Goal: Task Accomplishment & Management: Manage account settings

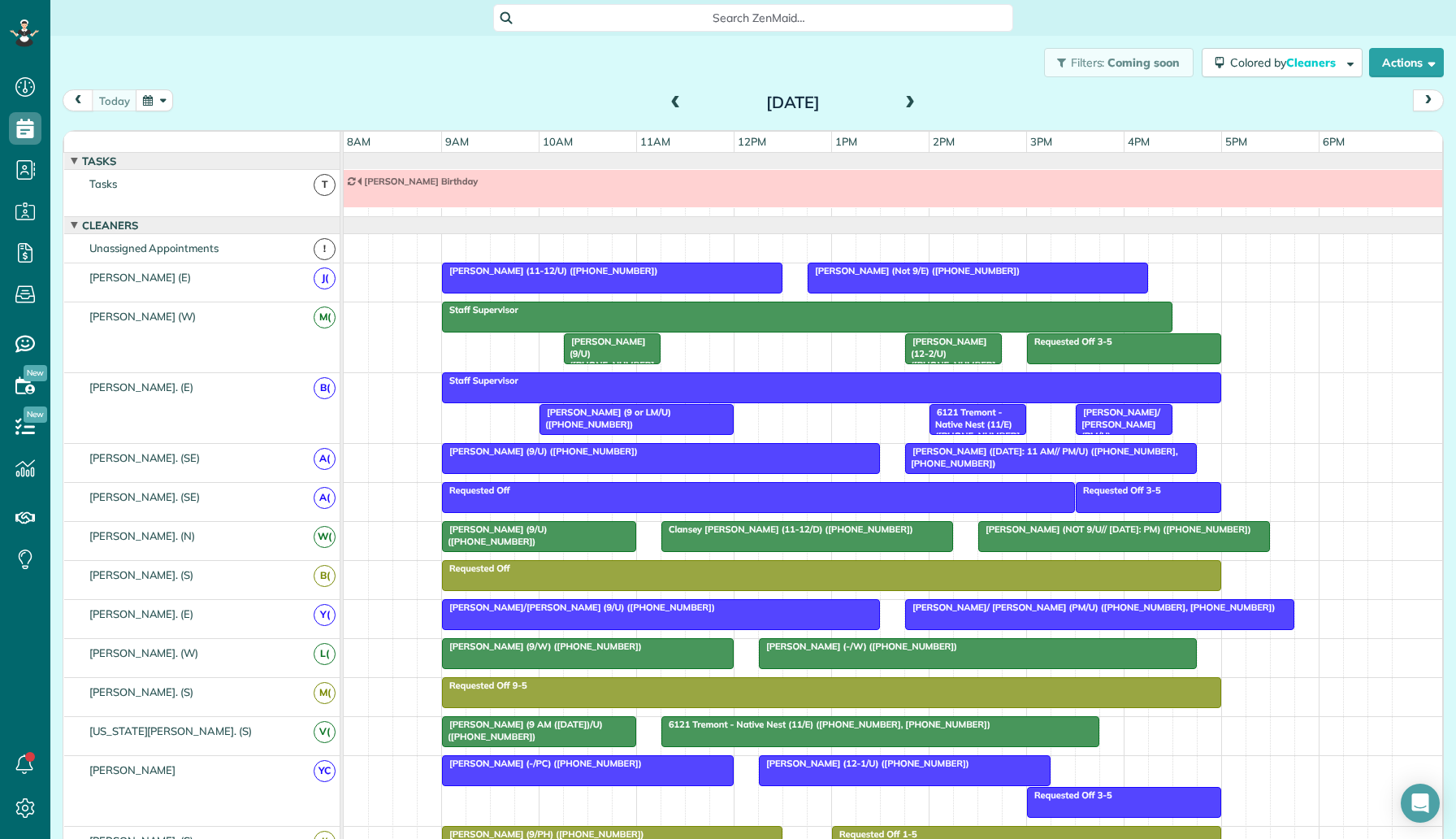
scroll to position [18, 0]
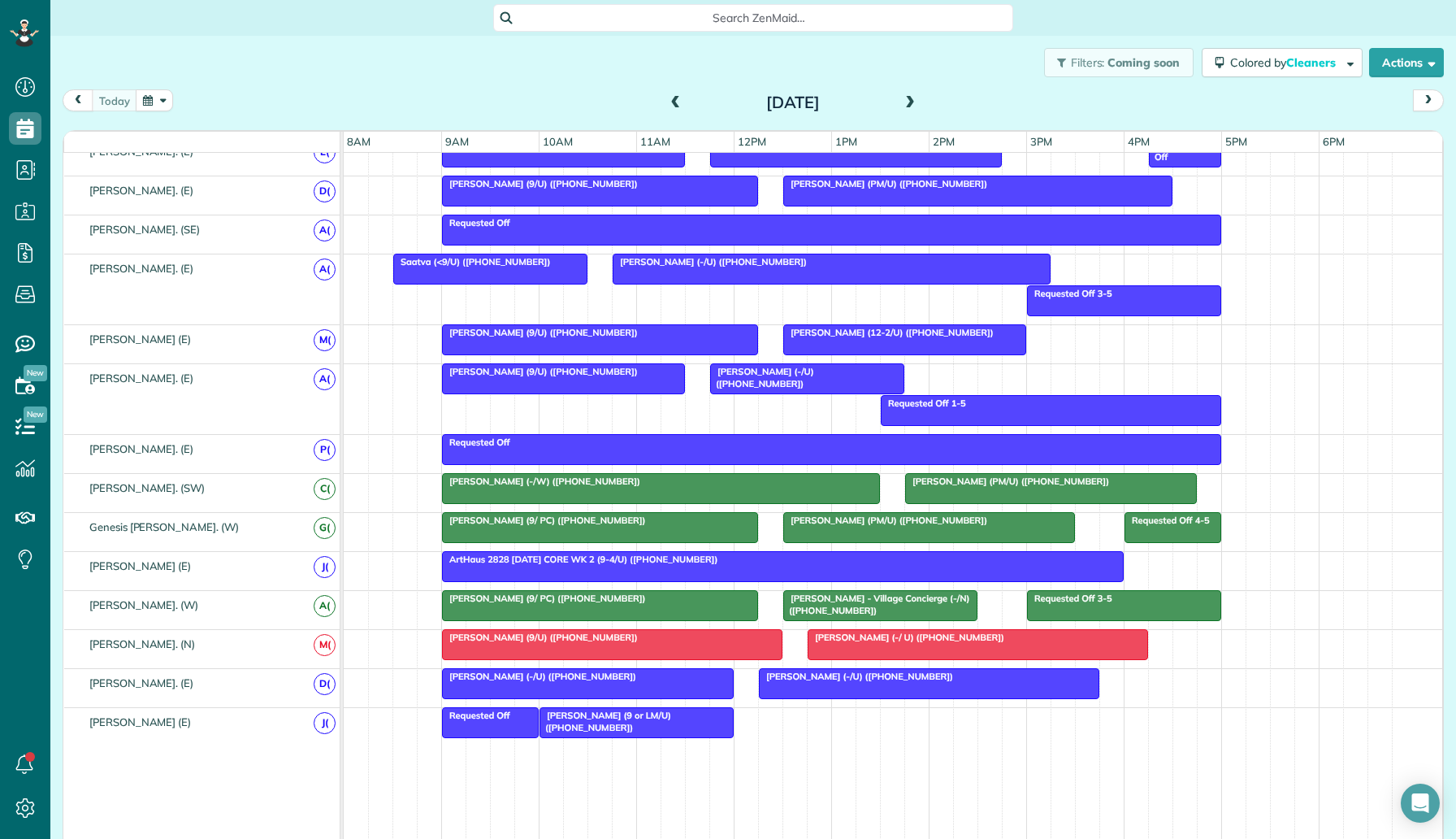
scroll to position [861, 0]
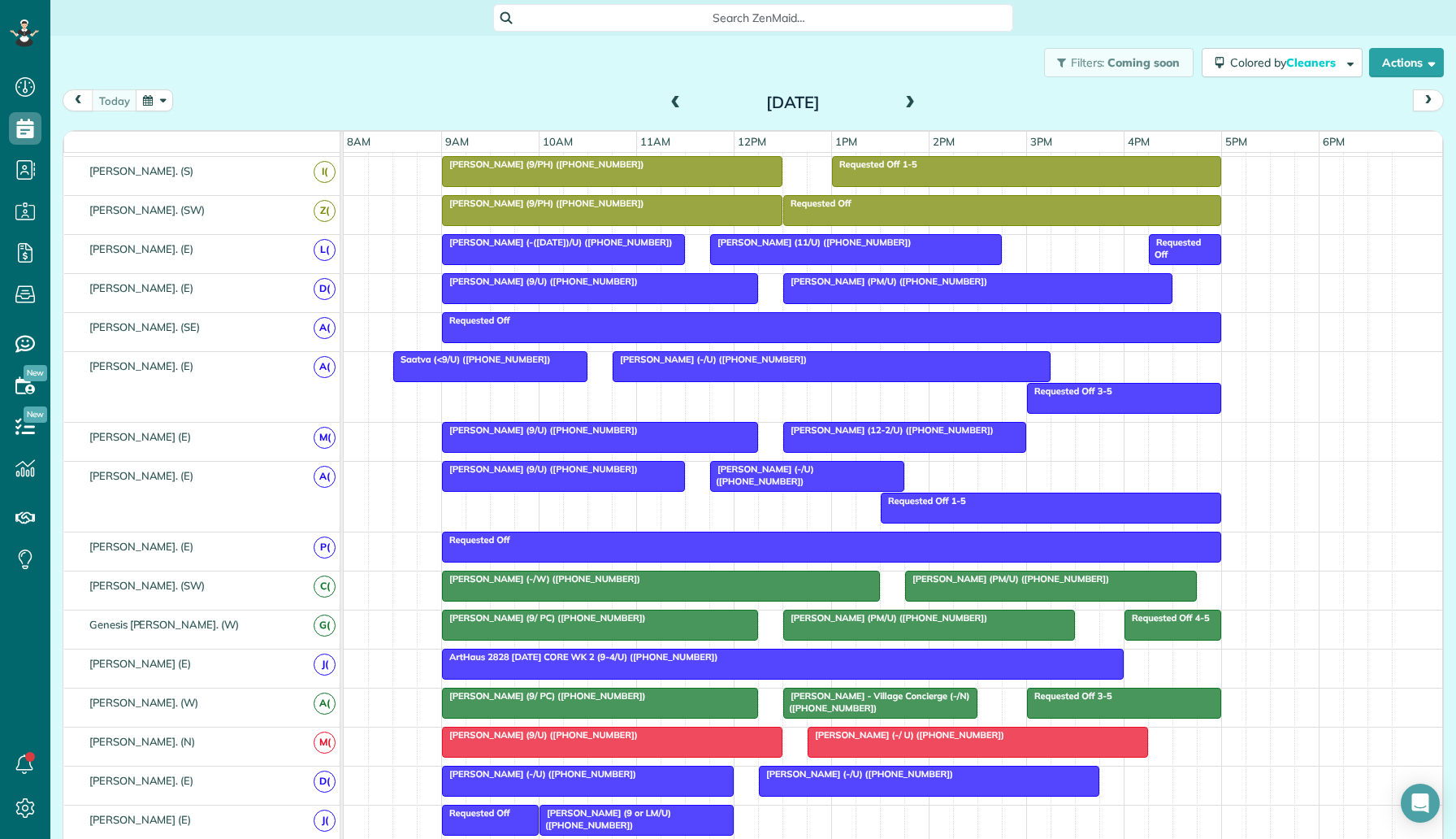
click at [899, 704] on div "[PERSON_NAME] - Village Concierge (-/N) ([PHONE_NUMBER])" at bounding box center [880, 702] width 184 height 24
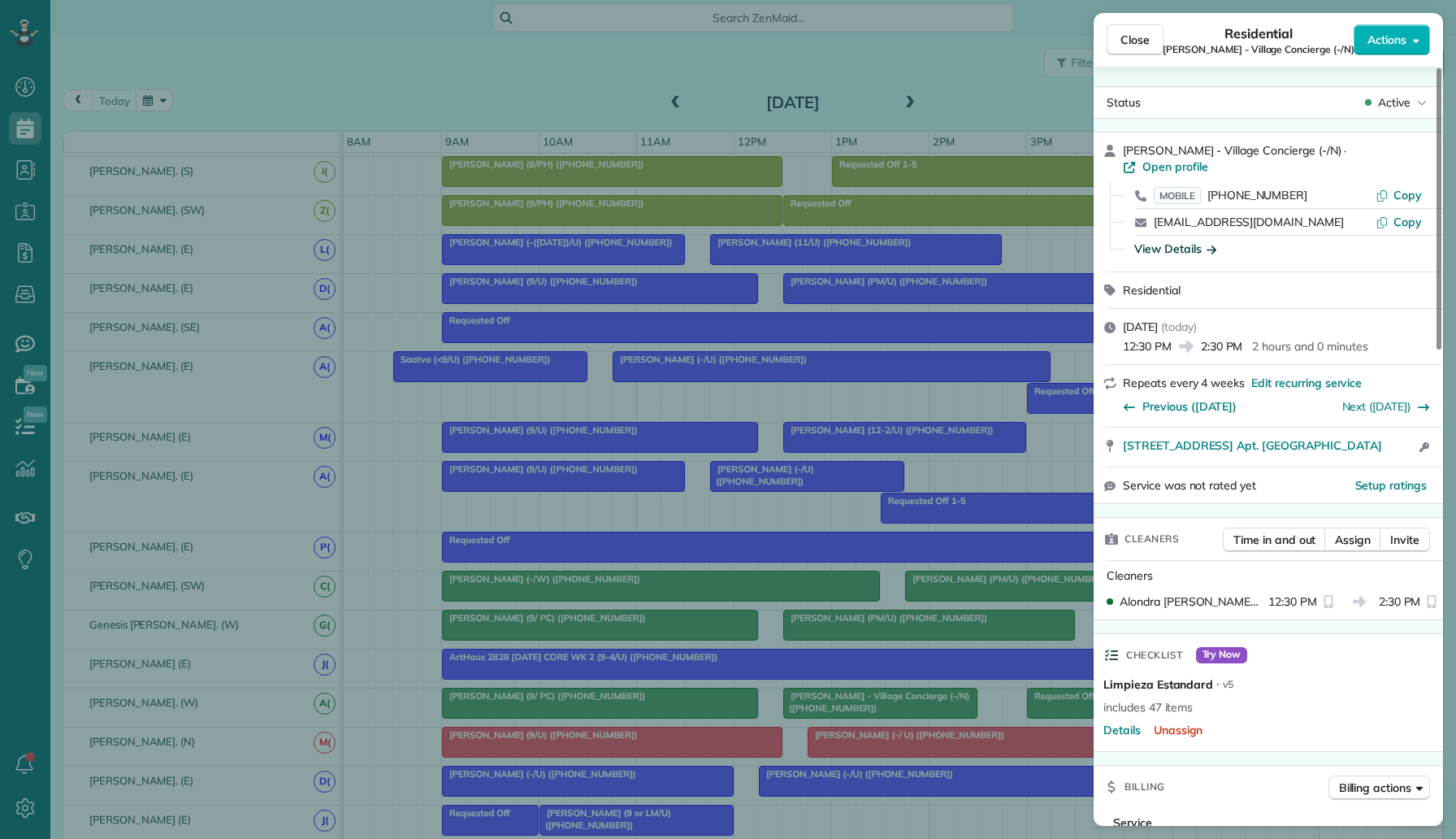
click at [1195, 240] on div "View Details" at bounding box center [1175, 248] width 82 height 16
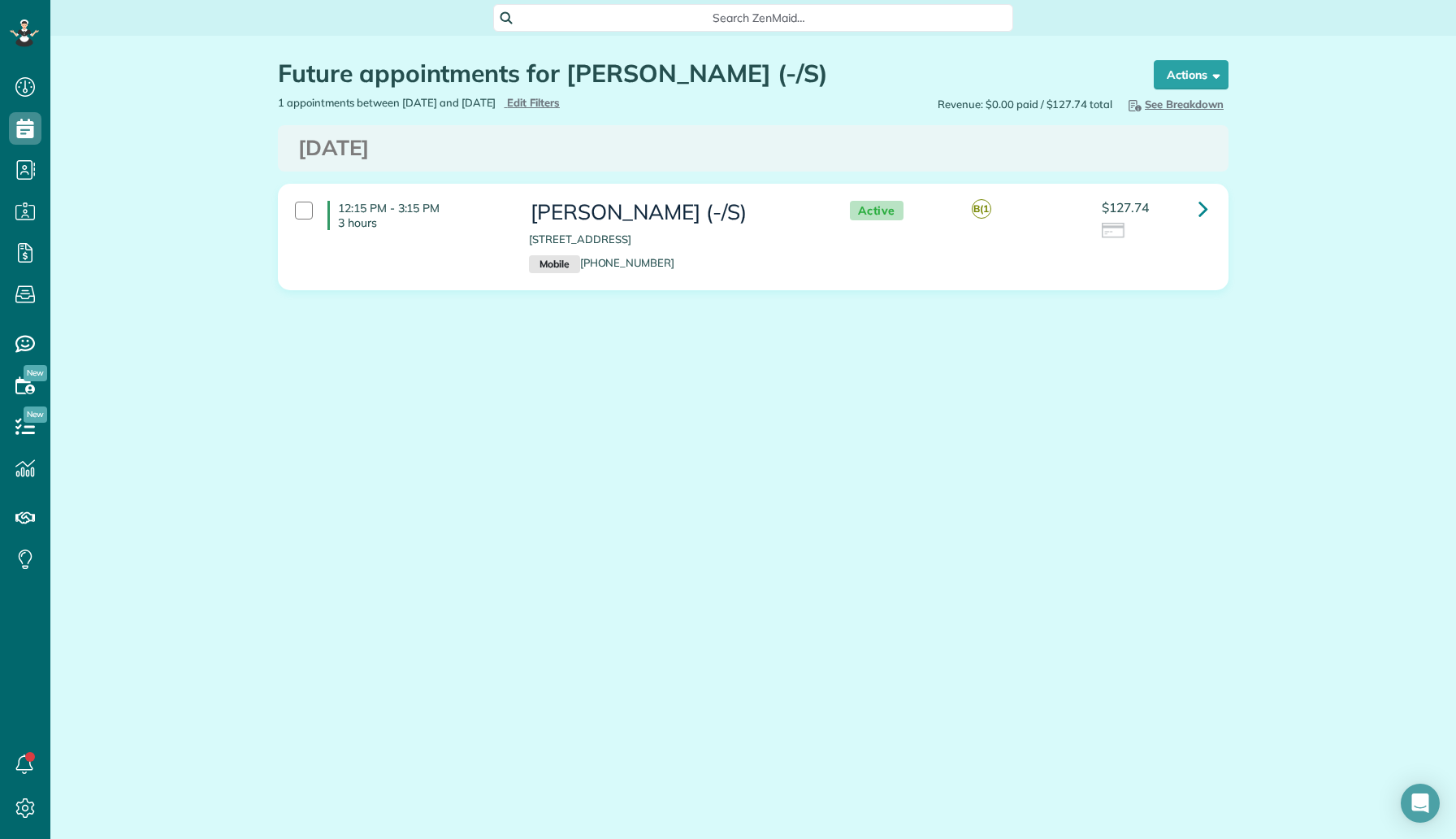
scroll to position [7, 7]
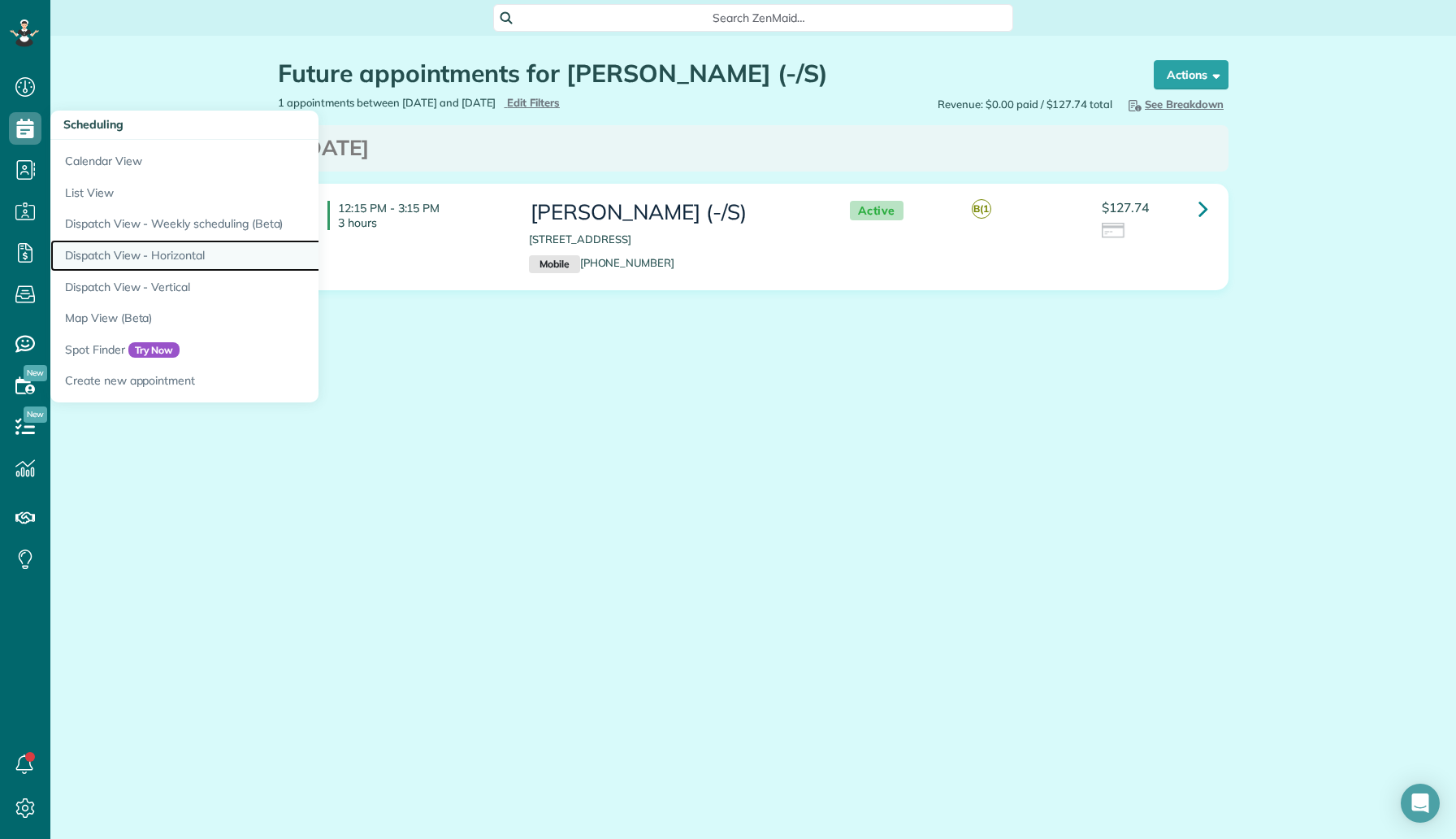
click at [148, 255] on link "Dispatch View - Horizontal" at bounding box center [253, 255] width 406 height 32
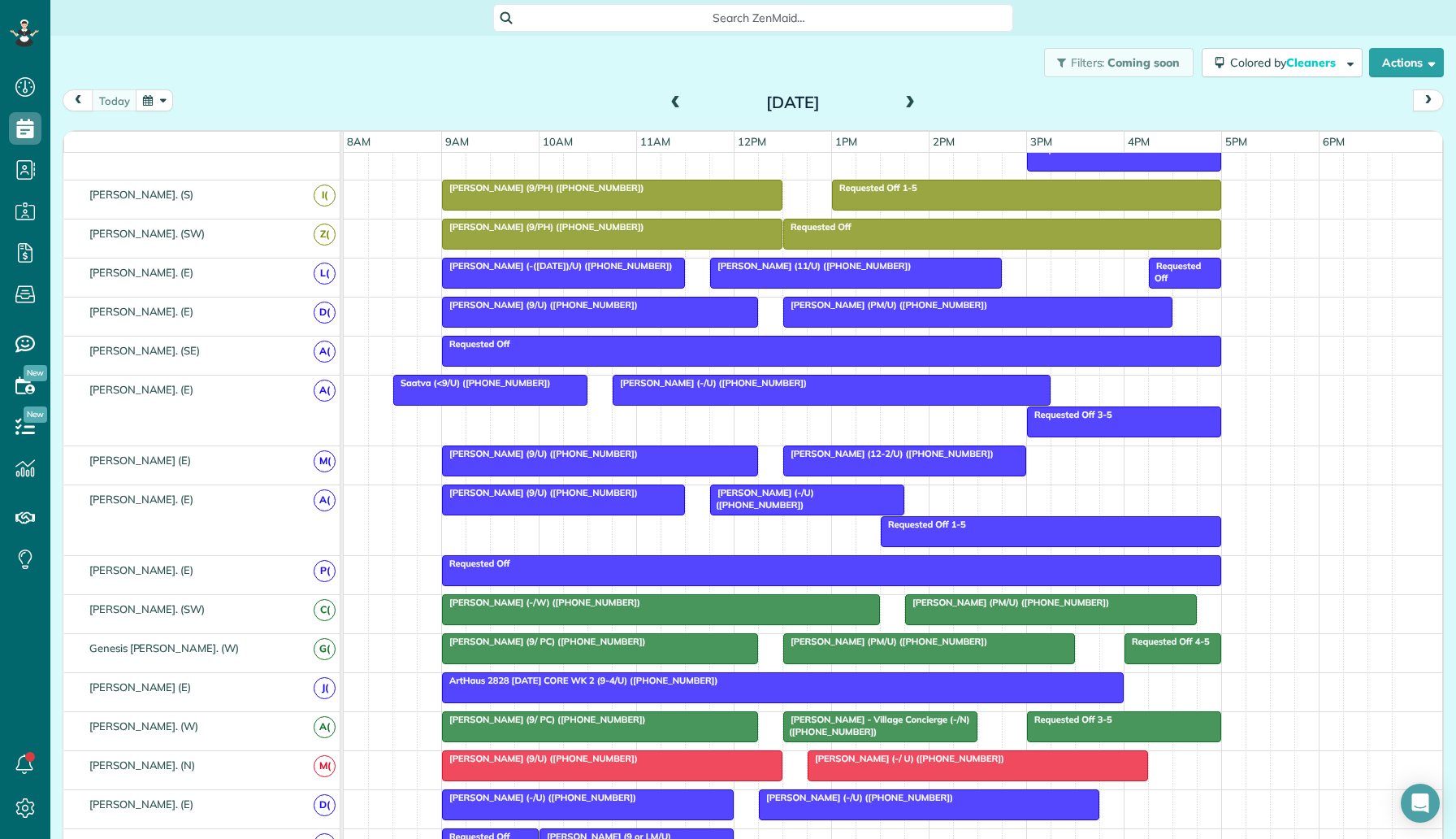
scroll to position [886, 0]
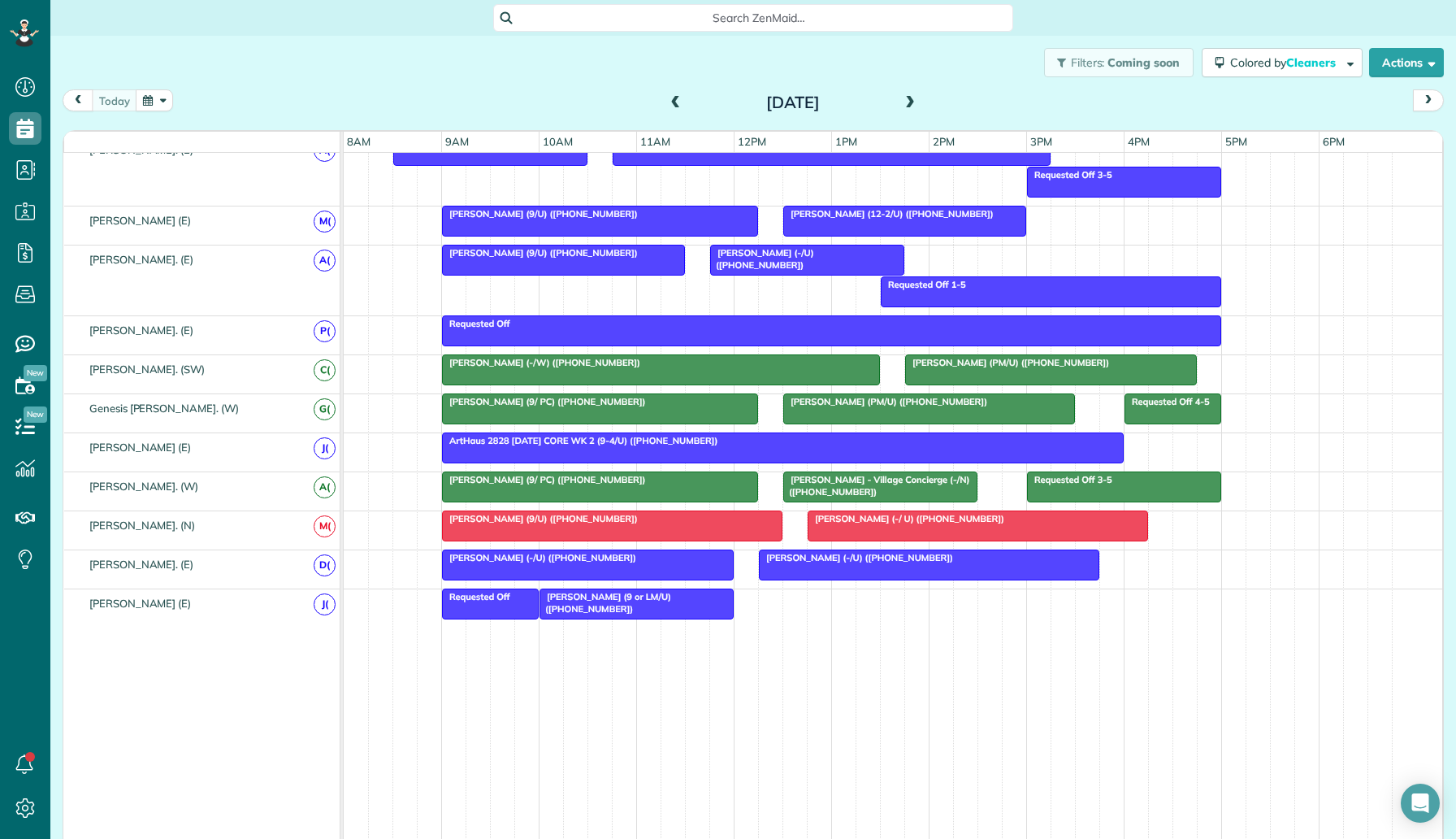
click at [830, 488] on span "Jonathan Mueller - Village Concierge (-/N) (+19727409247)" at bounding box center [876, 485] width 188 height 23
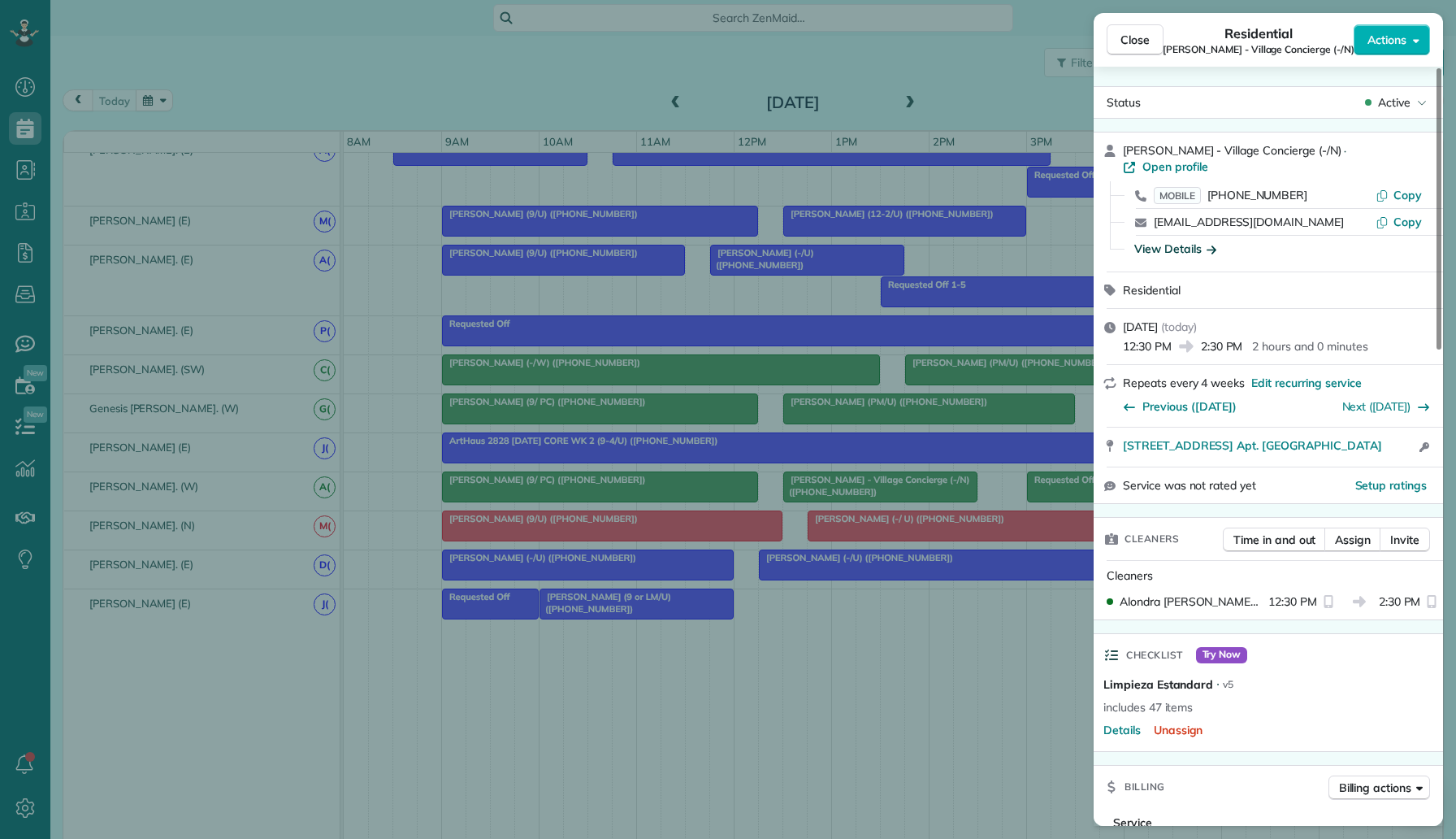
click at [1188, 240] on div "View Details" at bounding box center [1175, 248] width 82 height 16
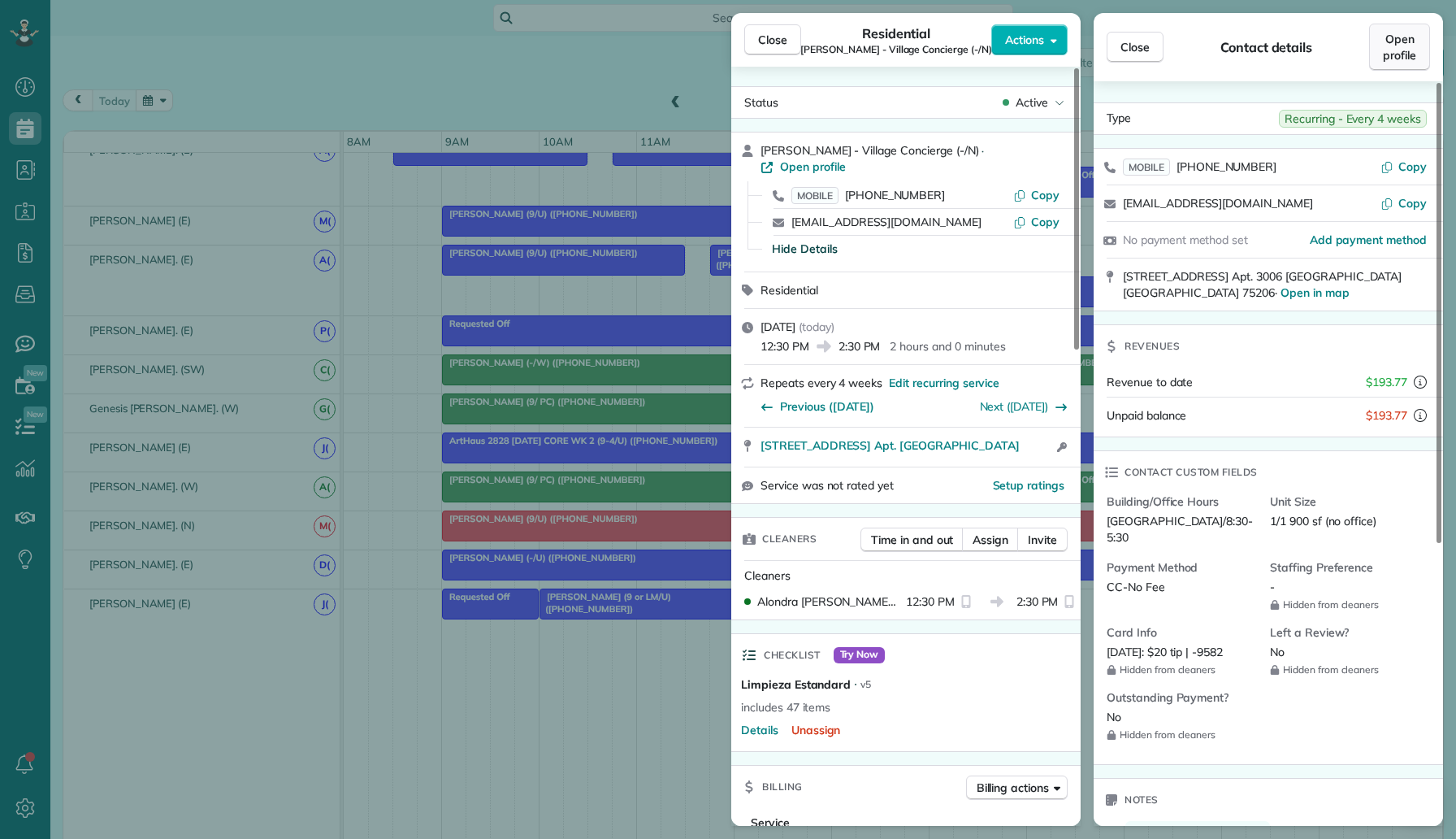
click at [1393, 58] on span "Open profile" at bounding box center [1400, 48] width 34 height 33
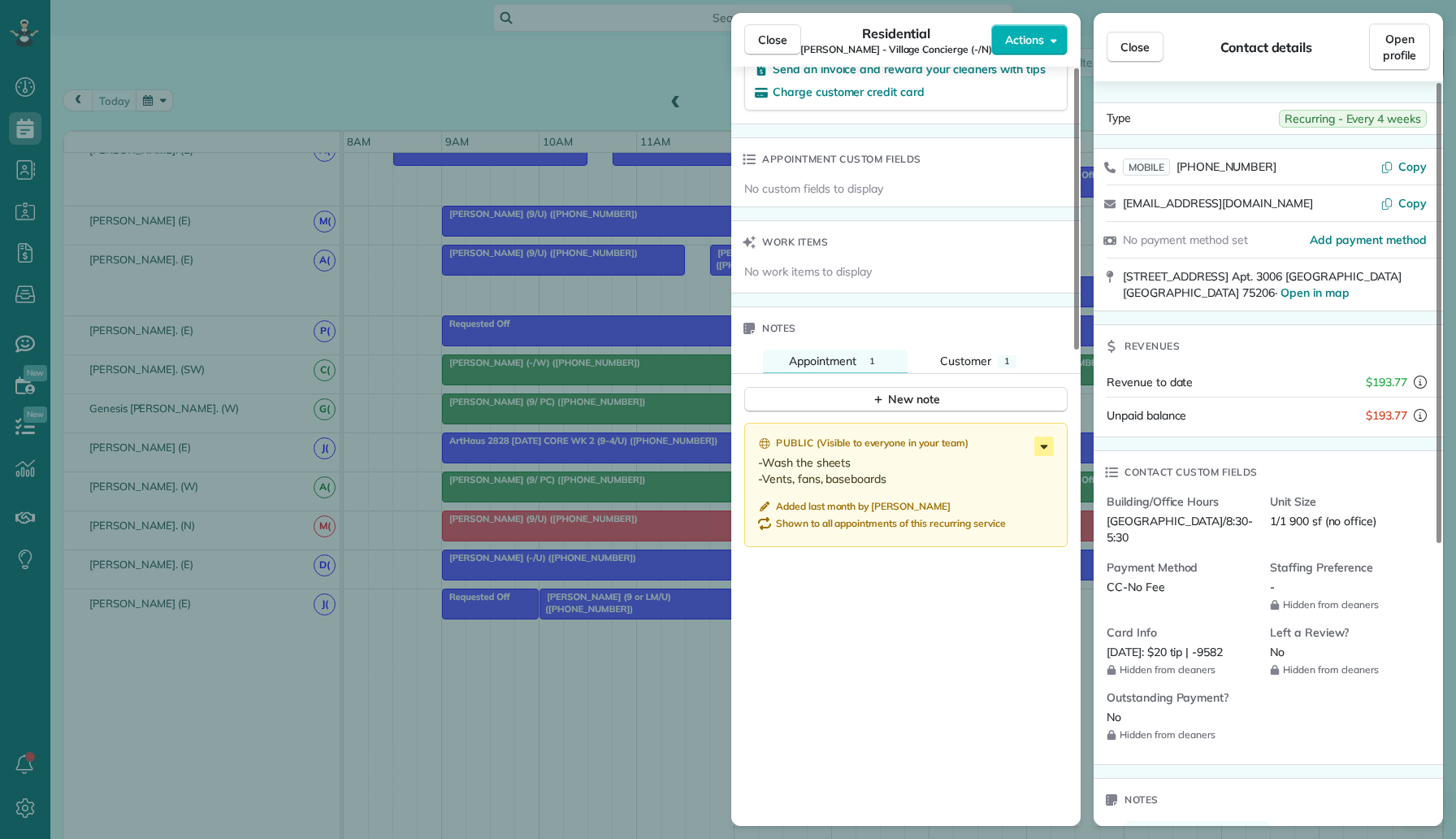
click at [1041, 438] on icon at bounding box center [1045, 447] width 20 height 20
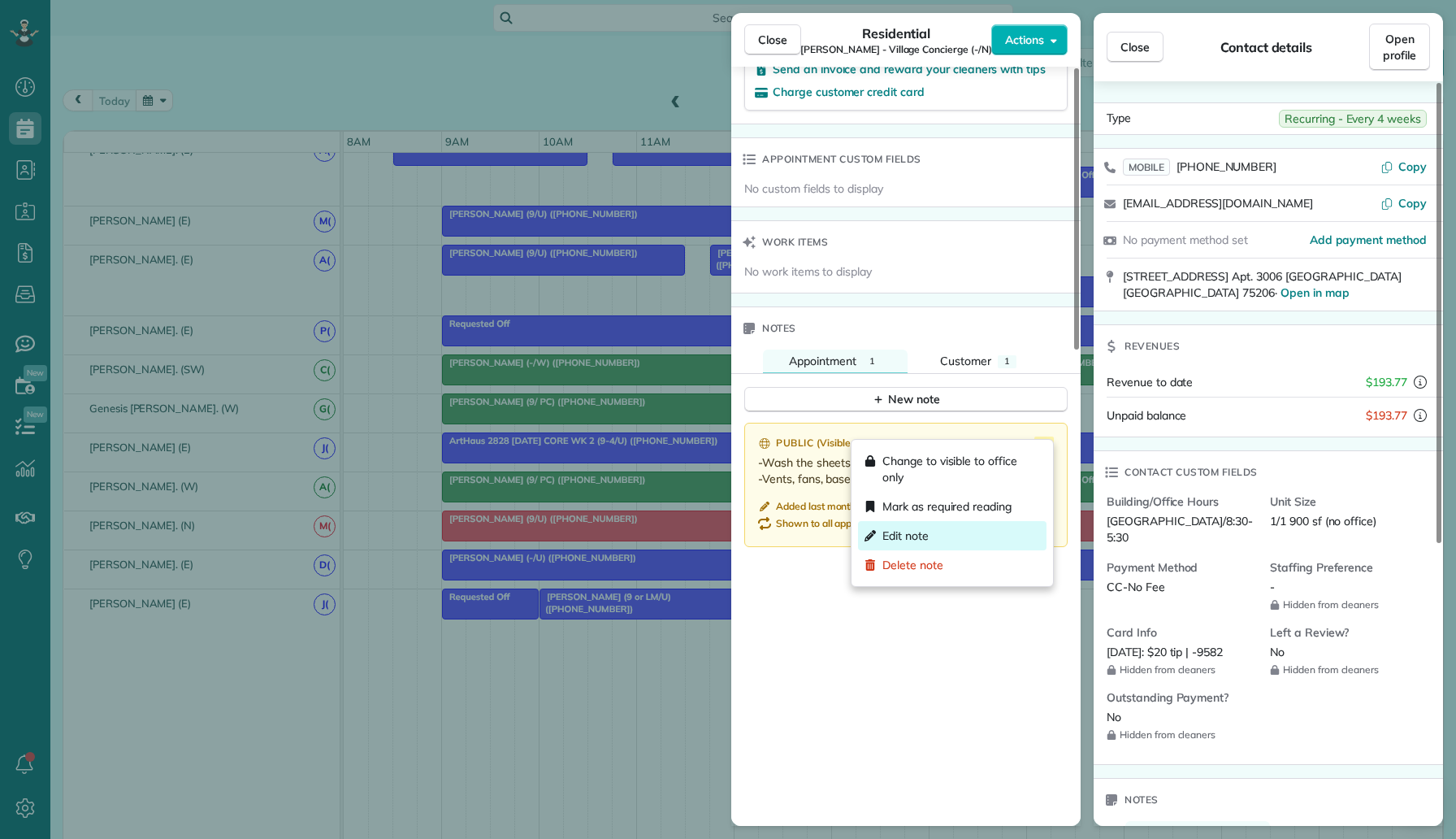
click at [925, 532] on span "Edit note" at bounding box center [906, 535] width 46 height 16
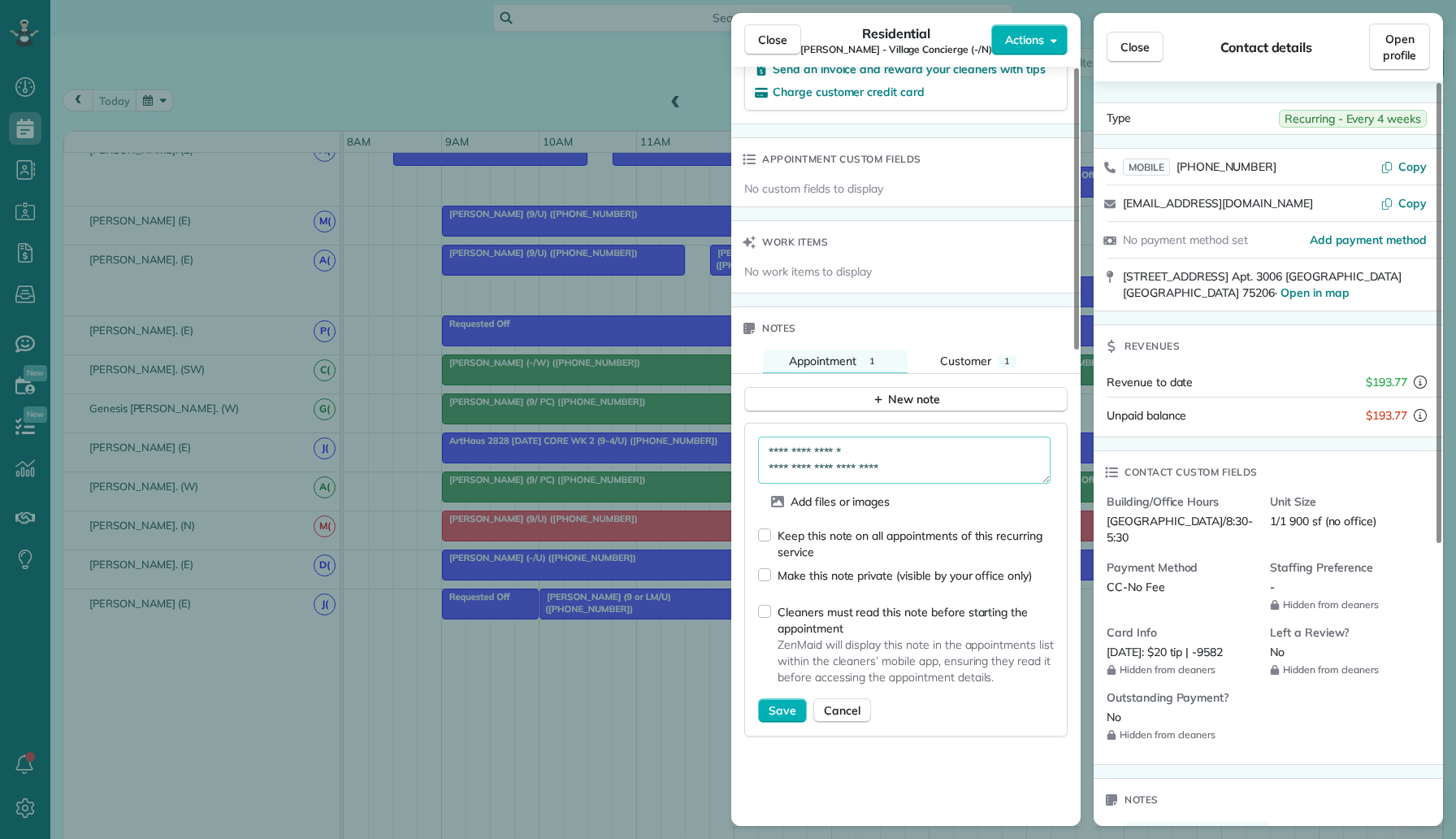
click at [764, 437] on textarea "**********" at bounding box center [905, 460] width 293 height 47
click at [792, 437] on textarea "**********" at bounding box center [905, 460] width 293 height 47
paste textarea "**********"
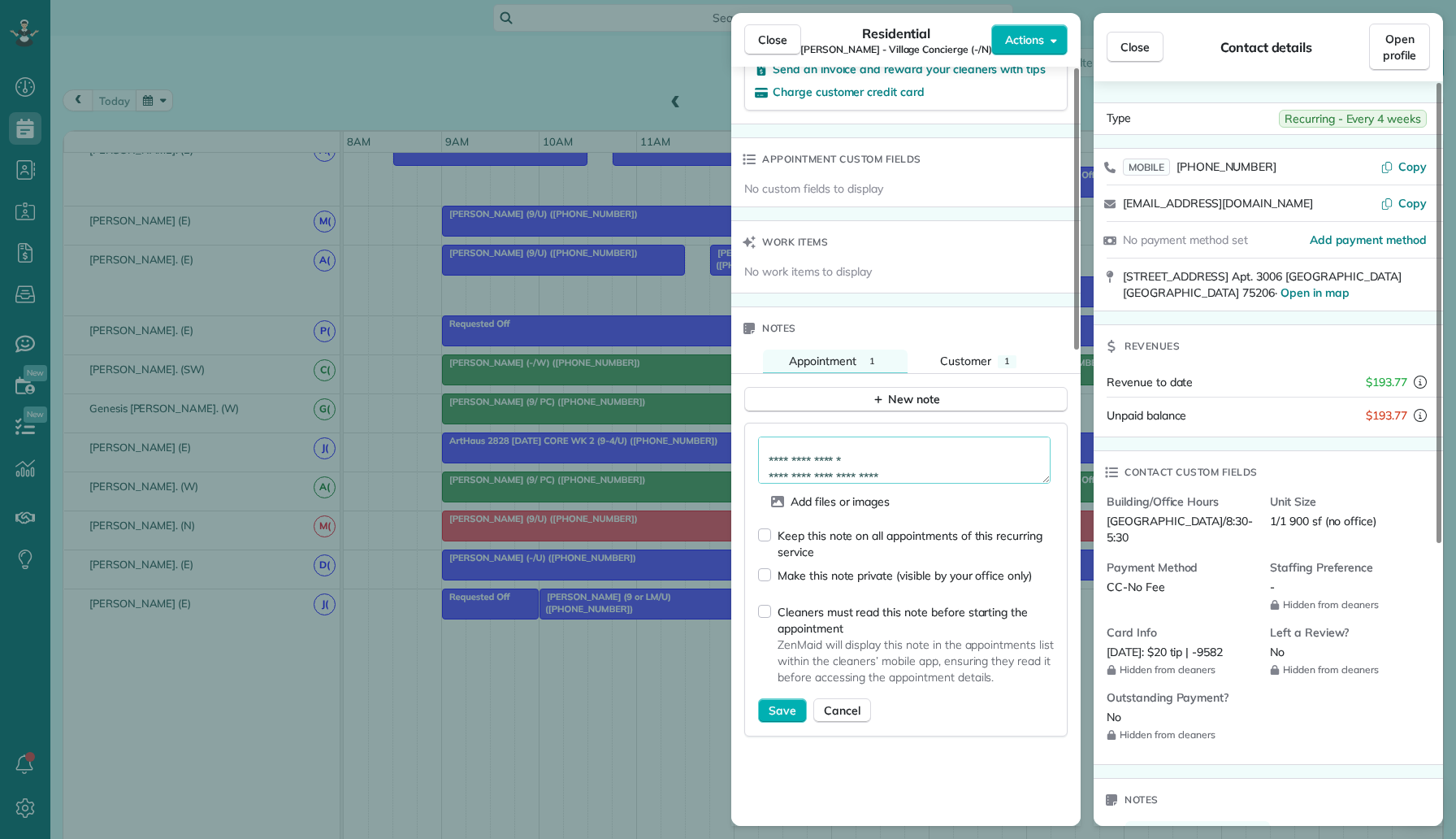
type textarea "**********"
click at [790, 527] on div "Keep this note on all appointments of this recurring service" at bounding box center [916, 544] width 276 height 33
click at [770, 702] on span "Save" at bounding box center [783, 711] width 28 height 16
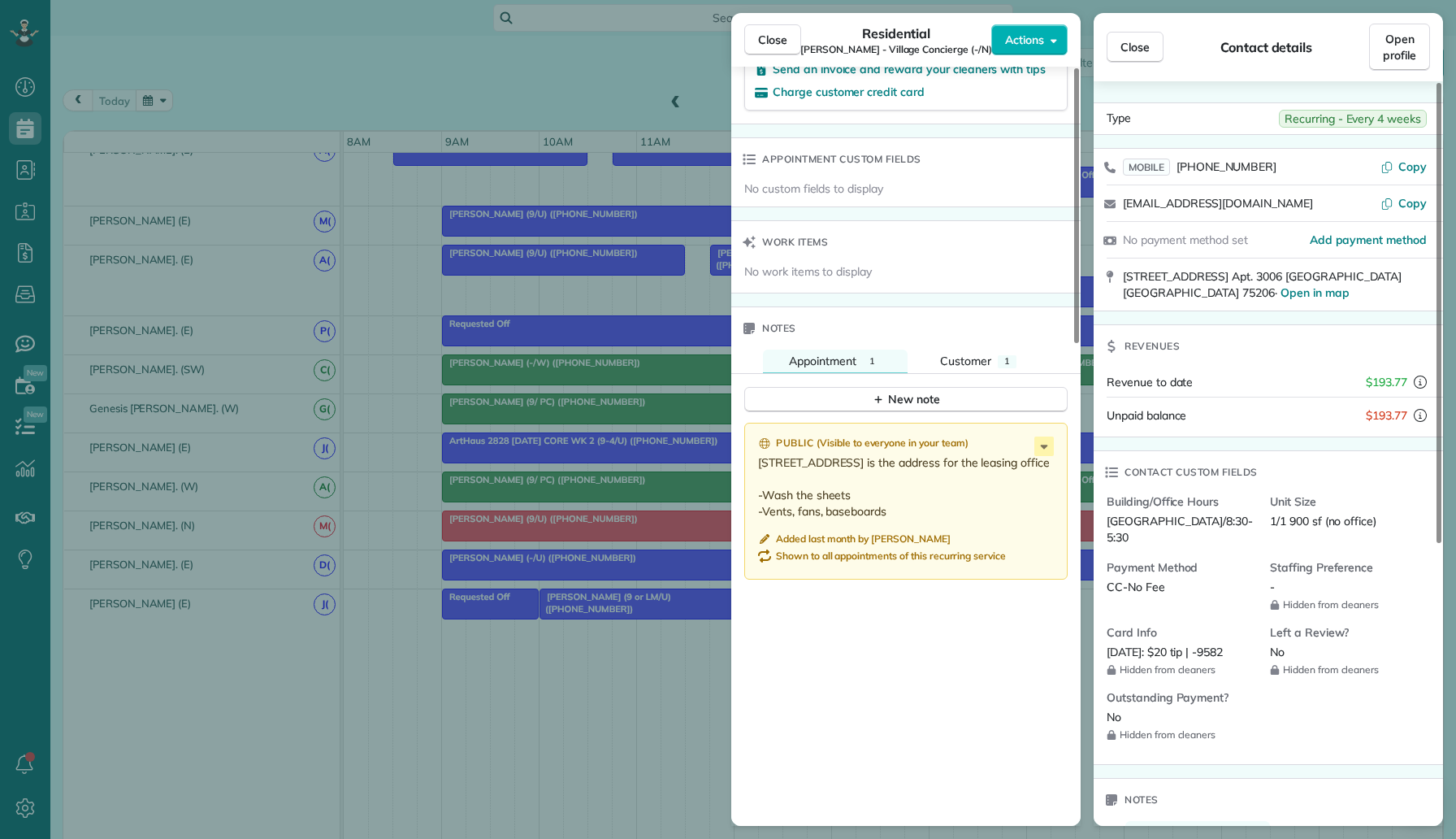
click at [440, 213] on div "Close Residential Jonathan Mueller - Village Concierge (-/N) Actions Status Act…" at bounding box center [728, 420] width 1456 height 839
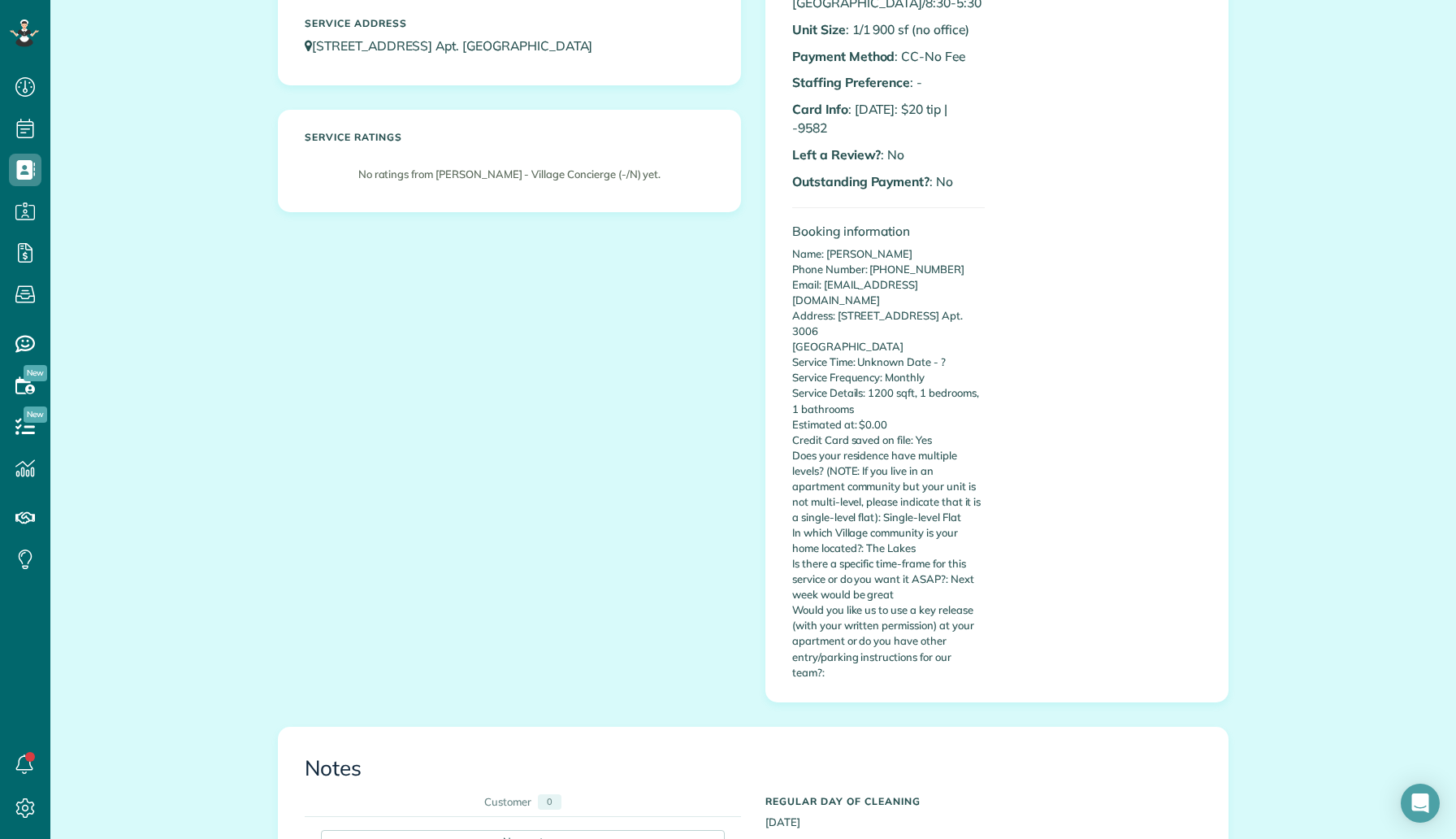
scroll to position [400, 0]
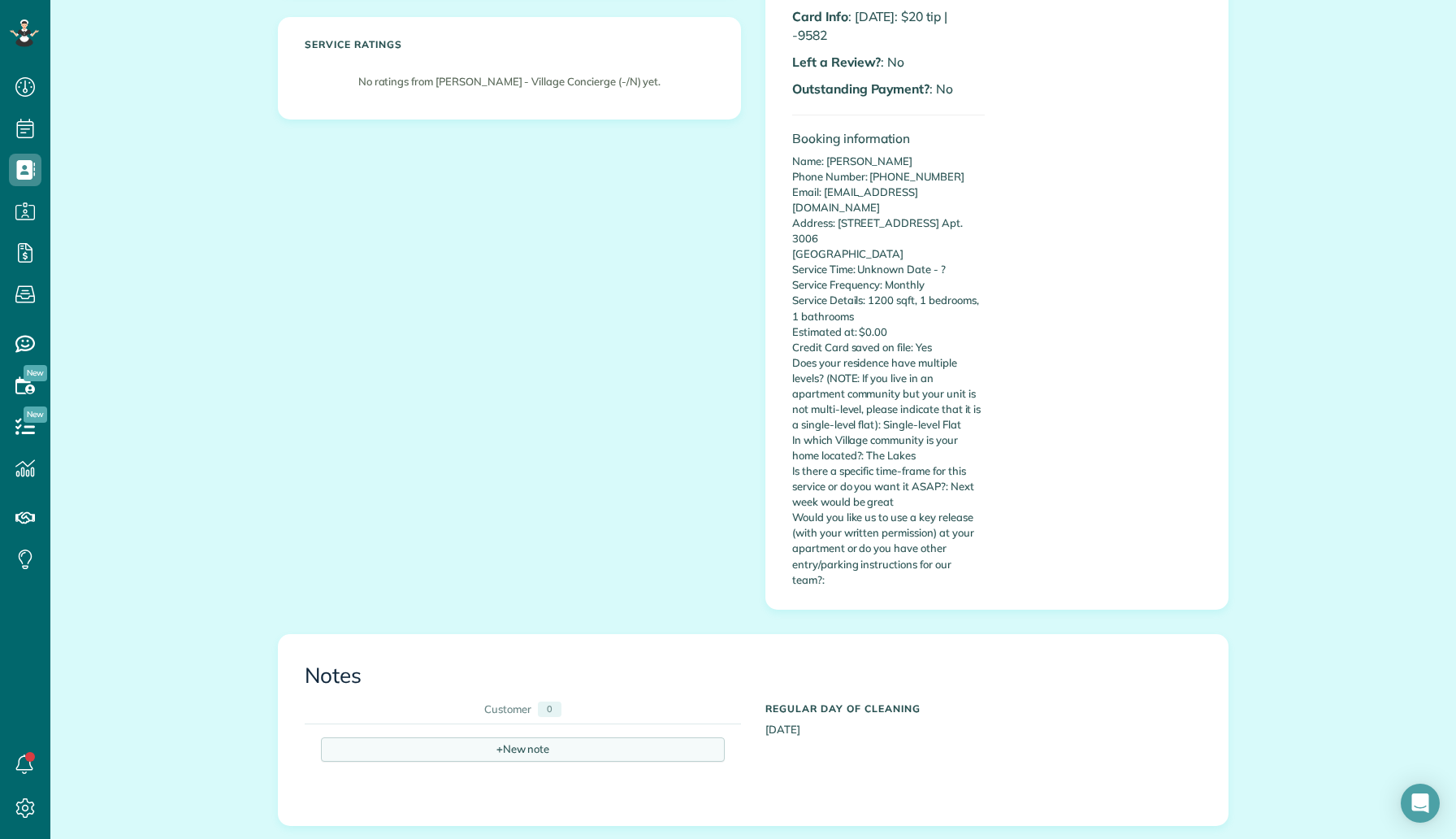
click at [540, 737] on div "+ New note" at bounding box center [522, 749] width 404 height 25
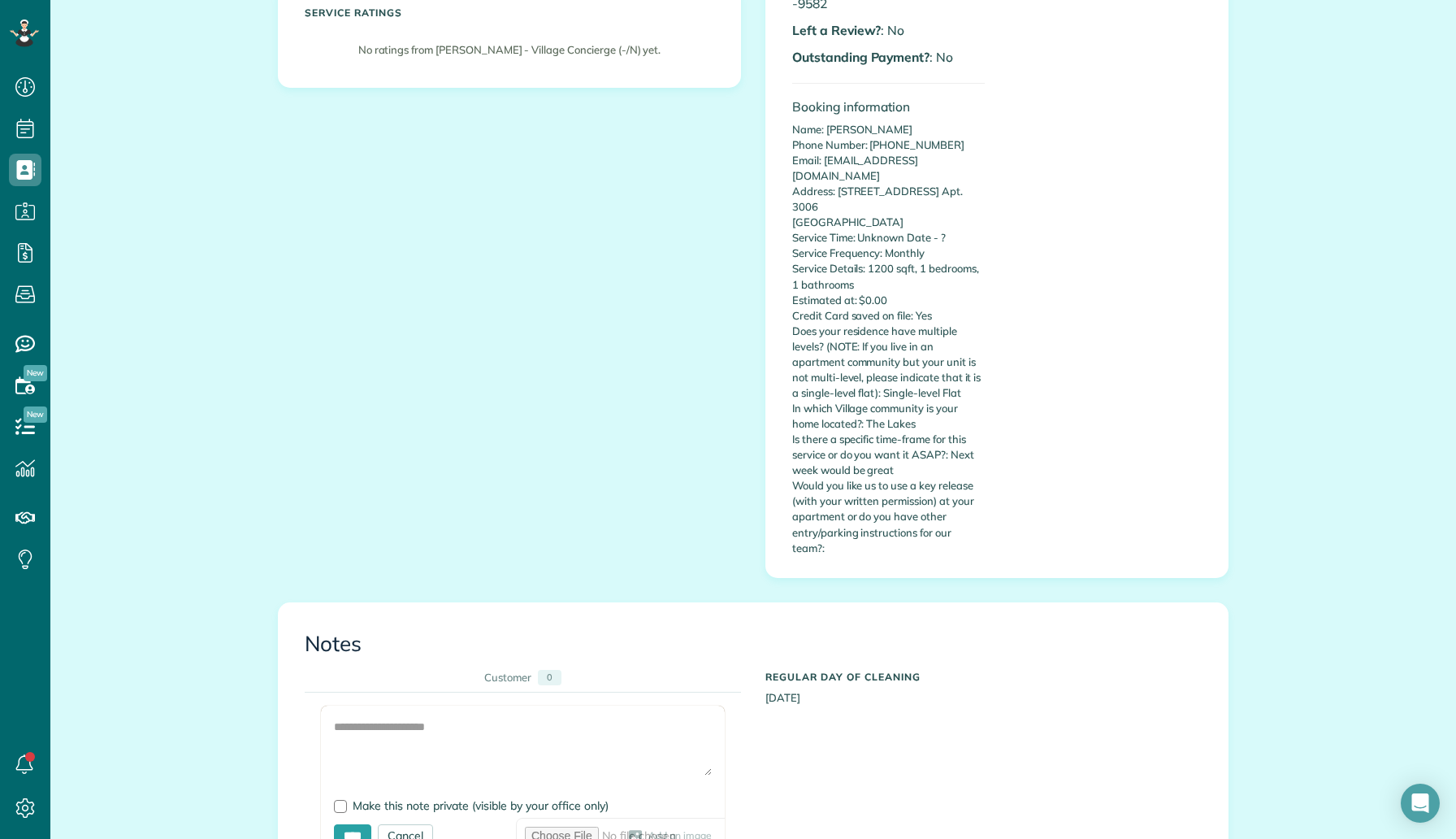
scroll to position [470, 0]
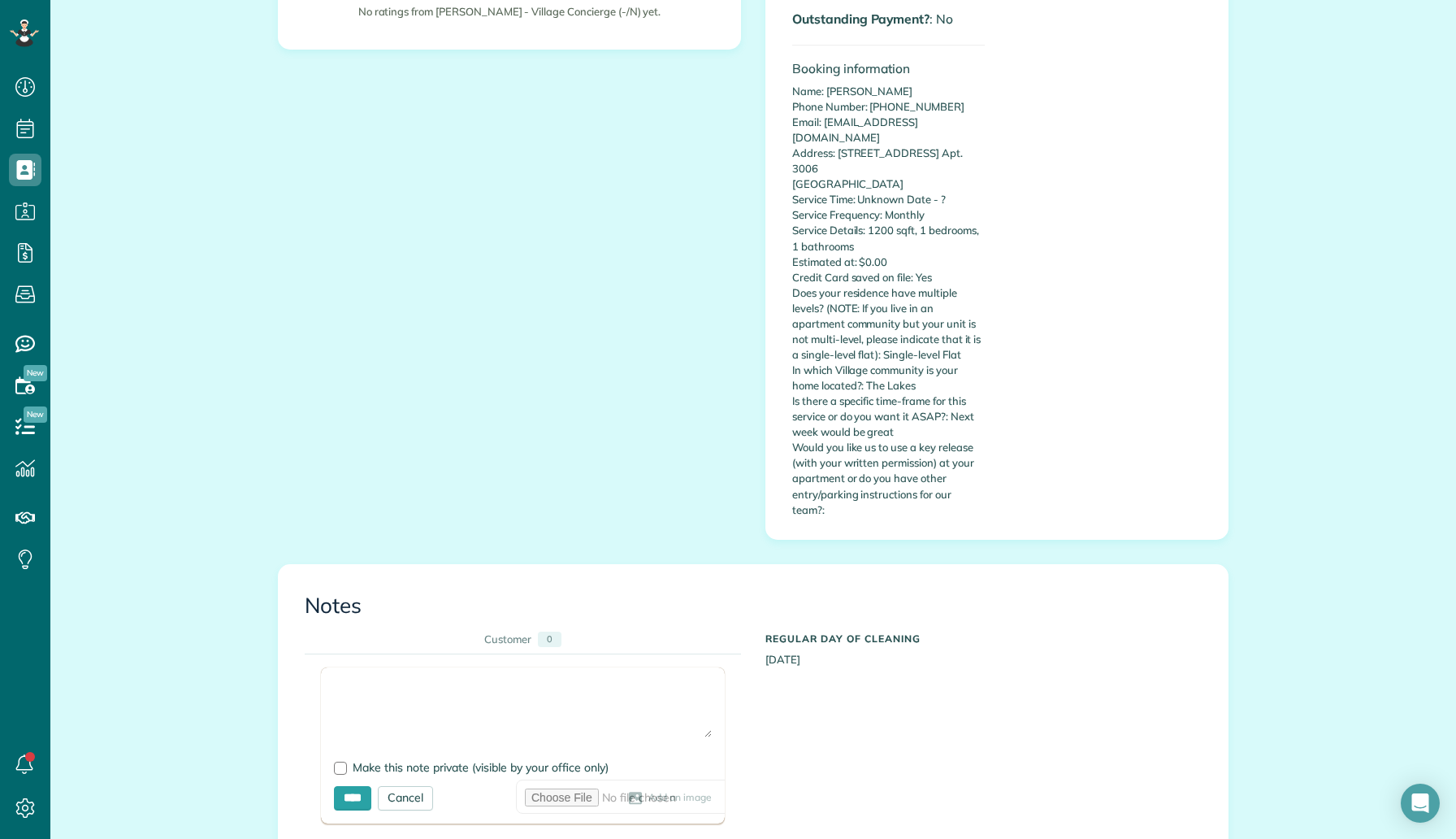
click at [498, 680] on textarea at bounding box center [522, 708] width 378 height 57
type textarea "**********"
click at [362, 786] on input "****" at bounding box center [352, 798] width 37 height 25
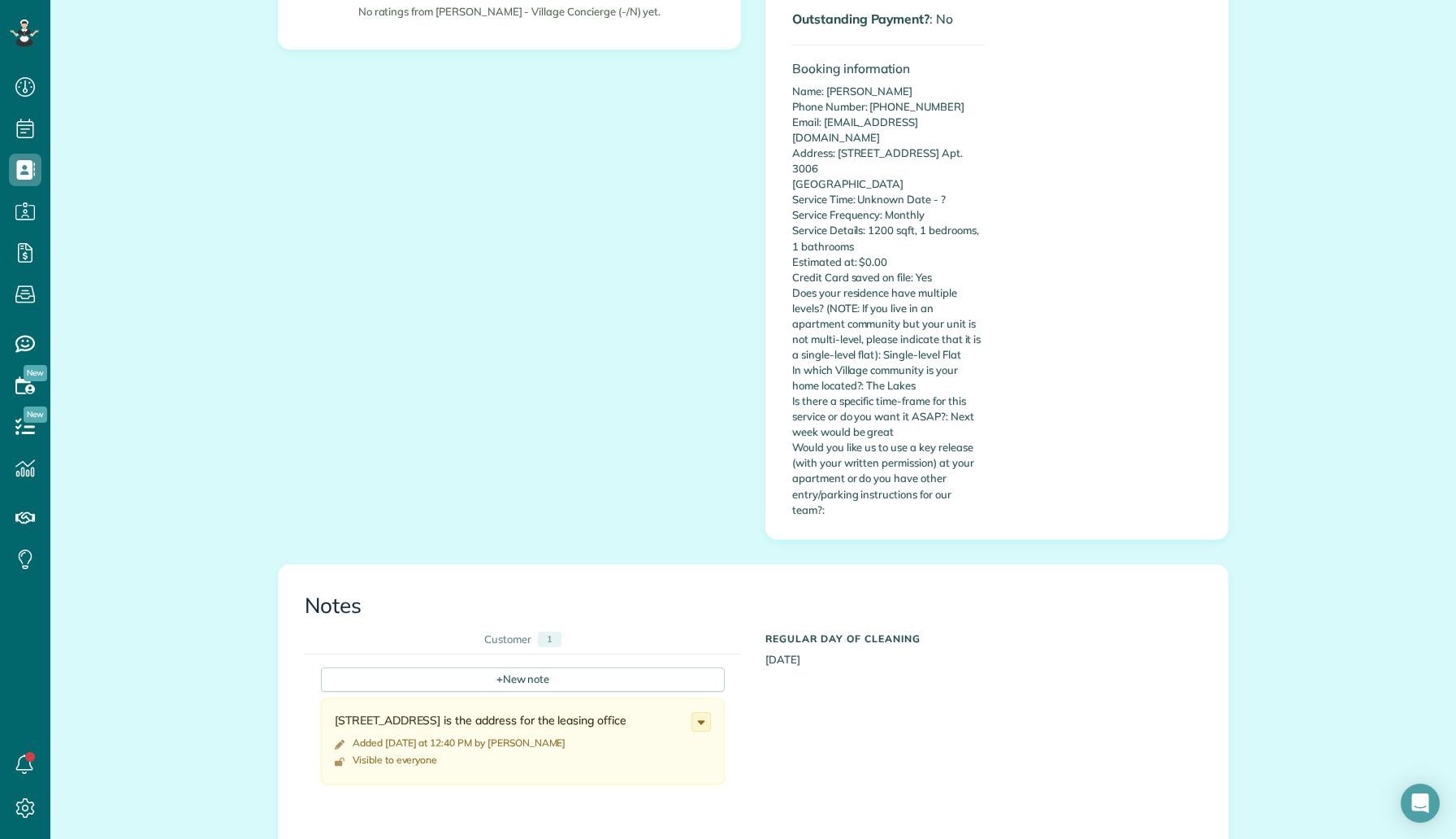
drag, startPoint x: 655, startPoint y: 670, endPoint x: 417, endPoint y: 656, distance: 238.4
click at [417, 698] on div "8610 southwestern blvd is the address for the leasing office Added today at 12:…" at bounding box center [522, 741] width 404 height 86
copy div "8610 southwestern blvd is the address for the leasing office"
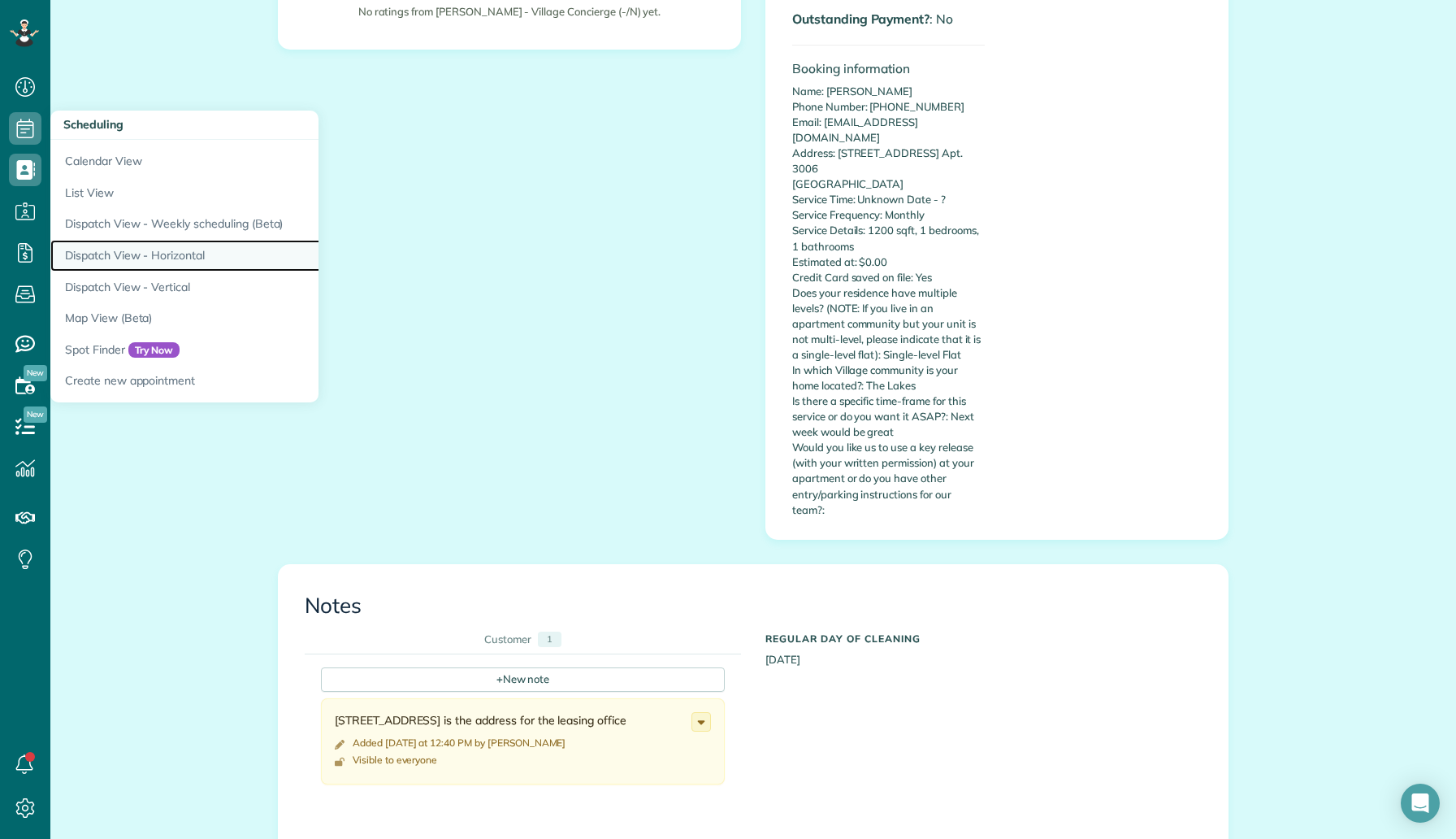
click at [172, 243] on link "Dispatch View - Horizontal" at bounding box center [253, 255] width 406 height 32
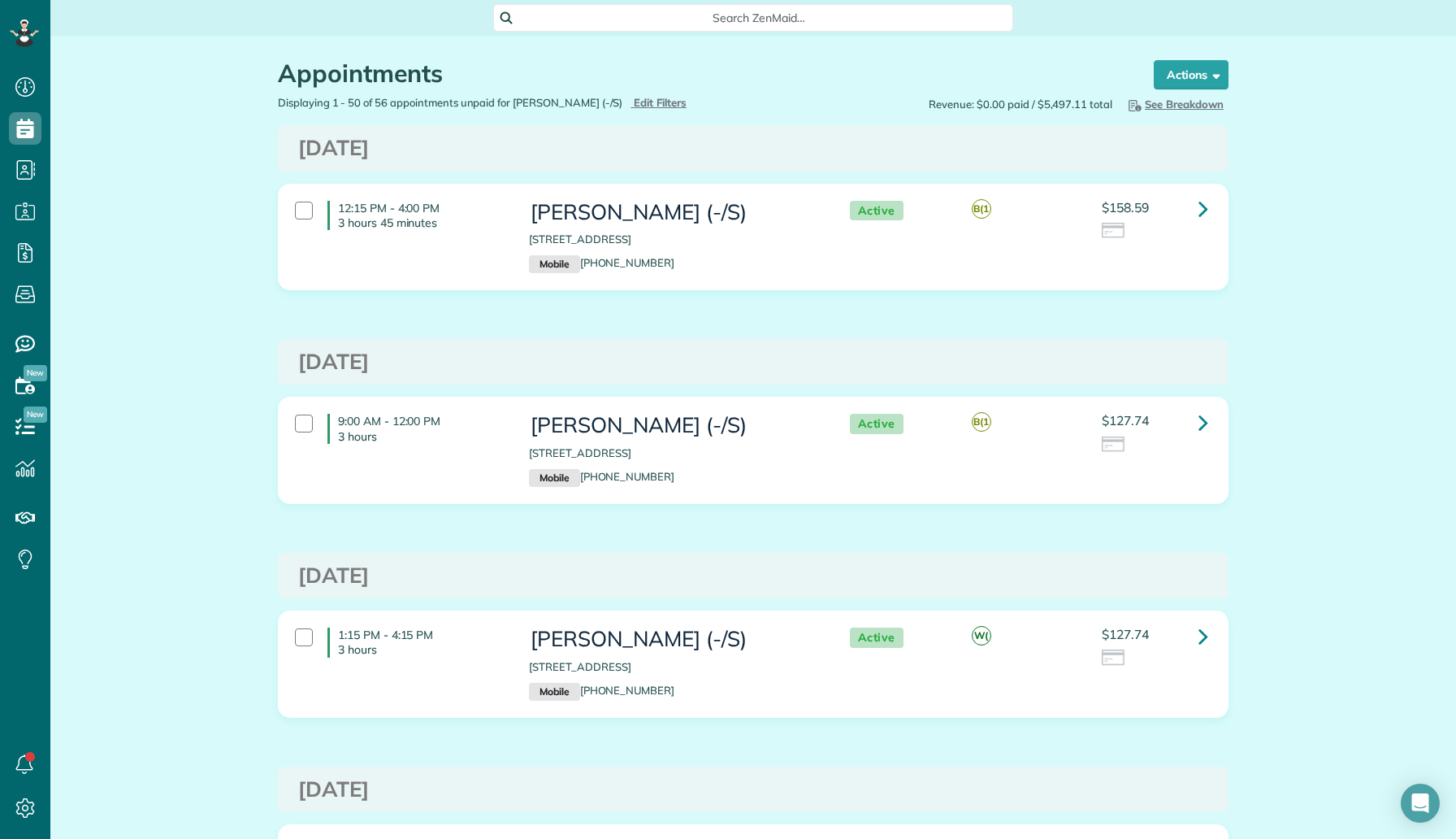
scroll to position [7, 7]
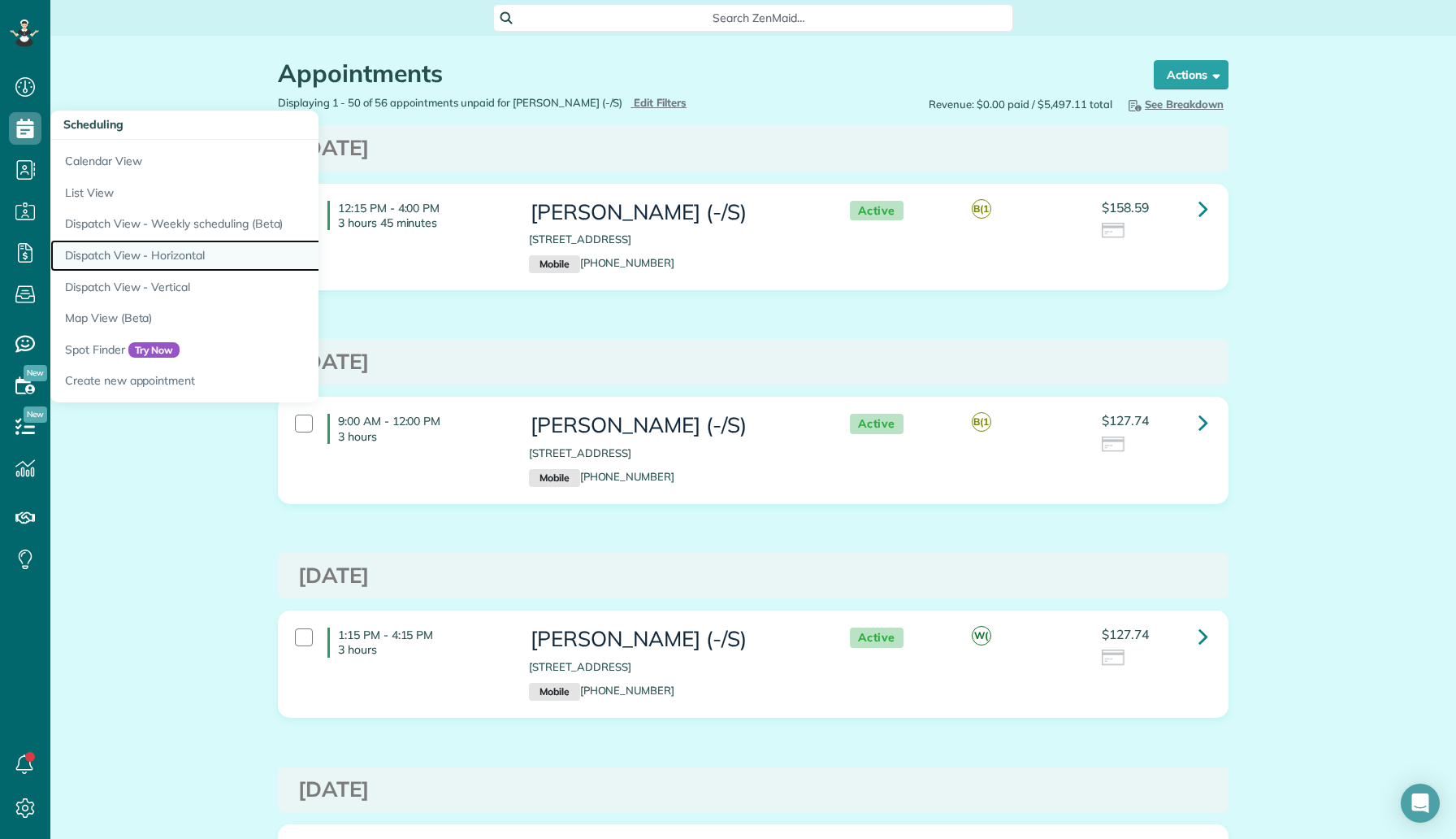
click at [152, 257] on link "Dispatch View - Horizontal" at bounding box center [253, 255] width 406 height 32
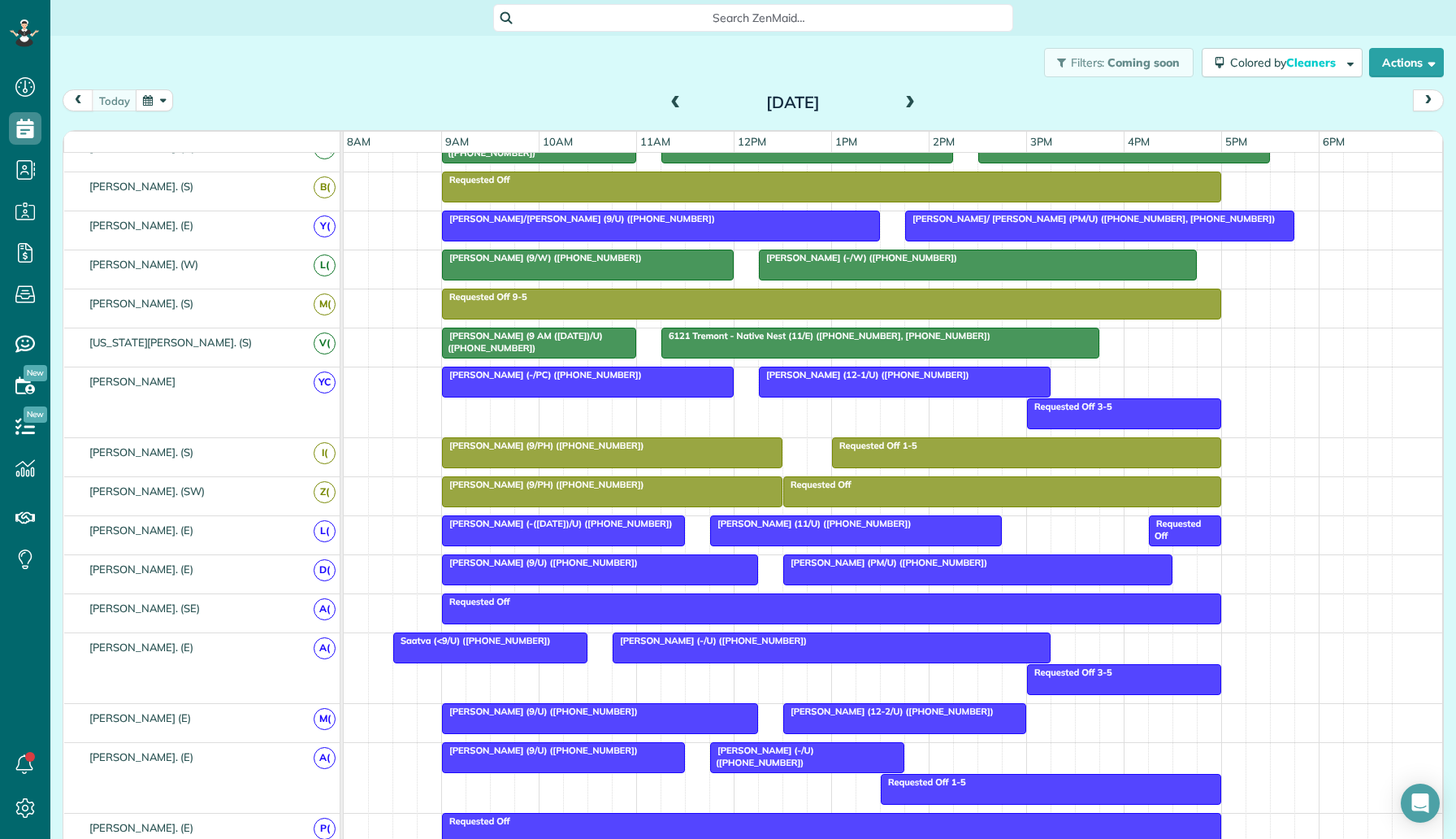
scroll to position [804, 0]
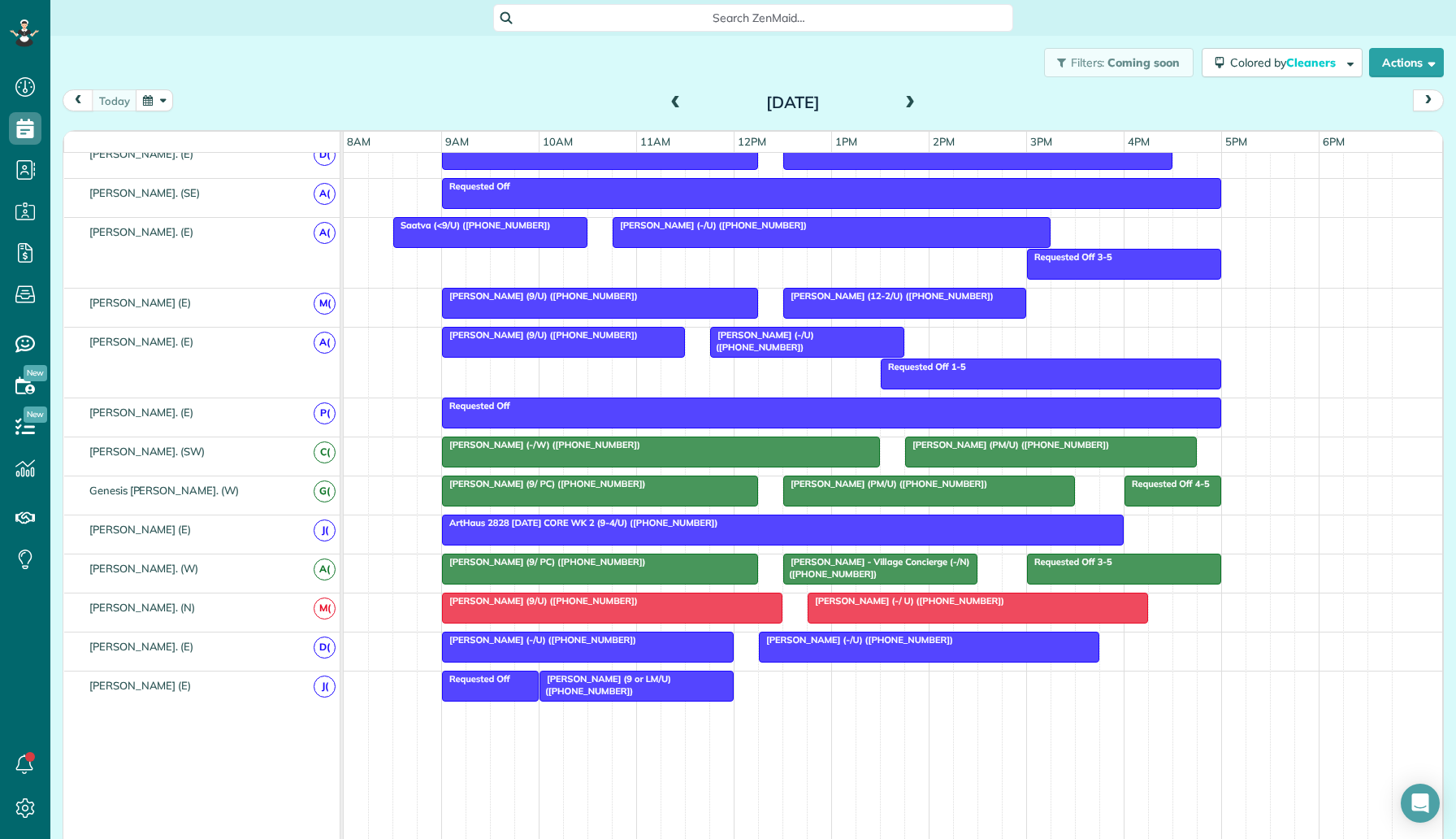
click at [782, 531] on div at bounding box center [782, 530] width 680 height 30
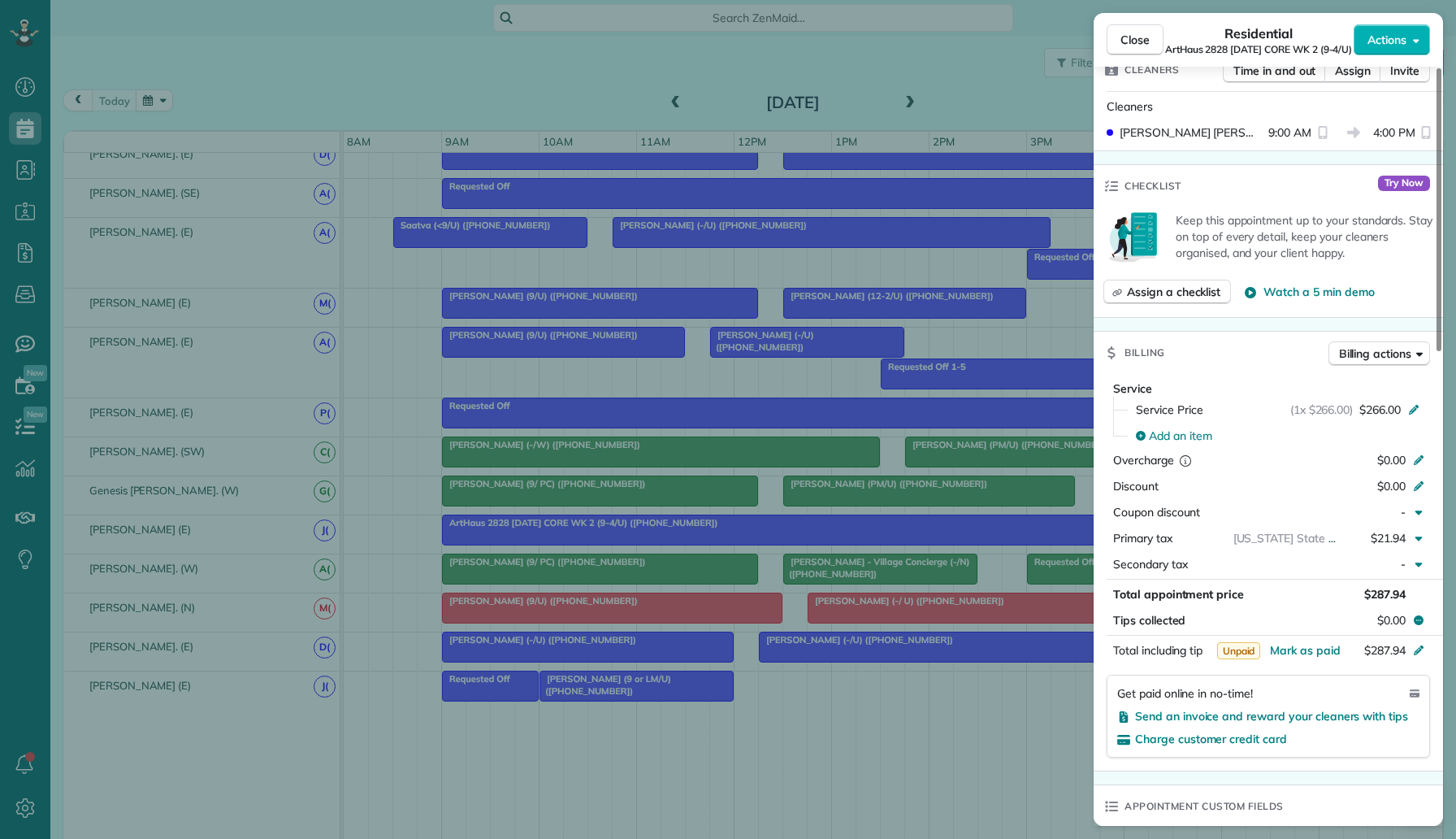
scroll to position [1271, 0]
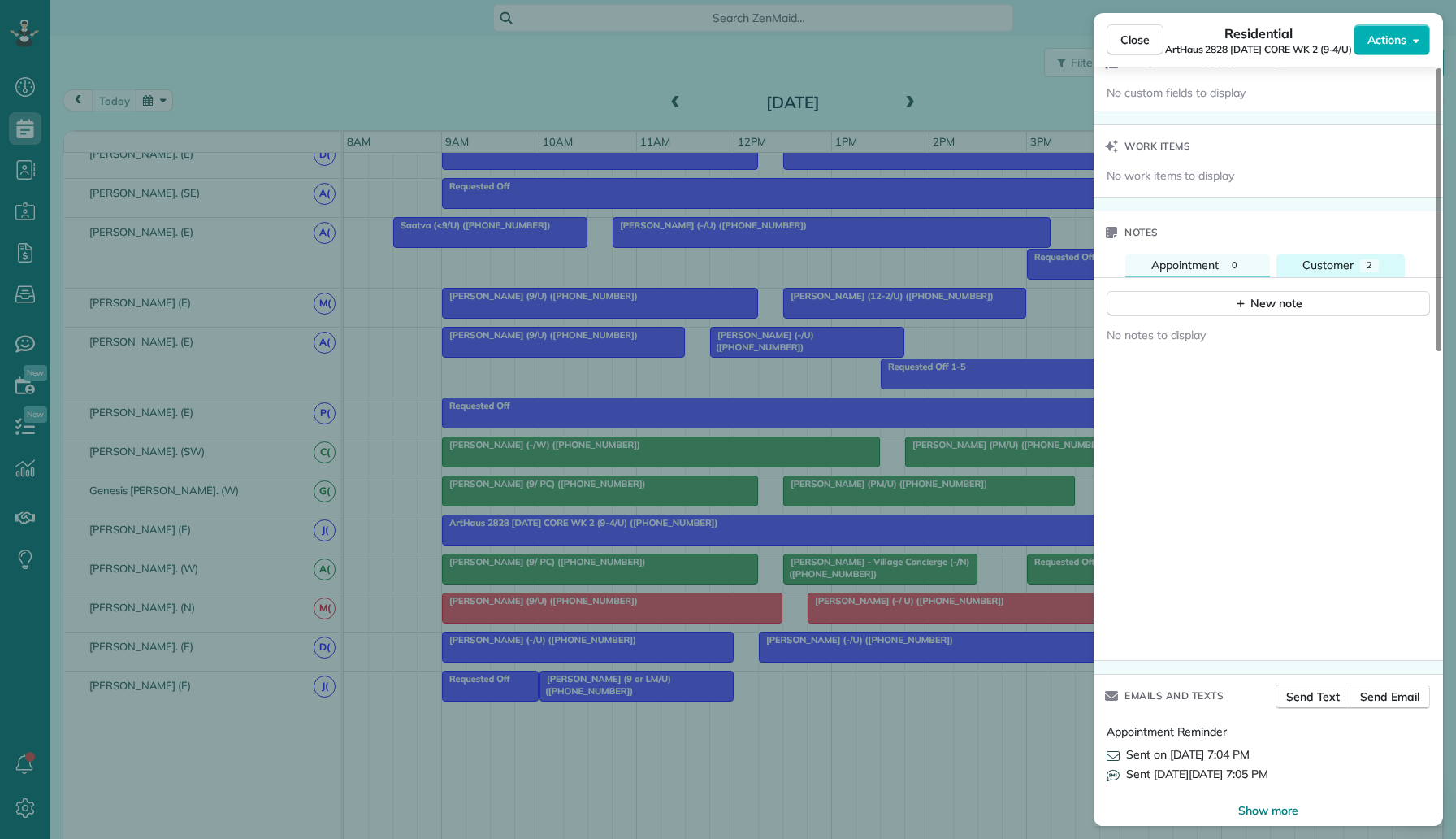
click at [1352, 257] on span "Customer" at bounding box center [1328, 265] width 51 height 15
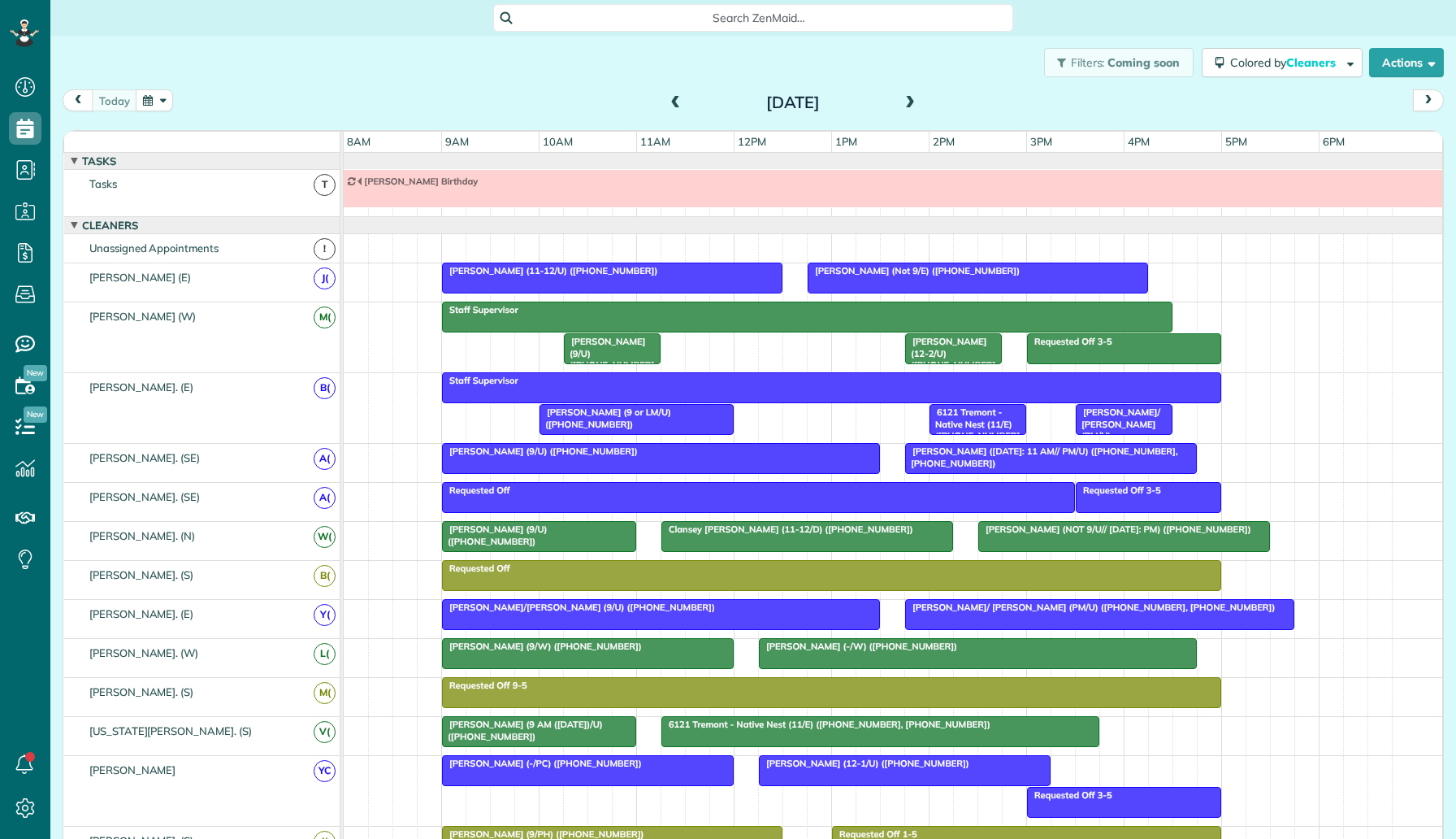
scroll to position [18, 0]
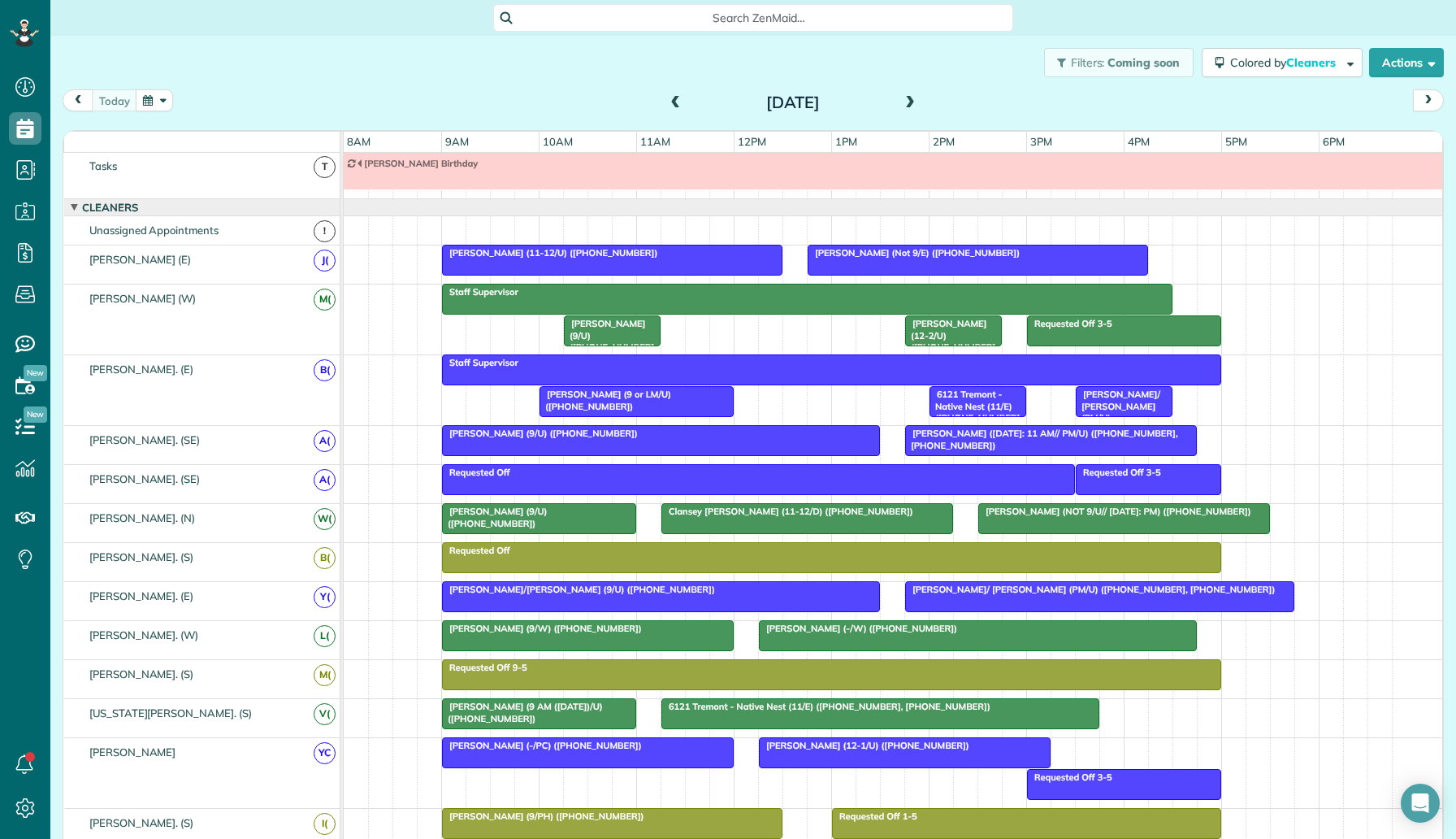
click at [974, 267] on div at bounding box center [978, 260] width 339 height 30
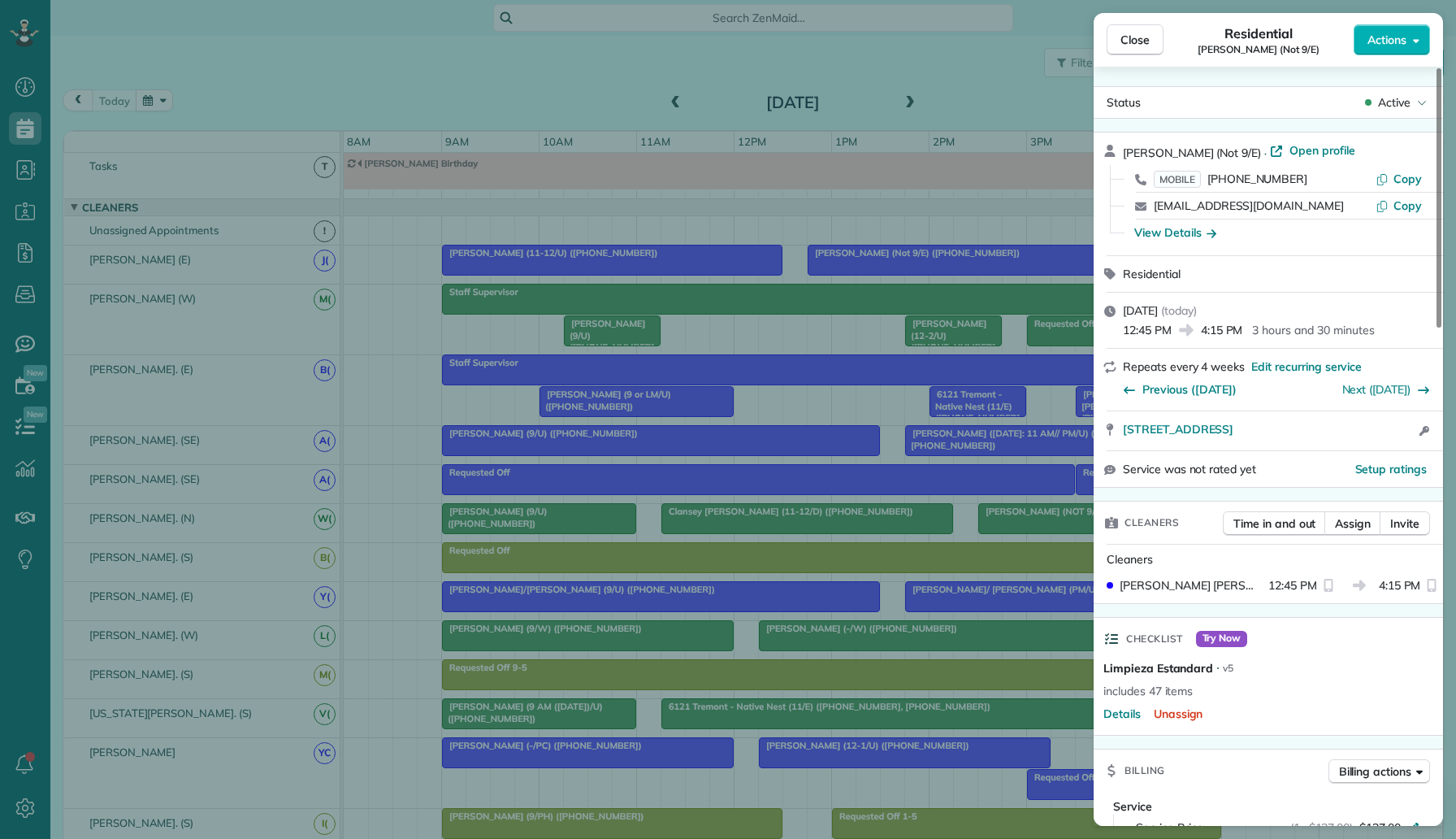
drag, startPoint x: 1299, startPoint y: 178, endPoint x: 1197, endPoint y: 178, distance: 102.0
click at [1197, 178] on div "MOBILE (972) 835-3669" at bounding box center [1265, 178] width 222 height 16
click at [389, 385] on div "Close Residential Vishal Sethi (Not 9/E) Actions Status Active Vishal Sethi (No…" at bounding box center [728, 420] width 1456 height 839
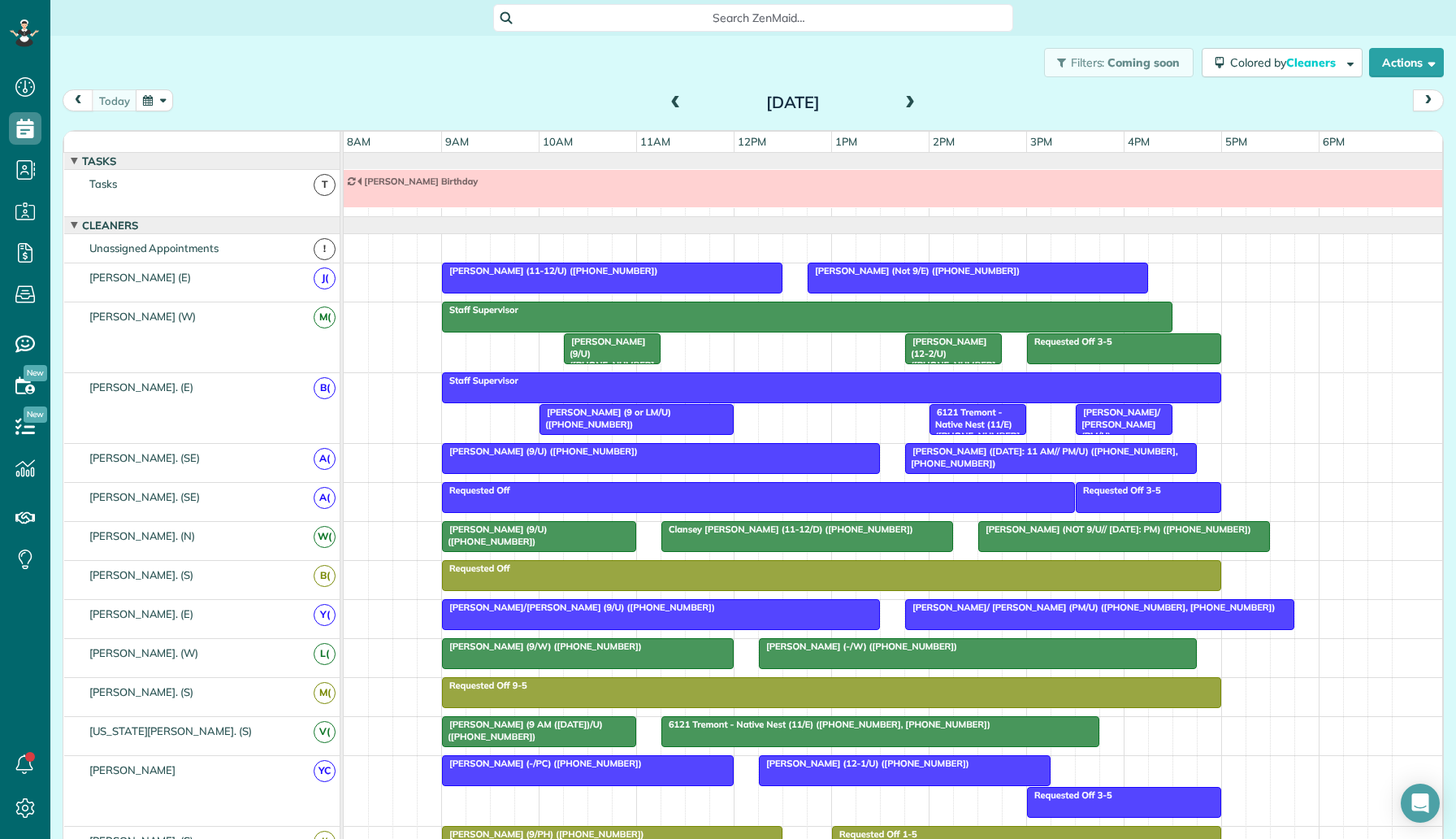
click at [960, 280] on div at bounding box center [978, 278] width 339 height 30
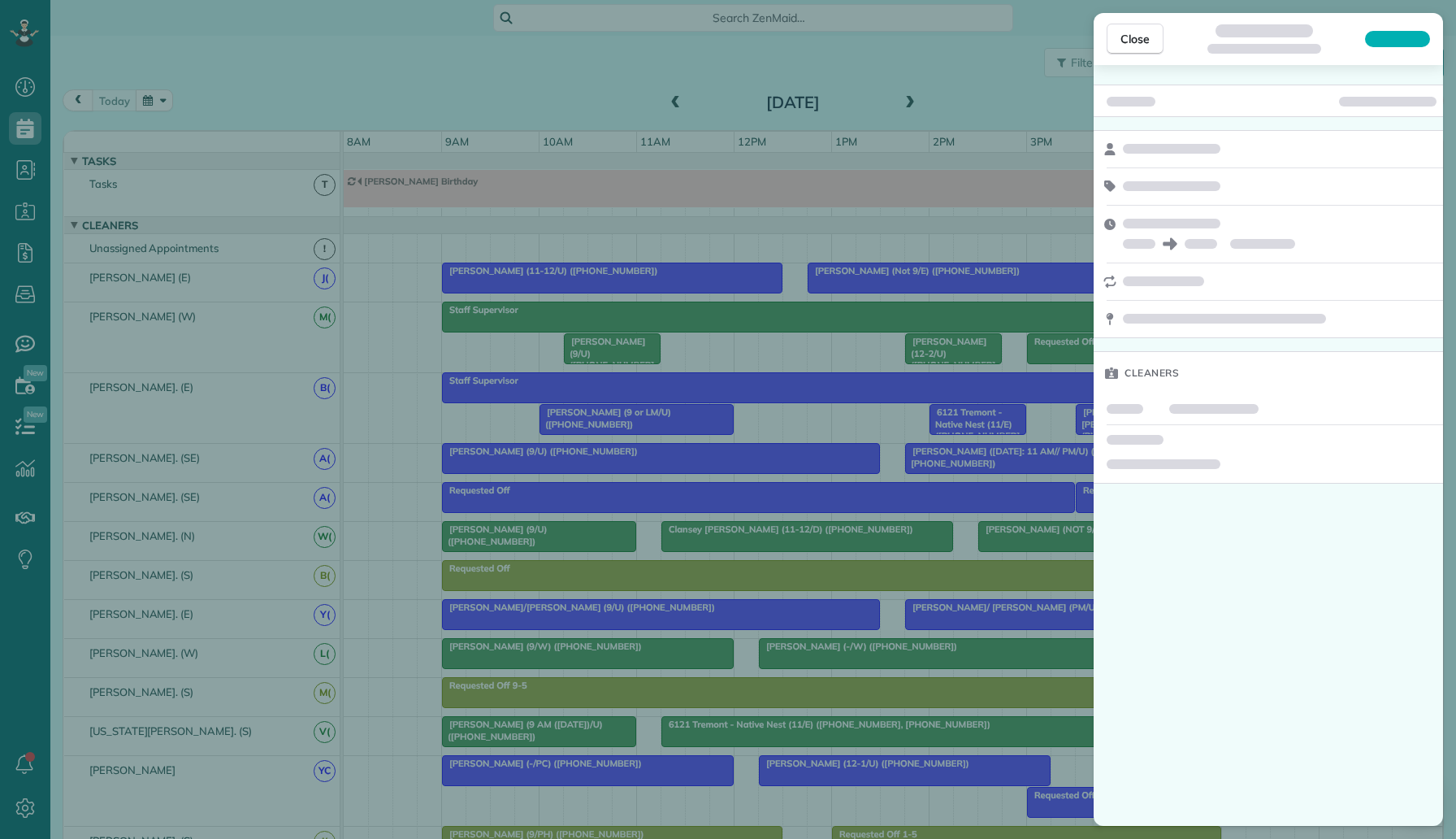
click at [868, 329] on div "Close Cleaners" at bounding box center [728, 420] width 1456 height 839
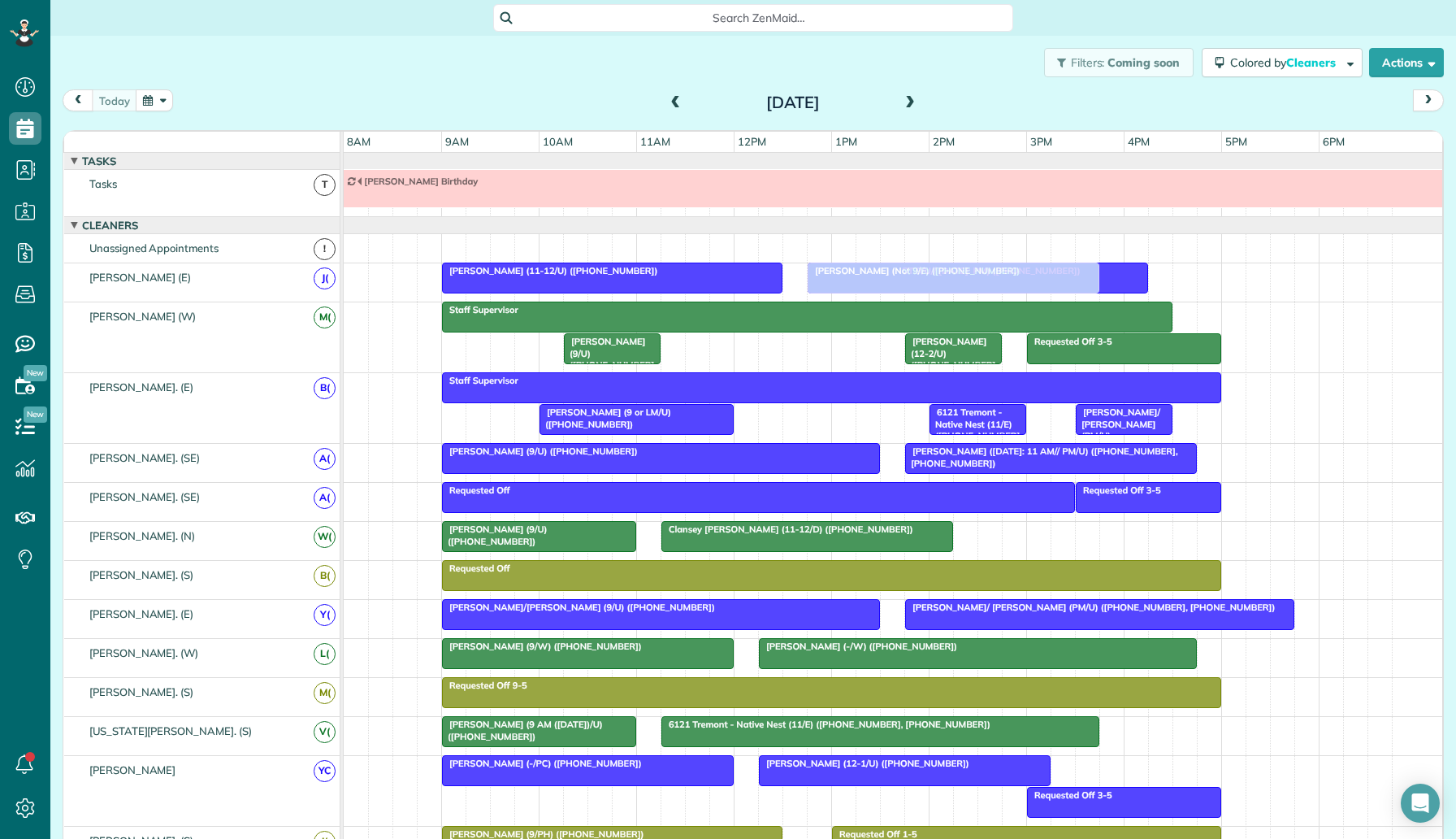
drag, startPoint x: 1027, startPoint y: 539, endPoint x: 864, endPoint y: 290, distance: 297.6
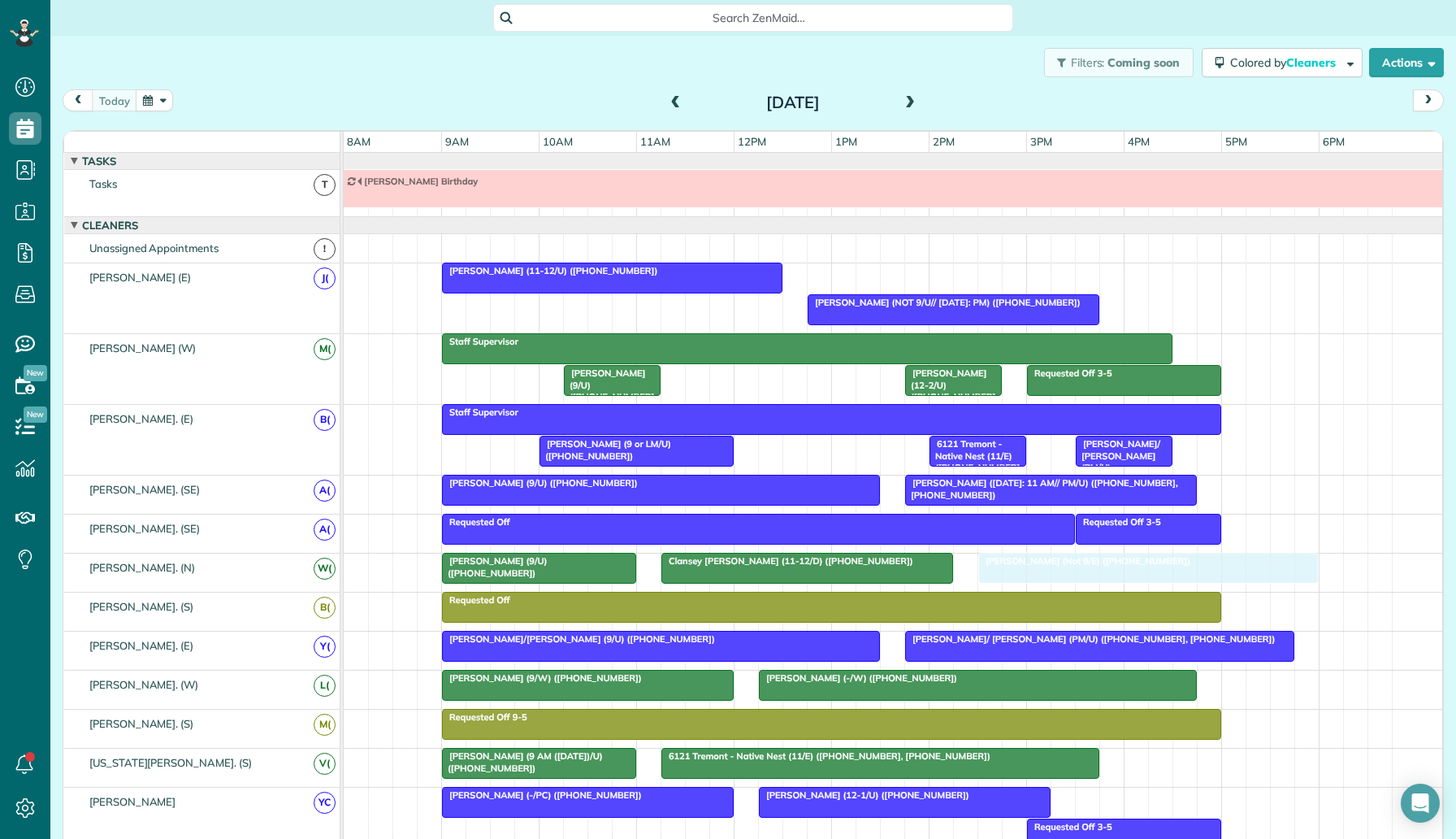
drag, startPoint x: 919, startPoint y: 275, endPoint x: 1093, endPoint y: 575, distance: 346.8
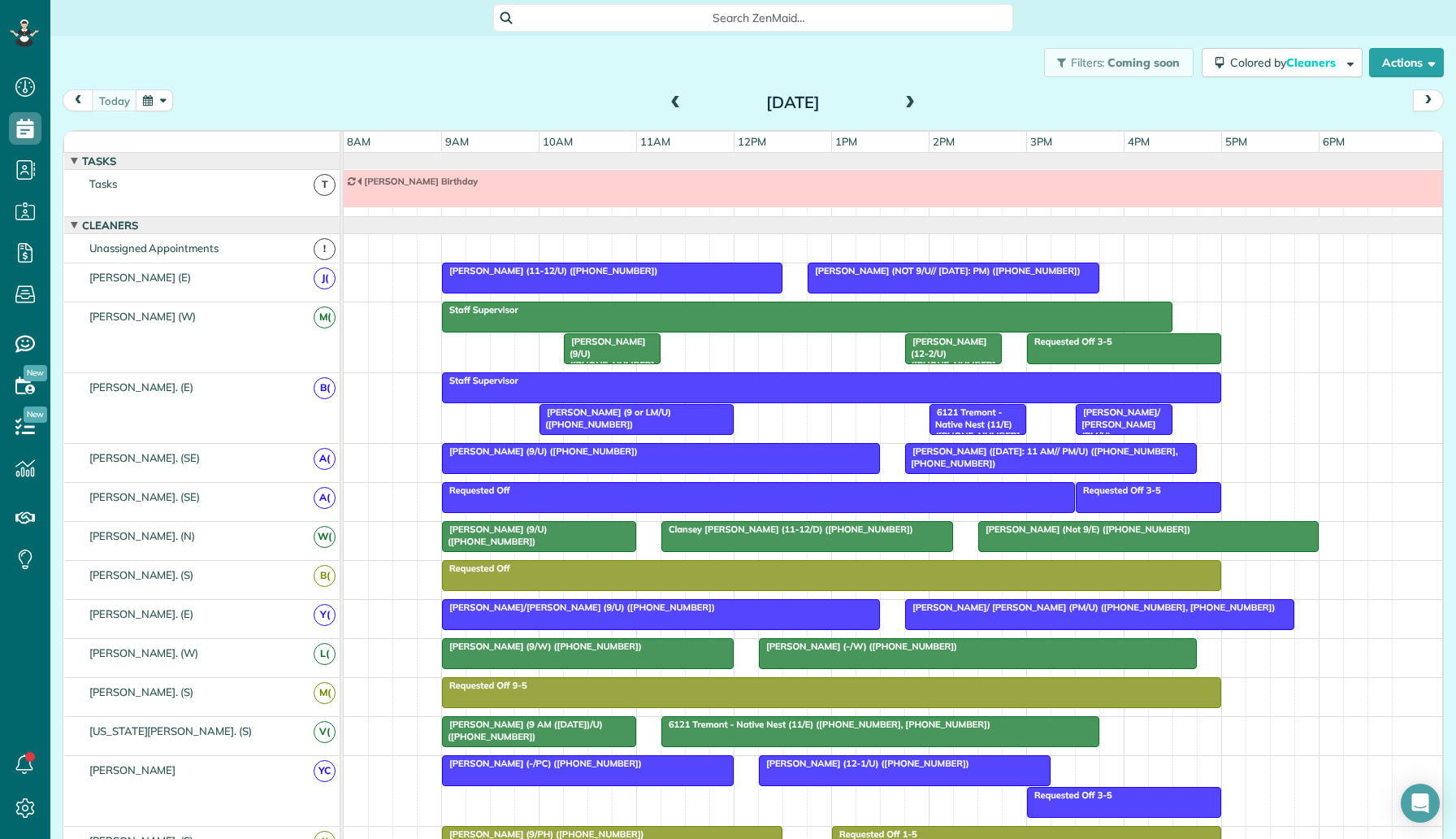
scroll to position [253, 0]
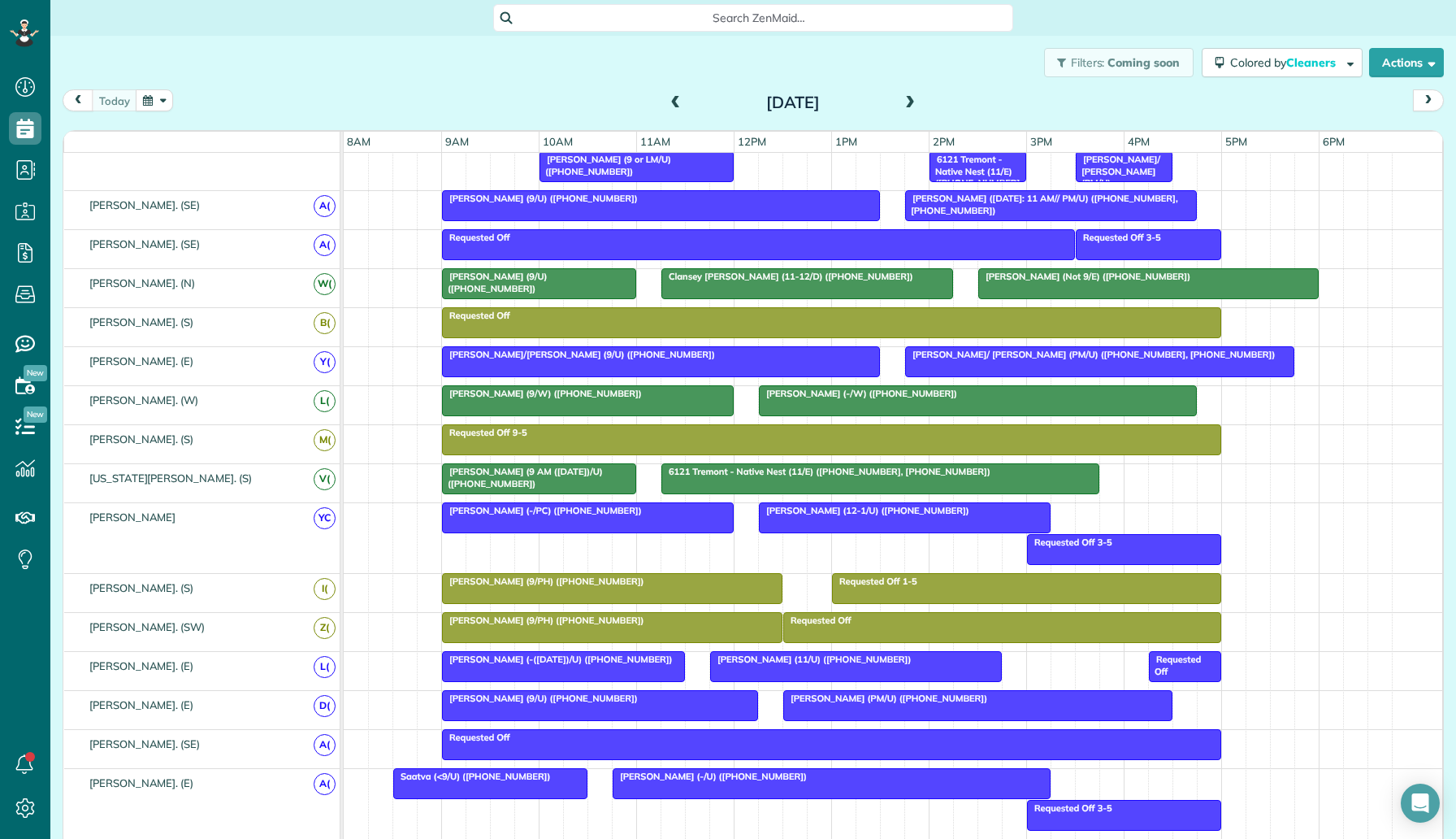
click at [1043, 290] on div at bounding box center [1148, 284] width 339 height 30
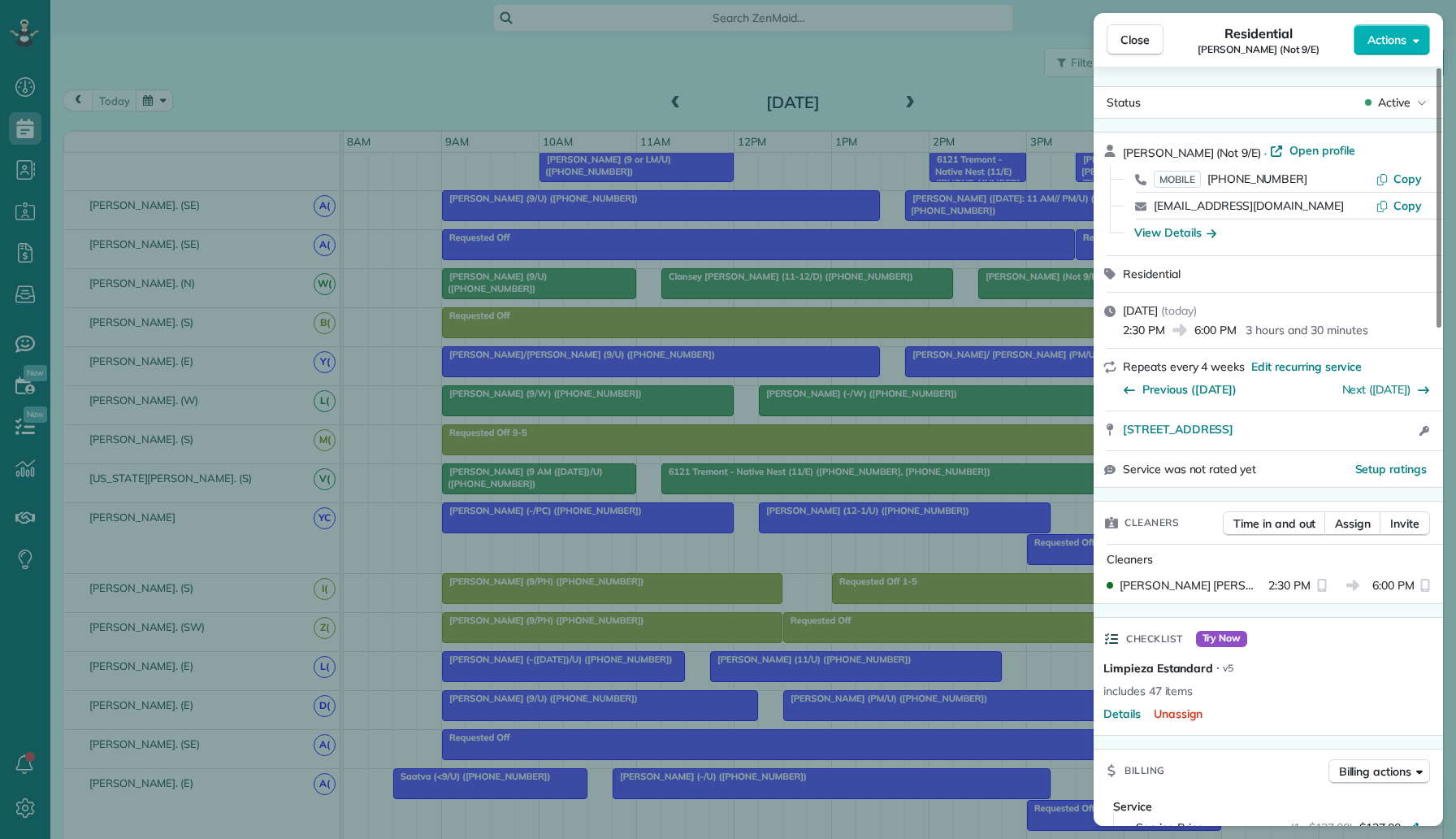
click at [962, 382] on div "Close Residential Vishal Sethi (Not 9/E) Actions Status Active Vishal Sethi (No…" at bounding box center [728, 420] width 1456 height 839
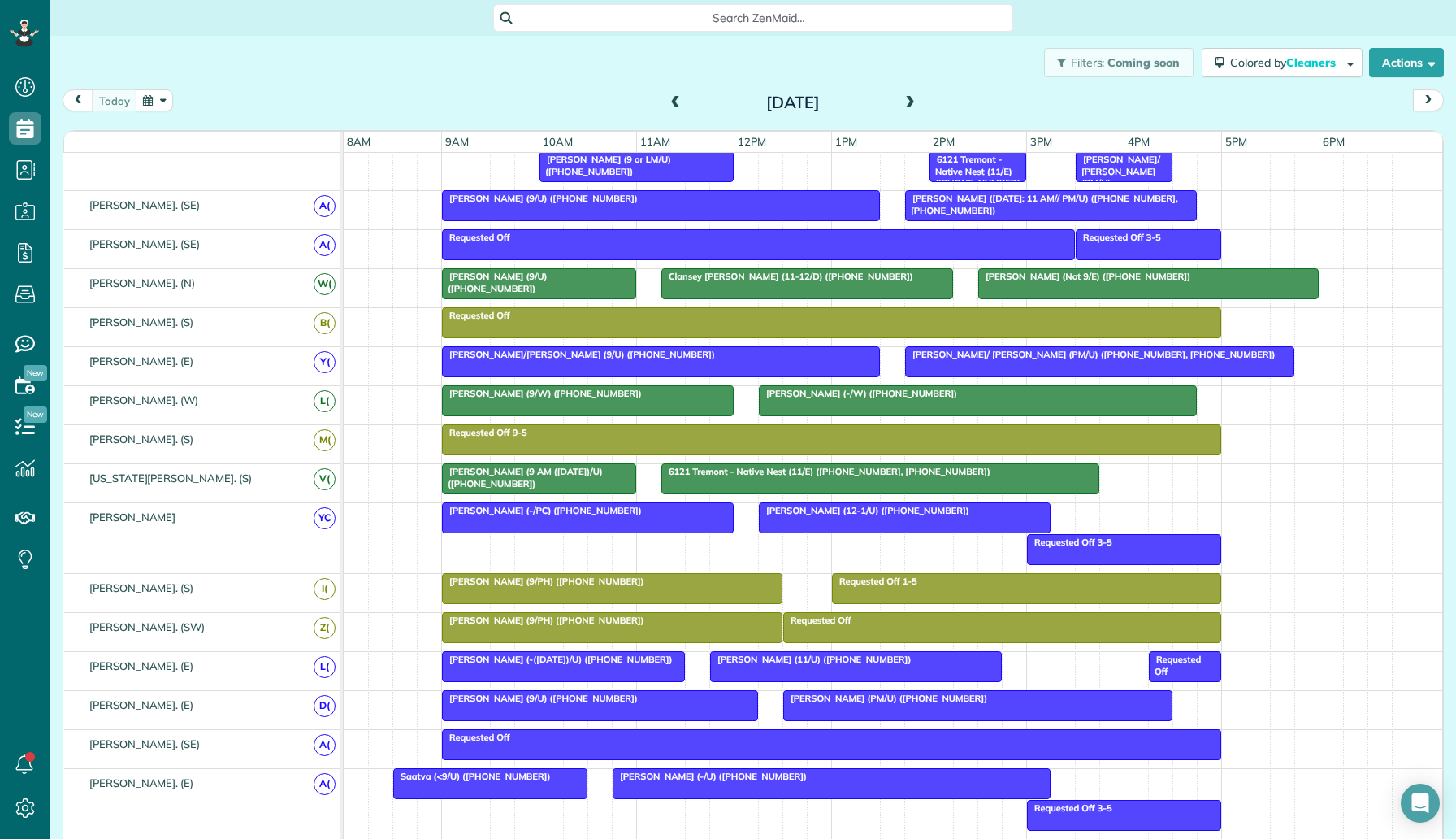
click at [1031, 284] on div at bounding box center [1148, 284] width 339 height 30
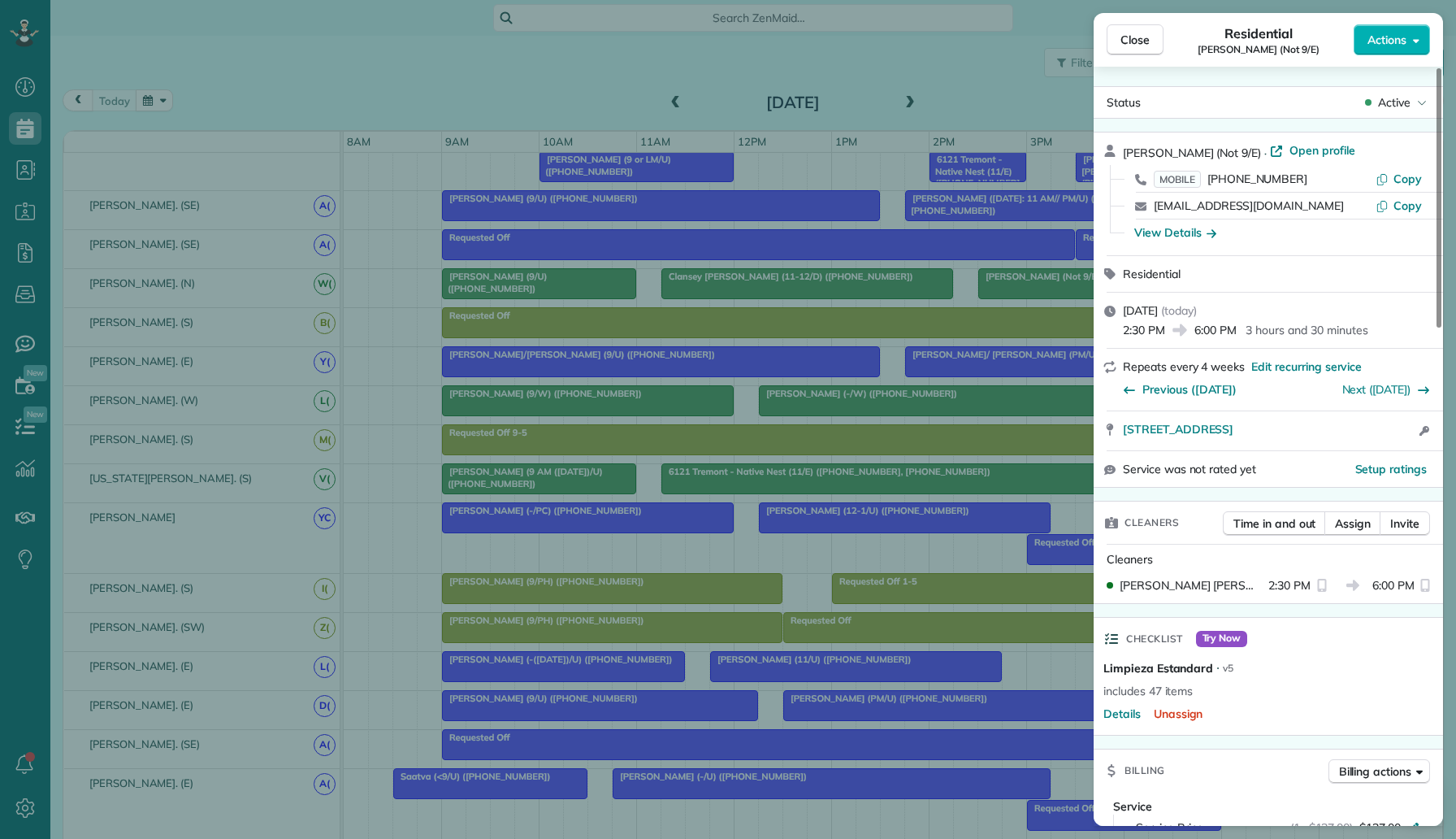
click at [1045, 520] on div "Close Residential Vishal Sethi (Not 9/E) Actions Status Active Vishal Sethi (No…" at bounding box center [728, 420] width 1456 height 839
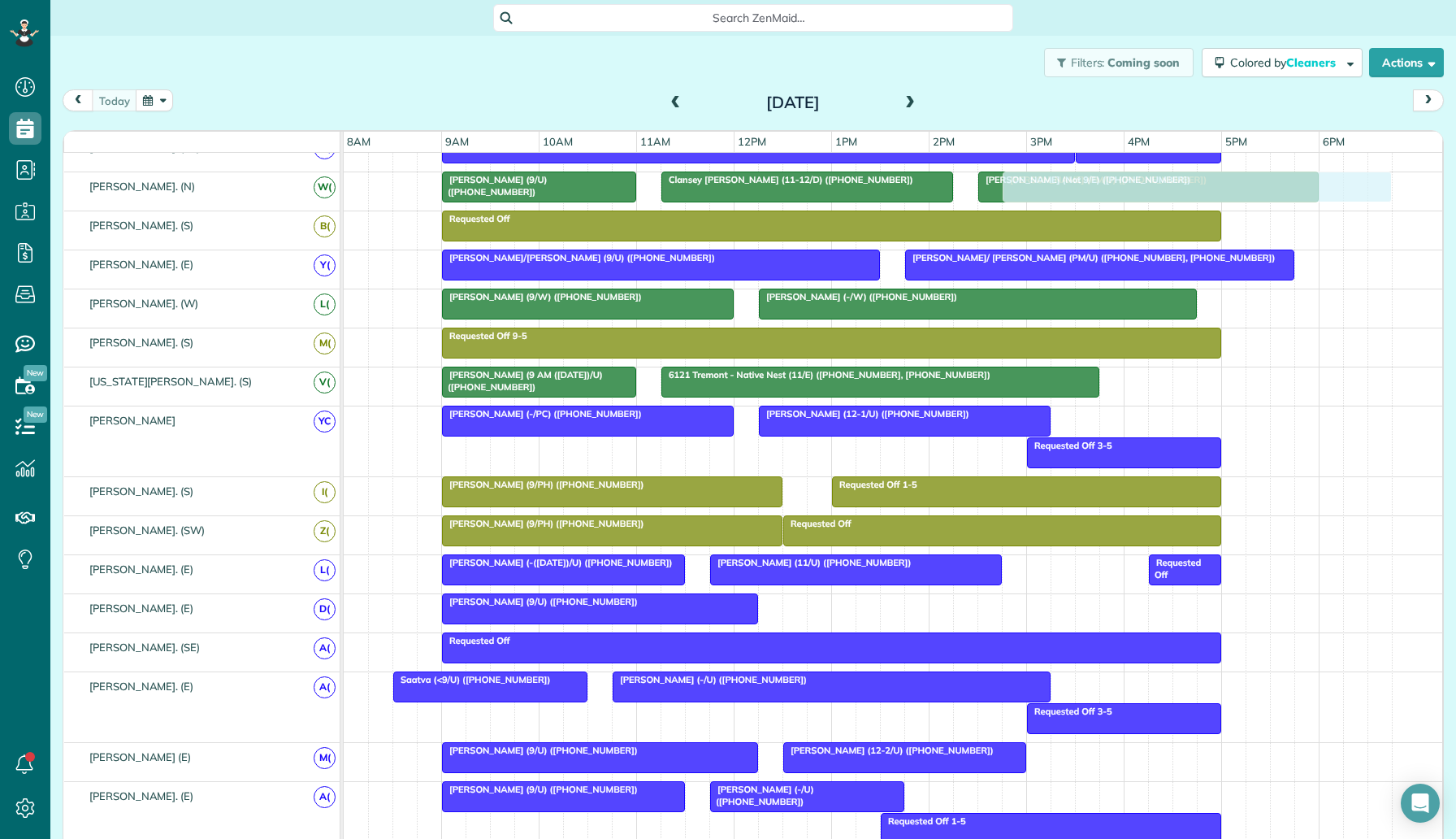
scroll to position [331, 0]
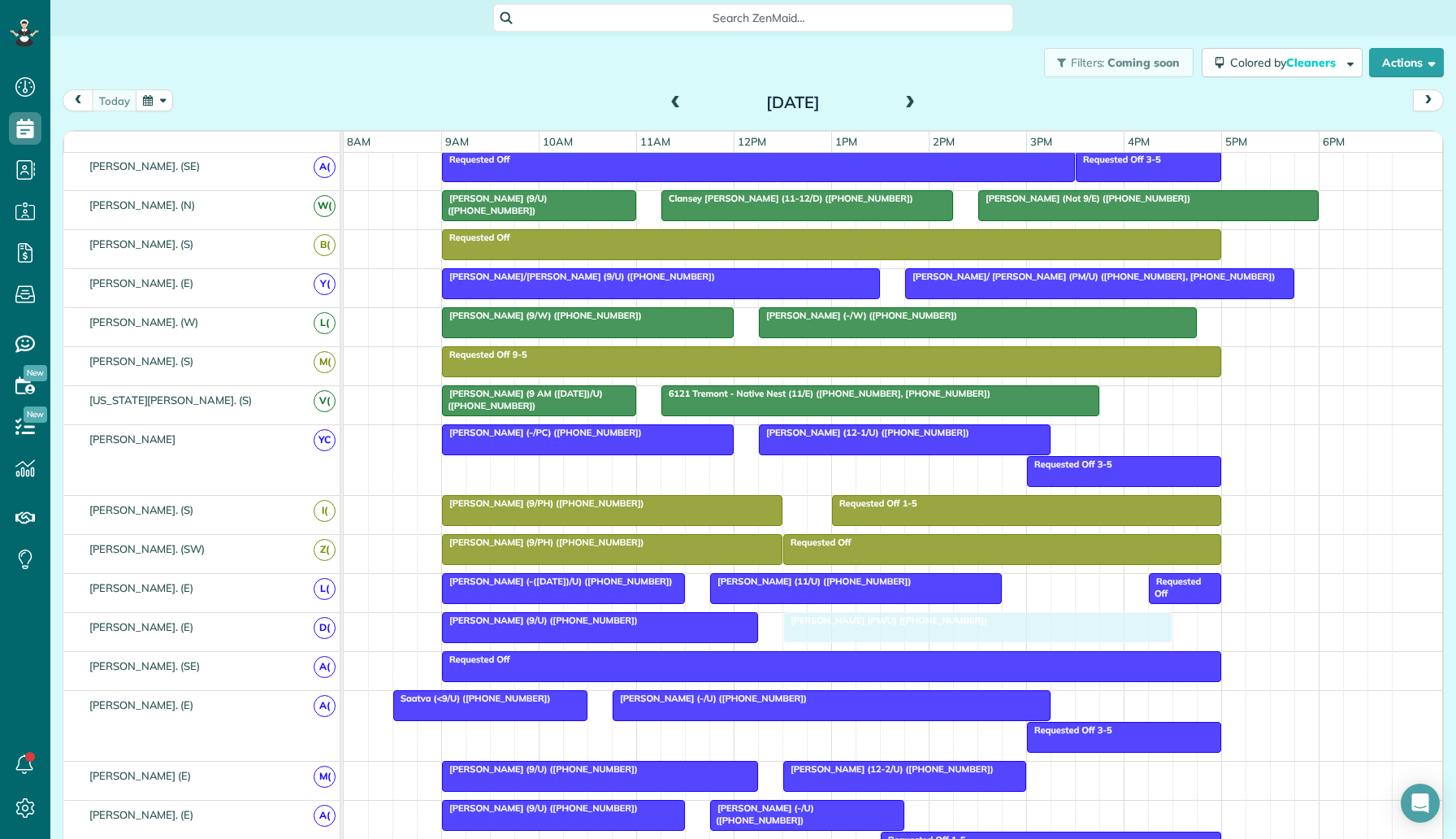
drag, startPoint x: 882, startPoint y: 595, endPoint x: 881, endPoint y: 618, distance: 23.0
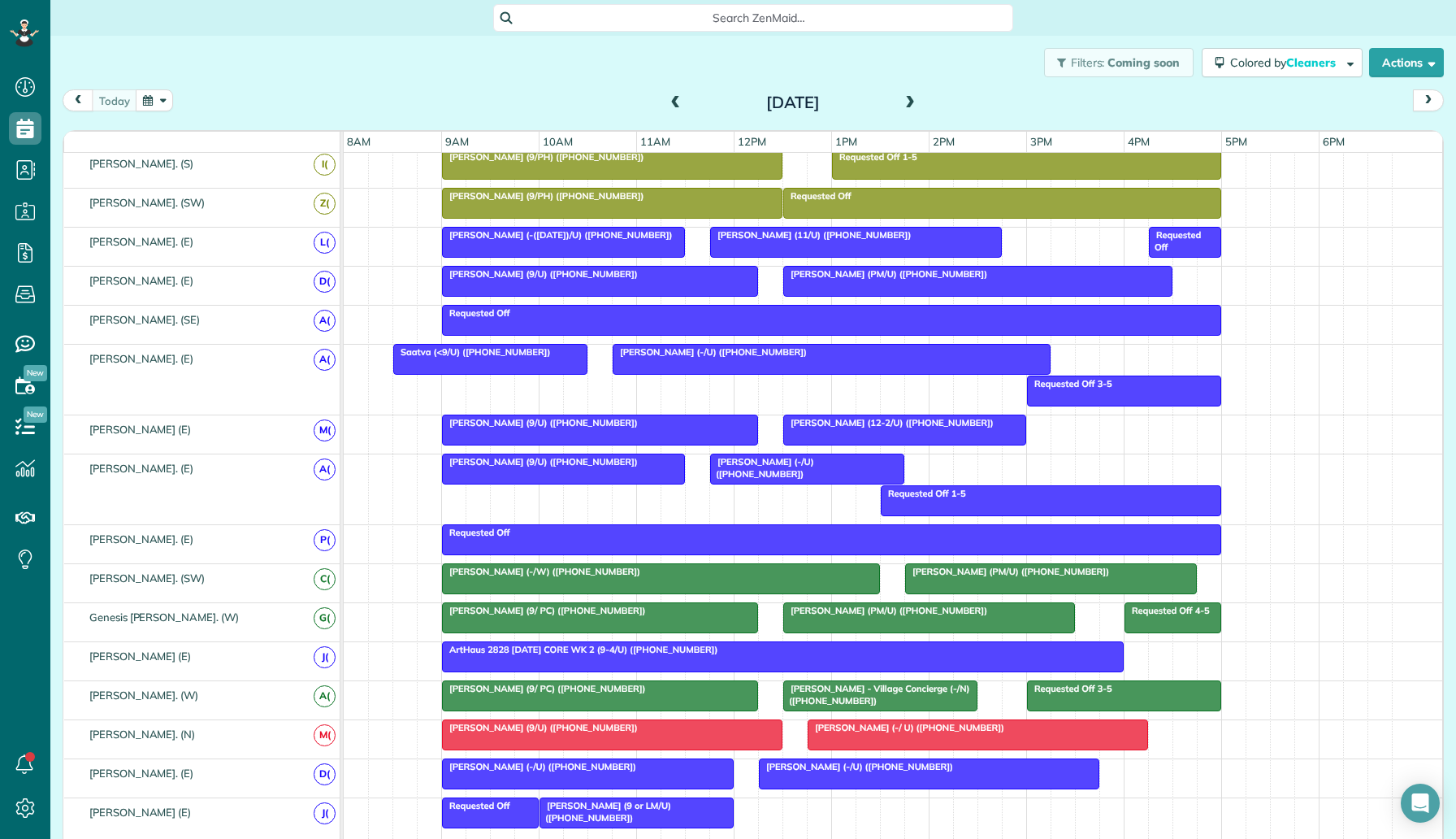
scroll to position [716, 0]
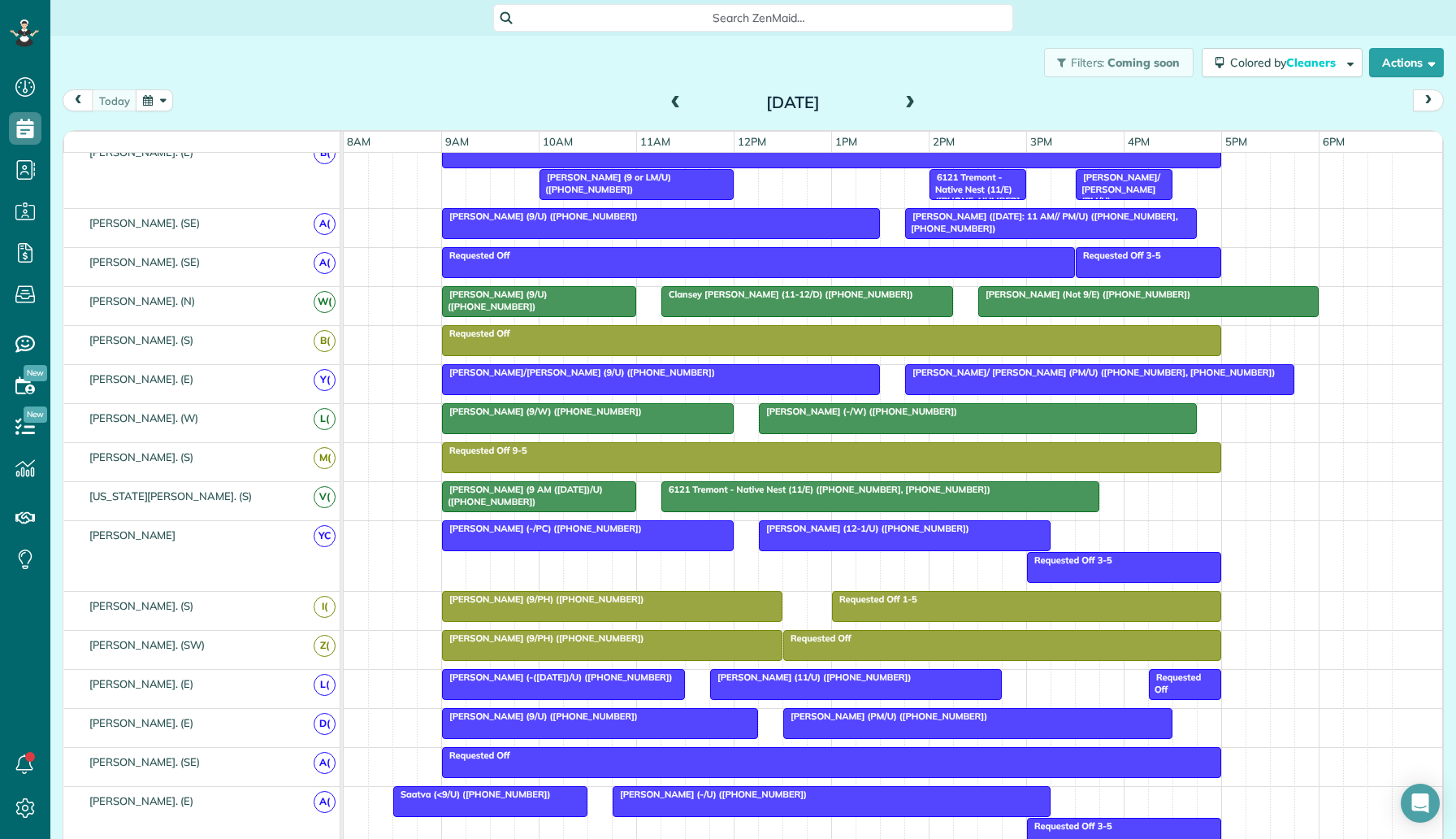
click at [1028, 294] on span "Vishal Sethi (Not 9/E) (+19728353669)" at bounding box center [1085, 294] width 214 height 12
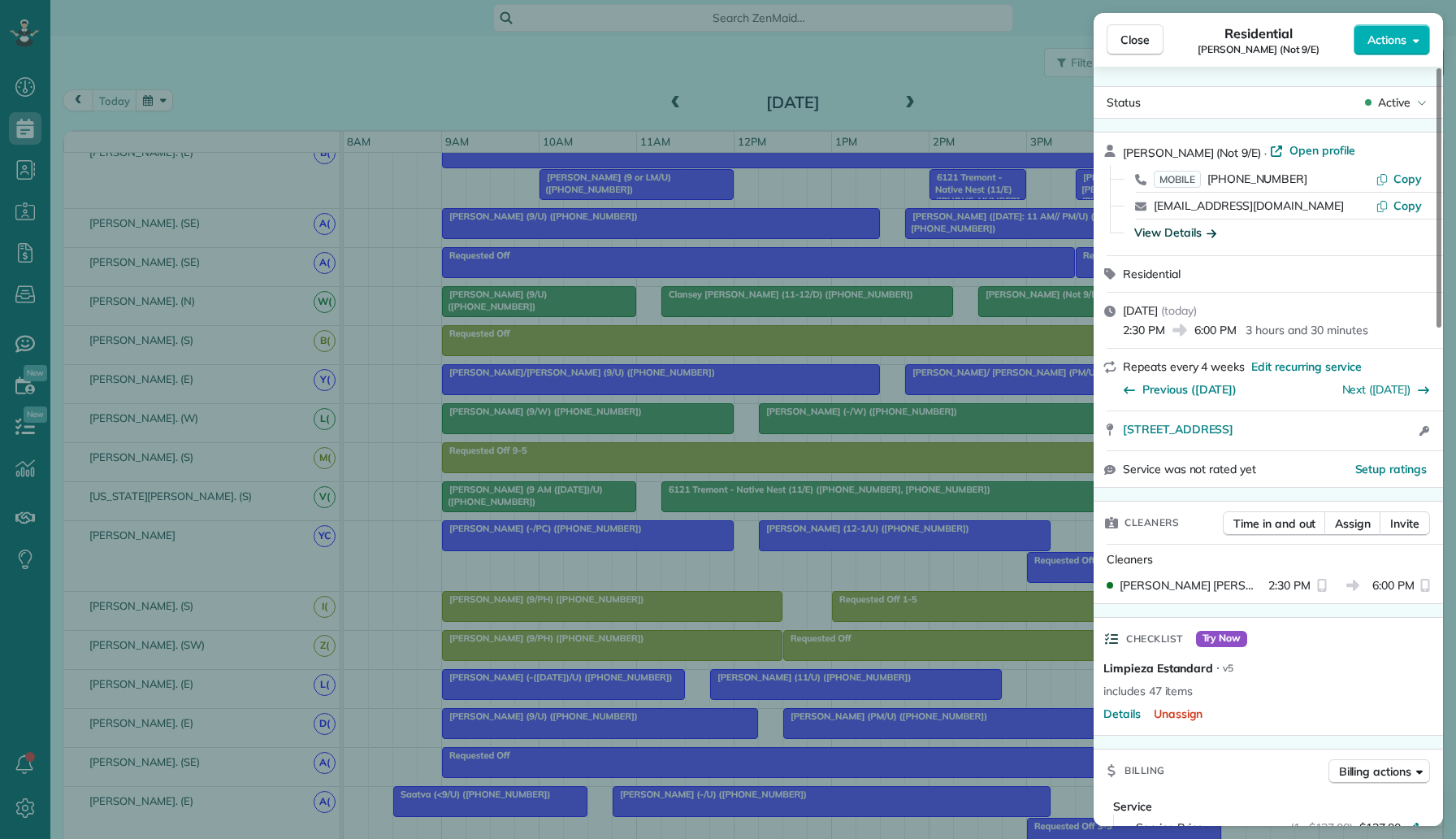
click at [1190, 236] on div "View Details" at bounding box center [1175, 233] width 82 height 16
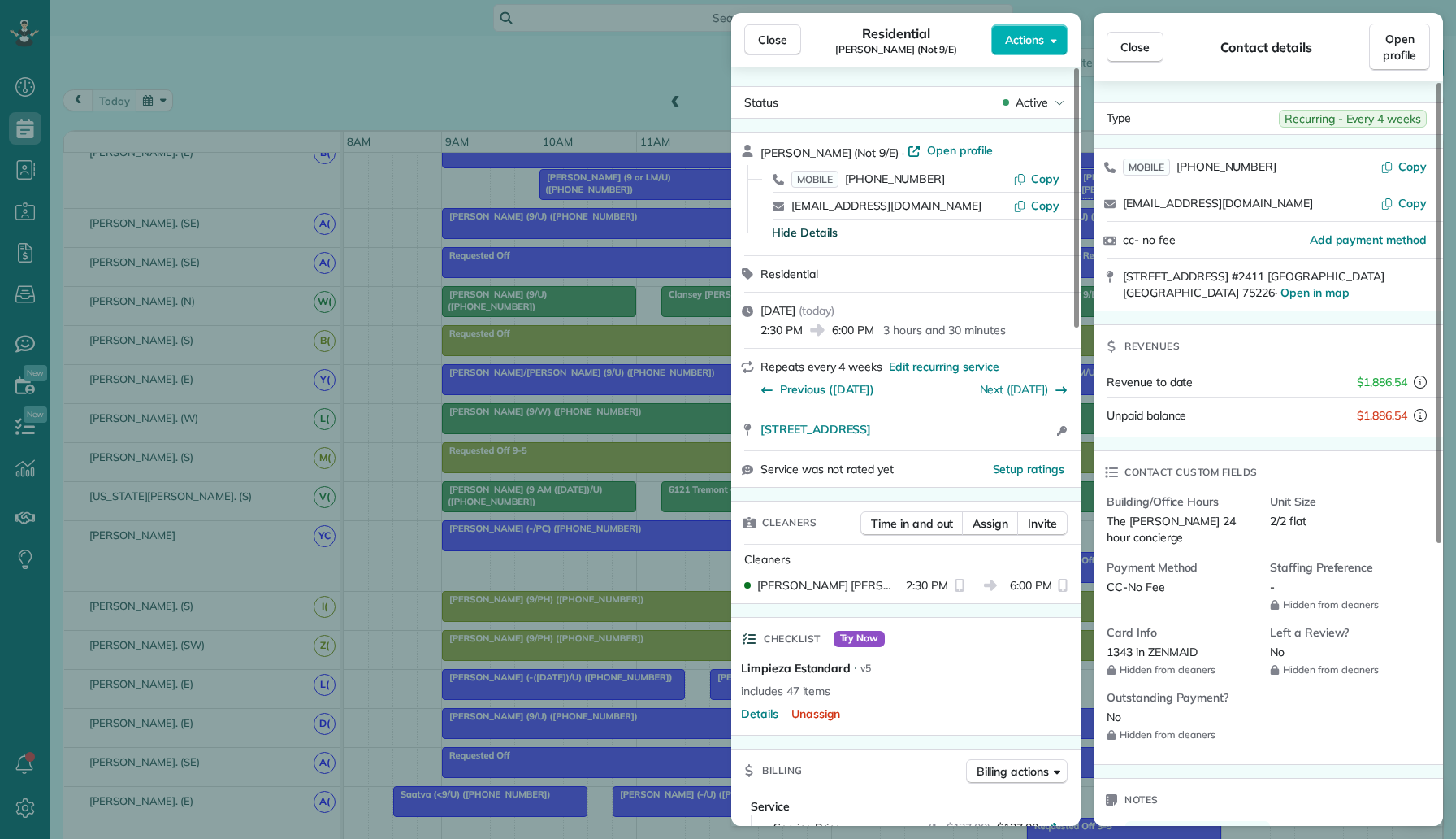
click at [631, 600] on div "Close Residential Vishal Sethi (Not 9/E) Actions Status Active Vishal Sethi (No…" at bounding box center [728, 420] width 1456 height 839
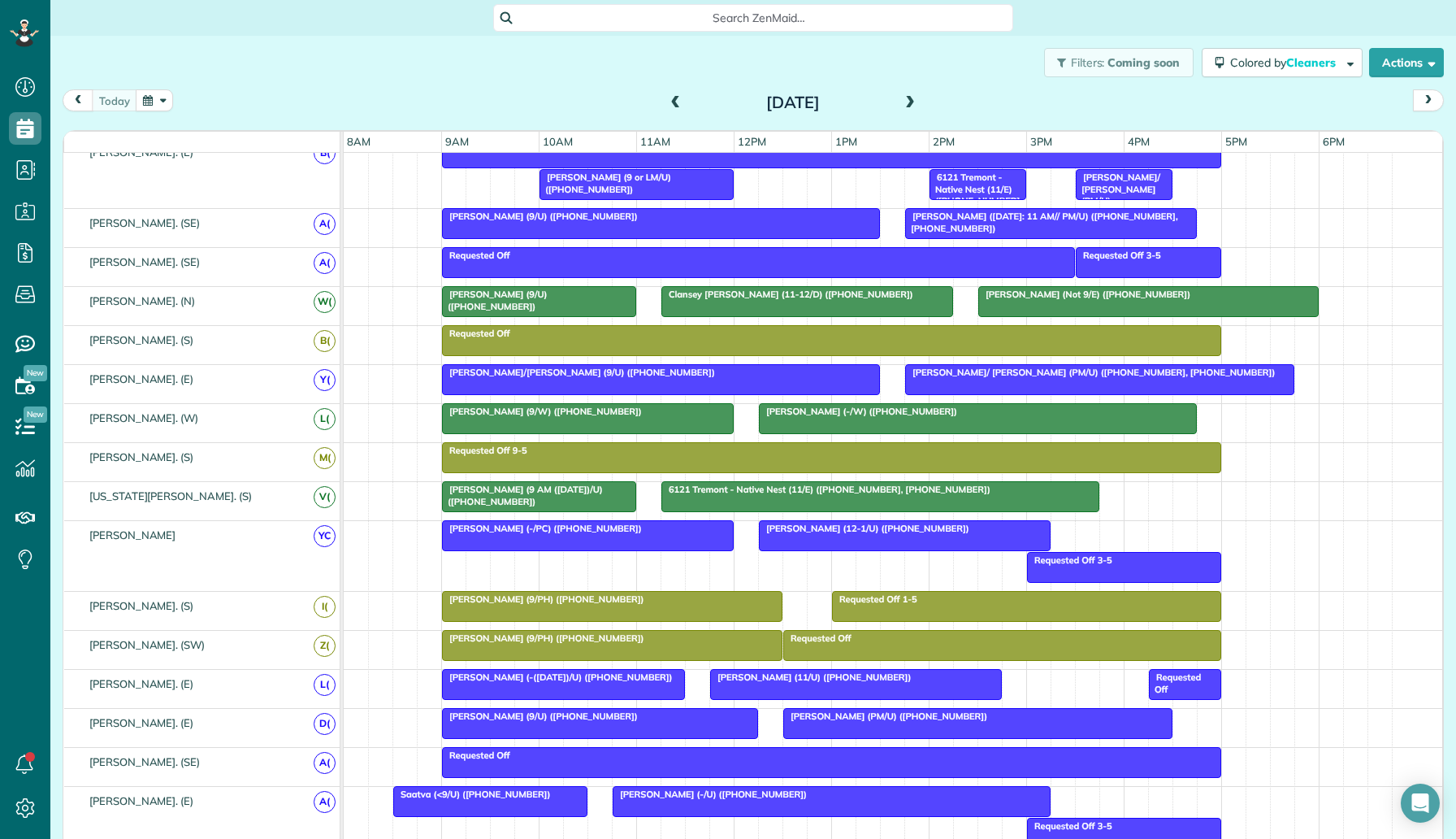
click at [781, 300] on div at bounding box center [807, 302] width 290 height 30
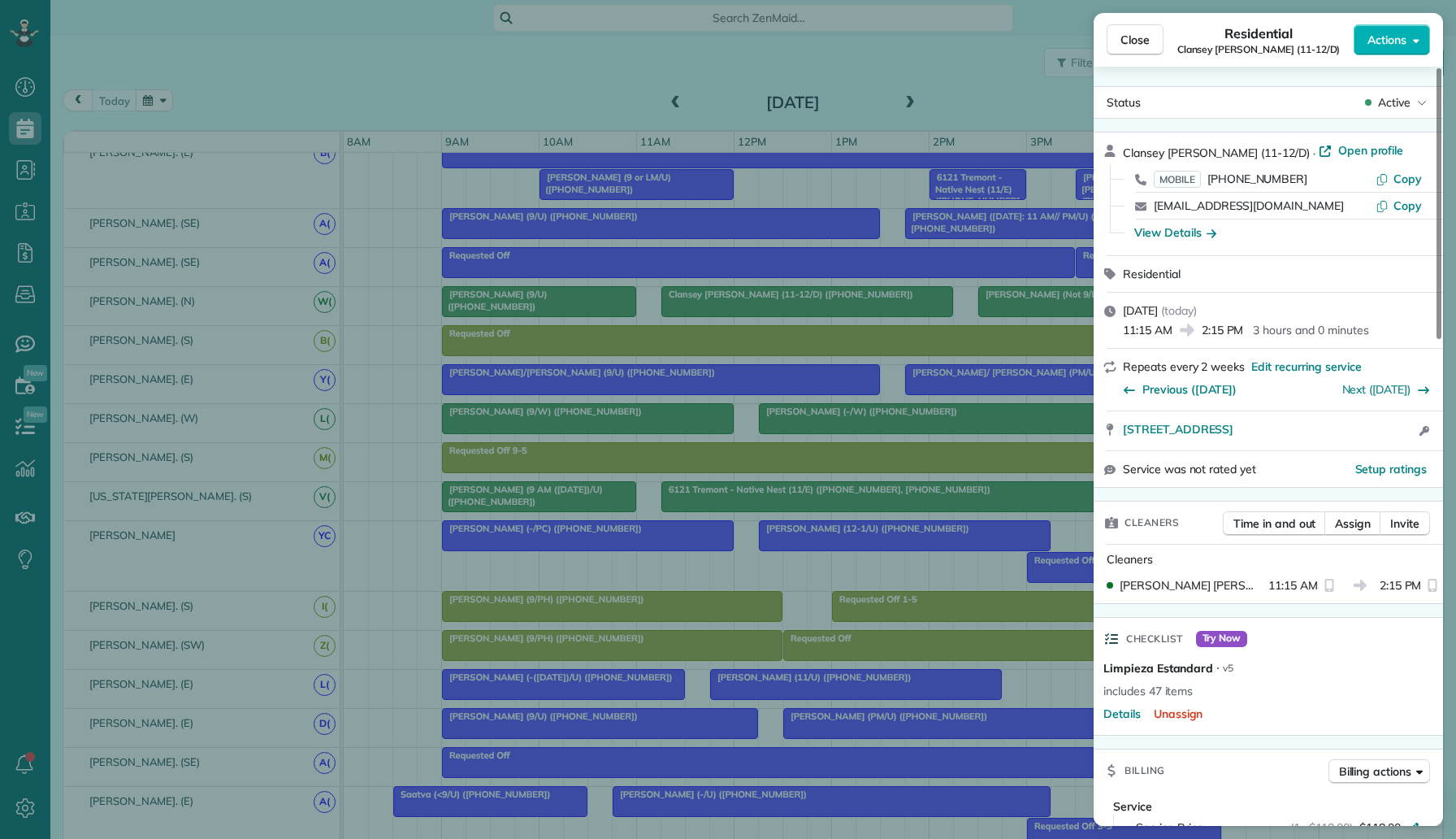
click at [867, 191] on div "Close Residential Clansey Flautt (11-12/D) Actions Status Active Clansey Flautt…" at bounding box center [728, 420] width 1456 height 839
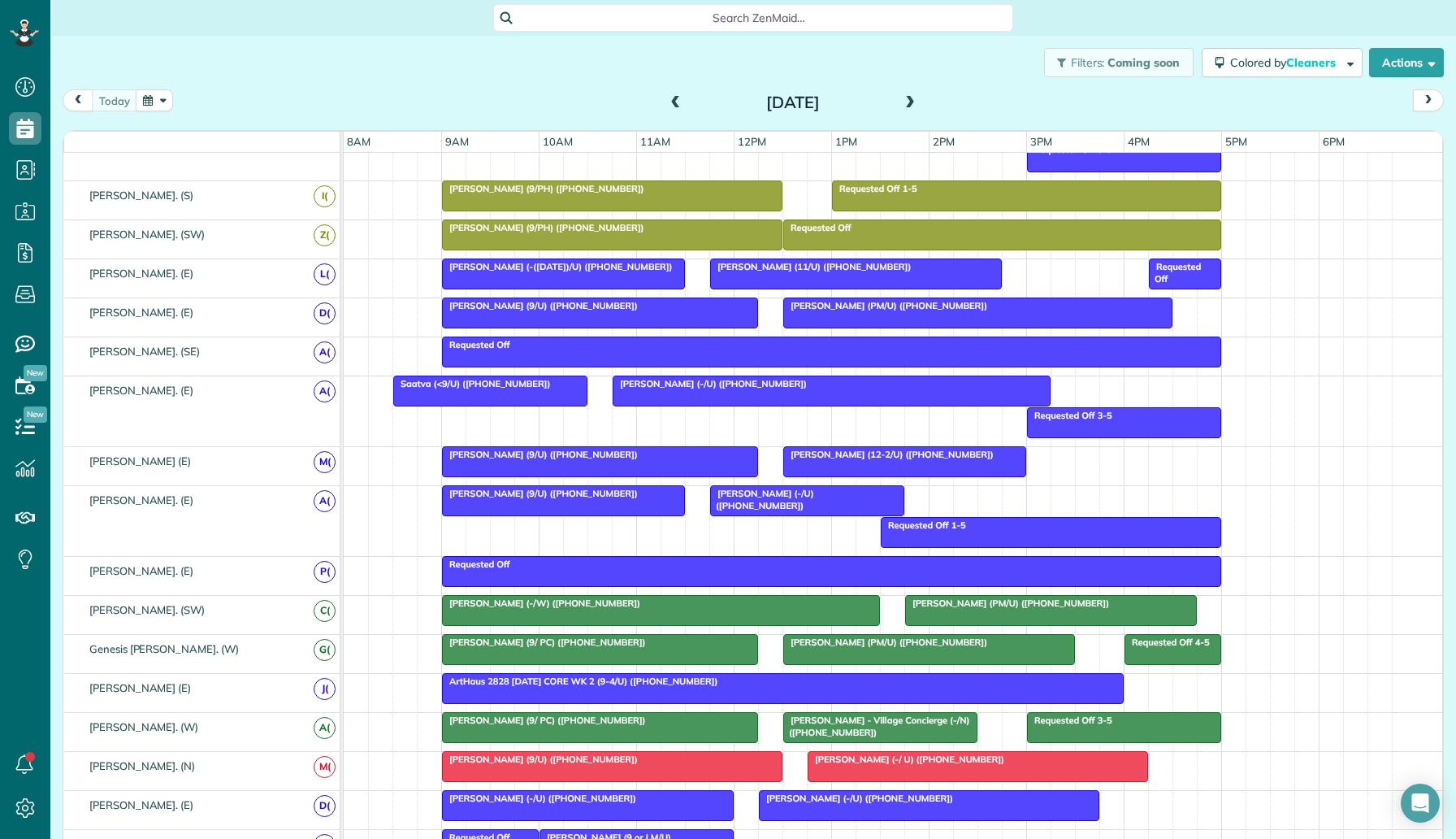
scroll to position [886, 0]
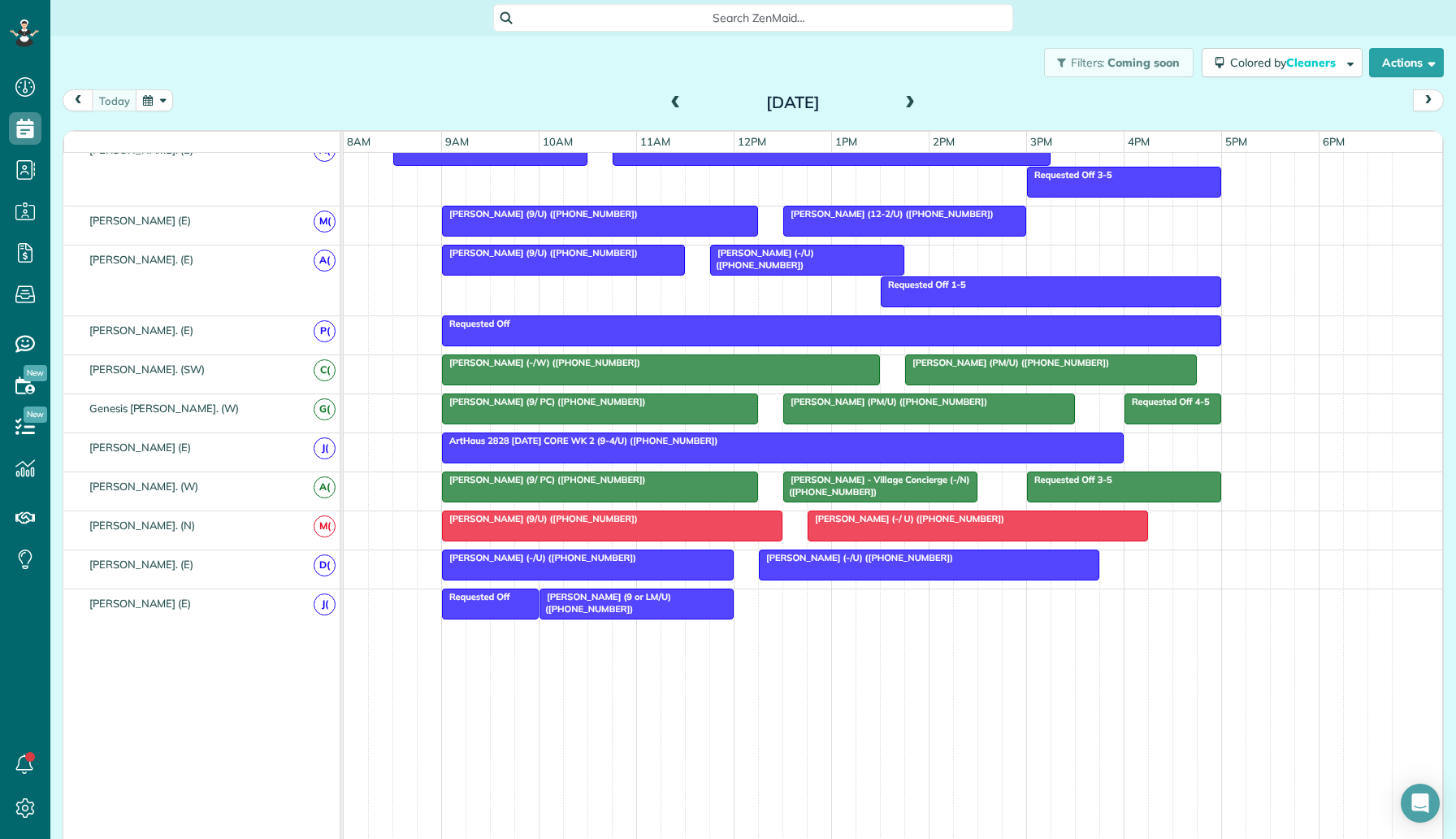
click at [802, 257] on span "Sam Baham (-/U) (+19039203367)" at bounding box center [761, 258] width 104 height 23
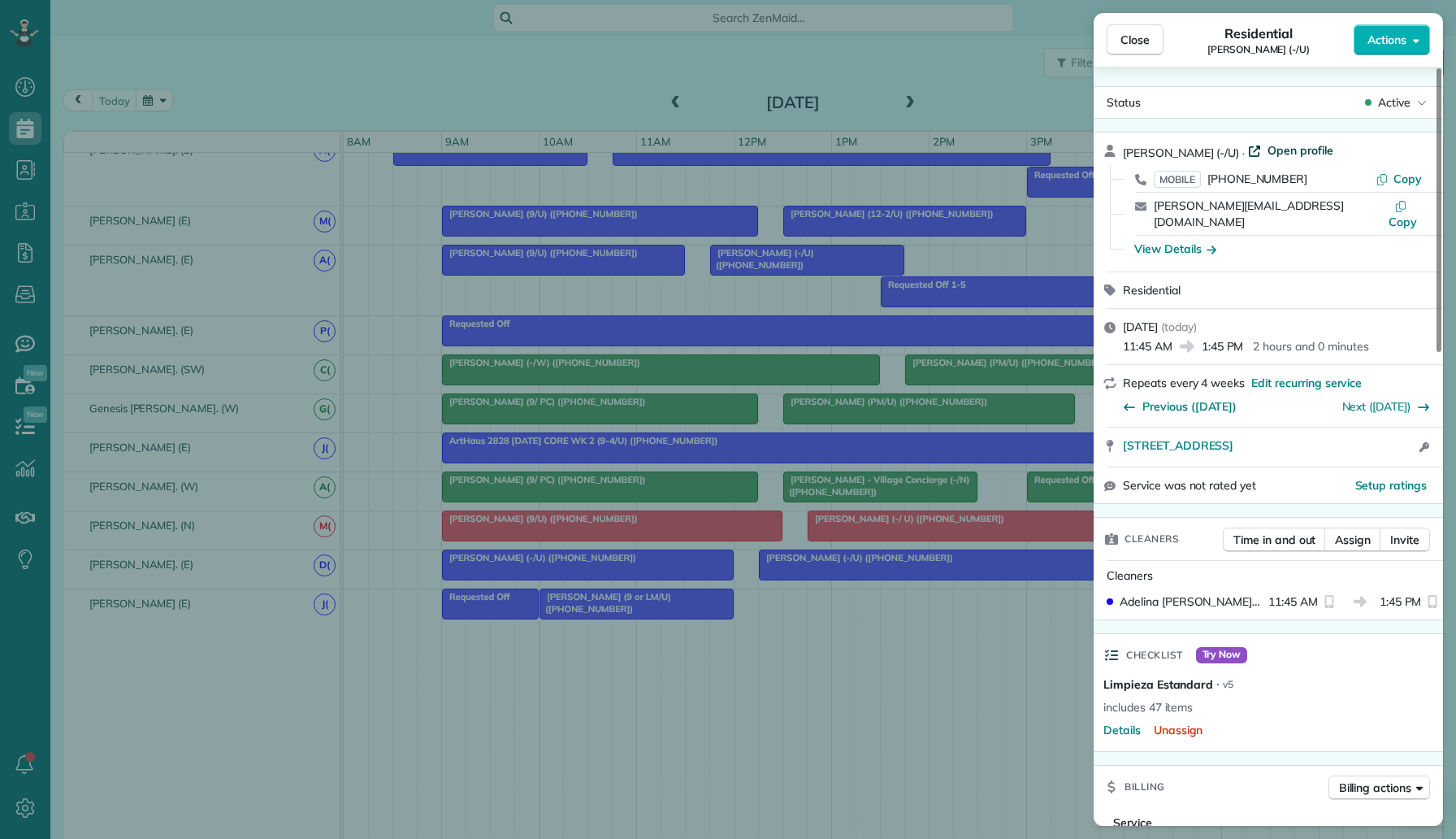
click at [1268, 147] on span "Open profile" at bounding box center [1301, 151] width 66 height 16
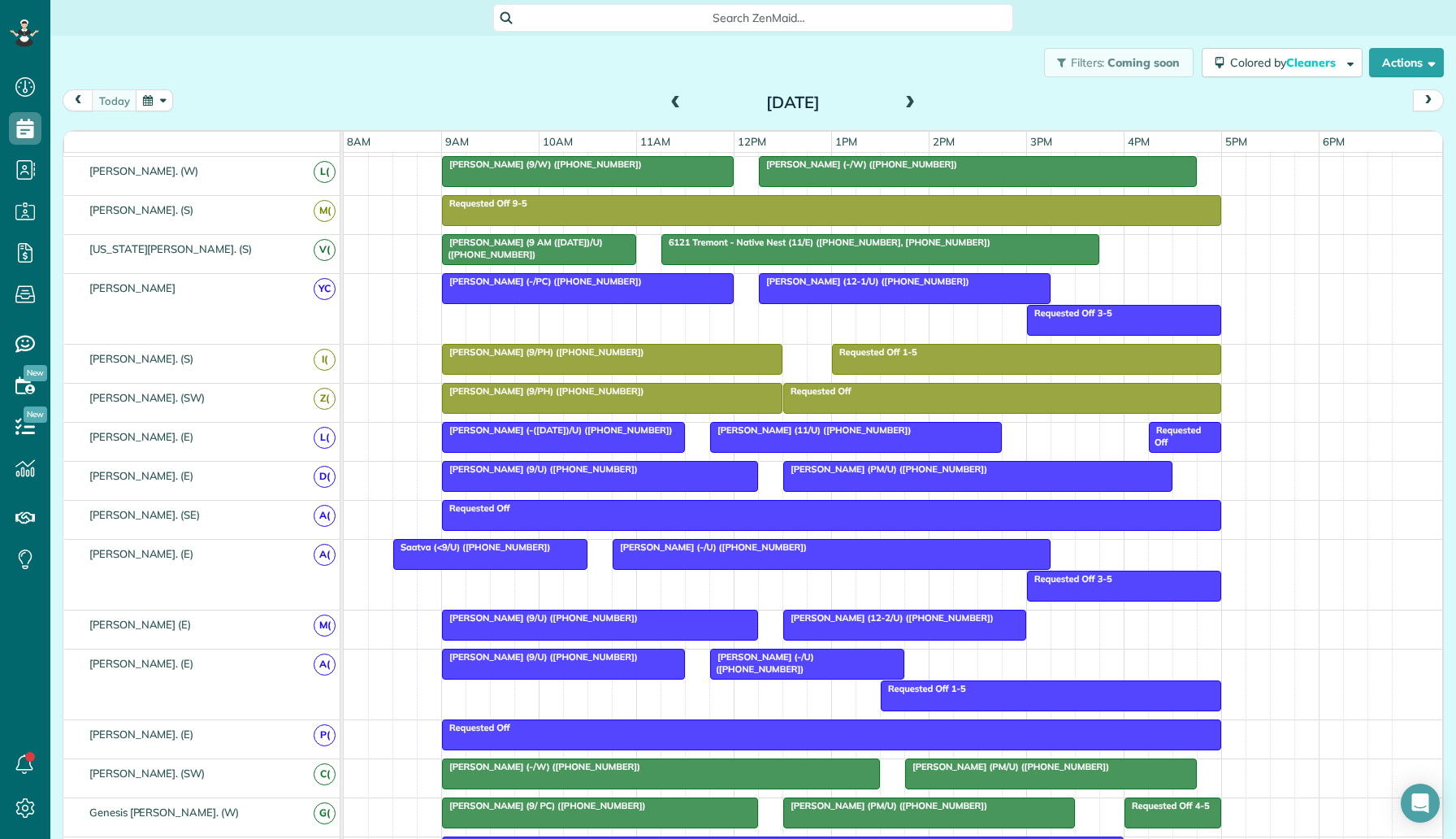
scroll to position [493, 0]
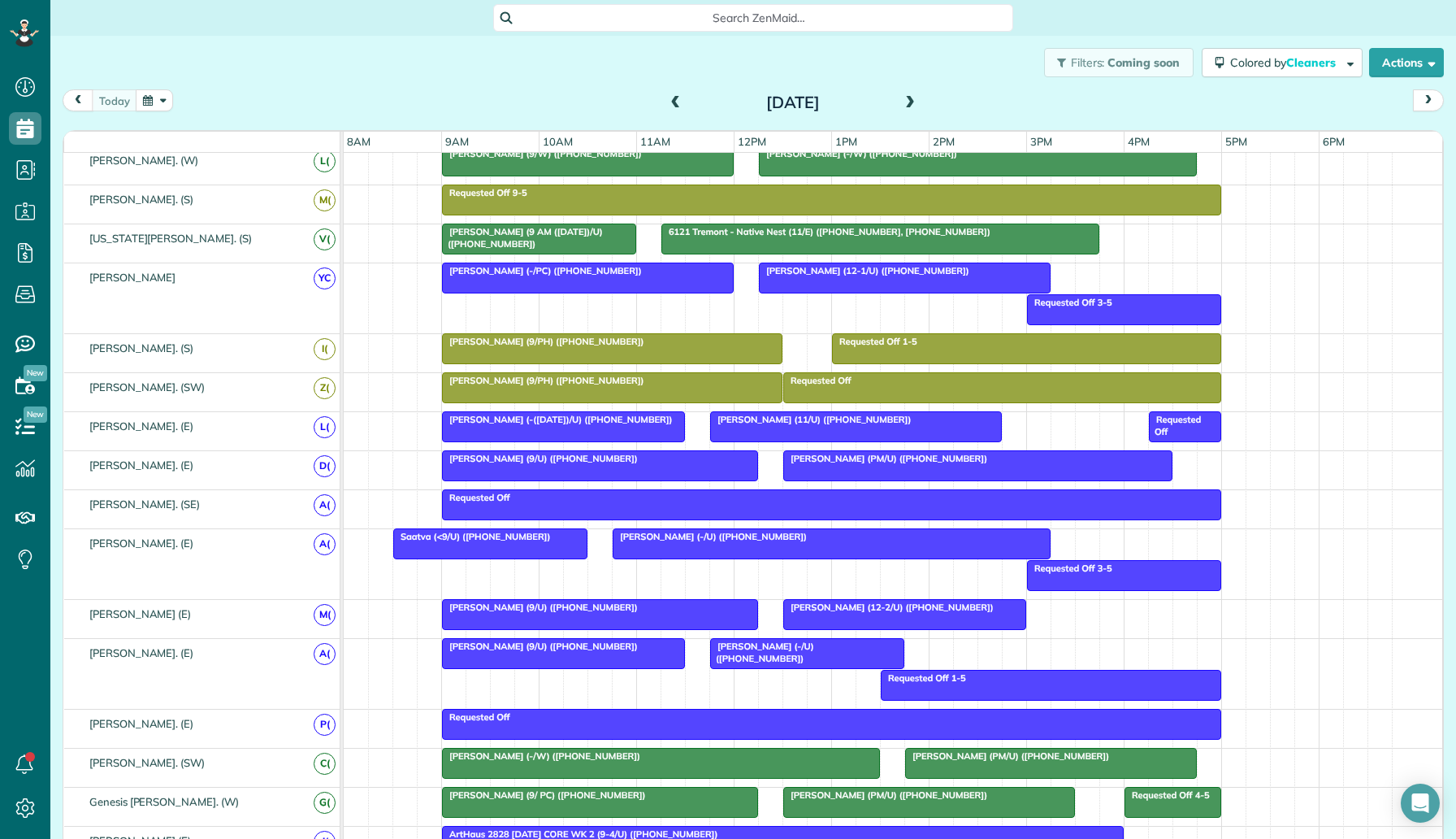
click at [775, 650] on span "Sam Baham (-/U) (+19039203367)" at bounding box center [761, 652] width 104 height 23
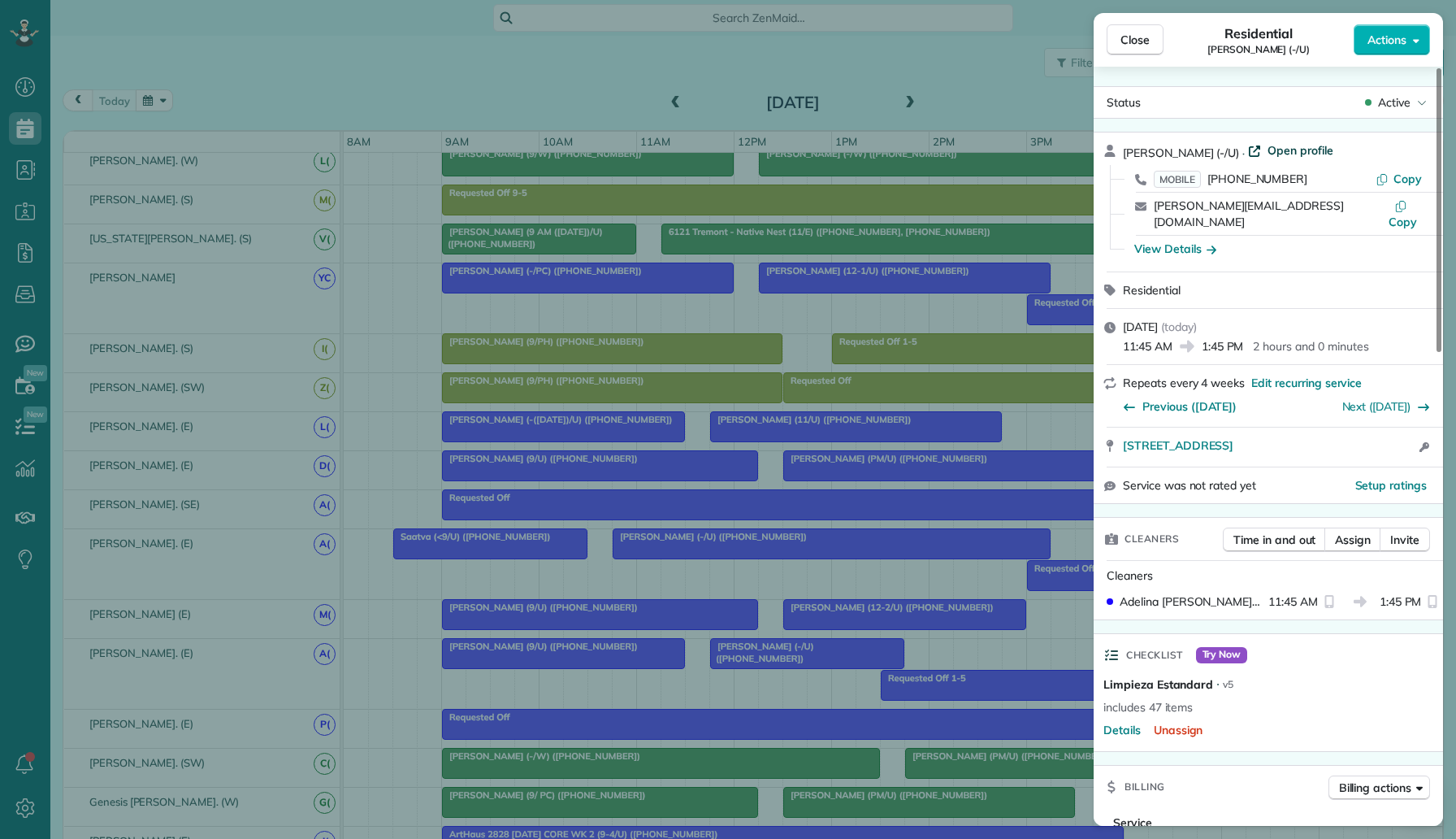
click at [1274, 146] on span "Open profile" at bounding box center [1301, 151] width 66 height 16
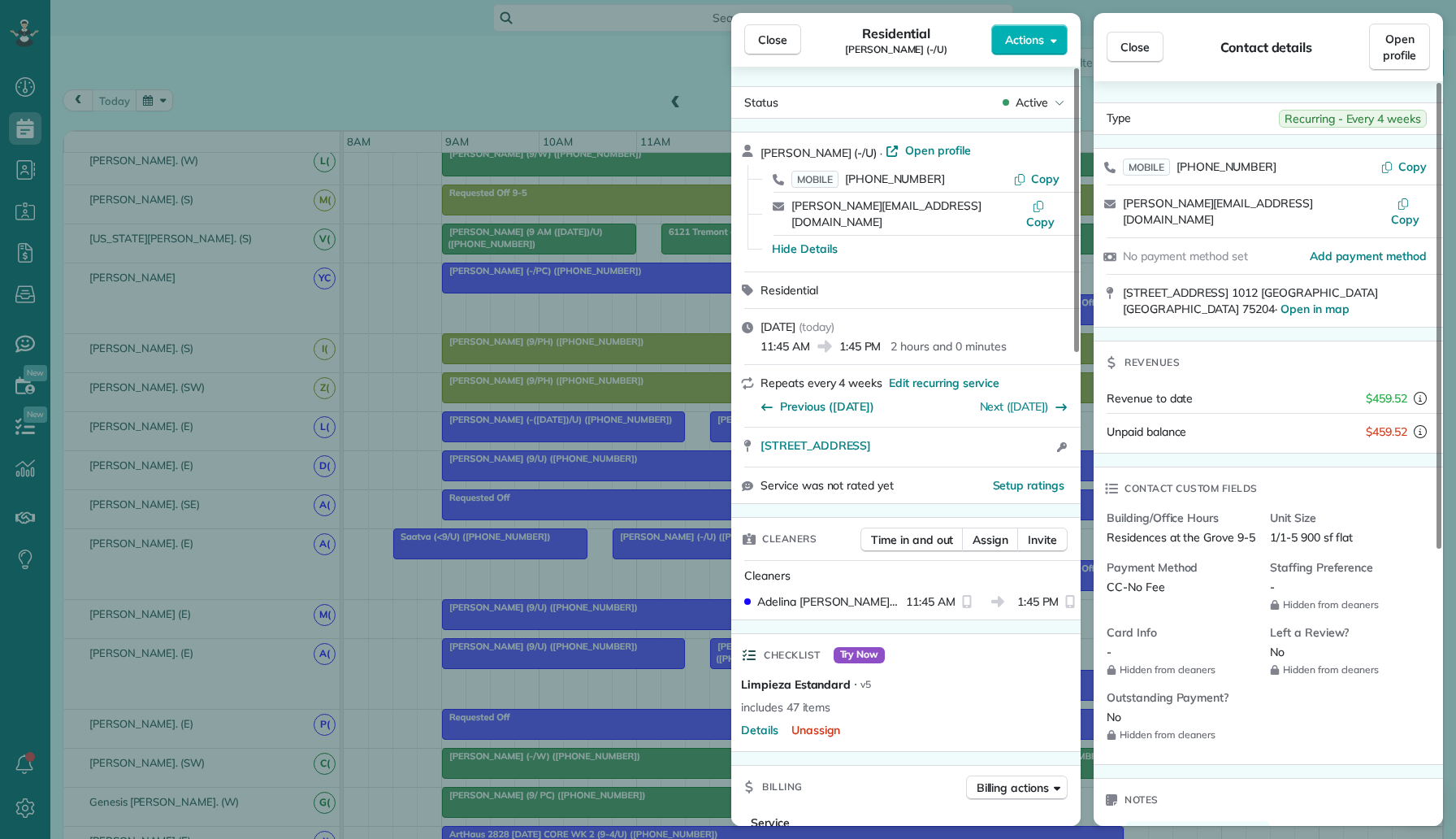
click at [341, 418] on div "Close Residential Sam Baham (-/U) Actions Status Active Sam Baham (-/U) · Open …" at bounding box center [728, 420] width 1456 height 839
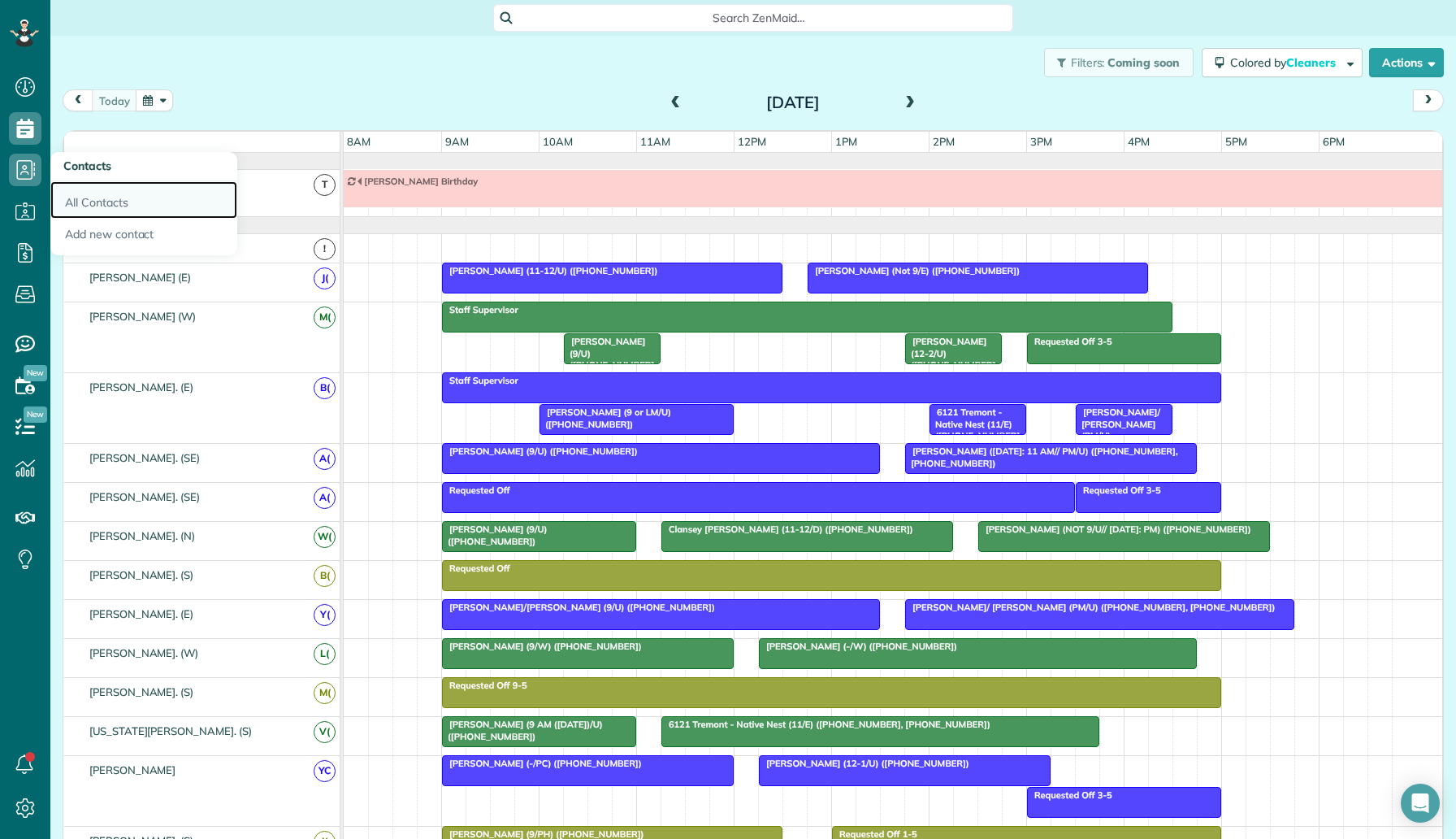
click at [106, 195] on link "All Contacts" at bounding box center [143, 199] width 187 height 37
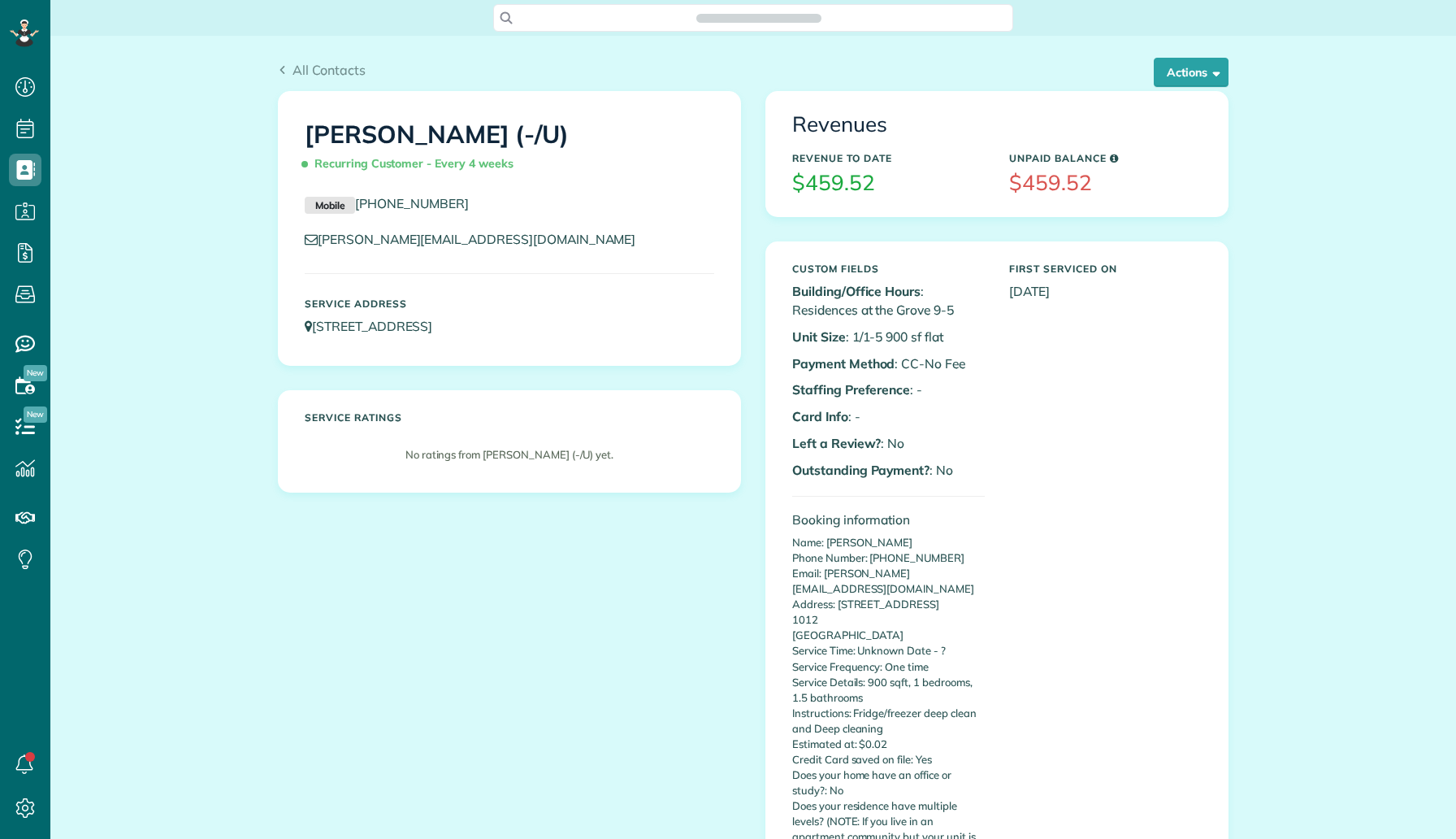
scroll to position [7, 7]
click at [1172, 78] on button "Actions" at bounding box center [1191, 72] width 75 height 30
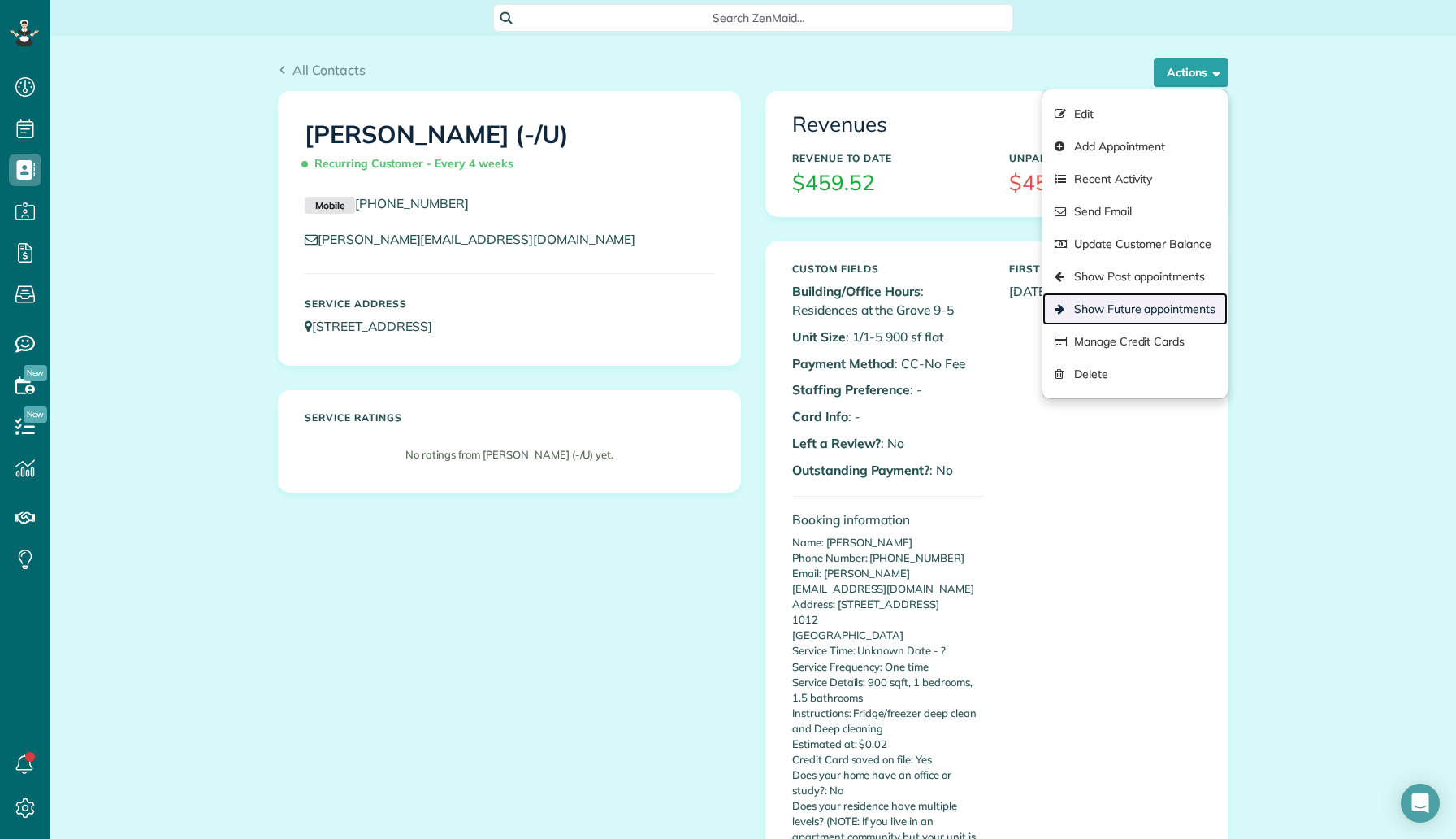
click at [1146, 298] on link "Show Future appointments" at bounding box center [1135, 309] width 185 height 33
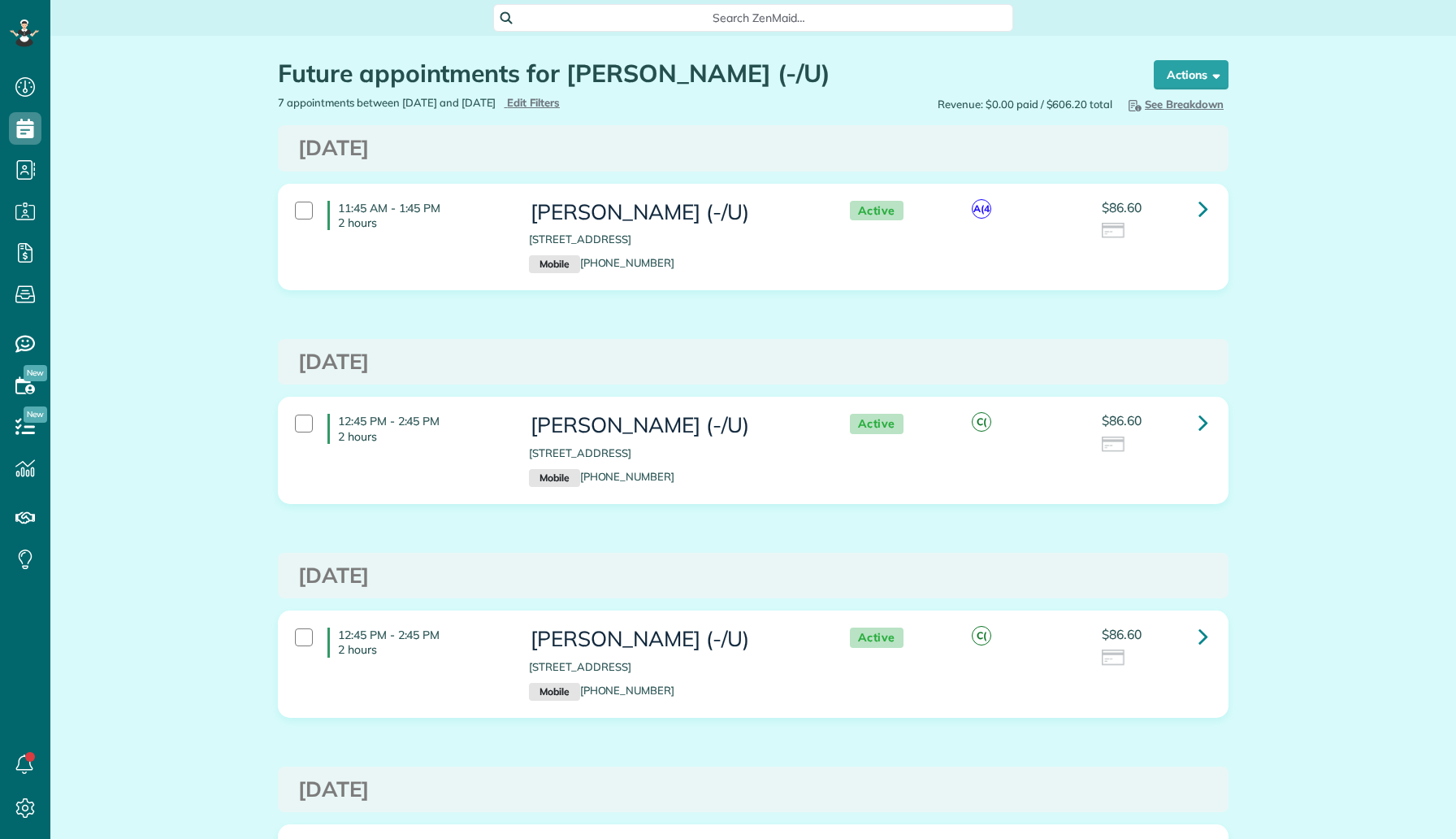
scroll to position [7, 7]
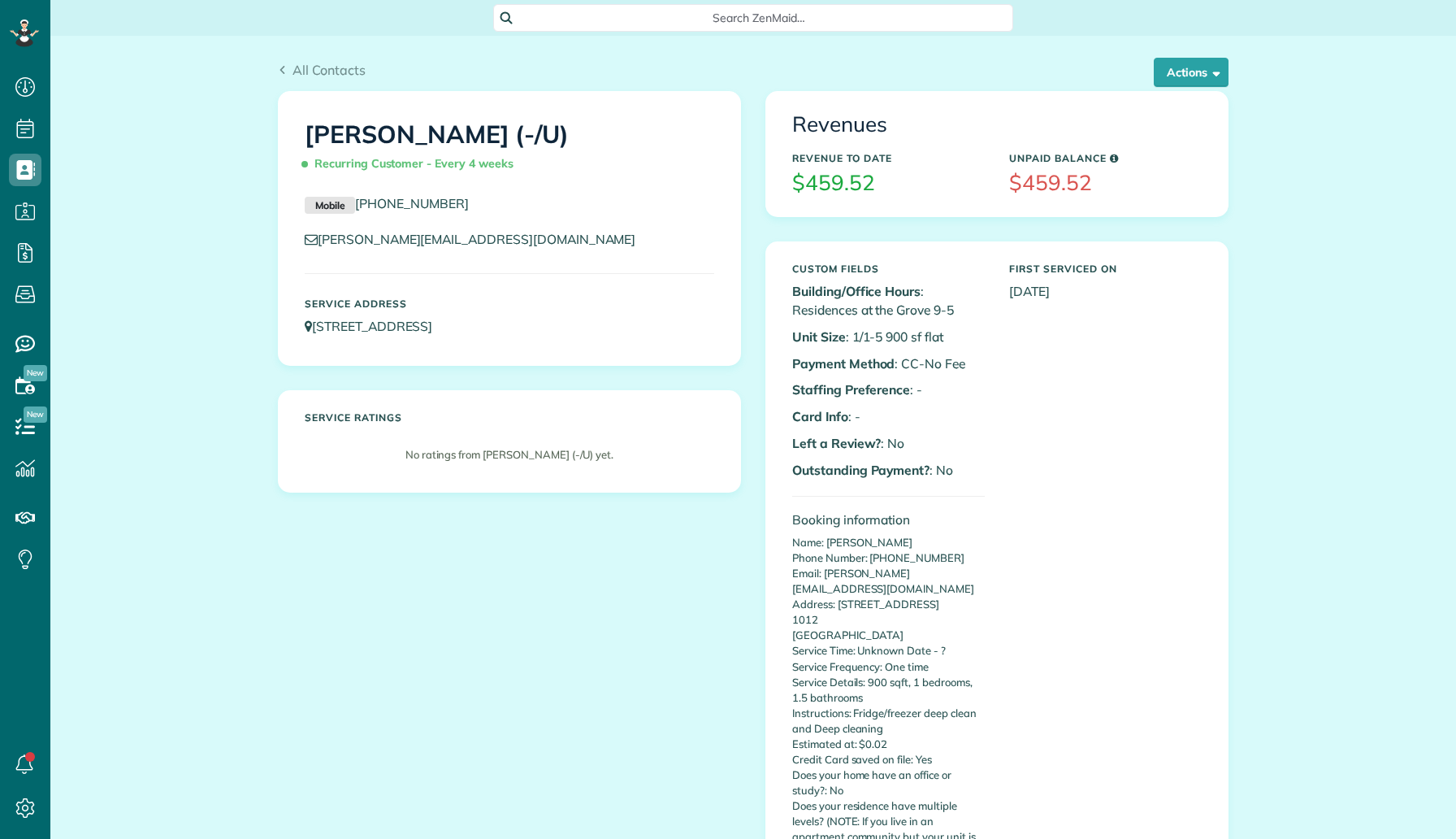
scroll to position [7, 7]
click at [1154, 69] on button "Actions" at bounding box center [1191, 72] width 75 height 30
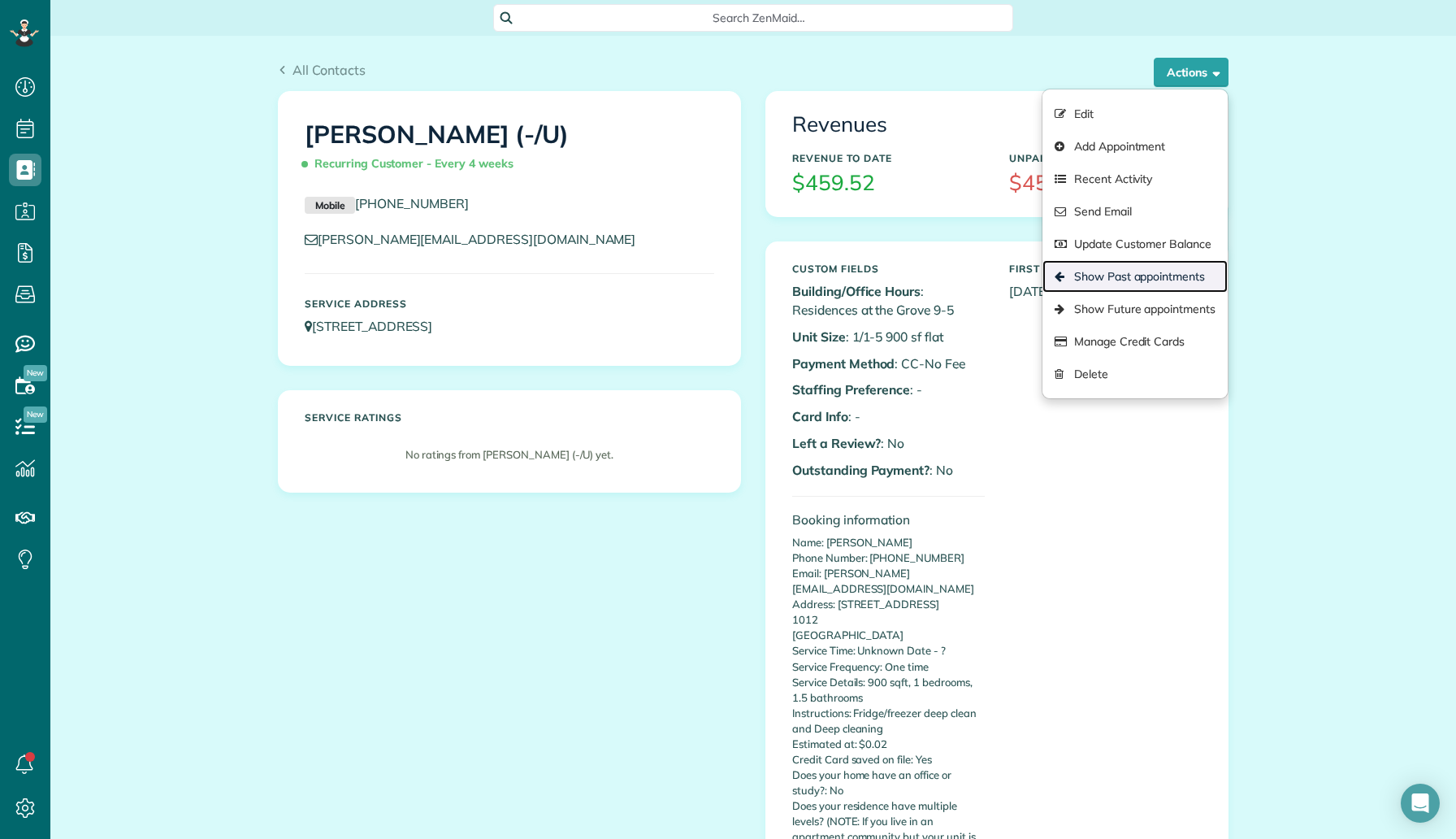
click at [1164, 272] on link "Show Past appointments" at bounding box center [1135, 276] width 185 height 33
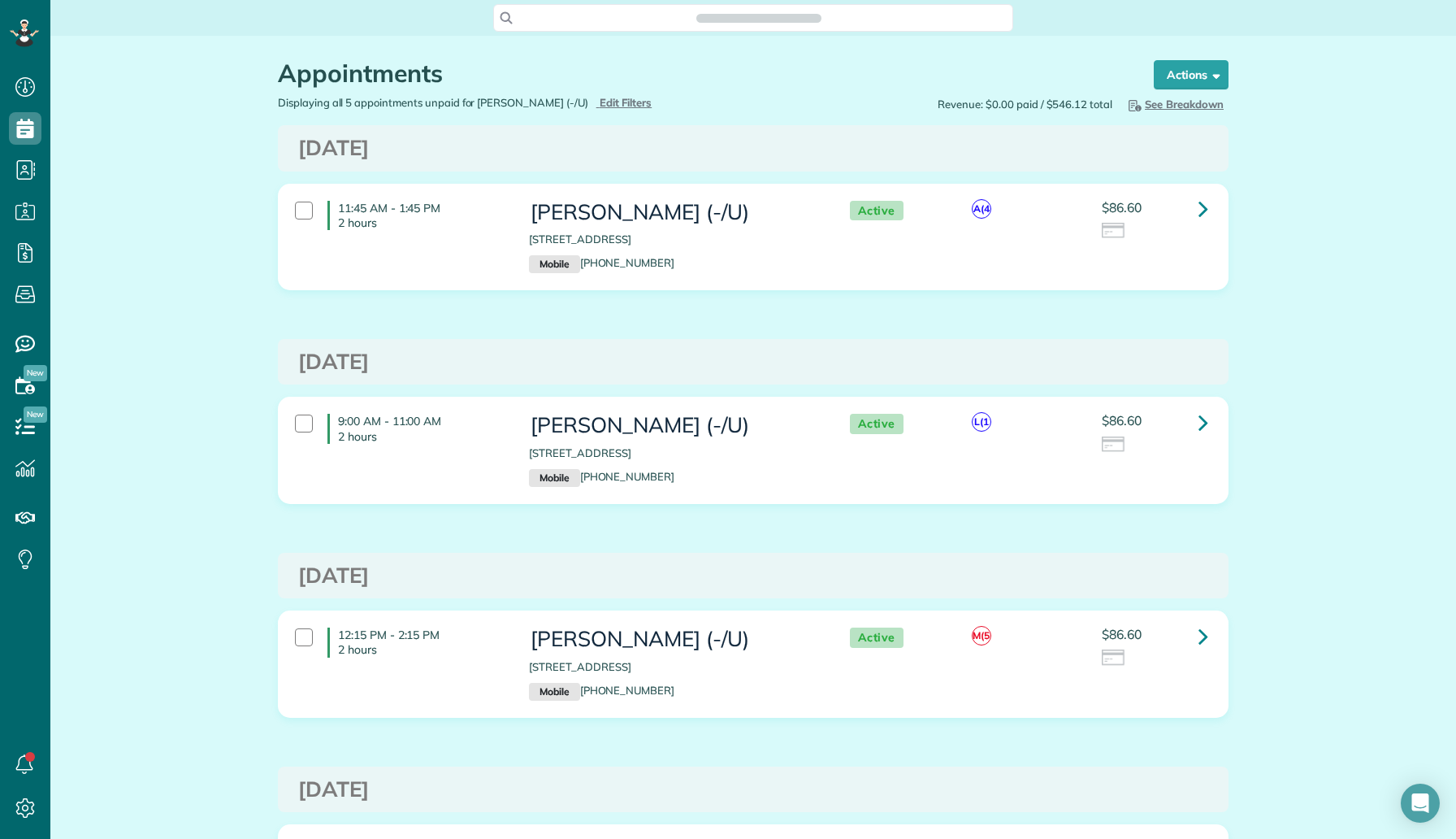
scroll to position [428, 0]
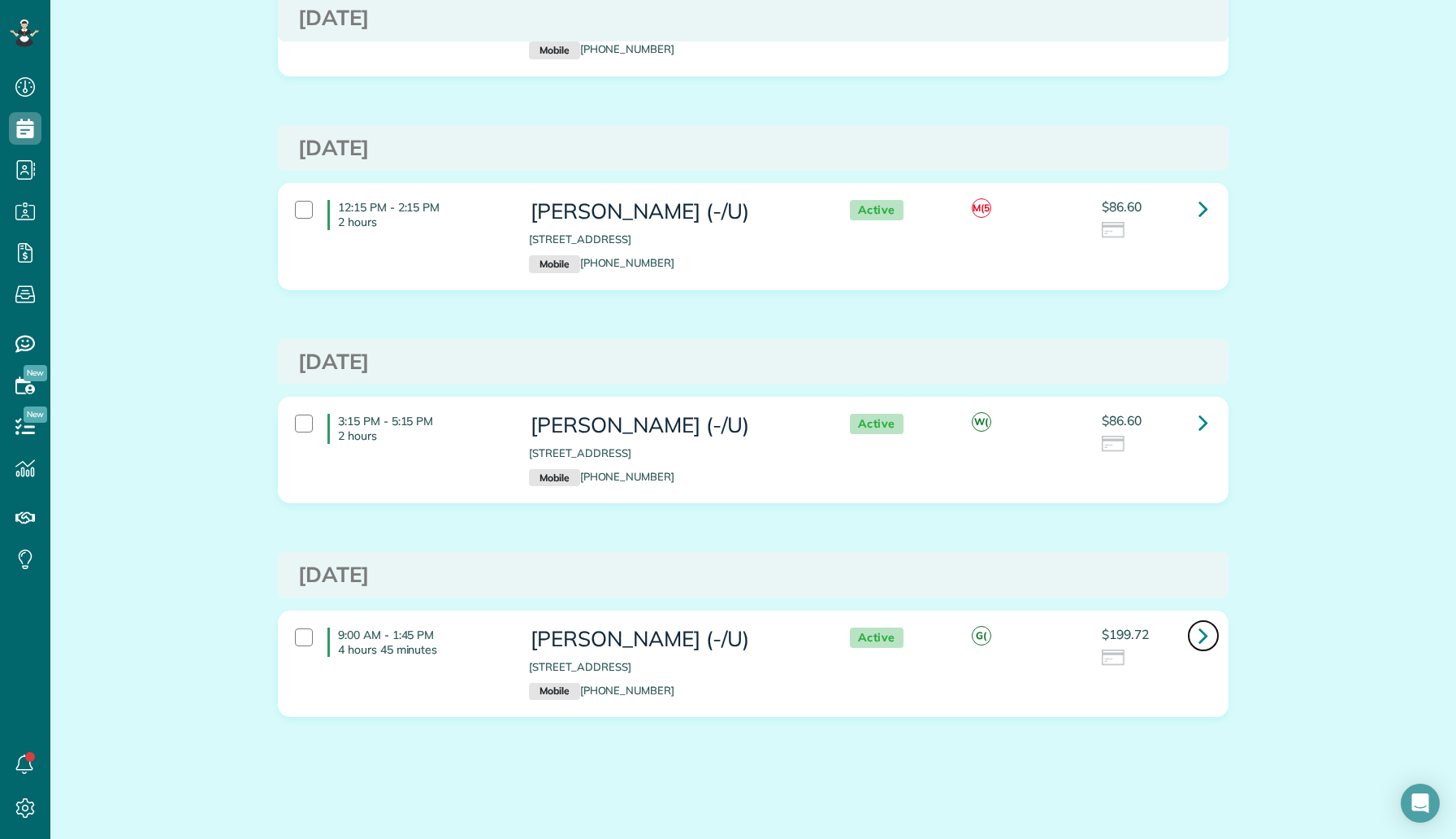
click at [1212, 639] on link at bounding box center [1203, 636] width 33 height 33
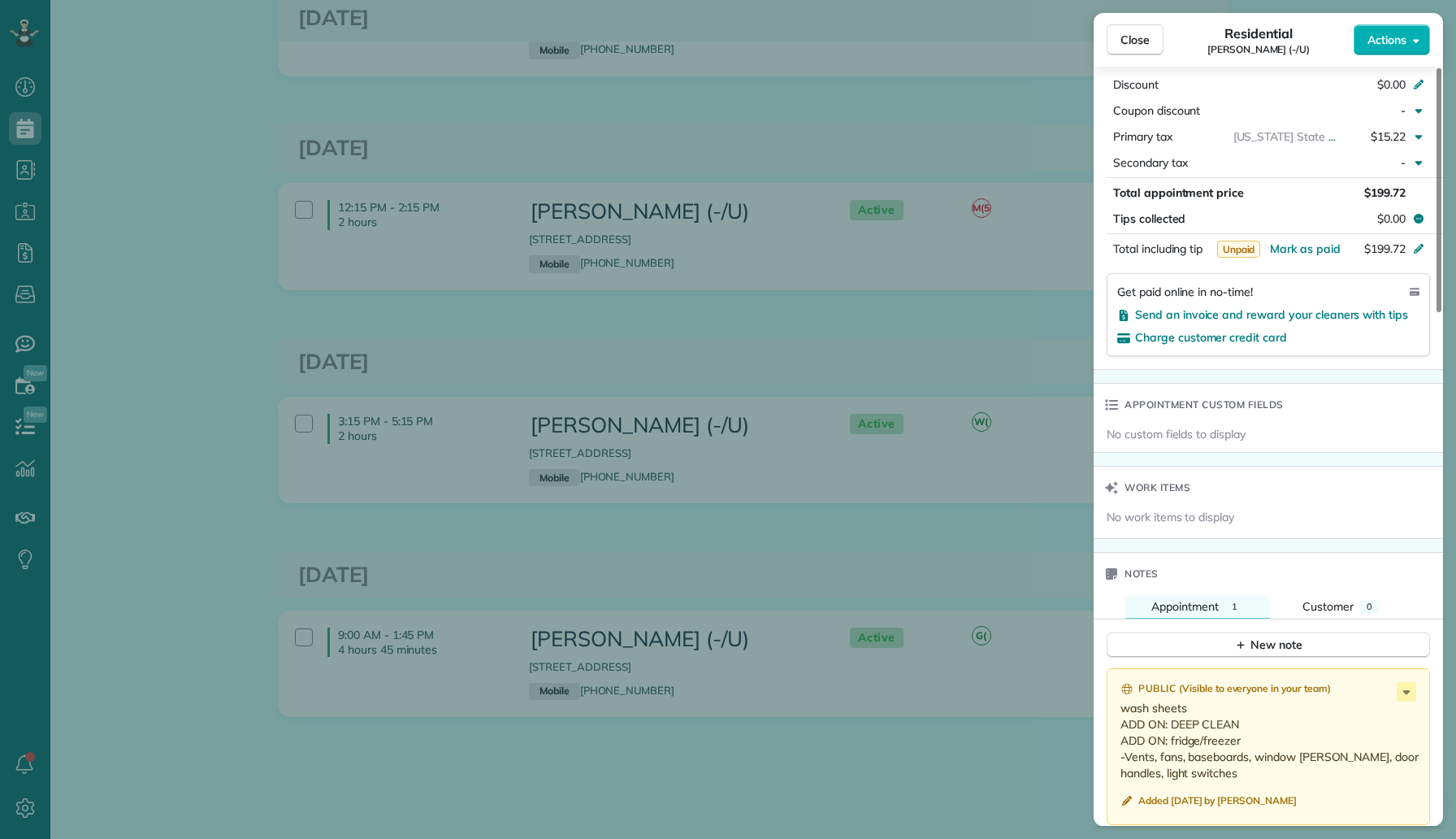
scroll to position [1174, 0]
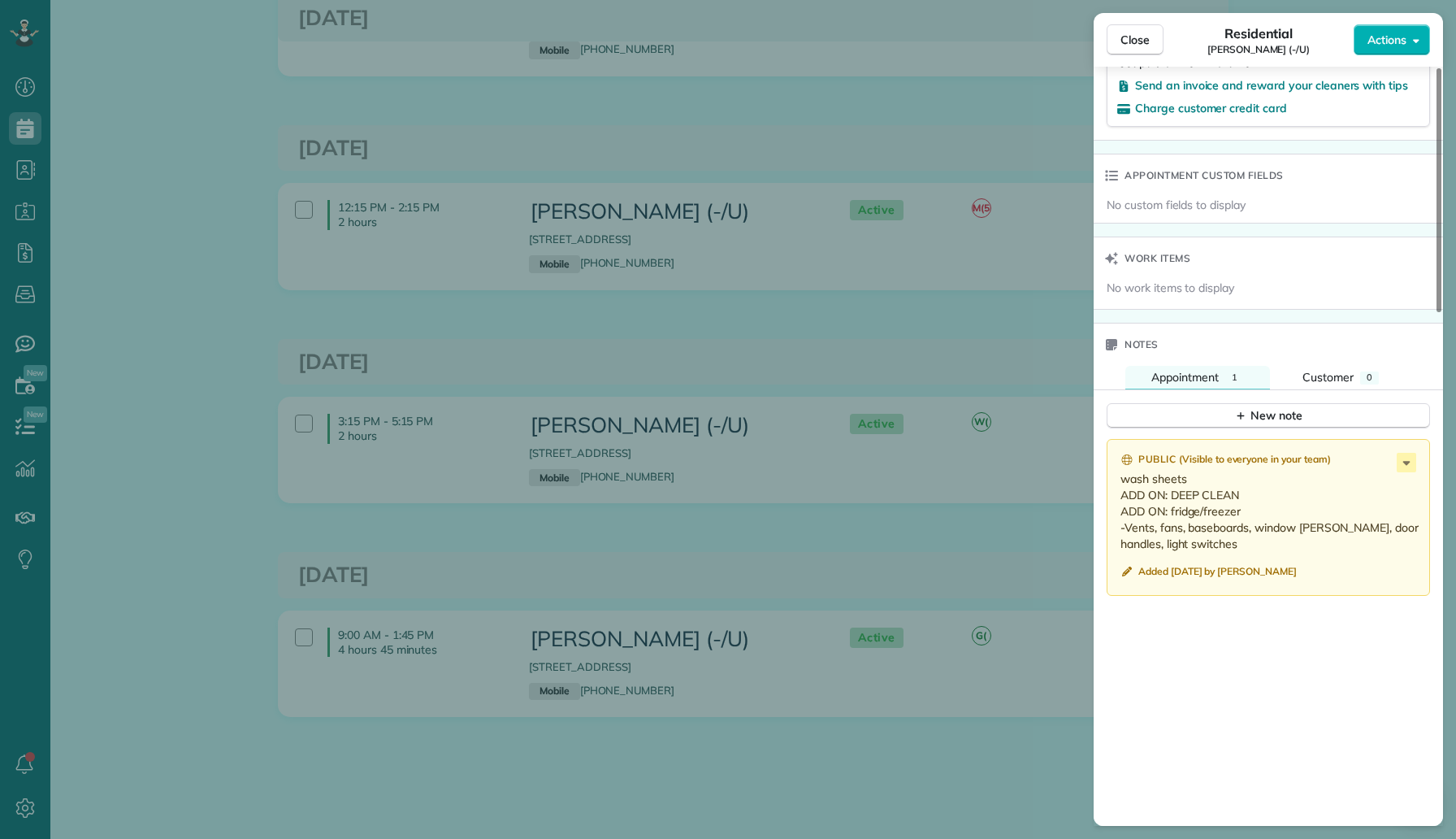
click at [978, 544] on div "Close Residential [PERSON_NAME] (-/U) Actions This appointment is linked to Pay…" at bounding box center [728, 420] width 1456 height 839
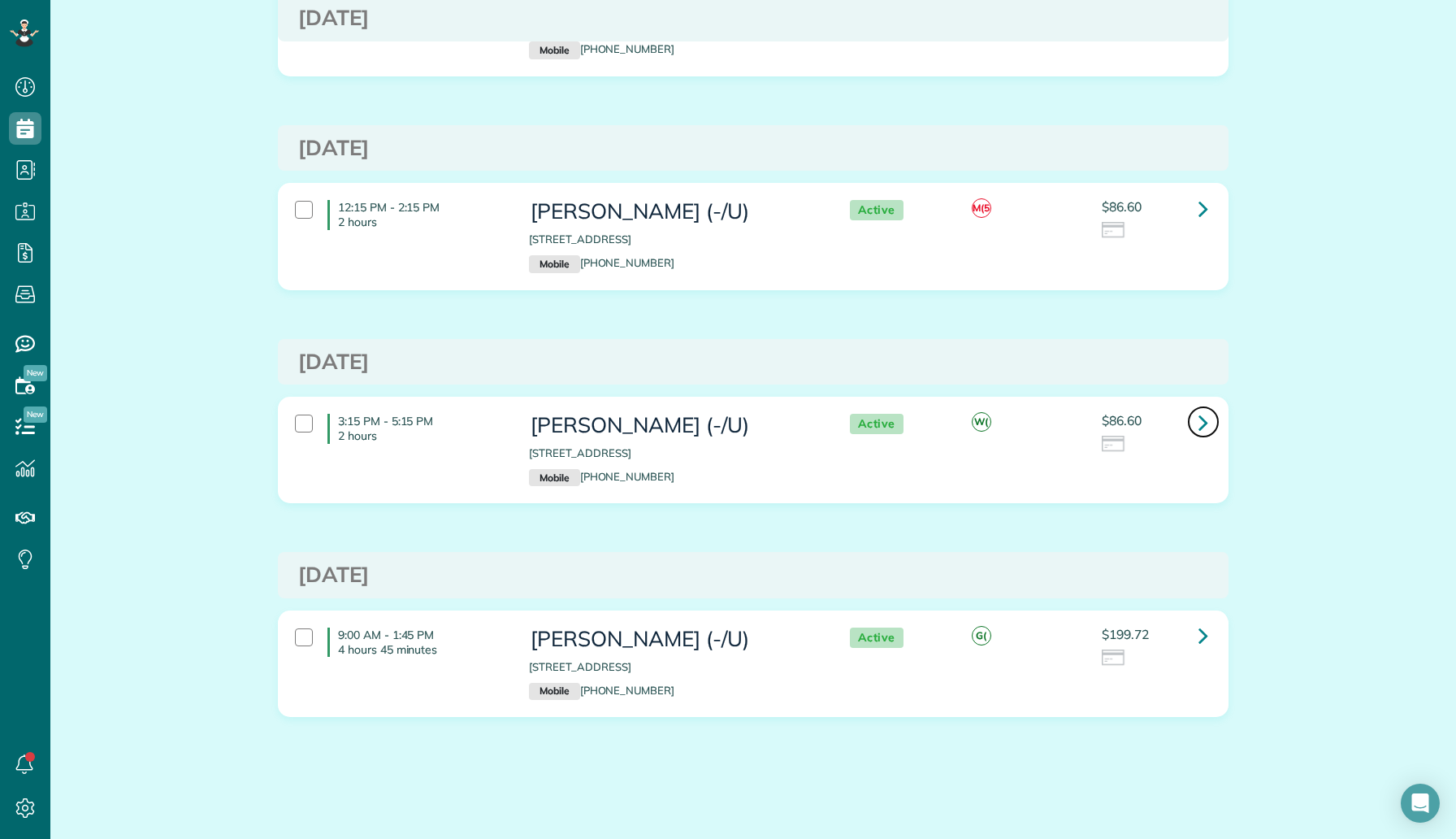
click at [1199, 429] on icon at bounding box center [1203, 422] width 10 height 29
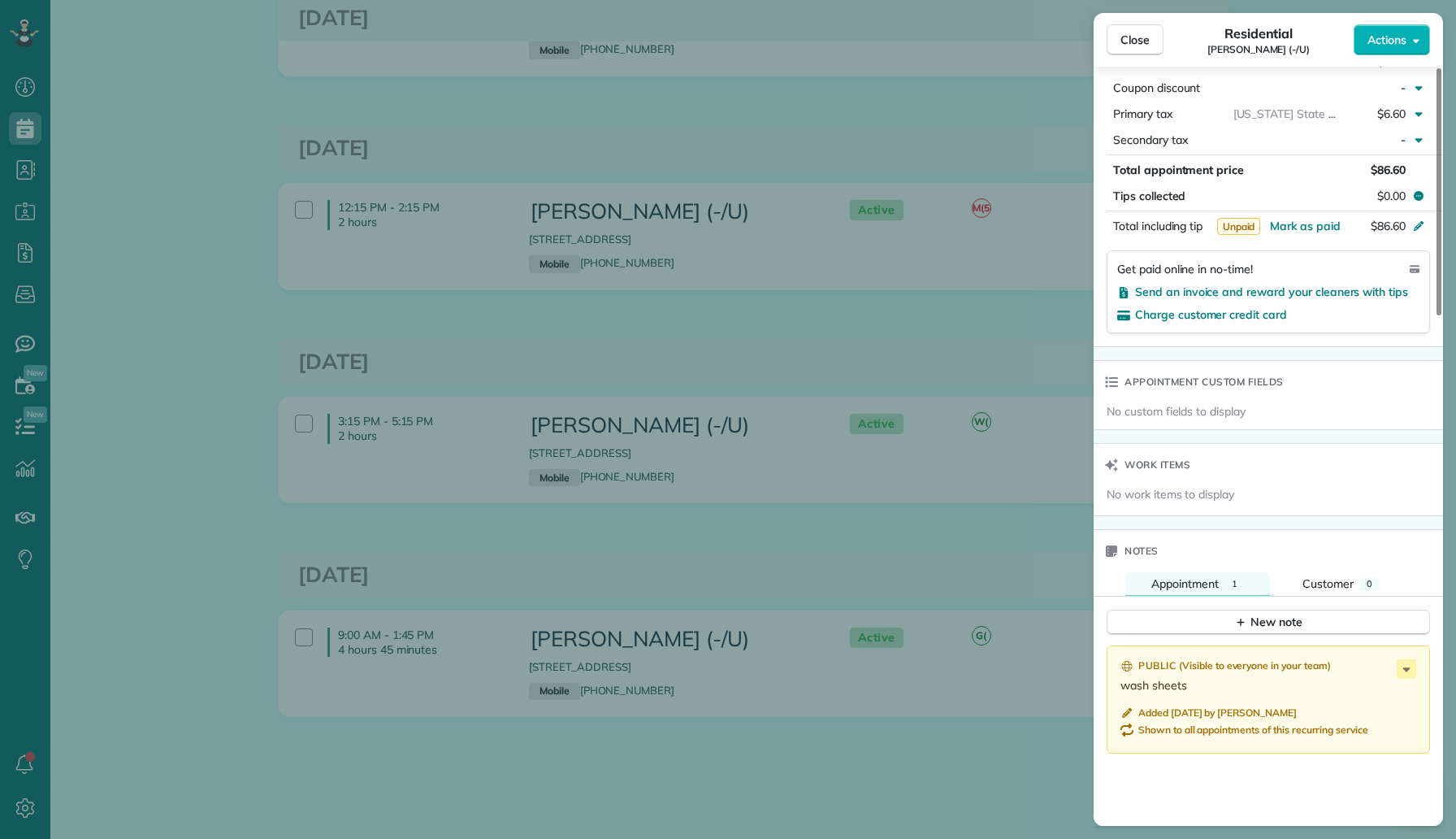
scroll to position [1242, 0]
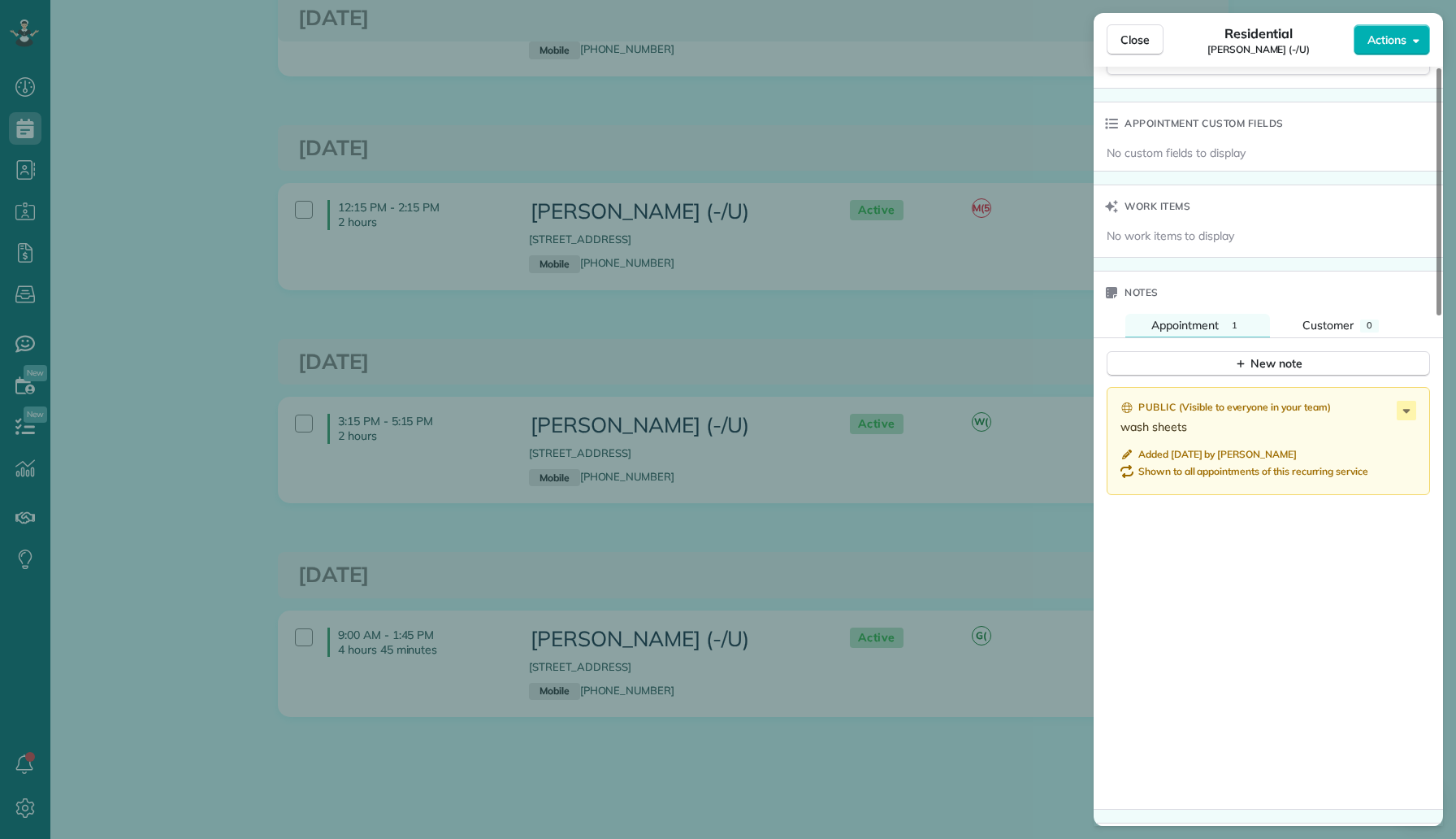
click at [970, 523] on div "Close Residential [PERSON_NAME] (-/U) Actions This appointment is linked to Pay…" at bounding box center [728, 420] width 1456 height 839
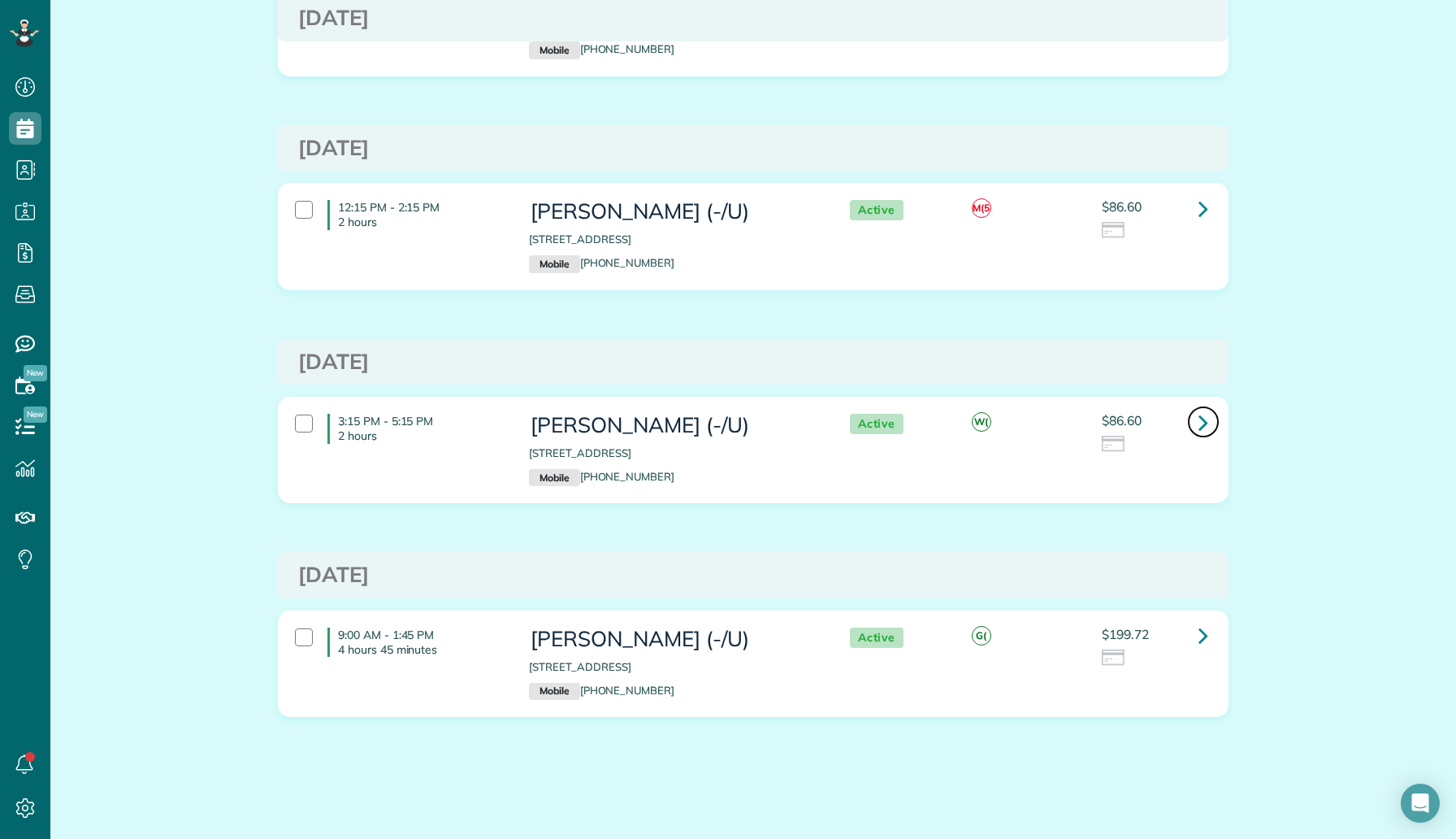
click at [1211, 429] on link at bounding box center [1203, 422] width 33 height 33
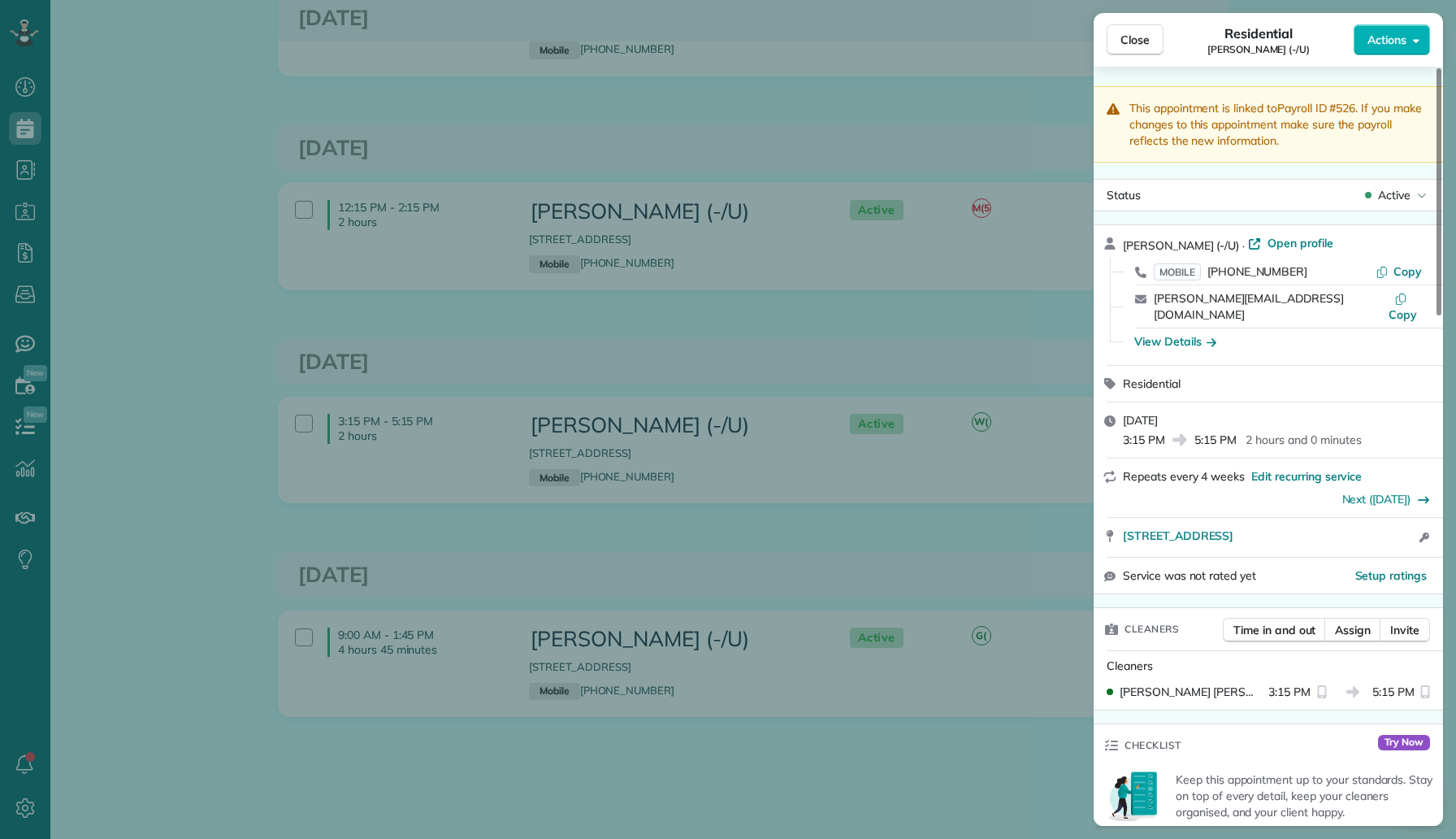
drag, startPoint x: 1296, startPoint y: 268, endPoint x: 1210, endPoint y: 271, distance: 86.1
click at [1210, 271] on div "MOBILE (903) 920-3367" at bounding box center [1265, 271] width 222 height 16
click at [1269, 241] on span "Open profile" at bounding box center [1301, 243] width 66 height 16
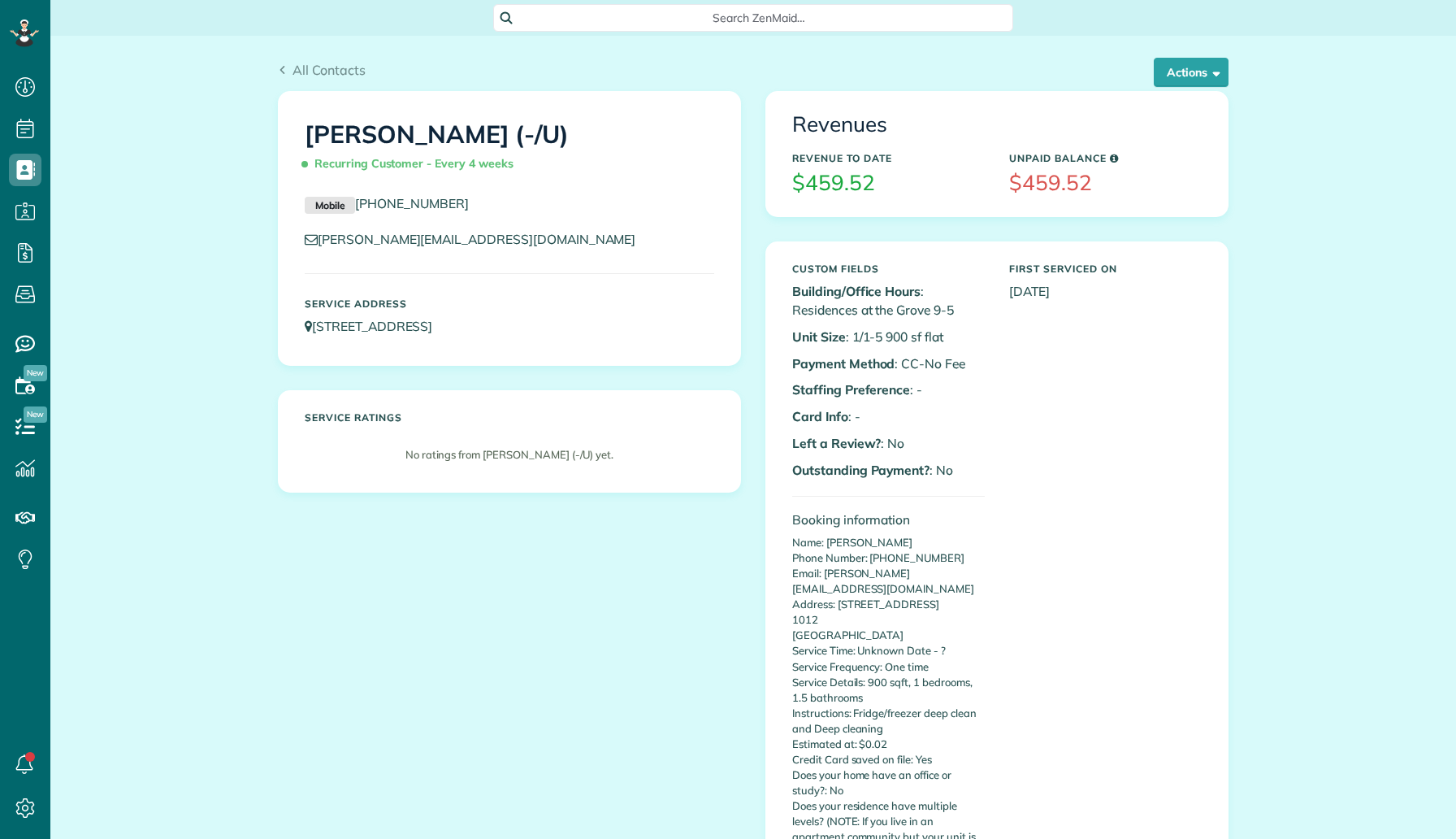
scroll to position [7, 7]
click at [1171, 63] on button "Actions" at bounding box center [1191, 72] width 75 height 30
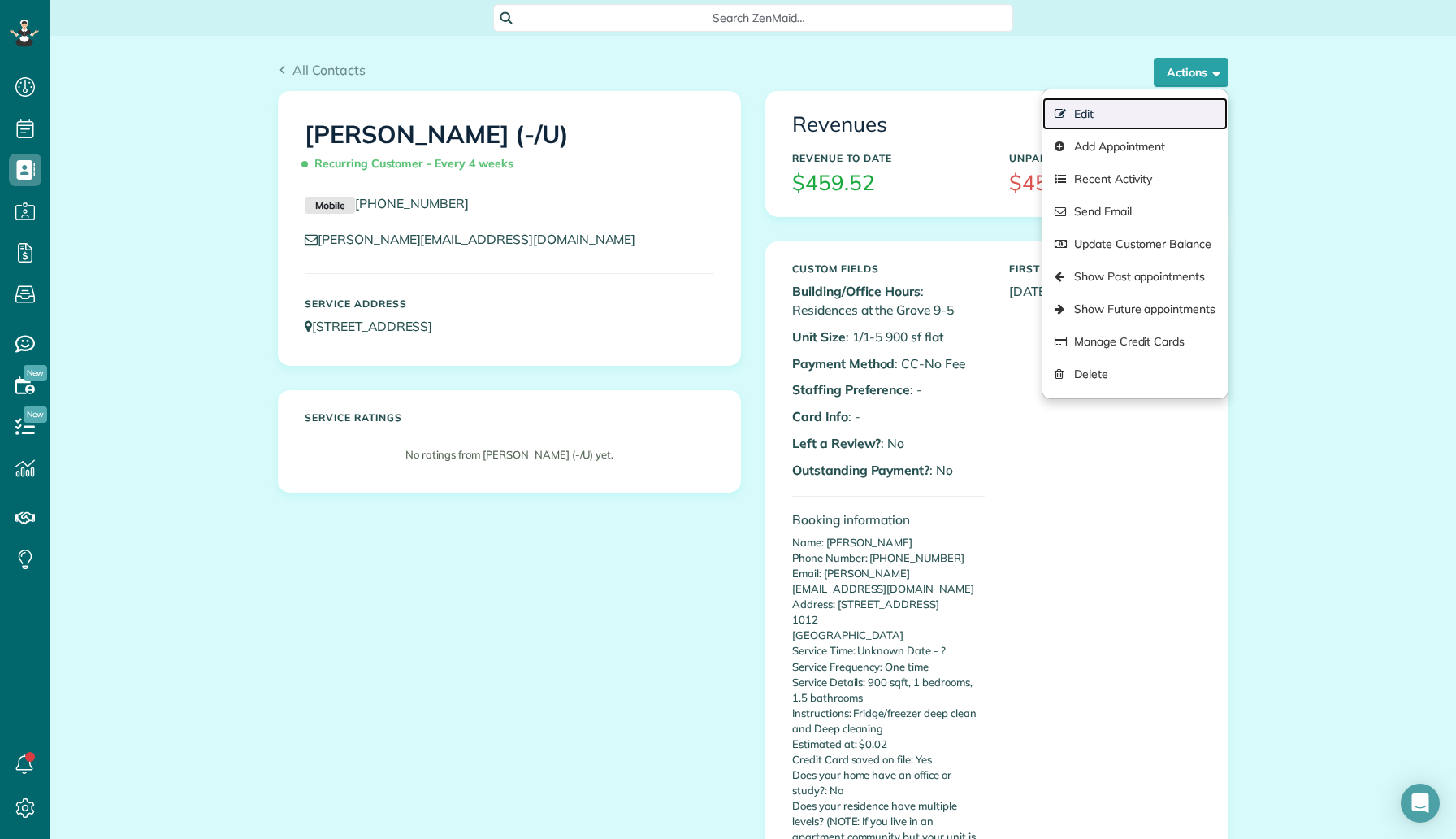
click at [1138, 104] on link "Edit" at bounding box center [1135, 114] width 185 height 33
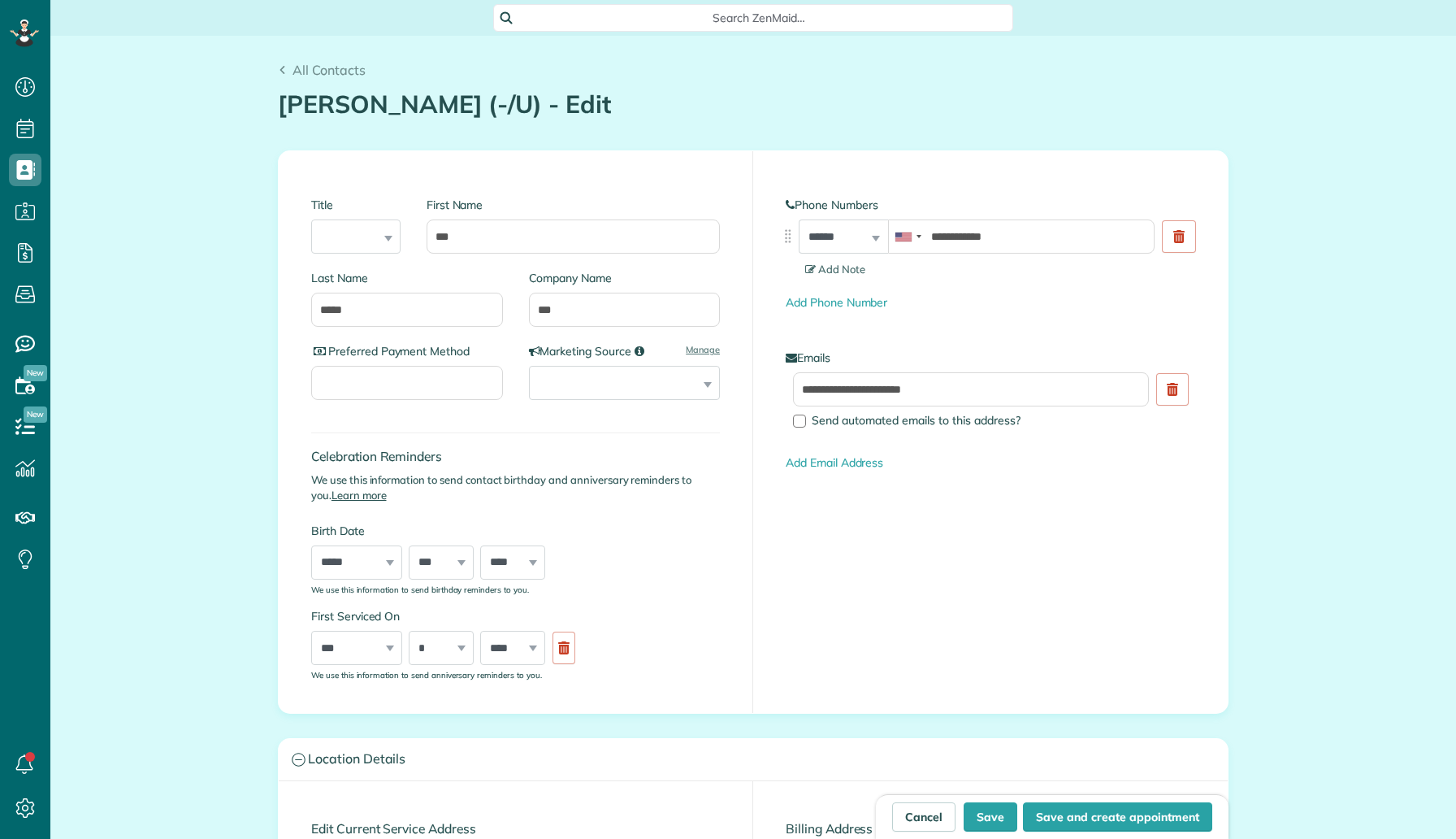
scroll to position [7, 7]
type input "**********"
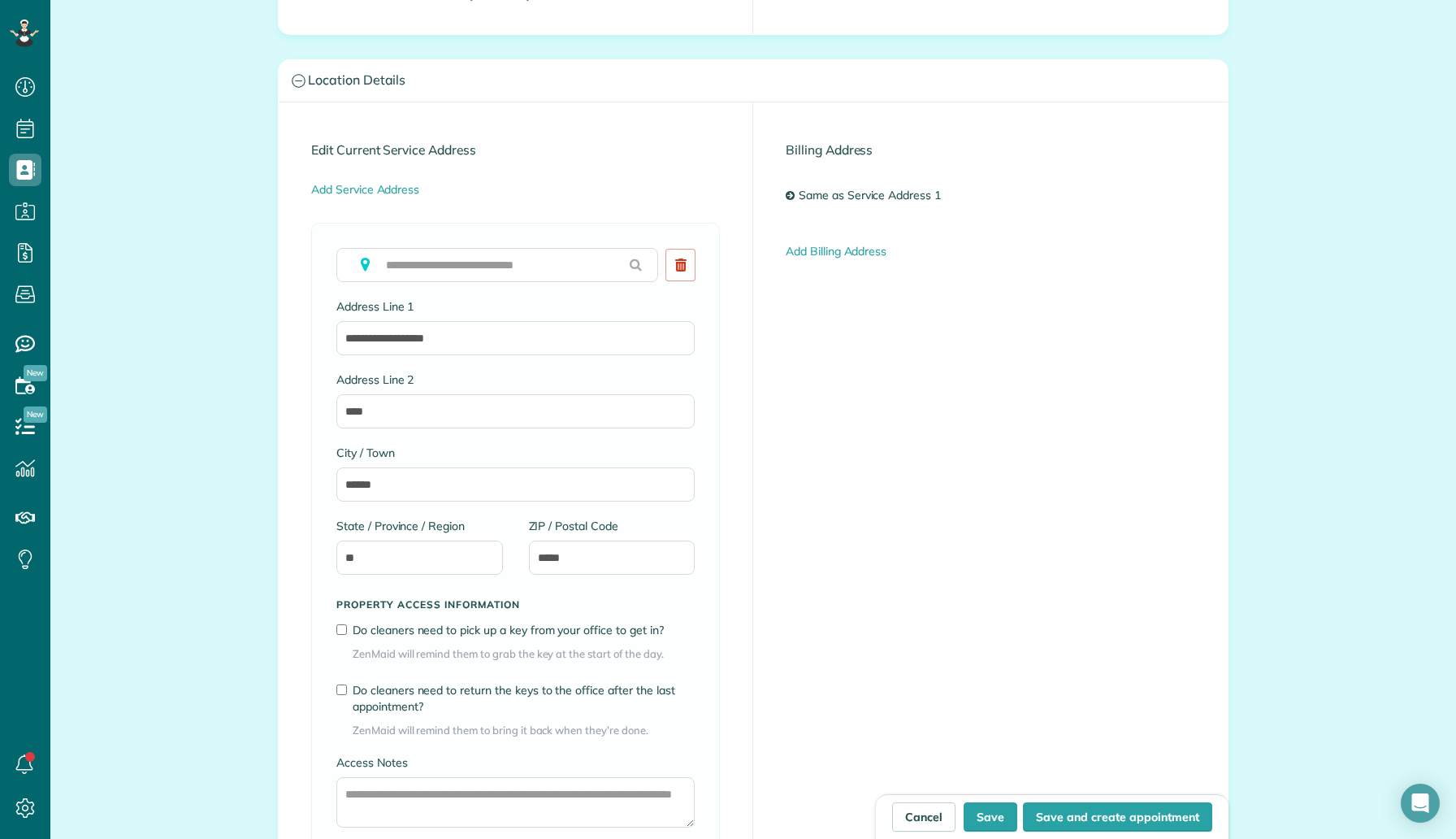
scroll to position [968, 0]
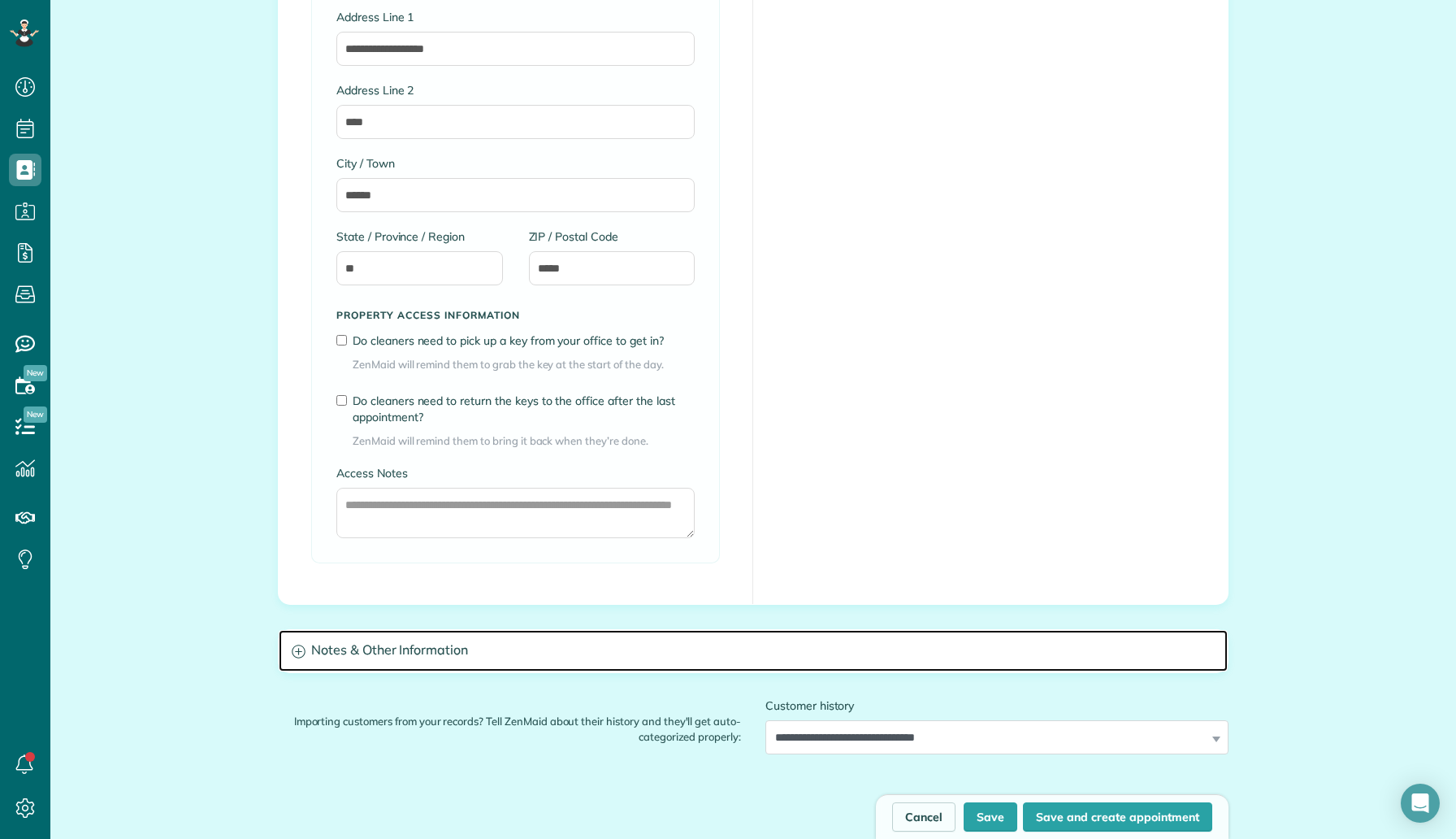
click at [424, 642] on h3 "Notes & Other Information" at bounding box center [754, 651] width 949 height 41
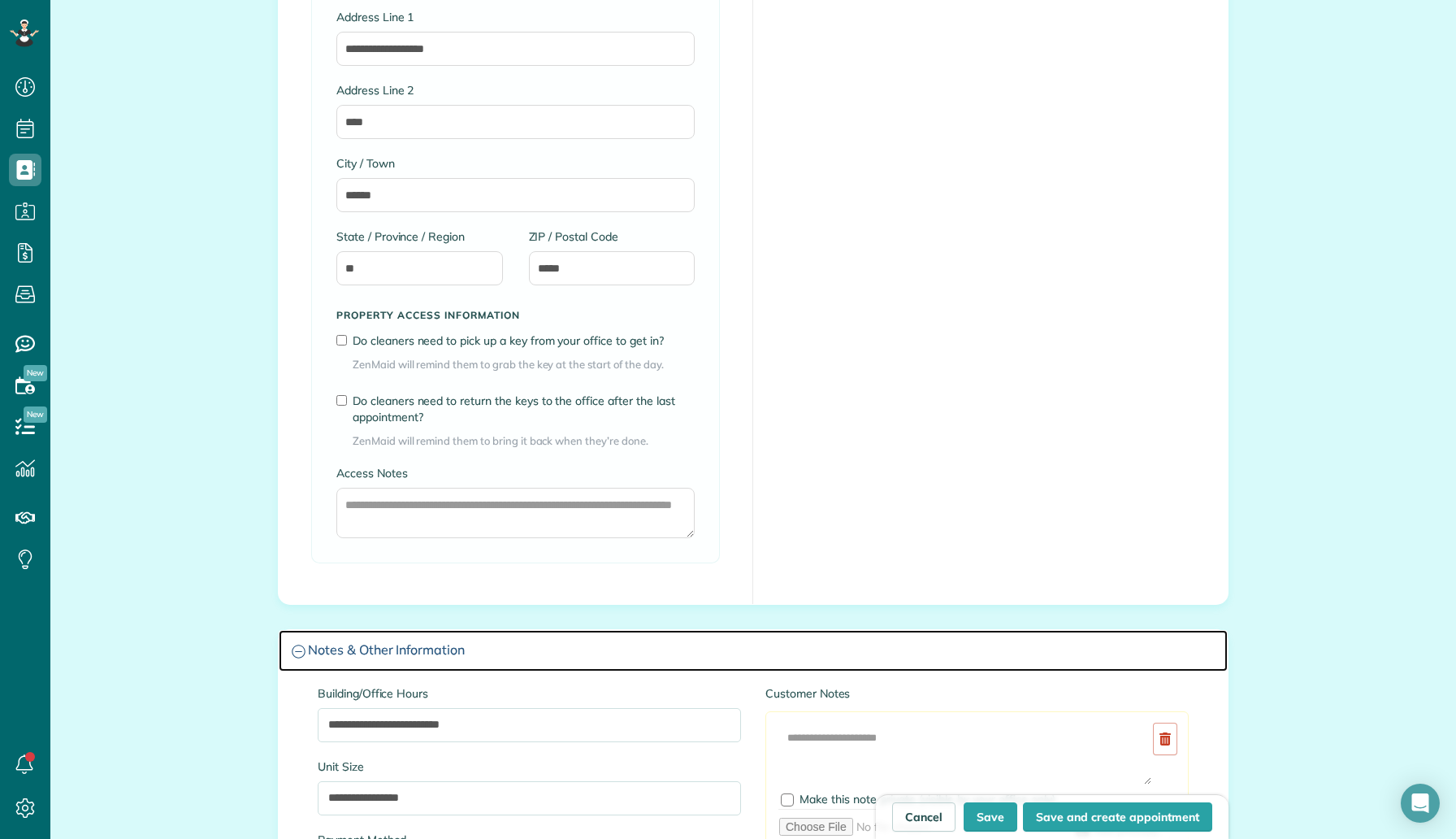
scroll to position [1033, 0]
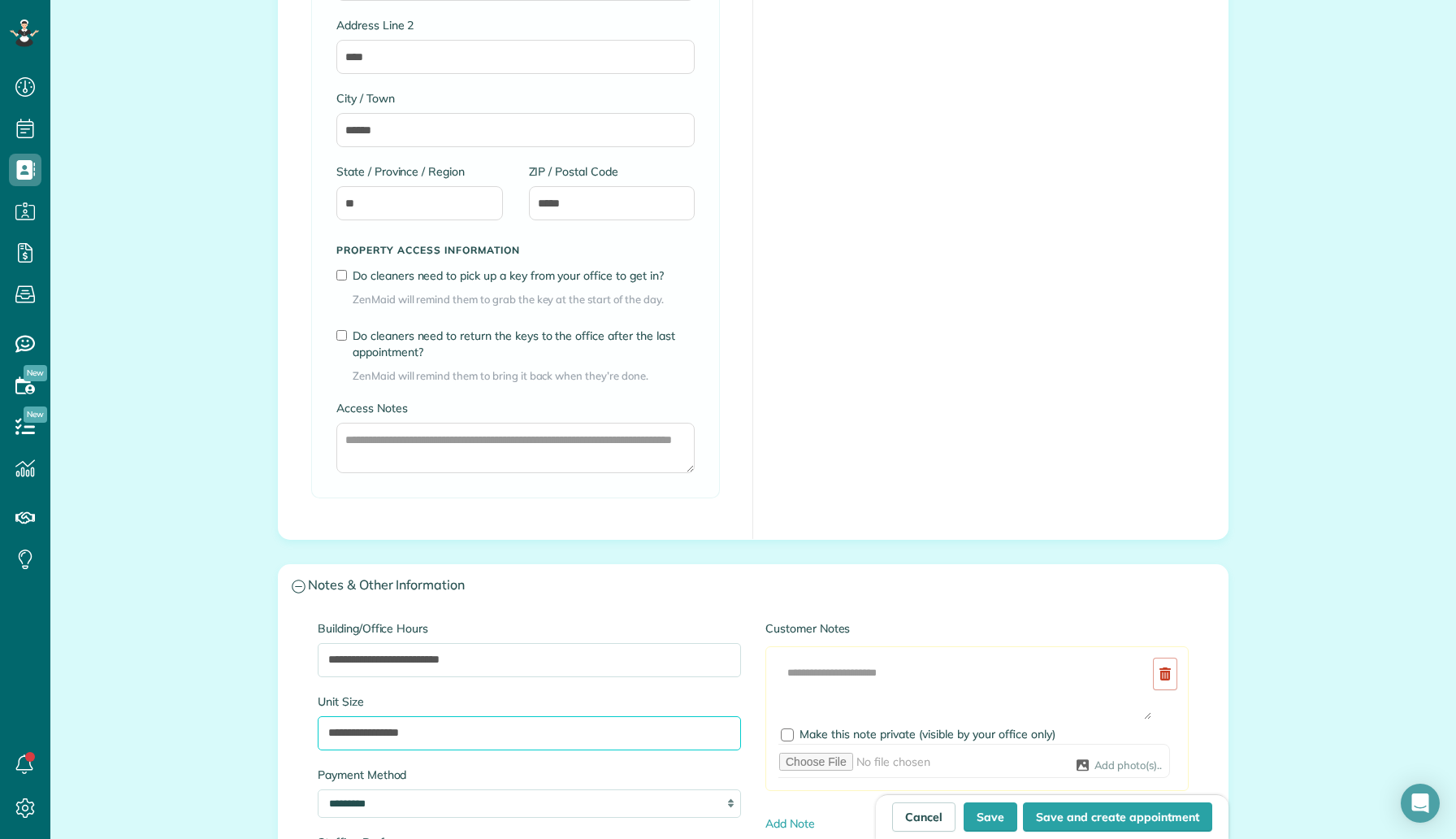
click at [347, 734] on input "**********" at bounding box center [529, 732] width 424 height 34
type input "**********"
click at [995, 837] on div "Cancel Save Save and create appointment" at bounding box center [1052, 816] width 353 height 44
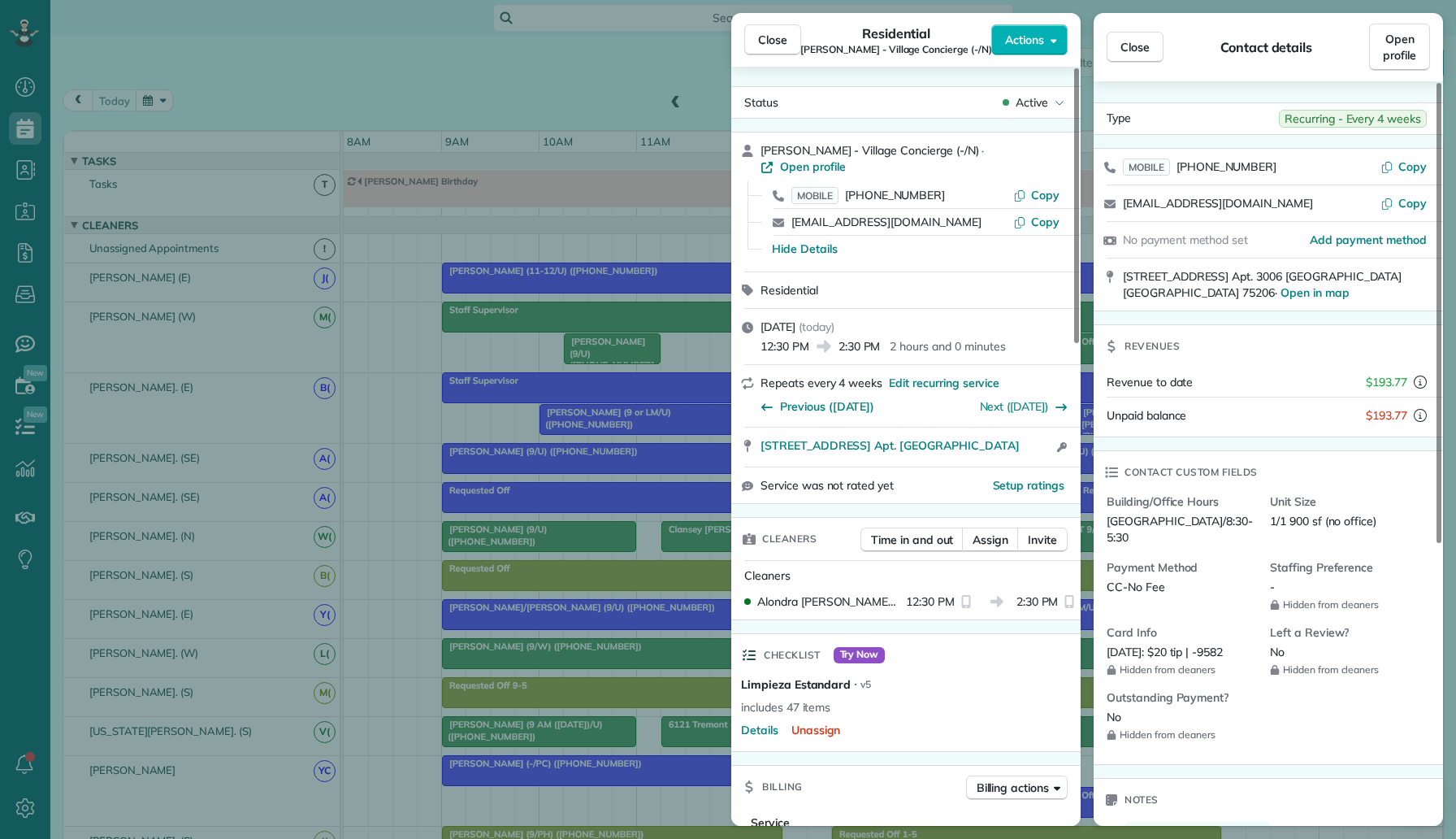
scroll to position [670, 0]
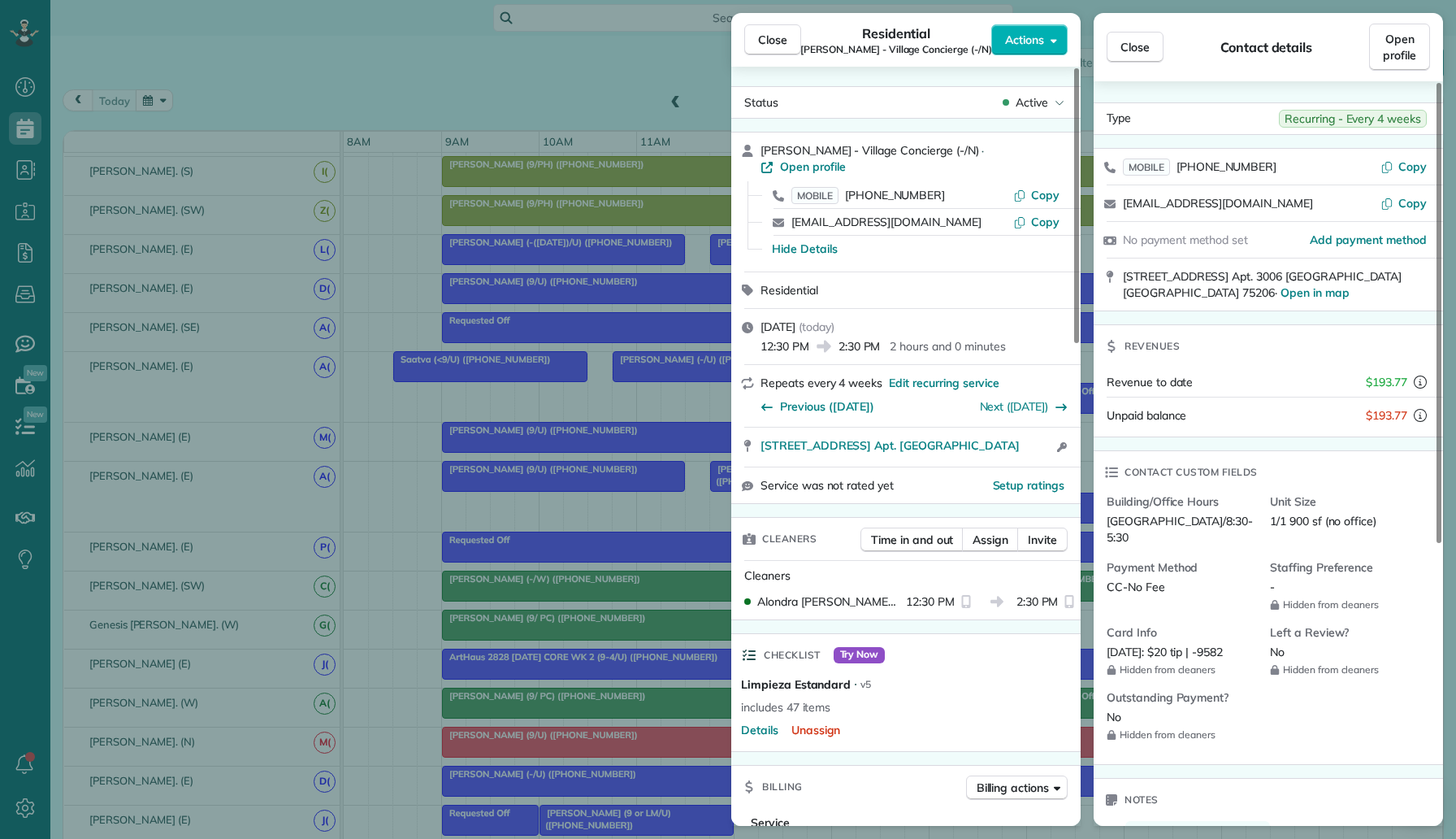
click at [79, 149] on div "Close Residential Jonathan Mueller - Village Concierge (-/N) Actions Status Act…" at bounding box center [728, 420] width 1456 height 839
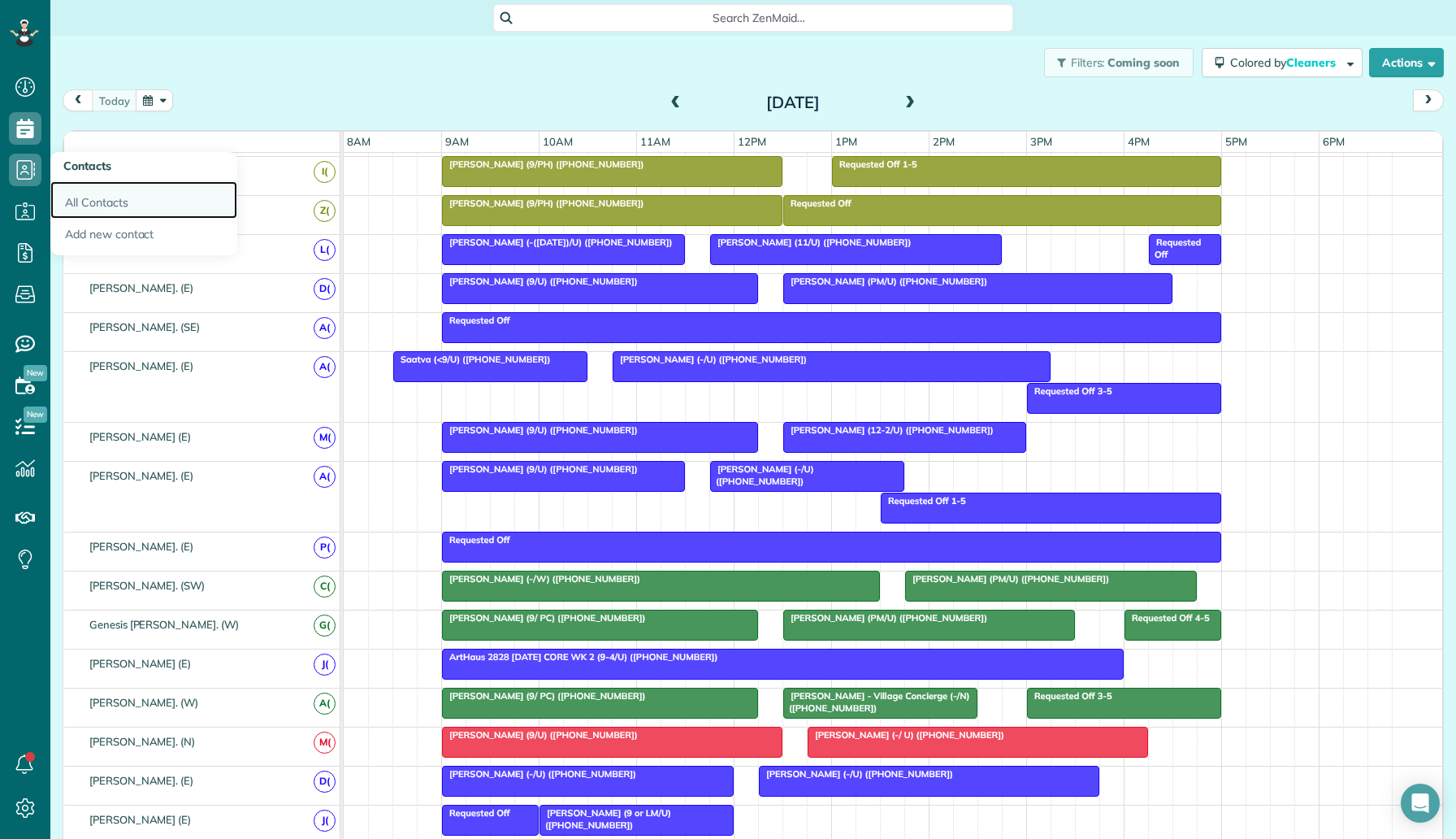
click at [81, 198] on link "All Contacts" at bounding box center [143, 199] width 187 height 37
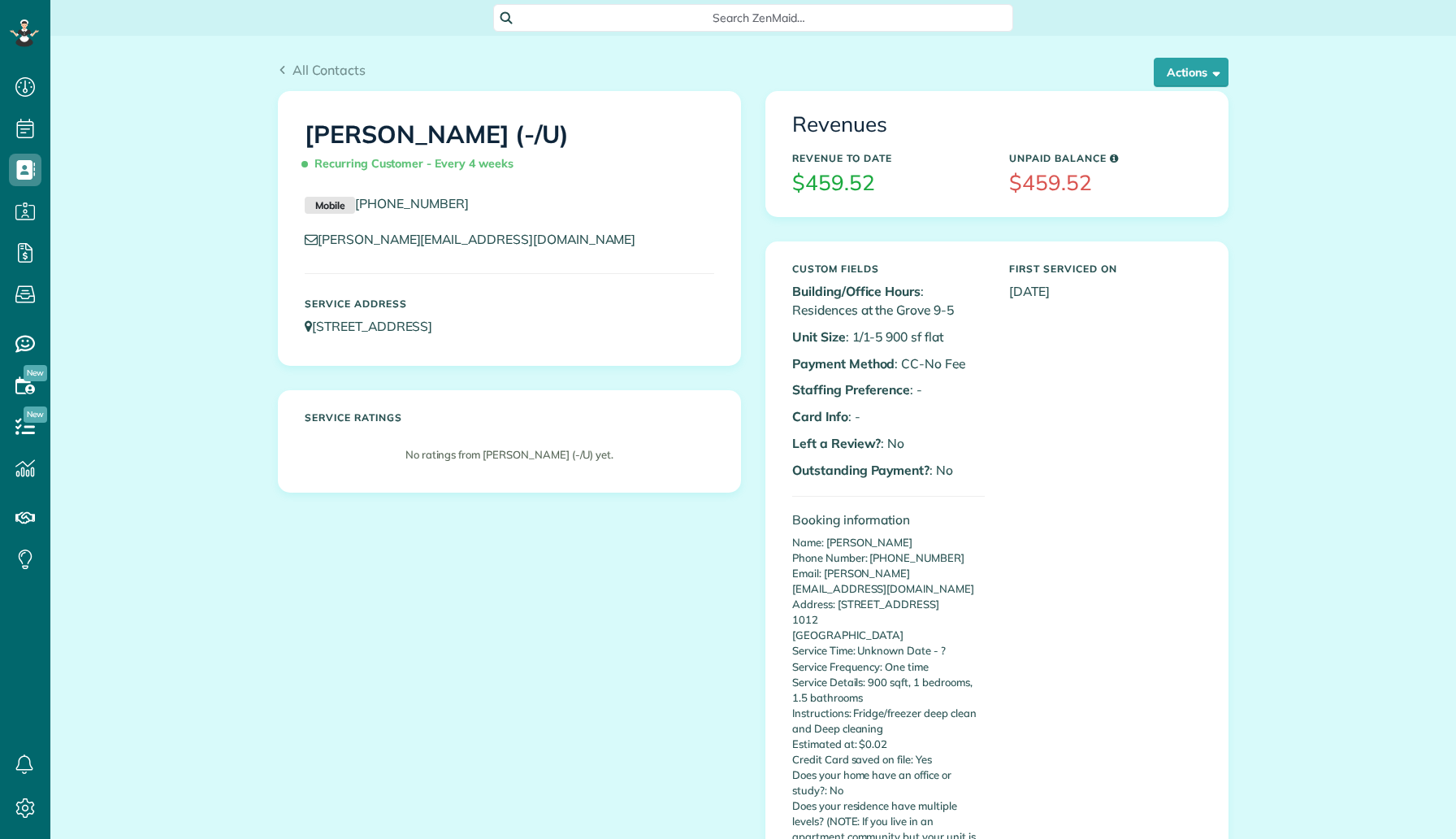
scroll to position [7, 7]
click at [1187, 76] on button "Actions" at bounding box center [1191, 72] width 75 height 30
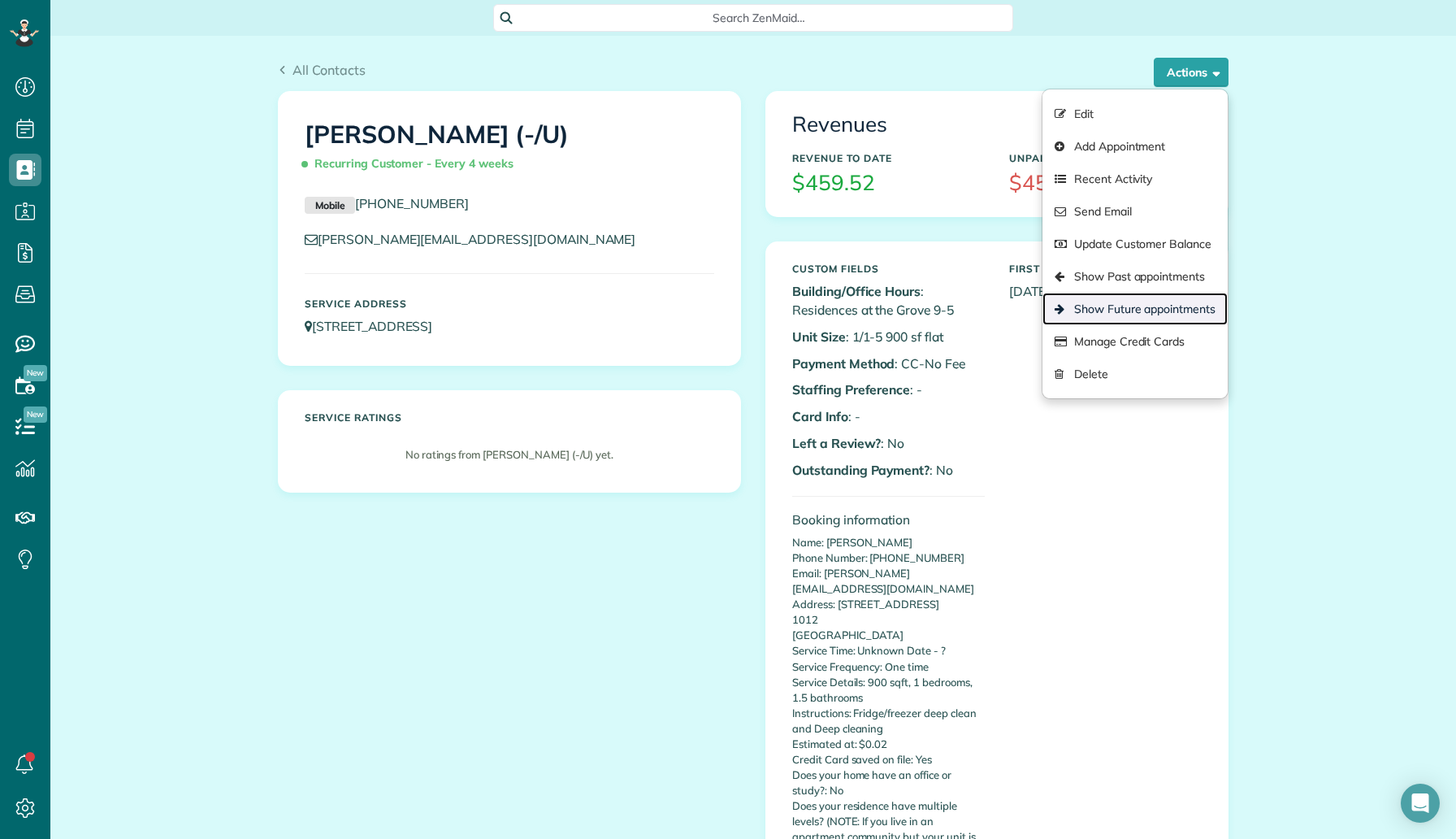
click at [1150, 299] on link "Show Future appointments" at bounding box center [1135, 309] width 185 height 33
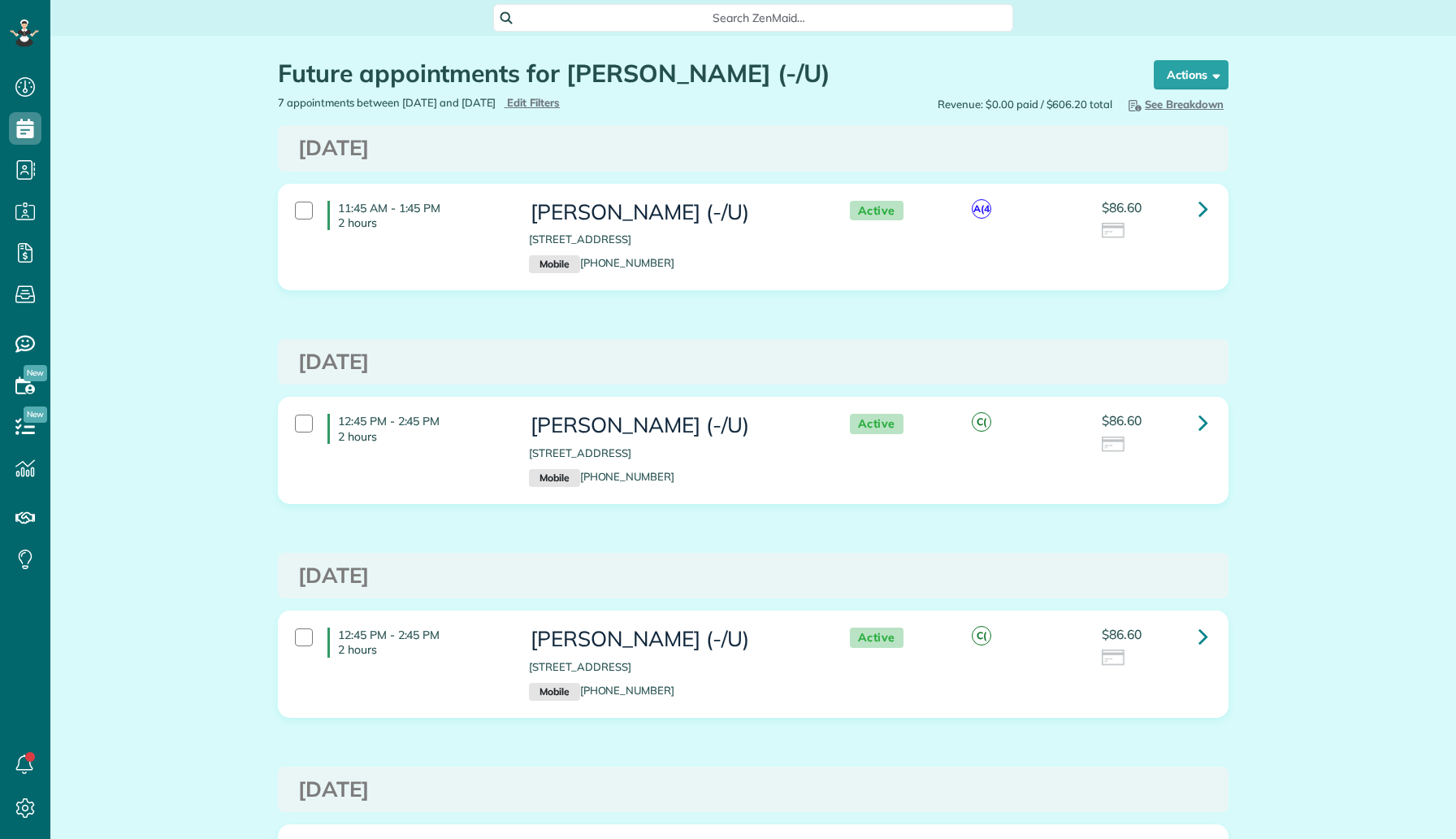
scroll to position [7, 7]
click at [1207, 205] on icon at bounding box center [1203, 208] width 10 height 29
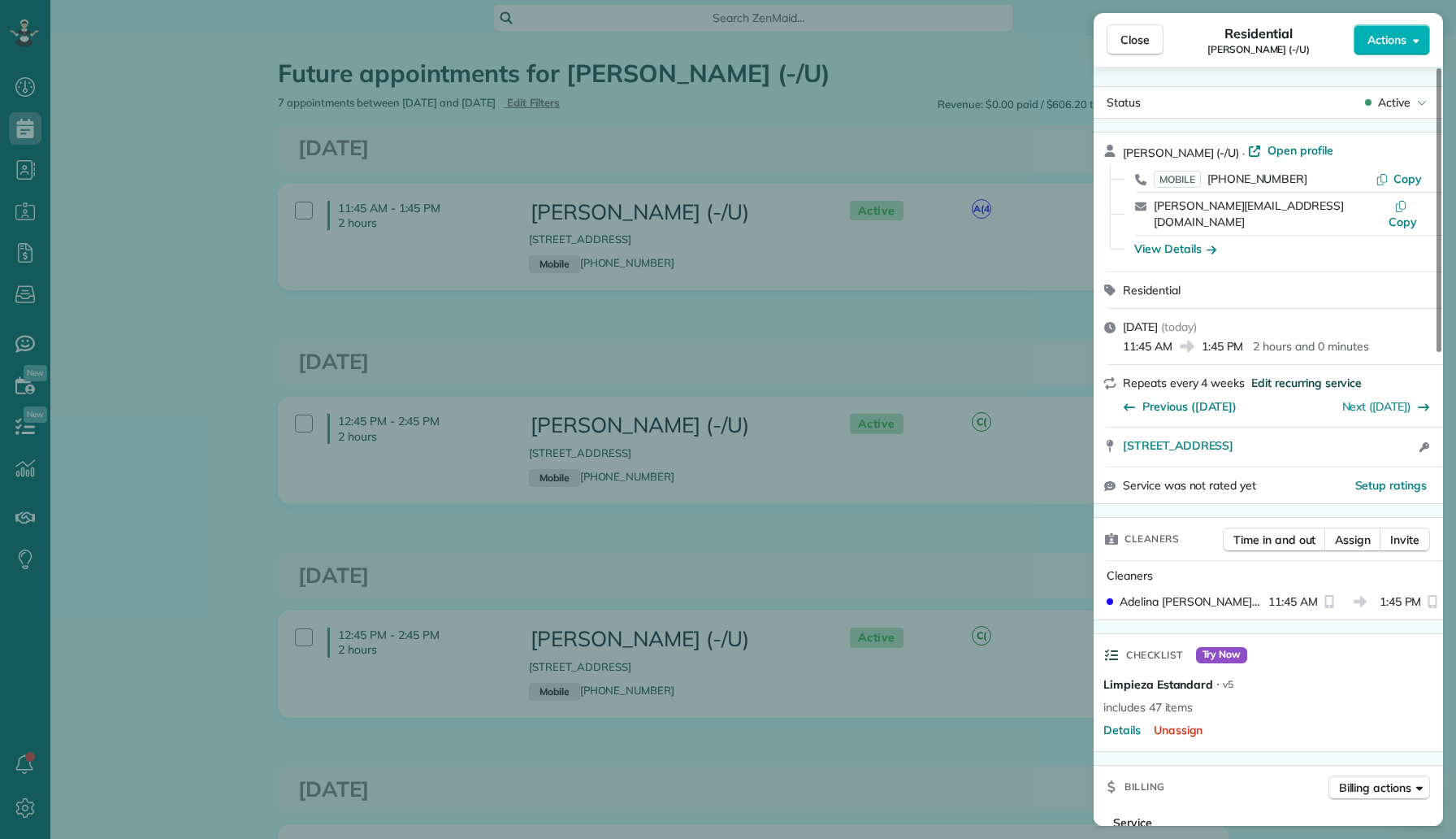
click at [1281, 374] on span "Edit recurring service" at bounding box center [1306, 382] width 110 height 16
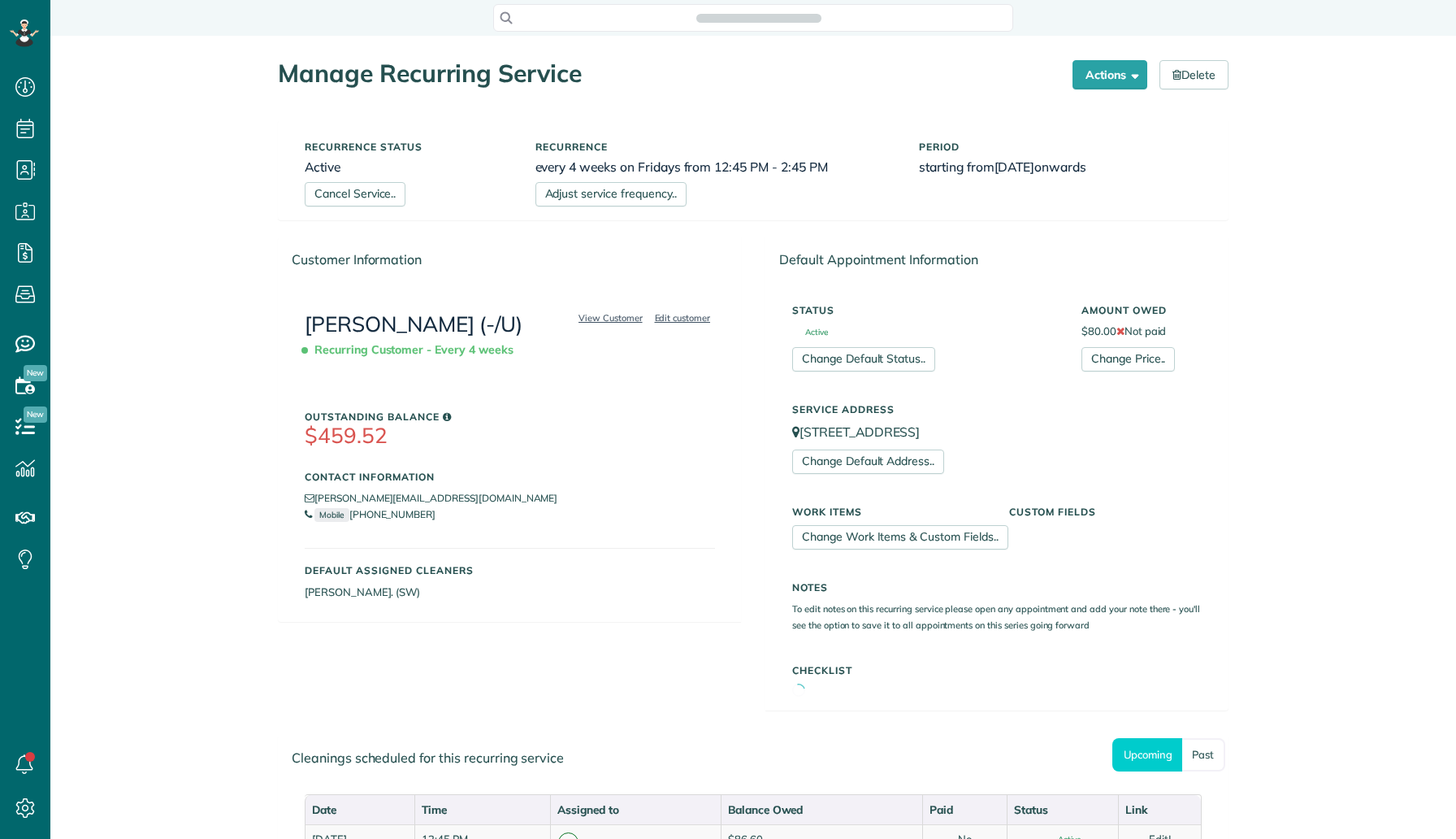
scroll to position [7, 7]
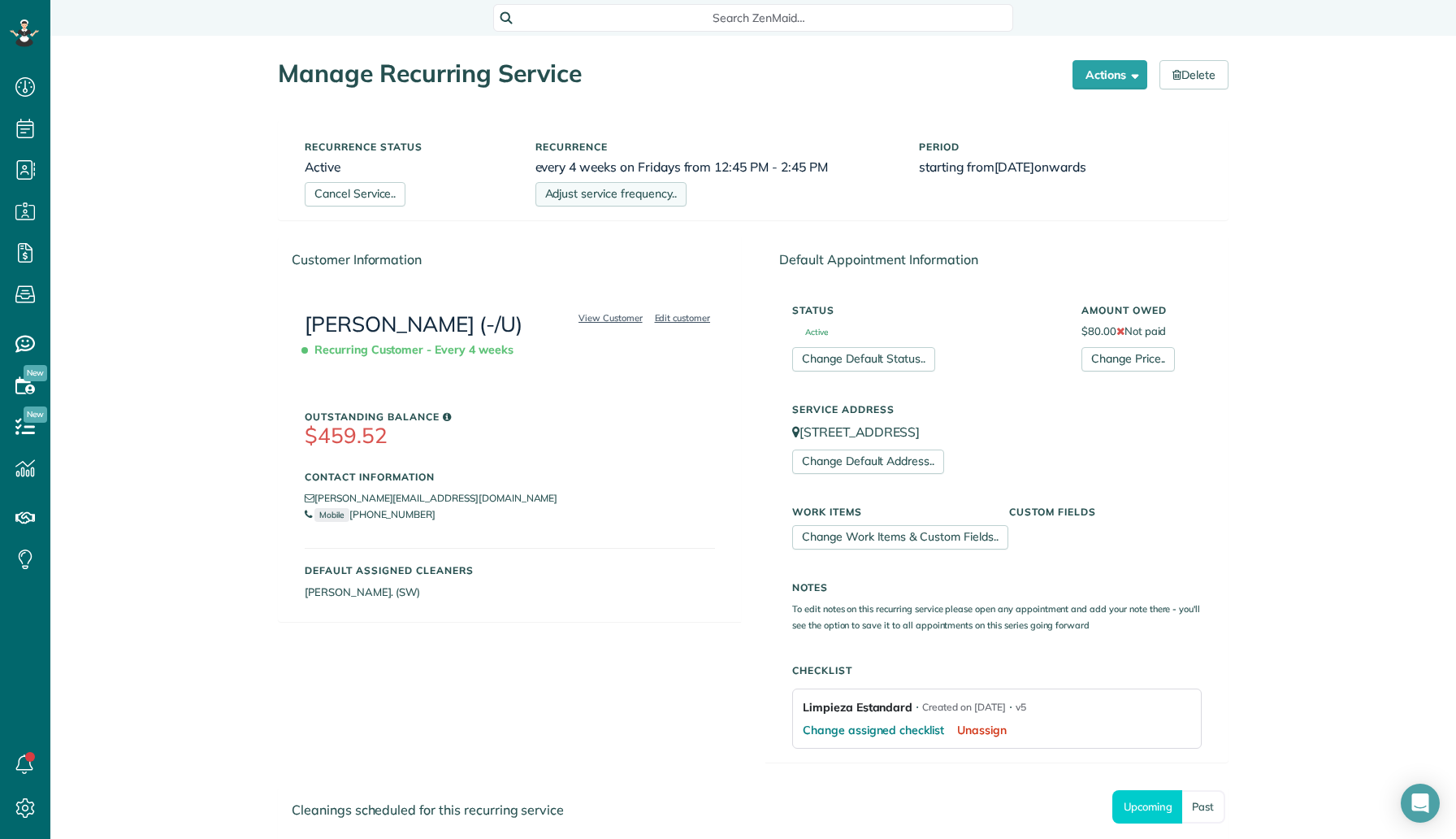
click at [620, 192] on link "Adjust service frequency.." at bounding box center [611, 194] width 151 height 25
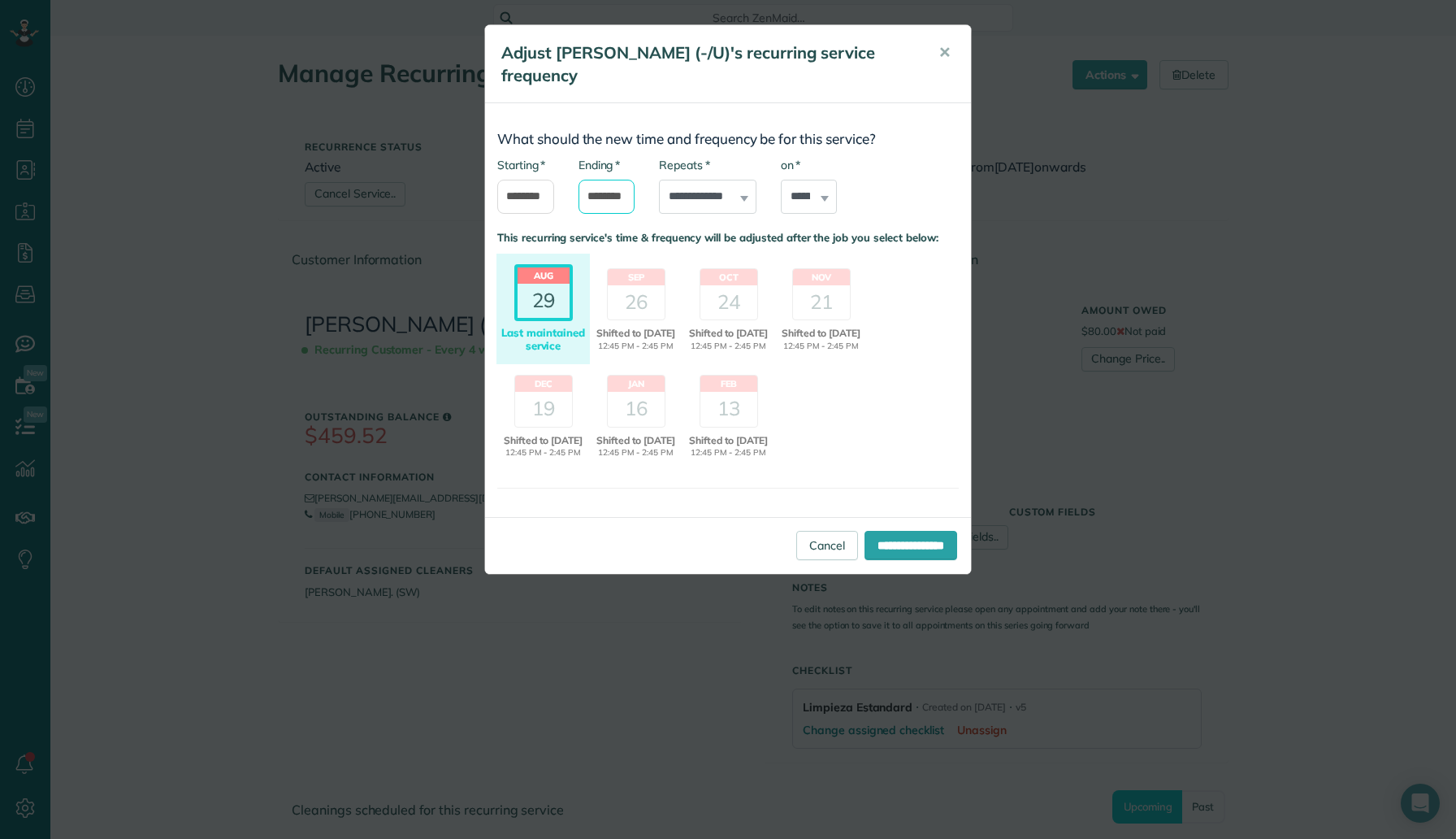
click at [601, 194] on input "*******" at bounding box center [606, 196] width 57 height 34
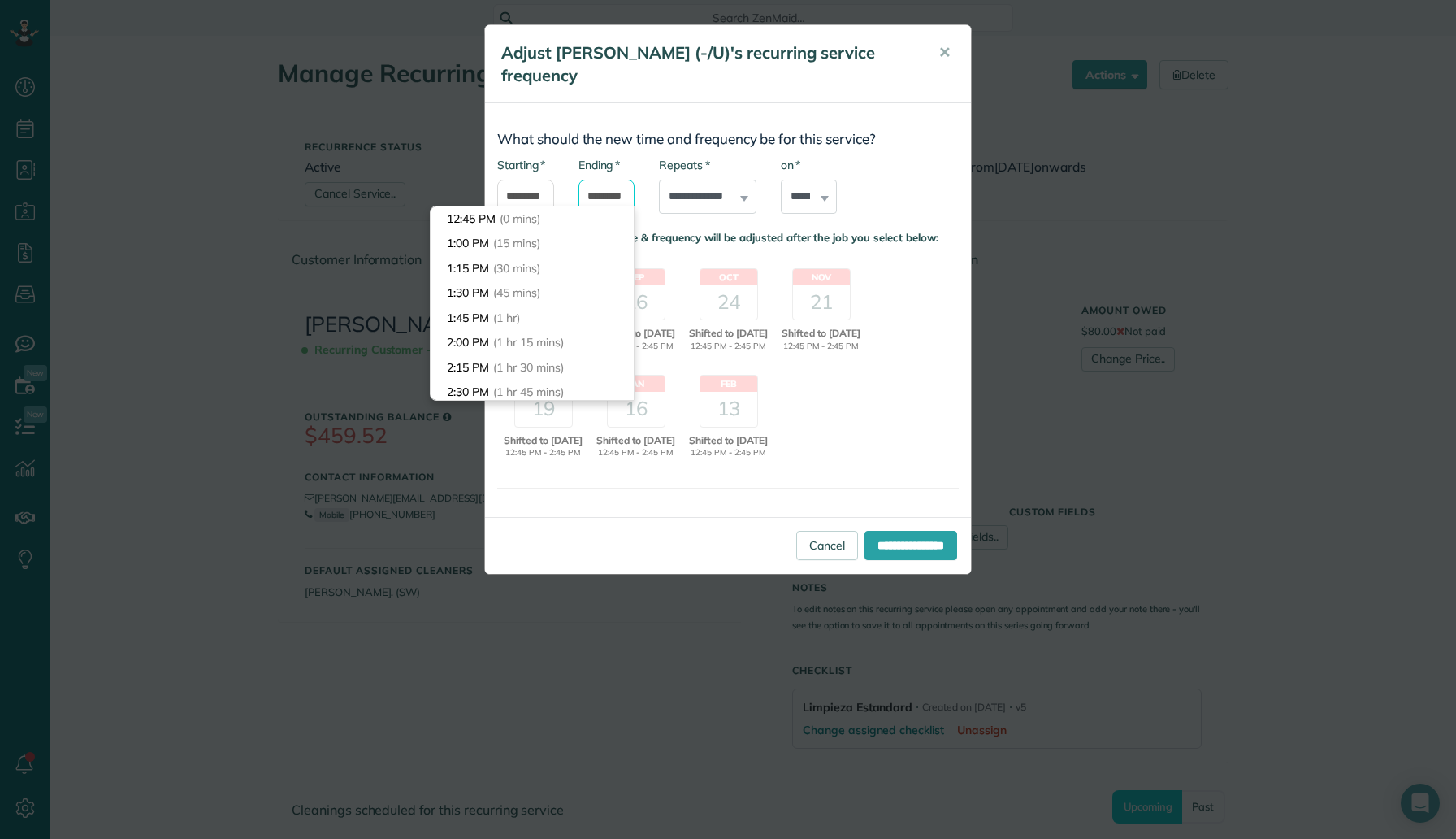
scroll to position [173, 0]
type input "*******"
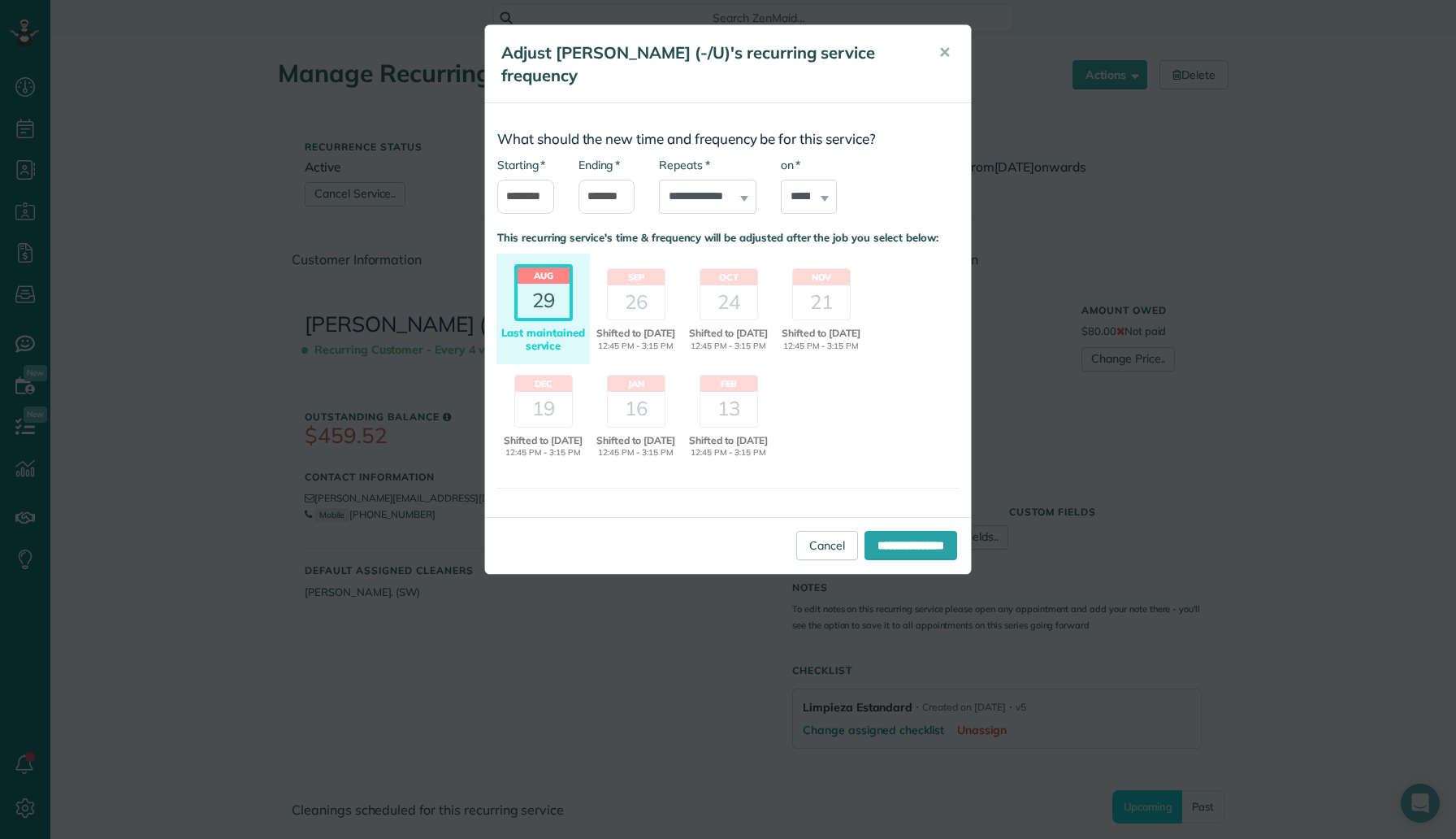
click at [584, 285] on body "Dashboard Scheduling Calendar View List View Dispatch View - Weekly scheduling …" at bounding box center [728, 420] width 1456 height 839
click at [873, 558] on input "**********" at bounding box center [911, 545] width 93 height 30
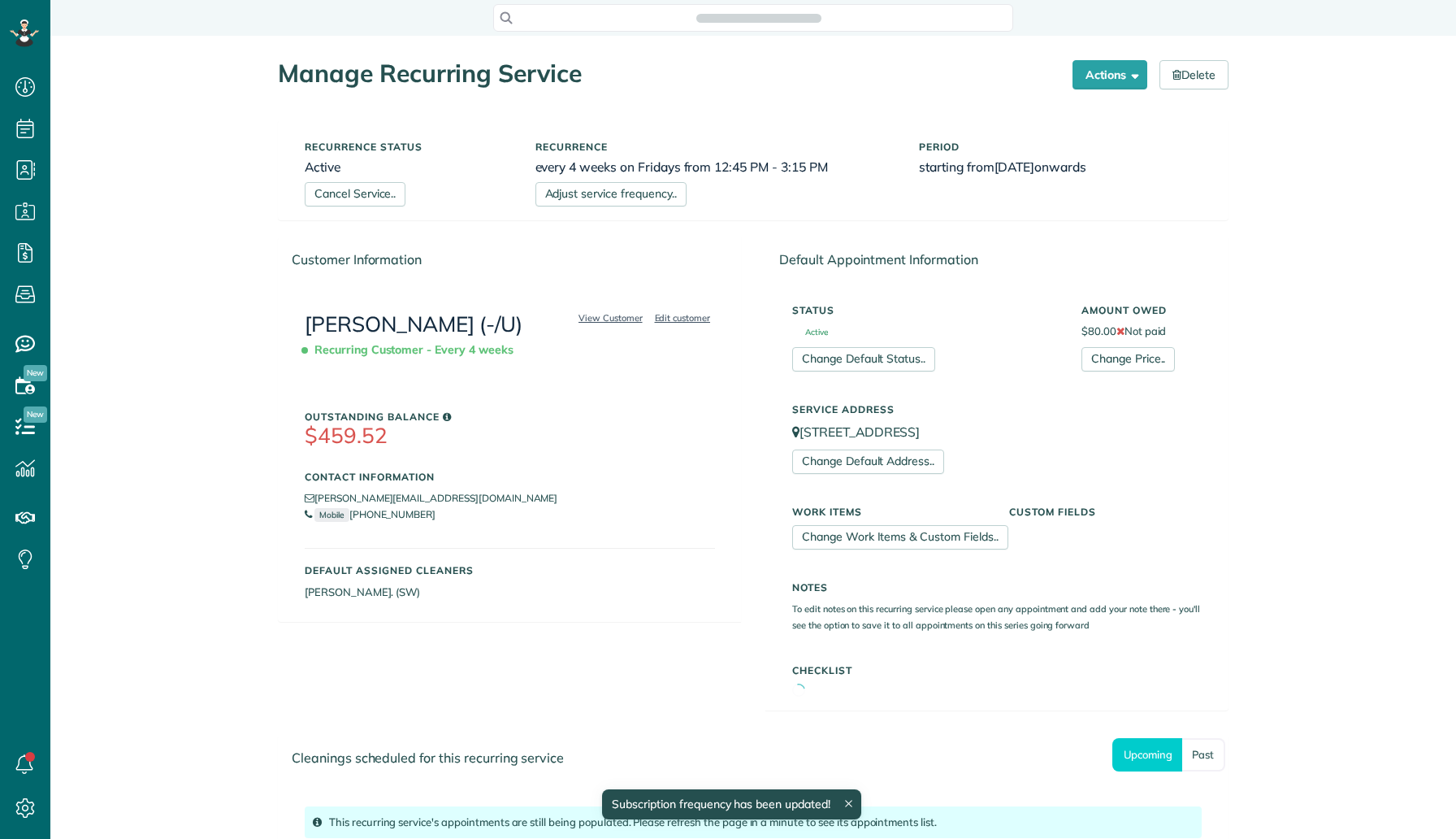
scroll to position [7, 7]
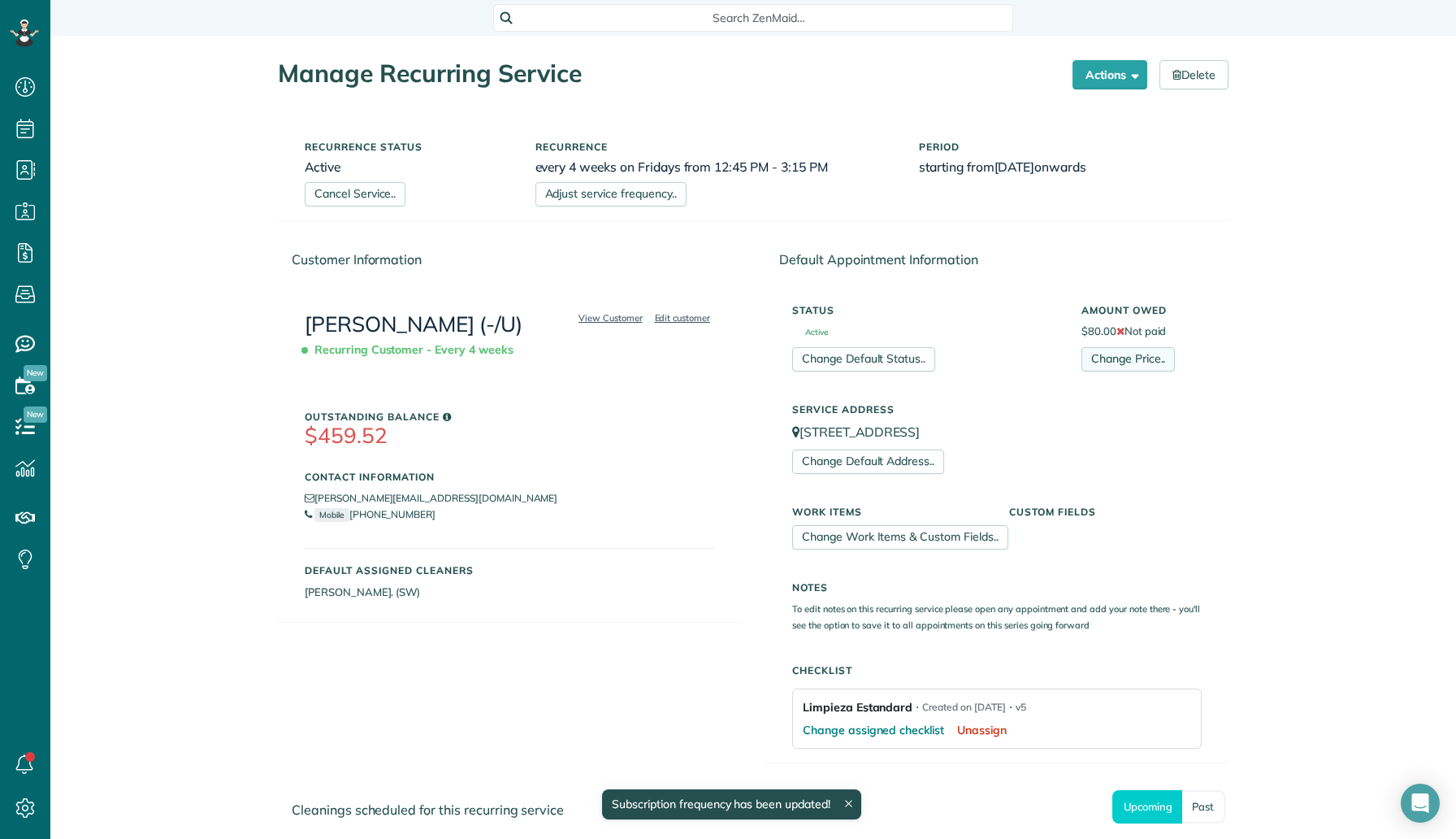
click at [1092, 361] on link "Change Price.." at bounding box center [1129, 359] width 94 height 25
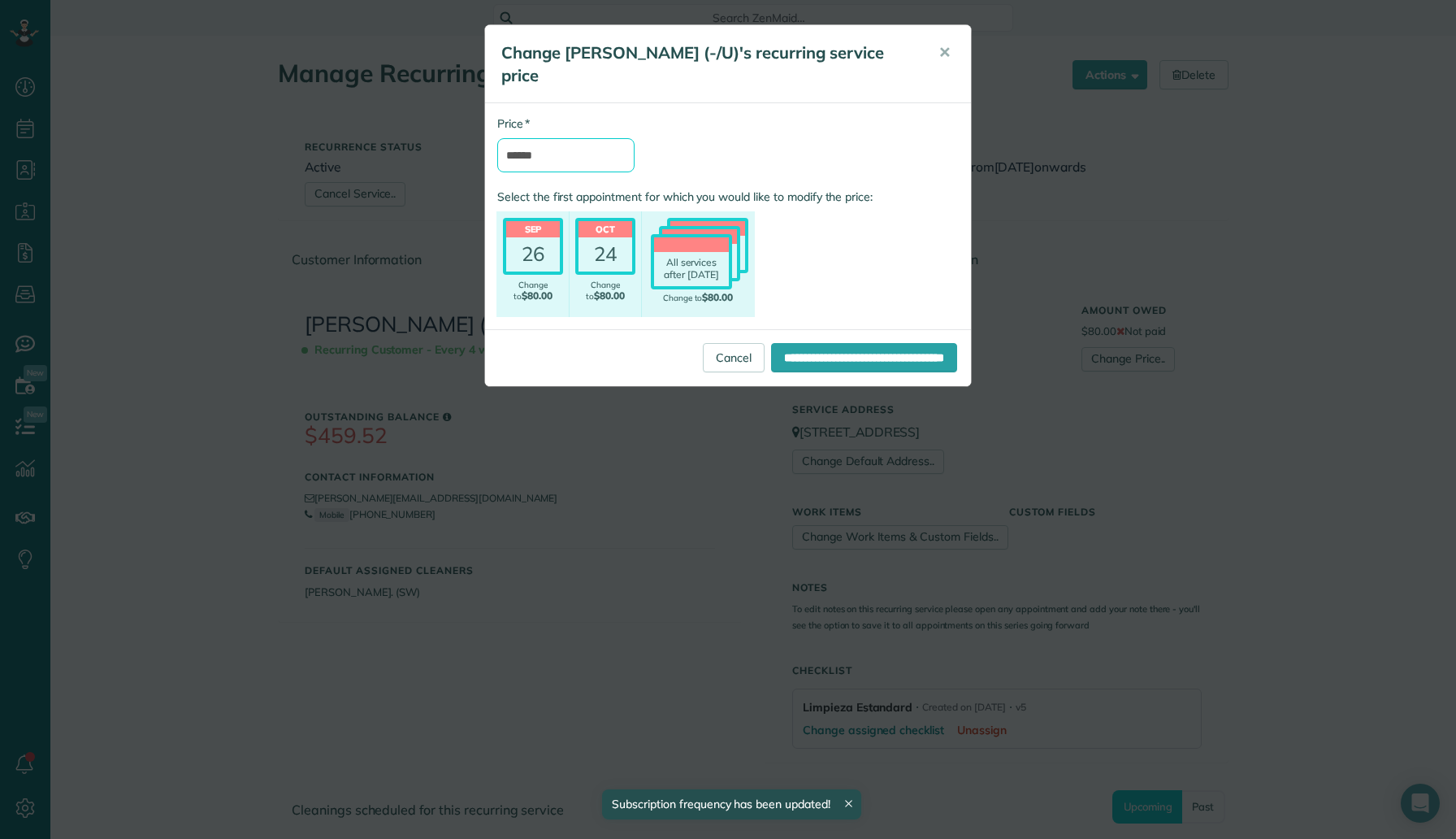
drag, startPoint x: 562, startPoint y: 137, endPoint x: 494, endPoint y: 135, distance: 68.0
click at [494, 135] on div "* Price ******" at bounding box center [566, 151] width 162 height 73
type input "**"
click at [705, 125] on div "* Price ** Select the first appointment for which you would like to modify the …" at bounding box center [728, 216] width 486 height 202
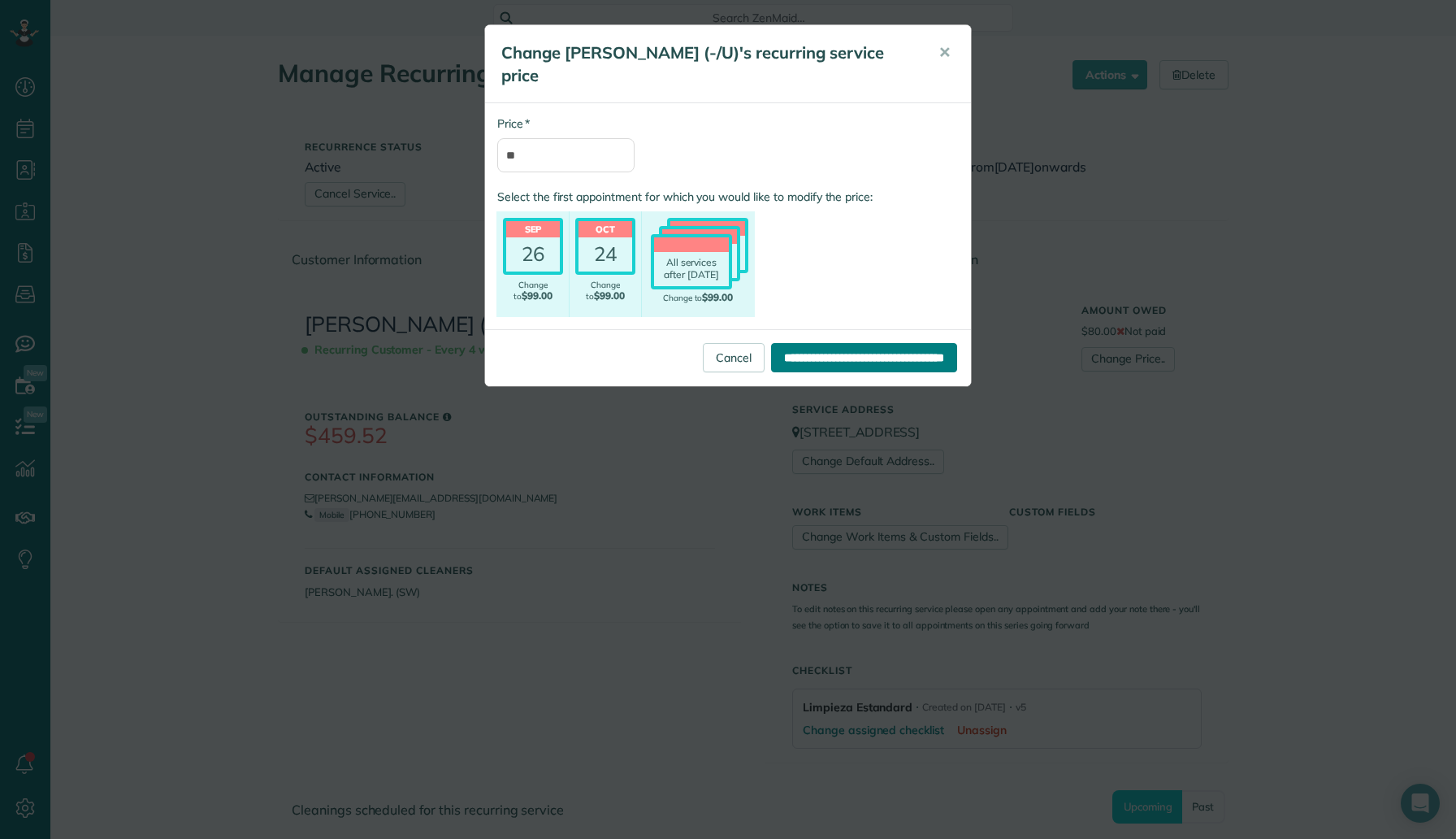
click at [811, 343] on input "**********" at bounding box center [865, 358] width 186 height 30
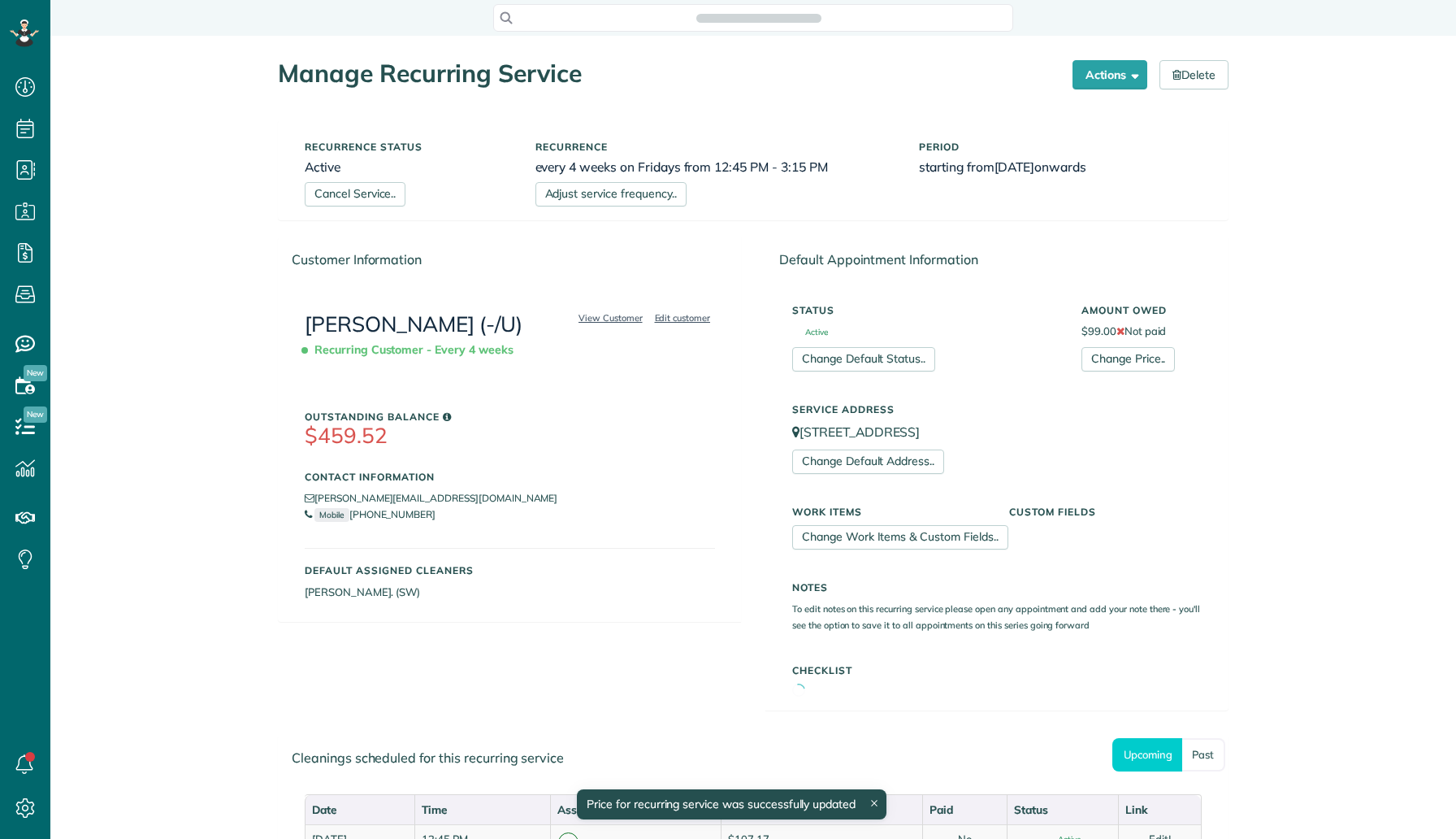
scroll to position [7, 7]
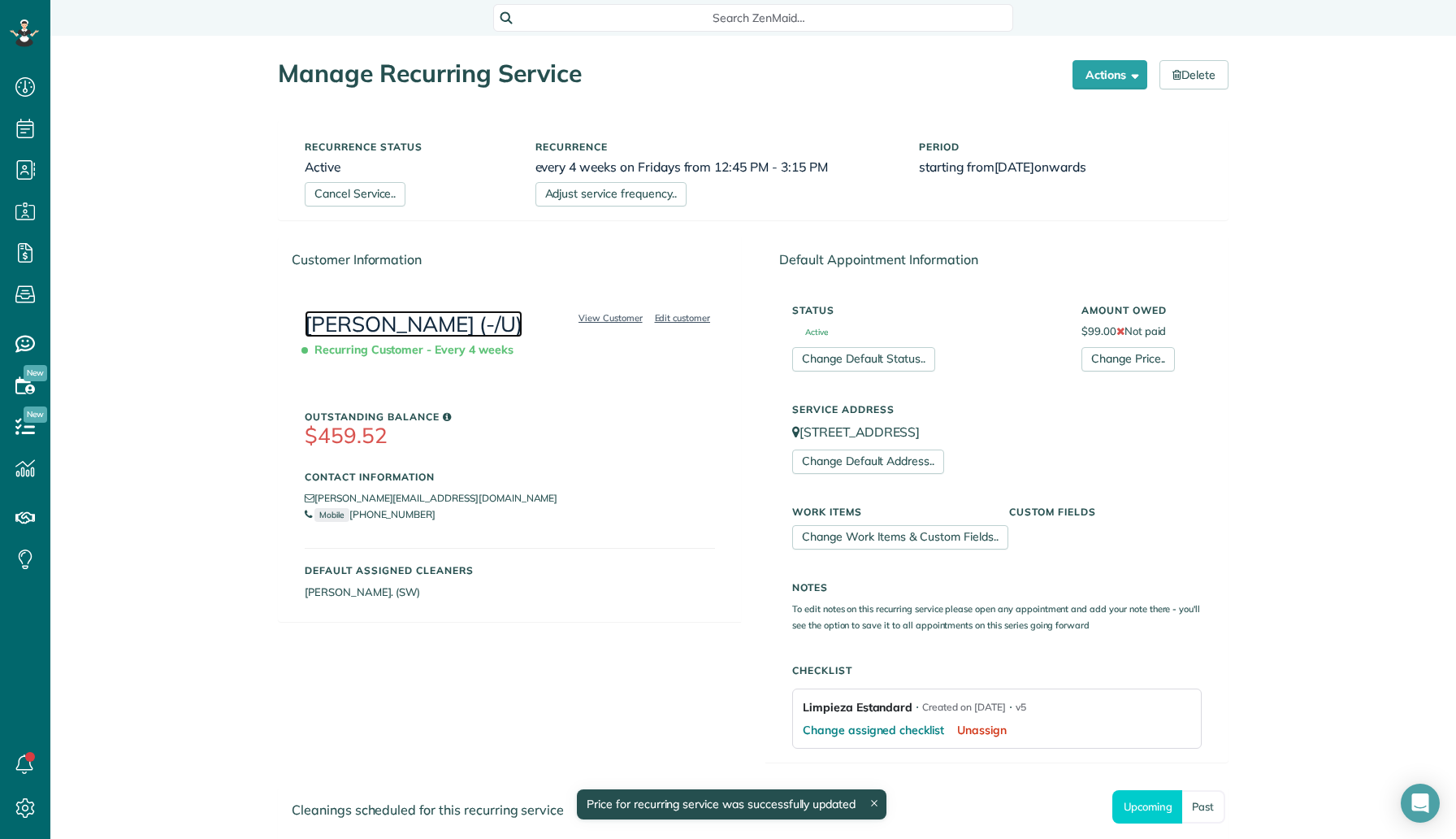
click at [364, 334] on link "[PERSON_NAME] (-/U)" at bounding box center [413, 323] width 218 height 27
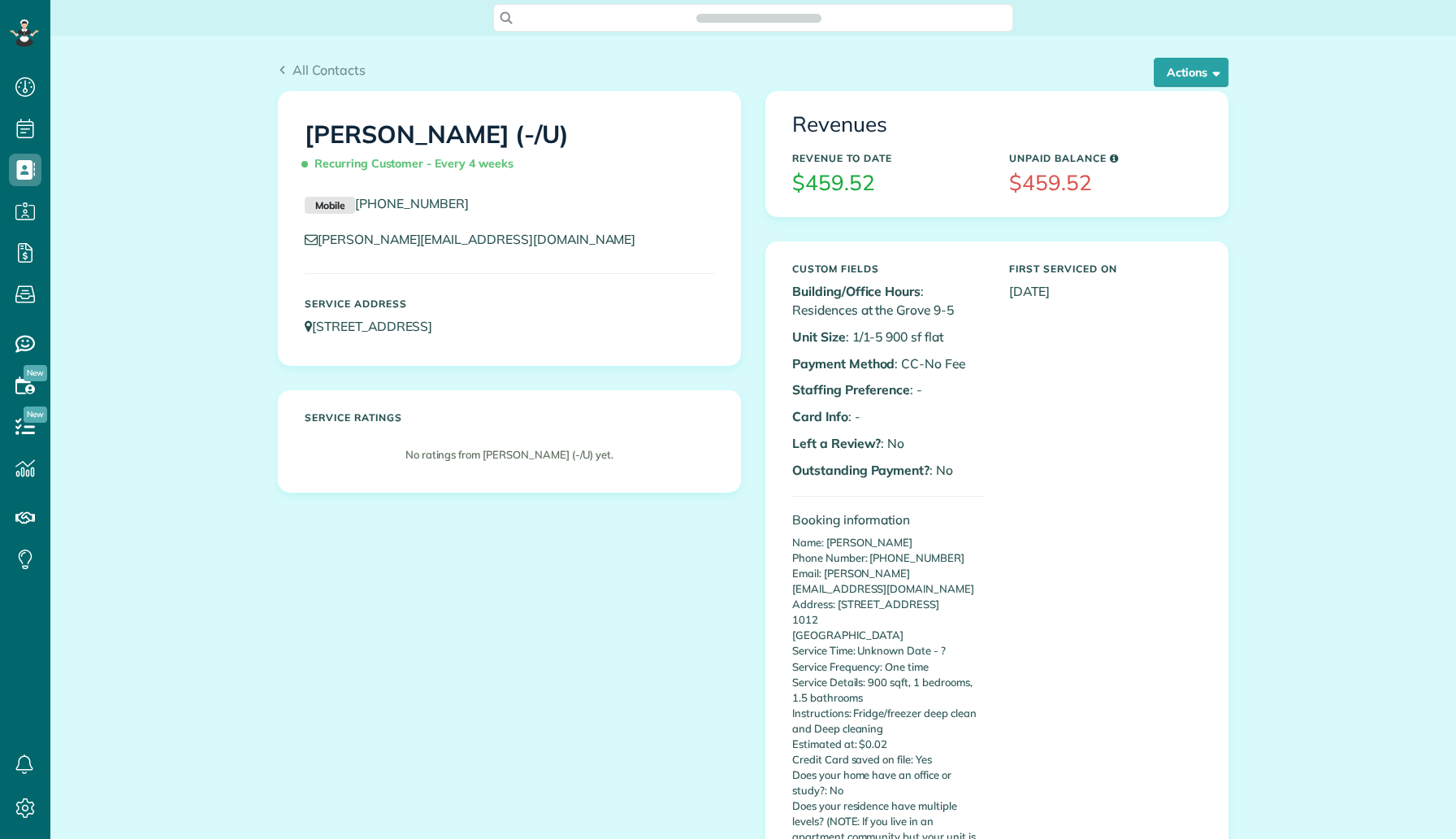
scroll to position [7, 7]
click at [1197, 66] on button "Actions" at bounding box center [1191, 72] width 75 height 30
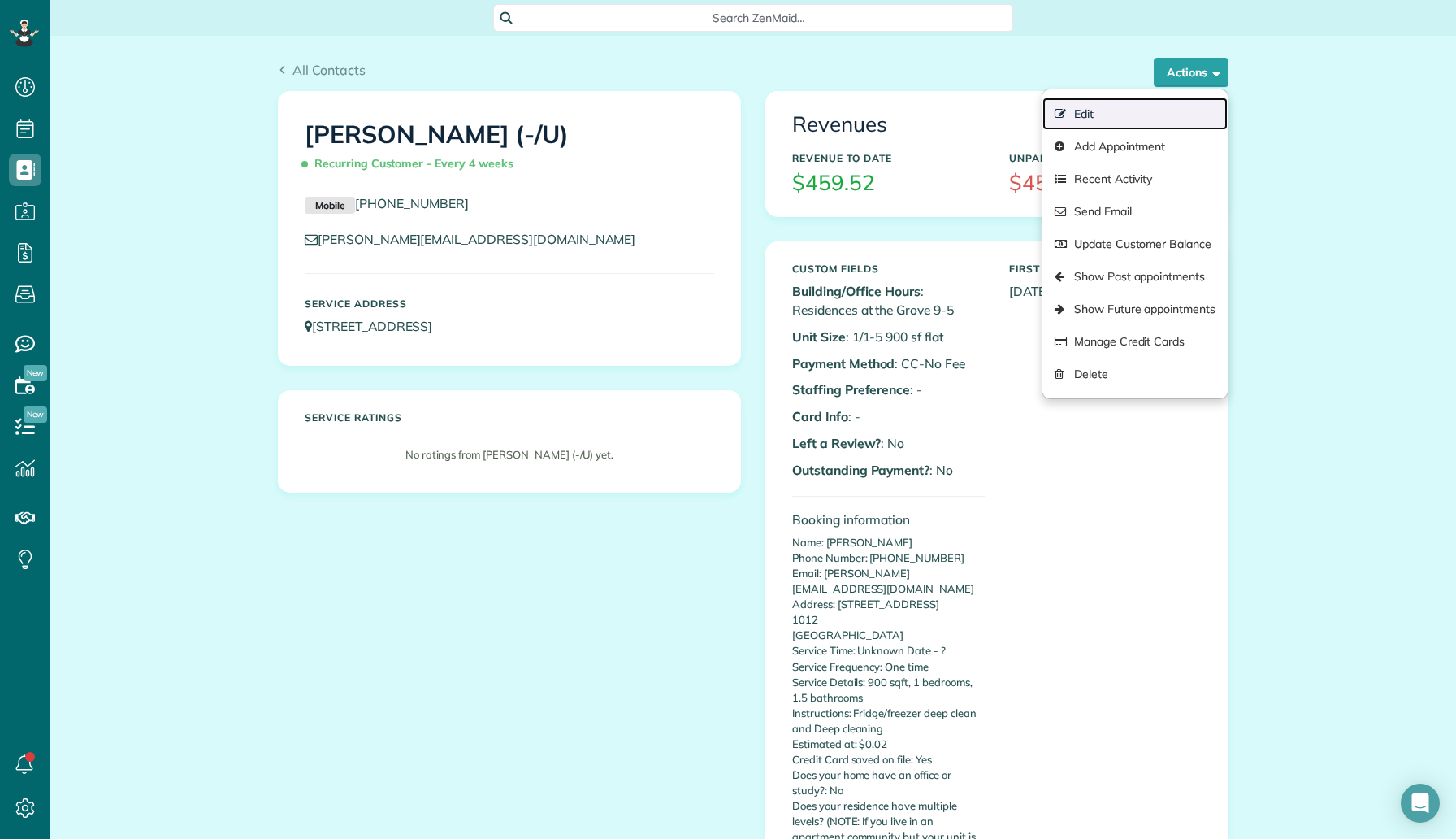
click at [1156, 109] on link "Edit" at bounding box center [1135, 114] width 185 height 33
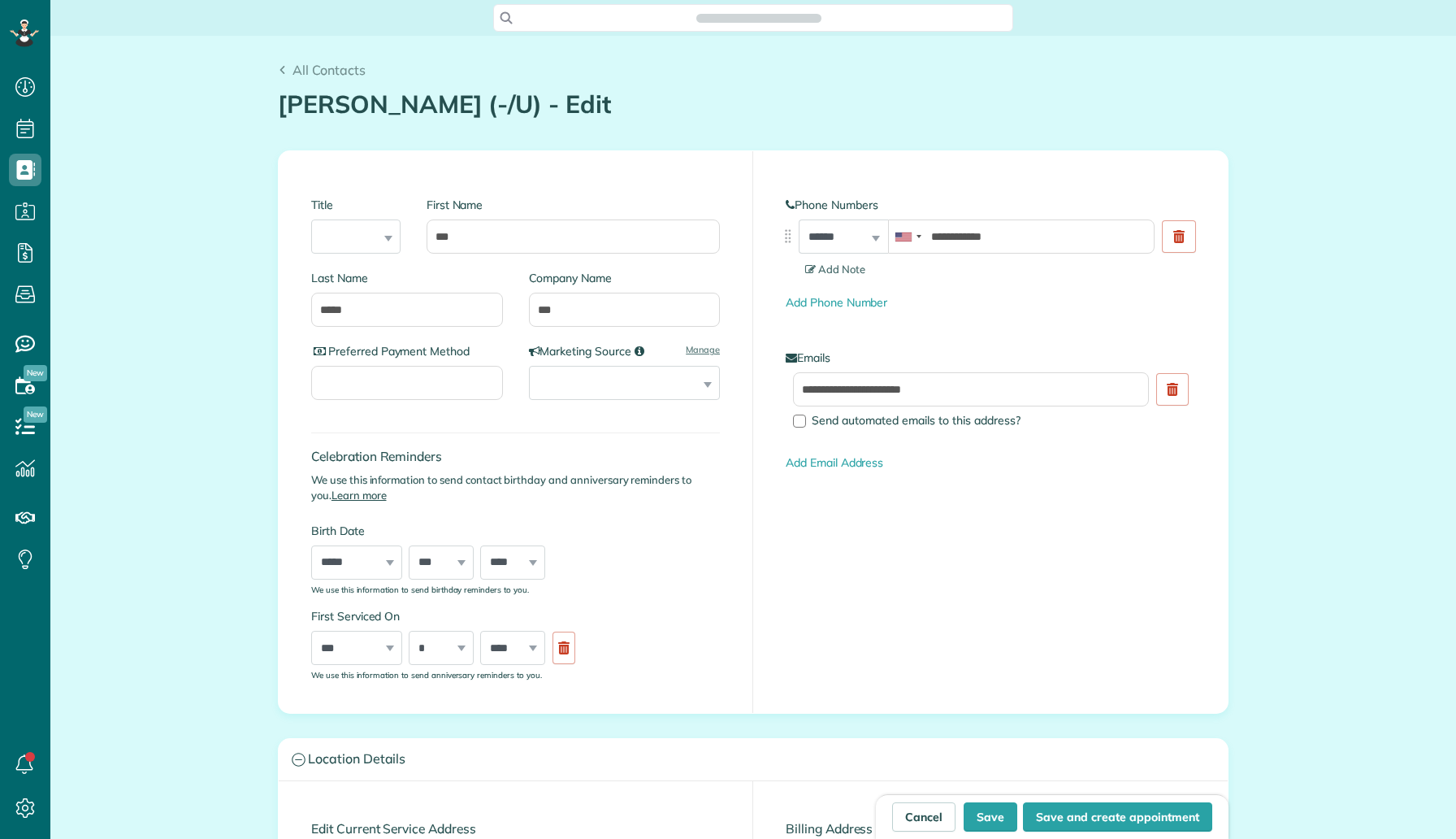
type input "**********"
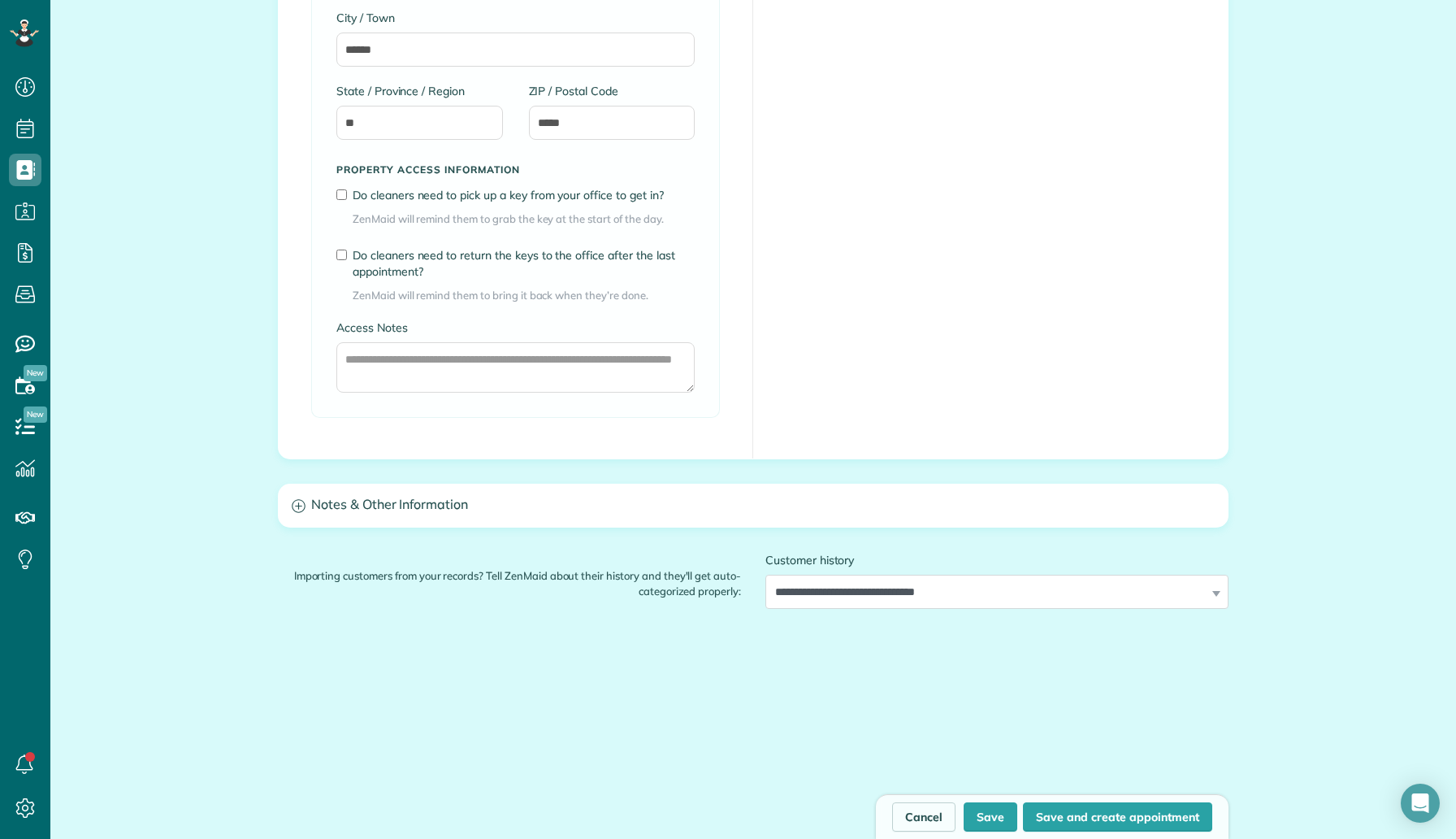
scroll to position [1192, 0]
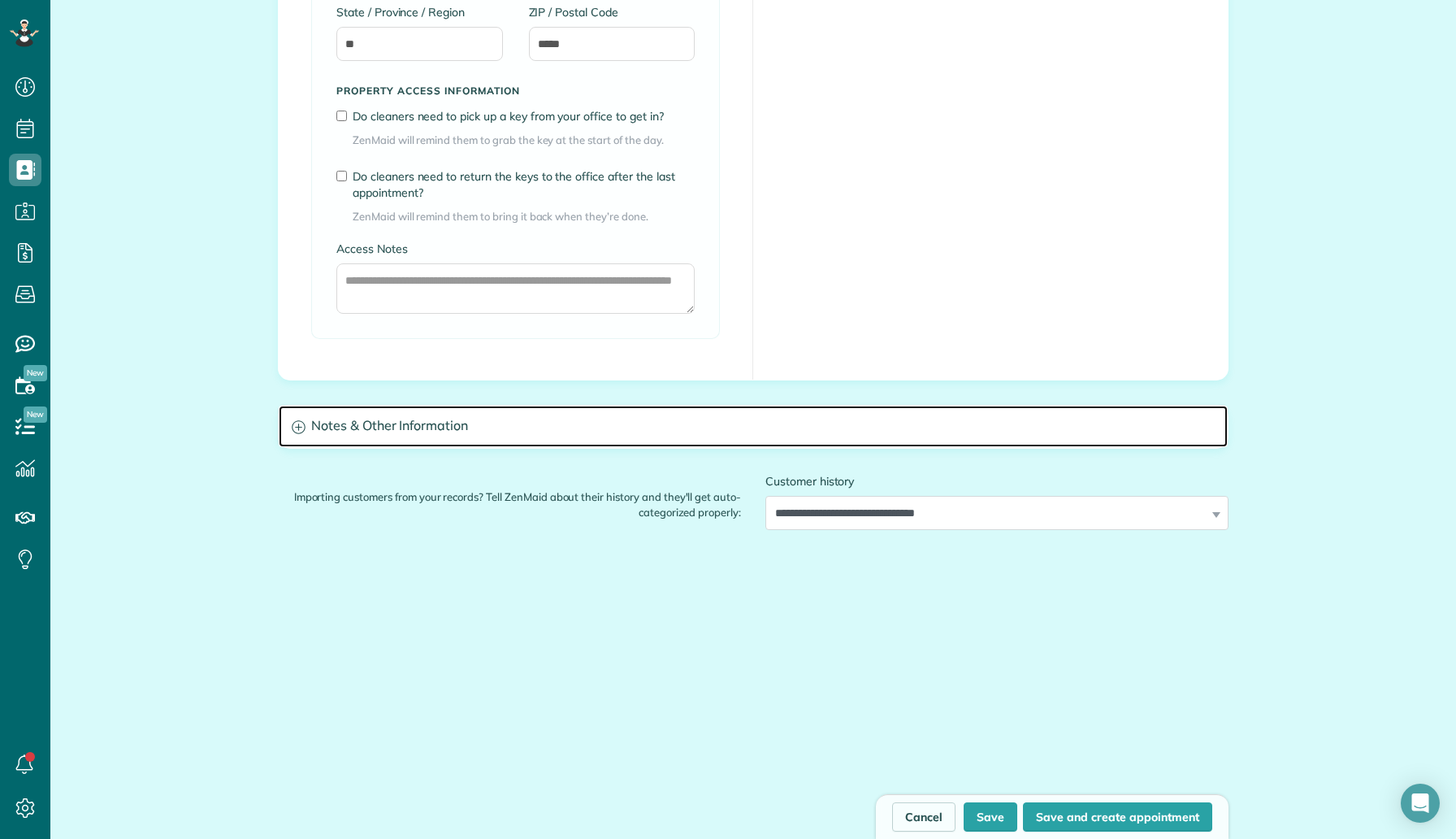
click at [521, 433] on h3 "Notes & Other Information" at bounding box center [754, 426] width 949 height 41
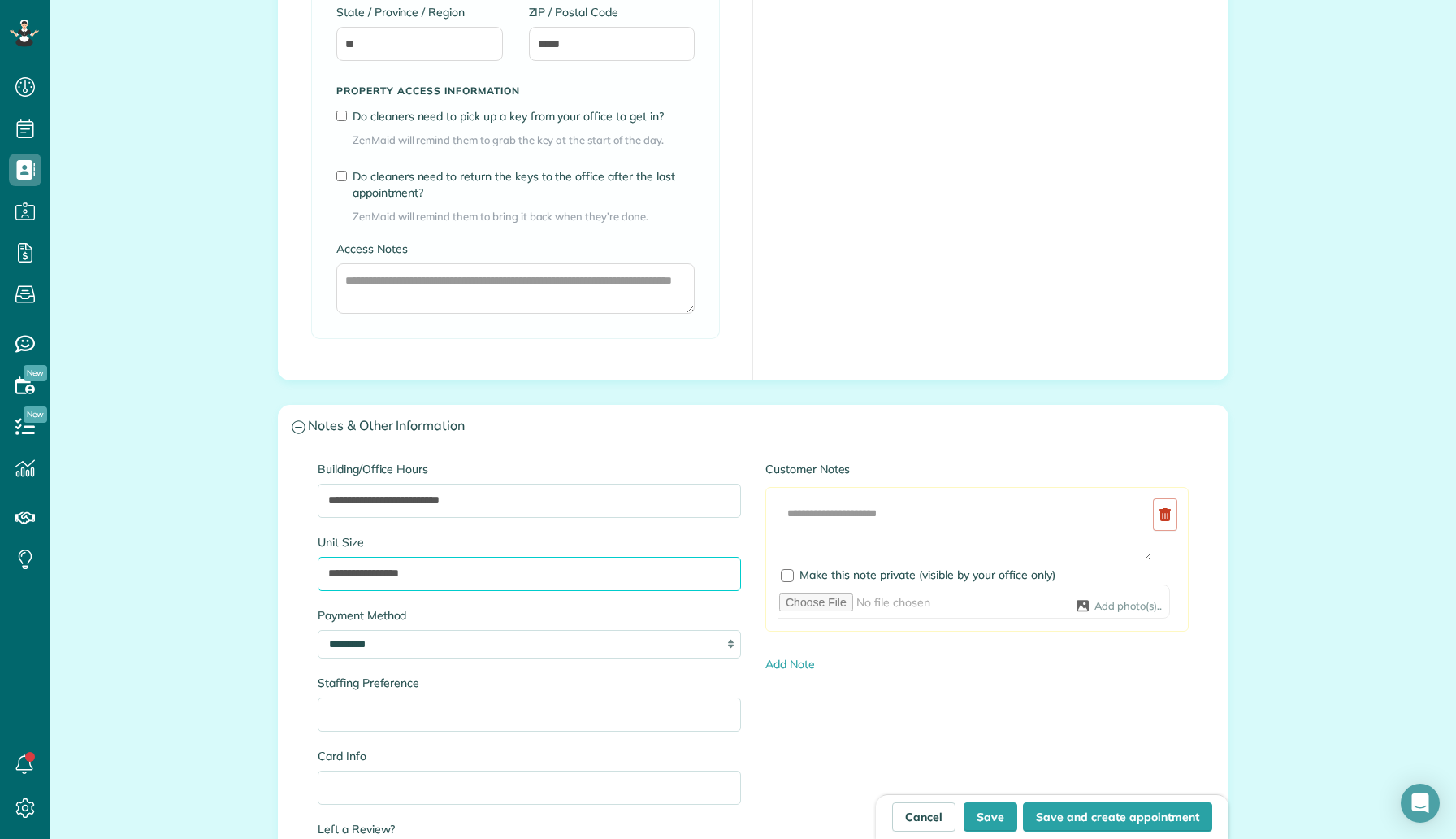
click at [350, 572] on input "**********" at bounding box center [529, 573] width 424 height 34
type input "**********"
click at [1014, 809] on button "Save" at bounding box center [990, 817] width 53 height 30
type input "**********"
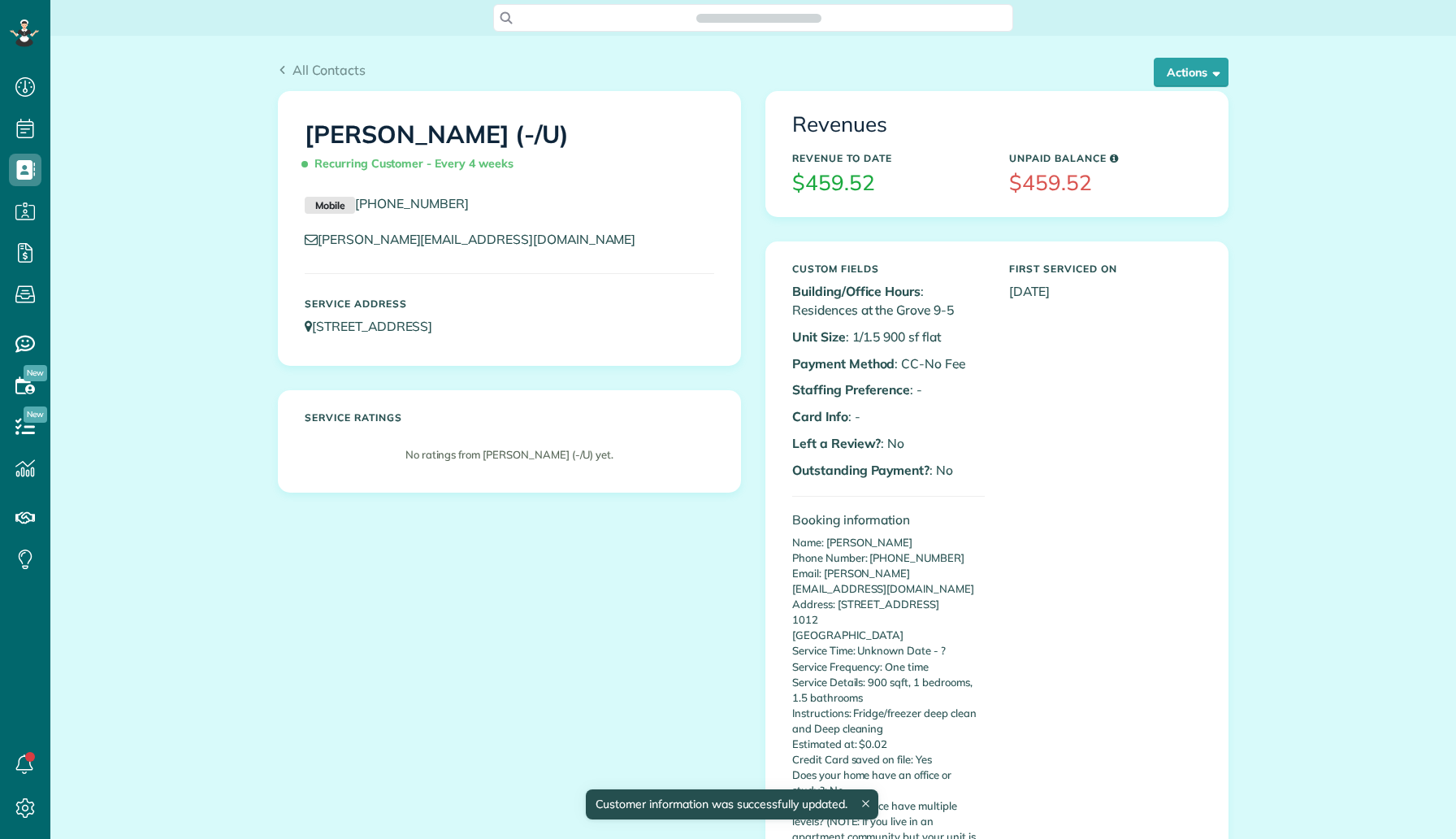
scroll to position [7, 7]
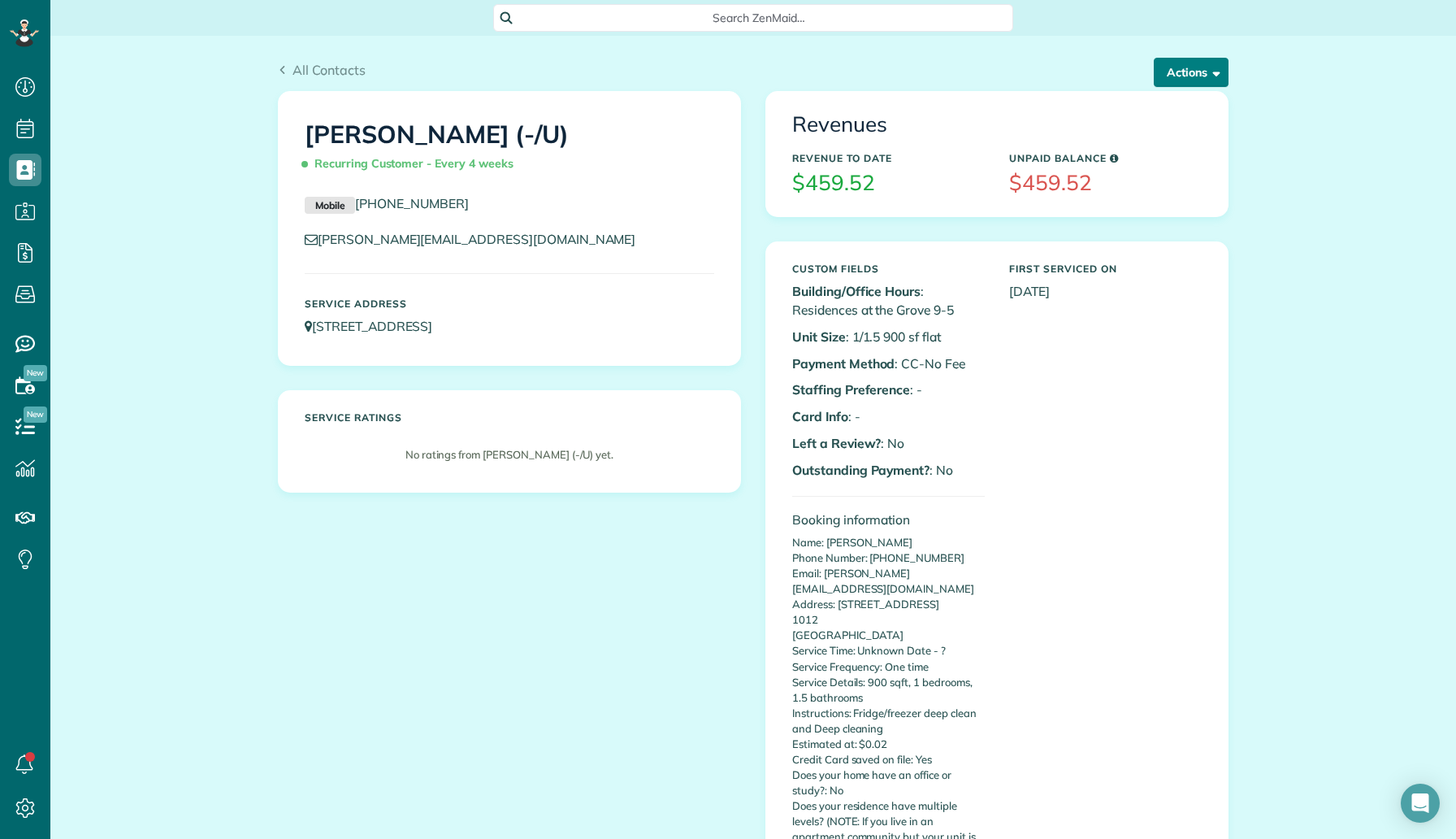
click at [1195, 59] on button "Actions" at bounding box center [1191, 72] width 75 height 30
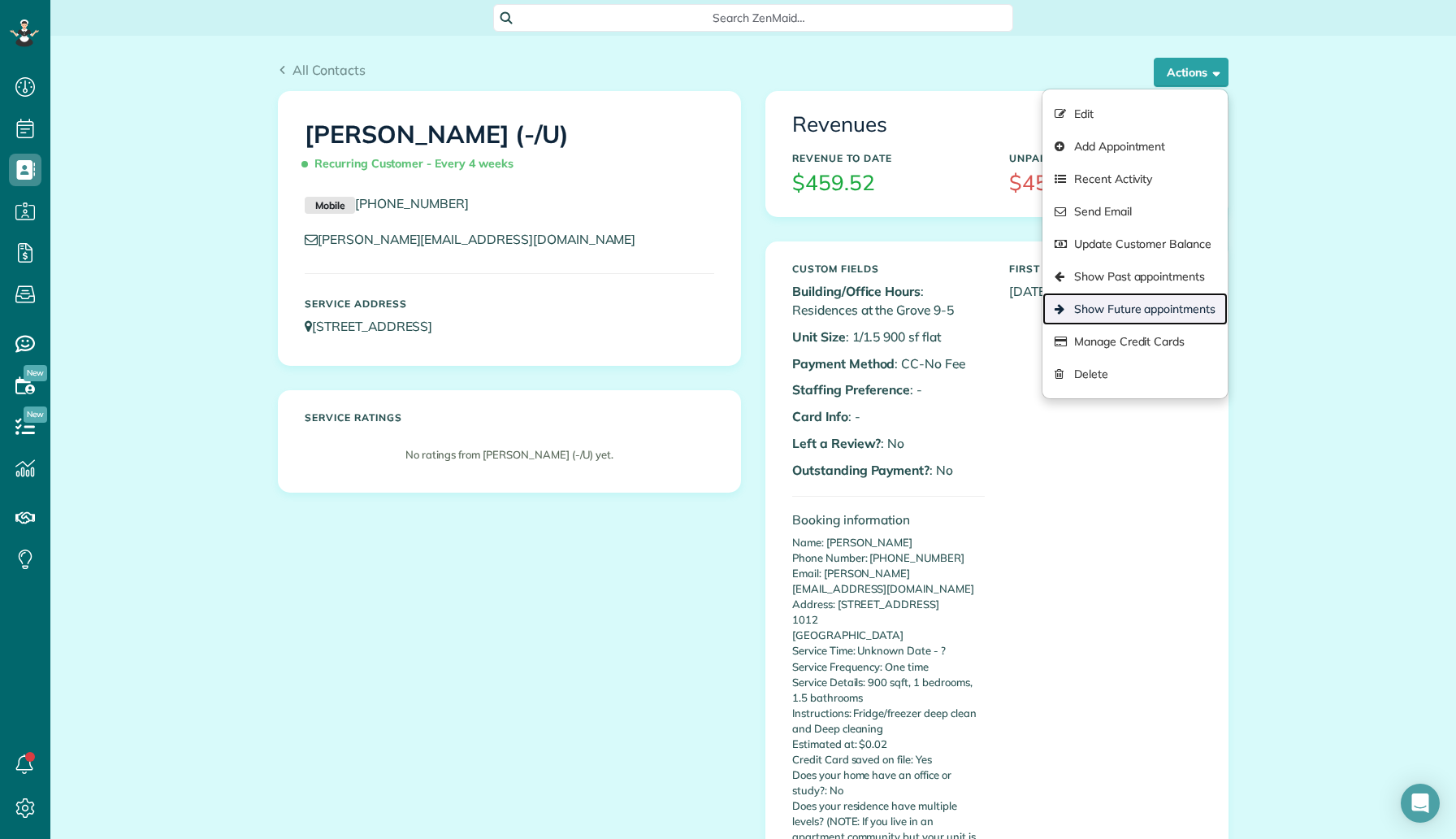
click at [1181, 313] on link "Show Future appointments" at bounding box center [1135, 309] width 185 height 33
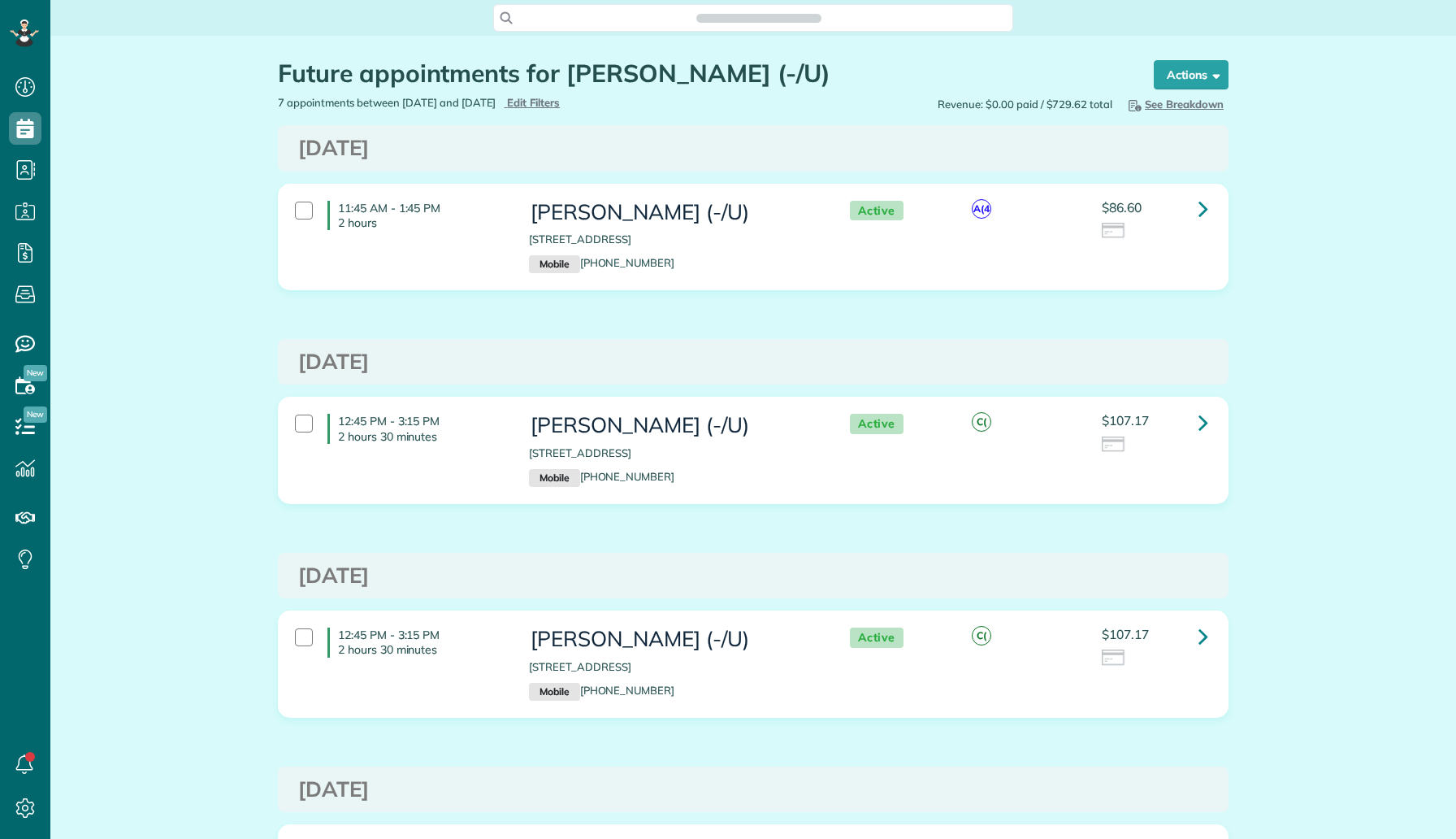
scroll to position [7, 7]
click at [1200, 217] on icon at bounding box center [1203, 208] width 10 height 29
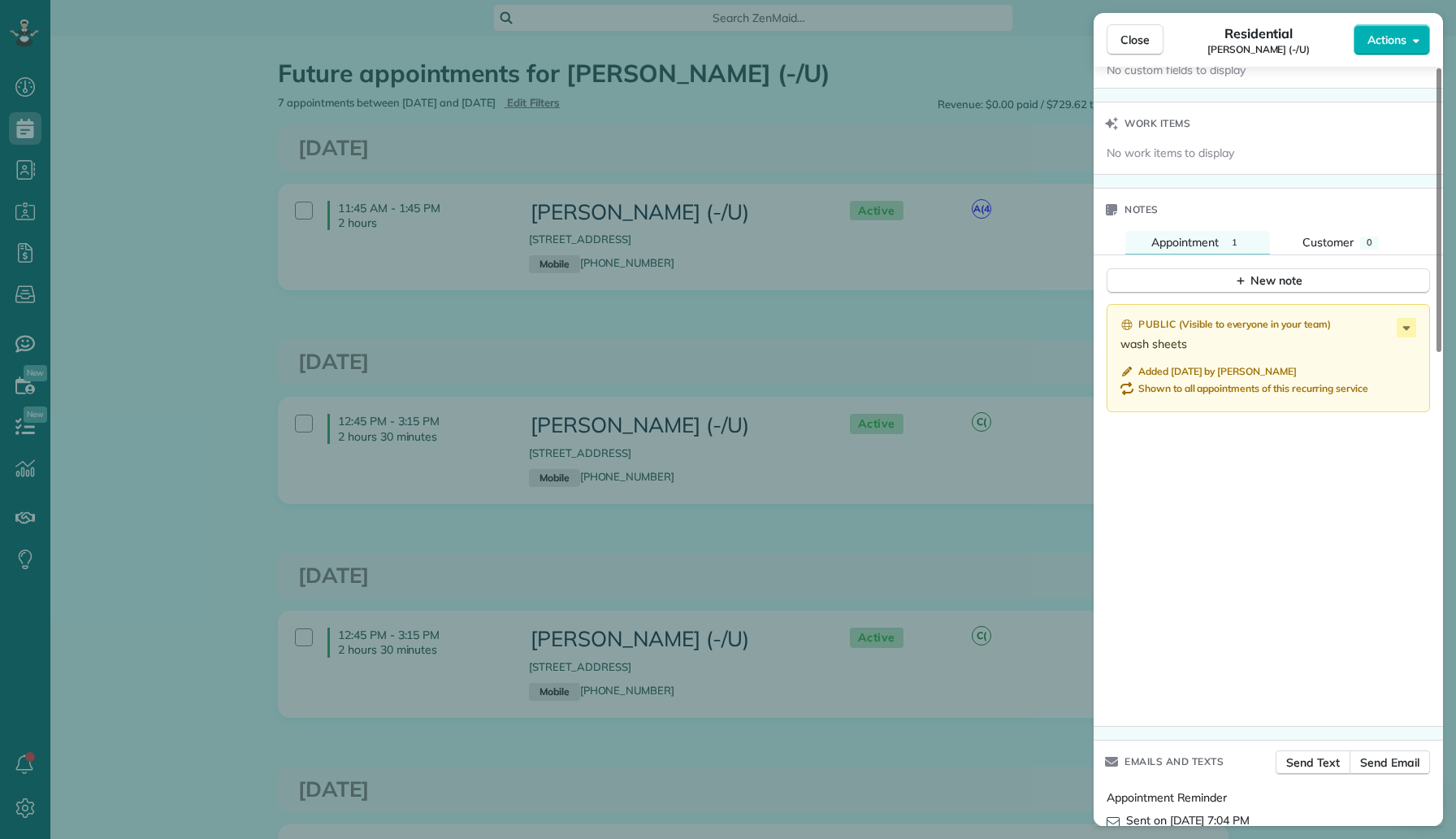
scroll to position [1265, 0]
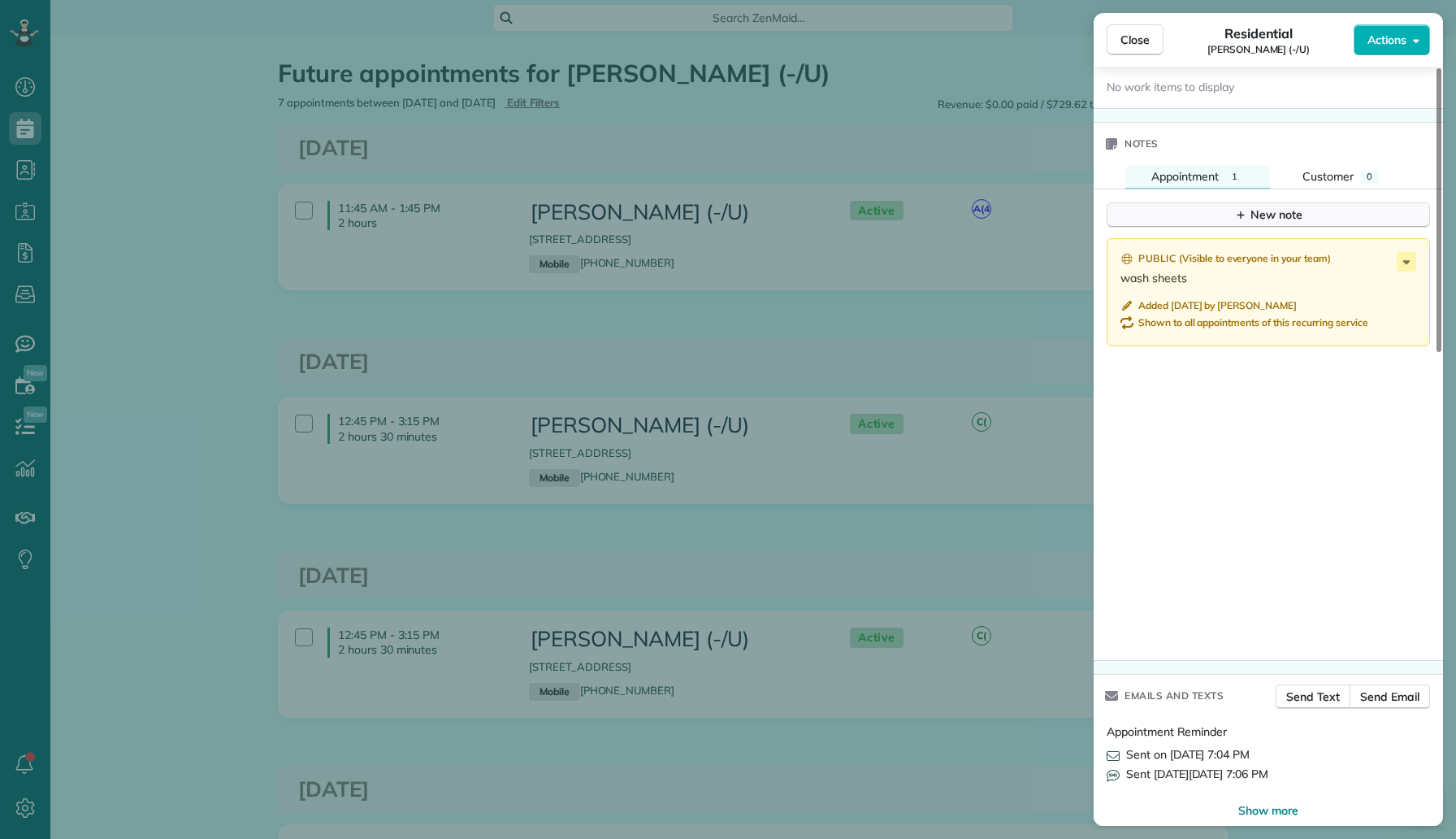
click at [1335, 206] on button "New note" at bounding box center [1268, 215] width 323 height 25
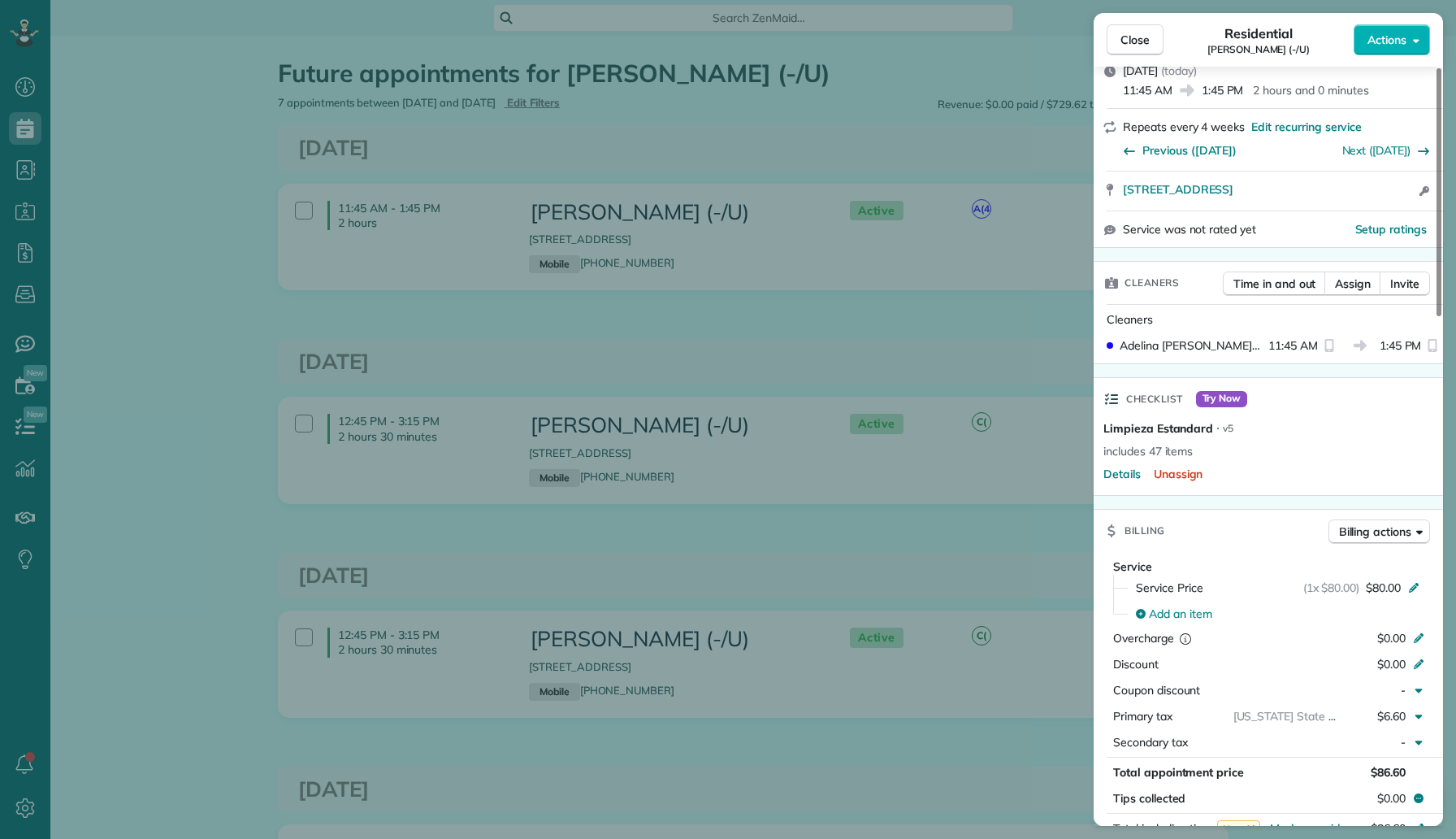
scroll to position [171, 0]
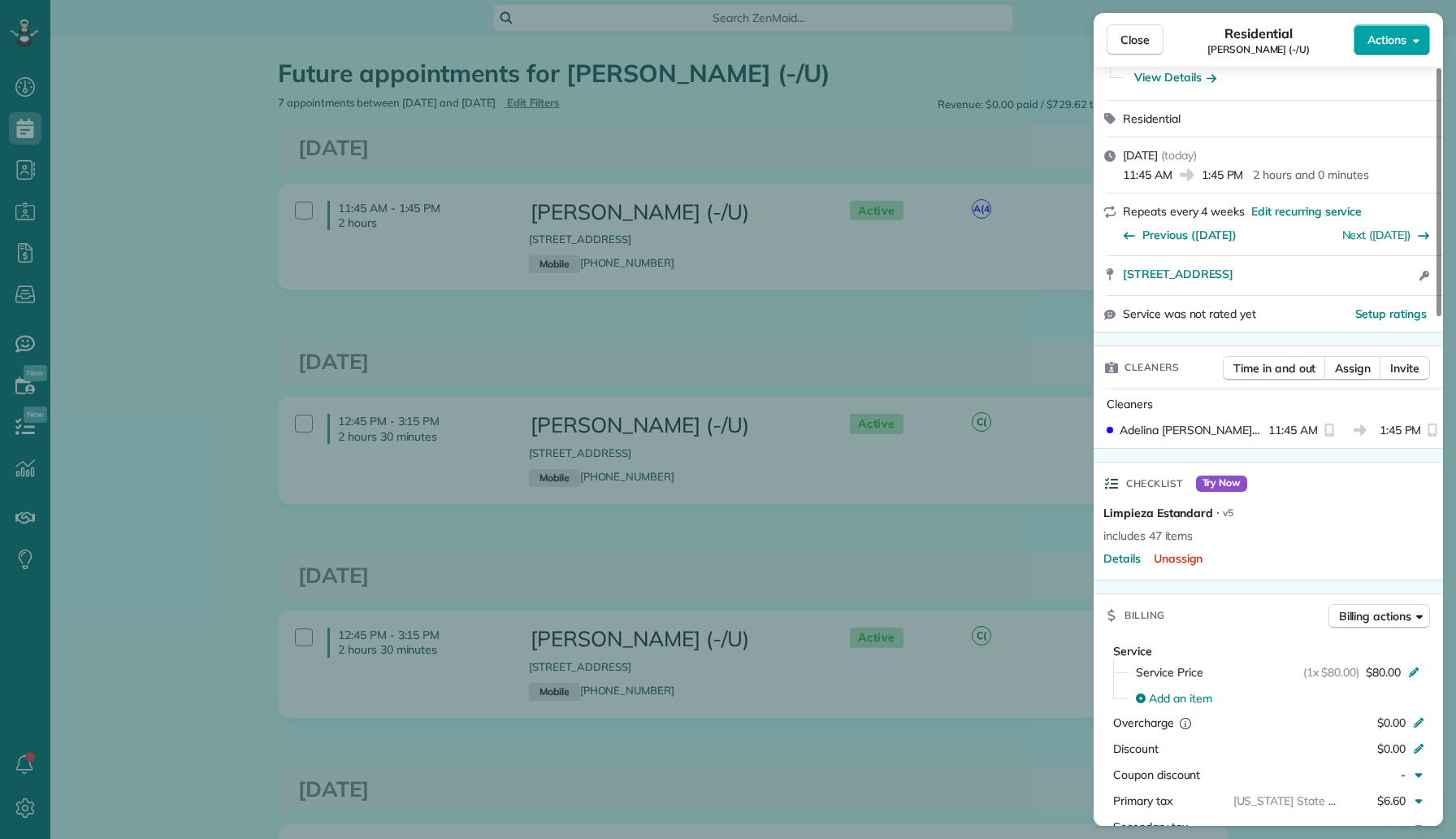
click at [1381, 43] on span "Actions" at bounding box center [1387, 40] width 39 height 16
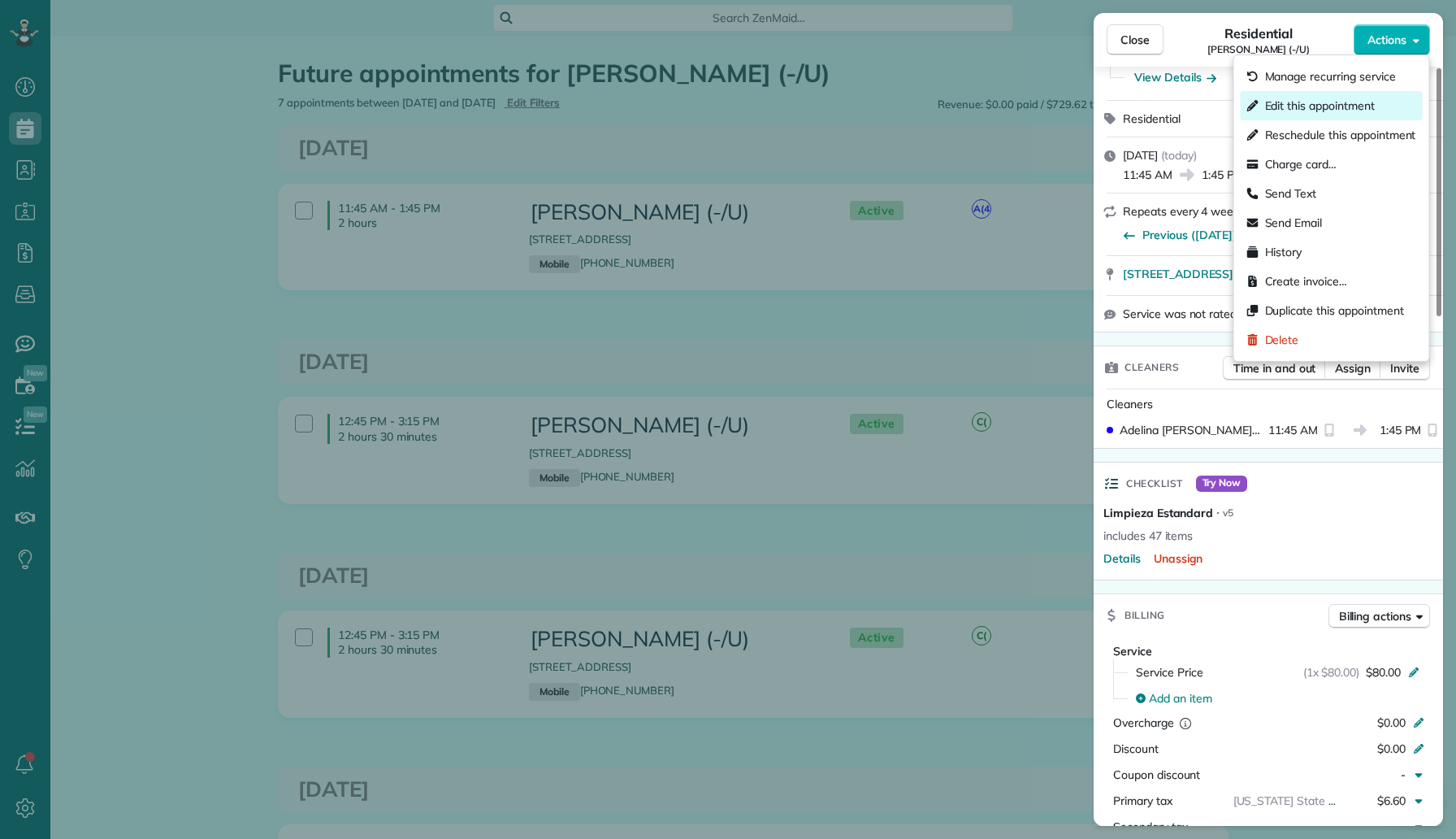
click at [1343, 92] on div "Edit this appointment" at bounding box center [1332, 106] width 182 height 30
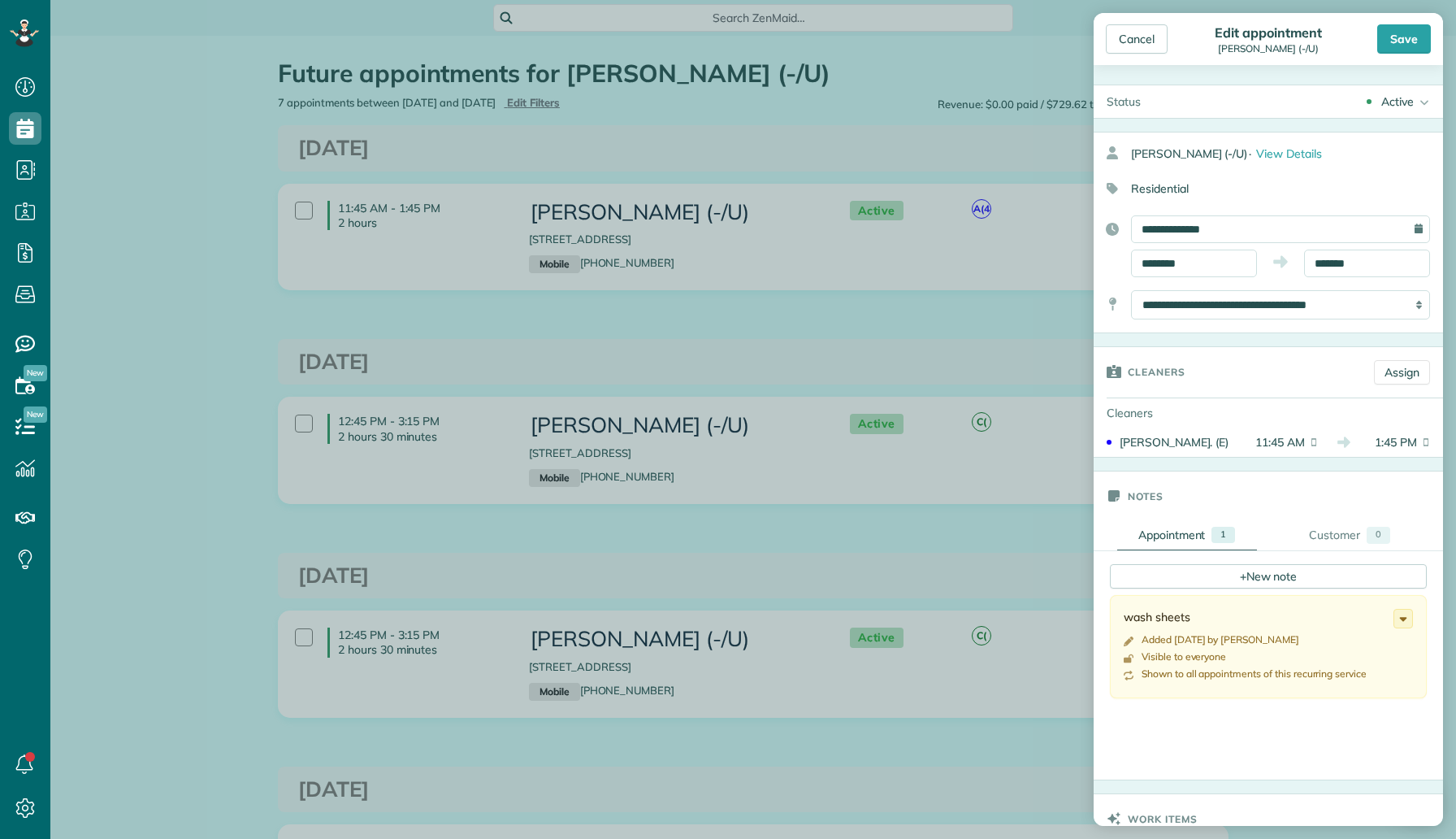
click at [1332, 280] on div "**********" at bounding box center [1268, 232] width 350 height 202
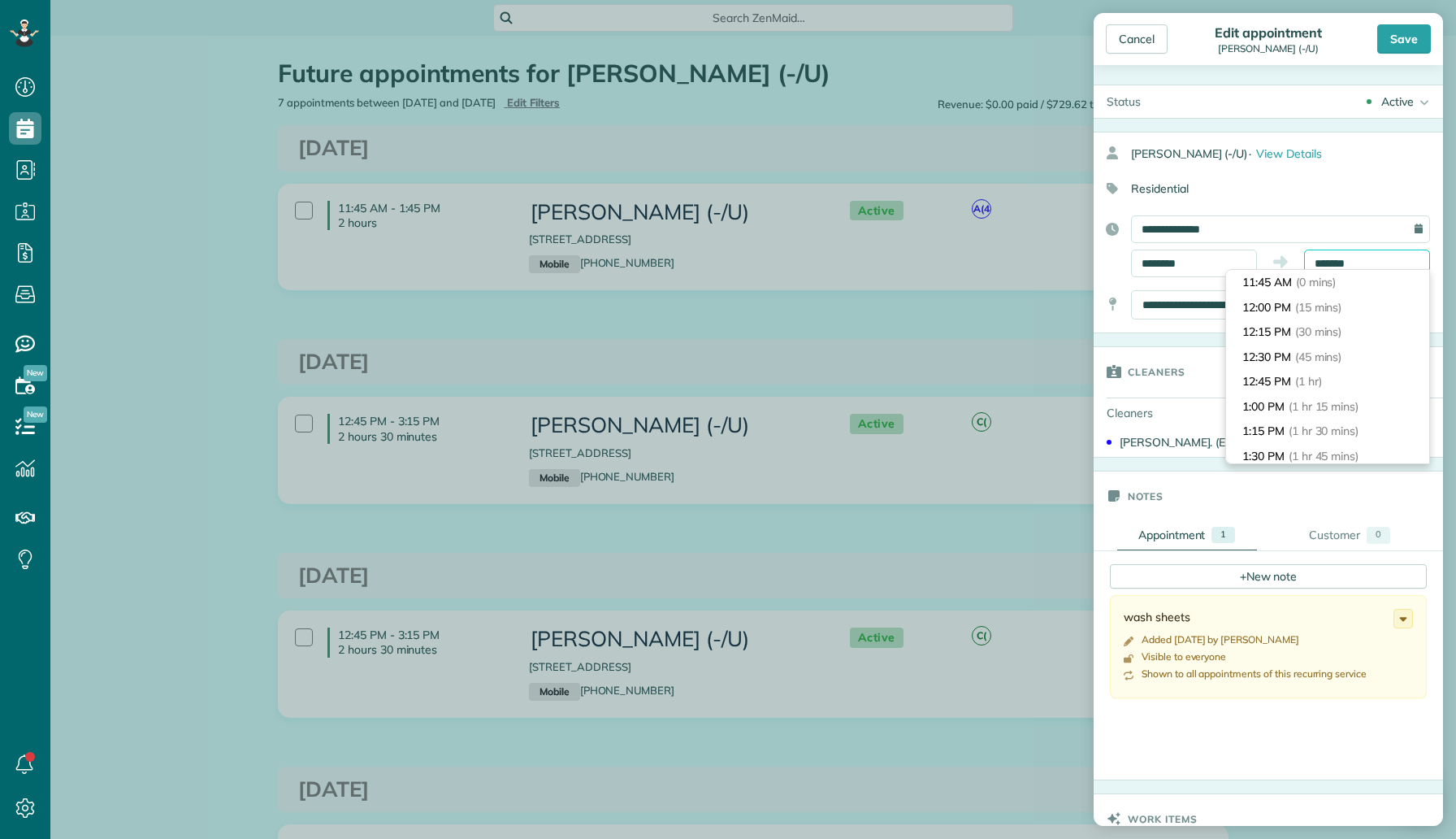
click at [1344, 267] on input "*******" at bounding box center [1367, 263] width 126 height 28
type input "*******"
click at [1330, 352] on span "(2 hrs 30 mins)" at bounding box center [1328, 357] width 80 height 15
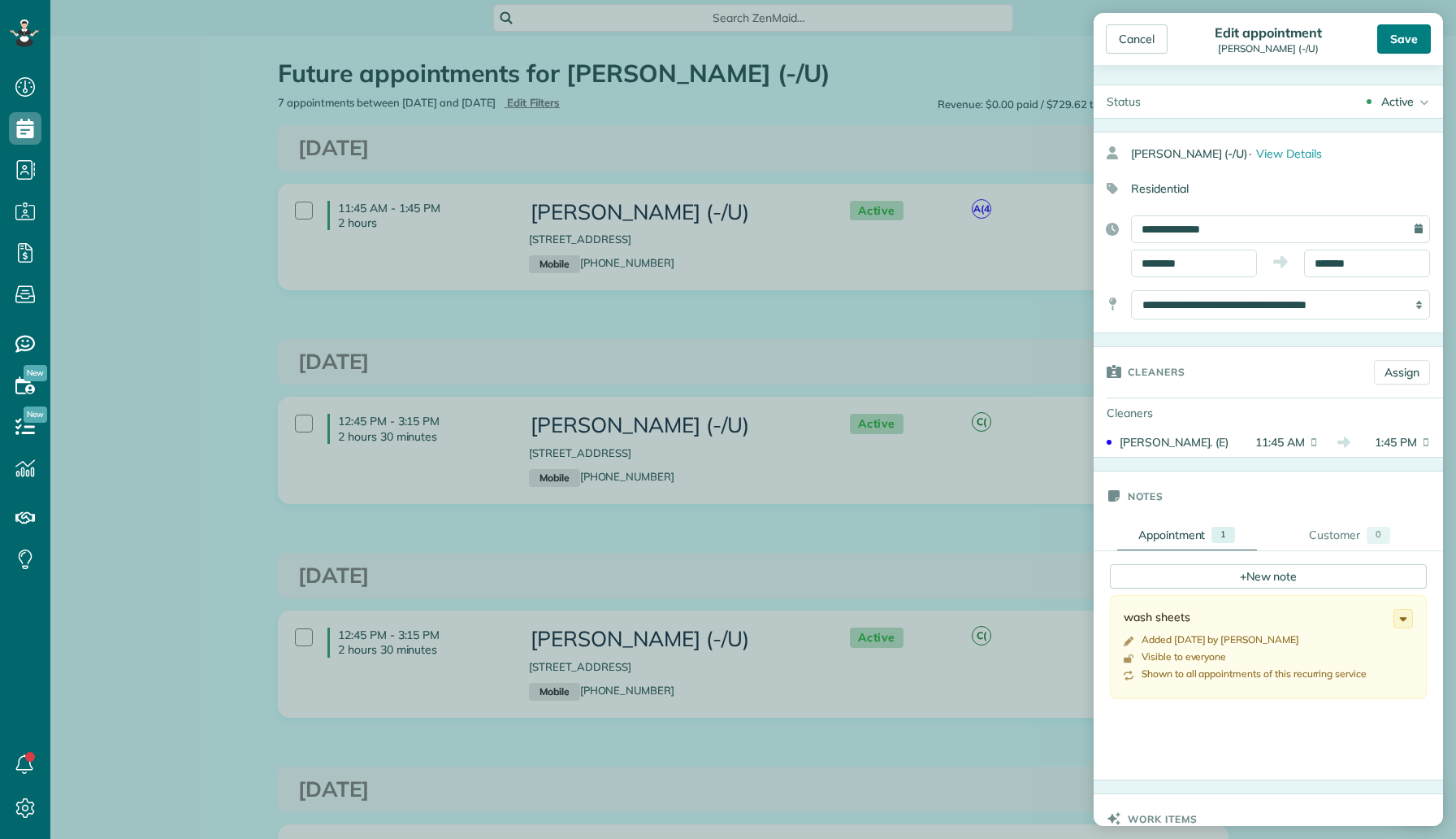
click at [1402, 49] on div "Save" at bounding box center [1404, 39] width 53 height 30
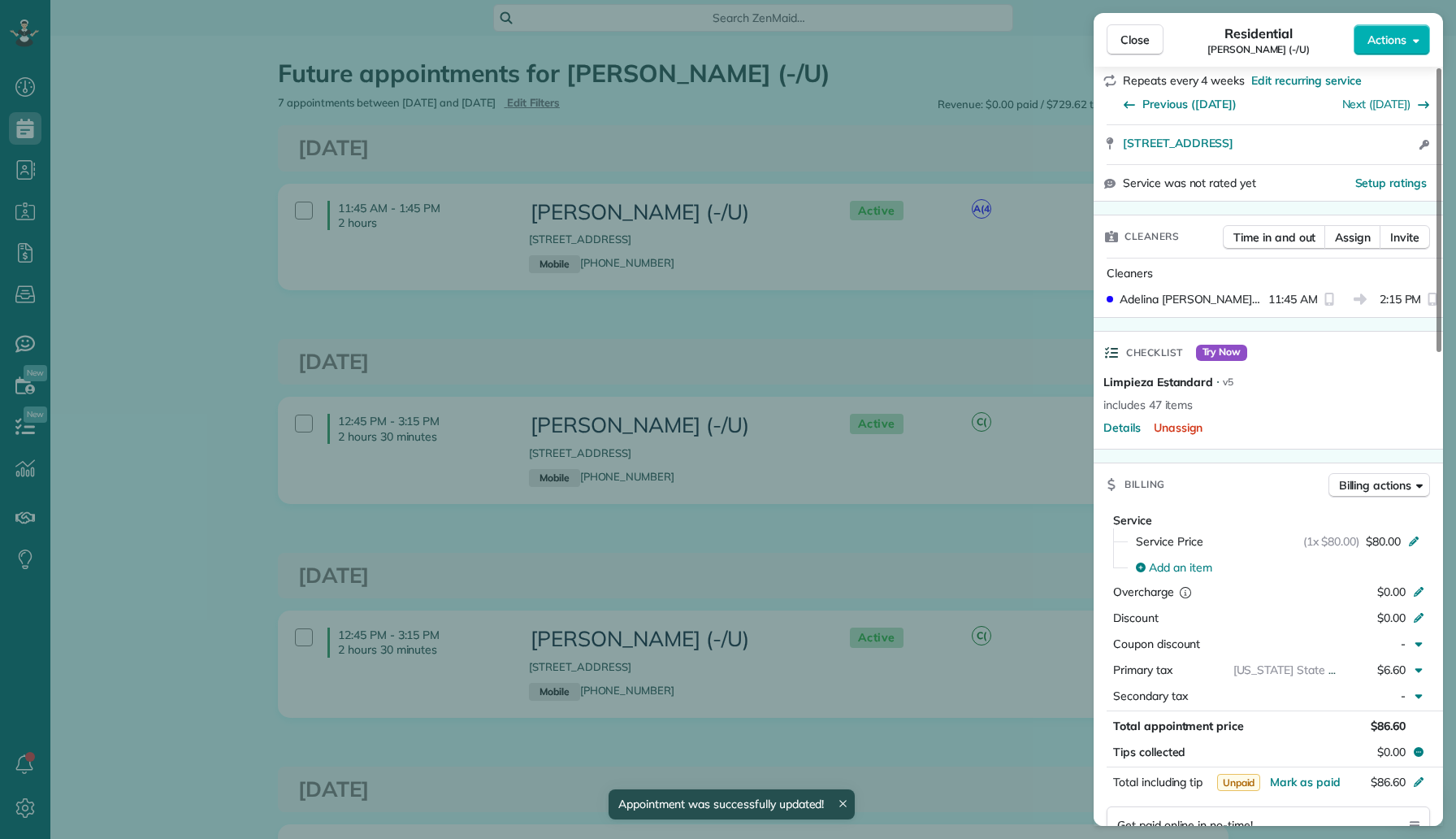
scroll to position [1217, 0]
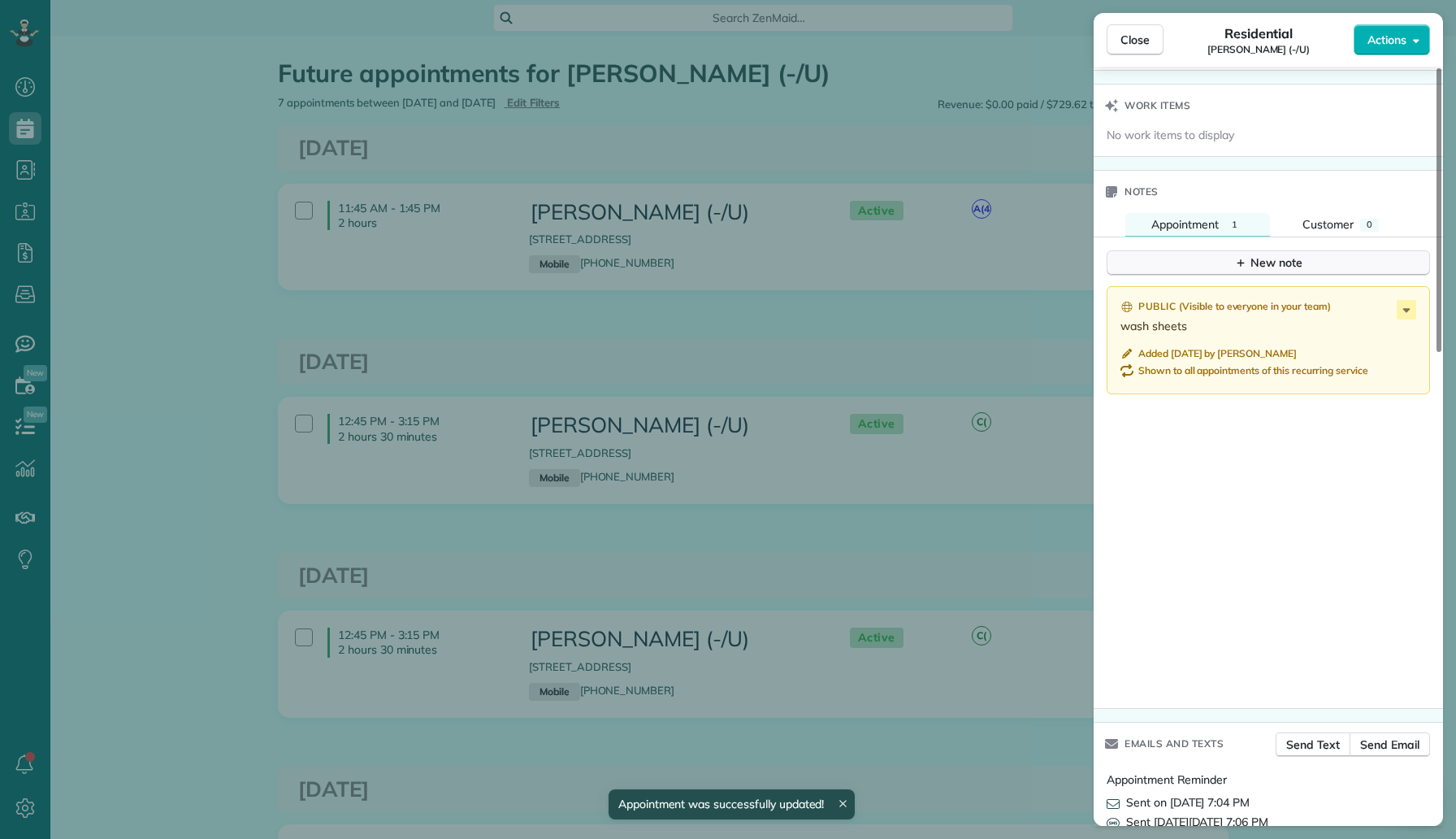
click at [1236, 256] on button "New note" at bounding box center [1268, 262] width 323 height 25
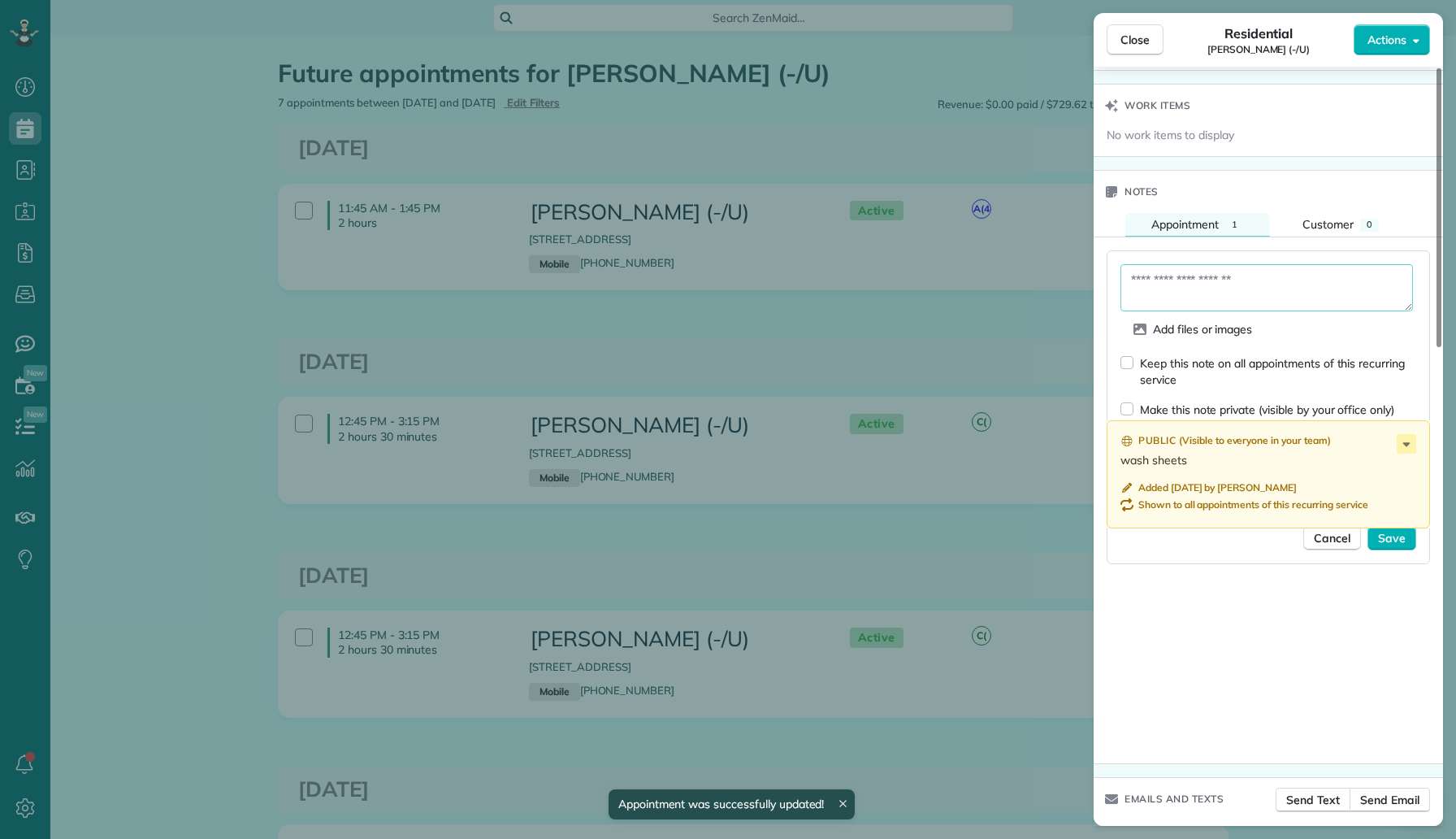
click at [1218, 280] on textarea at bounding box center [1267, 287] width 293 height 47
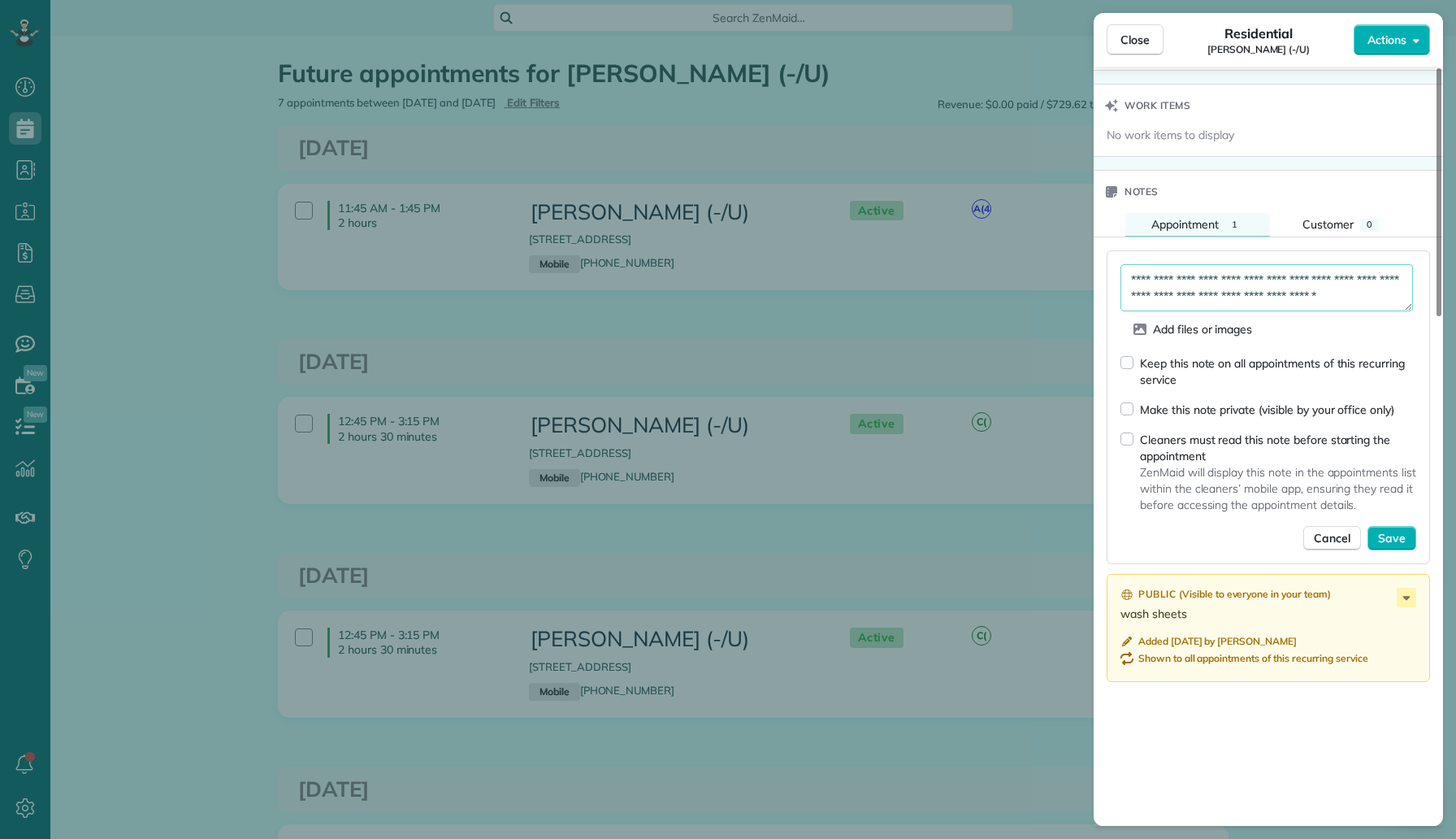
scroll to position [9, 0]
type textarea "**********"
click at [1209, 432] on div "Cleaners must read this note before starting the appointment" at bounding box center [1278, 448] width 276 height 33
click at [1292, 432] on div "Cleaners must read this note before starting the appointment" at bounding box center [1278, 448] width 276 height 33
click at [1282, 401] on div "Make this note private (visible by your office only)" at bounding box center [1267, 410] width 254 height 16
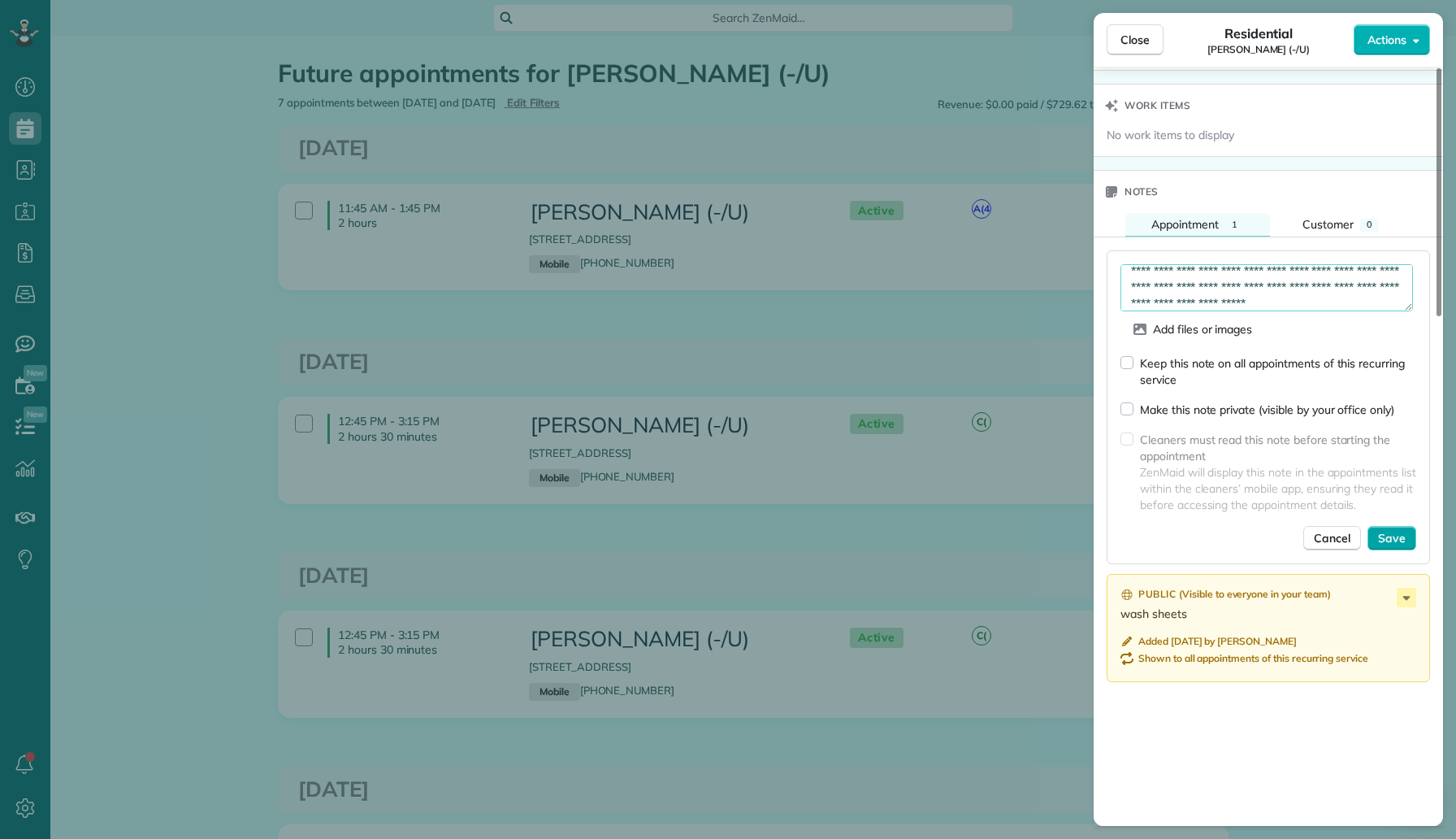
click at [1394, 526] on button "Save" at bounding box center [1392, 538] width 49 height 25
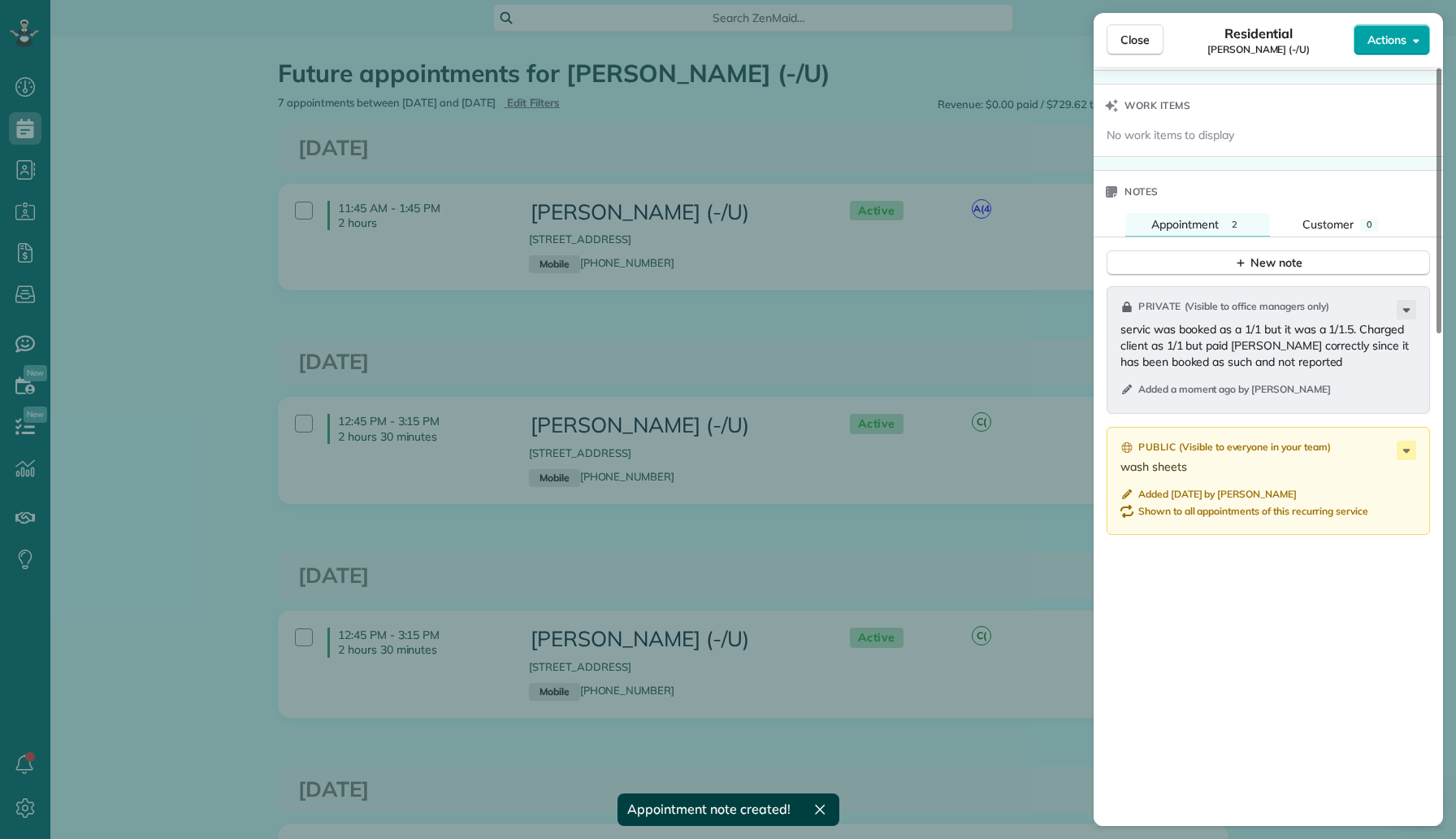
click at [1382, 44] on span "Actions" at bounding box center [1387, 40] width 39 height 16
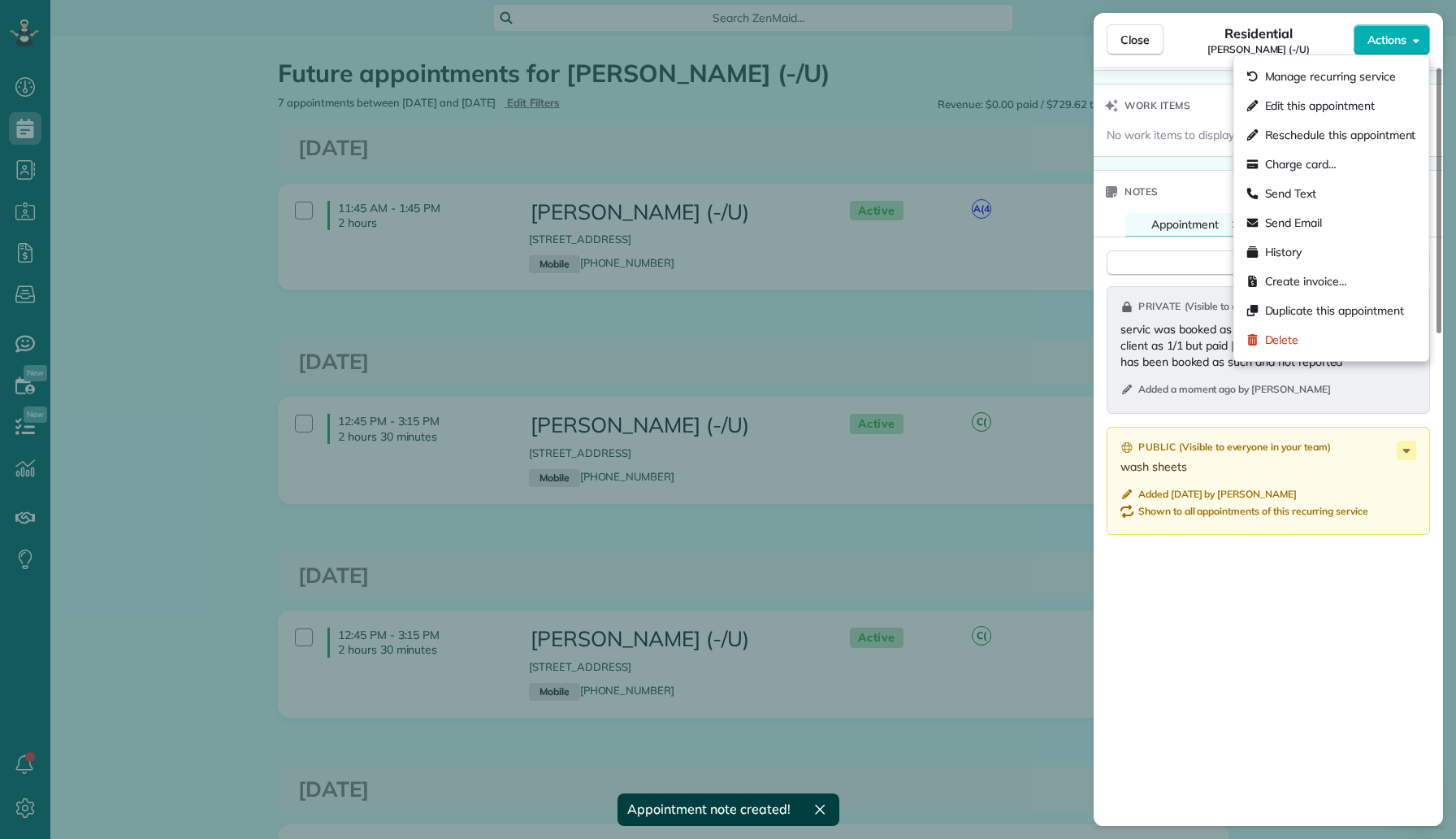
click at [1188, 127] on span "No work items to display" at bounding box center [1171, 135] width 128 height 16
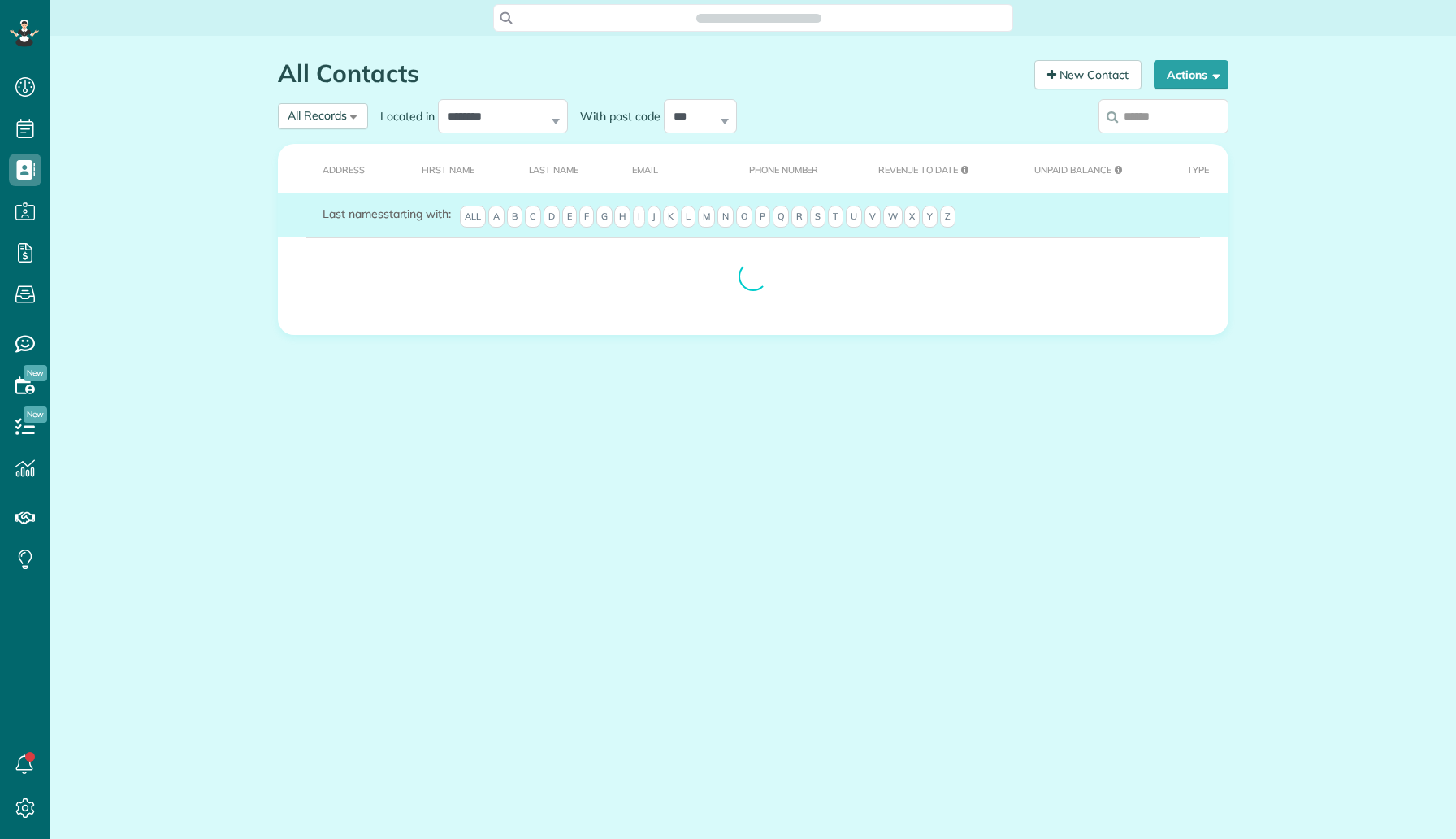
scroll to position [7, 7]
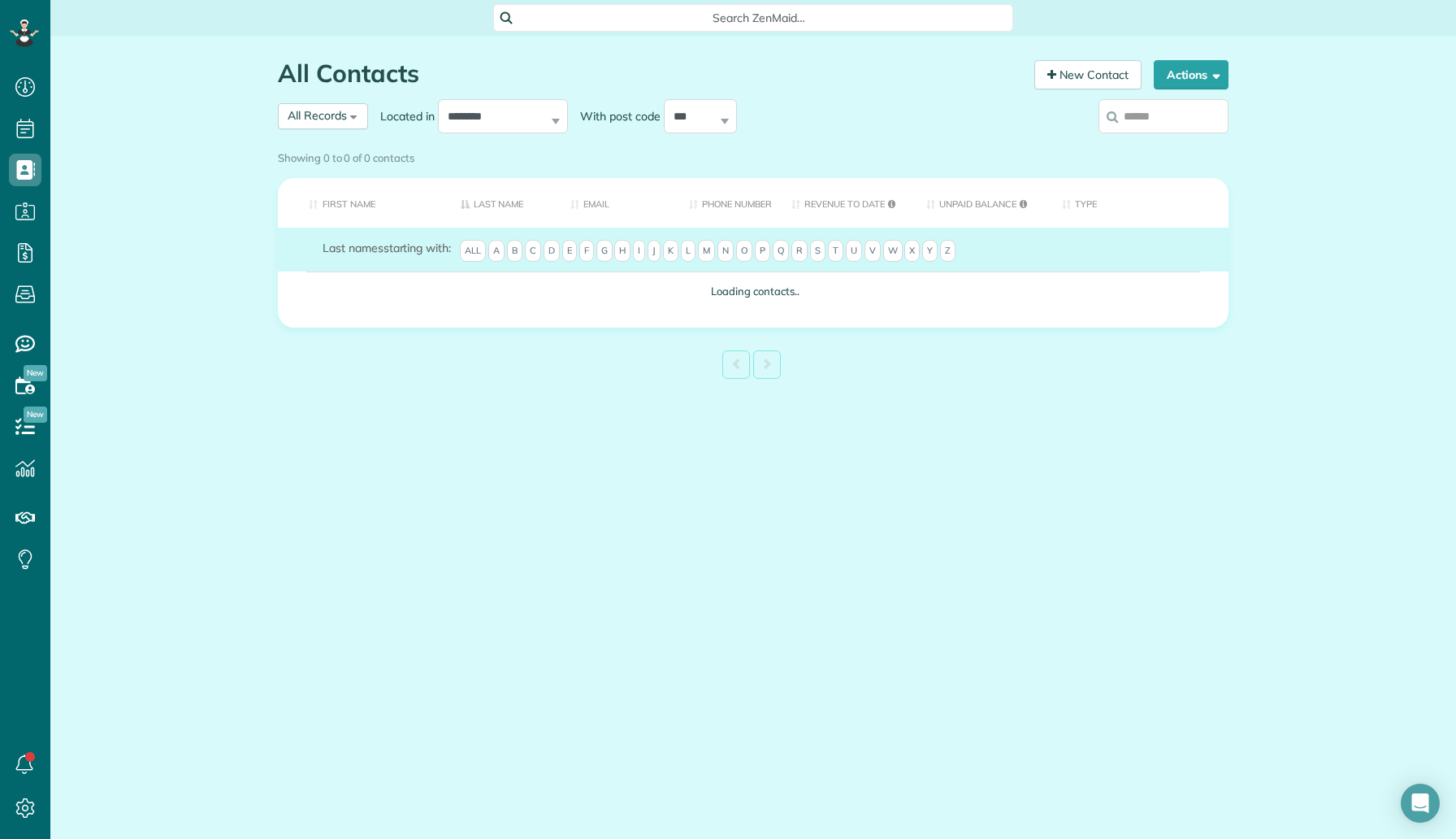
click at [1102, 114] on input "search" at bounding box center [1164, 116] width 130 height 34
paste input "**********"
click at [1150, 119] on input "**********" at bounding box center [1164, 116] width 130 height 34
type input "**********"
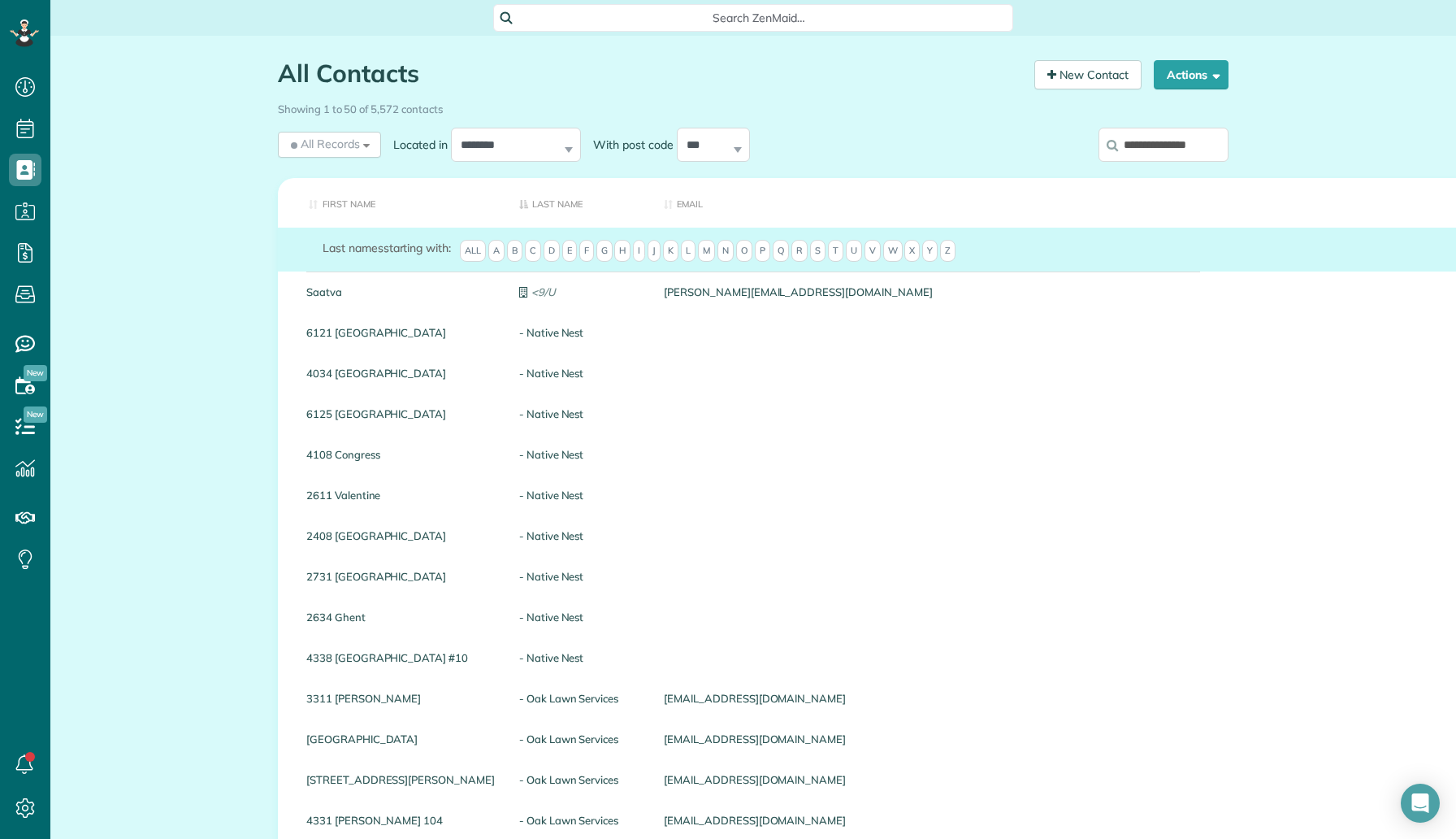
click at [1190, 146] on input "**********" at bounding box center [1164, 144] width 130 height 34
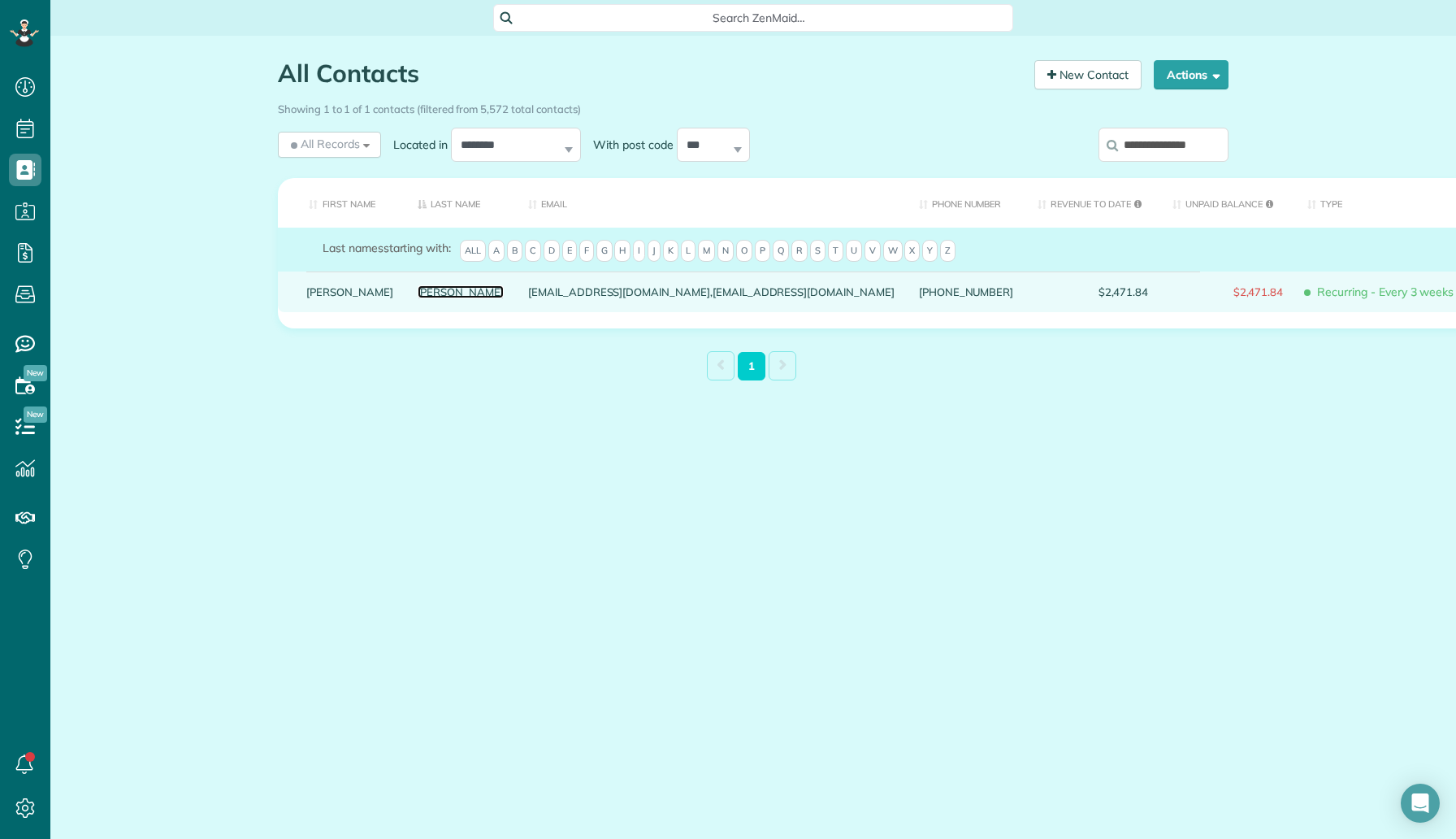
click at [418, 298] on link "Fischer" at bounding box center [461, 292] width 87 height 12
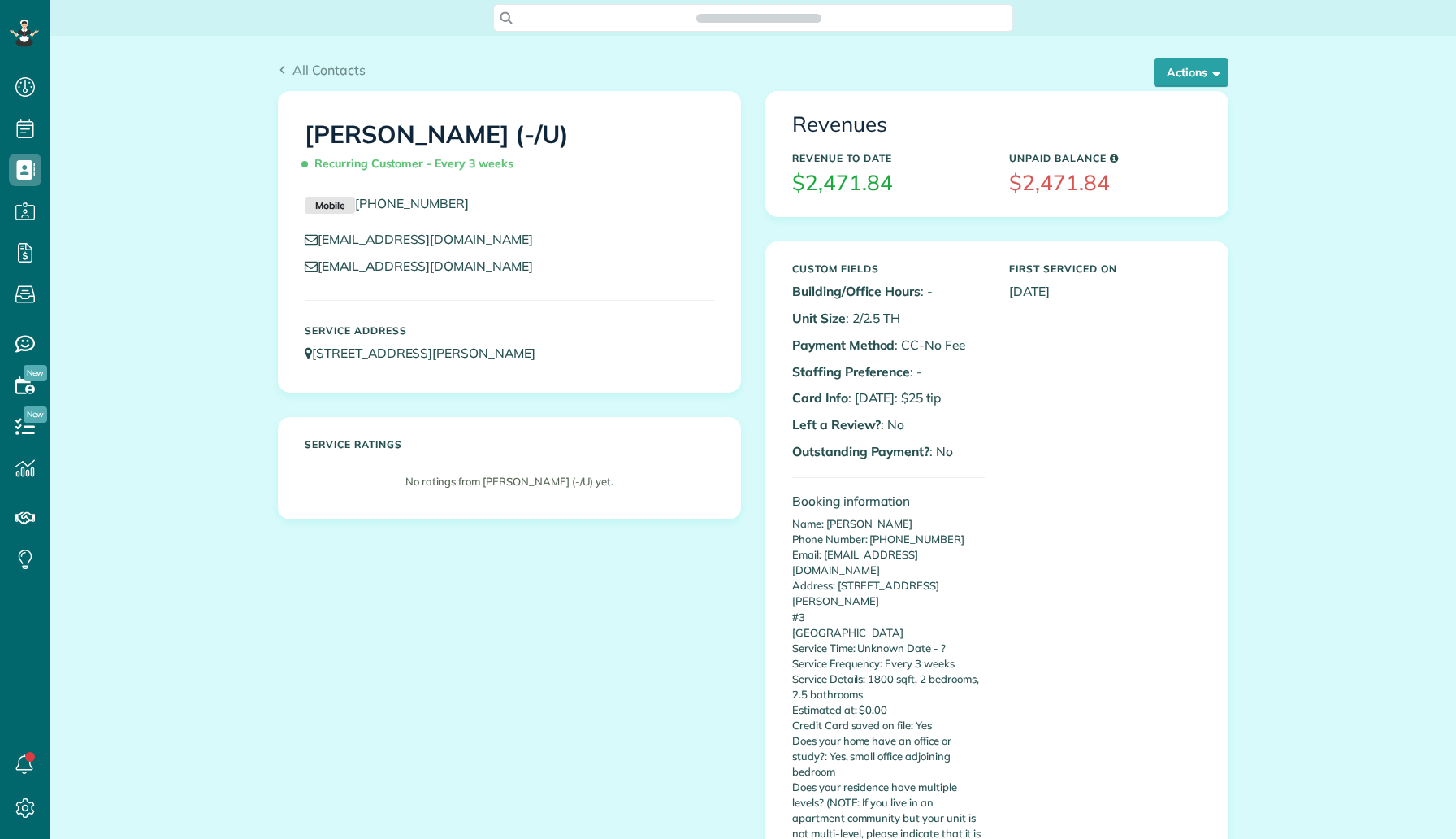
scroll to position [7, 7]
click at [1203, 70] on button "Actions" at bounding box center [1191, 72] width 75 height 30
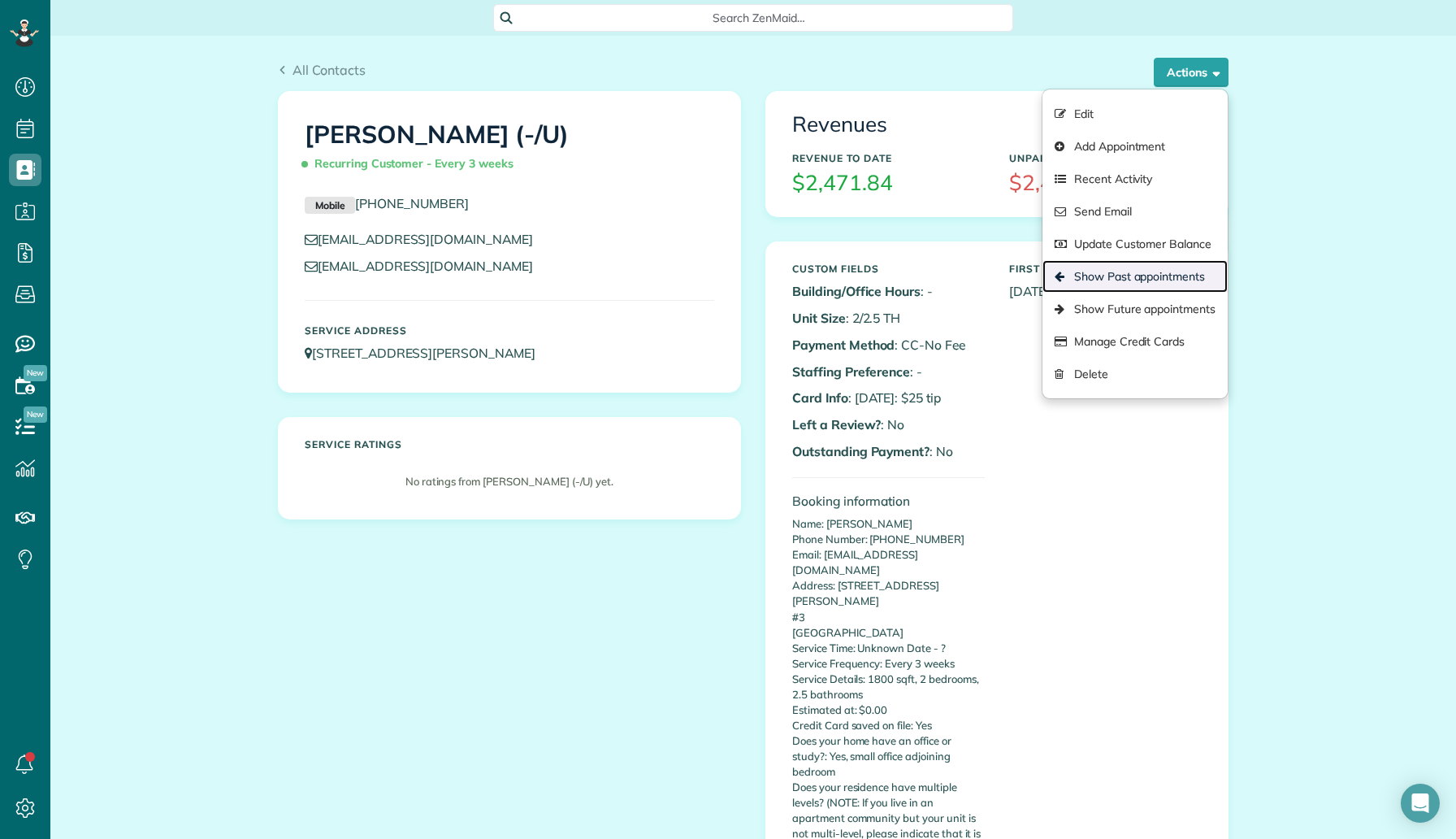
click at [1138, 263] on link "Show Past appointments" at bounding box center [1135, 276] width 185 height 33
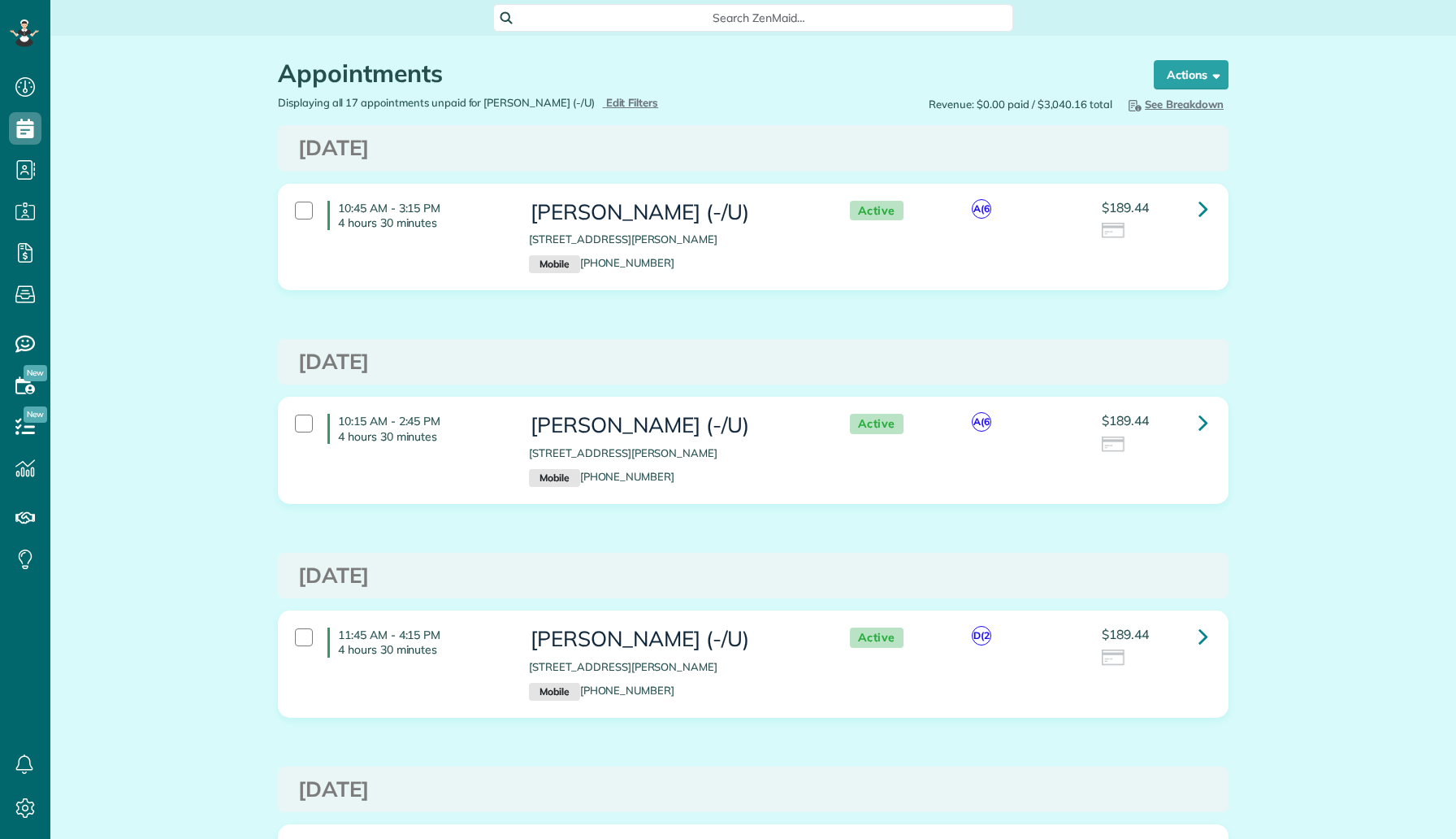
scroll to position [7, 7]
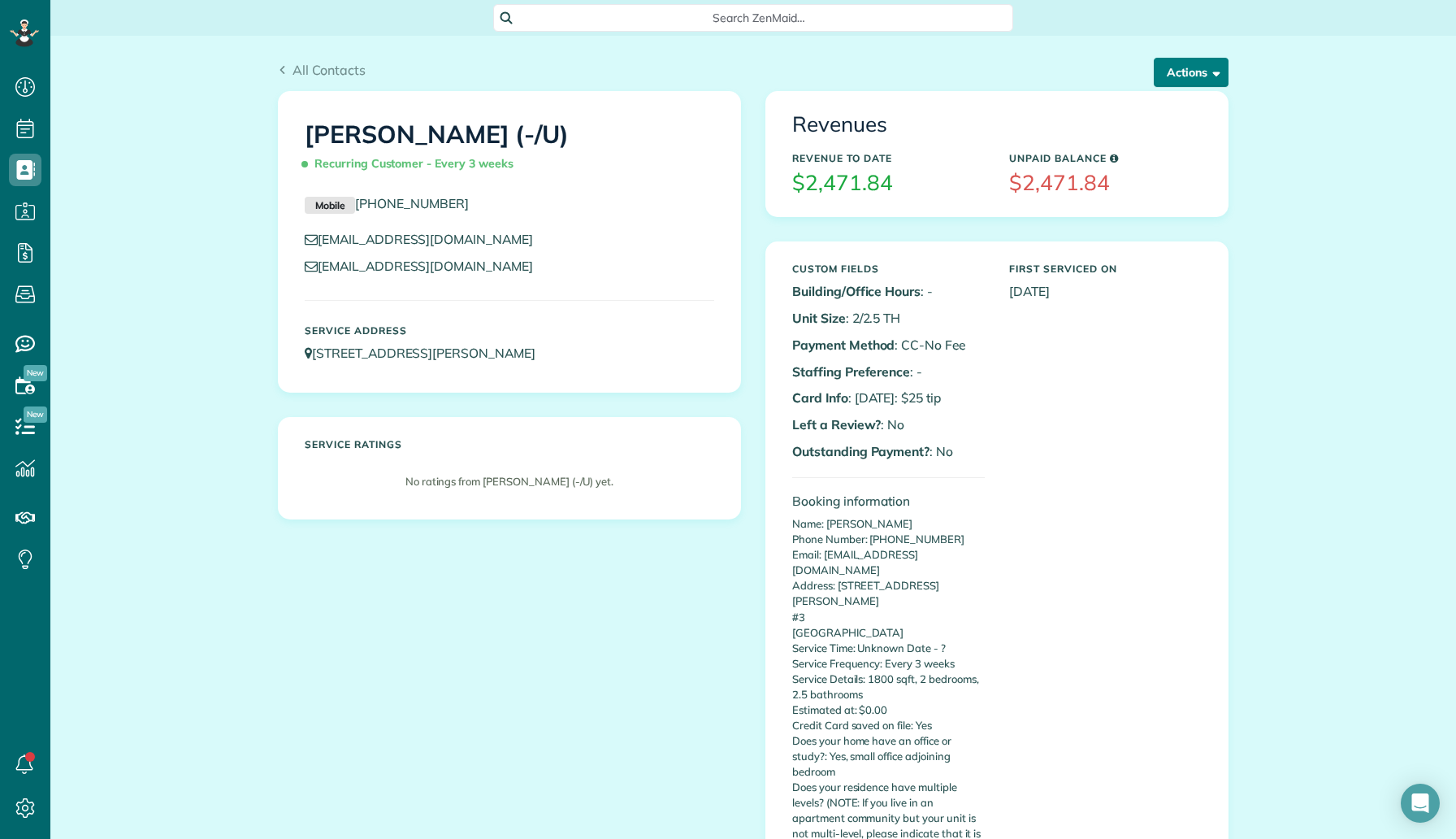
click at [1191, 74] on button "Actions" at bounding box center [1191, 72] width 75 height 30
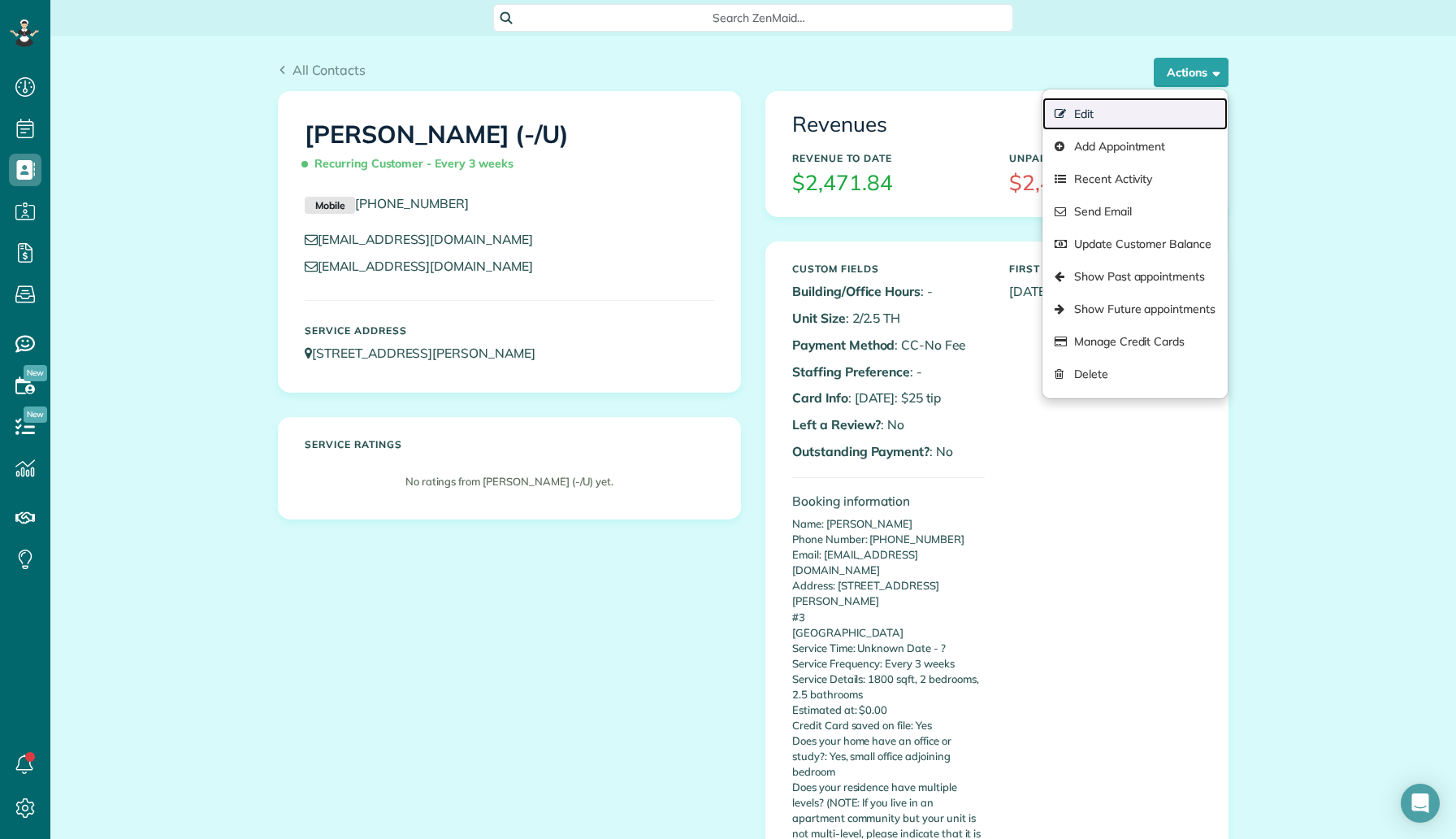
click at [1132, 108] on link "Edit" at bounding box center [1135, 114] width 185 height 33
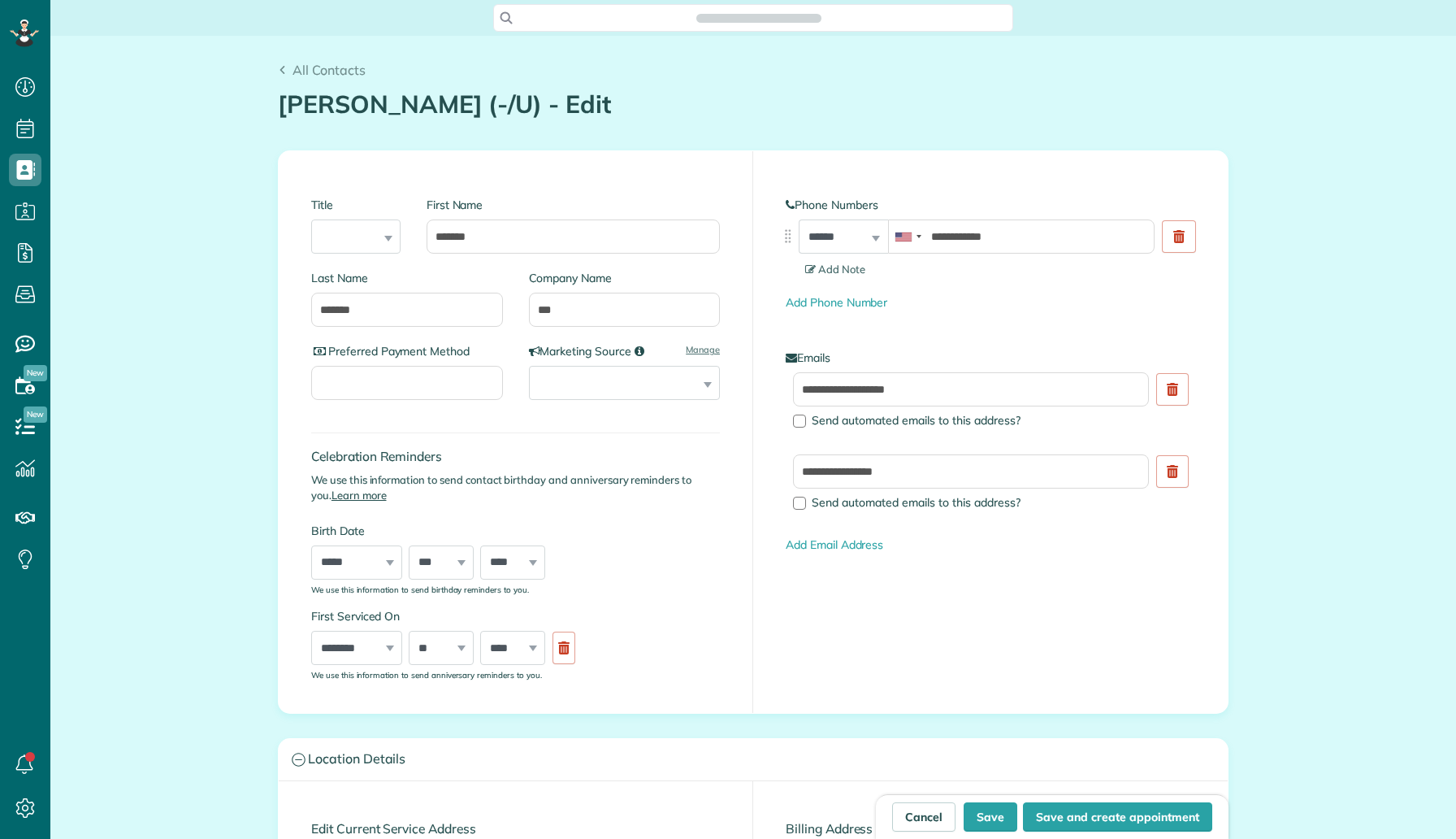
scroll to position [7, 7]
type input "**********"
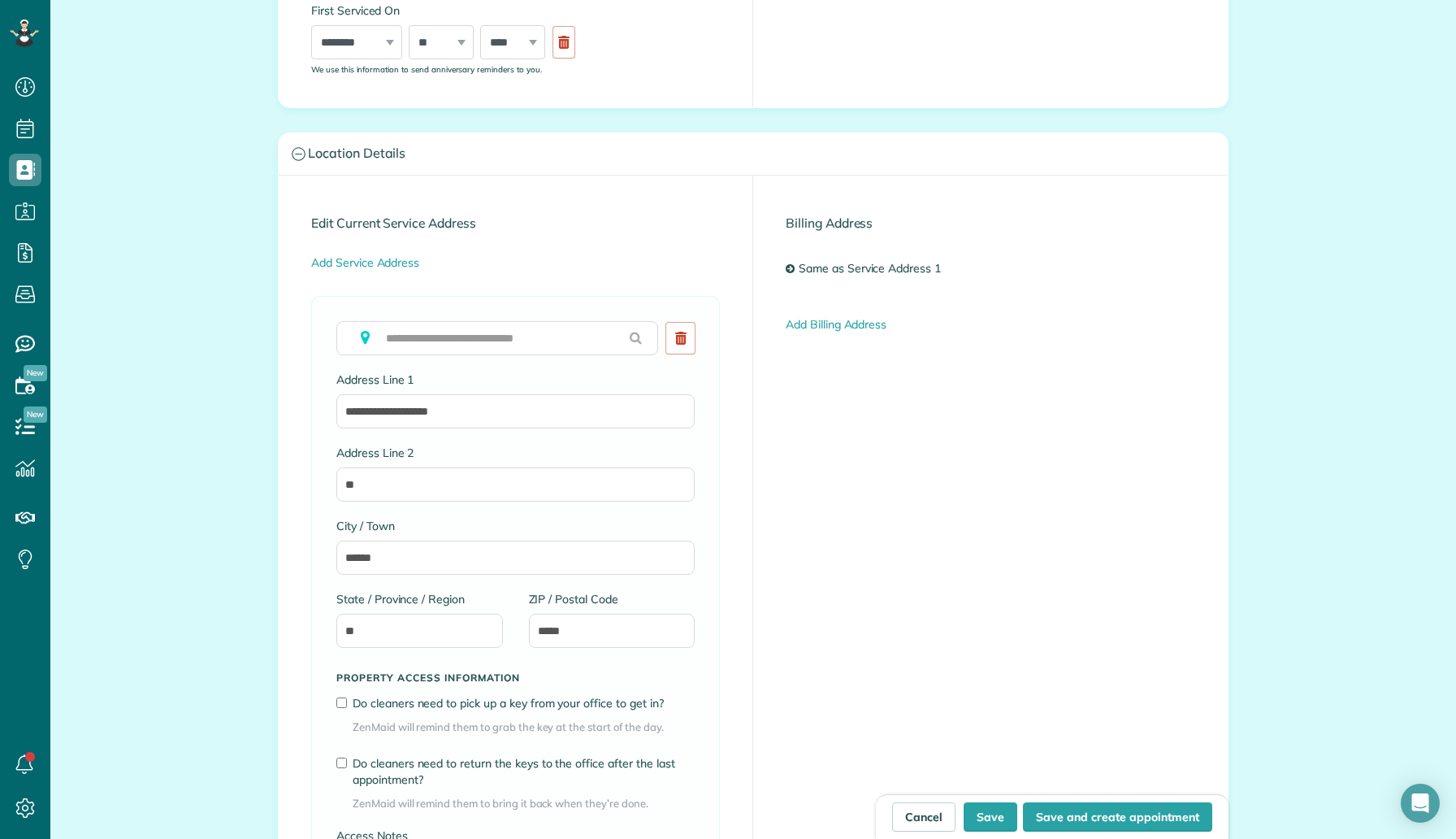
scroll to position [1090, 0]
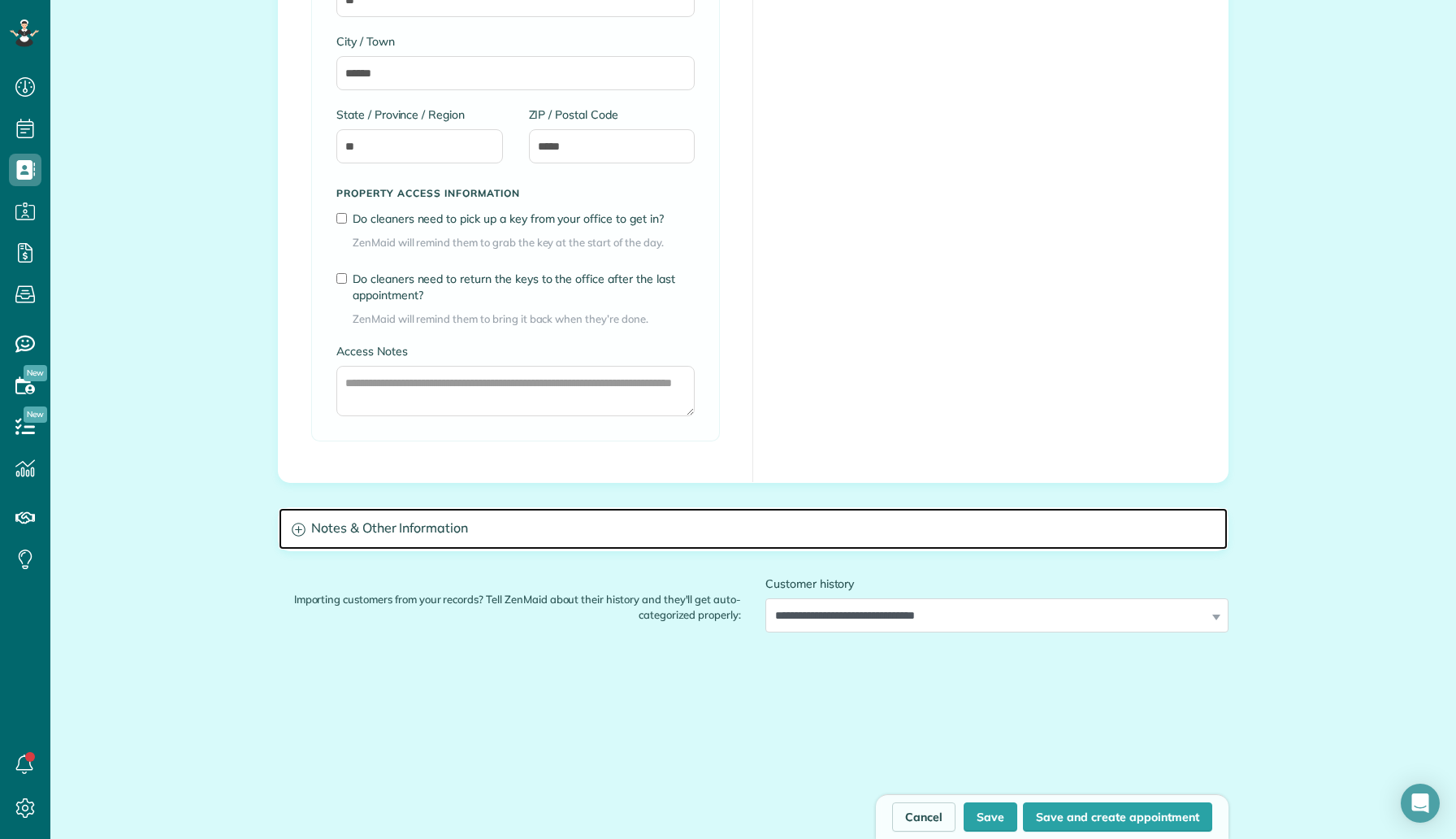
click at [423, 530] on h3 "Notes & Other Information" at bounding box center [754, 528] width 949 height 41
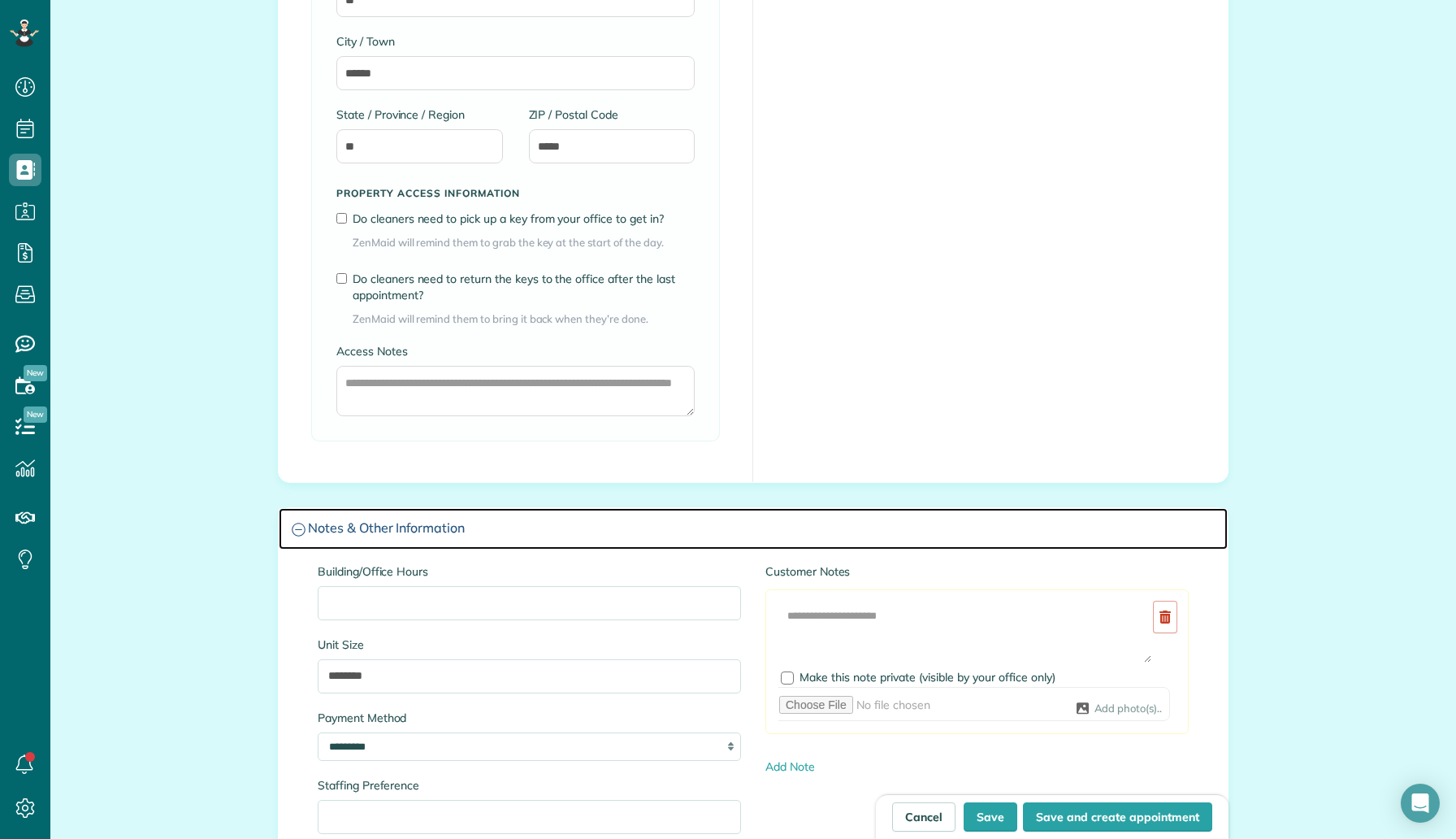
scroll to position [1289, 0]
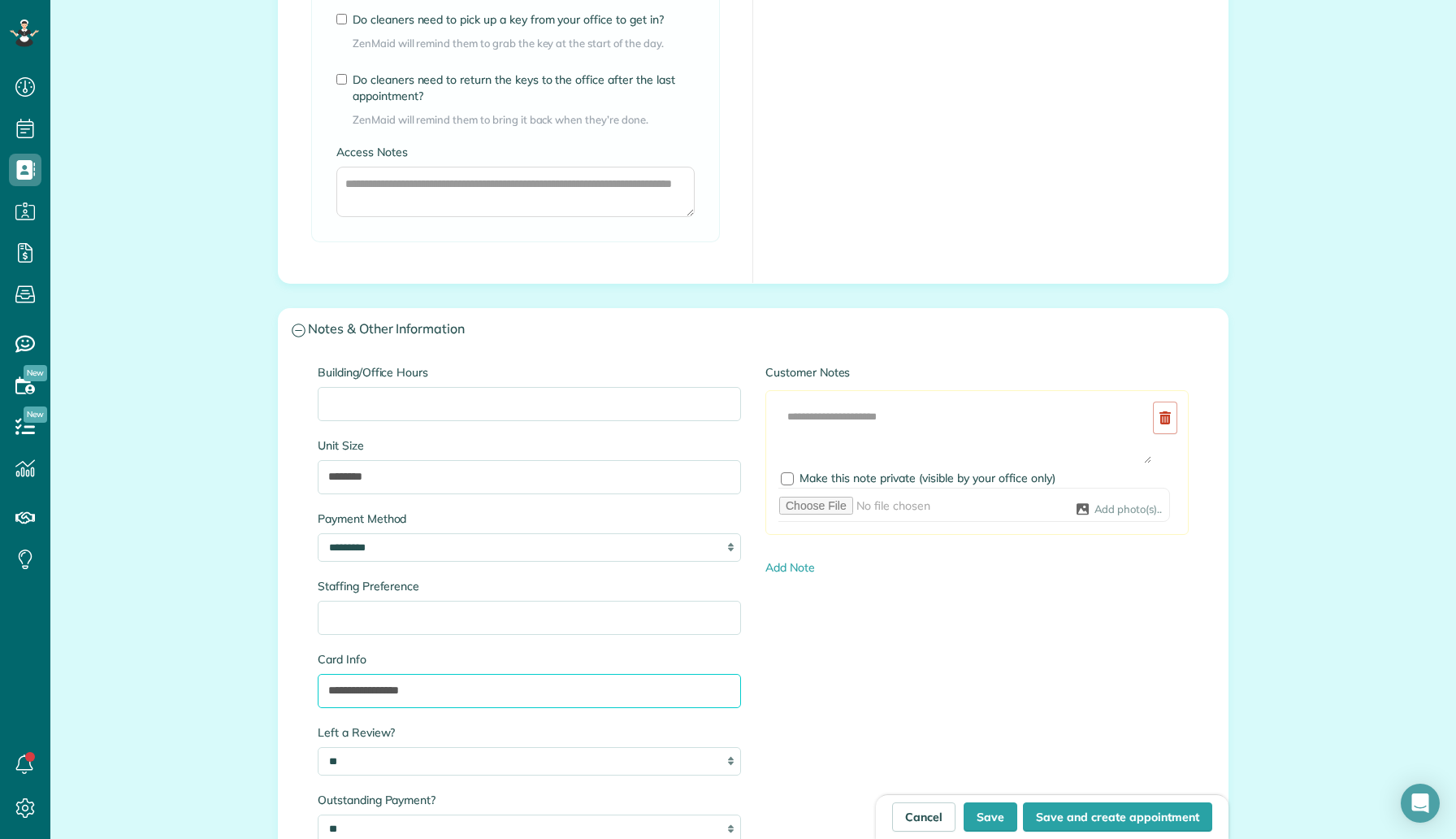
drag, startPoint x: 360, startPoint y: 689, endPoint x: 330, endPoint y: 689, distance: 30.0
click at [331, 689] on input "**********" at bounding box center [529, 690] width 424 height 34
type input "**********"
click at [1003, 812] on button "Save" at bounding box center [990, 817] width 53 height 30
type input "**********"
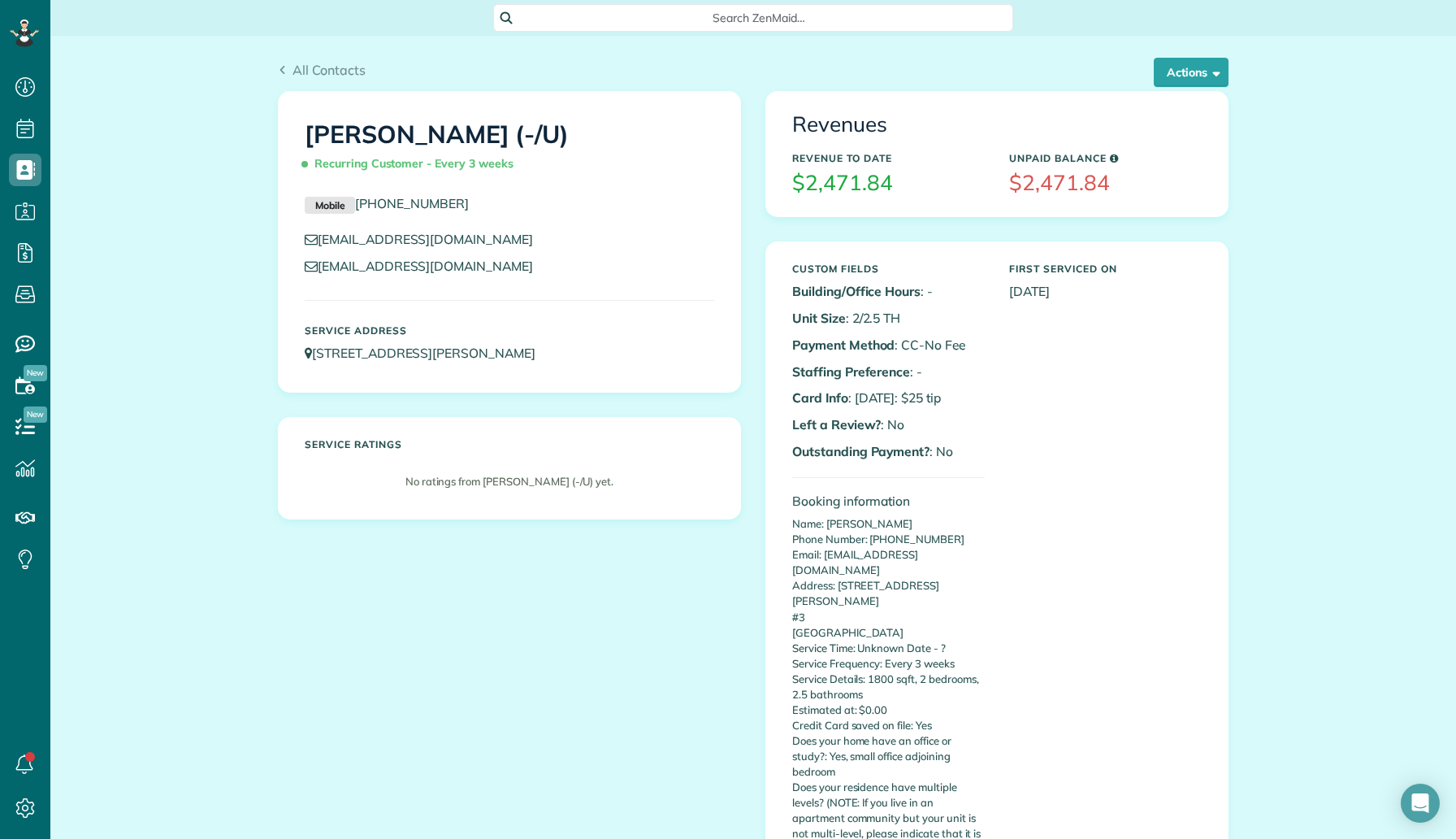
scroll to position [7, 7]
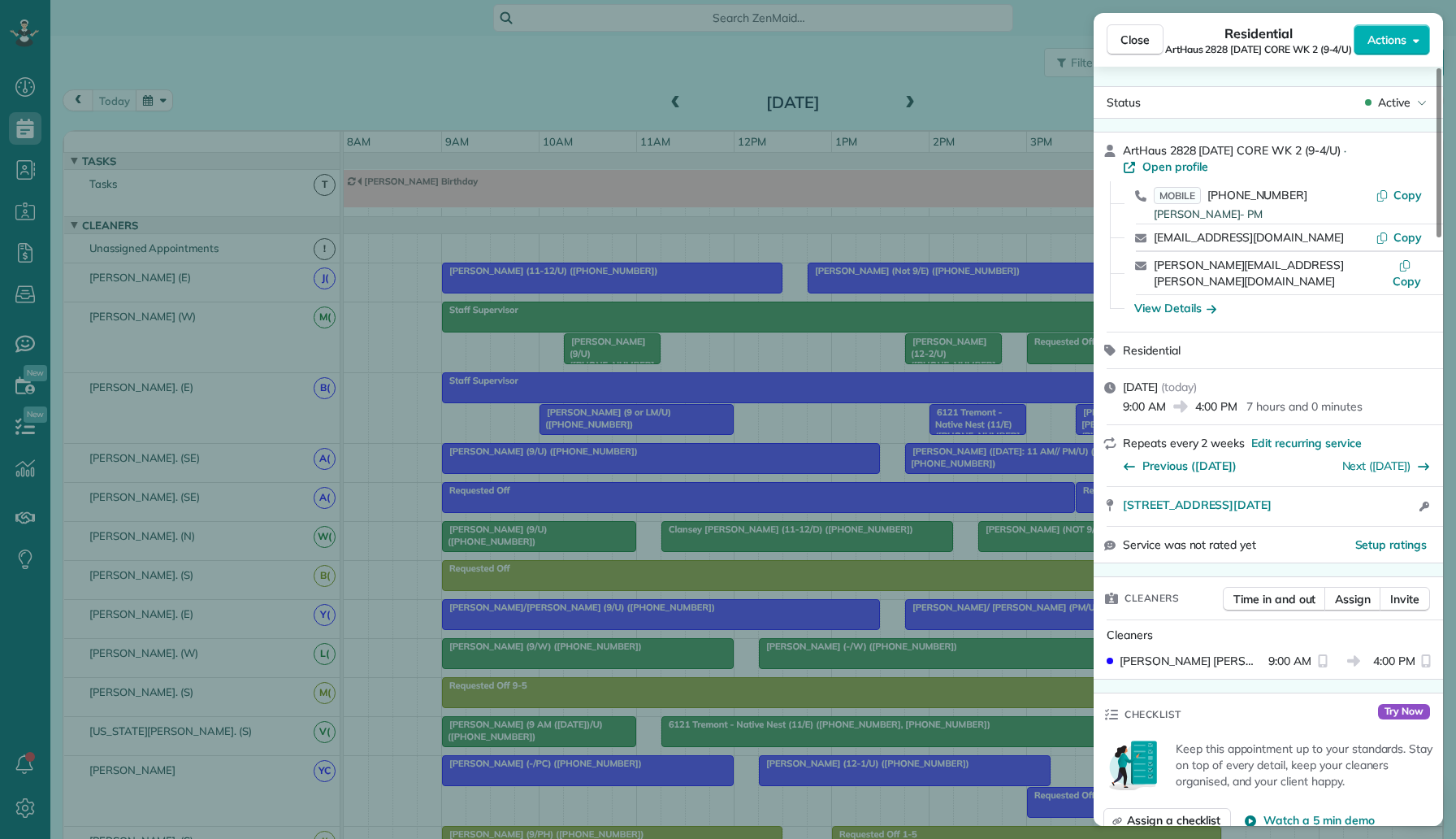
scroll to position [1271, 0]
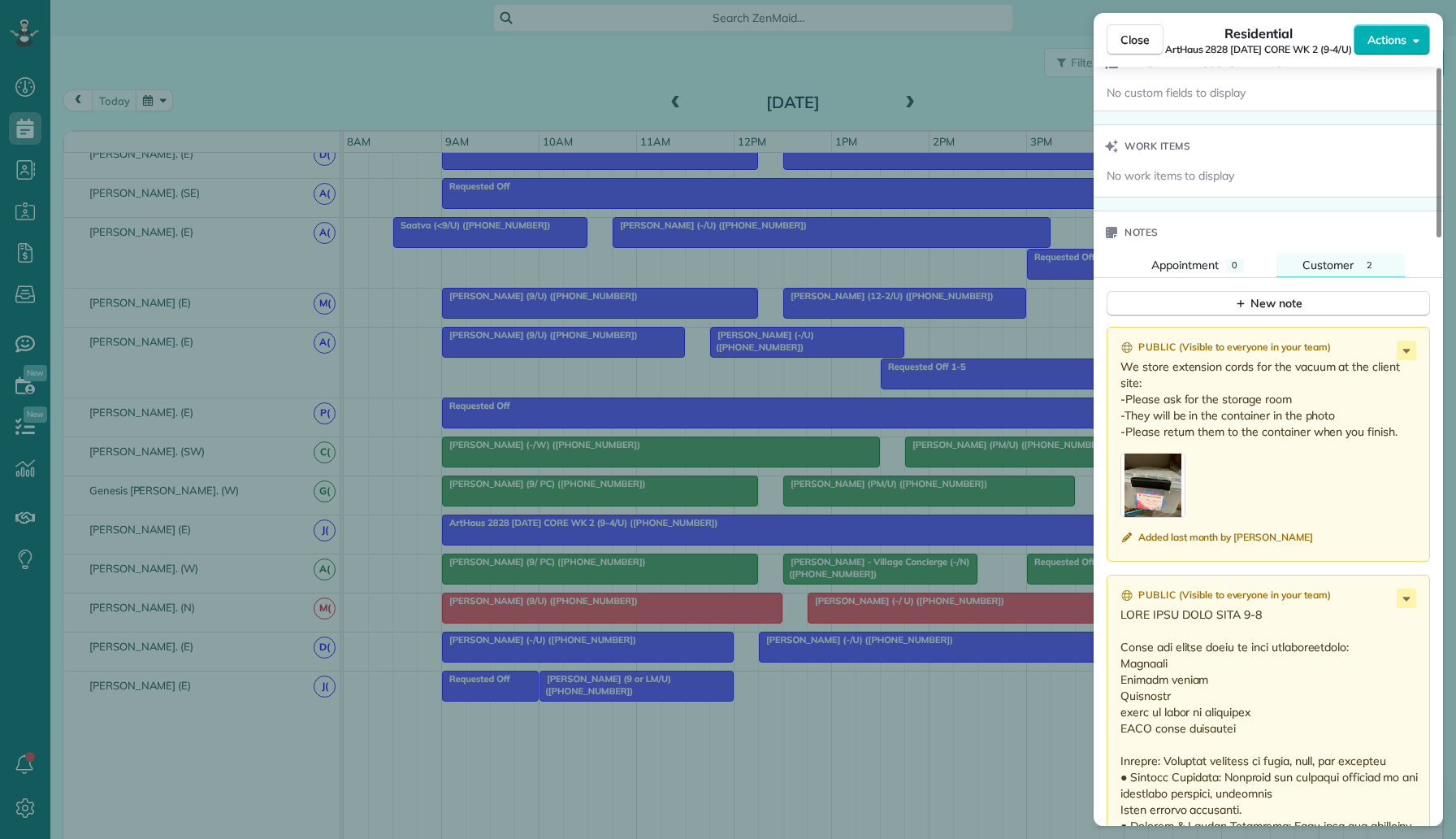
click at [15, 351] on div "Close Residential ArtHaus 2828 Friday CORE WK 2 (9-4/U) Actions Status Active A…" at bounding box center [728, 420] width 1456 height 839
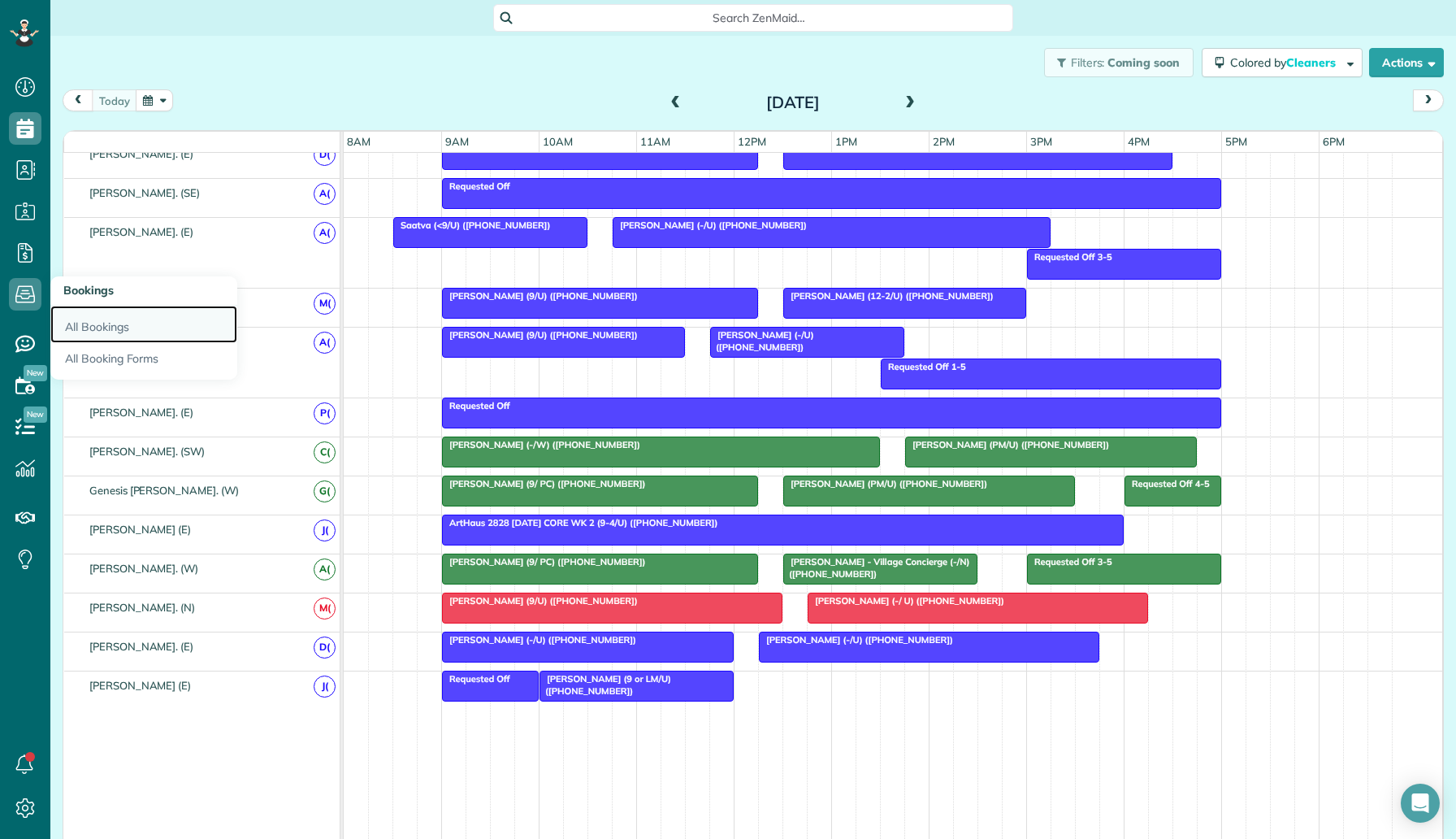
click at [97, 329] on link "All Bookings" at bounding box center [143, 323] width 187 height 37
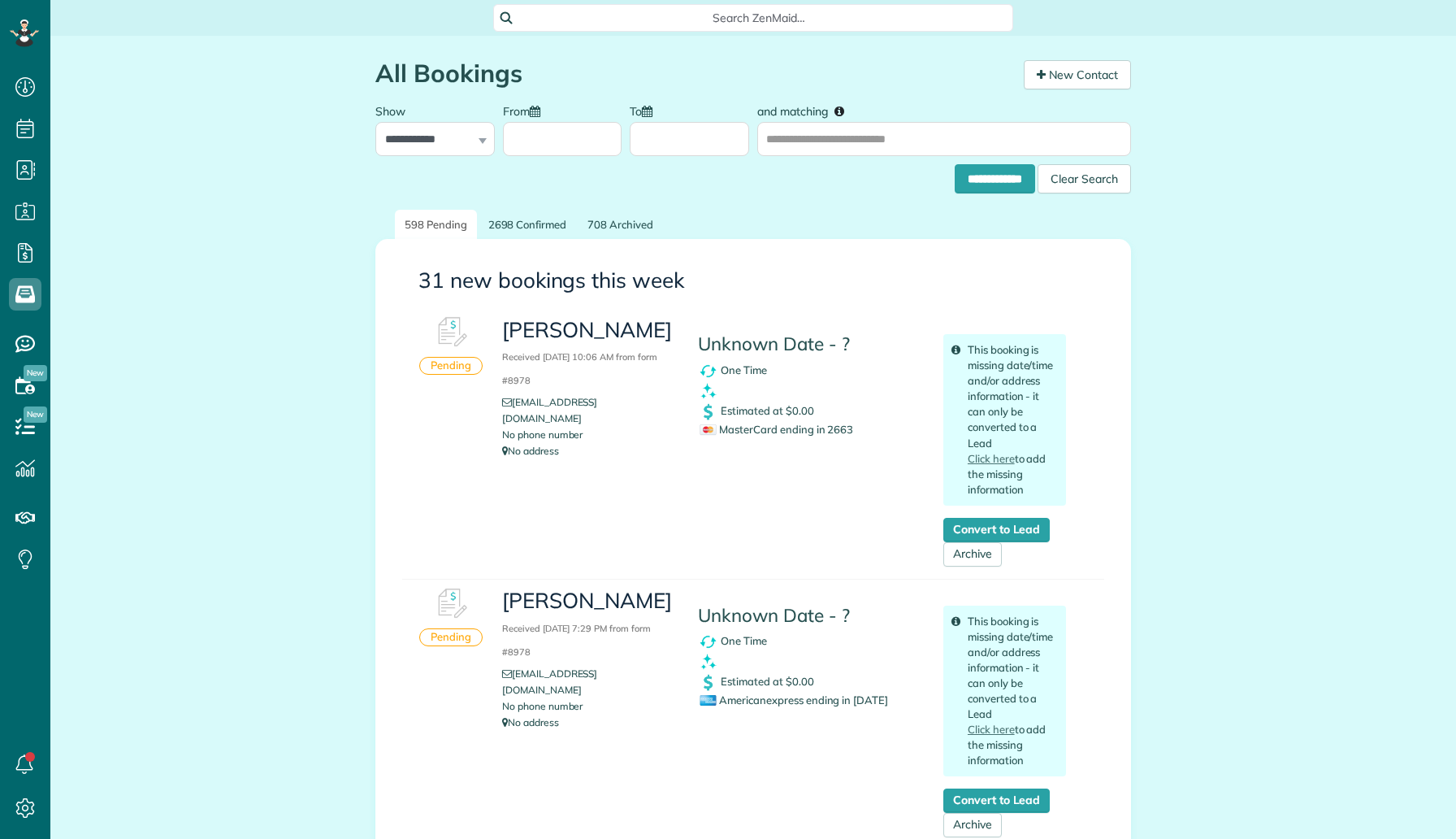
scroll to position [7, 7]
drag, startPoint x: 860, startPoint y: 429, endPoint x: 827, endPoint y: 427, distance: 33.1
click at [827, 427] on div "MasterCard ending in 2663" at bounding box center [809, 429] width 220 height 16
copy span "2663"
click at [963, 559] on link "Archive" at bounding box center [972, 554] width 58 height 25
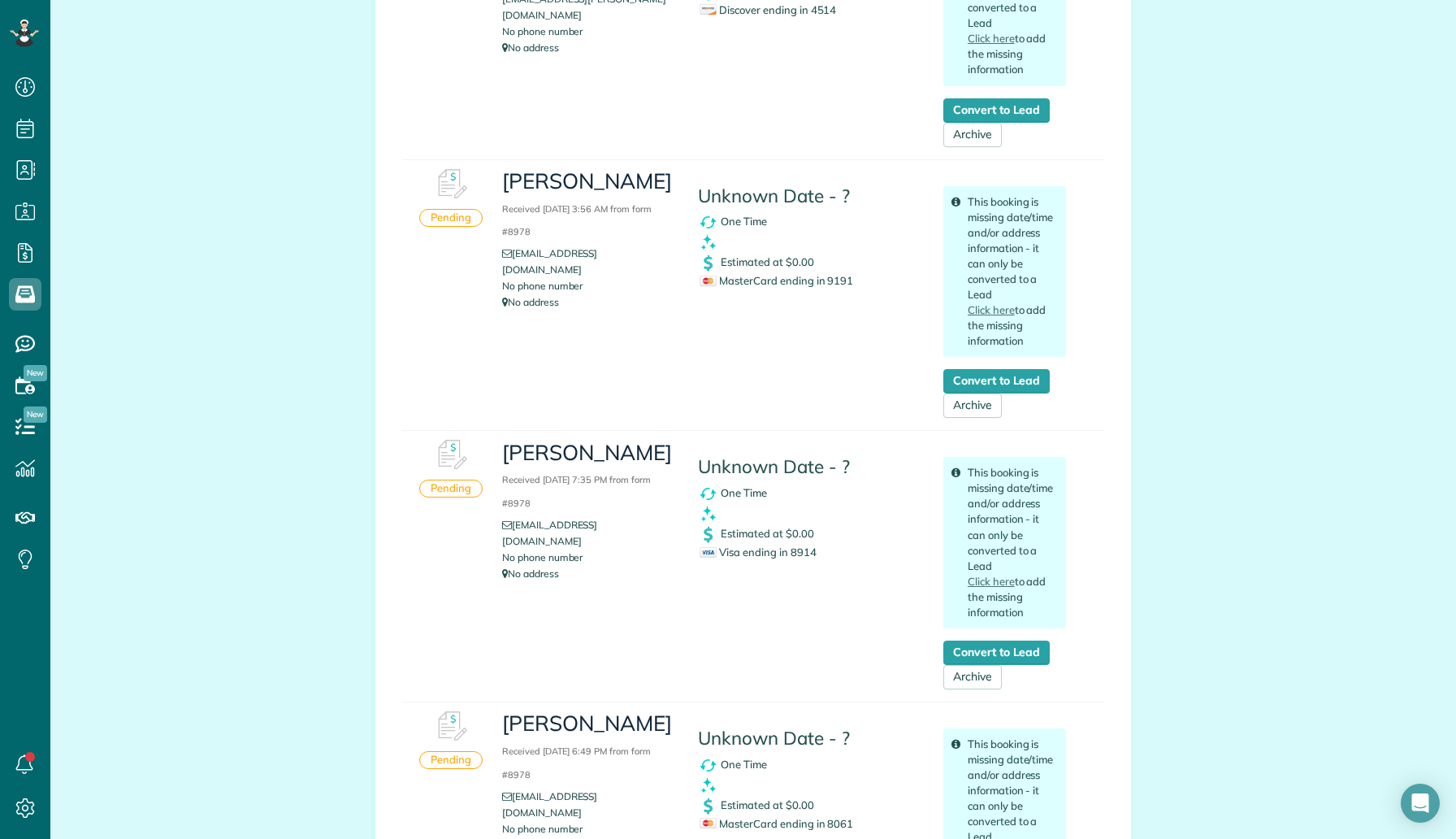
scroll to position [1574, 0]
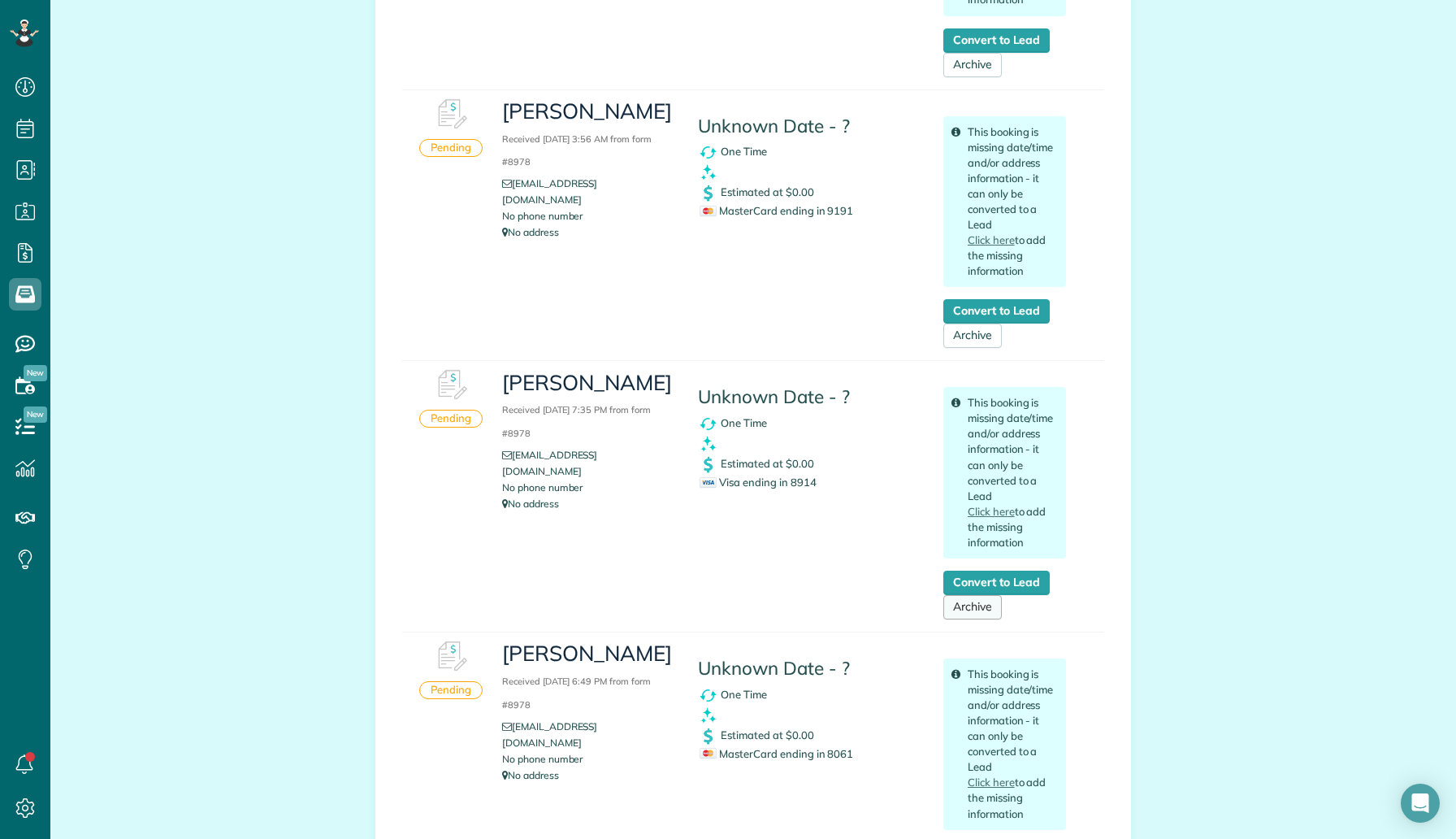
click at [976, 607] on link "Archive" at bounding box center [972, 607] width 58 height 25
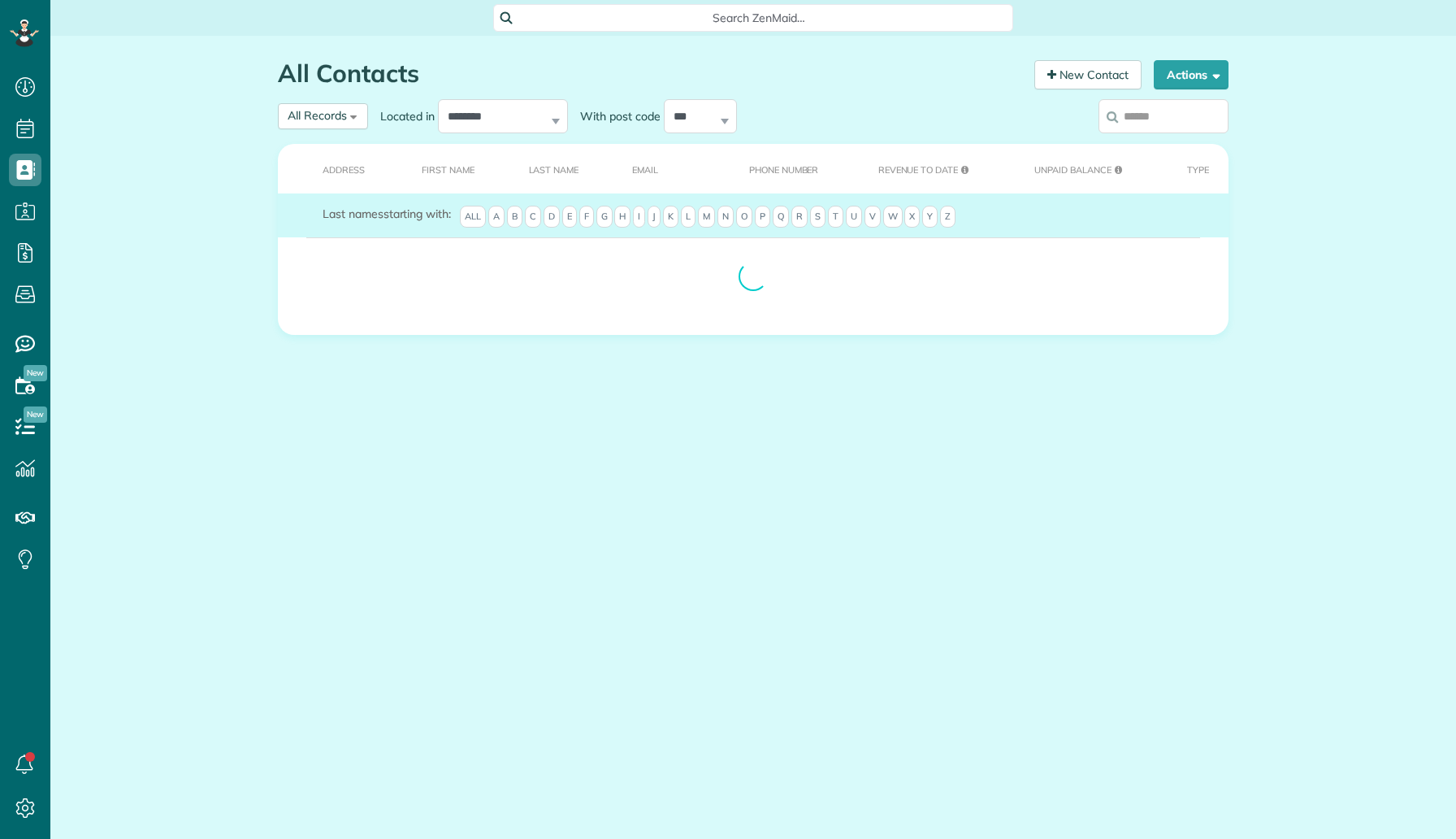
scroll to position [7, 7]
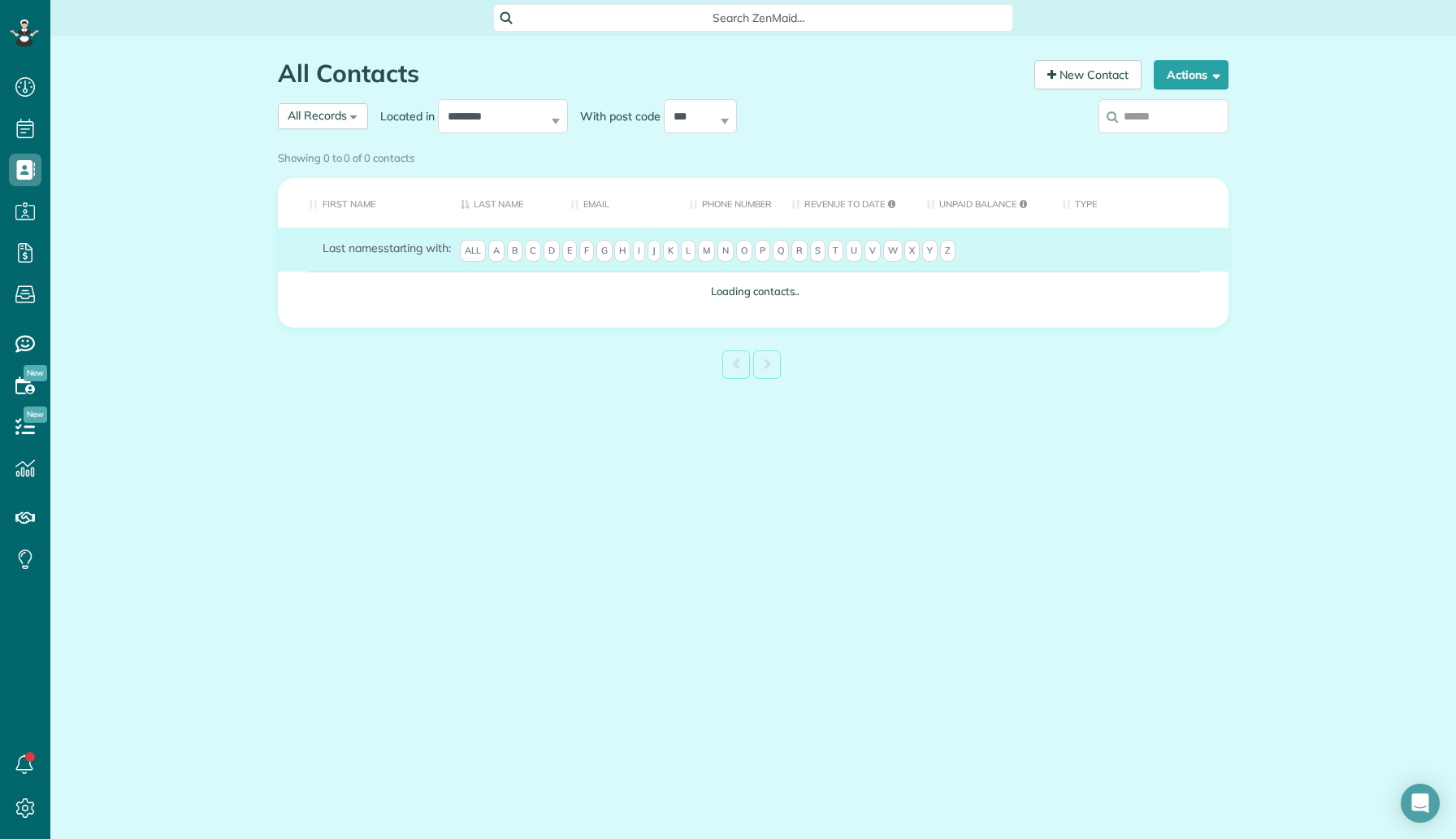
click at [1132, 122] on input "search" at bounding box center [1164, 116] width 130 height 34
type input "***"
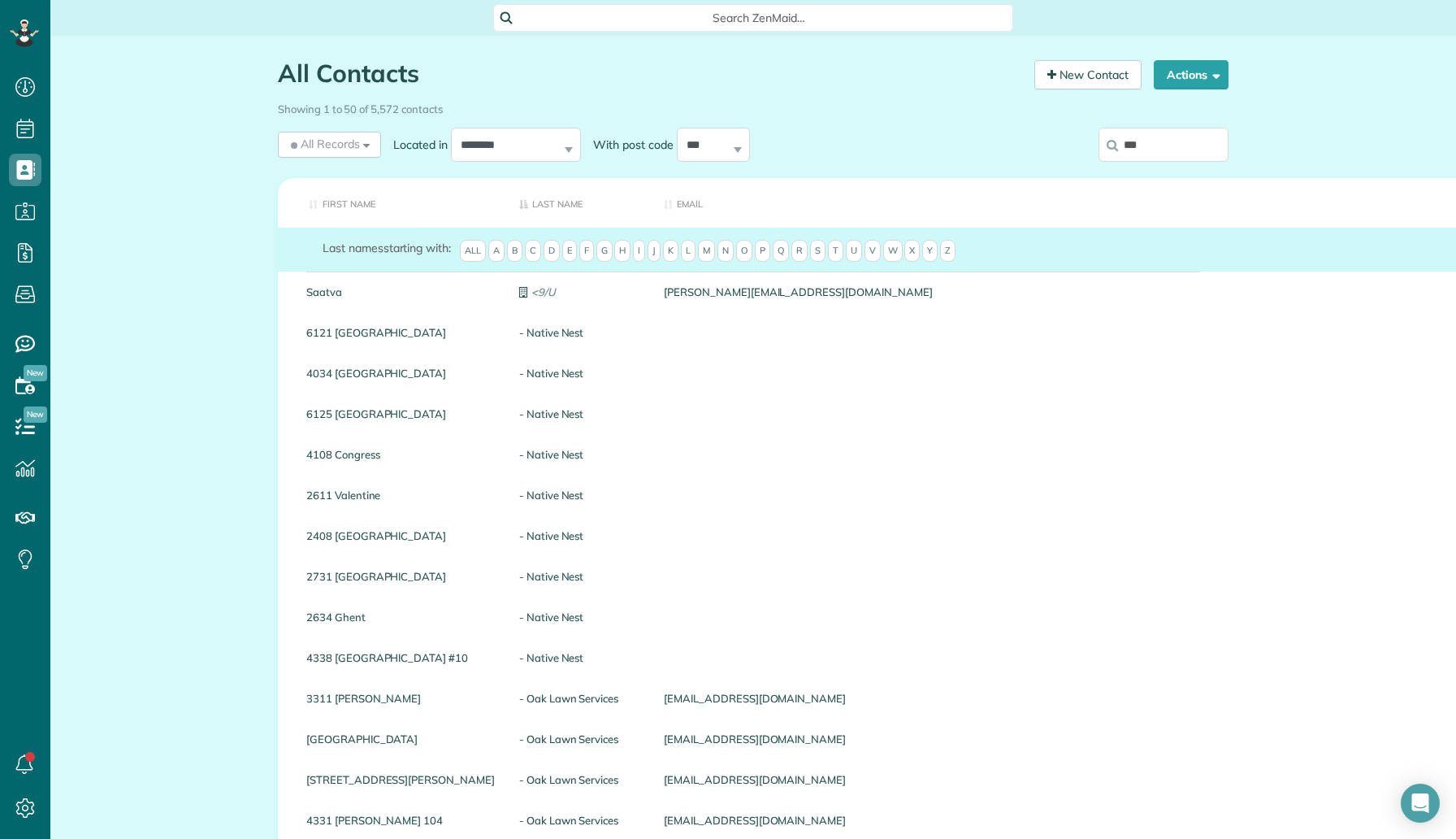
click at [1180, 124] on label "***" at bounding box center [1164, 144] width 130 height 42
click at [1180, 127] on input "***" at bounding box center [1164, 144] width 130 height 34
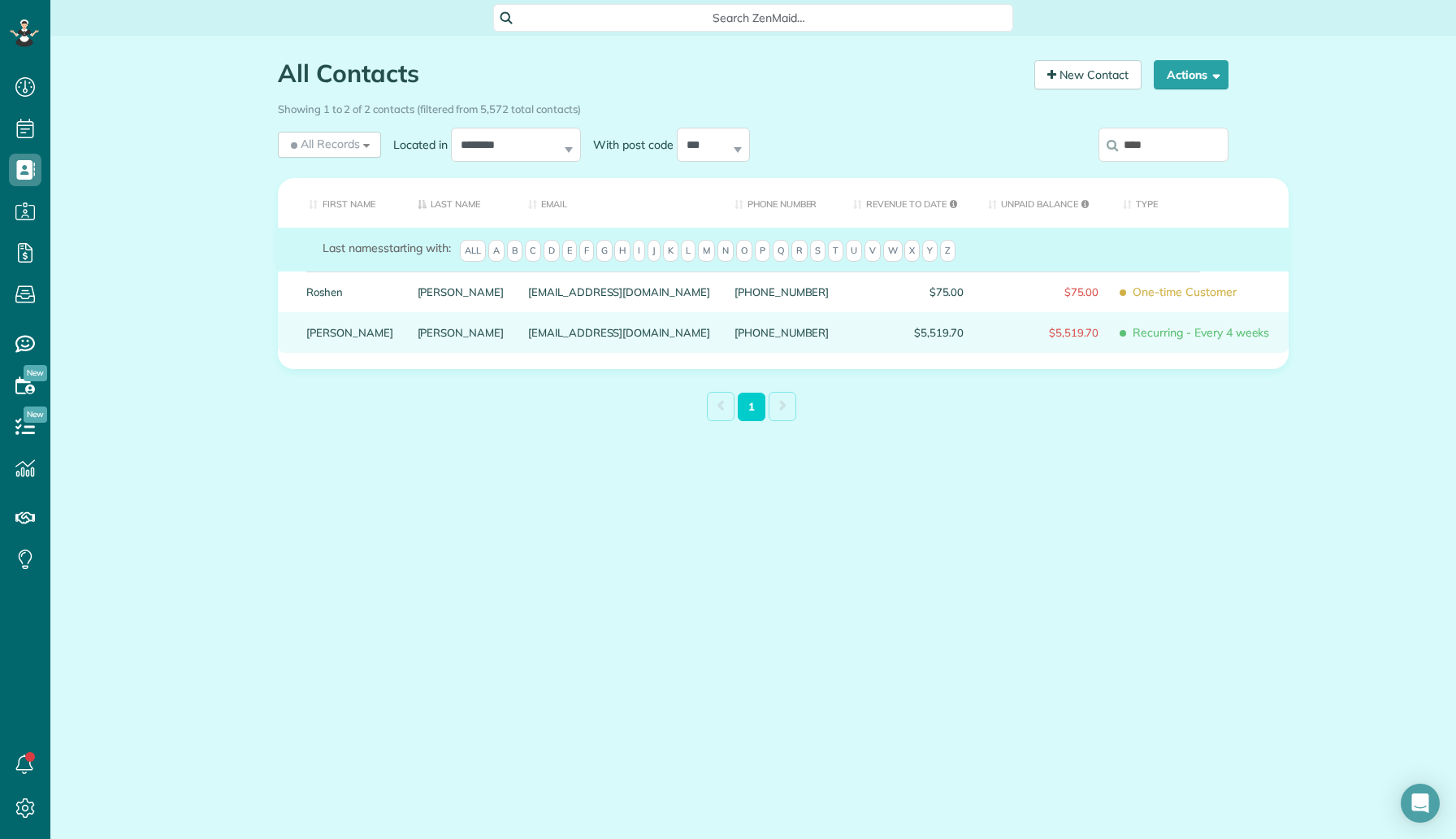
type input "****"
click at [406, 353] on div "Shen" at bounding box center [461, 331] width 111 height 40
click at [418, 338] on link "Shen" at bounding box center [461, 332] width 87 height 12
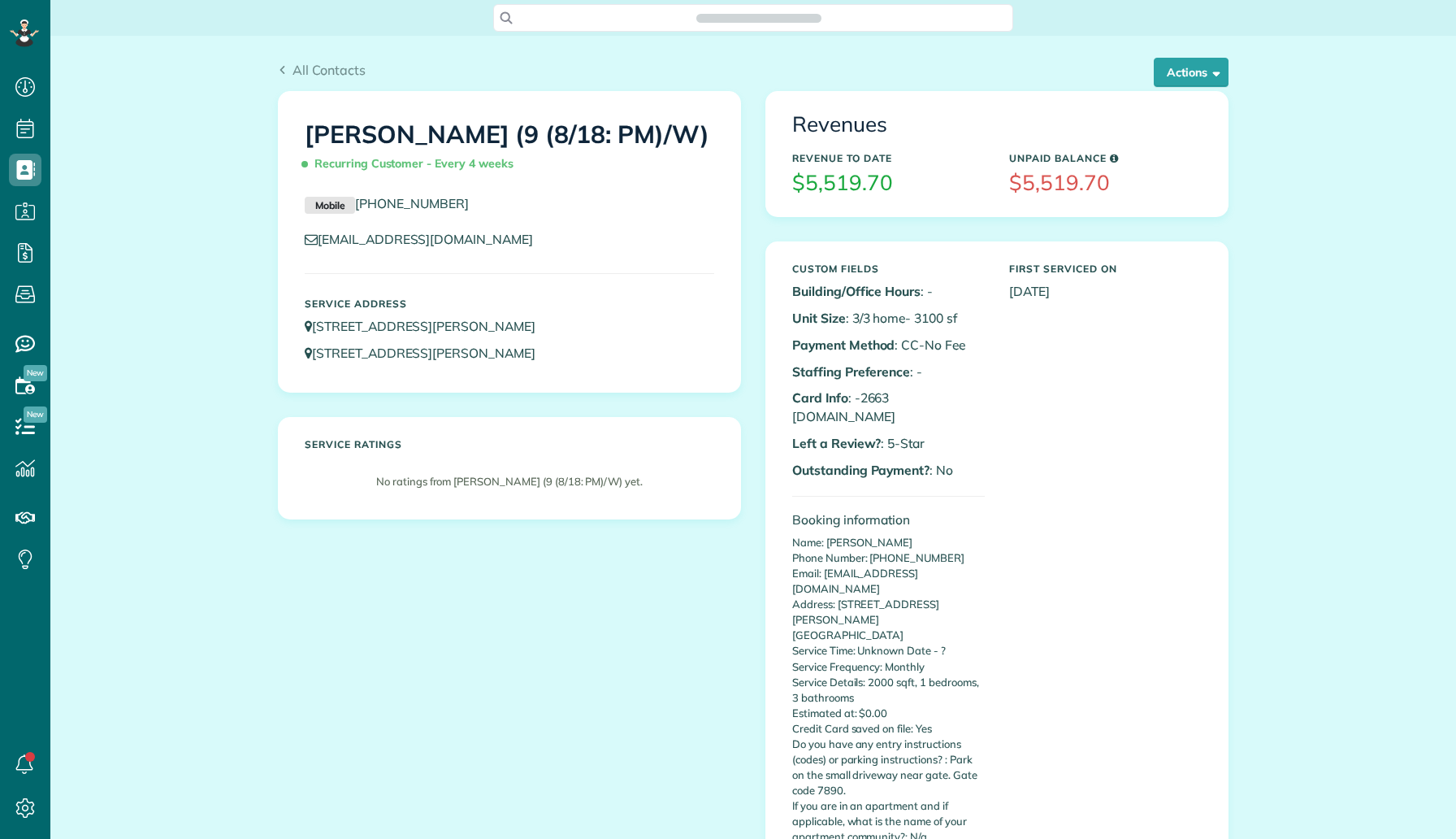
scroll to position [7, 7]
click at [1199, 68] on button "Actions" at bounding box center [1191, 72] width 75 height 30
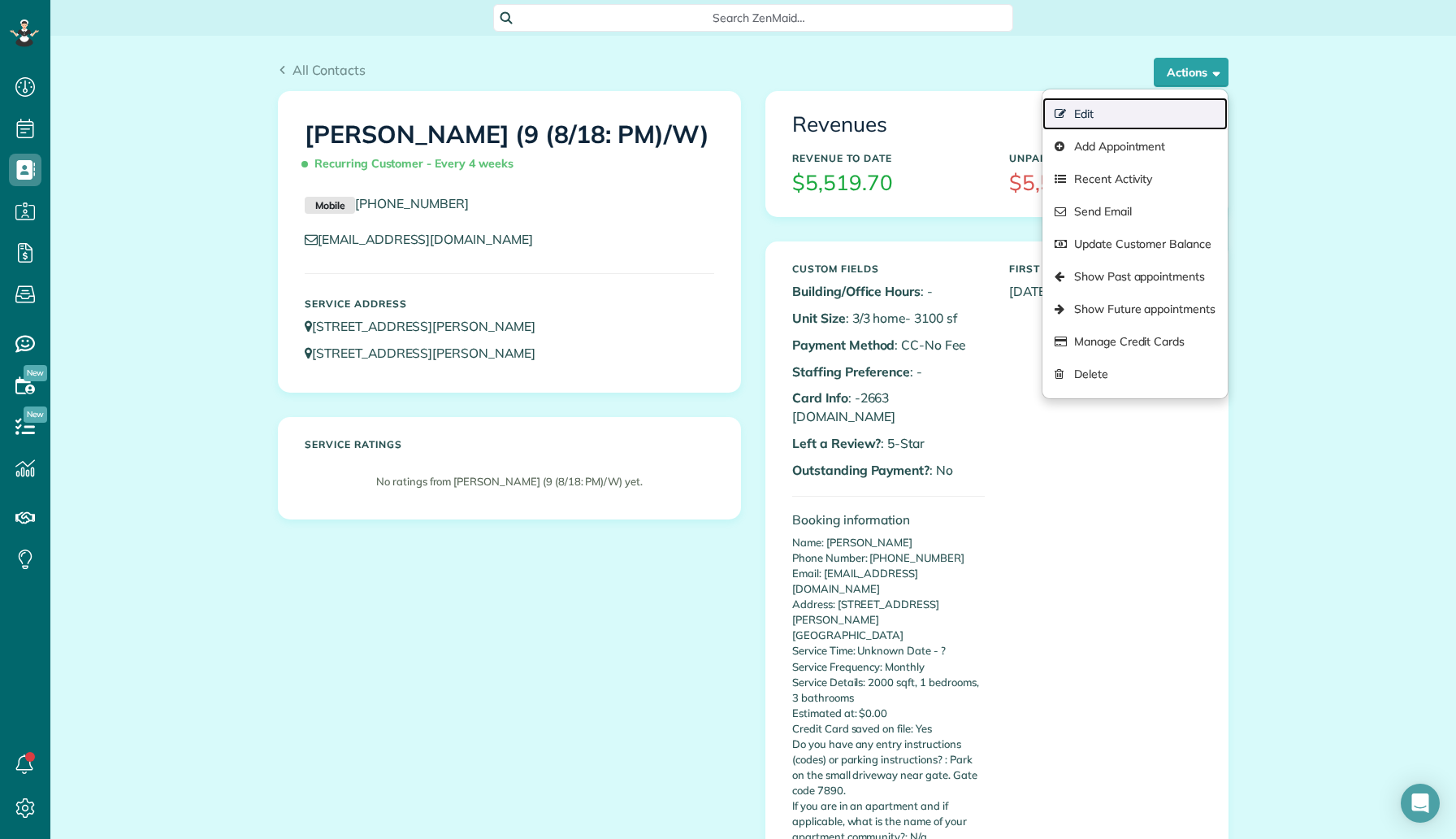
click at [1149, 110] on link "Edit" at bounding box center [1135, 114] width 185 height 33
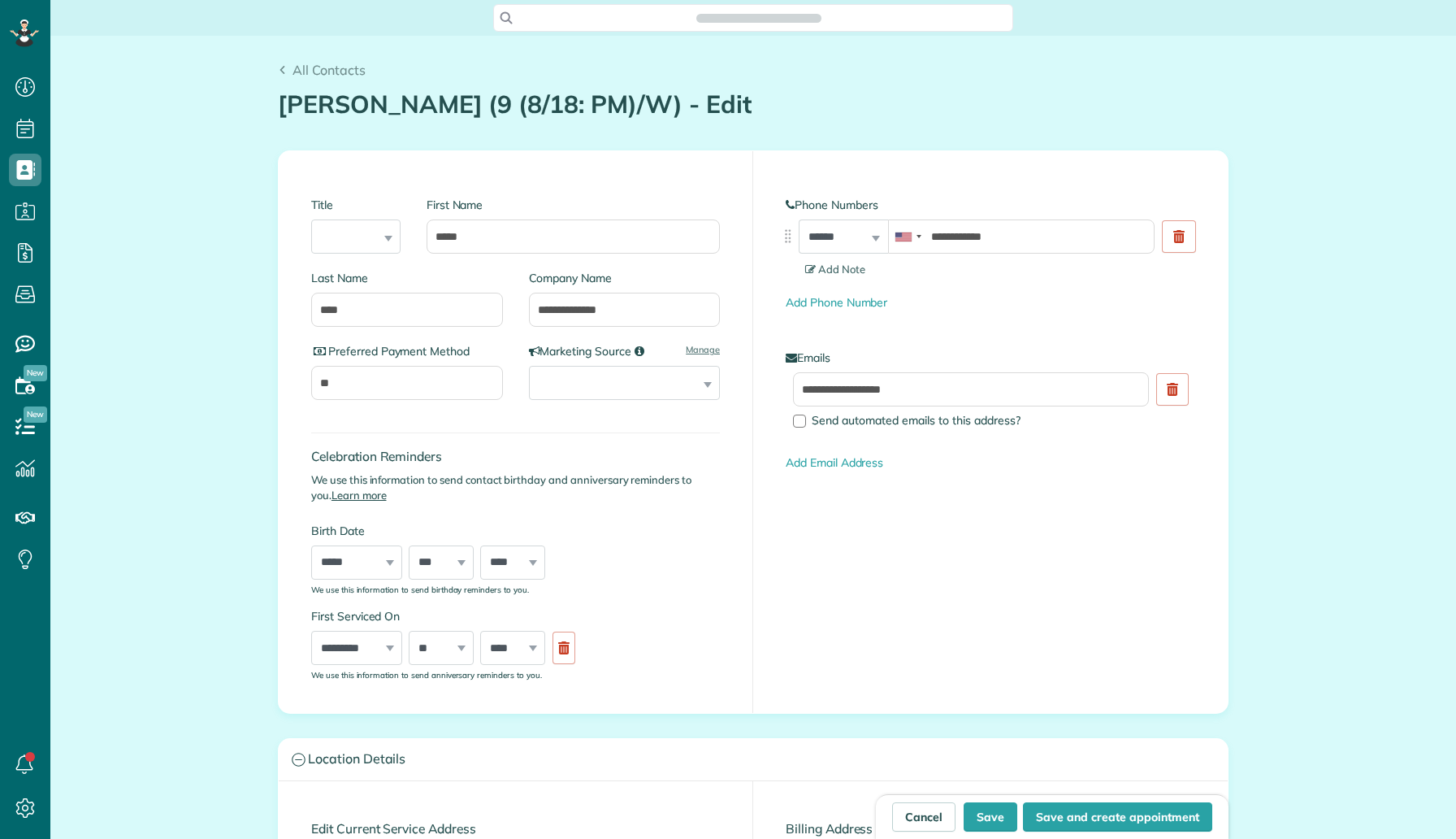
type input "**********"
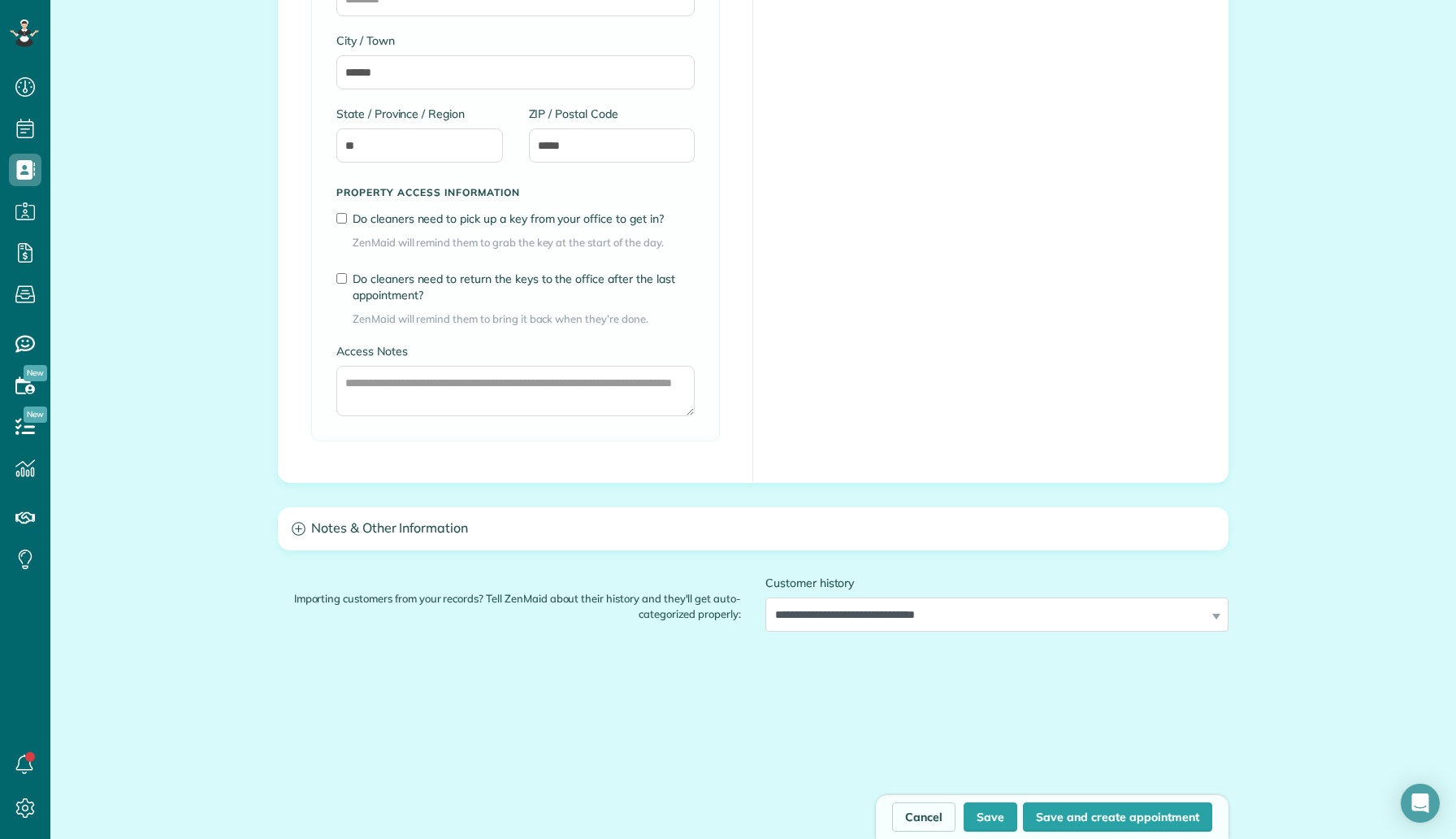
scroll to position [1847, 0]
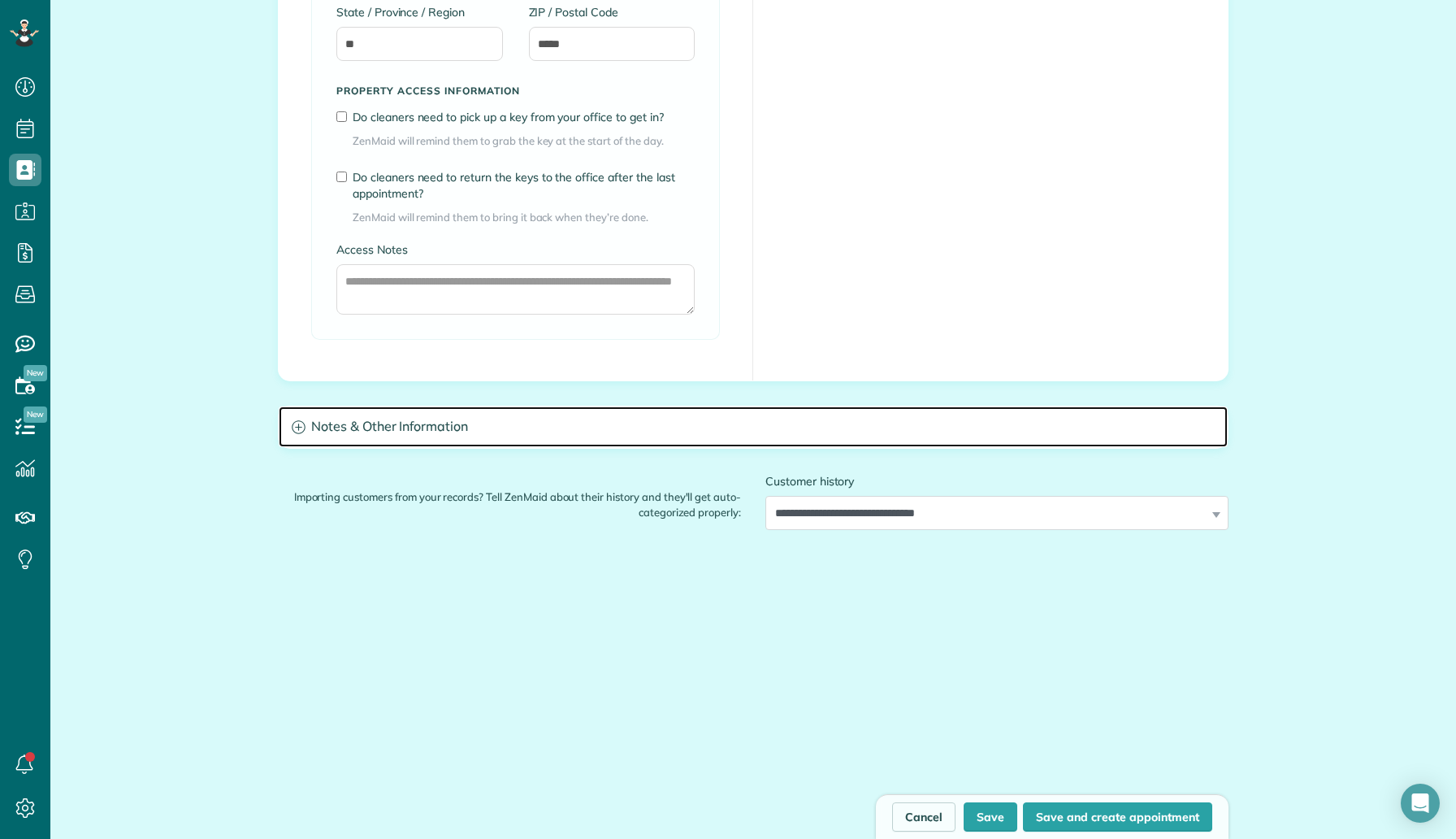
click at [443, 431] on h3 "Notes & Other Information" at bounding box center [754, 427] width 949 height 41
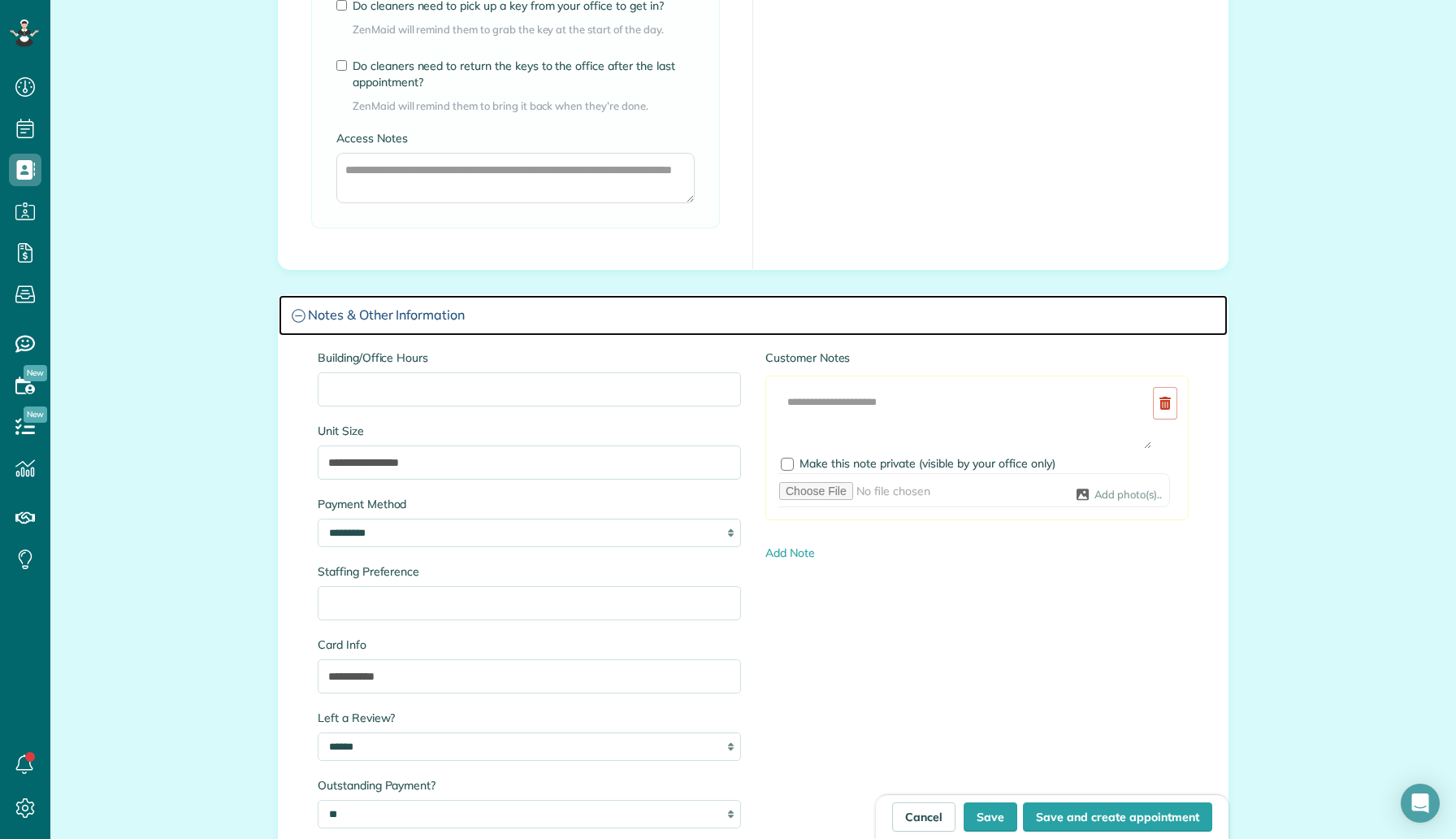
scroll to position [2064, 0]
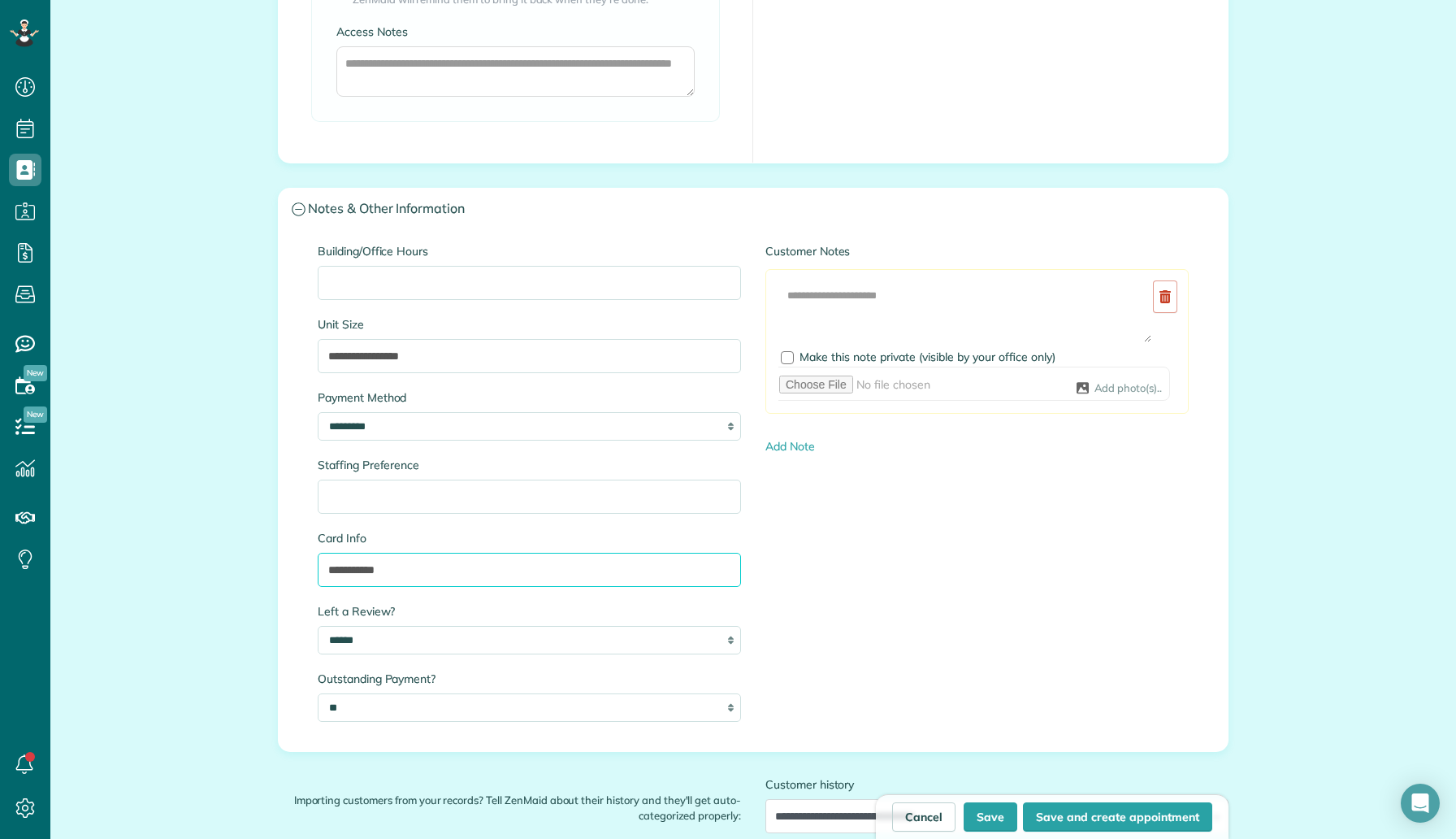
click at [363, 568] on input "**********" at bounding box center [529, 569] width 424 height 34
paste input "*****"
type input "**********"
click at [995, 813] on button "Save" at bounding box center [990, 817] width 53 height 30
type input "**********"
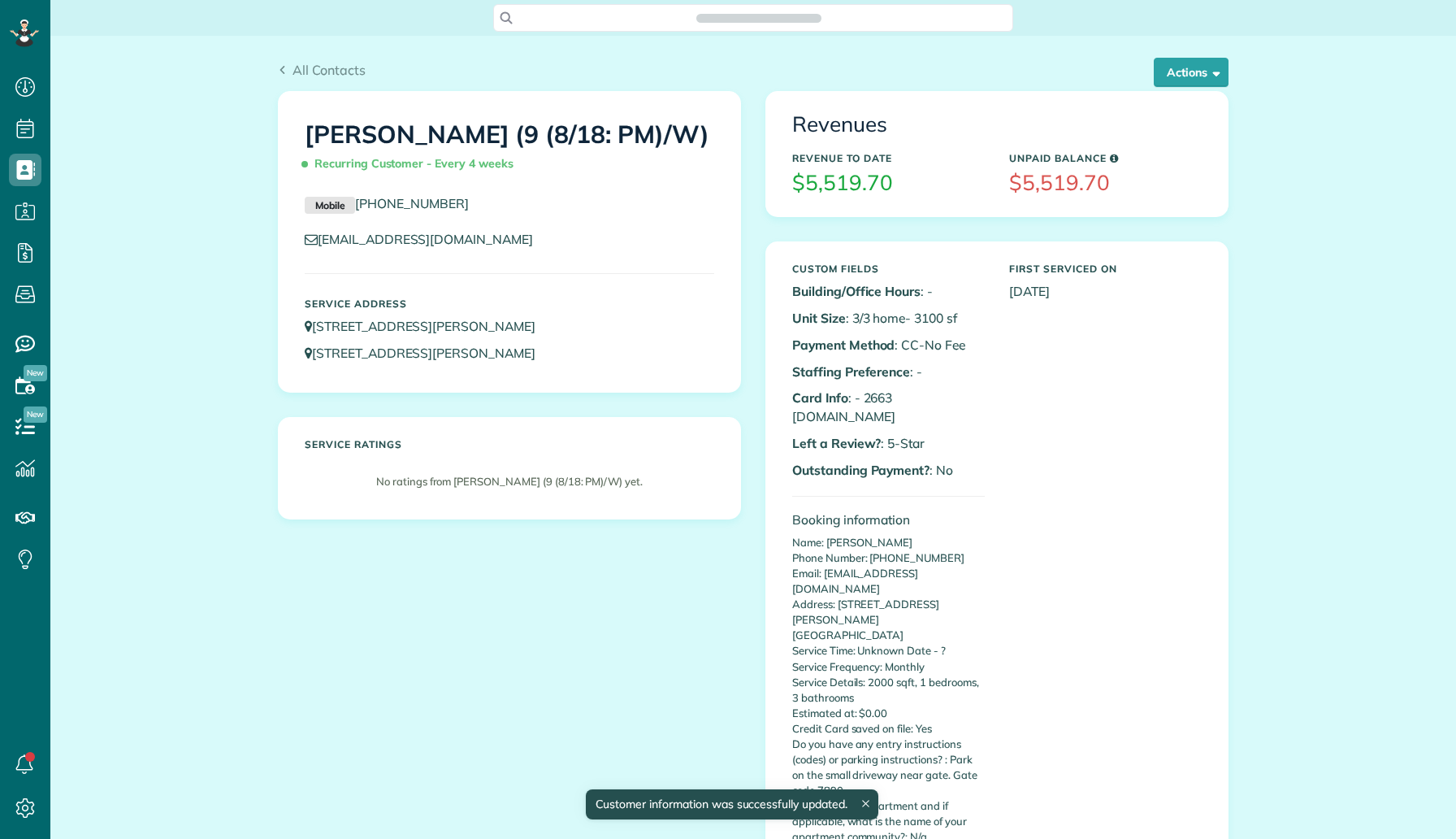
scroll to position [7, 7]
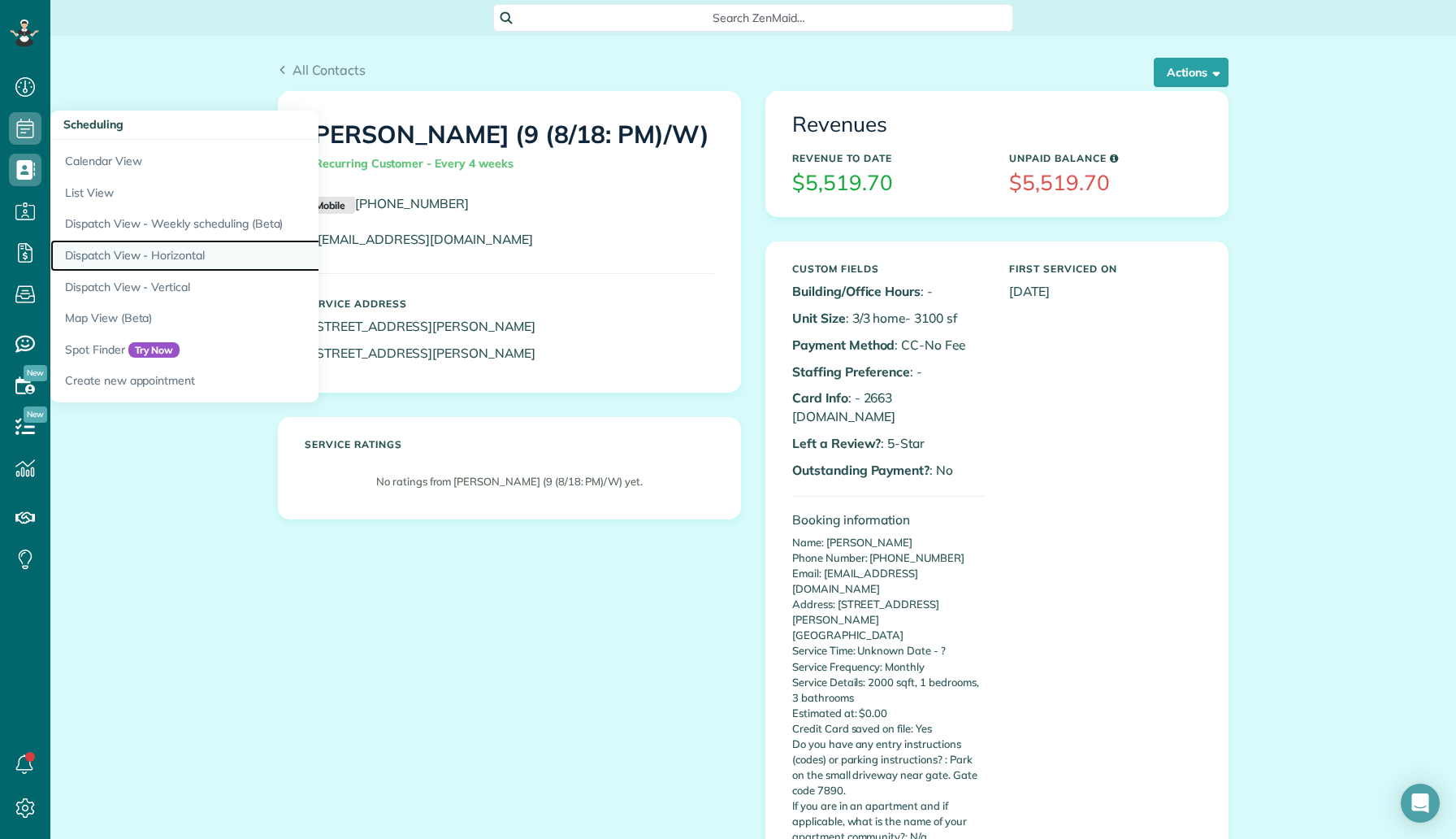
click at [155, 258] on link "Dispatch View - Horizontal" at bounding box center [253, 255] width 406 height 32
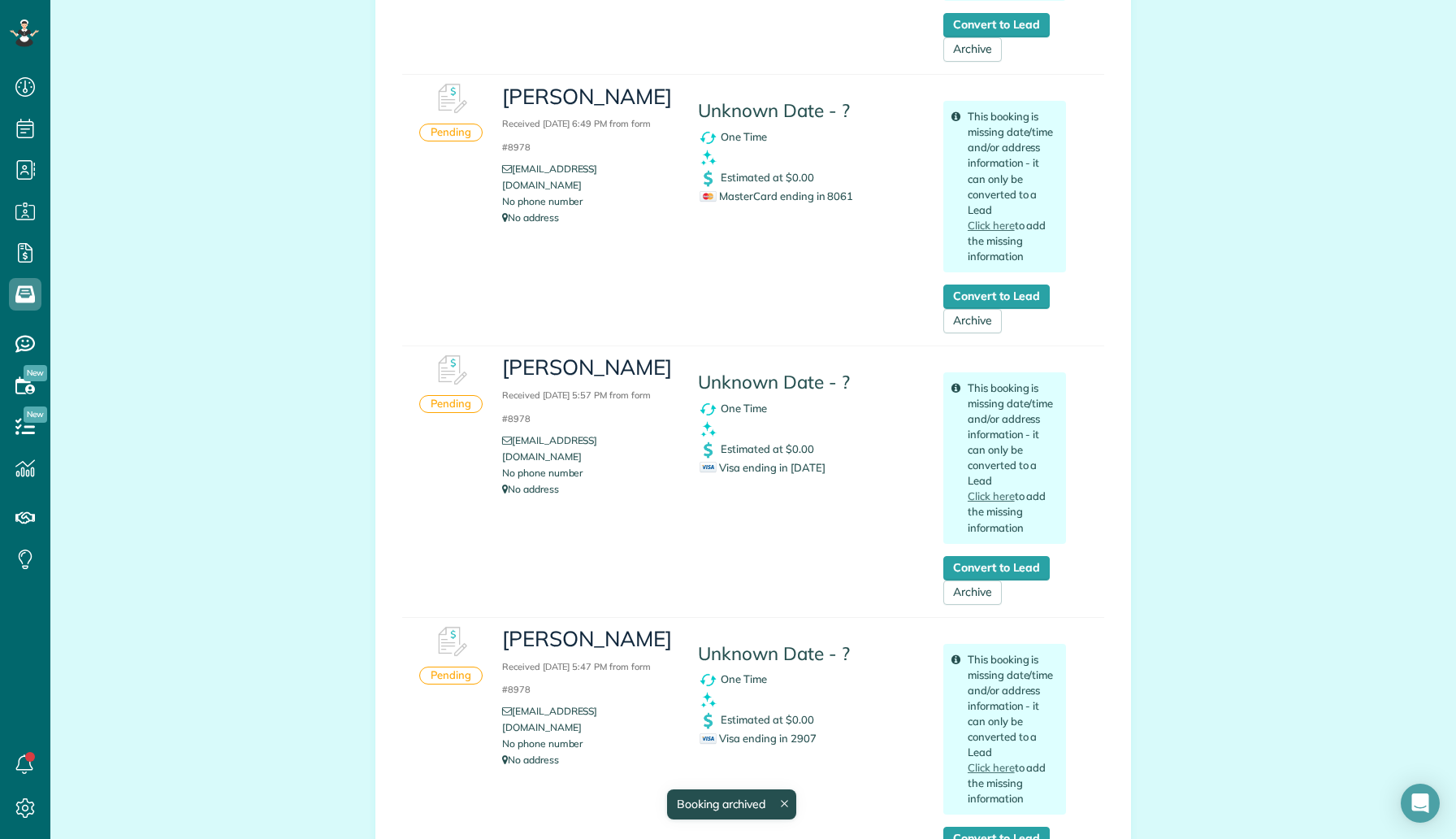
scroll to position [2452, 0]
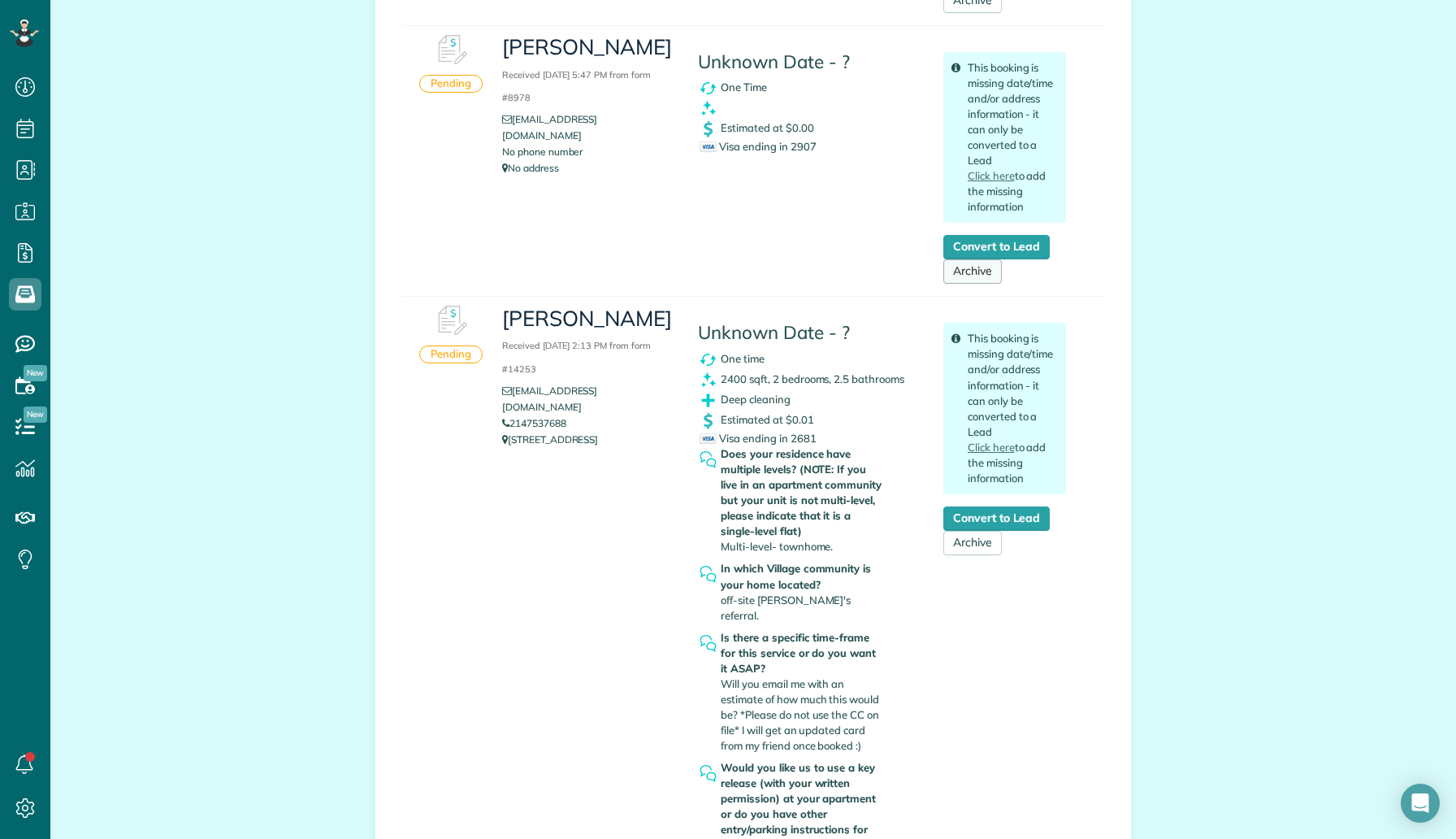
click at [984, 272] on link "Archive" at bounding box center [972, 271] width 58 height 25
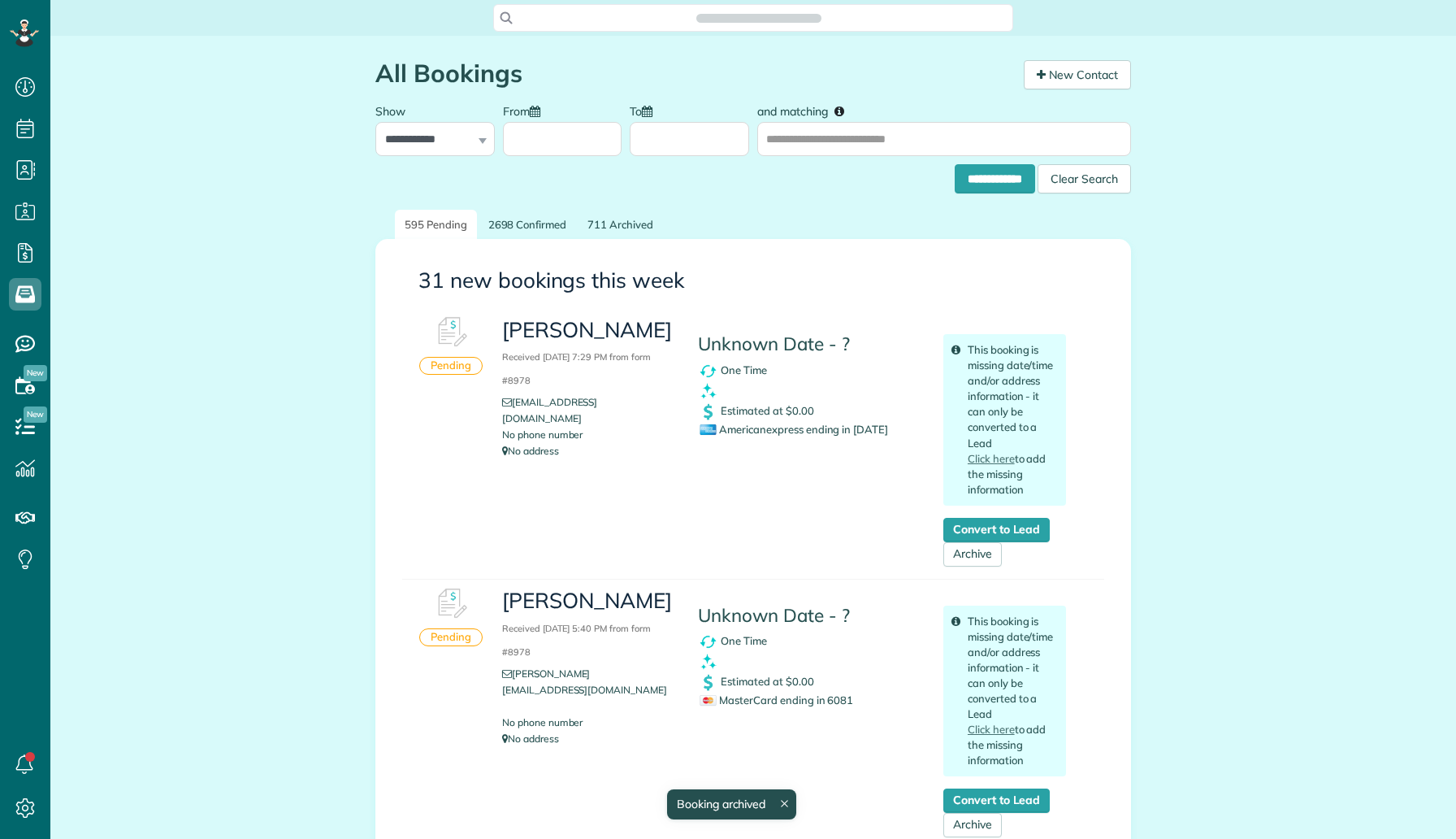
scroll to position [7, 7]
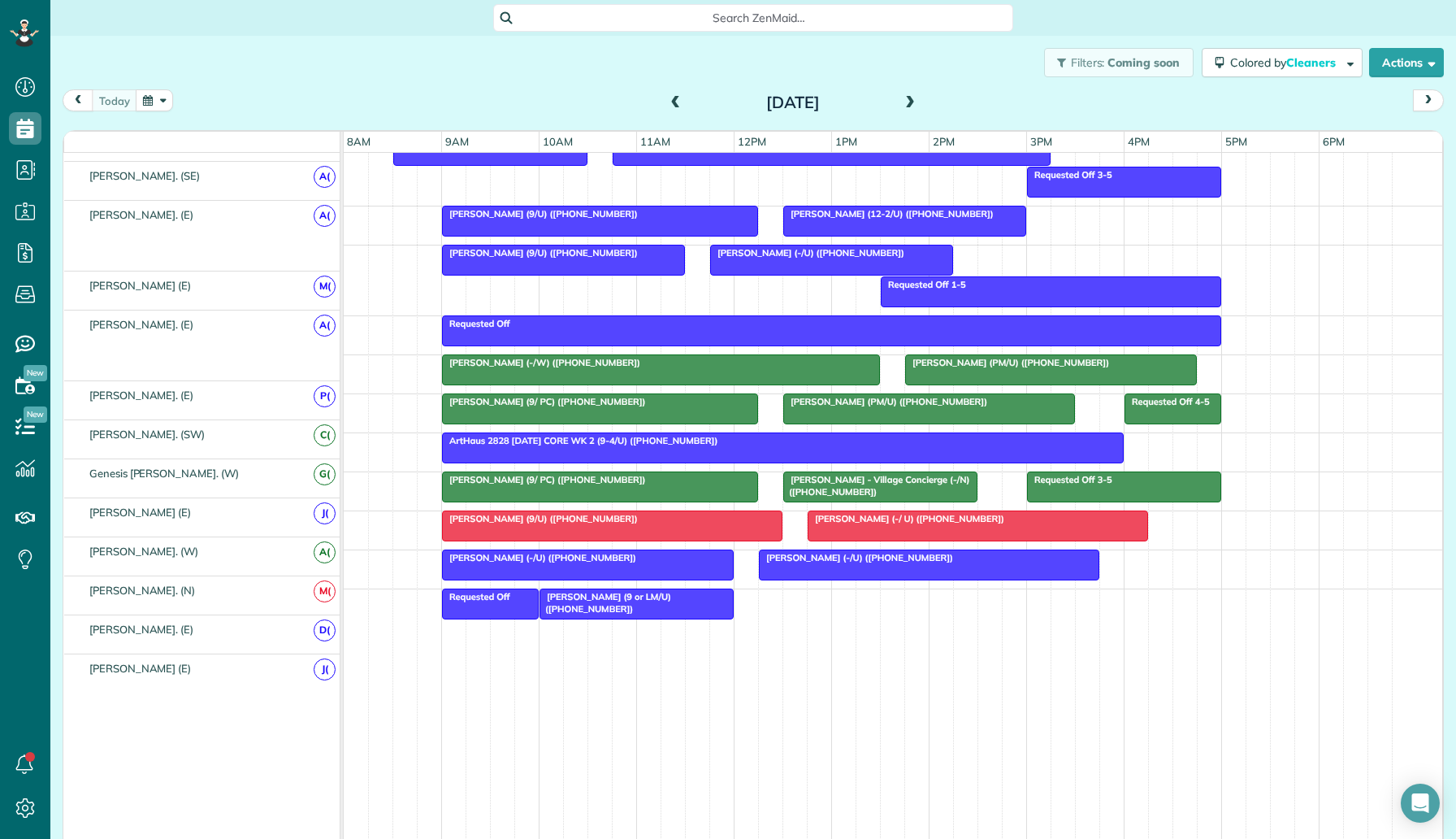
scroll to position [886, 0]
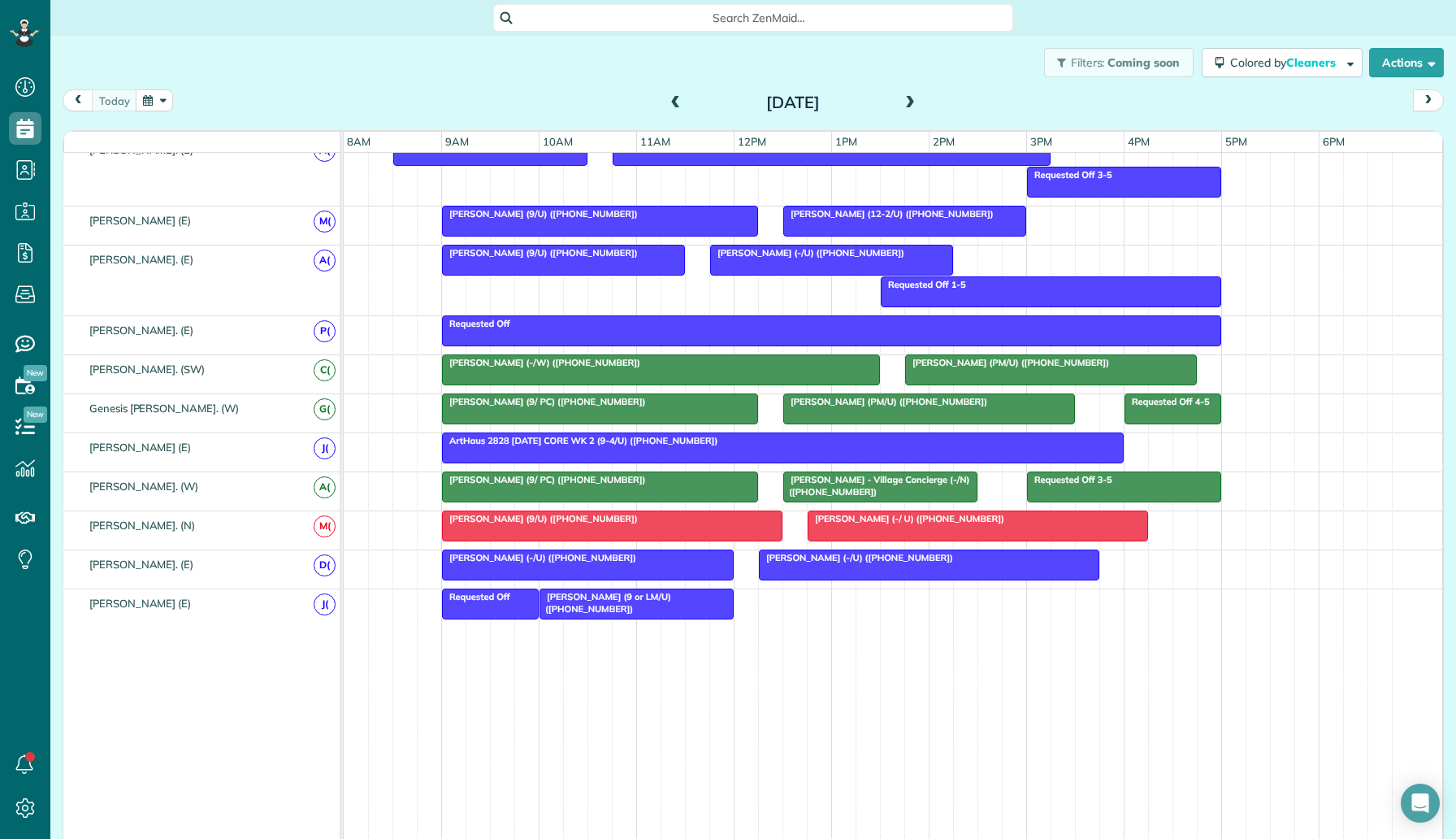
drag, startPoint x: 173, startPoint y: 606, endPoint x: 98, endPoint y: 600, distance: 75.2
click at [98, 600] on span "Jaquelin Quintero (E)" at bounding box center [140, 603] width 108 height 13
click at [164, 628] on td "Jaquelin Quintero (E) J(" at bounding box center [202, 727] width 276 height 276
drag, startPoint x: 174, startPoint y: 603, endPoint x: 102, endPoint y: 604, distance: 72.0
click at [102, 604] on span "Jaquelin Quintero (E)" at bounding box center [140, 603] width 108 height 13
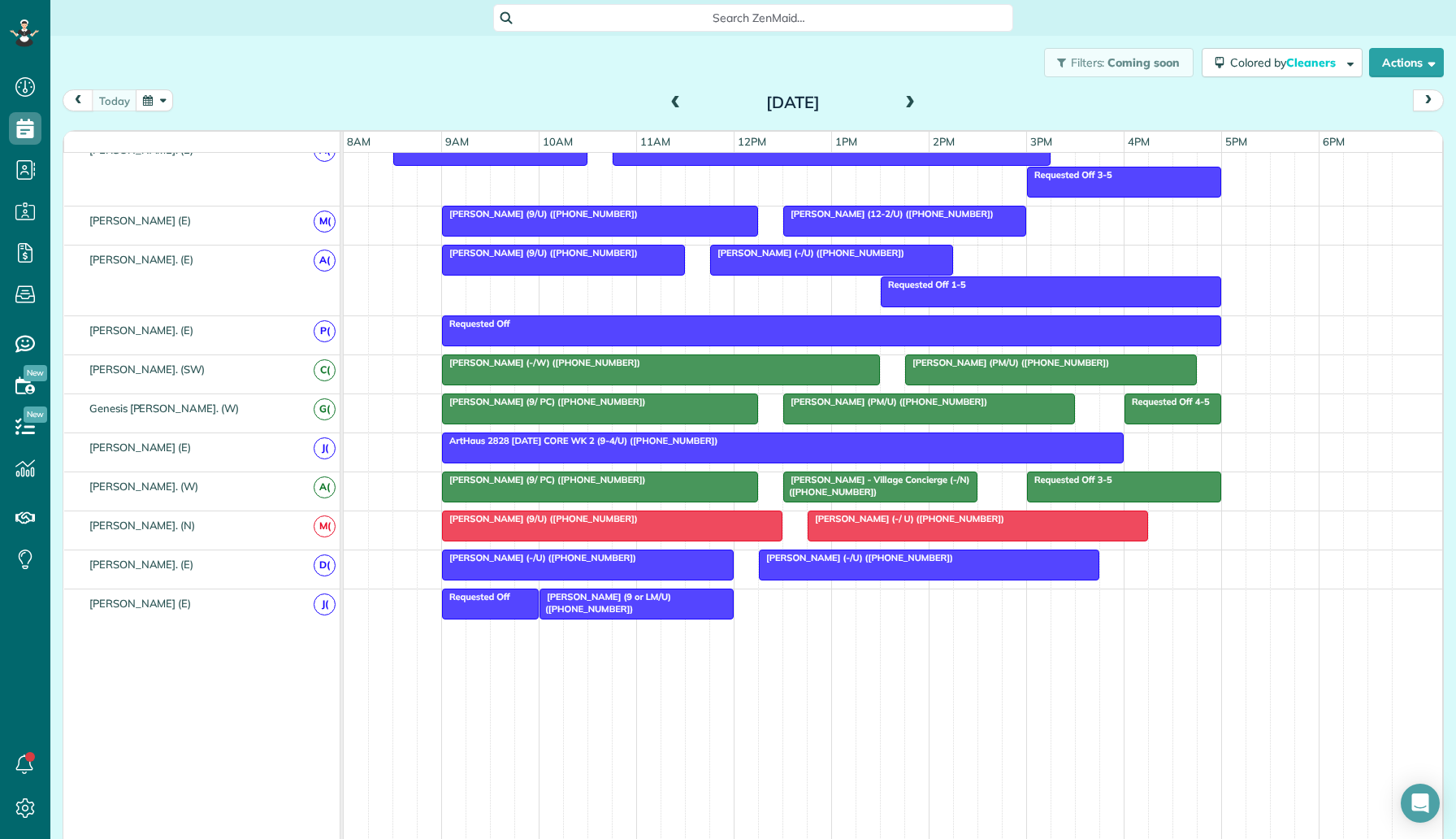
click at [157, 605] on span "Jaquelin Quintero (E)" at bounding box center [140, 603] width 108 height 13
drag, startPoint x: 173, startPoint y: 603, endPoint x: 104, endPoint y: 594, distance: 69.6
click at [104, 594] on div "Jaquelin Quintero (E)" at bounding box center [202, 603] width 276 height 29
drag, startPoint x: 175, startPoint y: 602, endPoint x: 118, endPoint y: 592, distance: 57.9
click at [118, 592] on div "Jaquelin Quintero (E)" at bounding box center [202, 603] width 276 height 29
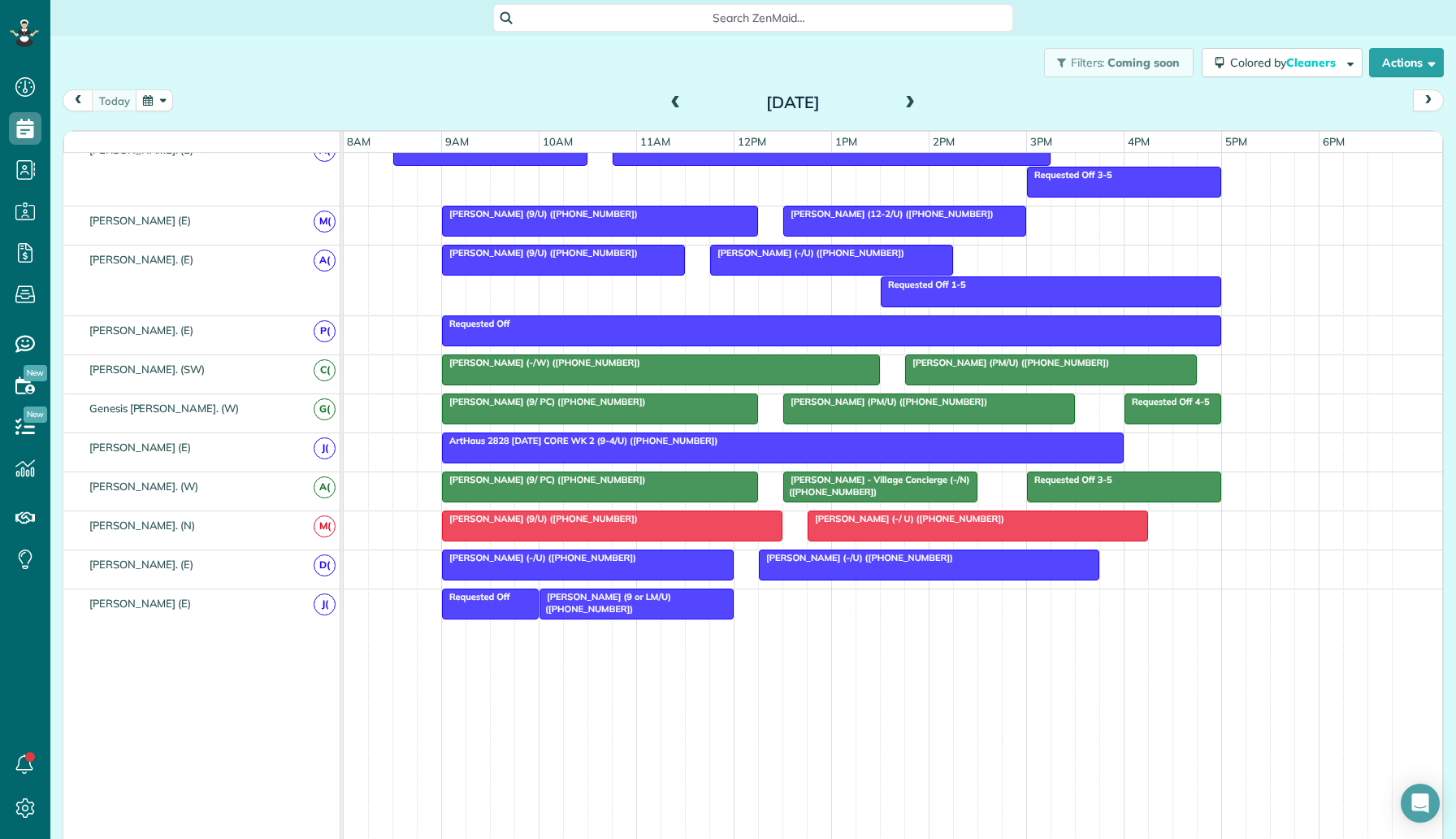
drag, startPoint x: 174, startPoint y: 606, endPoint x: 111, endPoint y: 600, distance: 63.3
click at [111, 600] on span "Jaquelin Quintero (E)" at bounding box center [140, 603] width 108 height 13
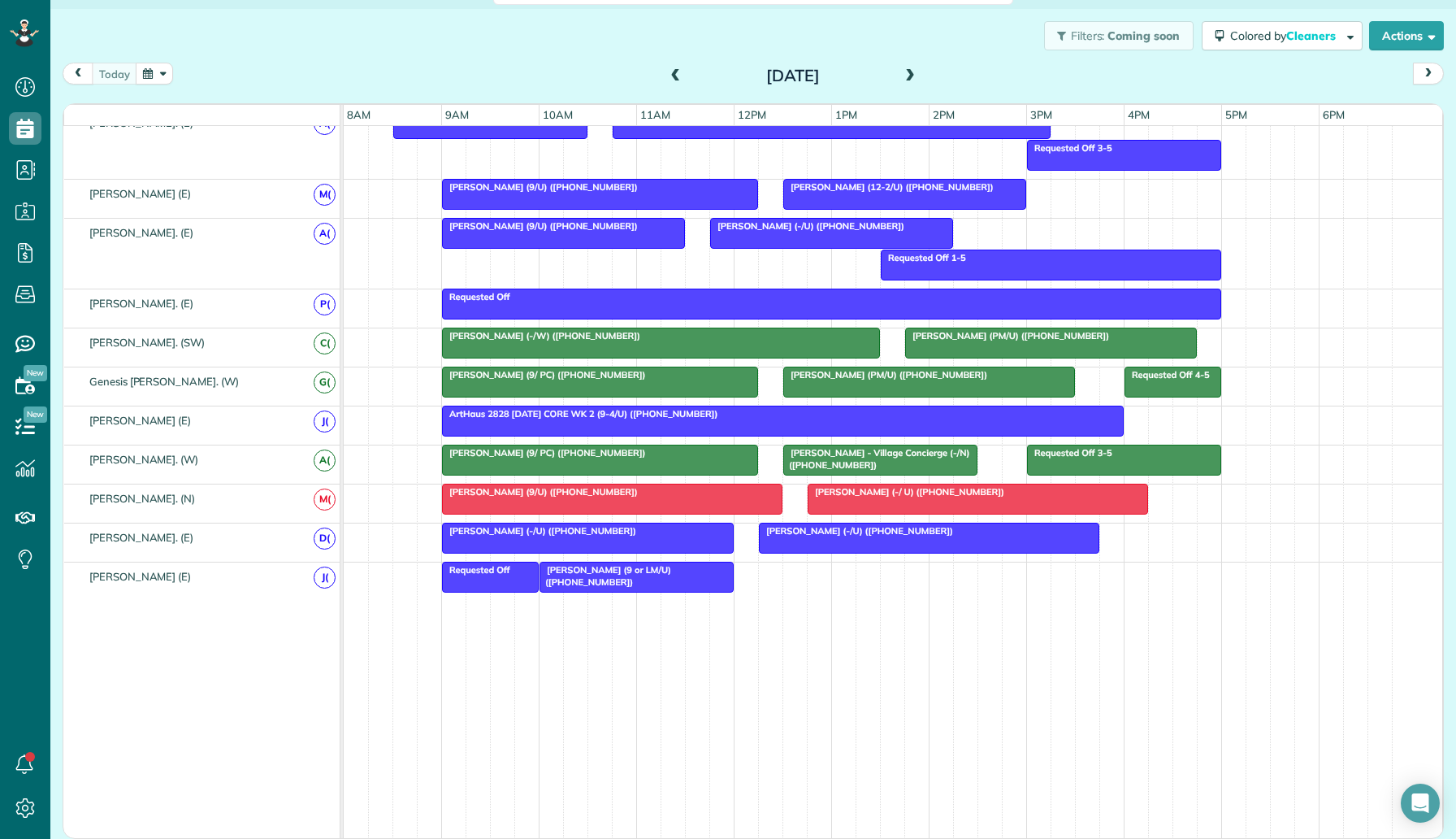
drag, startPoint x: 169, startPoint y: 575, endPoint x: 145, endPoint y: 576, distance: 24.0
click at [146, 576] on span "Jaquelin Quintero (E)" at bounding box center [140, 577] width 108 height 13
drag, startPoint x: 176, startPoint y: 577, endPoint x: 114, endPoint y: 572, distance: 62.2
click at [114, 572] on span "Jaquelin Quintero (E)" at bounding box center [140, 577] width 108 height 13
drag, startPoint x: 173, startPoint y: 577, endPoint x: 87, endPoint y: 576, distance: 86.0
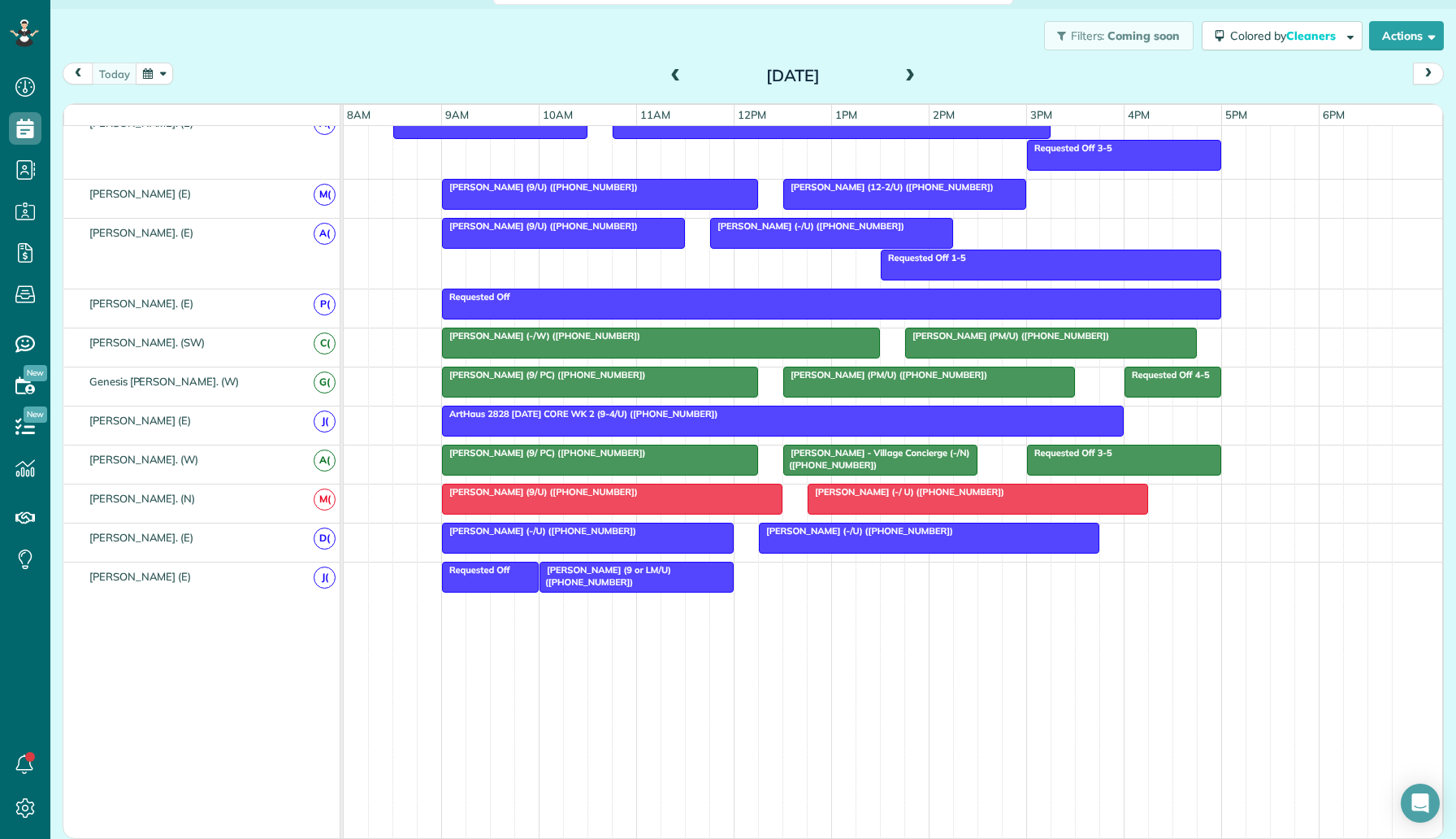
click at [86, 576] on span "Jaquelin Quintero (E)" at bounding box center [140, 577] width 108 height 13
click at [169, 581] on span "Jaquelin Quintero (E)" at bounding box center [140, 577] width 108 height 13
drag, startPoint x: 169, startPoint y: 577, endPoint x: 99, endPoint y: 574, distance: 70.1
click at [99, 574] on span "Jaquelin Quintero (E)" at bounding box center [140, 577] width 108 height 13
drag, startPoint x: 173, startPoint y: 581, endPoint x: 113, endPoint y: 567, distance: 61.6
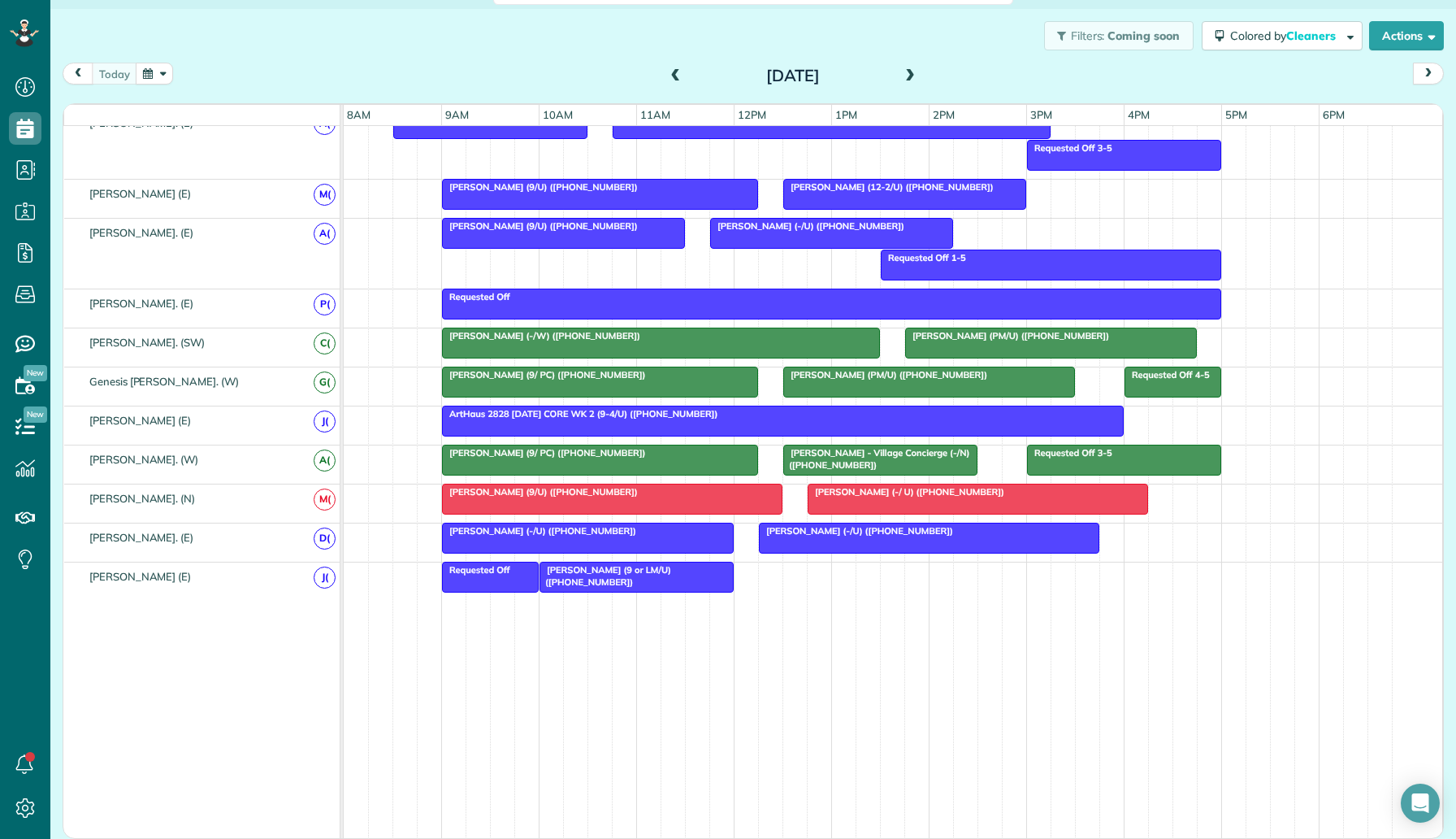
click at [113, 567] on div "Jaquelin Quintero (E)" at bounding box center [202, 577] width 276 height 29
click at [175, 578] on span "Jaquelin Quintero (E)" at bounding box center [140, 577] width 108 height 13
drag, startPoint x: 187, startPoint y: 576, endPoint x: 104, endPoint y: 574, distance: 83.0
click at [104, 574] on span "Jaquelin Quintero (E)" at bounding box center [140, 577] width 108 height 13
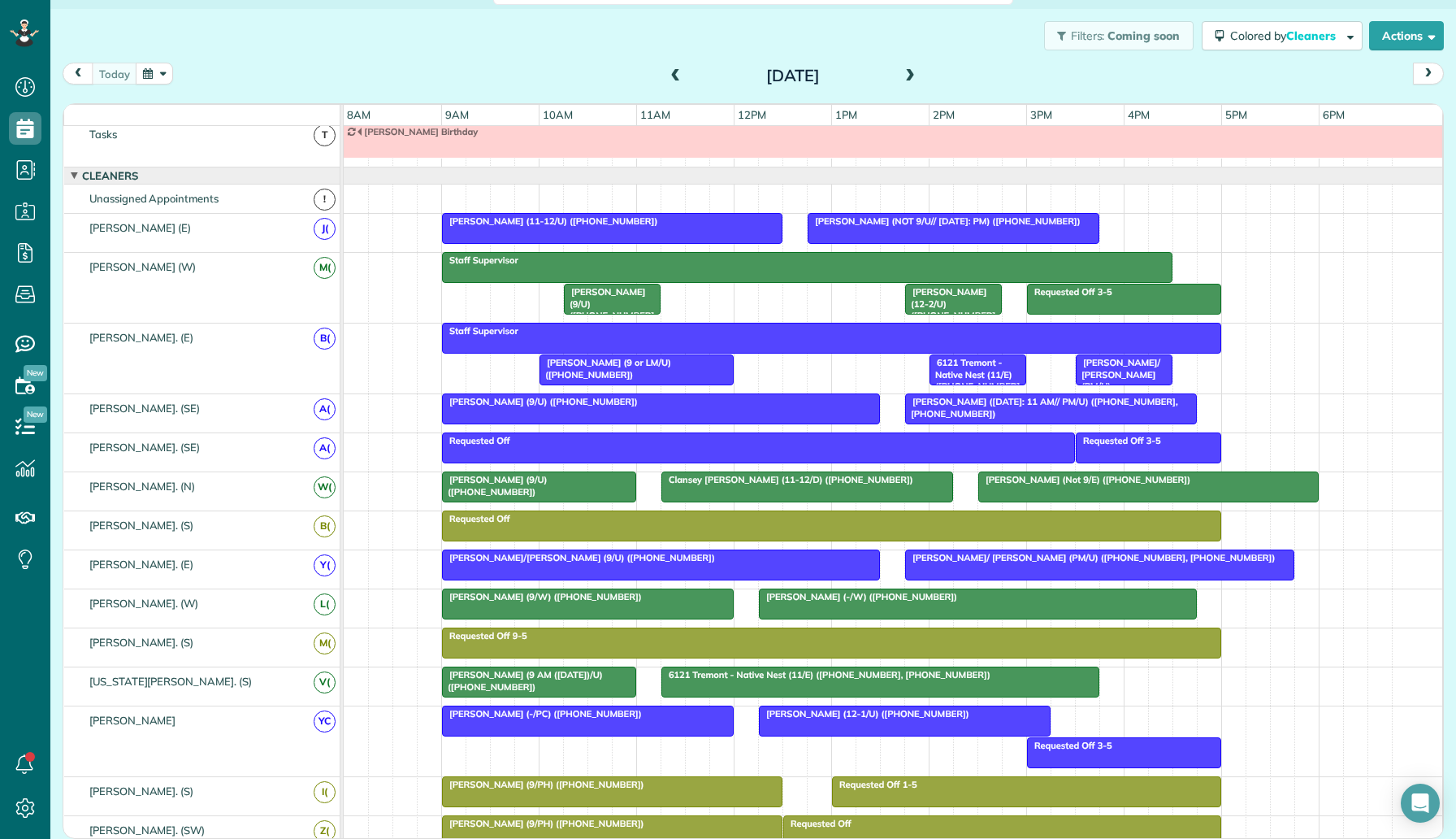
scroll to position [0, 0]
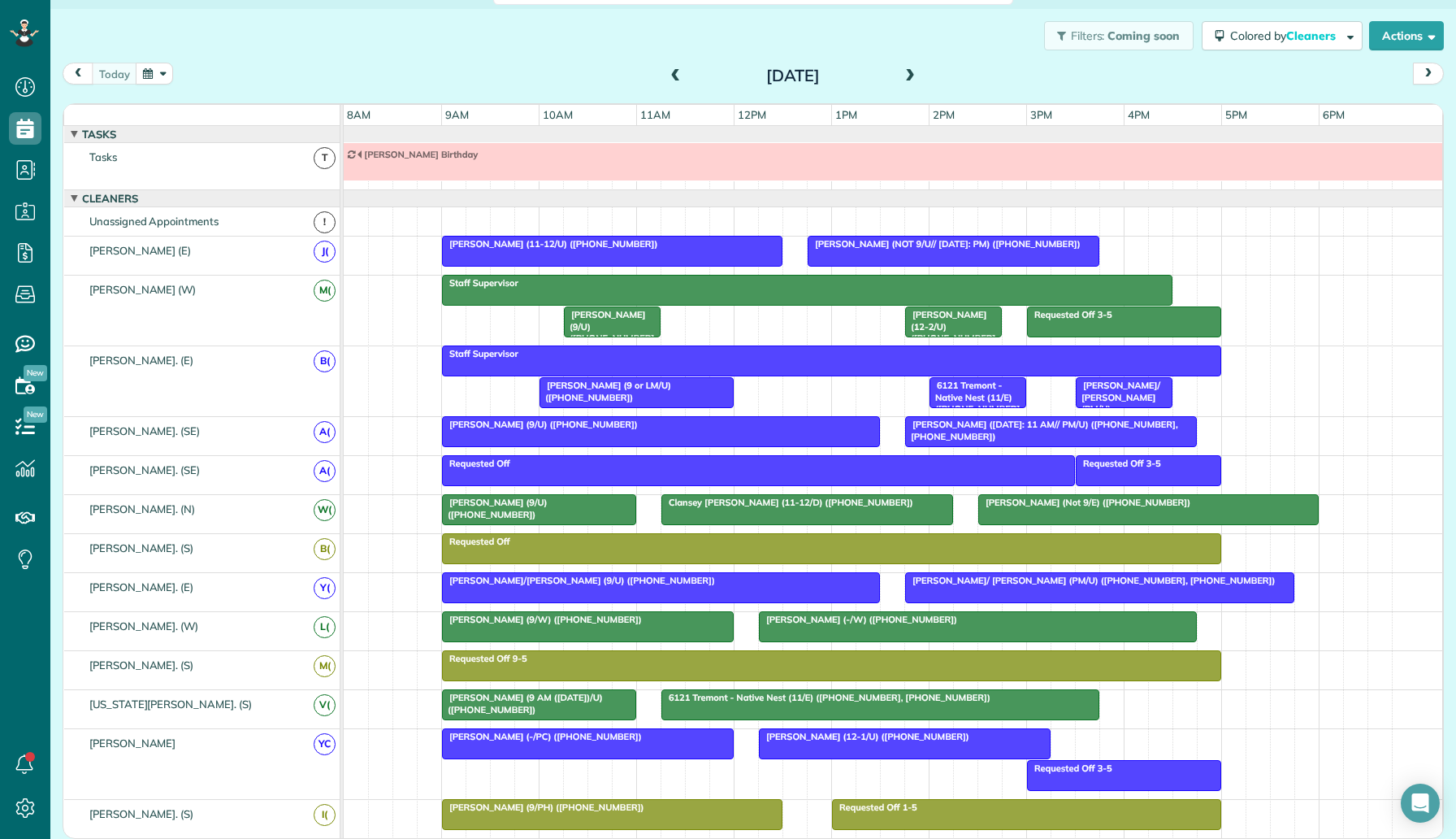
click at [919, 76] on div "Friday Aug 29, 2025" at bounding box center [793, 76] width 260 height 26
click at [913, 75] on span at bounding box center [911, 76] width 18 height 15
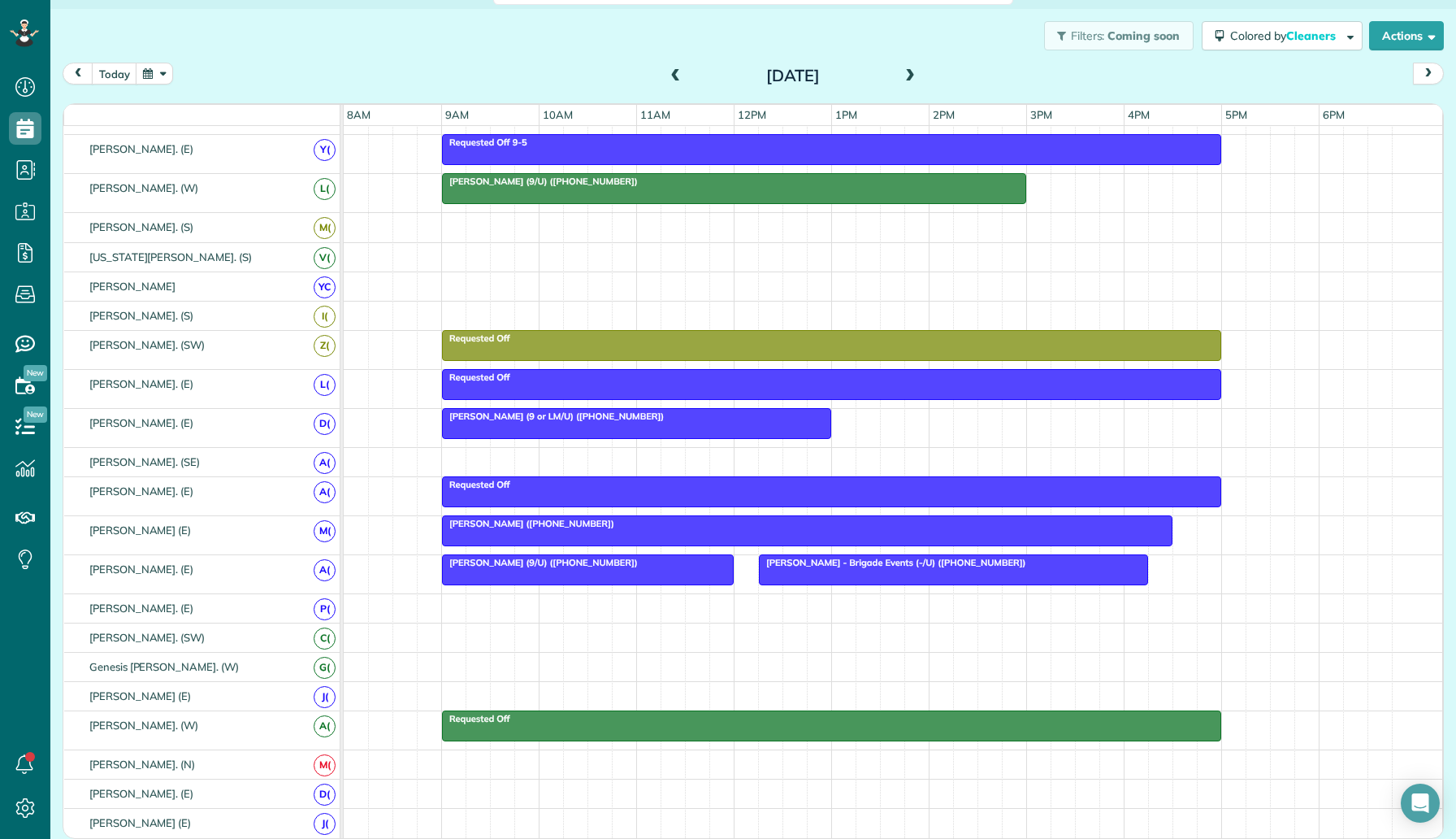
scroll to position [380, 0]
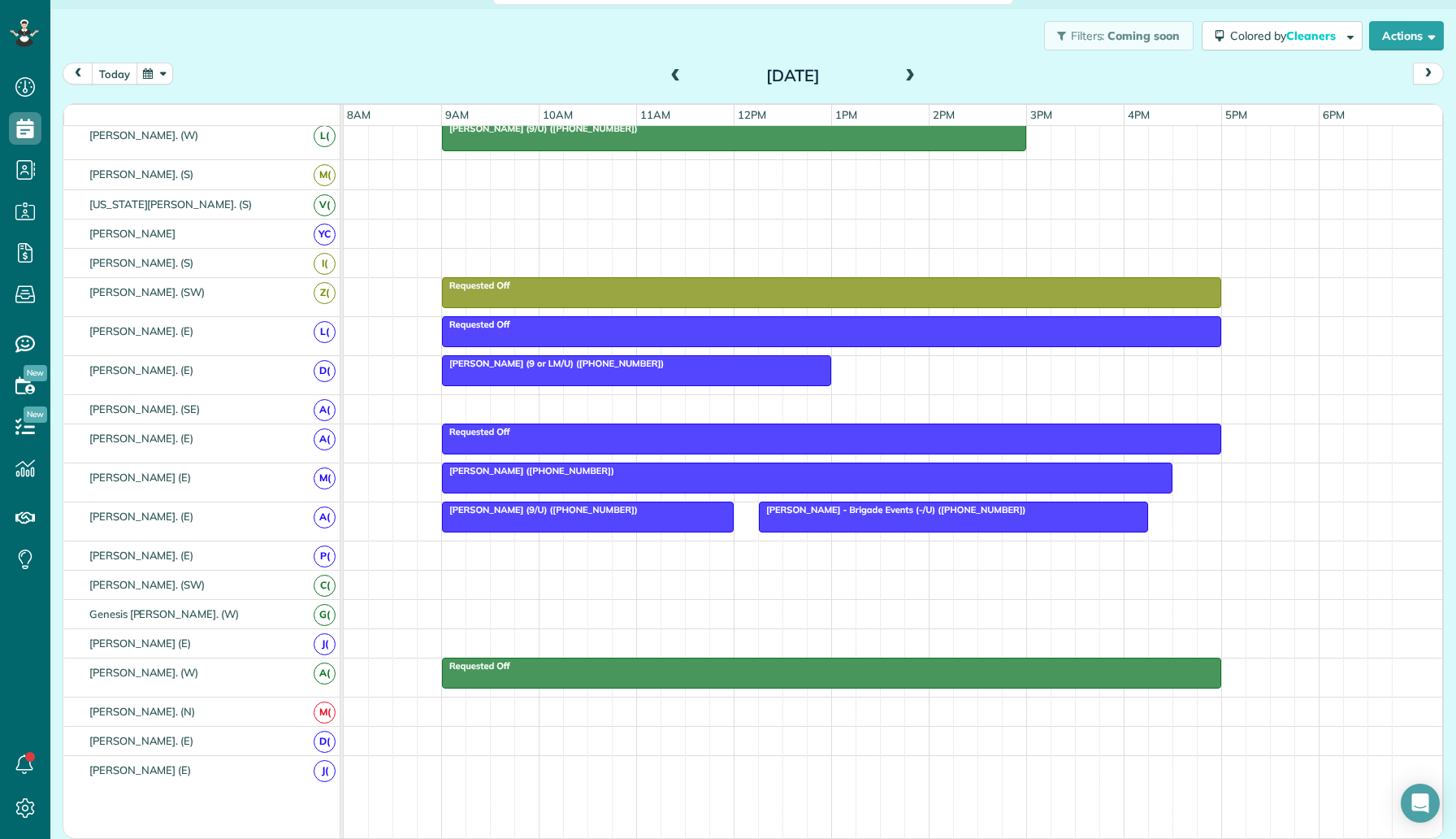
click at [116, 79] on button "today" at bounding box center [114, 73] width 45 height 22
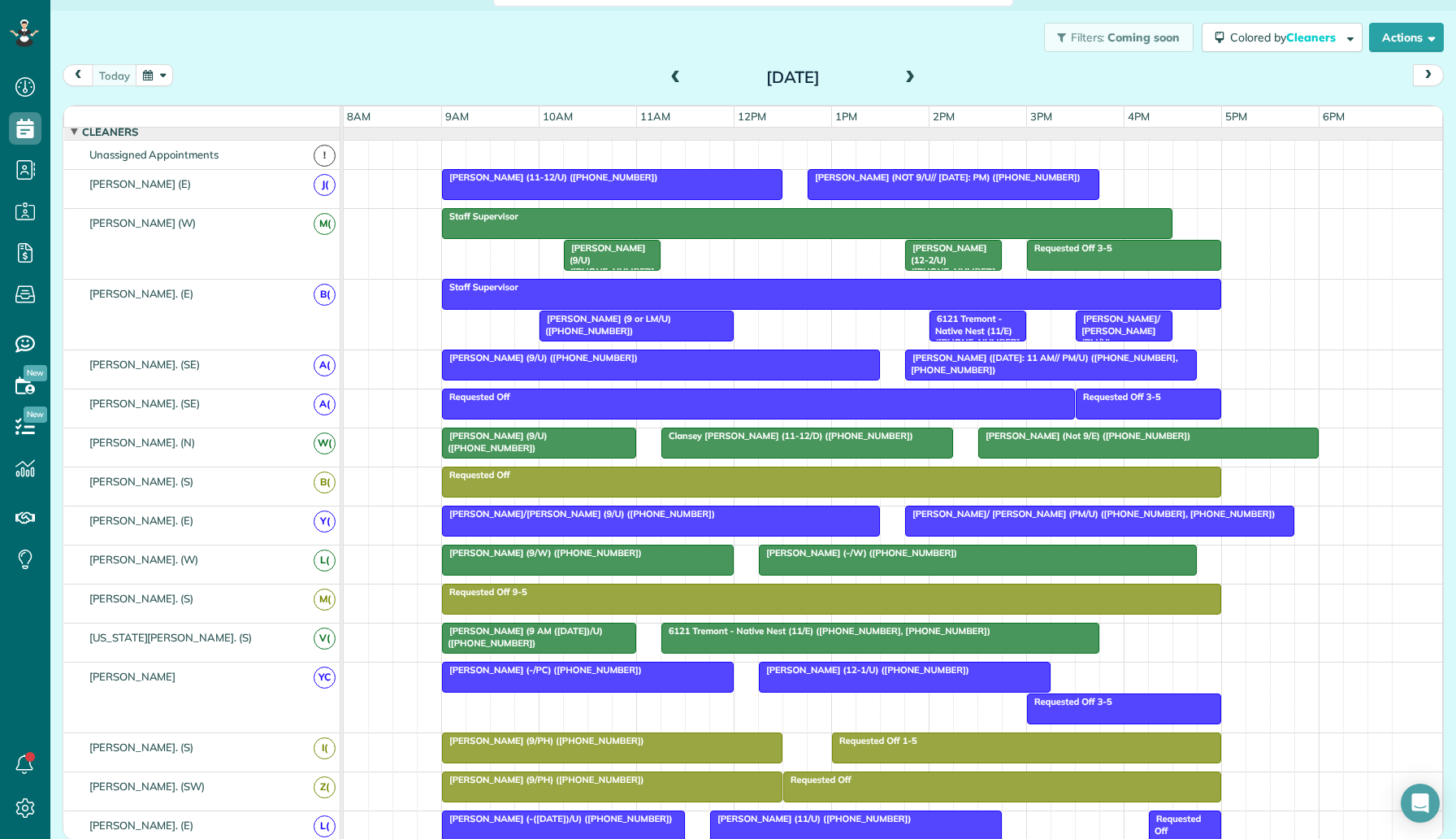
scroll to position [67, 0]
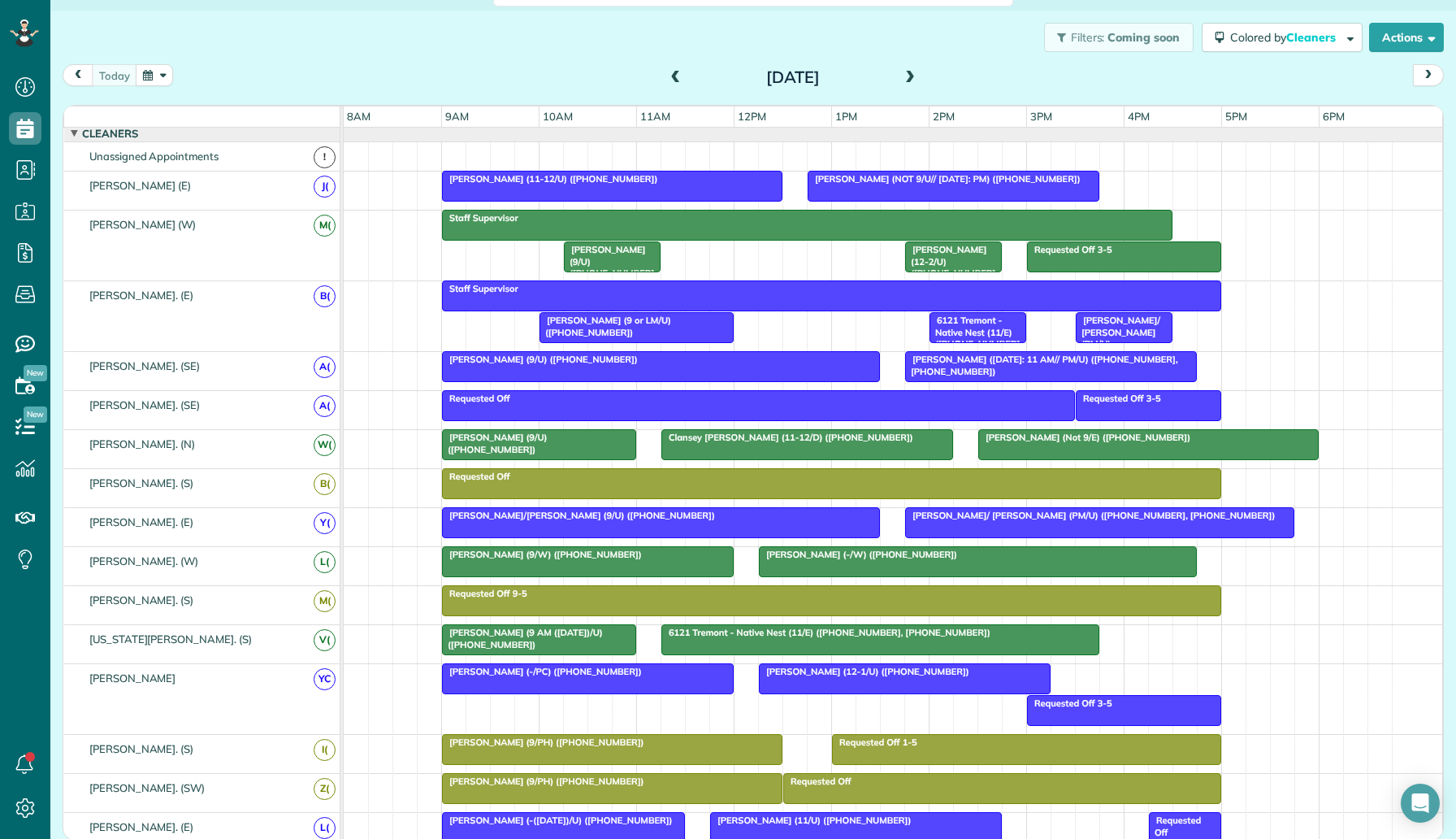
click at [879, 433] on div "Clansey [PERSON_NAME] (11-12/D) ([PHONE_NUMBER])" at bounding box center [807, 438] width 282 height 12
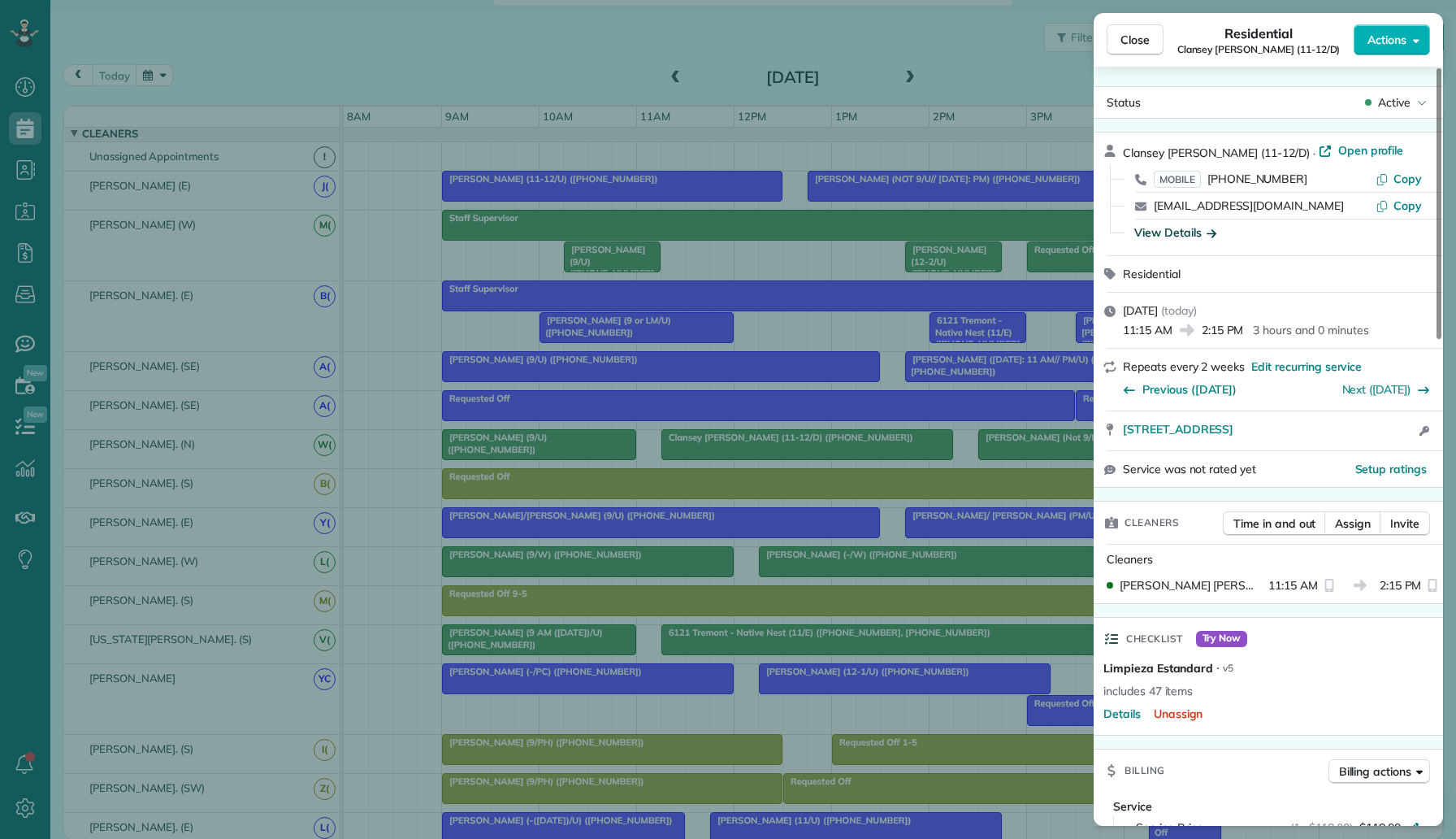
click at [1189, 229] on div "View Details" at bounding box center [1175, 233] width 82 height 16
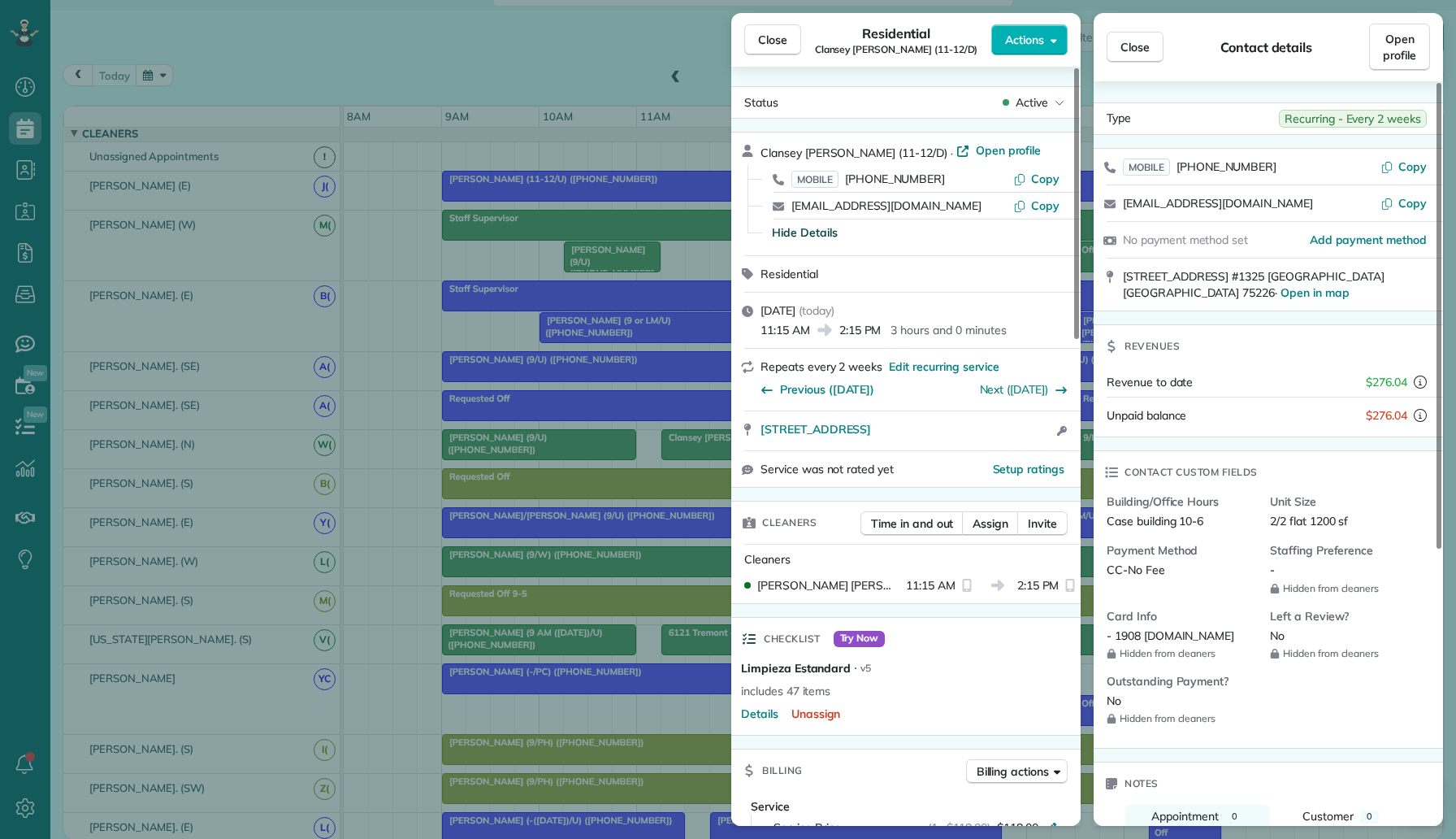
click at [651, 431] on div "Close Residential Clansey Flautt (11-12/D) Actions Status Active Clansey Flautt…" at bounding box center [728, 420] width 1456 height 839
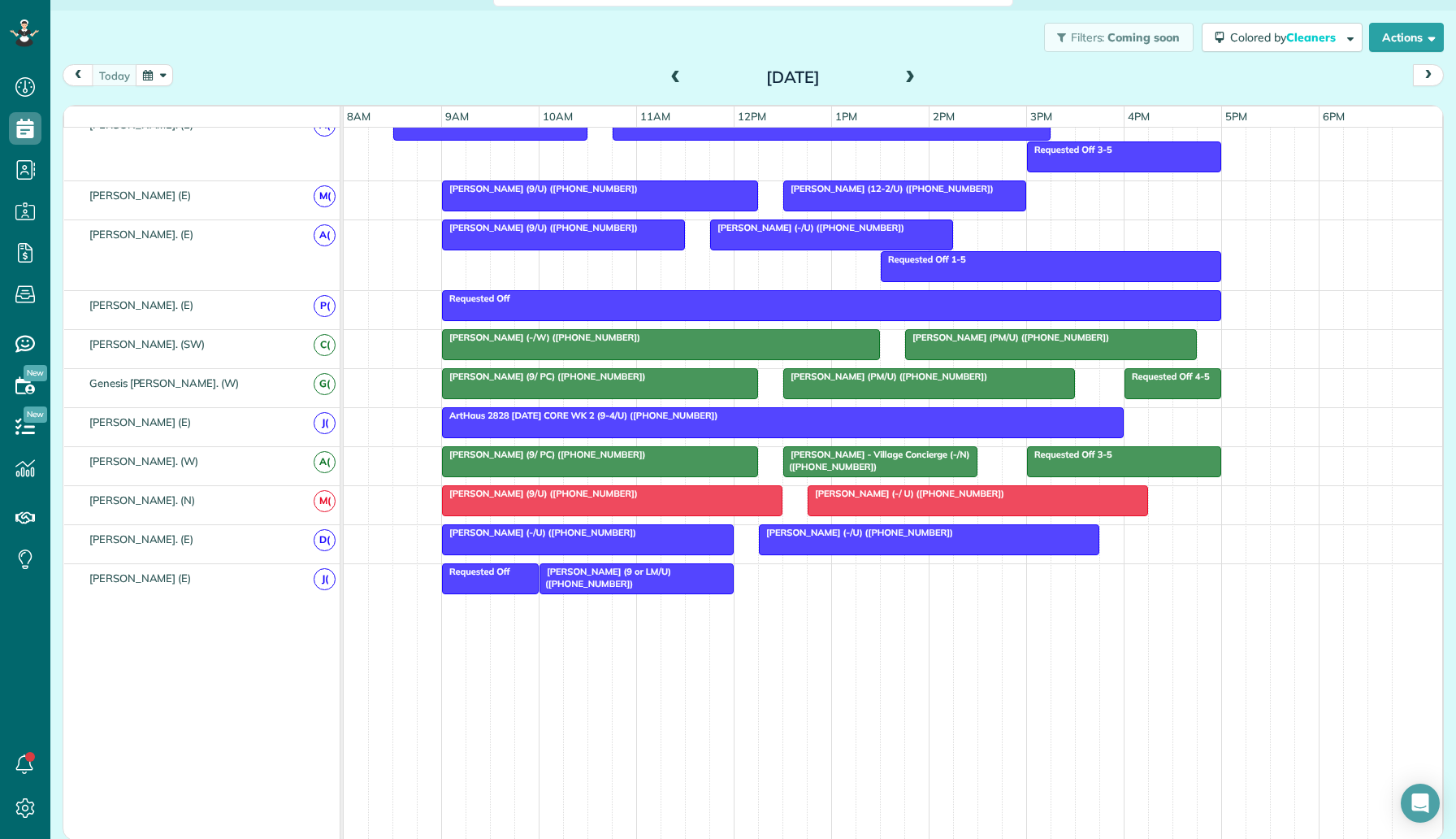
scroll to position [778, 0]
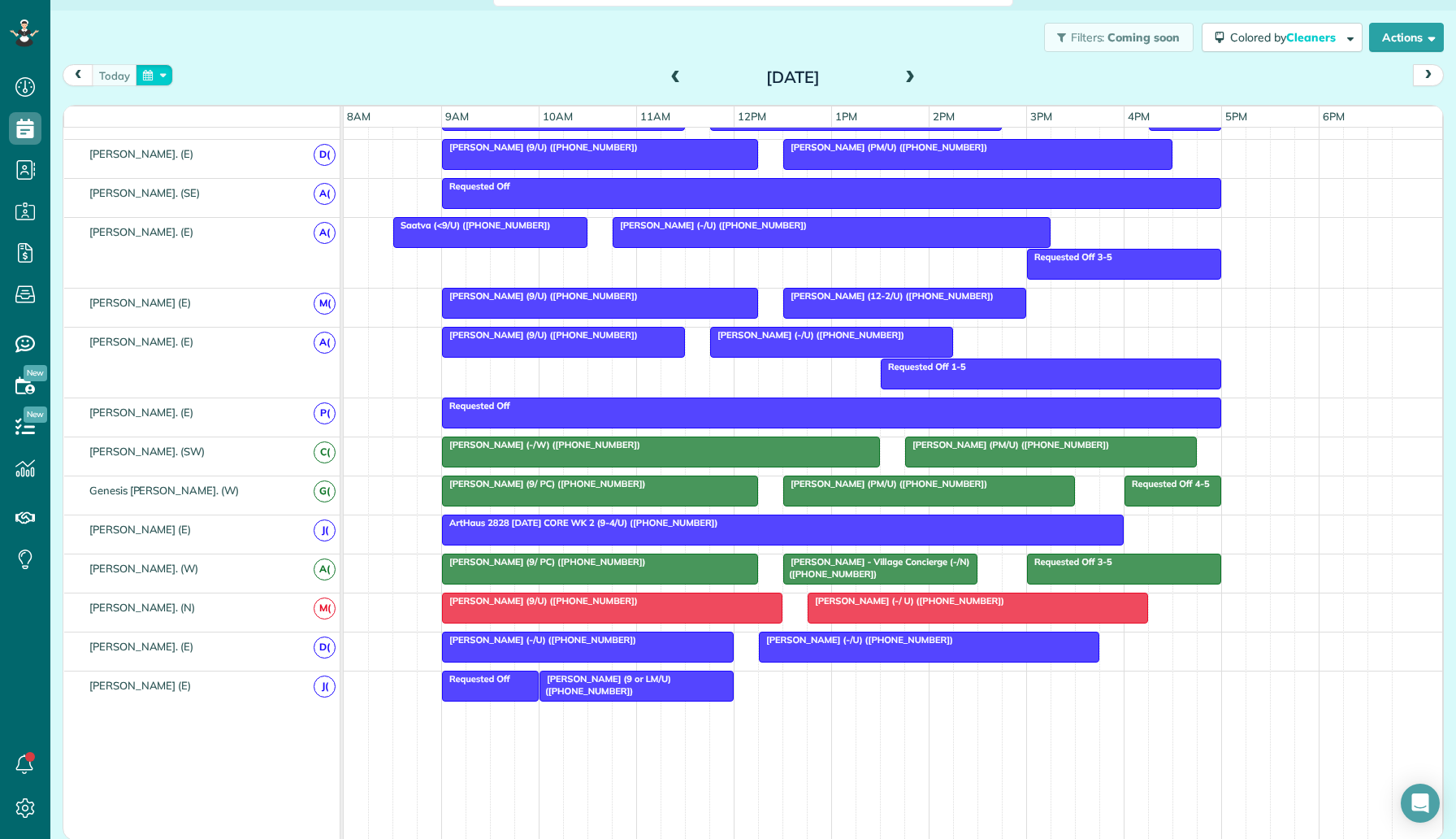
click at [150, 76] on button "button" at bounding box center [154, 75] width 37 height 22
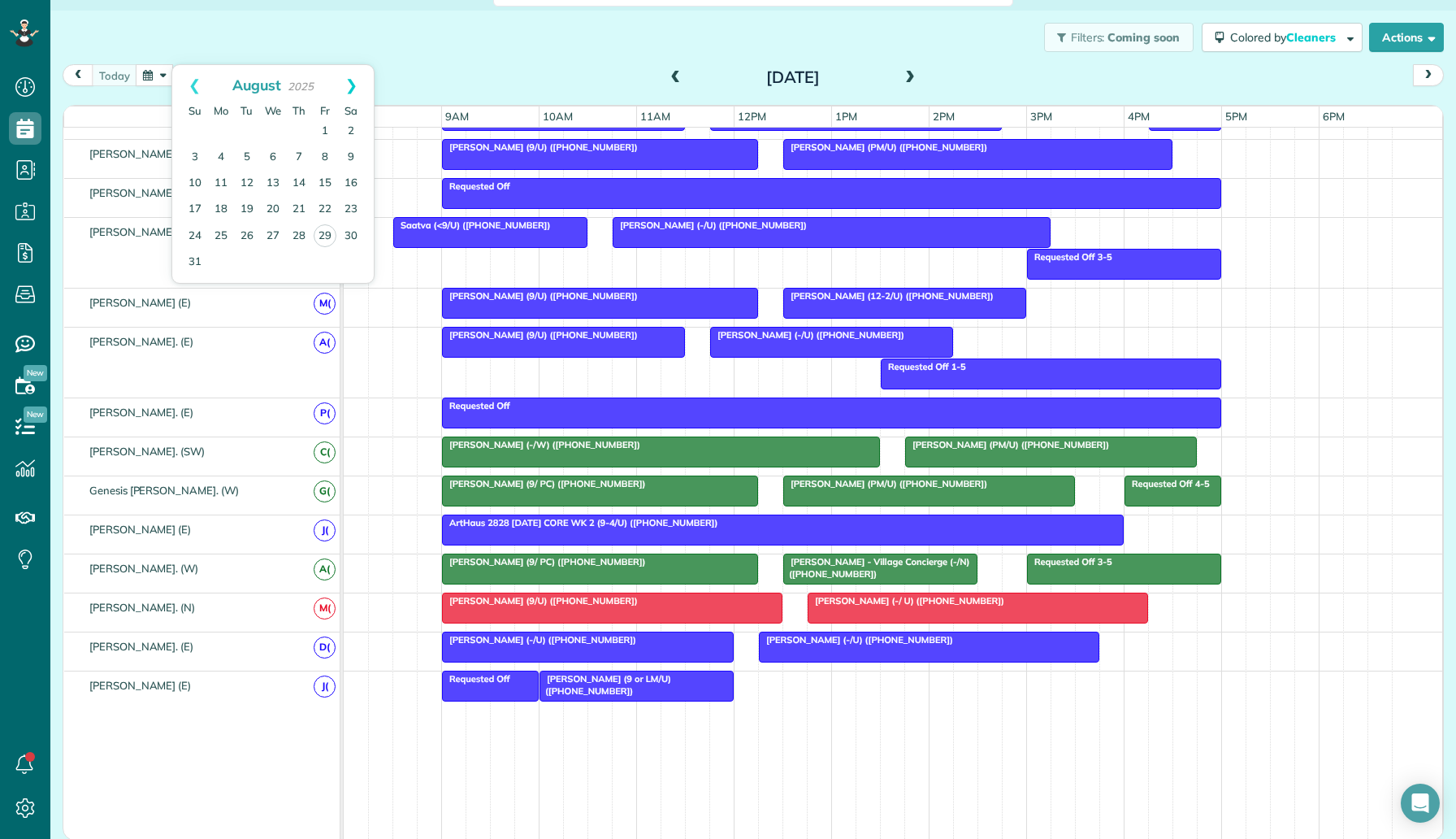
click at [350, 85] on link "Next" at bounding box center [351, 85] width 44 height 40
click at [219, 156] on link "8" at bounding box center [221, 158] width 26 height 26
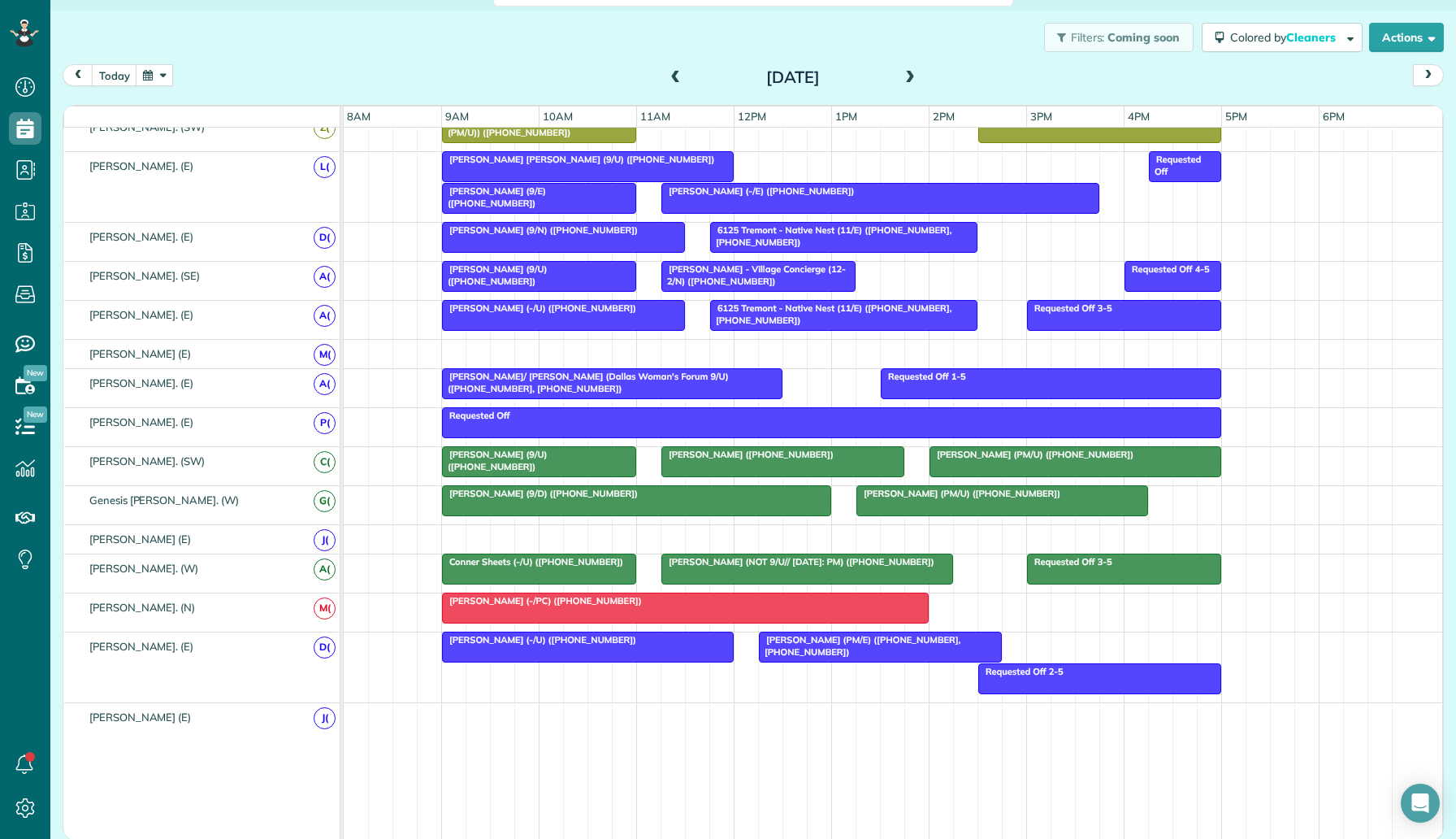
scroll to position [639, 0]
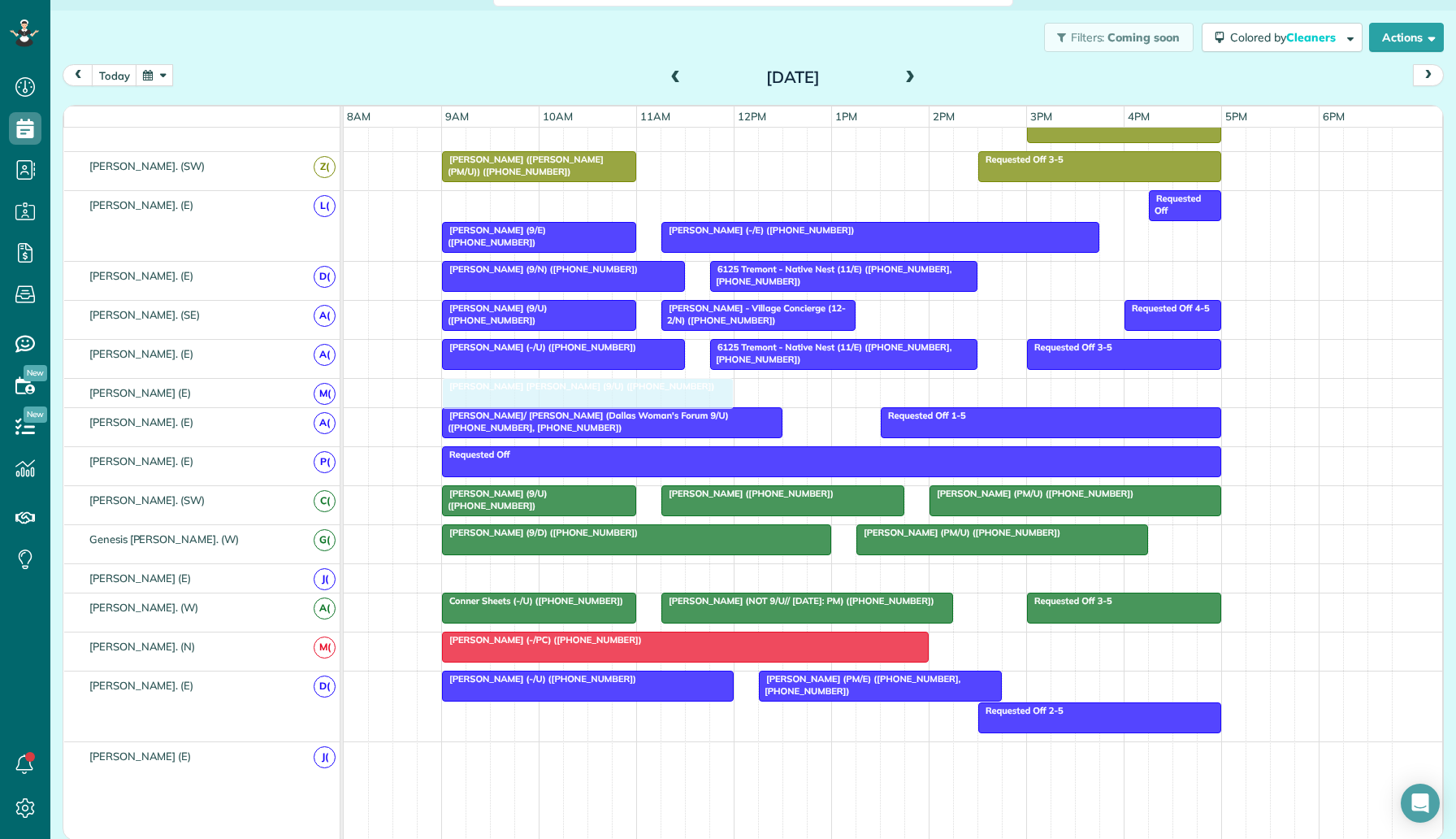
drag, startPoint x: 534, startPoint y: 199, endPoint x: 536, endPoint y: 386, distance: 187.0
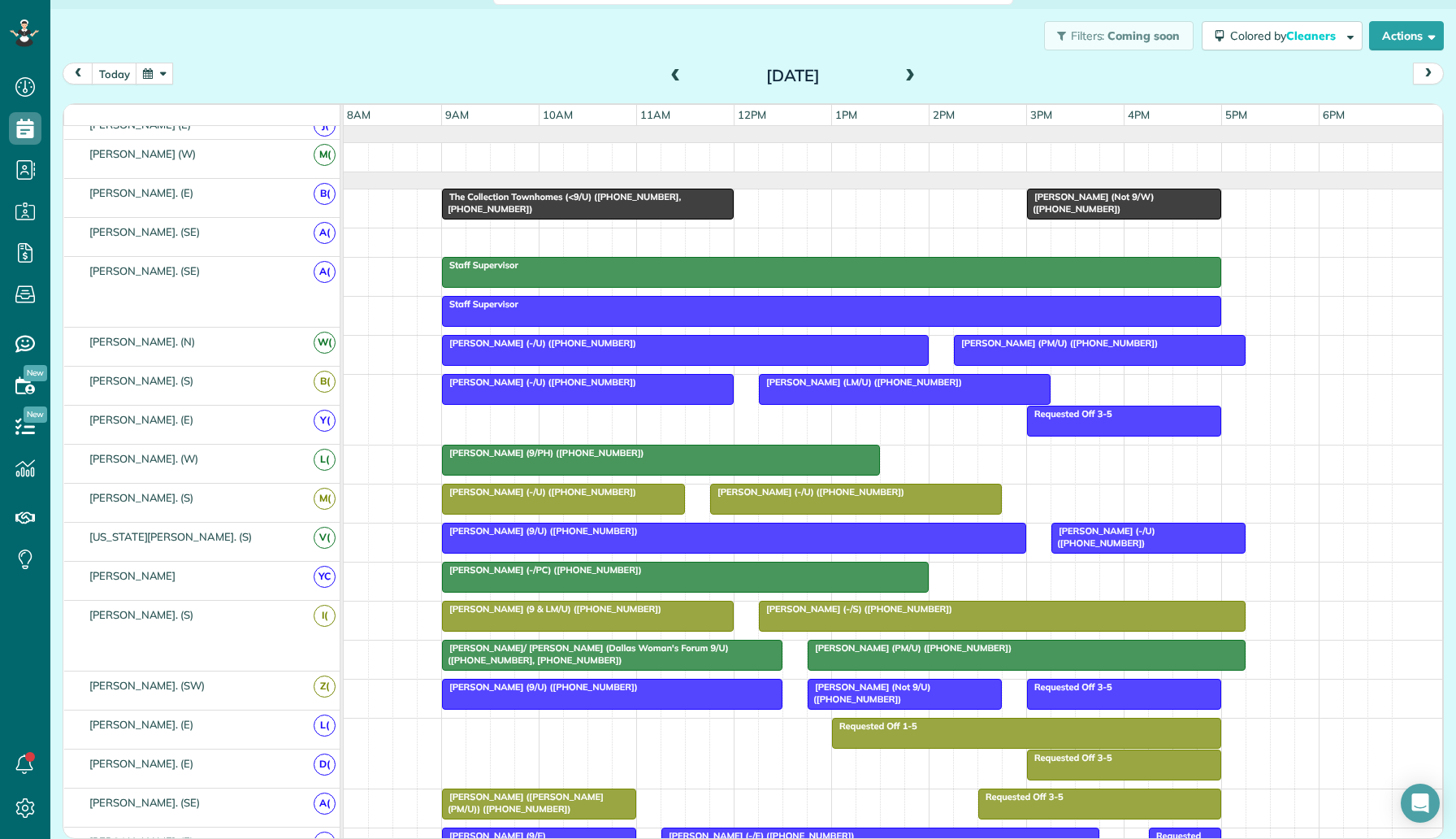
scroll to position [0, 0]
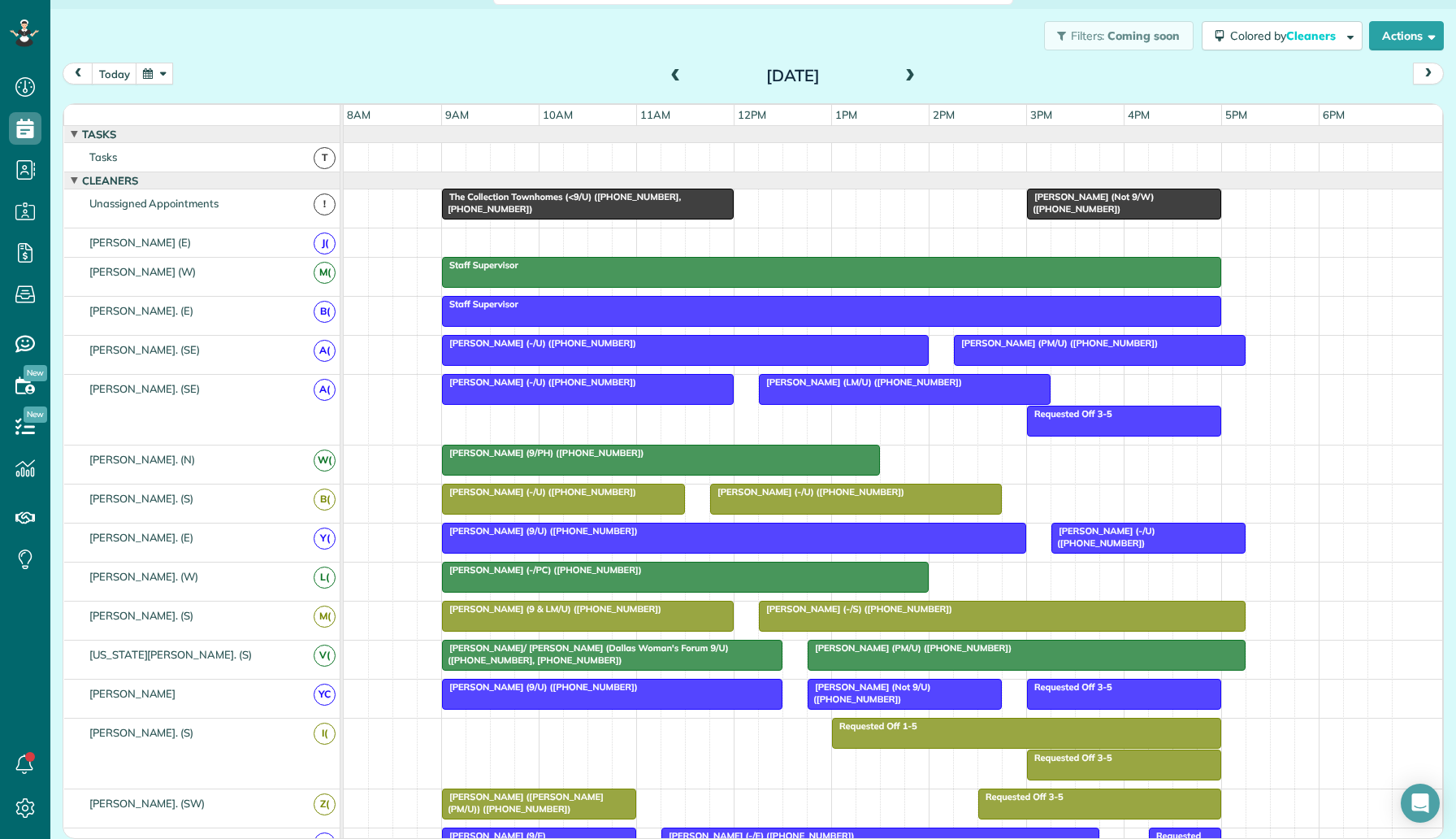
click at [801, 206] on div "Felicia Gordon (Not 9/W) (+16019068150) The Collection Townhomes (<9/U) (+12149…" at bounding box center [893, 208] width 1099 height 38
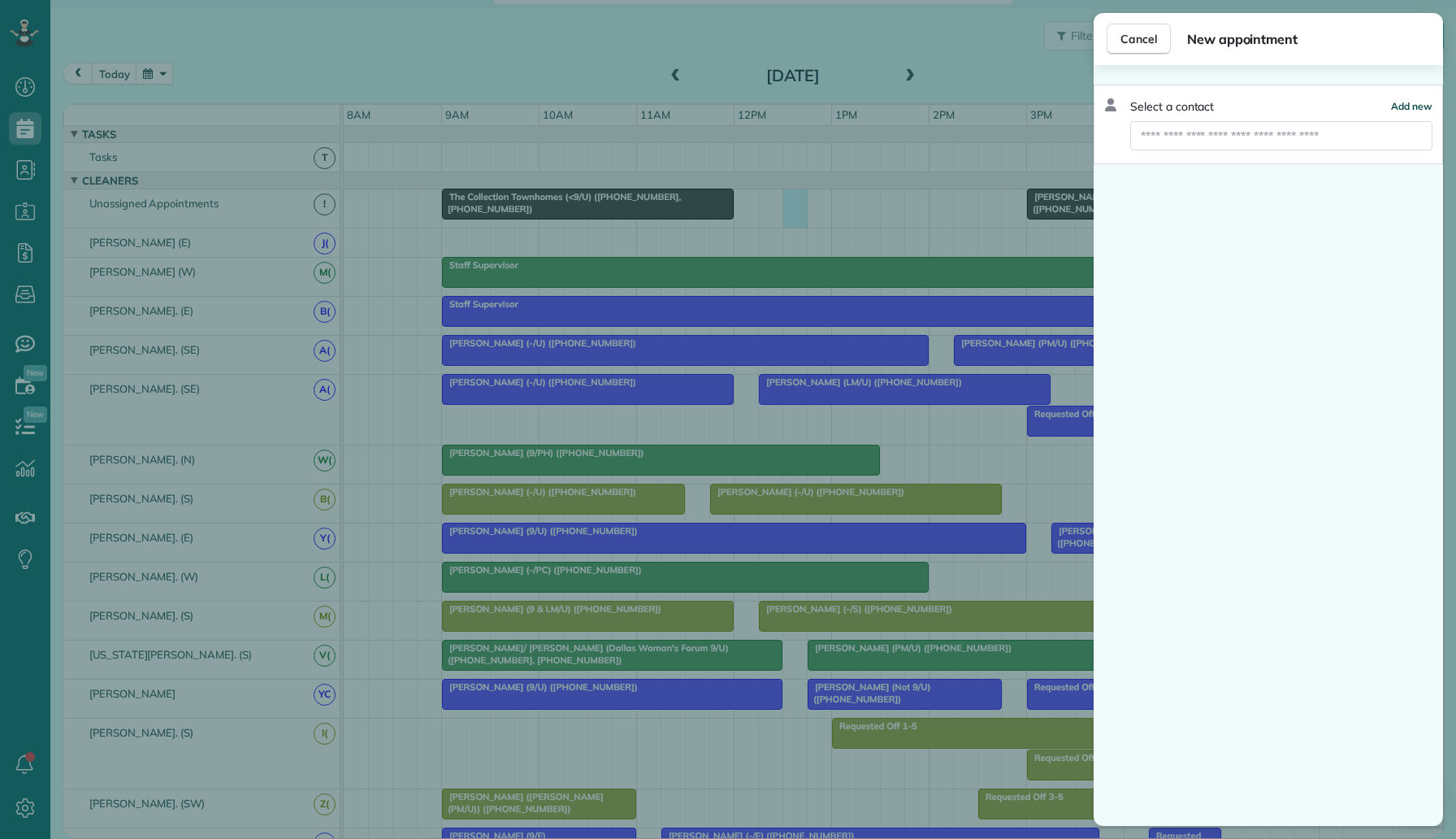
click at [1404, 108] on span "Add new" at bounding box center [1412, 106] width 41 height 12
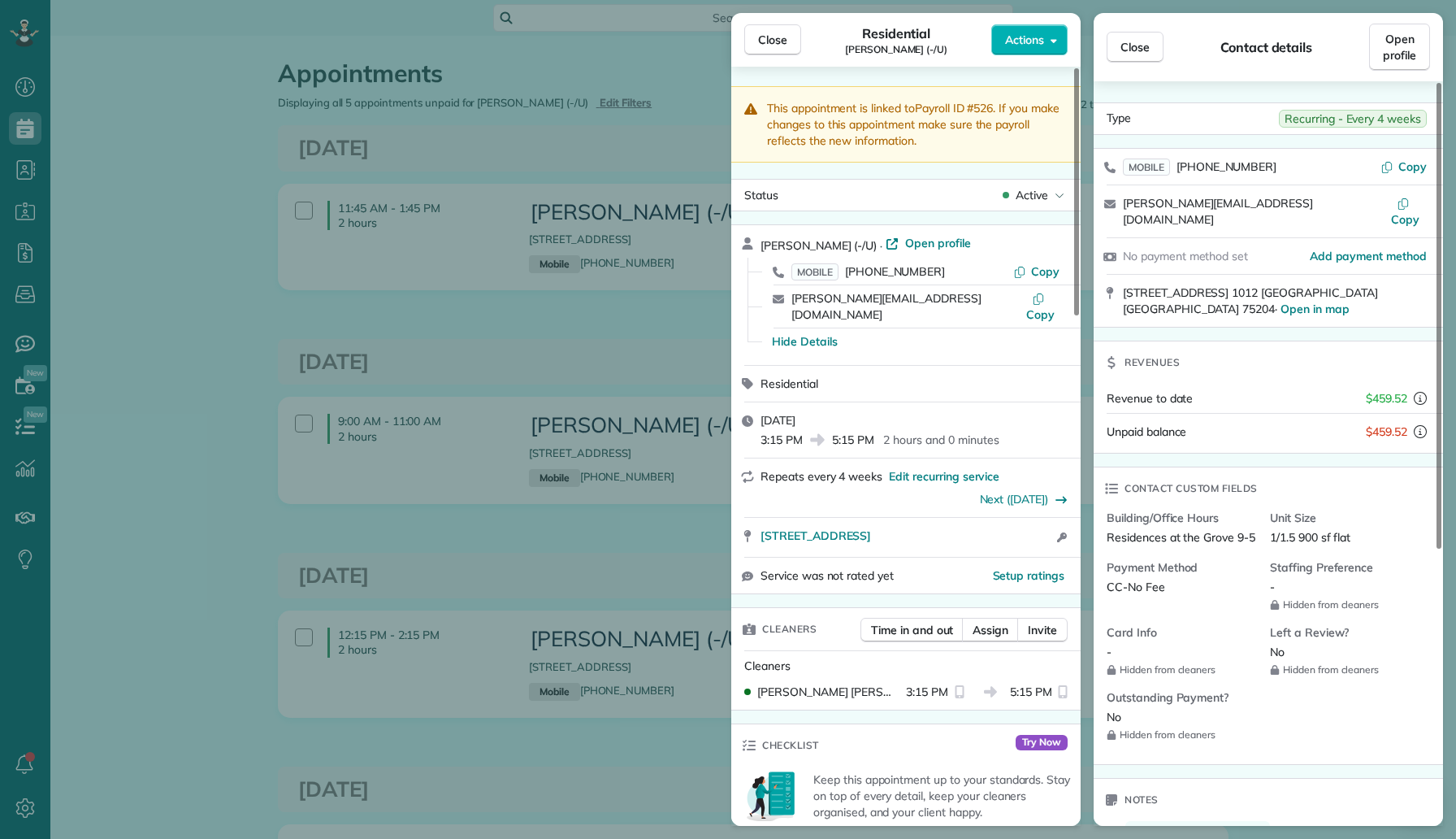
scroll to position [428, 0]
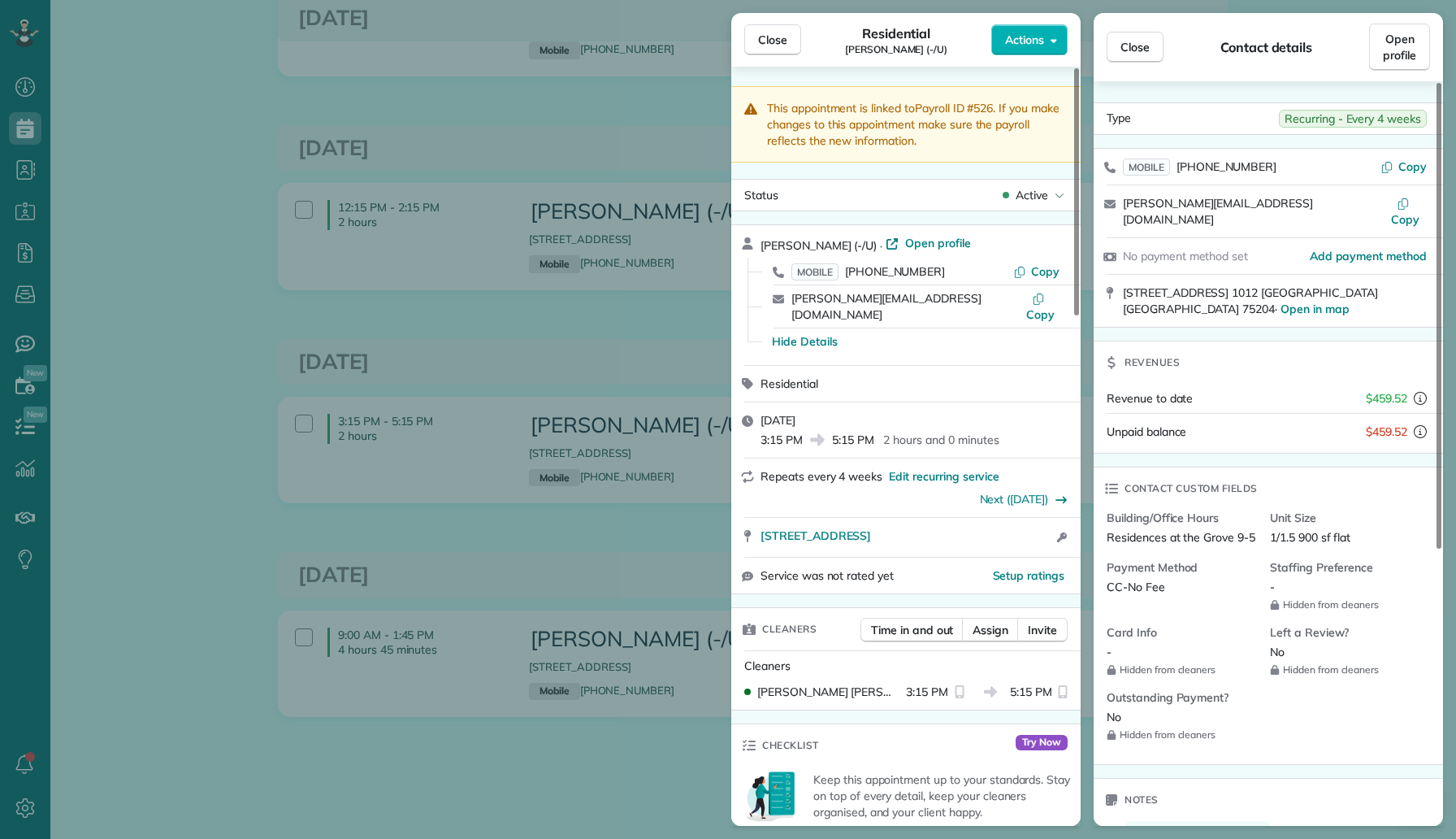
click at [42, 180] on div "Close Residential Sam Baham (-/U) Actions This appointment is linked to Payroll…" at bounding box center [728, 420] width 1456 height 839
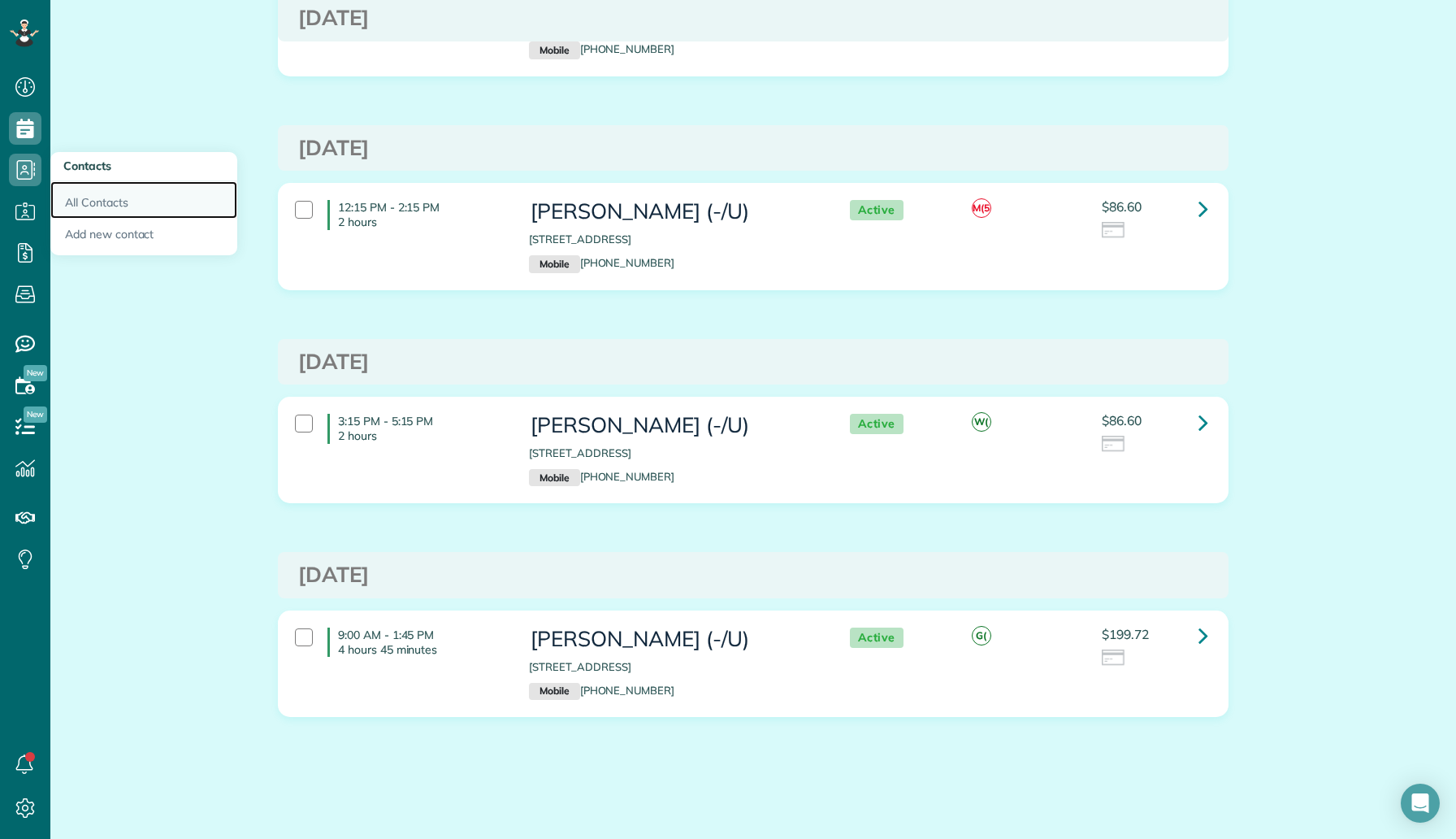
click at [102, 200] on link "All Contacts" at bounding box center [143, 199] width 187 height 37
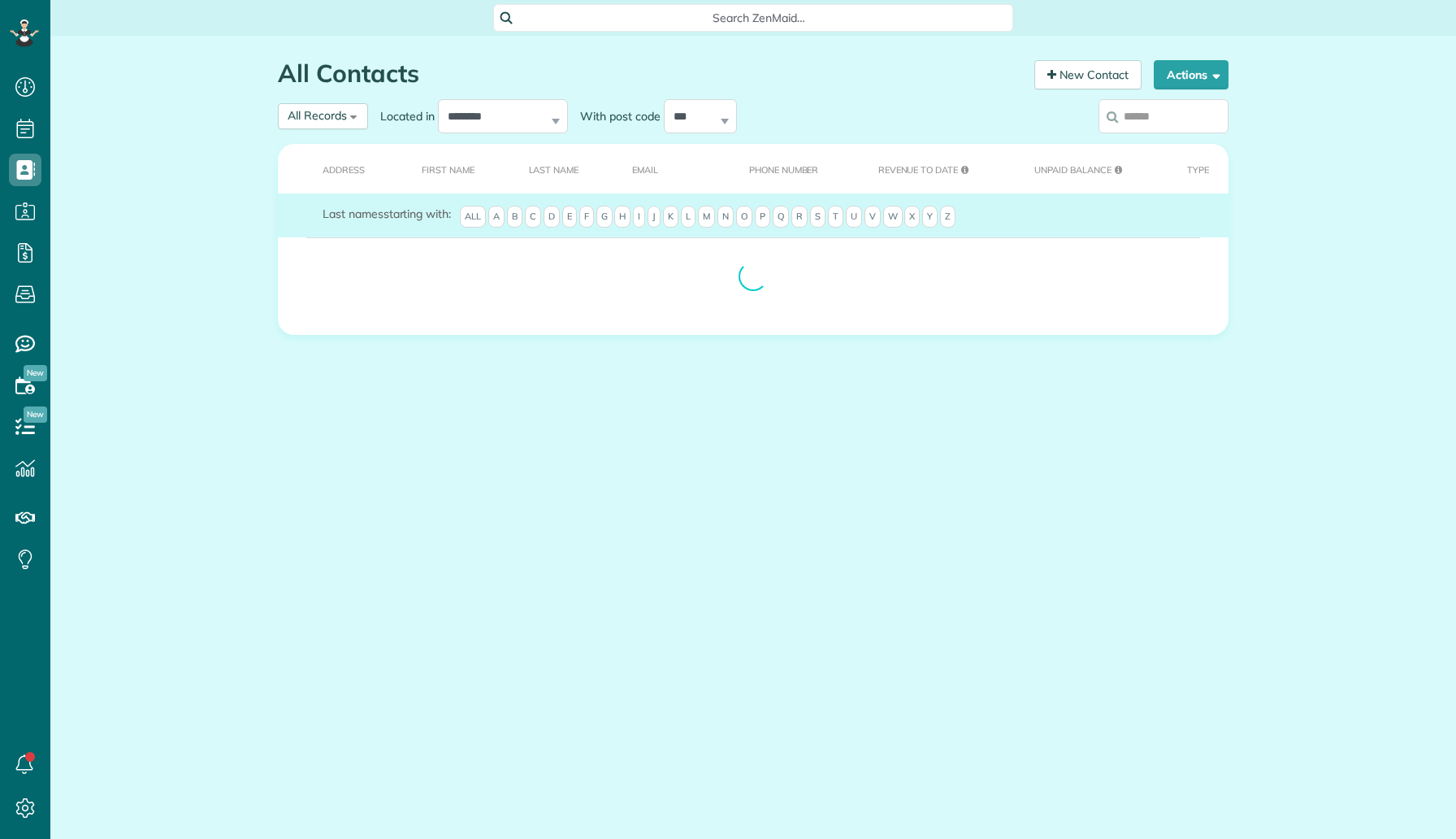
scroll to position [7, 7]
click at [1139, 114] on input "search" at bounding box center [1164, 116] width 130 height 34
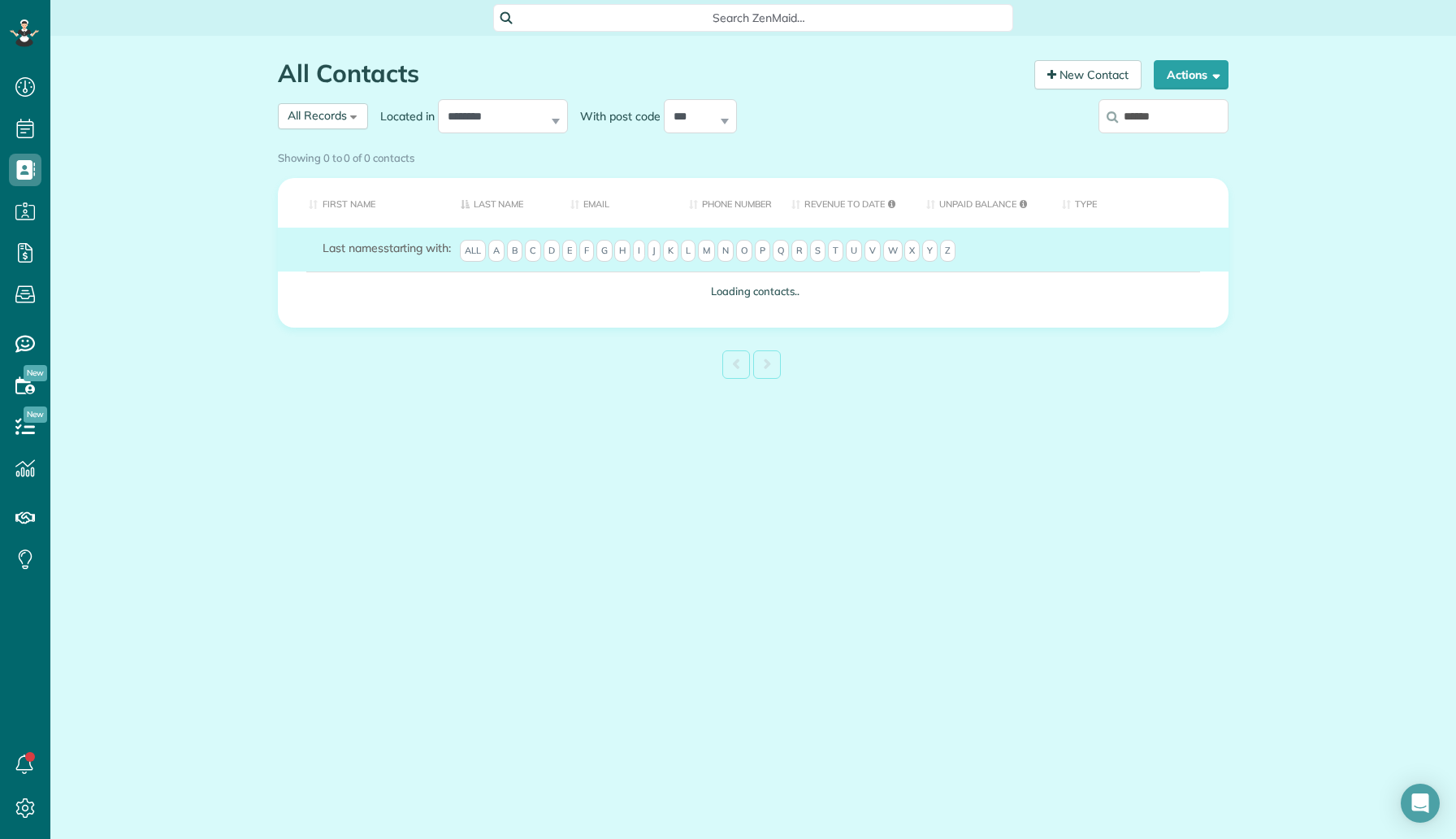
type input "******"
click at [1146, 144] on div "Showing 0 to 0 of 0 contacts" at bounding box center [754, 155] width 951 height 22
click at [1143, 123] on label "******" at bounding box center [1164, 116] width 130 height 42
click at [1143, 123] on input "******" at bounding box center [1164, 116] width 130 height 34
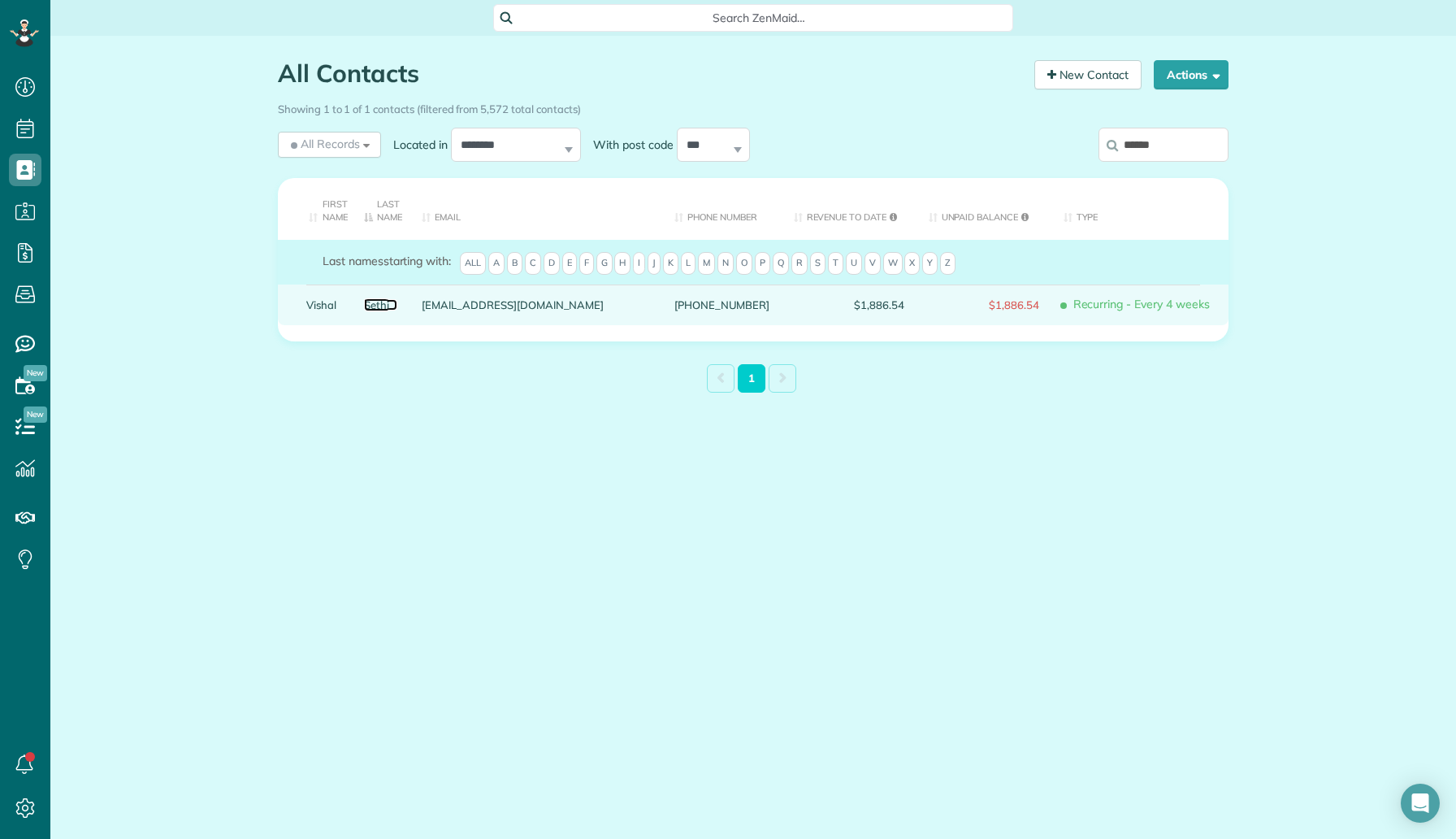
click at [380, 304] on link "Sethi" at bounding box center [381, 305] width 34 height 12
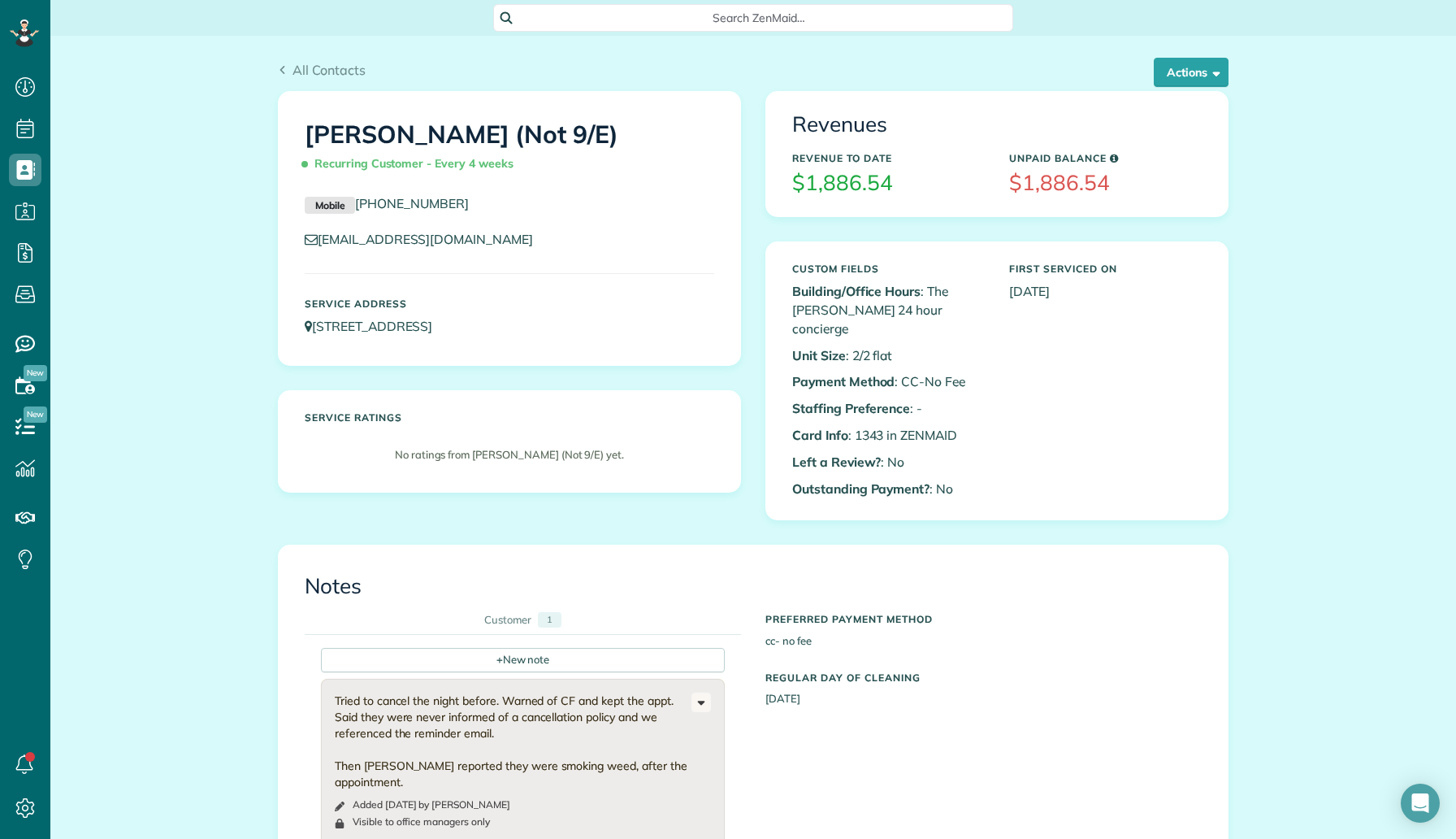
scroll to position [118, 0]
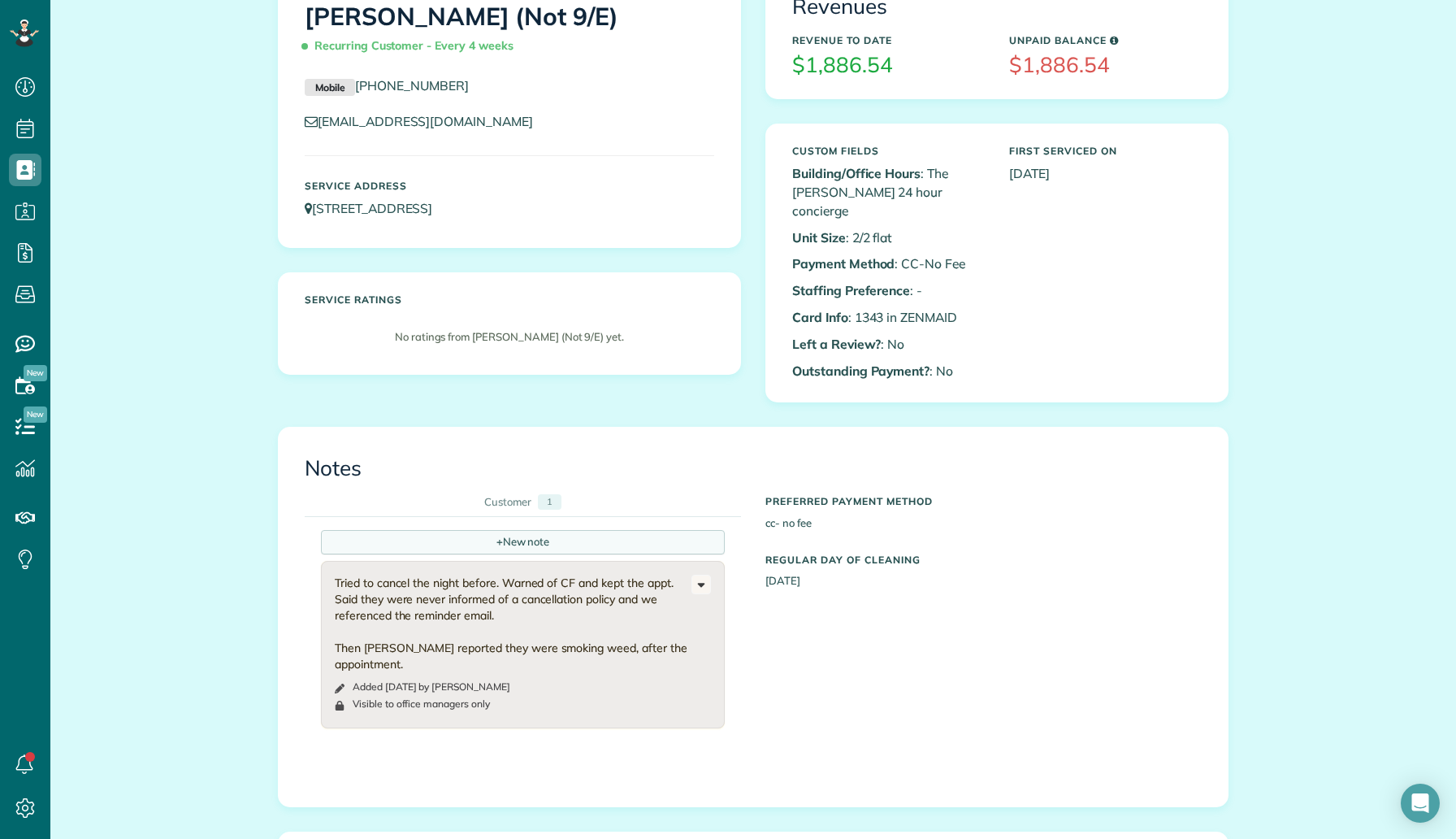
click at [557, 533] on div "+ New note" at bounding box center [522, 542] width 404 height 25
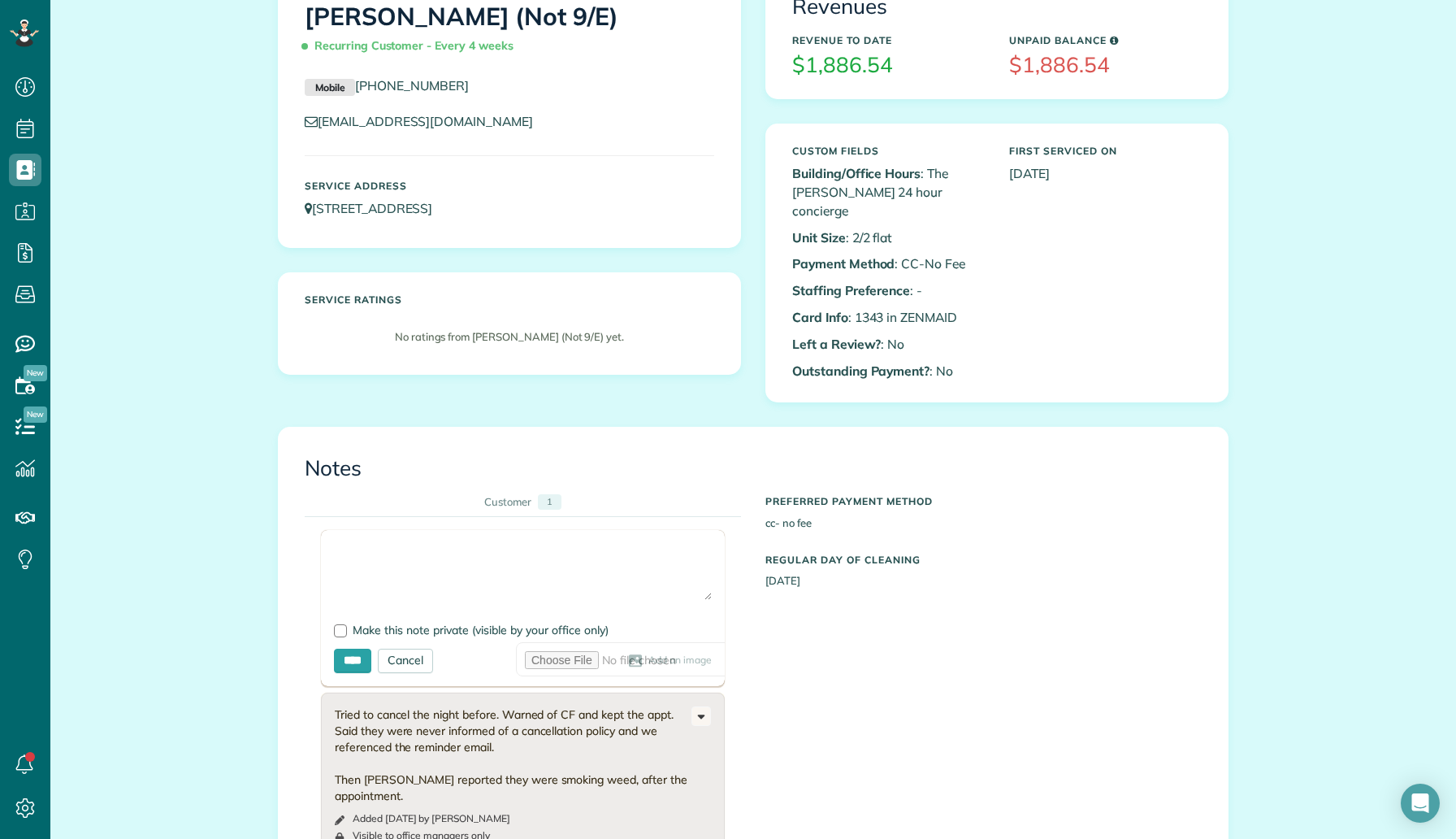
click at [498, 558] on textarea at bounding box center [522, 571] width 378 height 57
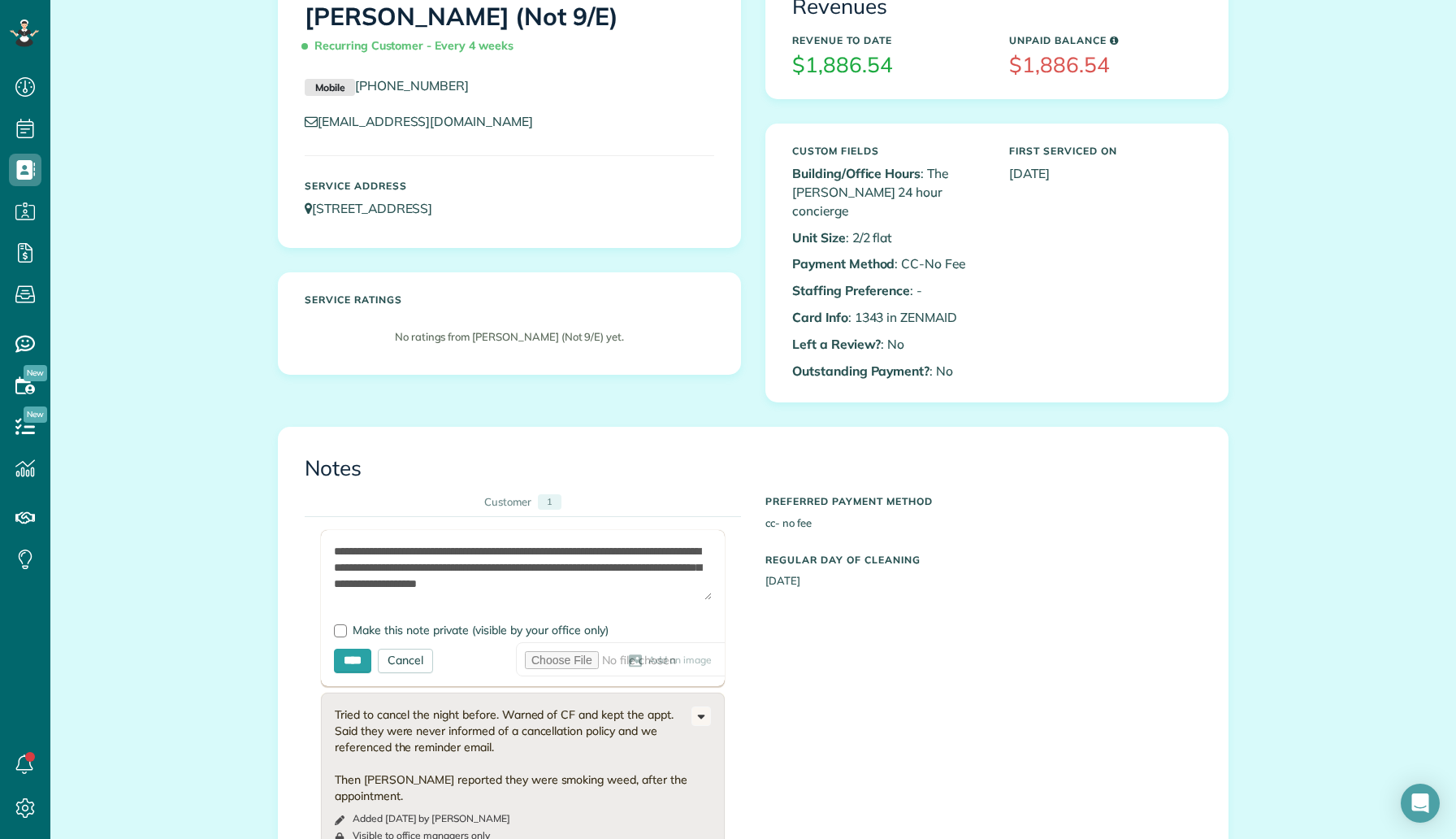
scroll to position [7, 0]
type textarea "**********"
click at [341, 624] on div at bounding box center [341, 631] width 13 height 13
click at [360, 648] on input "****" at bounding box center [352, 661] width 37 height 25
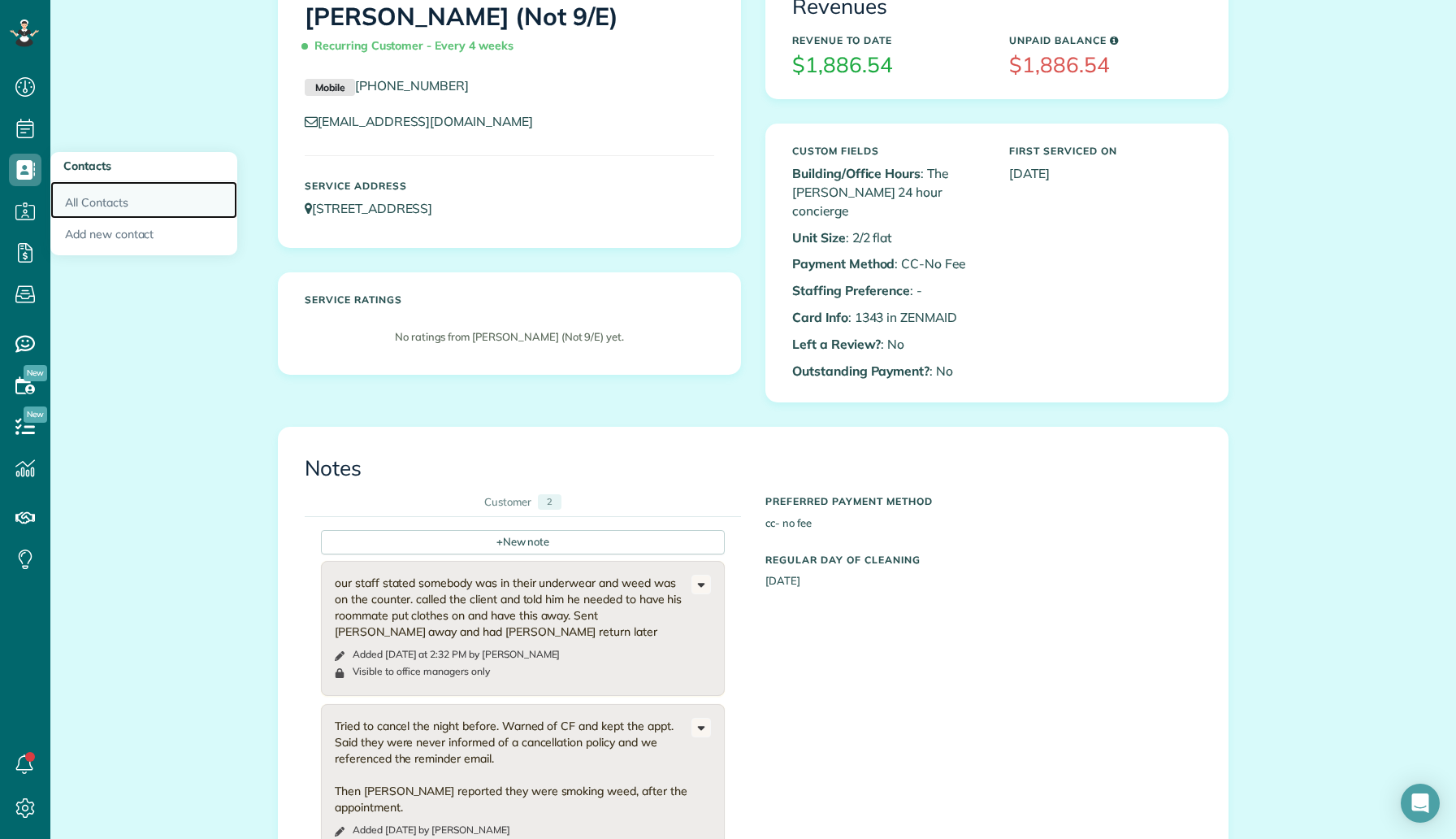
click at [91, 201] on link "All Contacts" at bounding box center [143, 199] width 187 height 37
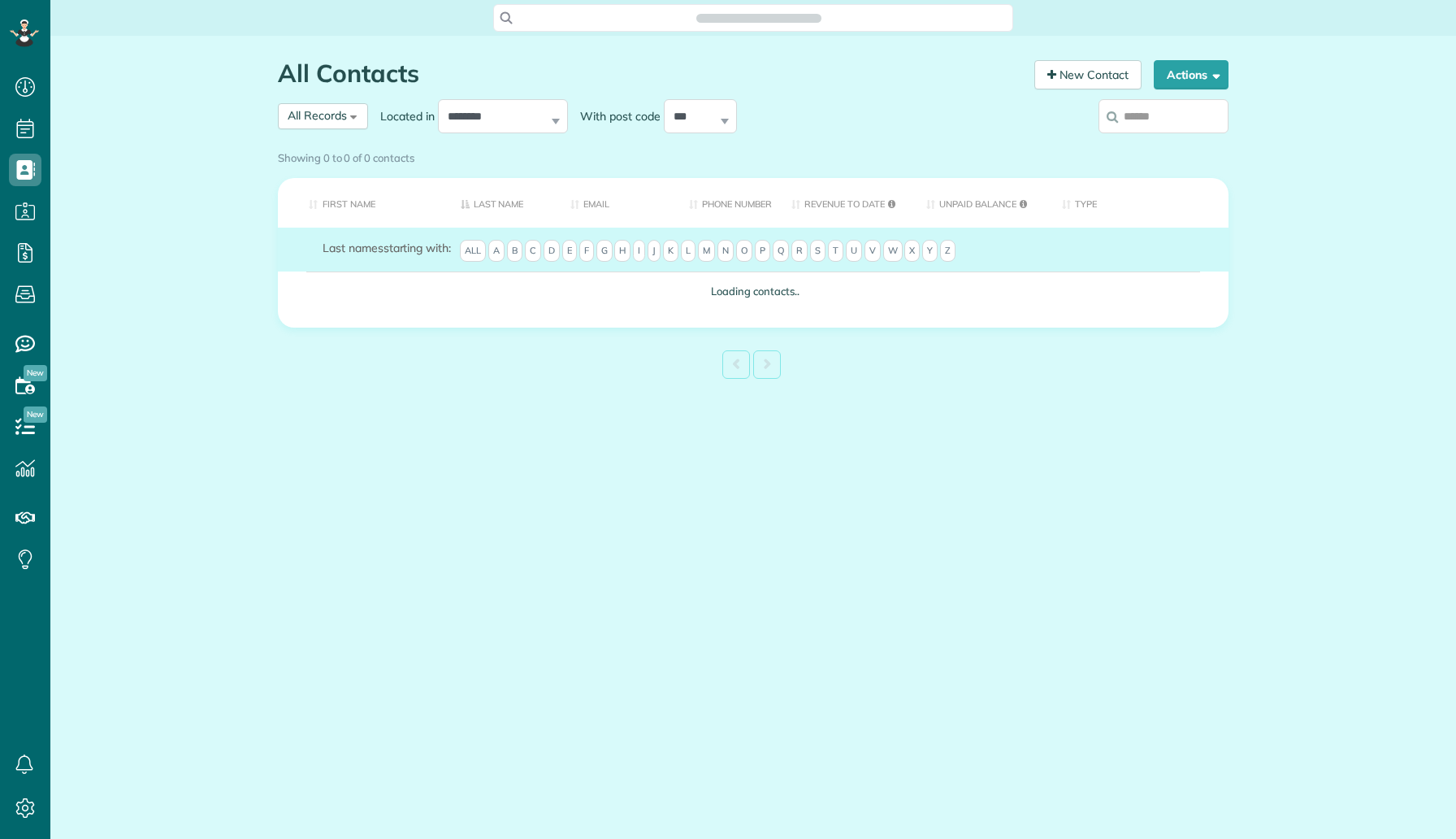
scroll to position [7, 7]
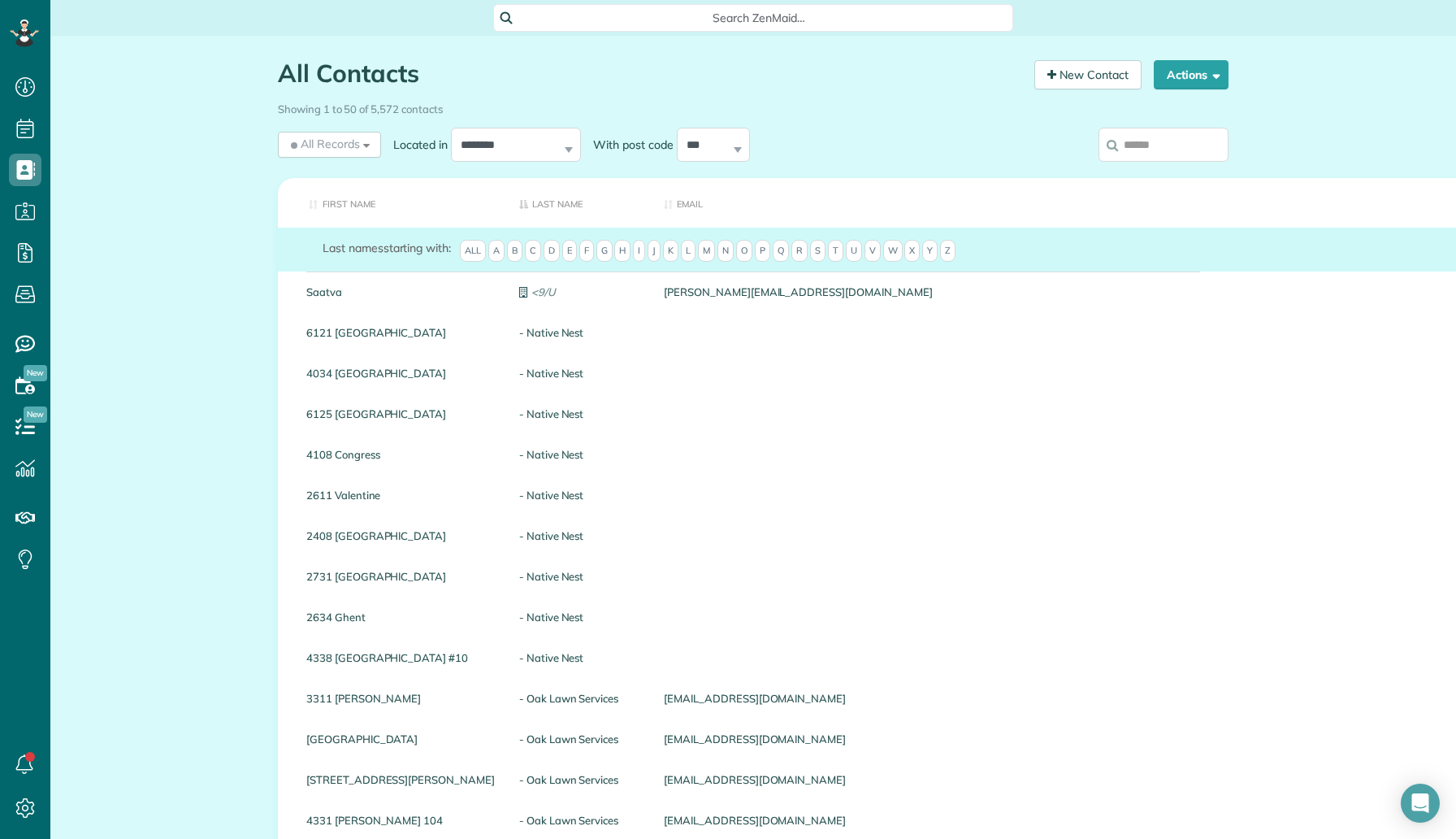
click at [1144, 140] on input "search" at bounding box center [1164, 144] width 130 height 34
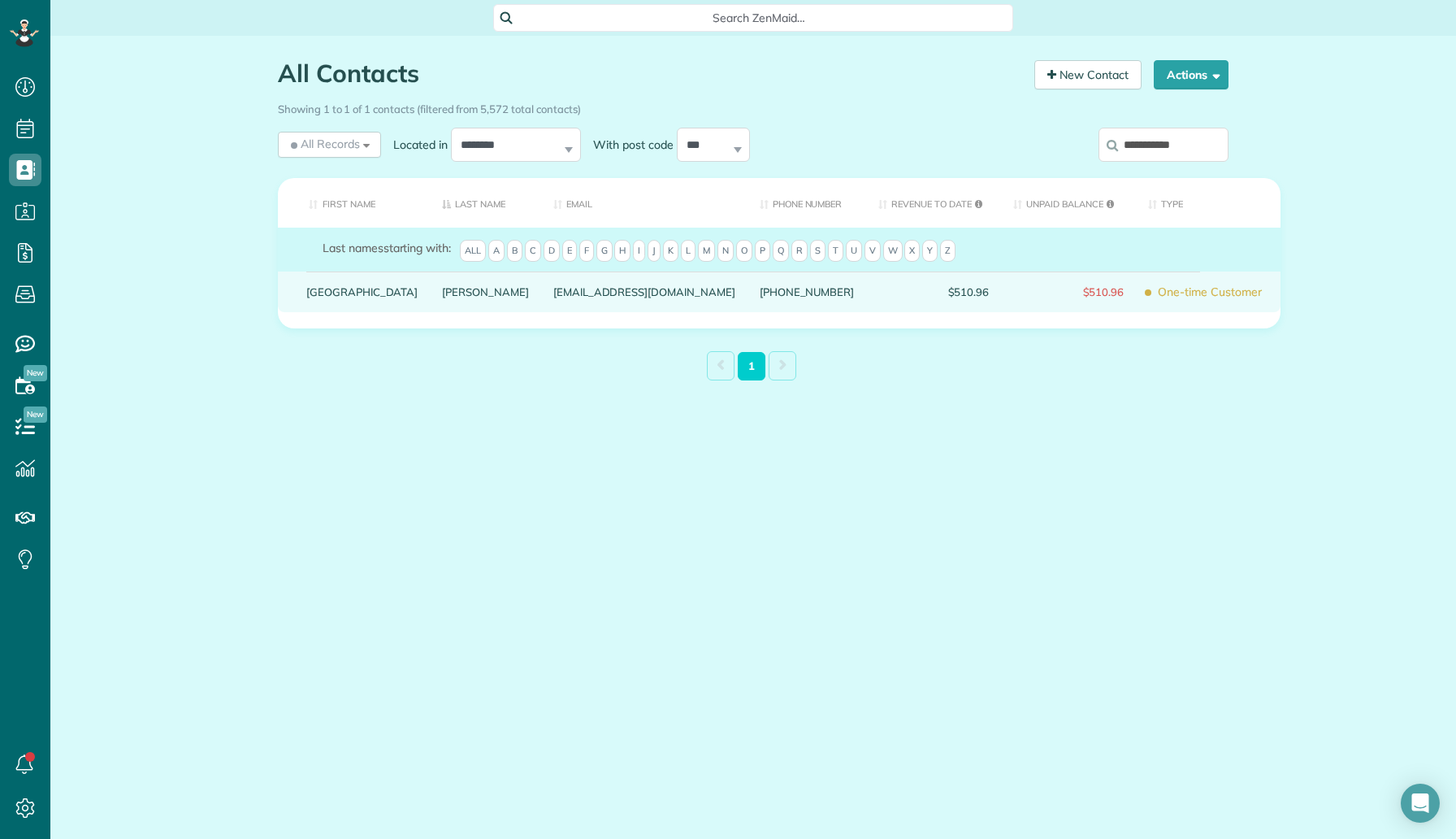
type input "**********"
click at [442, 298] on link "Paul" at bounding box center [485, 292] width 87 height 12
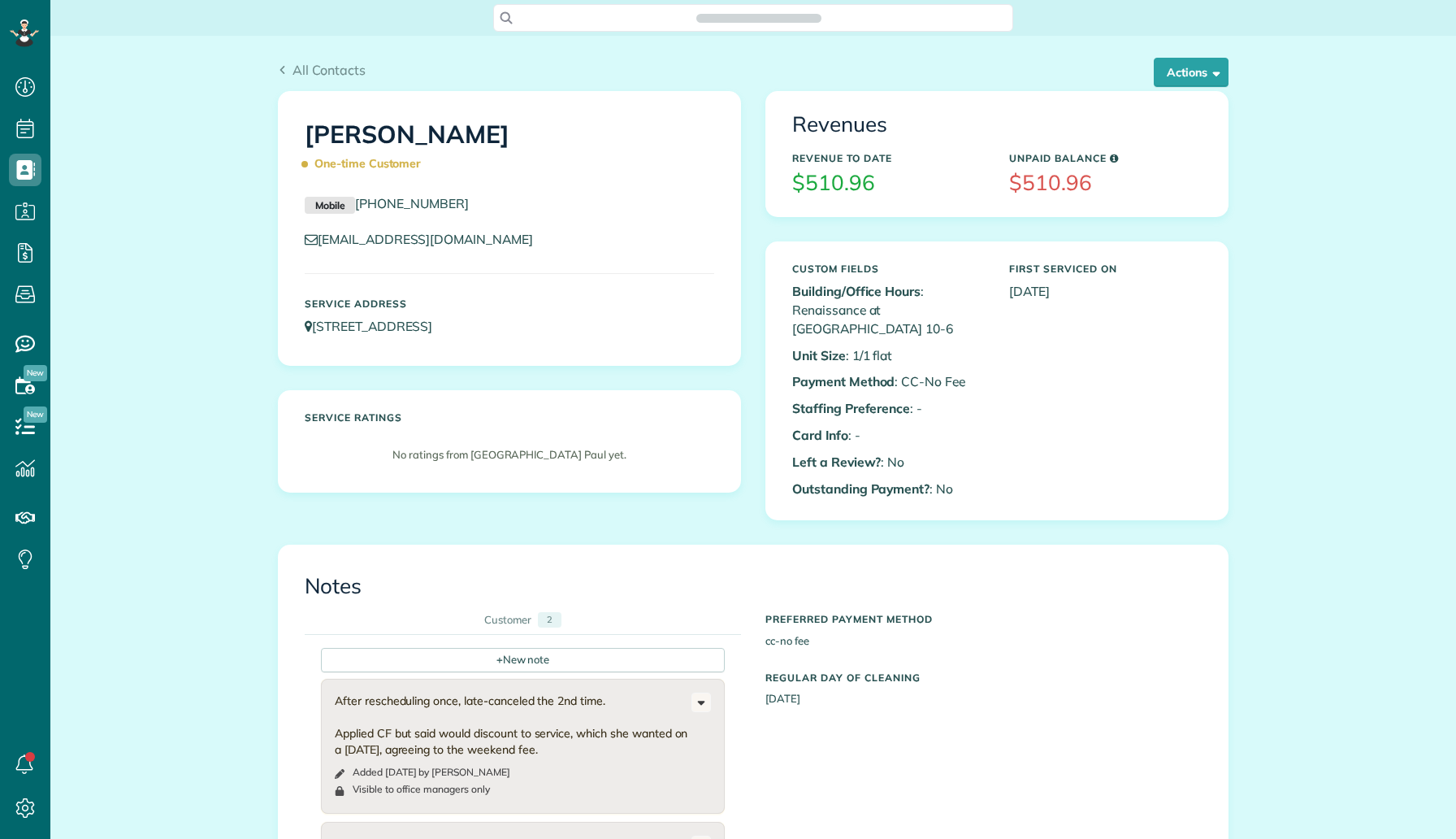
scroll to position [7, 7]
click at [1188, 69] on button "Actions" at bounding box center [1191, 72] width 75 height 30
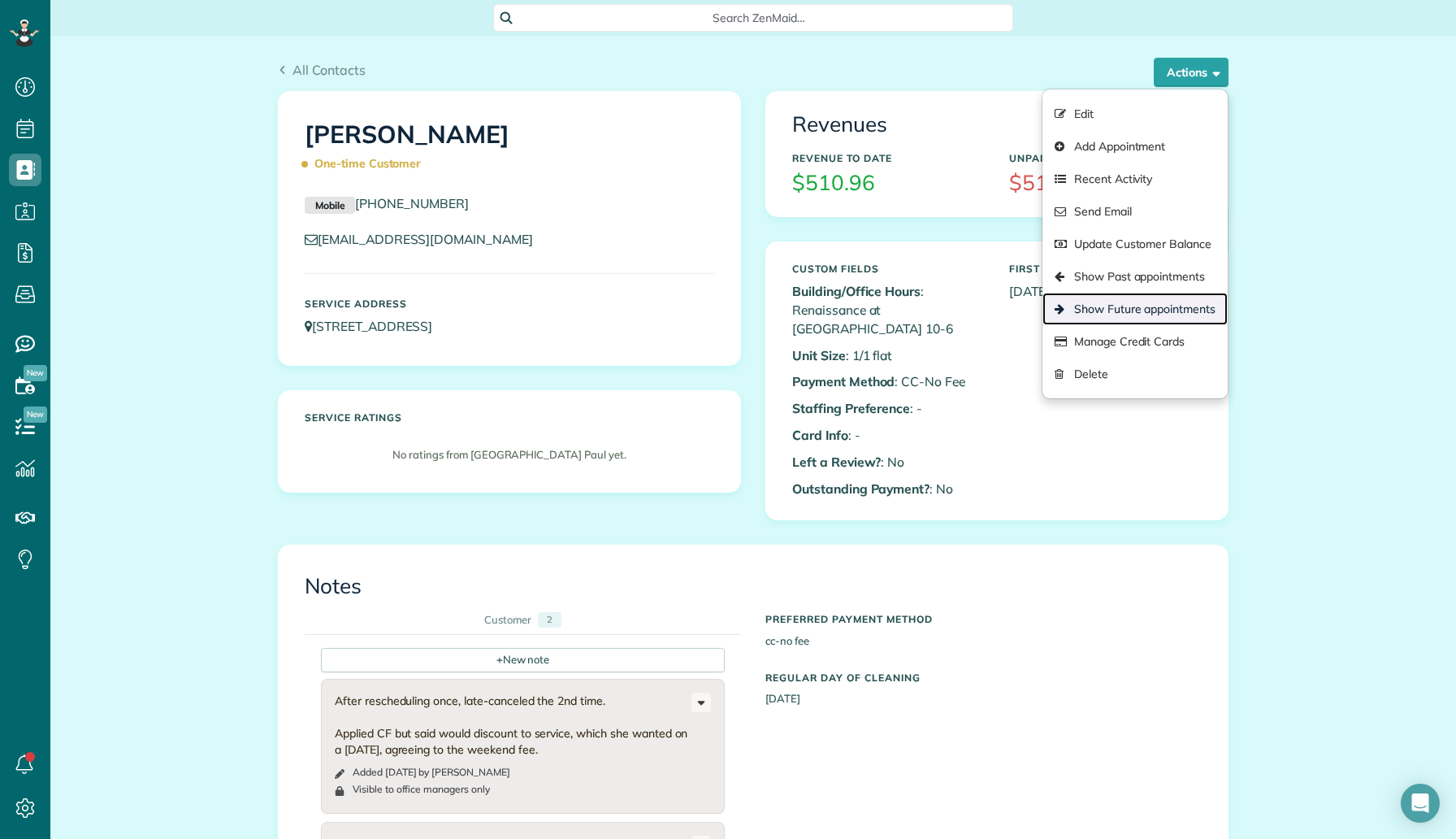
click at [1134, 311] on link "Show Future appointments" at bounding box center [1135, 309] width 185 height 33
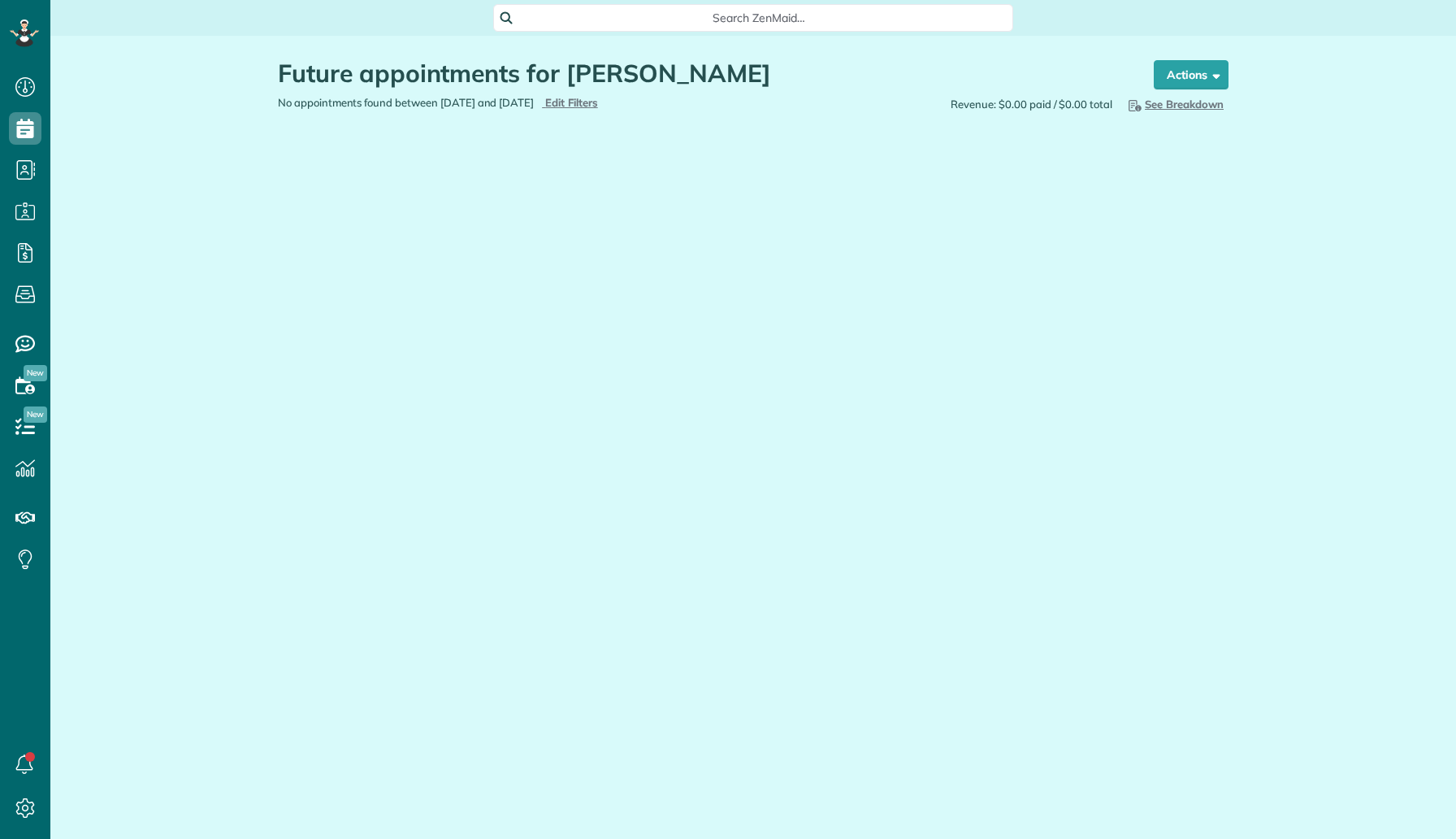
scroll to position [7, 7]
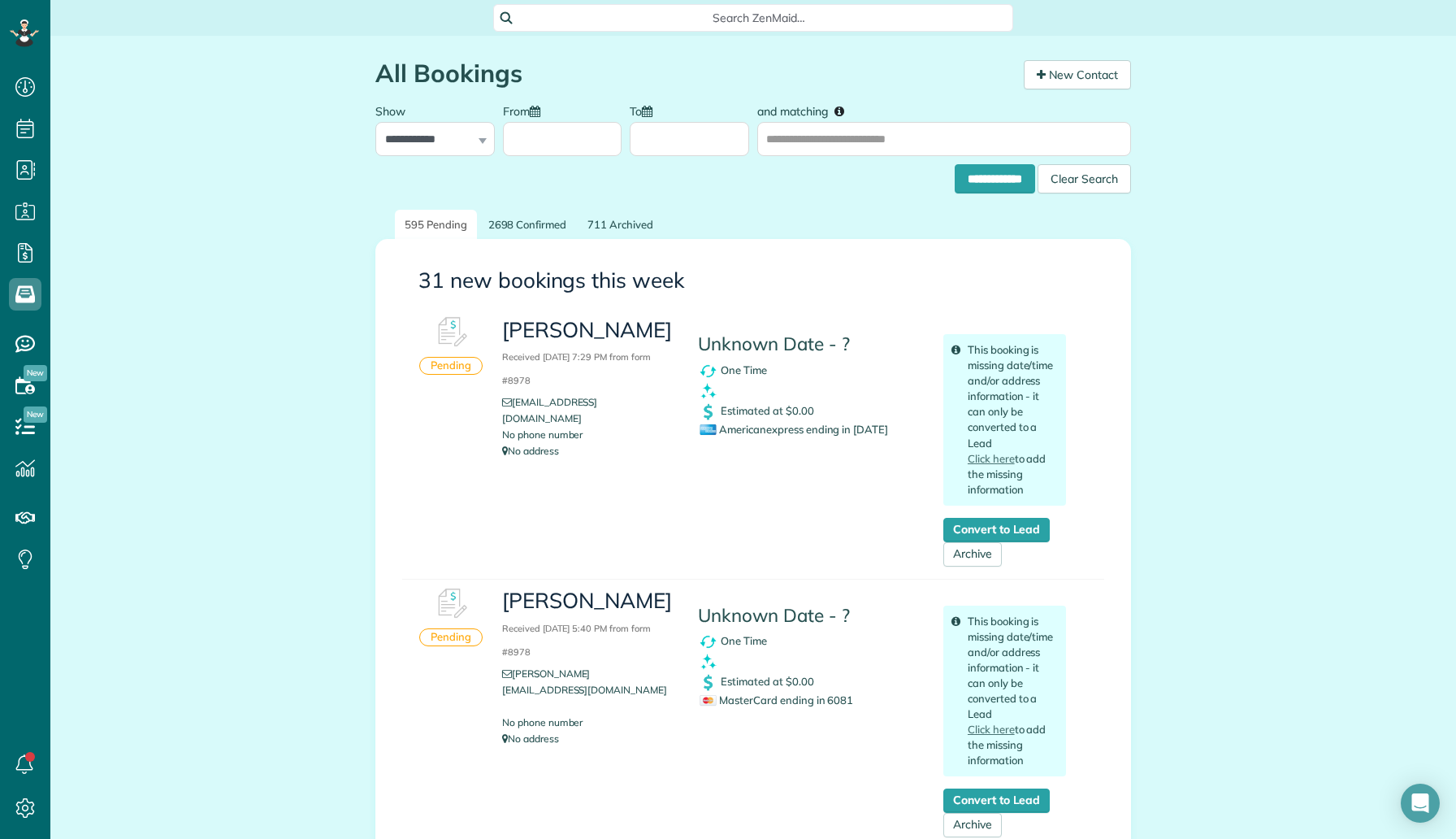
scroll to position [7, 7]
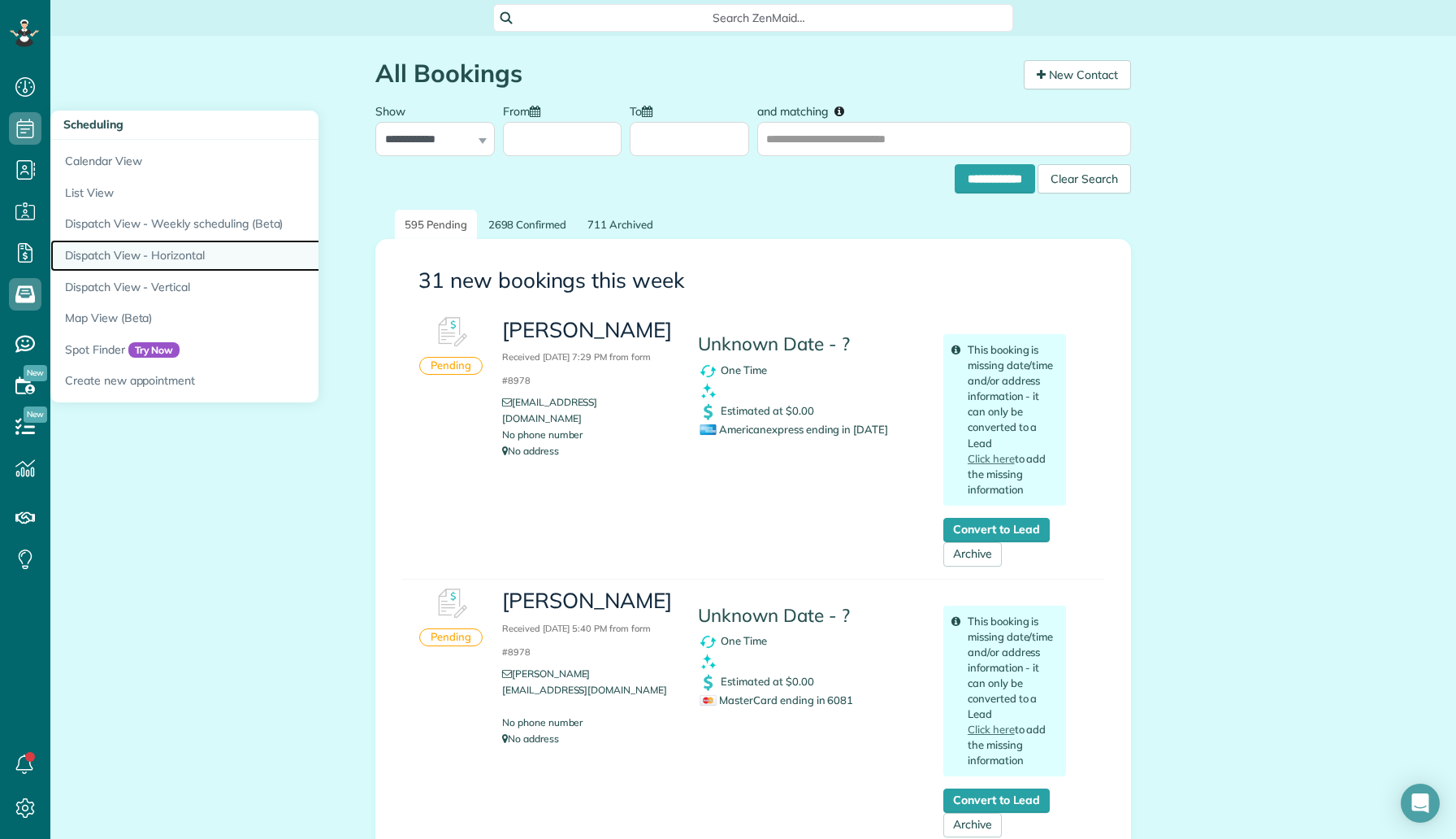
click at [206, 253] on link "Dispatch View - Horizontal" at bounding box center [253, 255] width 406 height 32
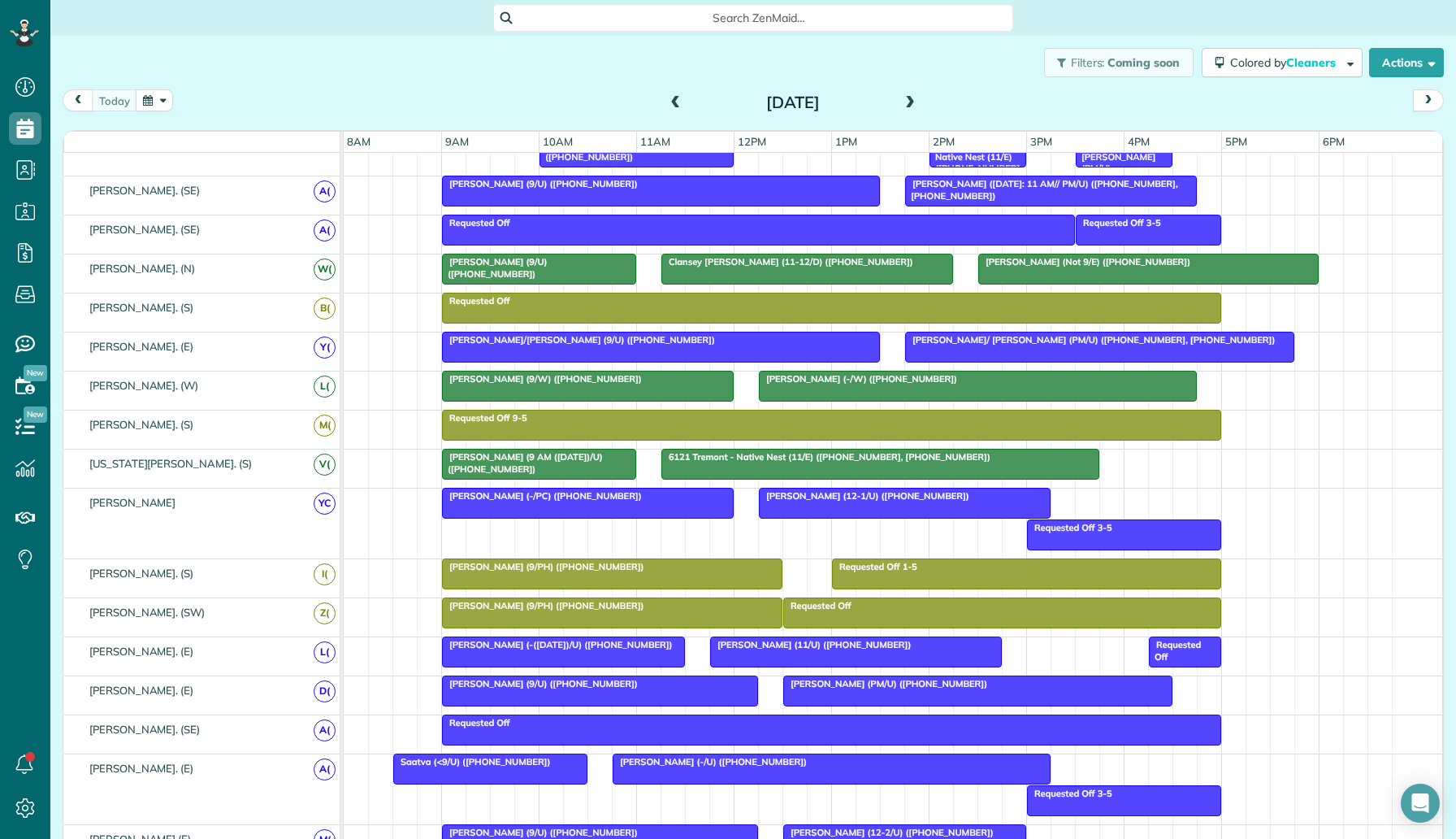
scroll to position [248, 0]
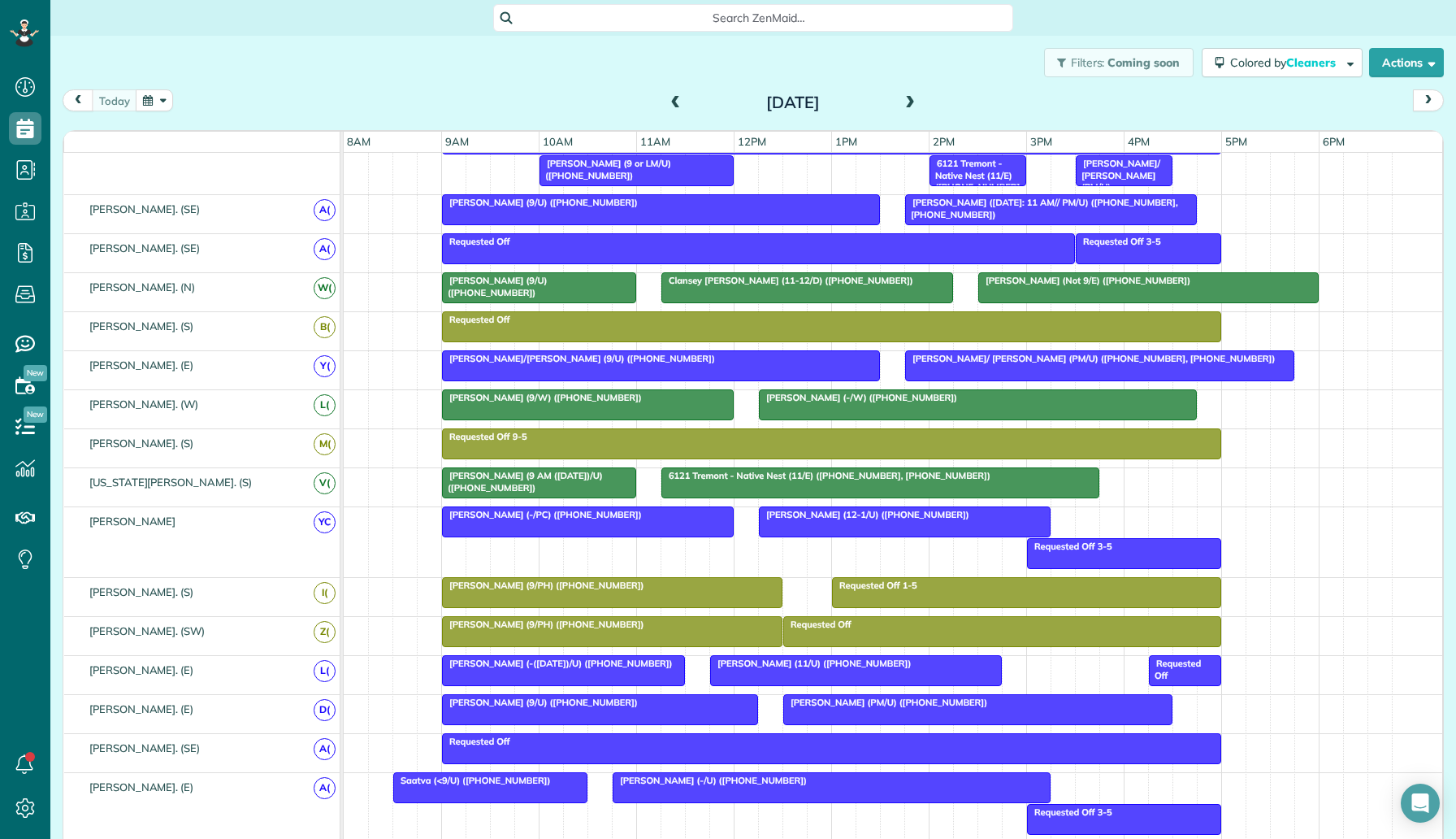
click at [1022, 287] on div at bounding box center [1148, 288] width 339 height 30
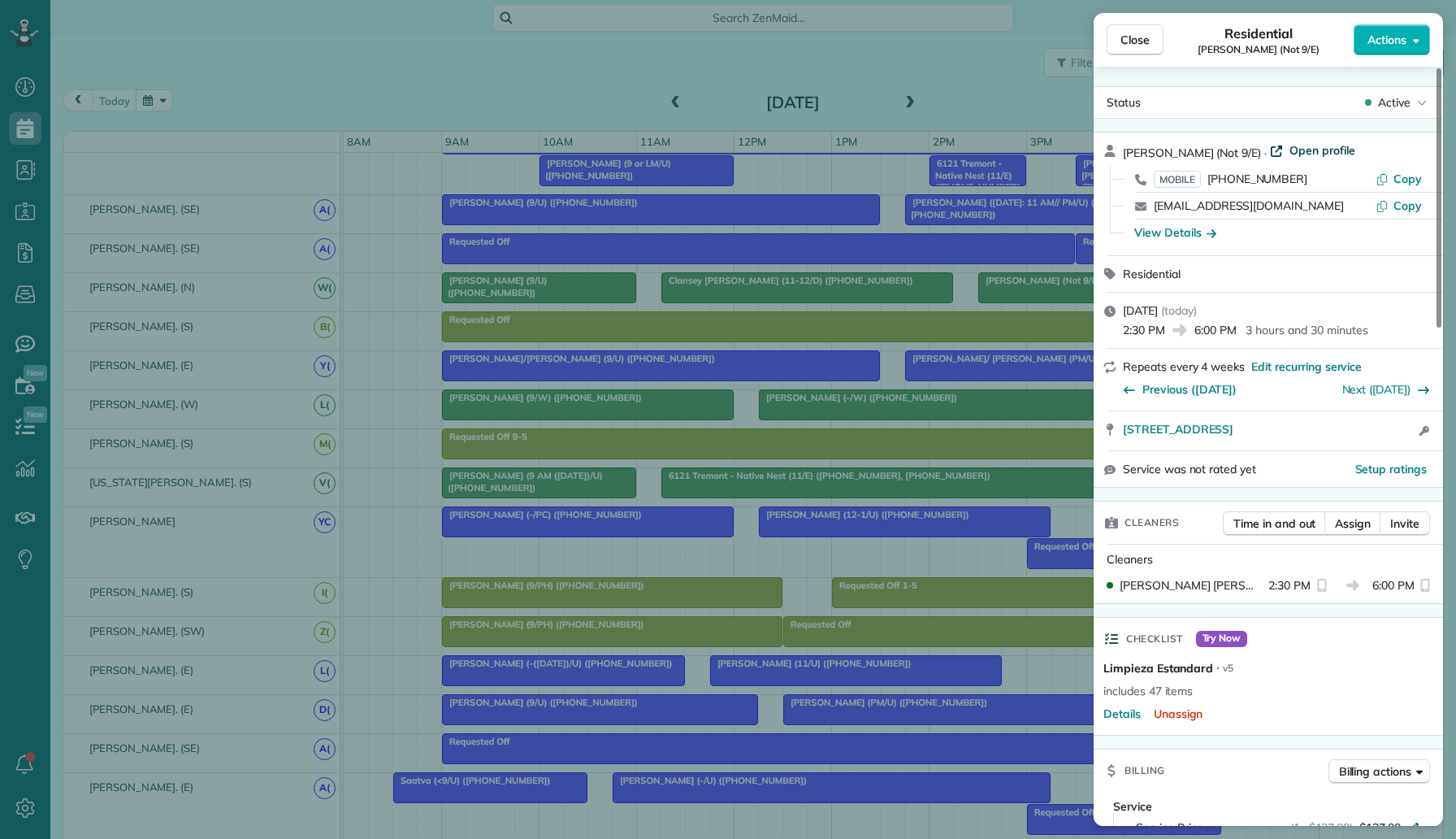
click at [1290, 152] on span "Open profile" at bounding box center [1323, 151] width 66 height 16
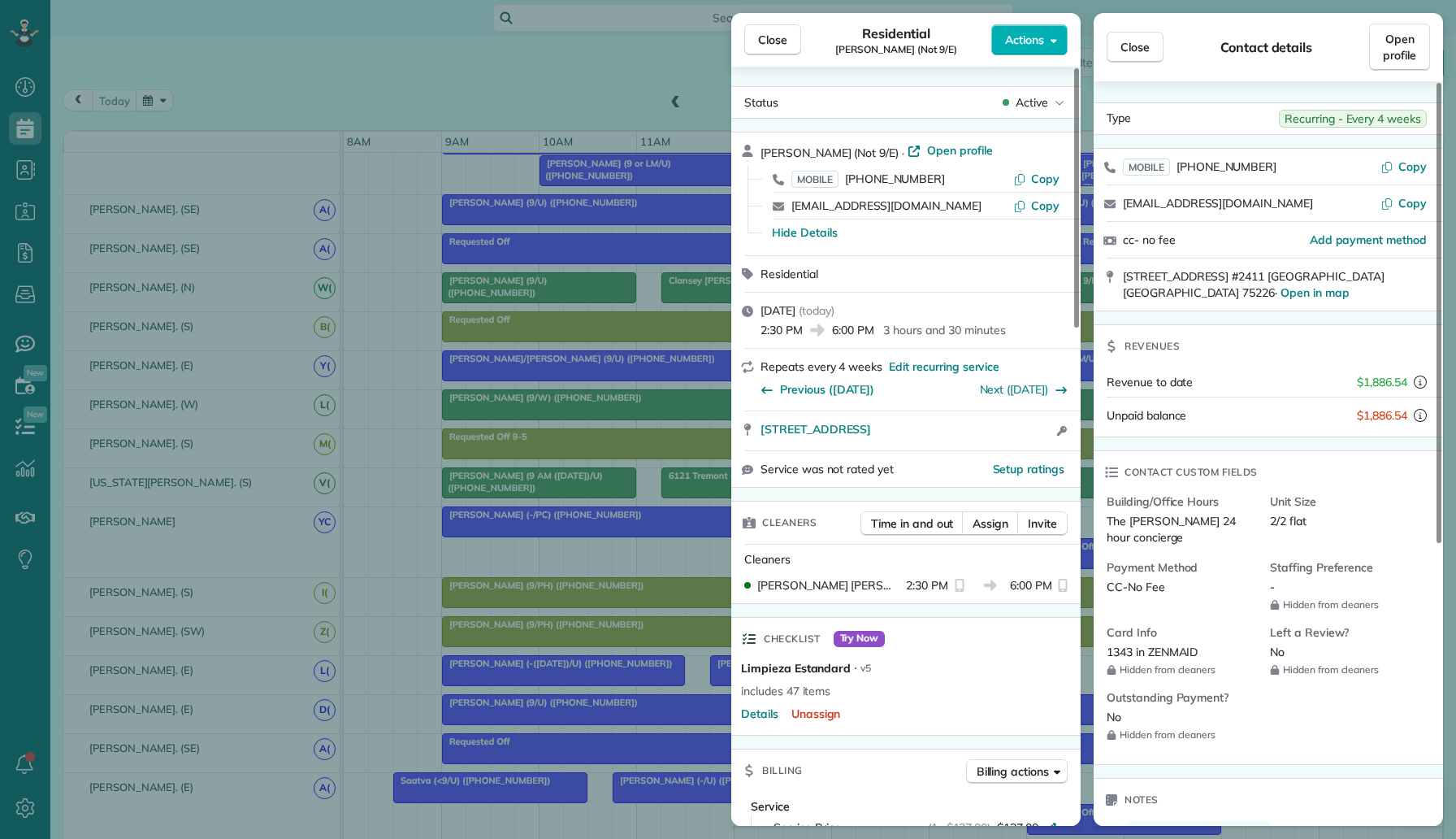
click at [409, 64] on div "Close Residential Vishal Sethi (Not 9/E) Actions Status Active Vishal Sethi (No…" at bounding box center [728, 420] width 1456 height 839
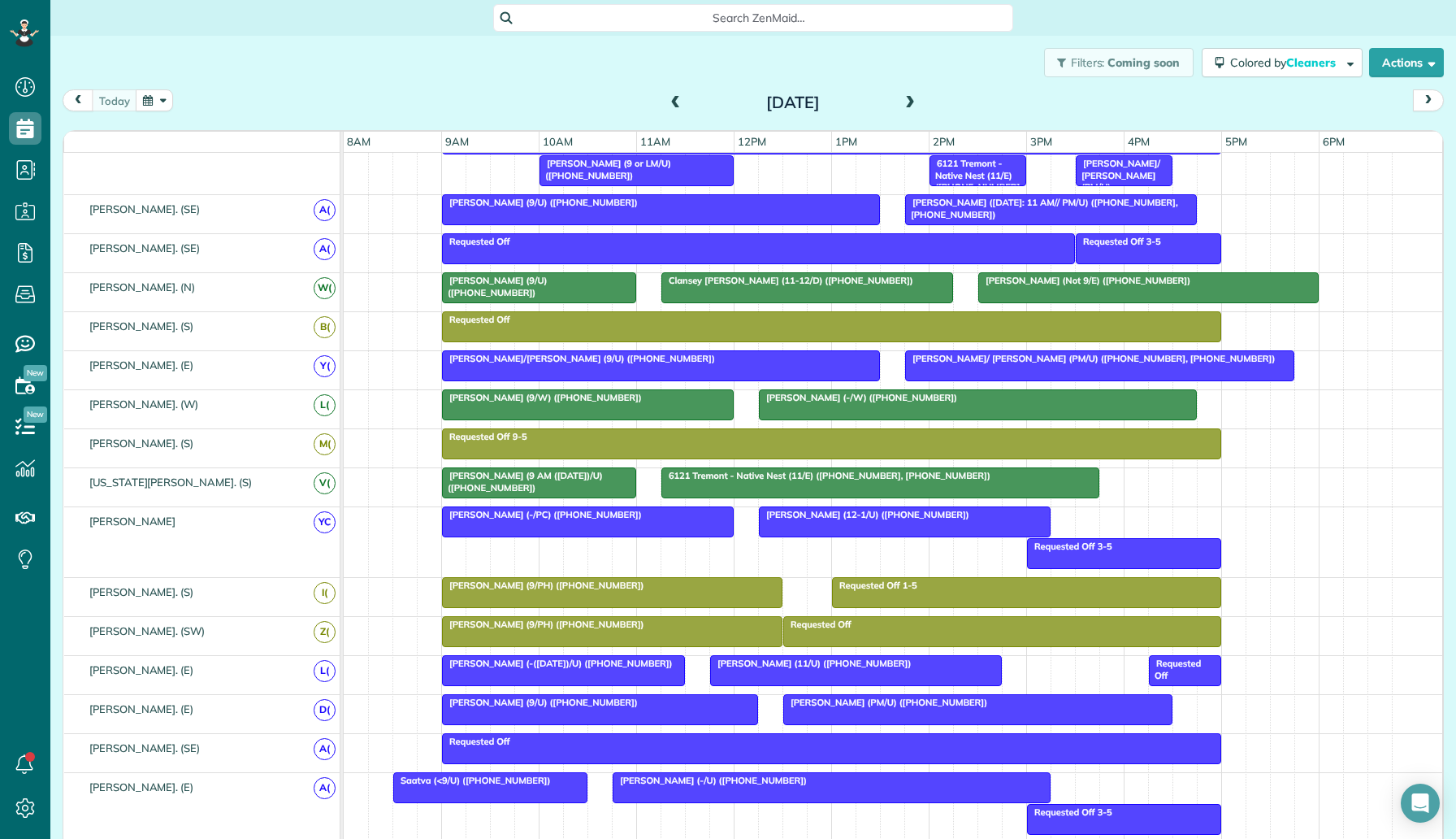
click at [1071, 296] on div at bounding box center [1148, 288] width 339 height 30
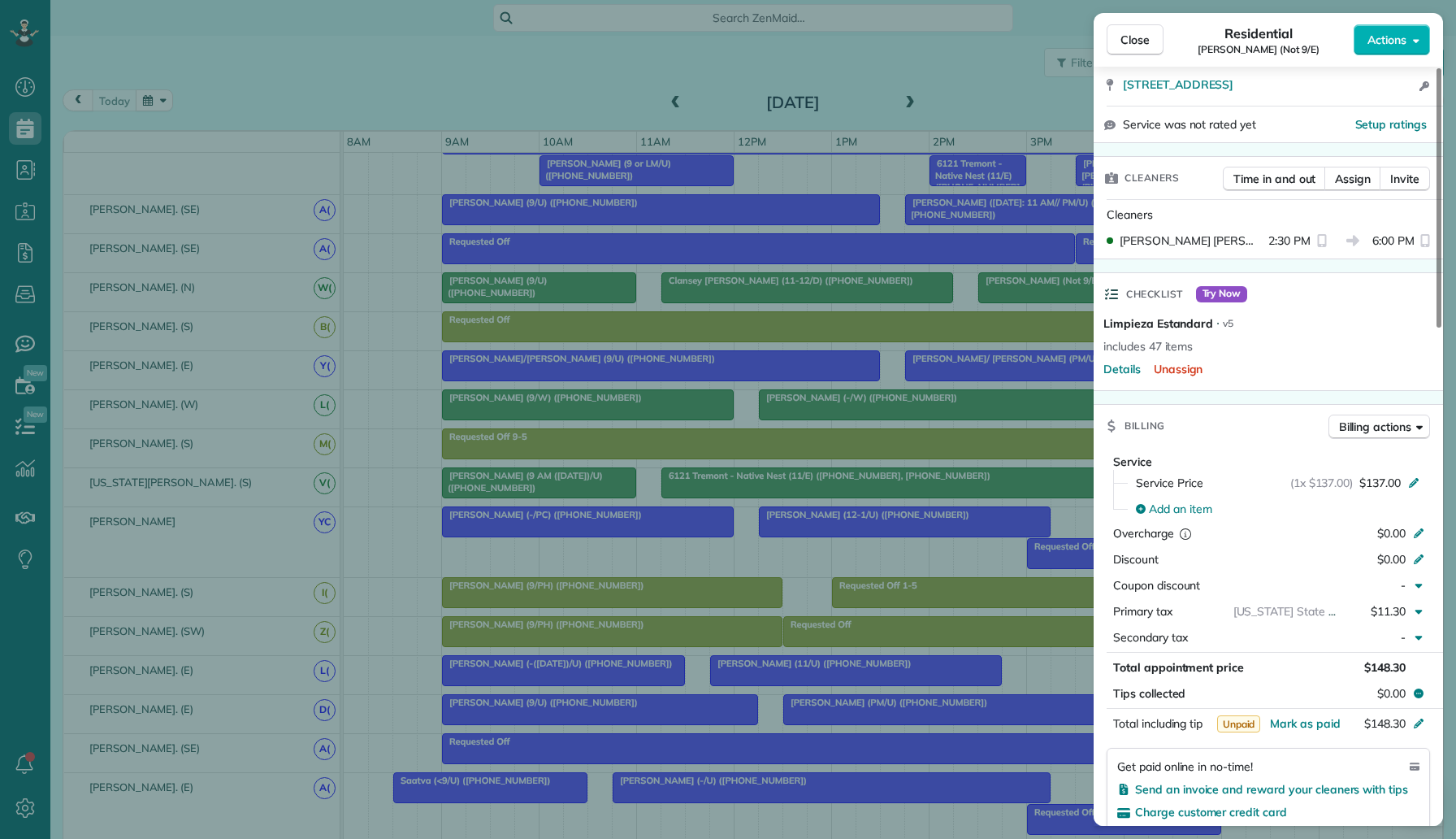
scroll to position [1087, 0]
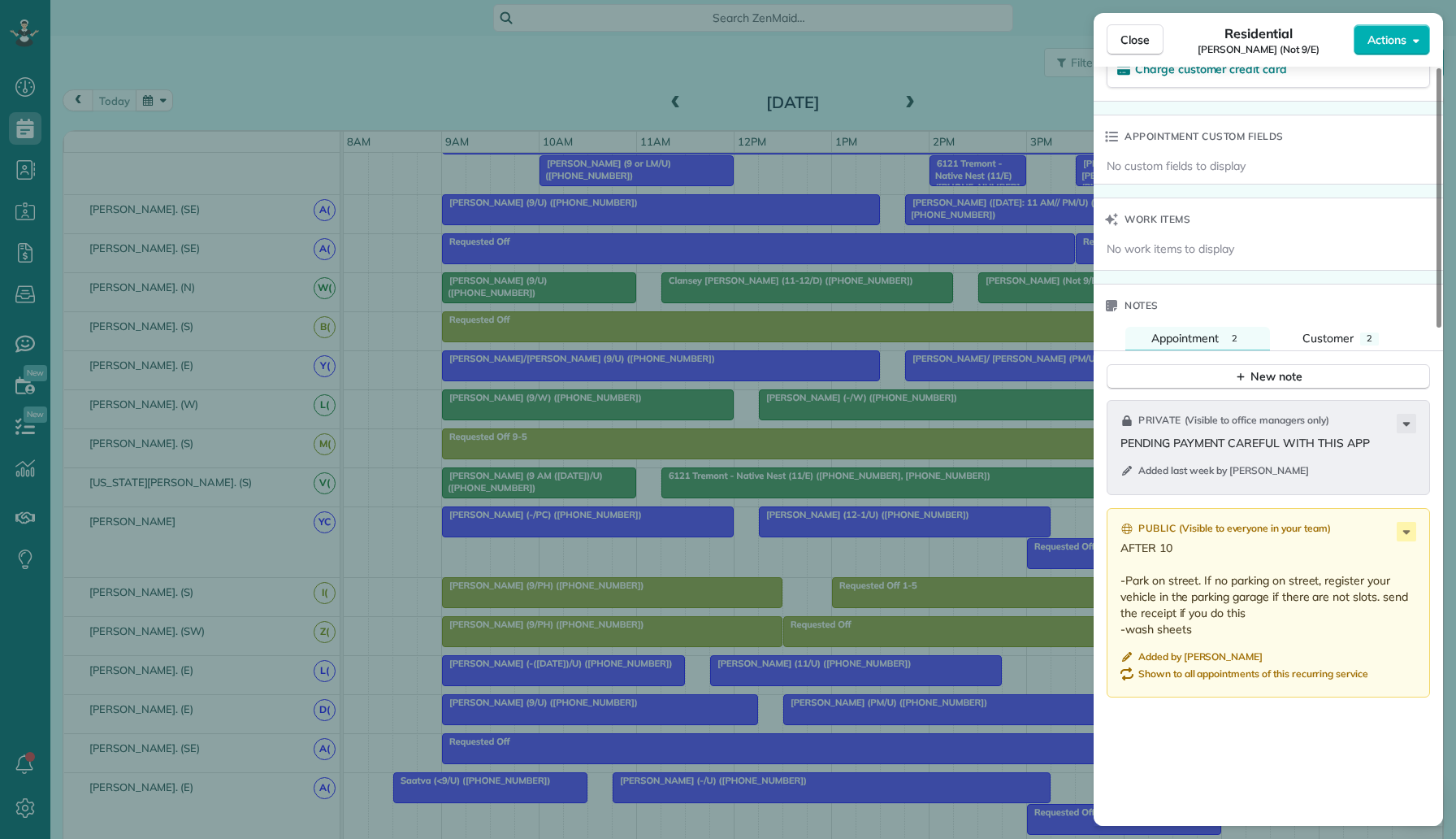
click at [962, 290] on div "Close Residential Vishal Sethi (Not 9/E) Actions Status Active Vishal Sethi (No…" at bounding box center [728, 420] width 1456 height 839
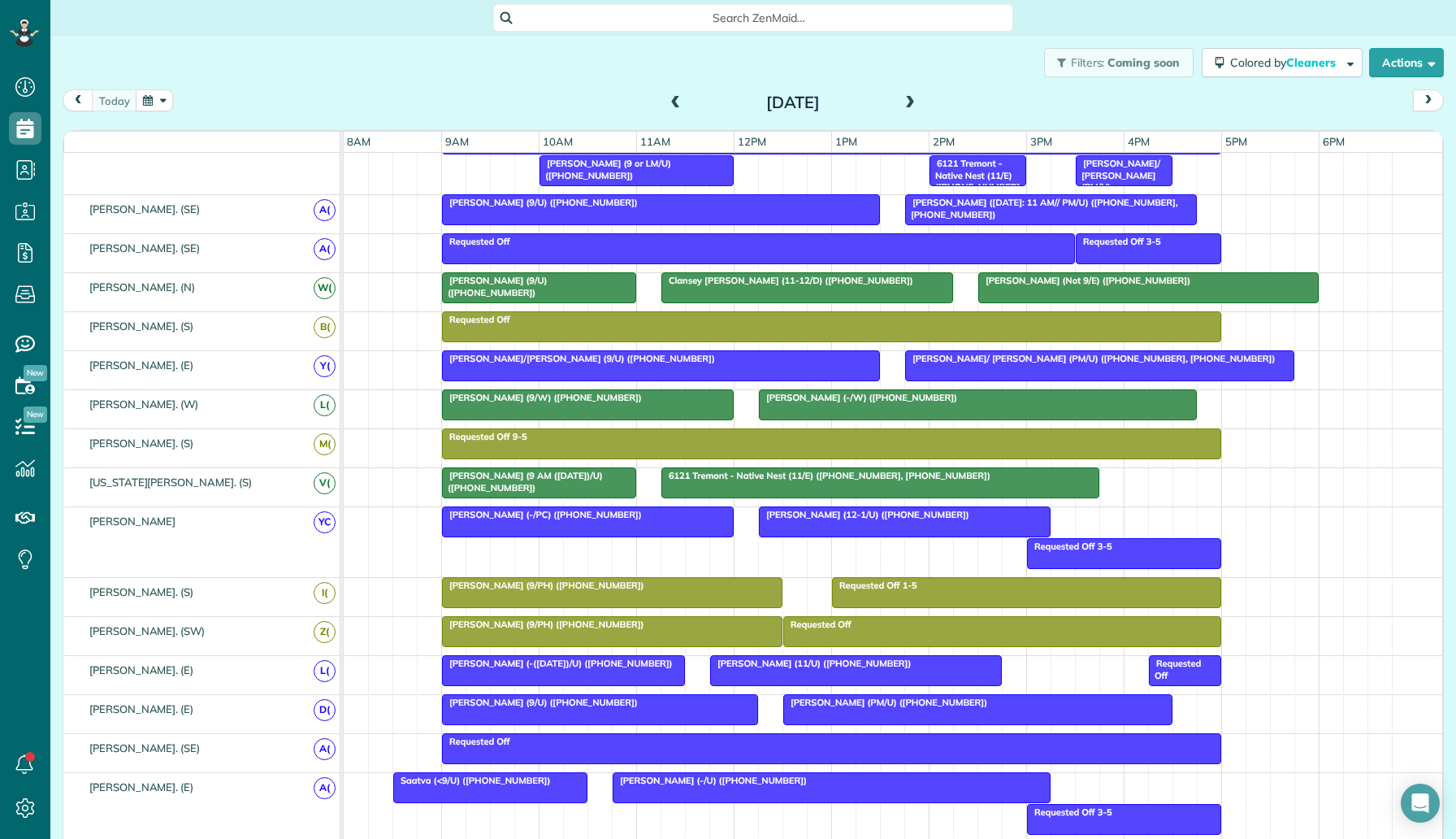
click at [1064, 280] on span "Vishal Sethi (Not 9/E) (+19728353669)" at bounding box center [1085, 280] width 214 height 12
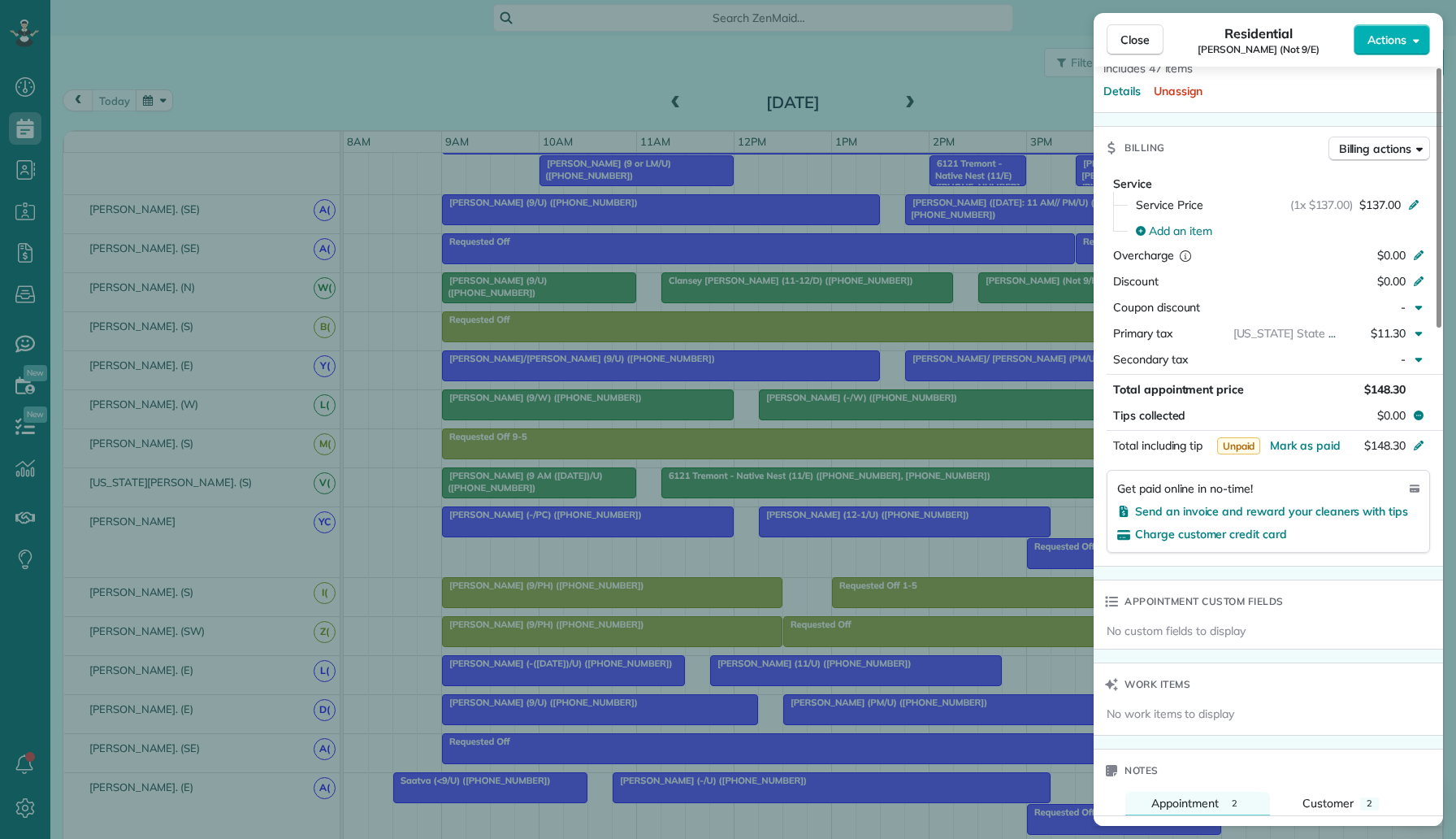
scroll to position [1454, 0]
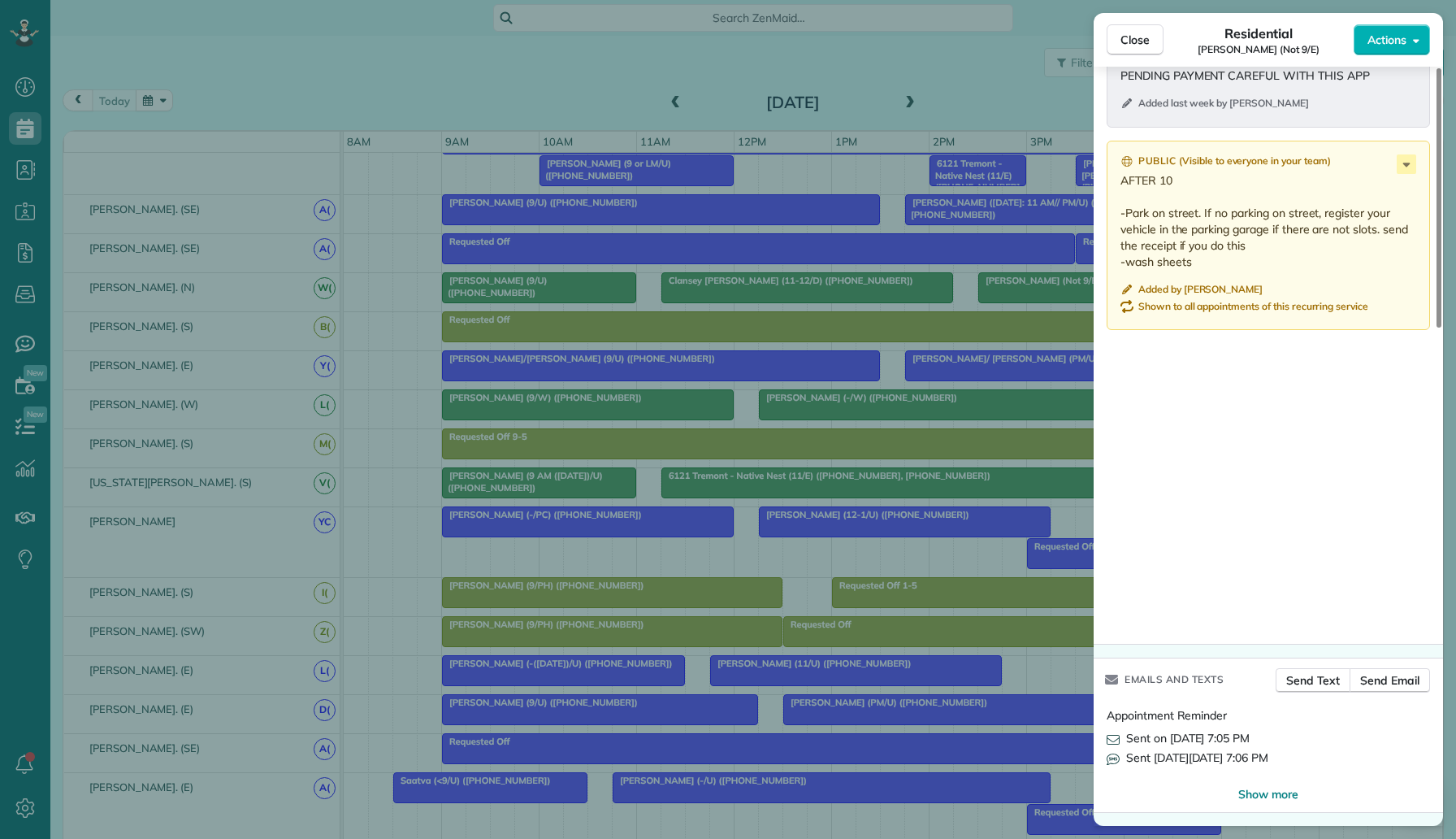
click at [1011, 227] on div "Close Residential Vishal Sethi (Not 9/E) Actions Status Active Vishal Sethi (No…" at bounding box center [728, 420] width 1456 height 839
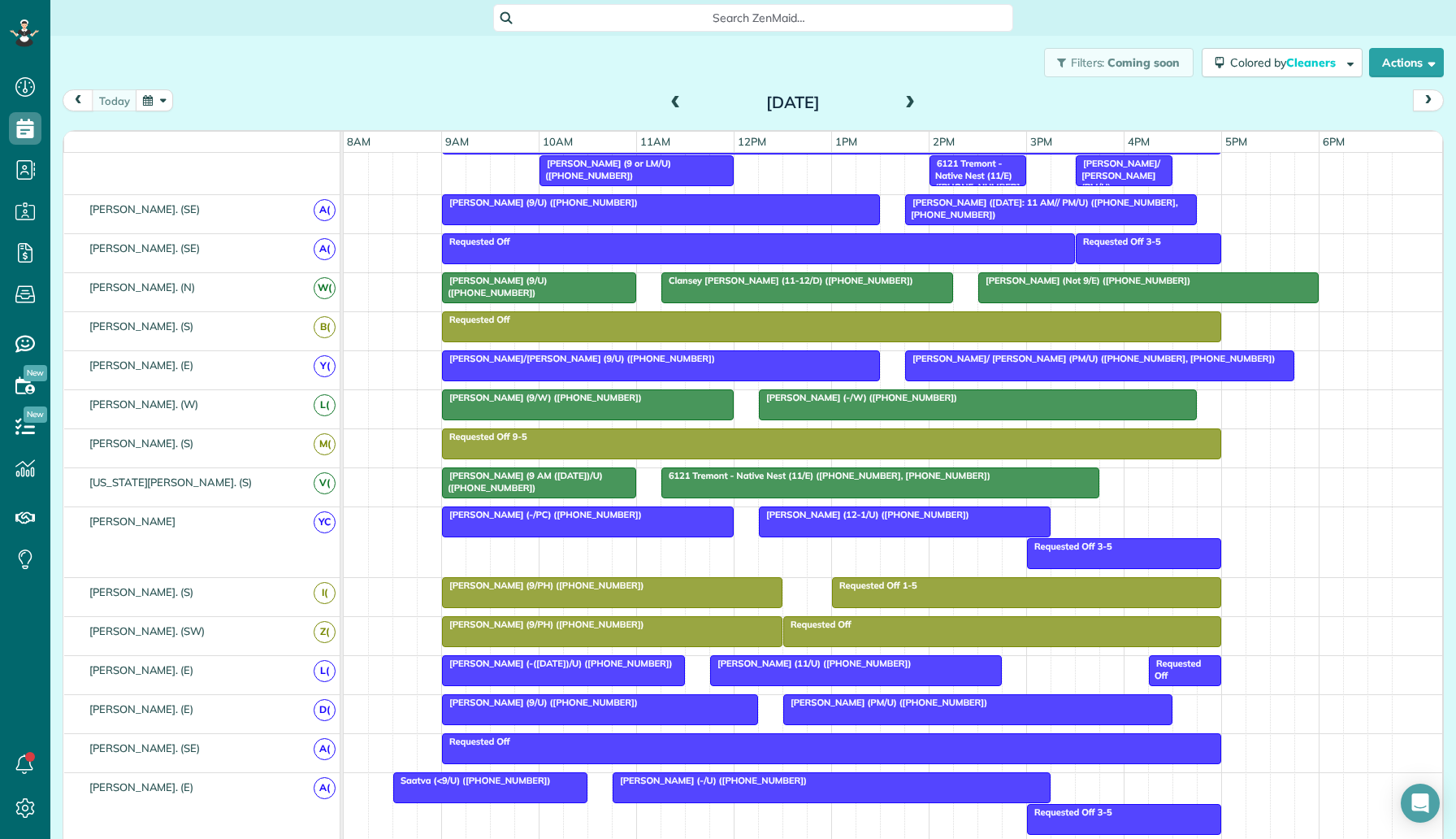
click at [1019, 284] on span "[PERSON_NAME] (Not 9/E) ([PHONE_NUMBER])" at bounding box center [1085, 280] width 214 height 12
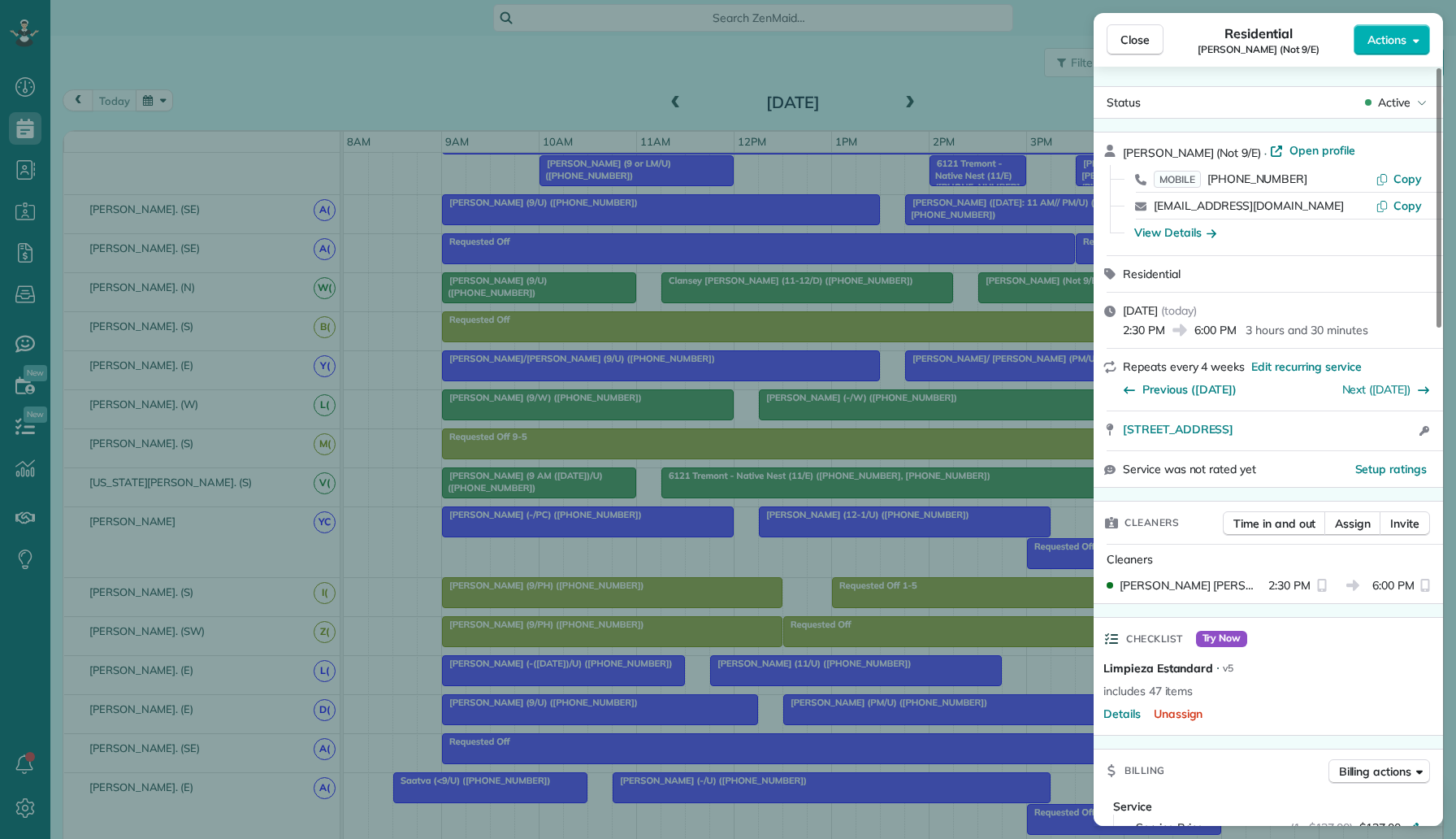
scroll to position [1454, 0]
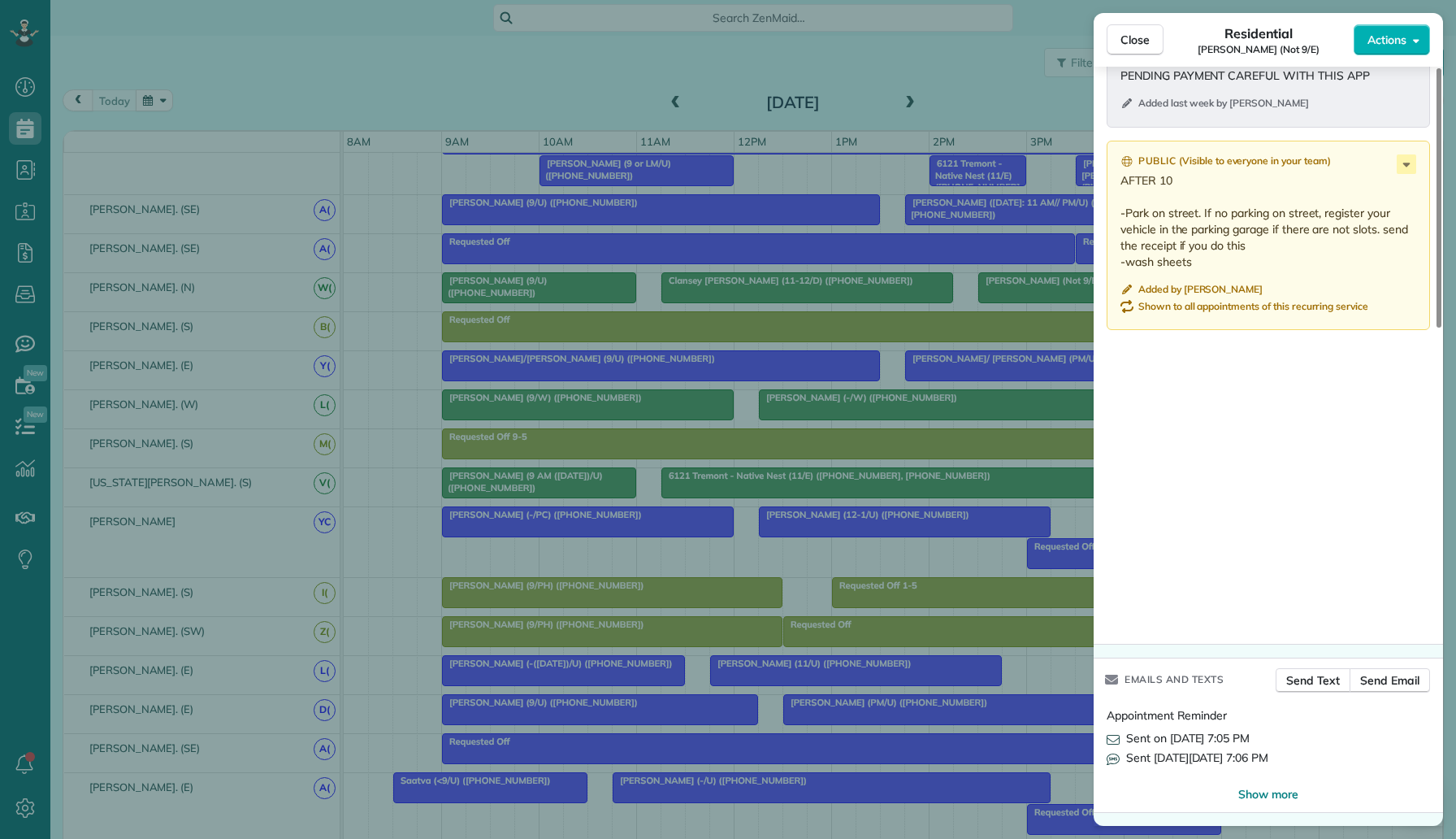
click at [252, 77] on div "Close Residential Vishal Sethi (Not 9/E) Actions Status Active Vishal Sethi (No…" at bounding box center [728, 420] width 1456 height 839
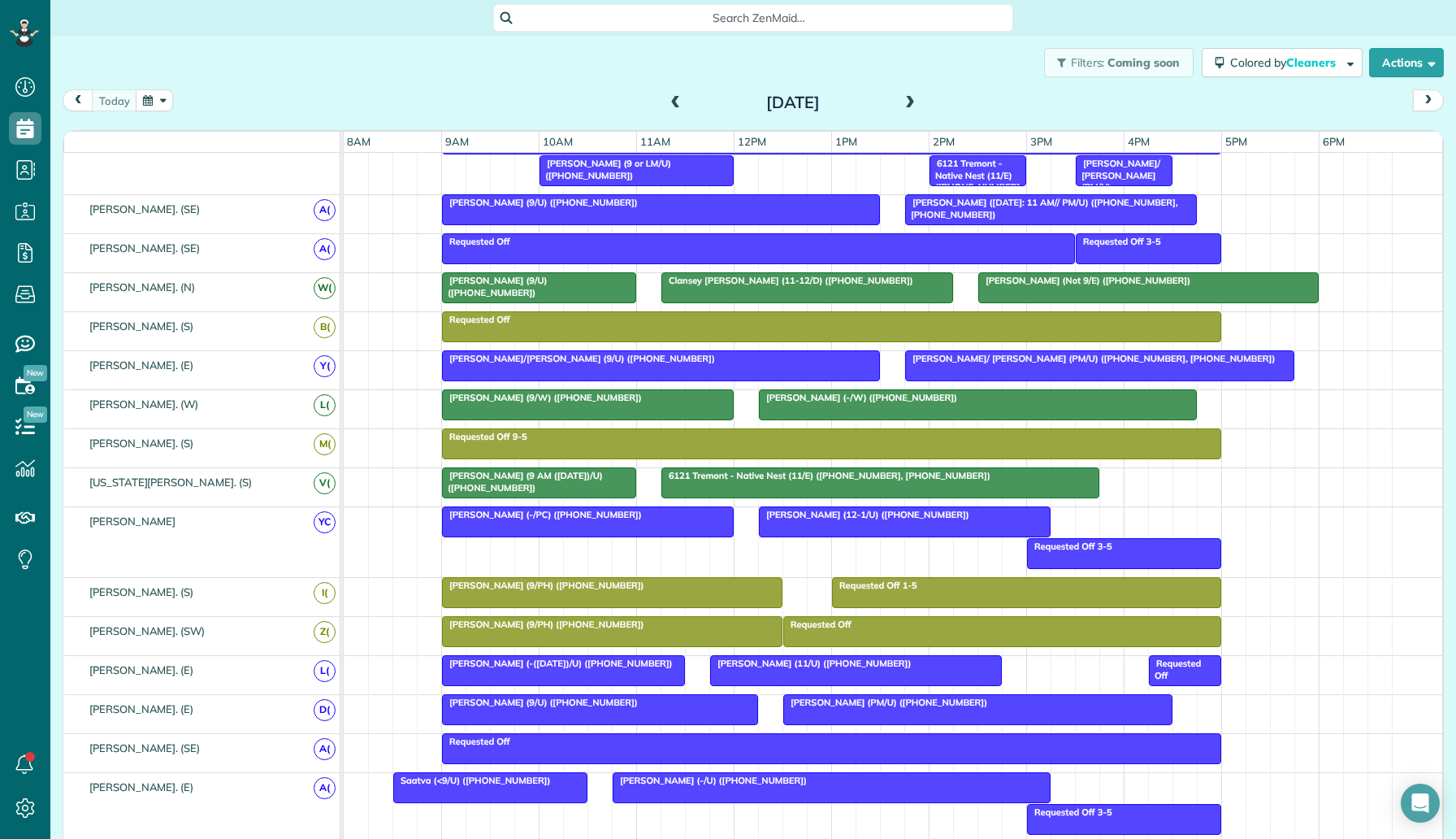
click at [155, 99] on button "button" at bounding box center [154, 100] width 37 height 22
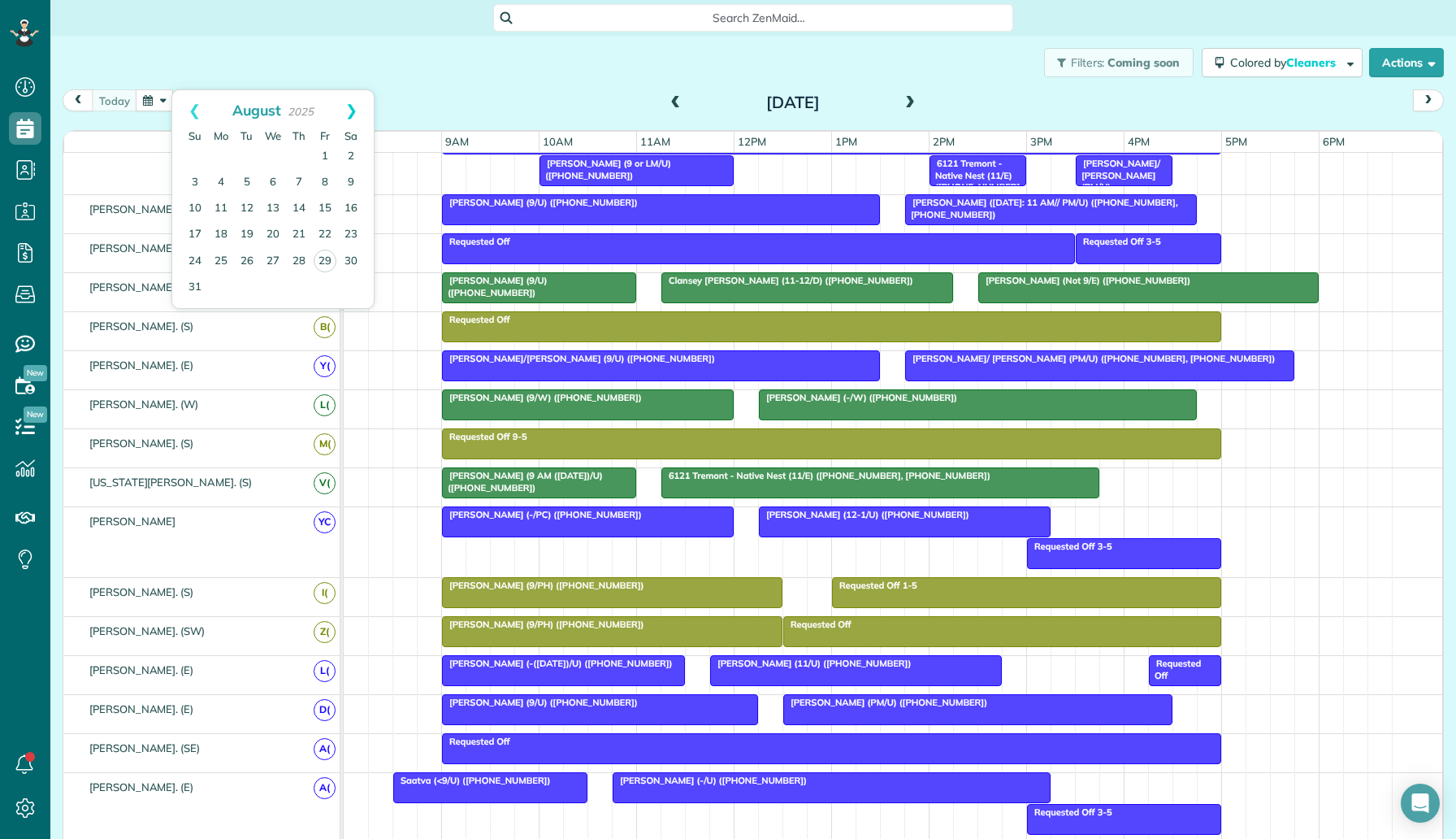
click at [353, 111] on link "Next" at bounding box center [351, 110] width 44 height 40
click at [275, 178] on link "10" at bounding box center [273, 183] width 26 height 26
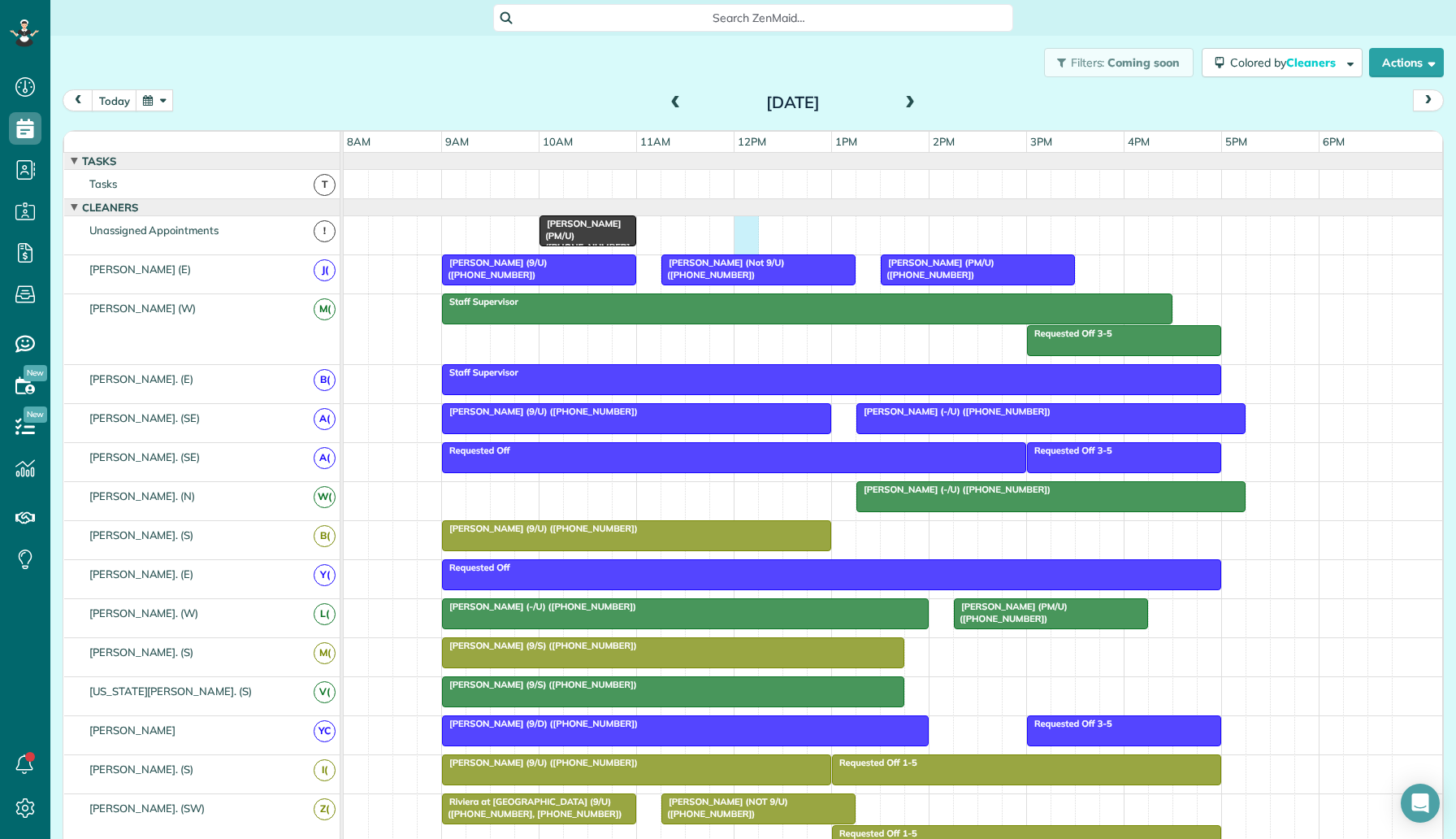
click at [737, 235] on div "Stephen Shapiro (PM/U) (+14158465575)" at bounding box center [893, 235] width 1099 height 38
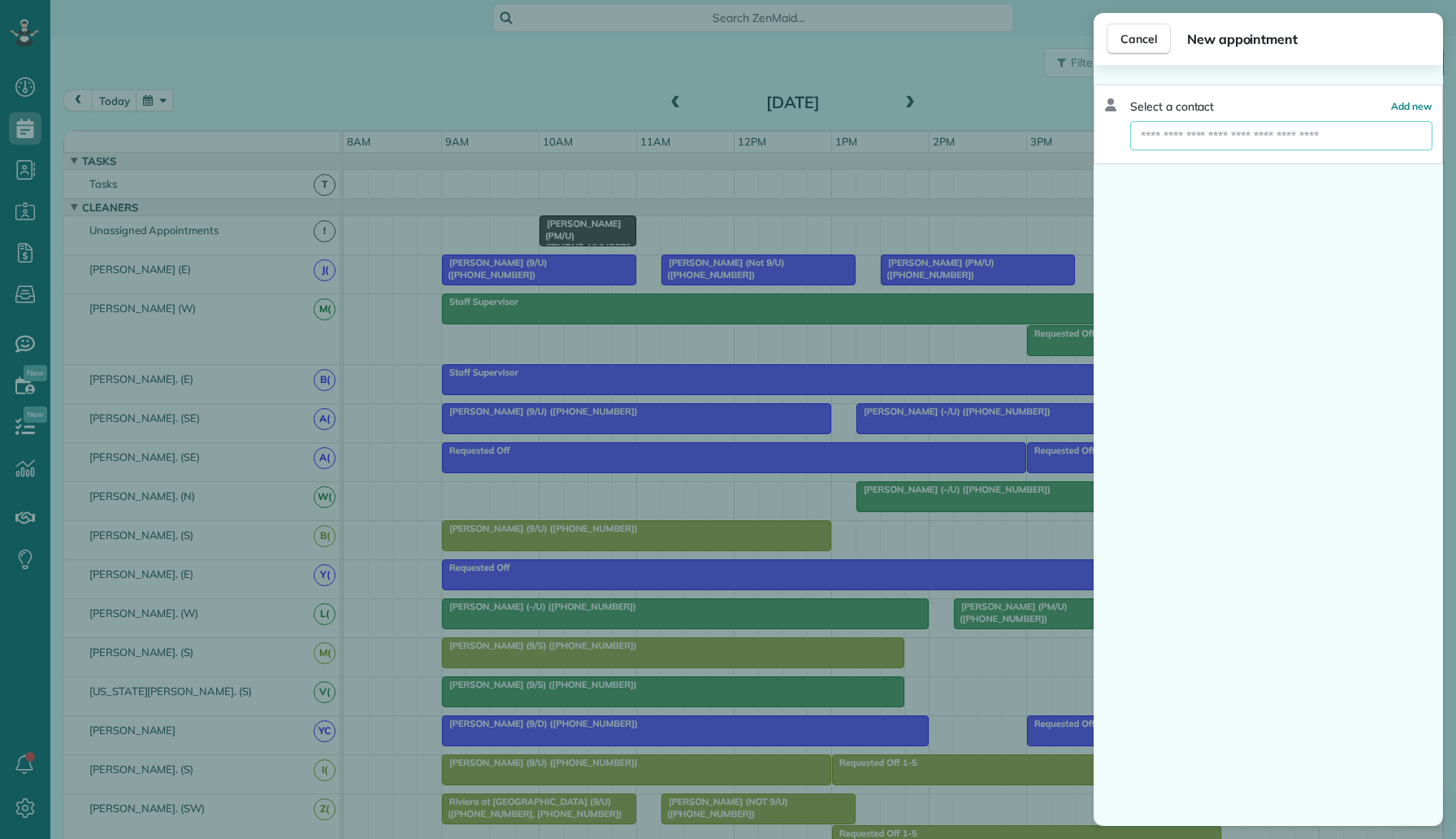
click at [1189, 134] on input "text" at bounding box center [1282, 136] width 303 height 30
type input "*****"
click at [1223, 162] on button "Bindu Mak" at bounding box center [1282, 165] width 303 height 30
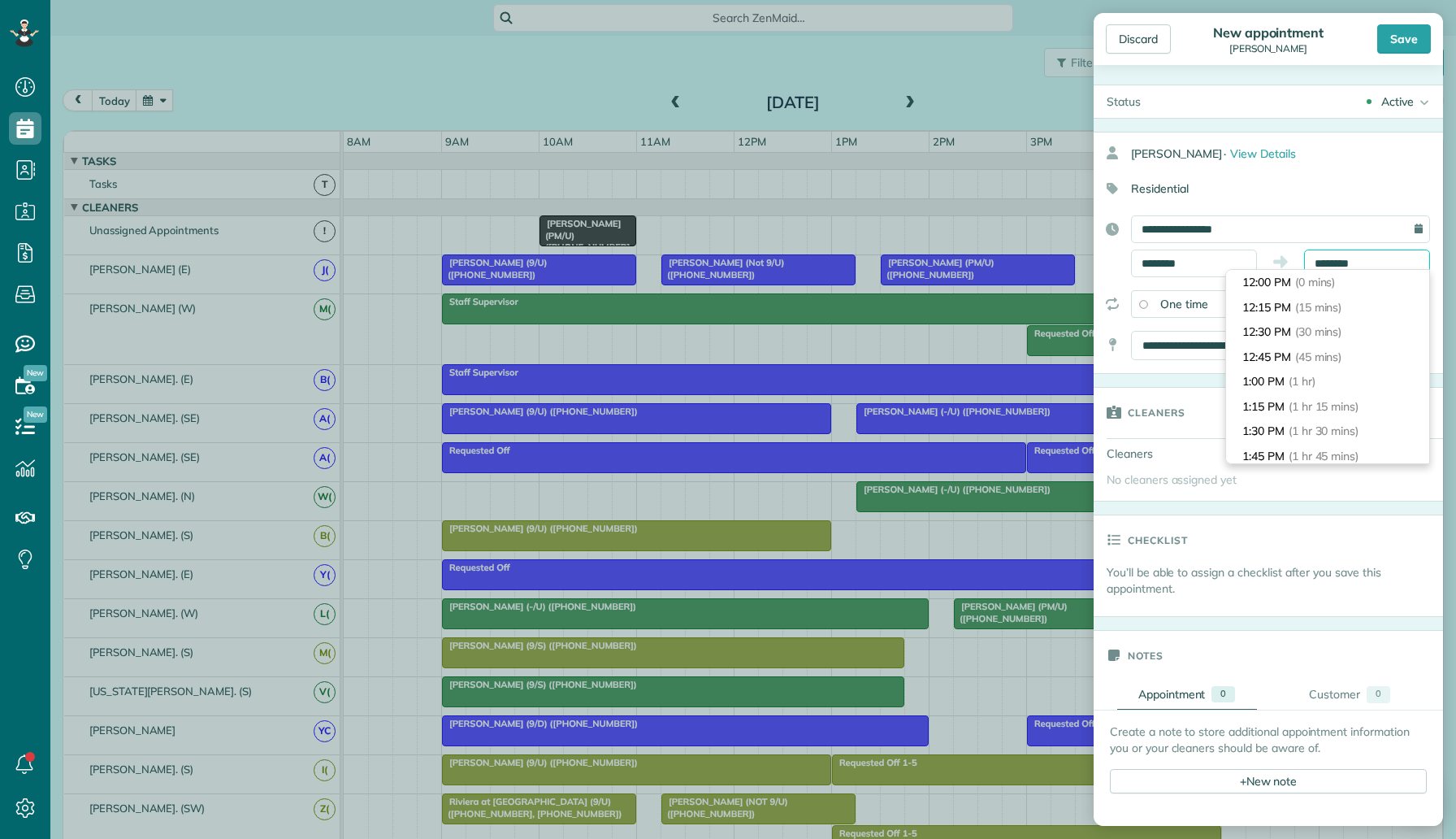
click at [1316, 267] on input "********" at bounding box center [1367, 263] width 126 height 28
type input "*******"
click at [1305, 386] on span "(4 hrs)" at bounding box center [1306, 383] width 35 height 15
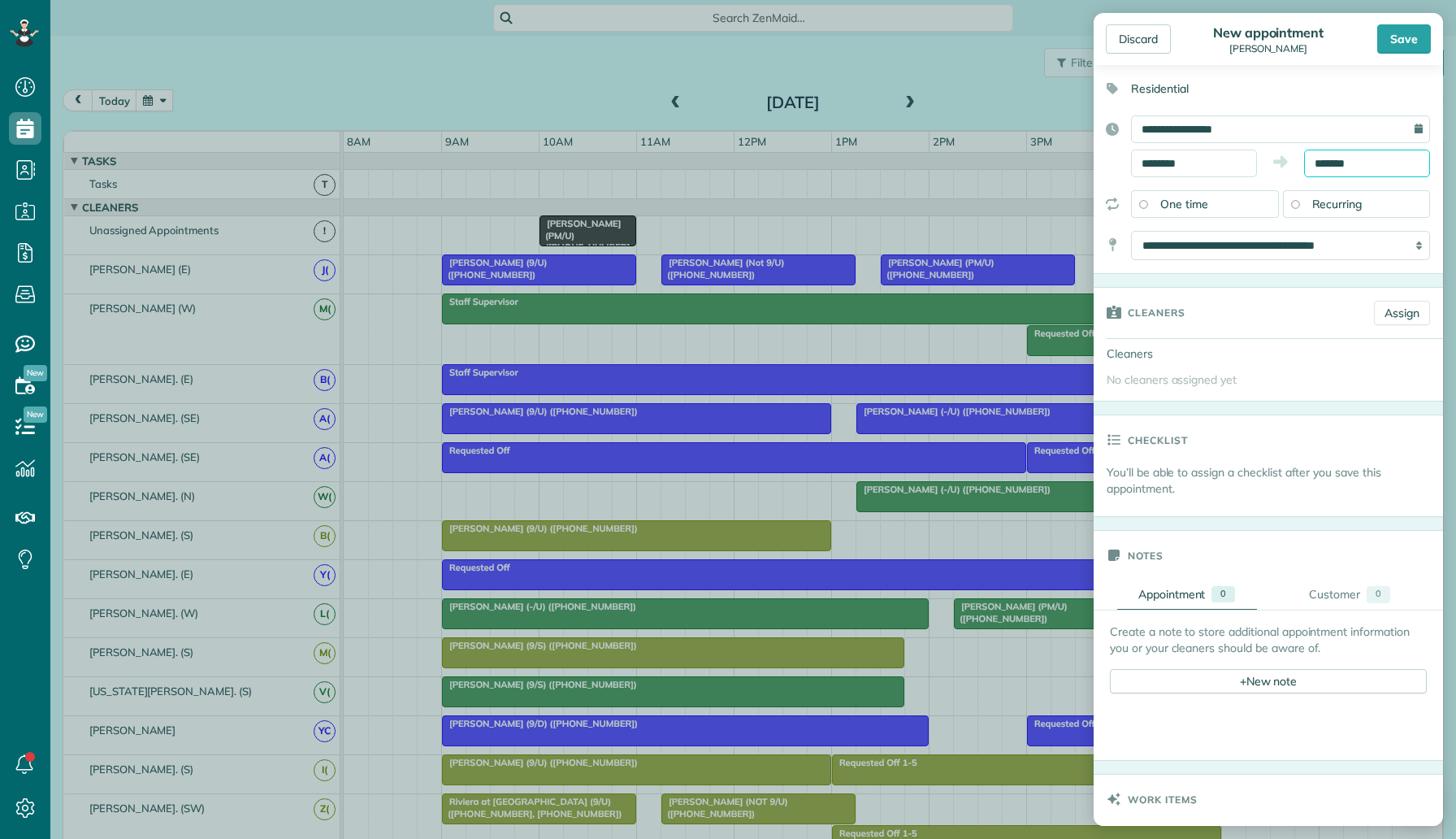
scroll to position [158, 0]
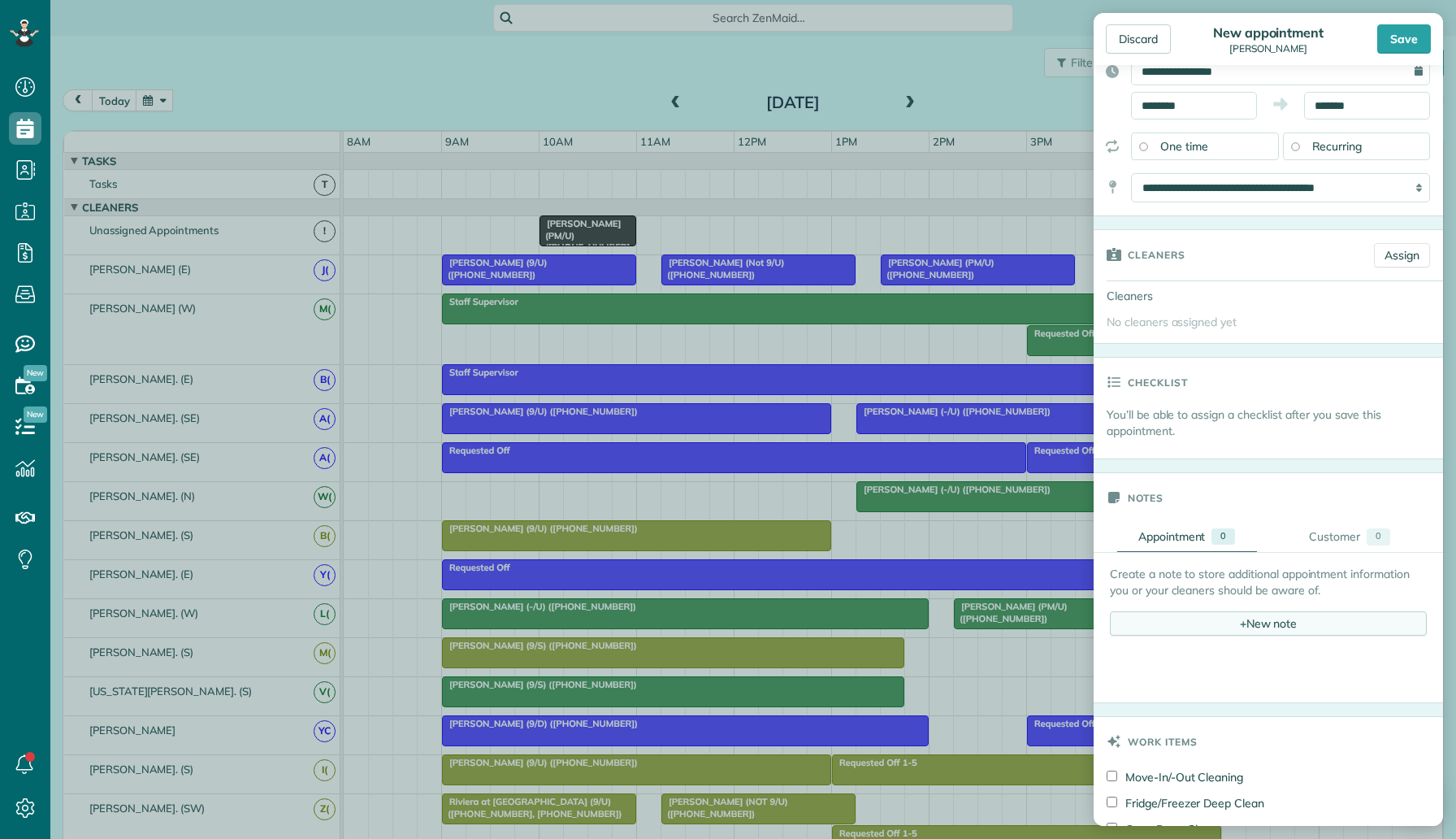
click at [1186, 623] on div "+ New note" at bounding box center [1268, 623] width 317 height 25
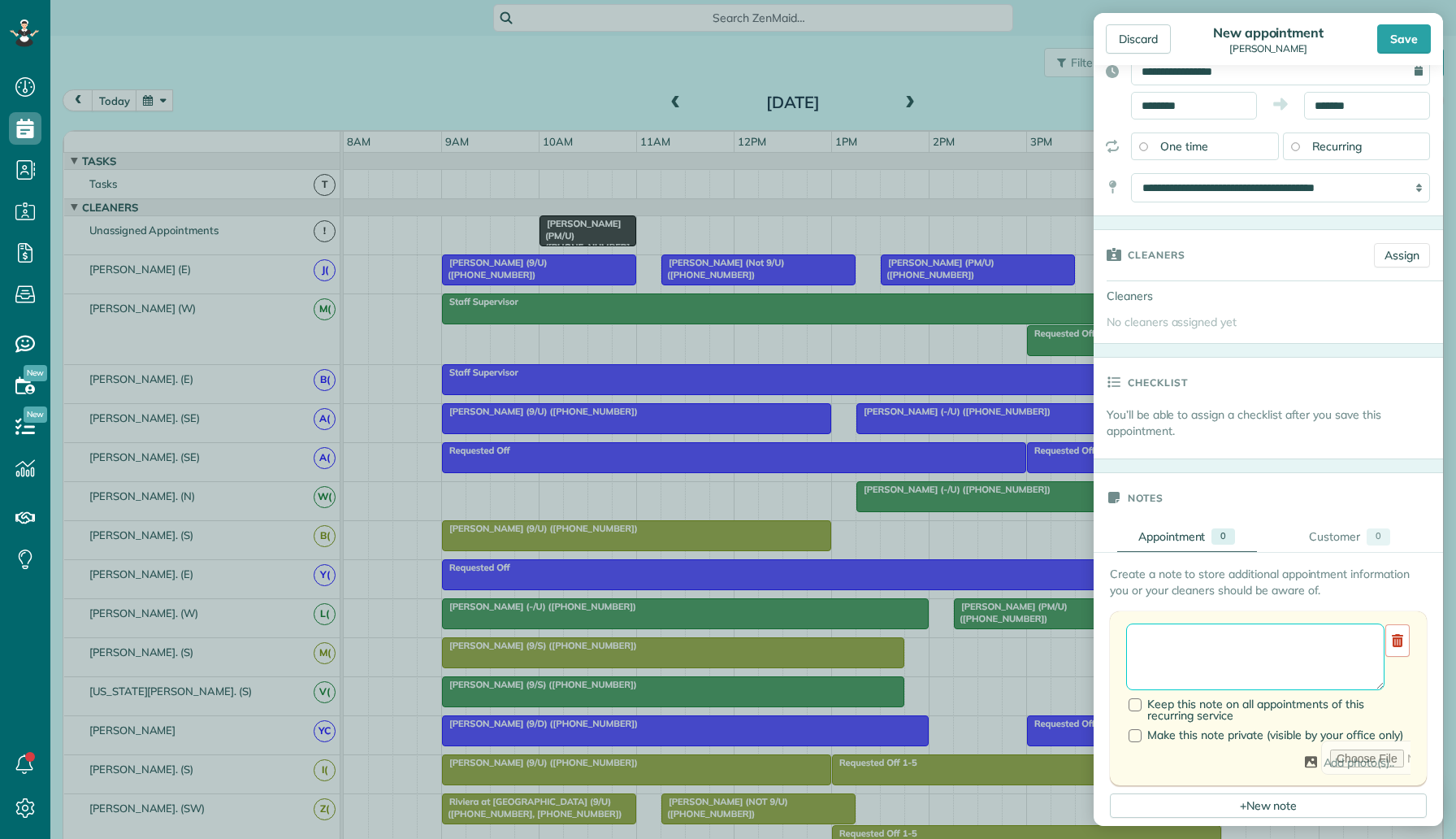
click at [1182, 640] on textarea at bounding box center [1255, 656] width 258 height 67
type textarea "********"
click at [1276, 491] on div "Notes" at bounding box center [1268, 497] width 350 height 49
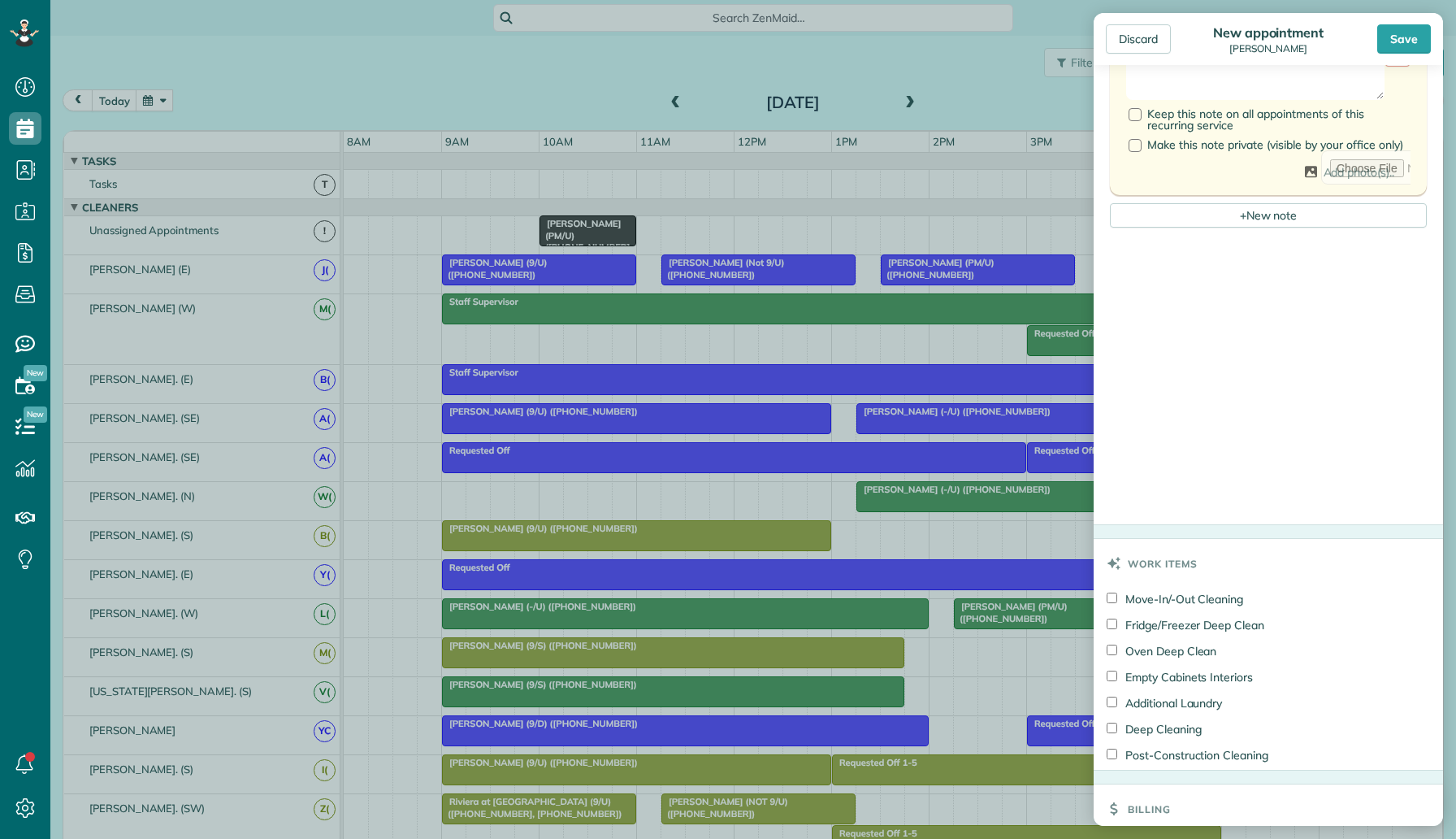
scroll to position [925, 0]
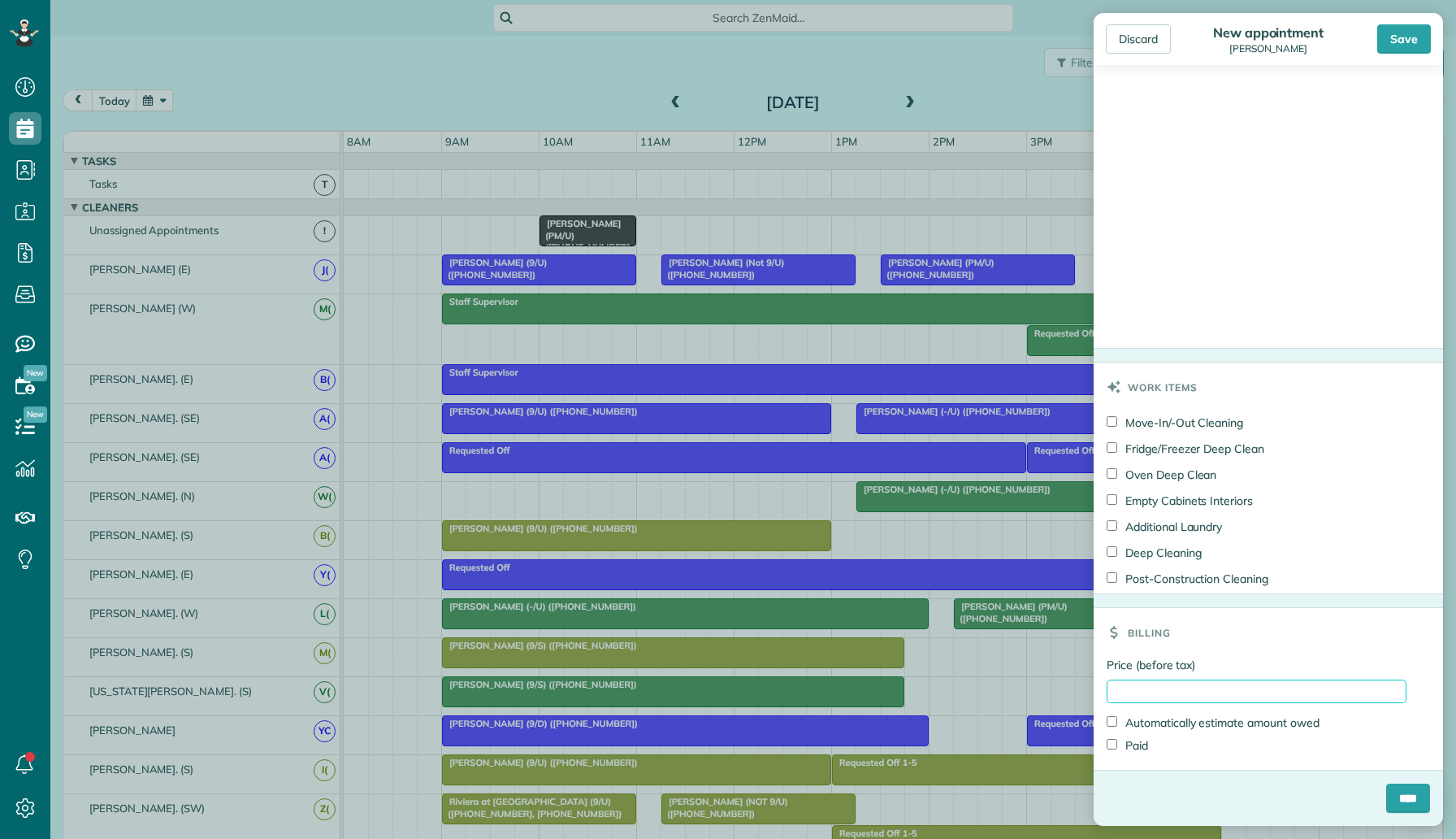
click at [1162, 685] on input "Price (before tax)" at bounding box center [1257, 691] width 300 height 24
type input "***"
click at [1255, 619] on div "Billing" at bounding box center [1268, 632] width 350 height 49
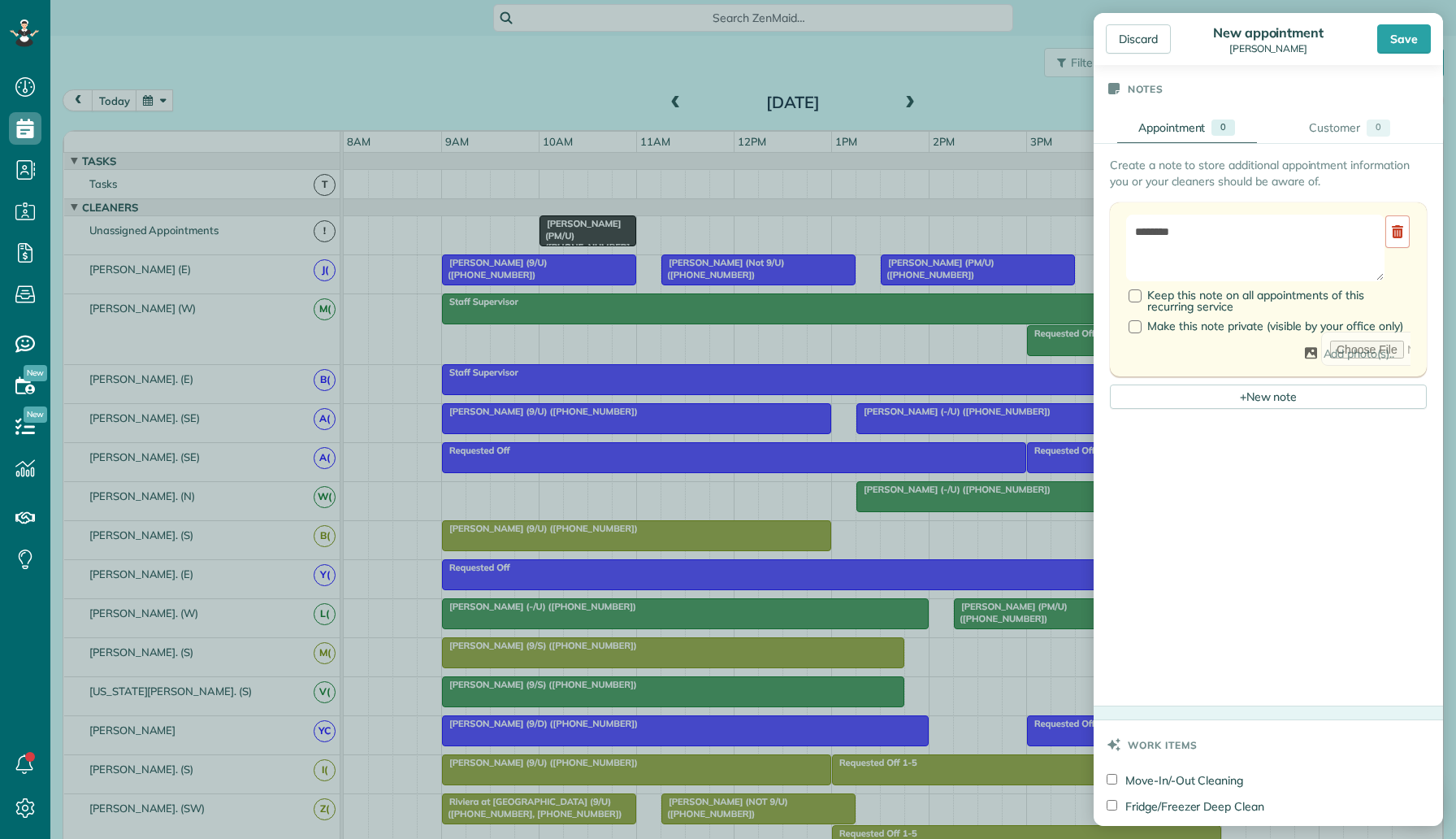
scroll to position [0, 0]
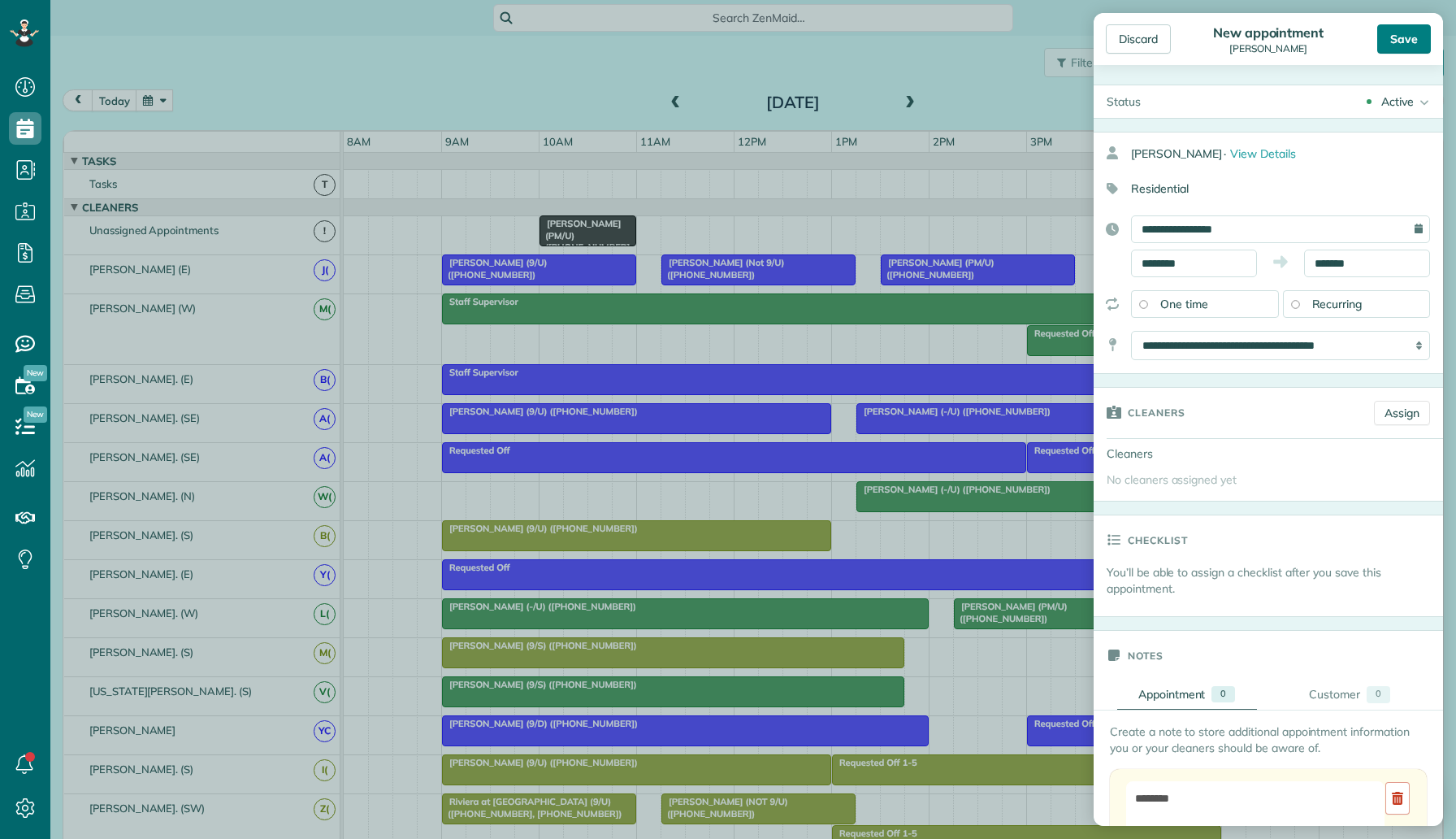
click at [1410, 41] on div "Save" at bounding box center [1404, 39] width 53 height 30
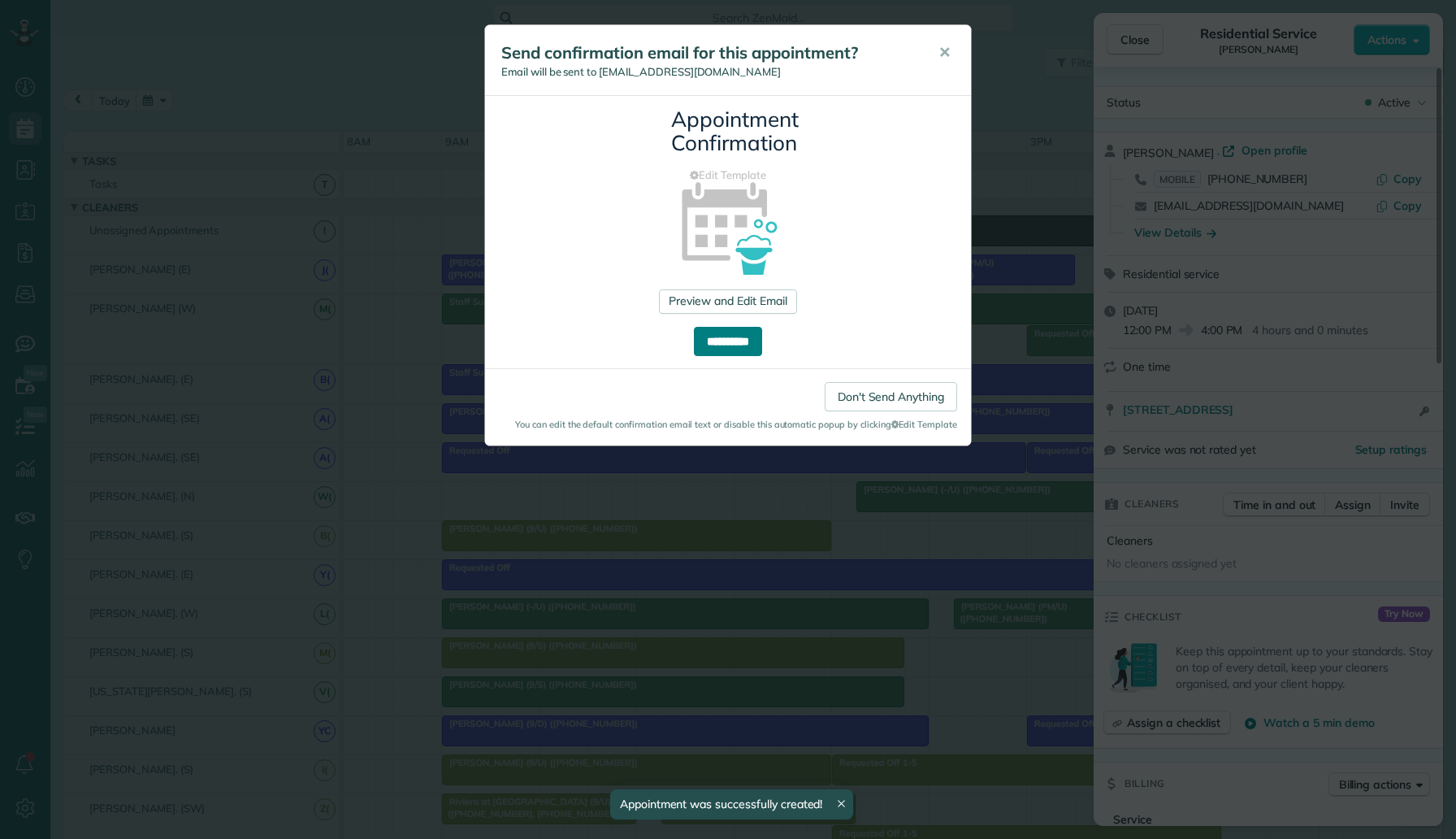
click at [740, 338] on input "**********" at bounding box center [728, 341] width 68 height 30
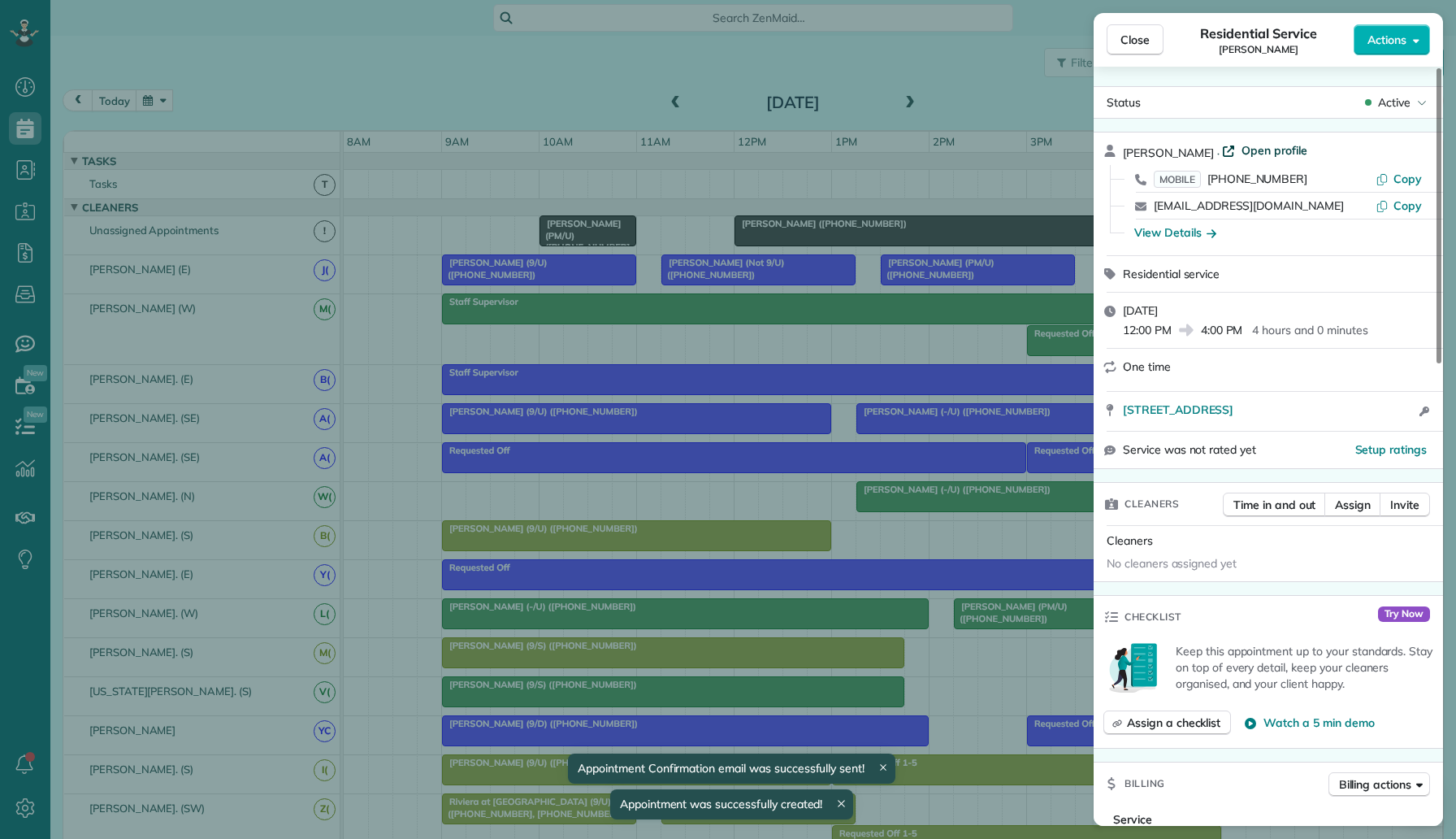
click at [1253, 154] on span "Open profile" at bounding box center [1275, 151] width 66 height 16
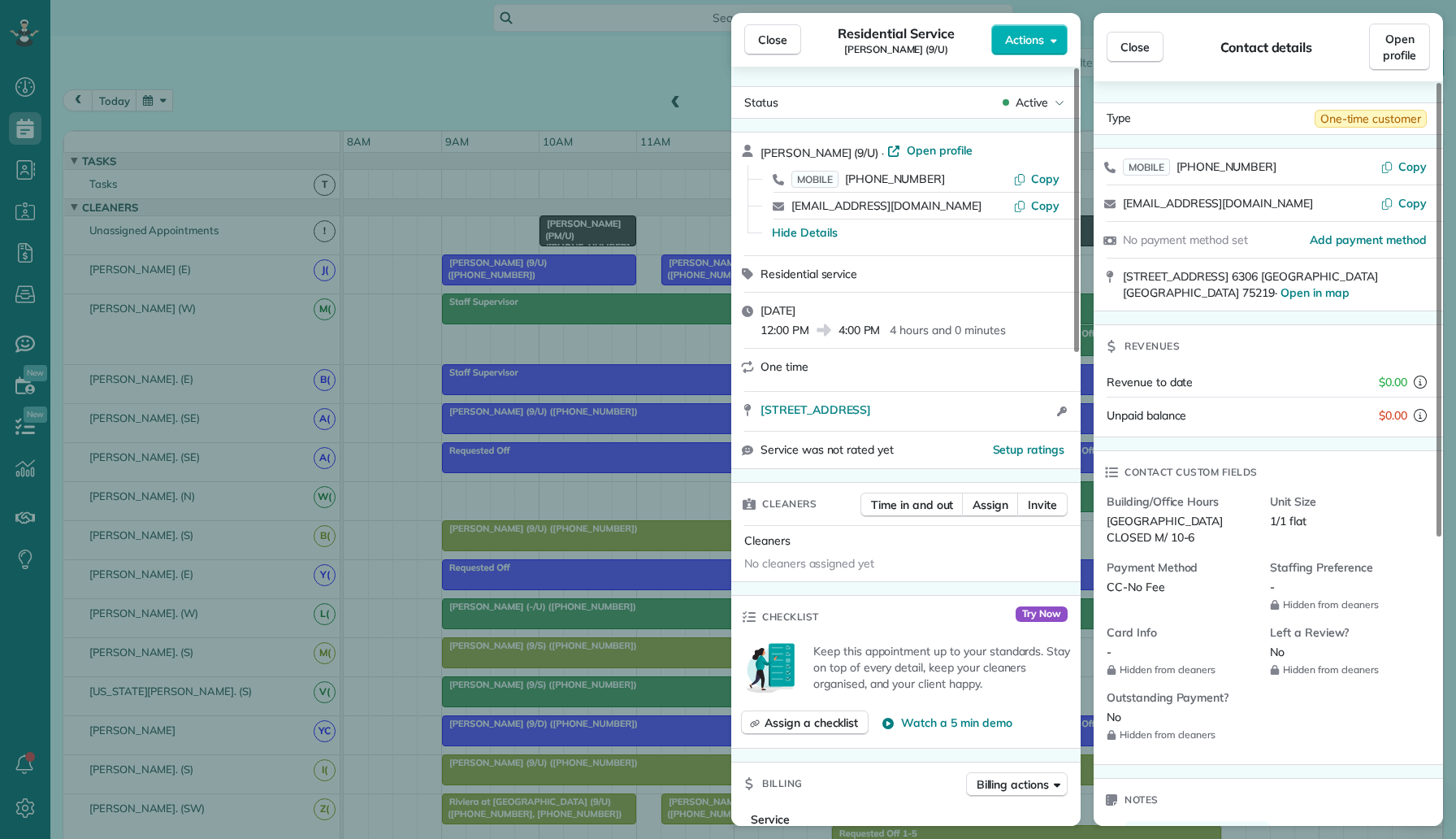
click at [305, 54] on div "Close Residential Service Bindu Mak (9/U) Actions Status Active Bindu Mak (9/U)…" at bounding box center [728, 420] width 1456 height 839
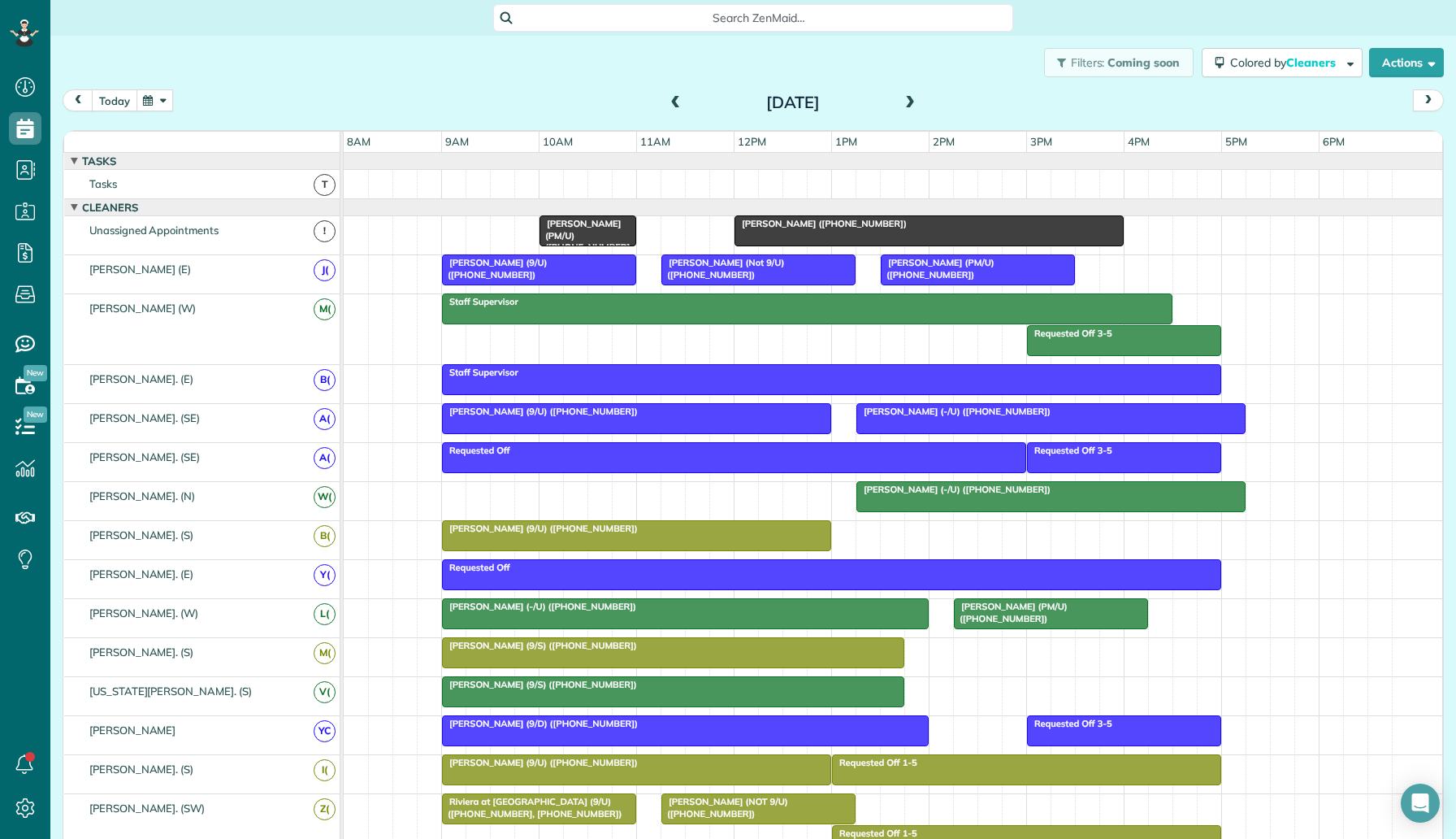
click at [121, 96] on button "today" at bounding box center [114, 100] width 45 height 22
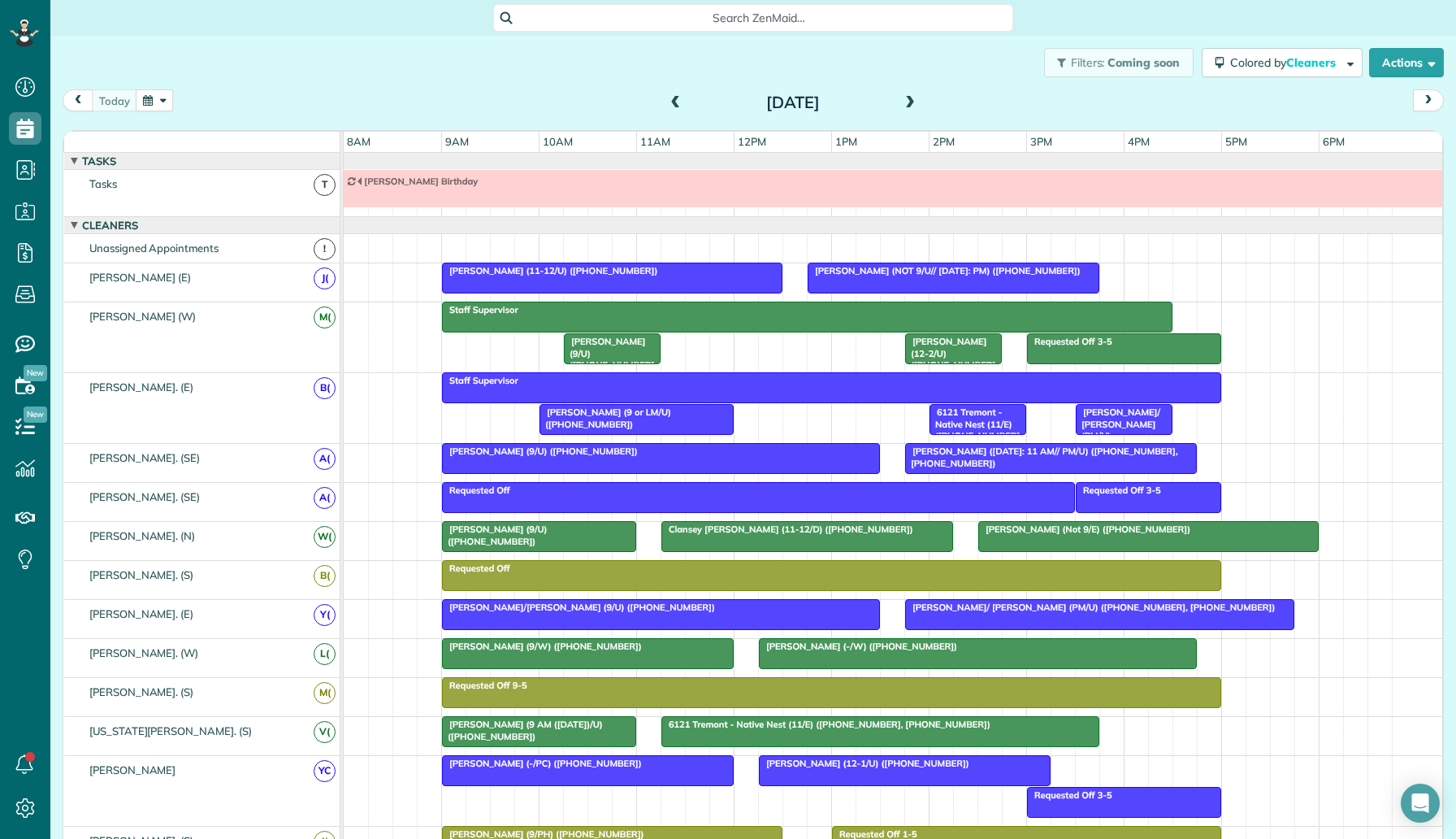
scroll to position [18, 0]
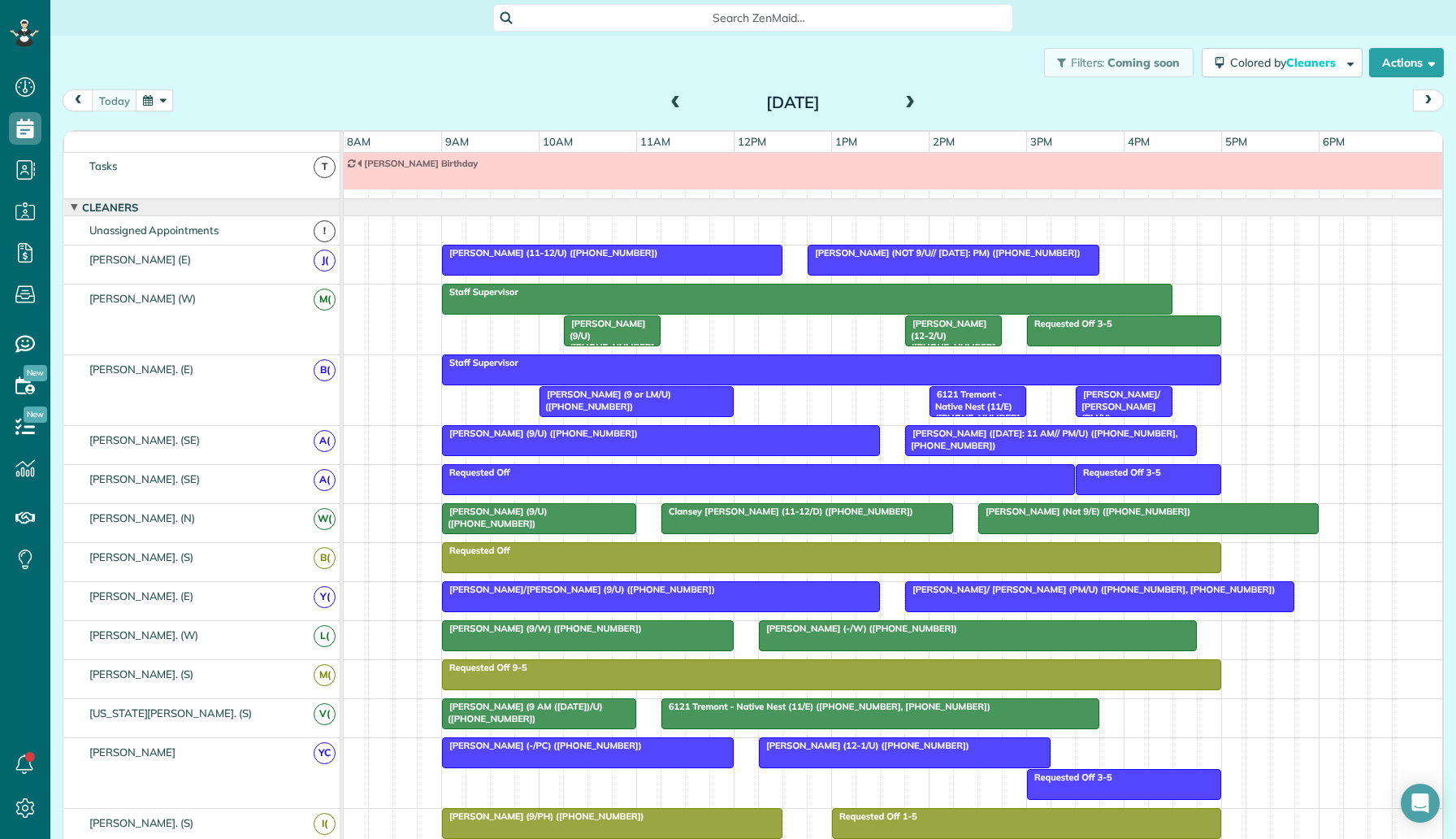
click at [246, 33] on div "Search ZenMaid…" at bounding box center [753, 17] width 1406 height 35
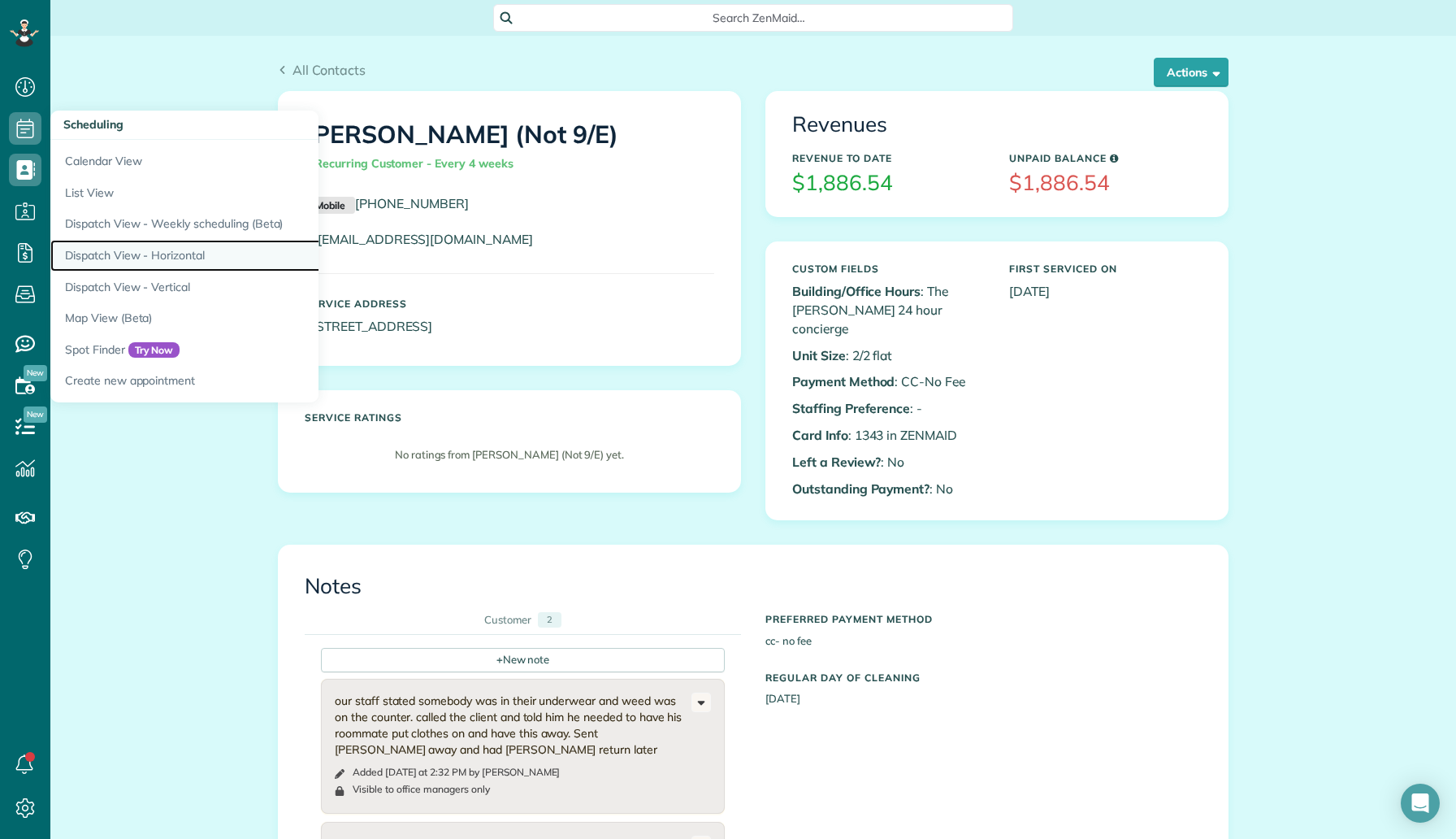
click at [141, 243] on link "Dispatch View - Horizontal" at bounding box center [253, 255] width 406 height 32
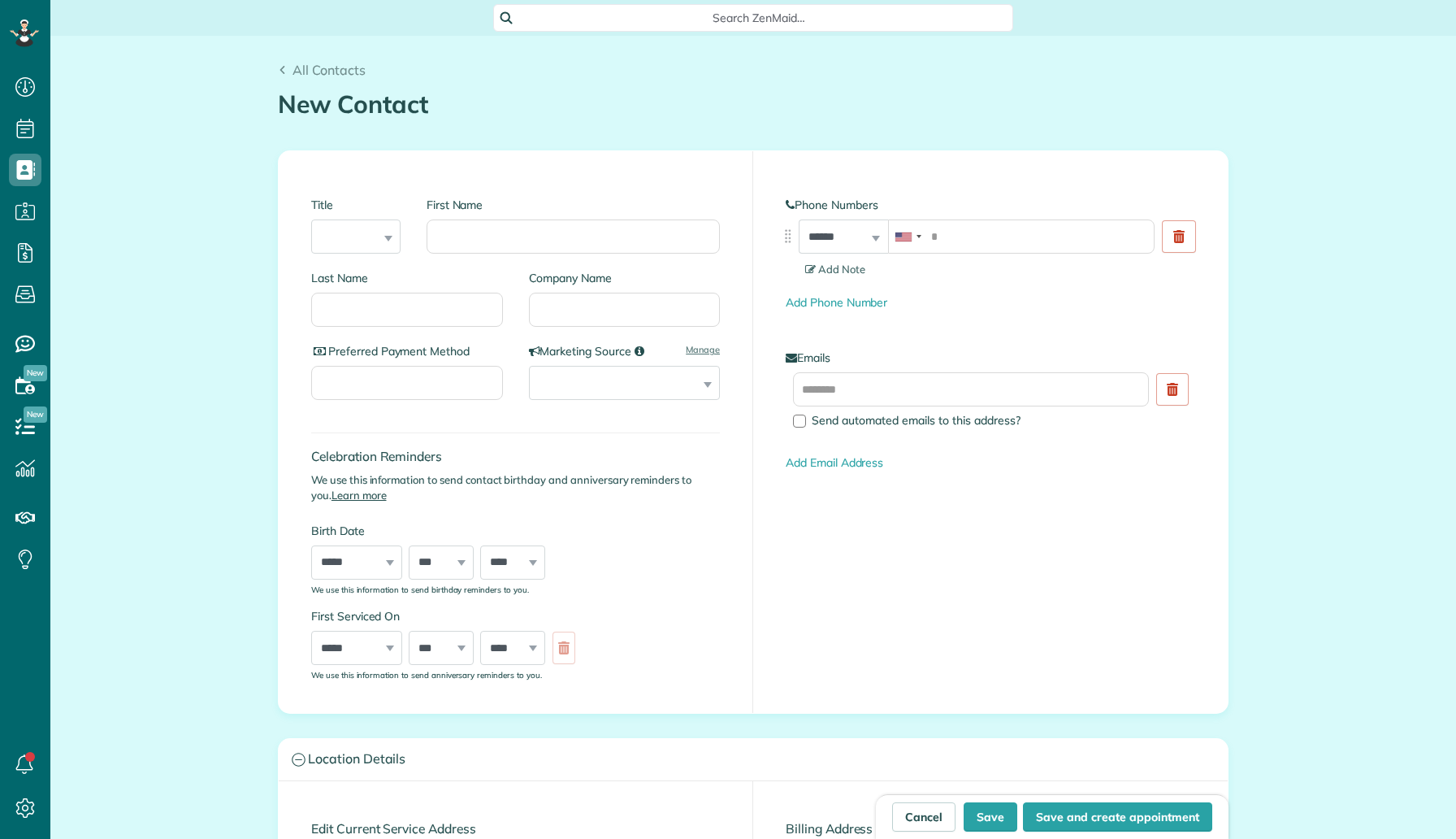
scroll to position [7, 7]
click at [588, 240] on input "First Name" at bounding box center [573, 236] width 294 height 34
click at [1000, 243] on input "tel" at bounding box center [1022, 236] width 267 height 34
paste input "**********"
type input "**********"
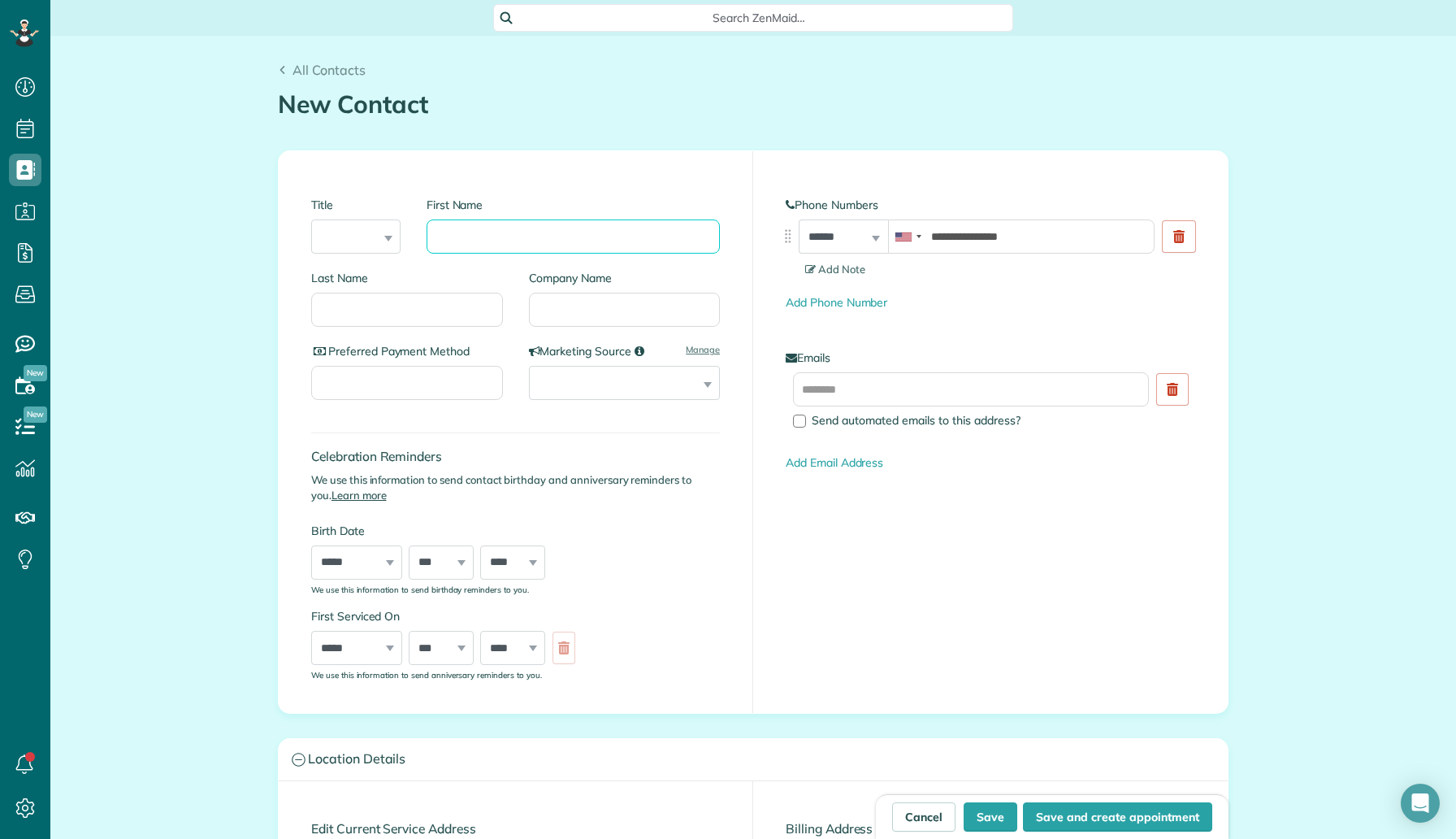
click at [596, 234] on input "First Name" at bounding box center [573, 236] width 294 height 34
type input "*****"
click at [404, 311] on input "Last Name" at bounding box center [406, 309] width 192 height 34
type input "***"
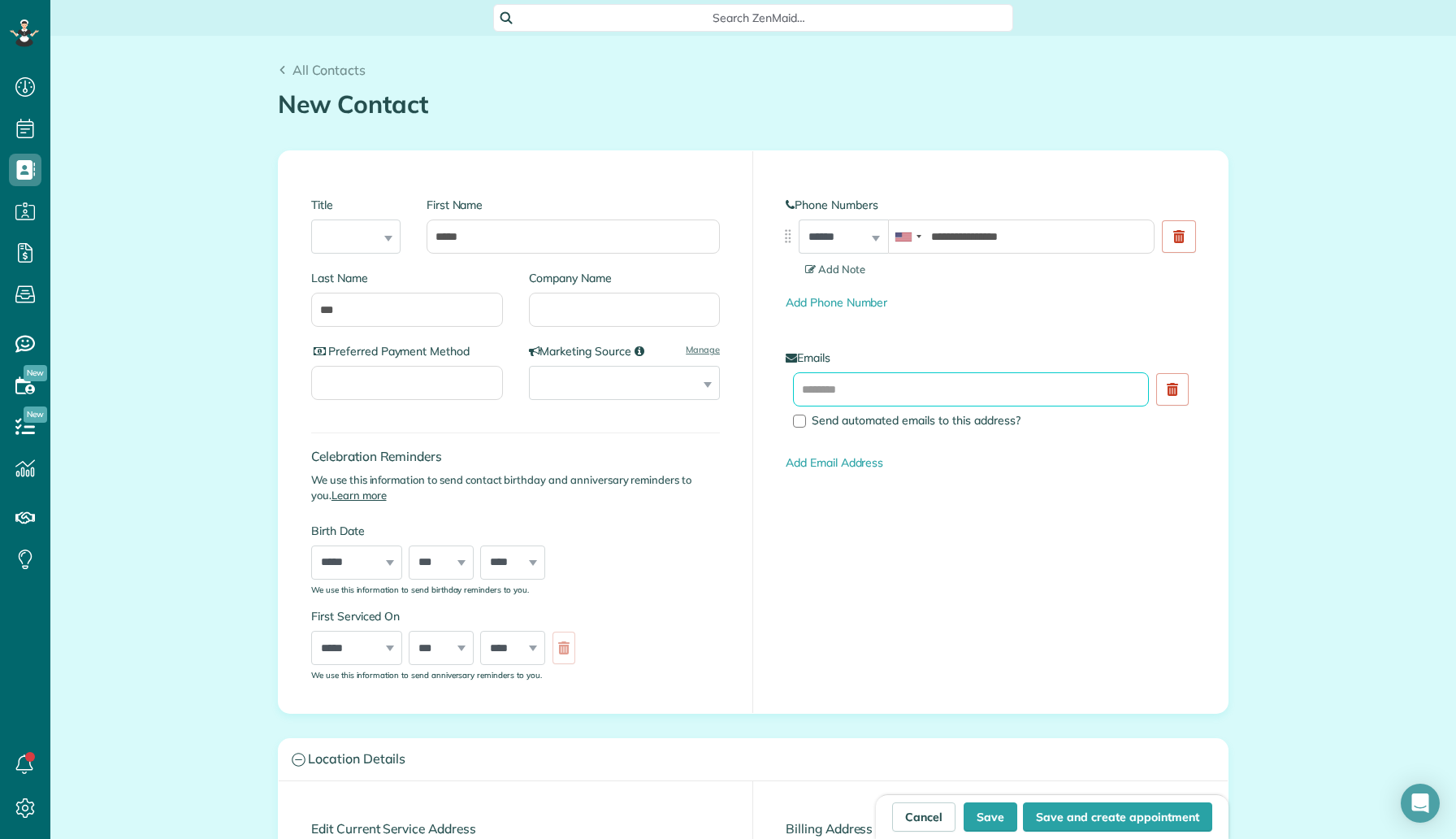
click at [840, 382] on input "text" at bounding box center [971, 388] width 356 height 34
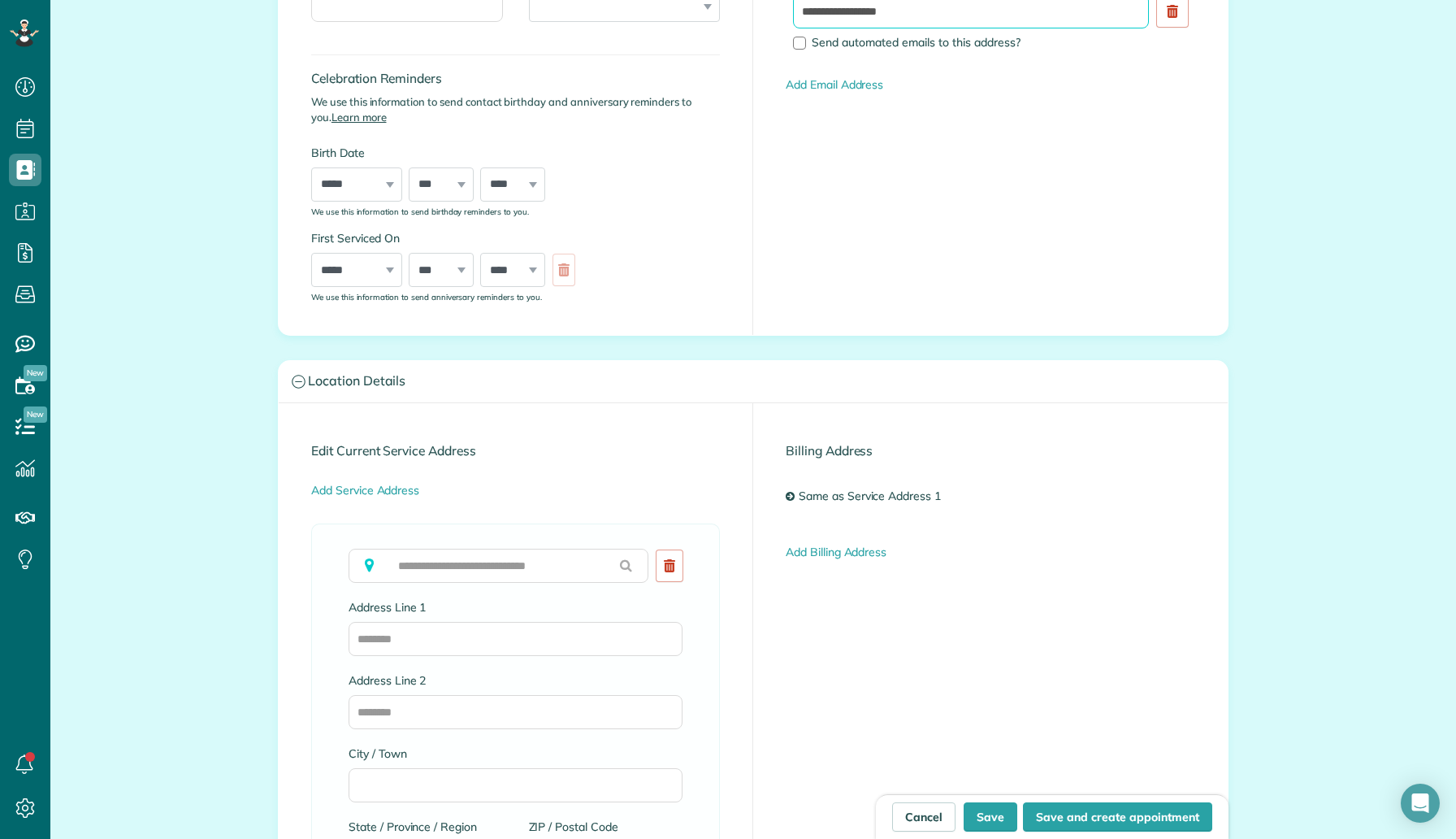
scroll to position [485, 0]
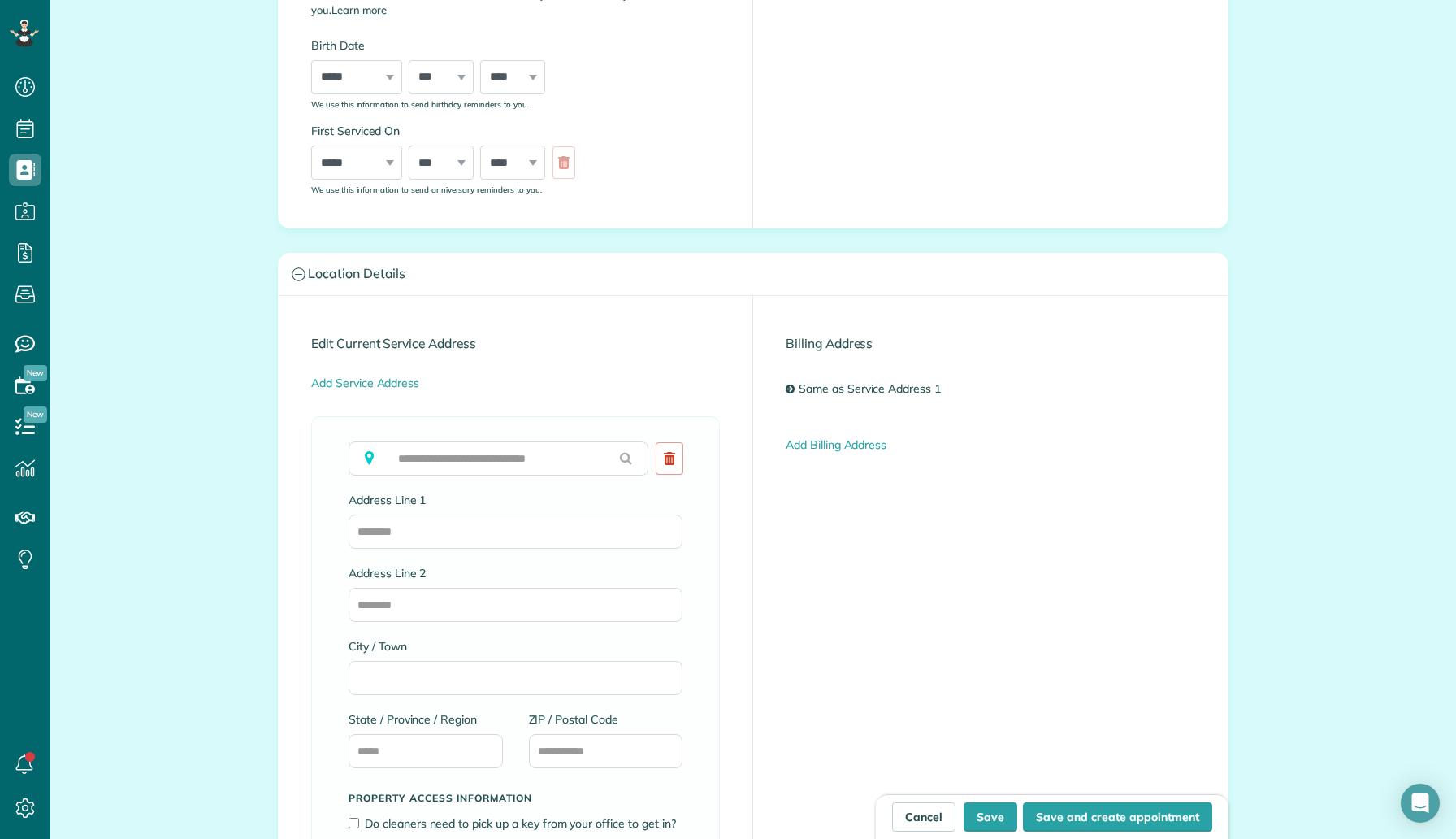
type input "**********"
click at [517, 459] on input "text" at bounding box center [498, 457] width 300 height 34
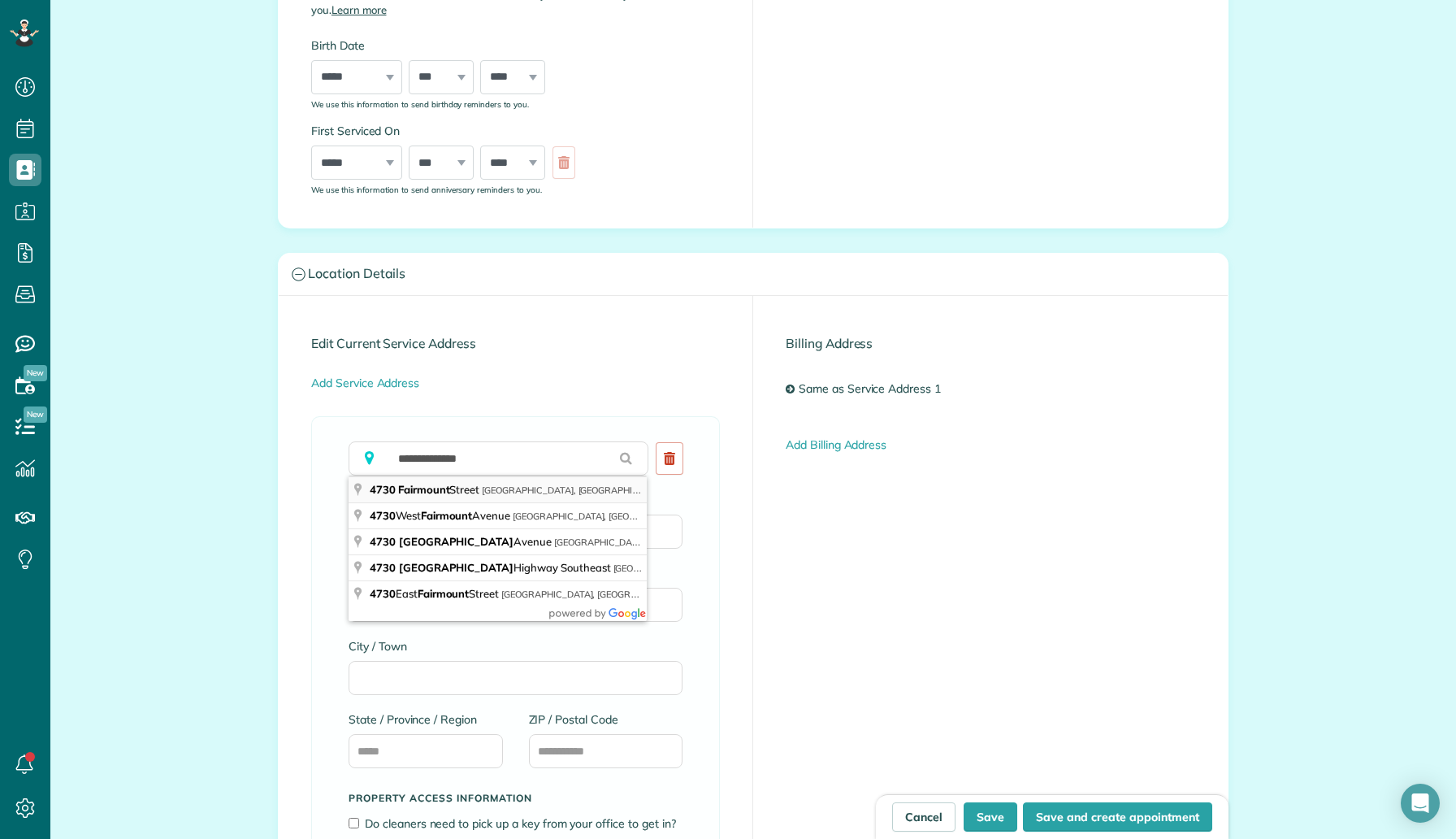
type input "**********"
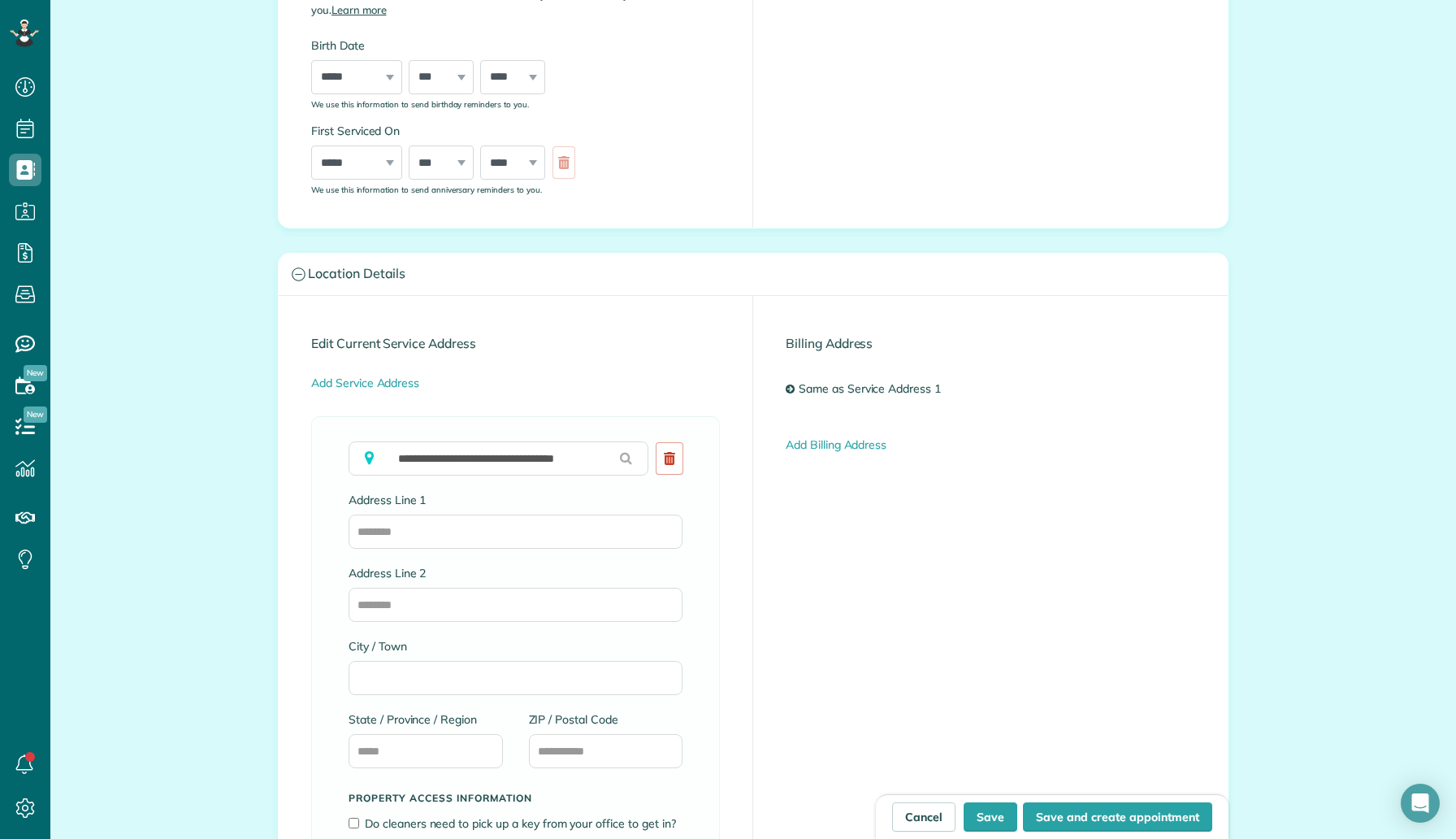
type input "**********"
type input "******"
type input "**"
type input "*****"
click at [447, 599] on input "Address Line 2" at bounding box center [516, 604] width 334 height 34
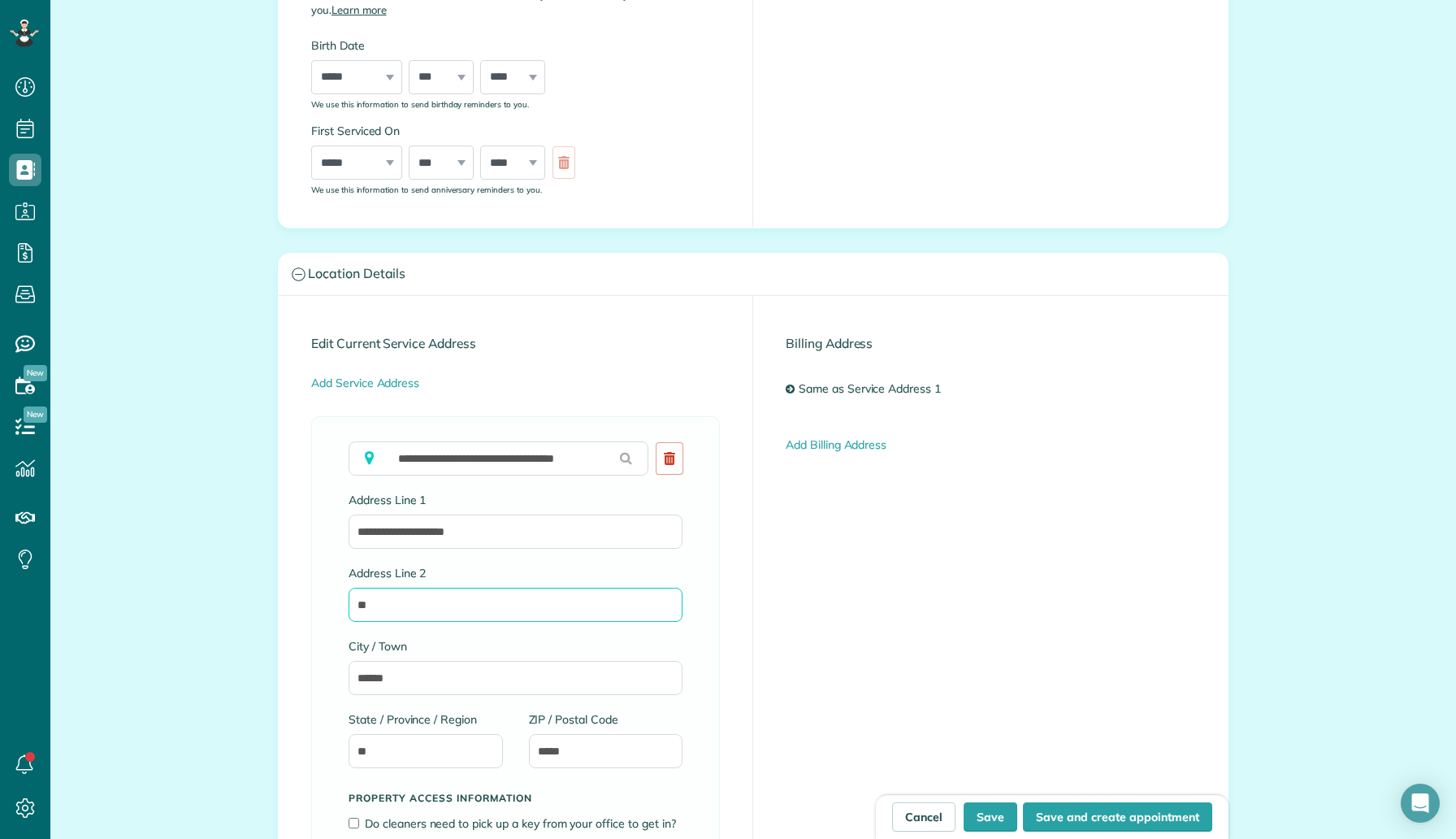
type input "*"
type input "****"
click at [479, 645] on label "City / Town" at bounding box center [516, 647] width 334 height 16
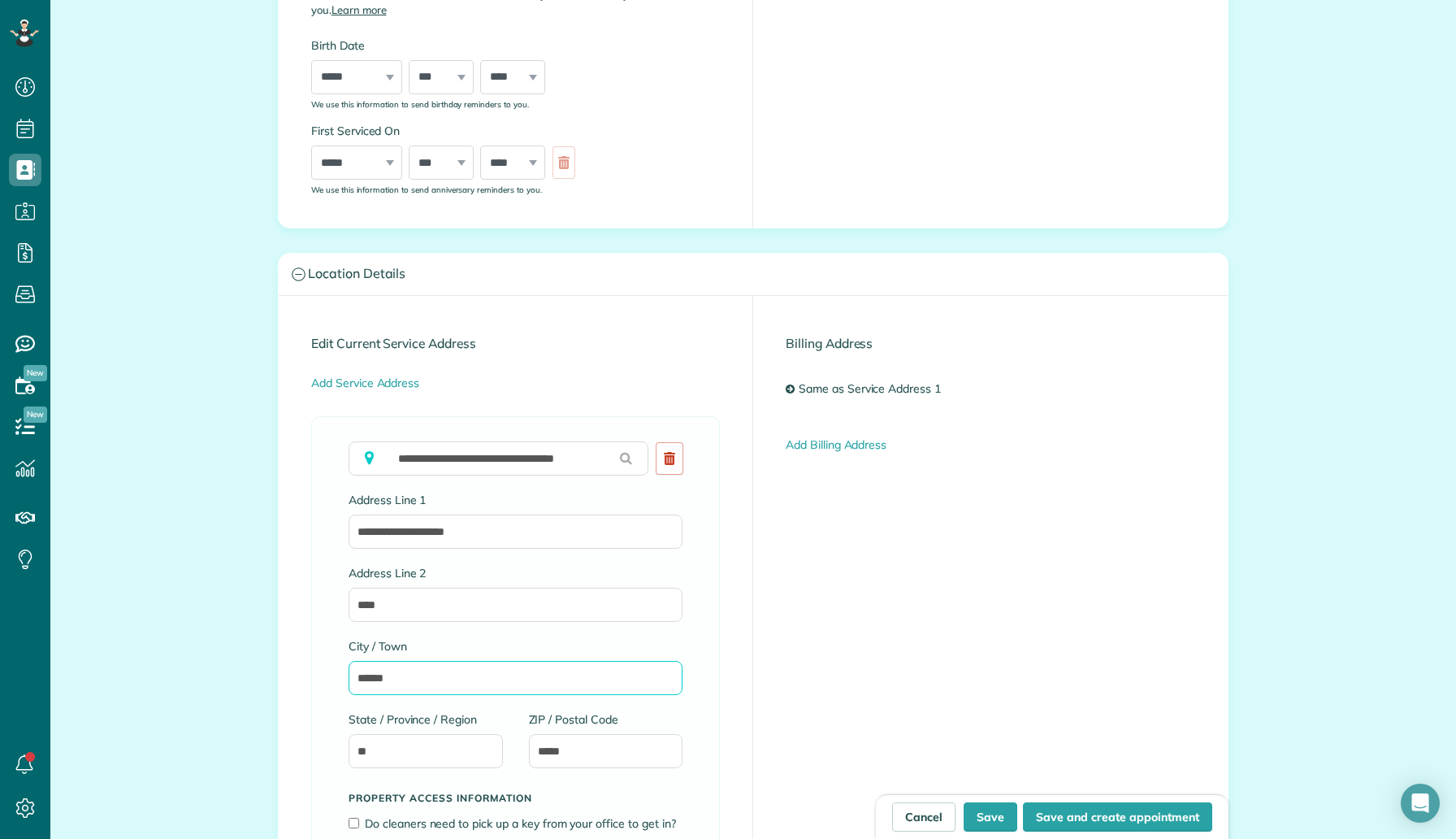
click at [479, 661] on input "******" at bounding box center [516, 677] width 334 height 34
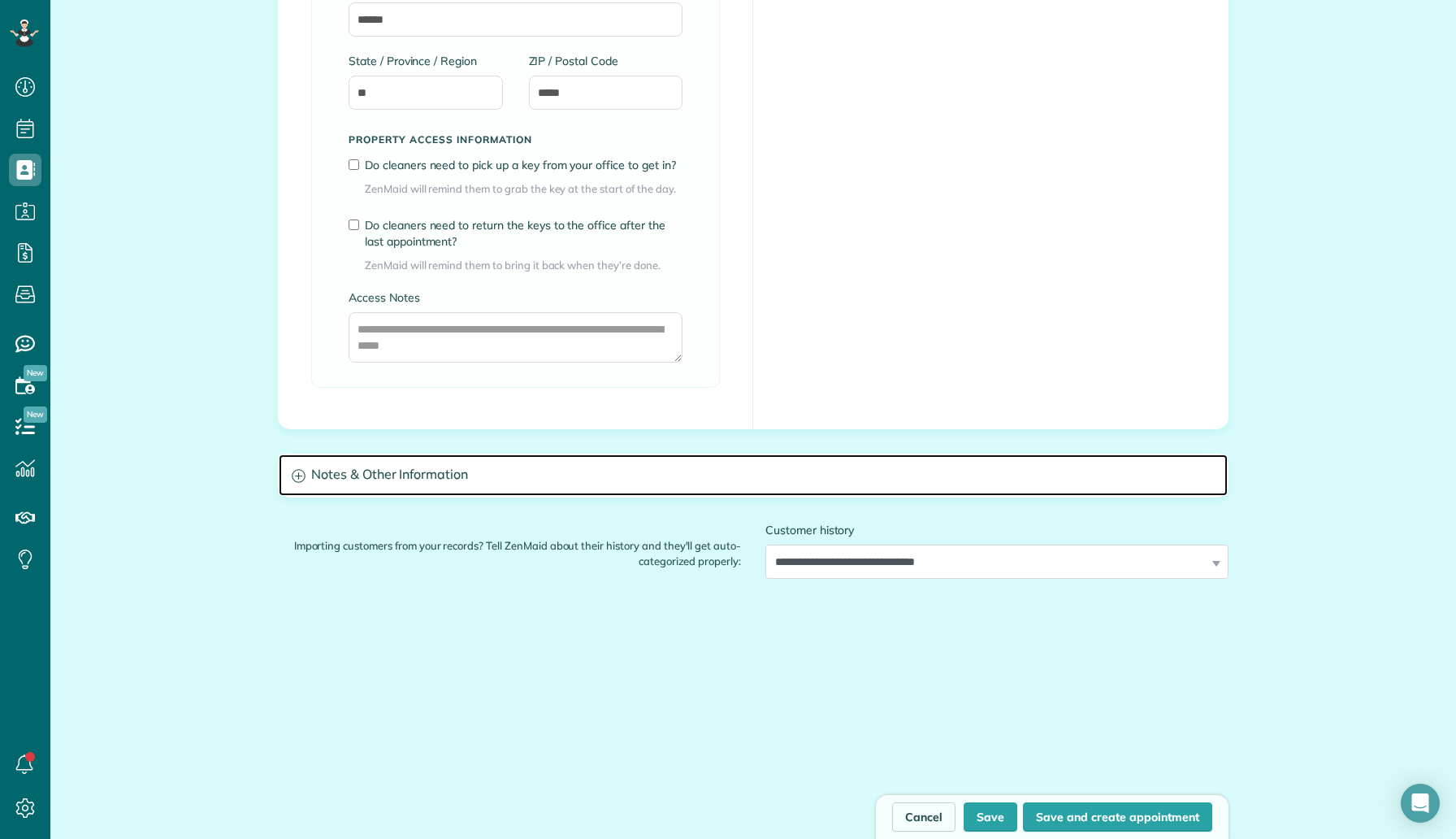
click at [440, 461] on h3 "Notes & Other Information" at bounding box center [754, 475] width 949 height 41
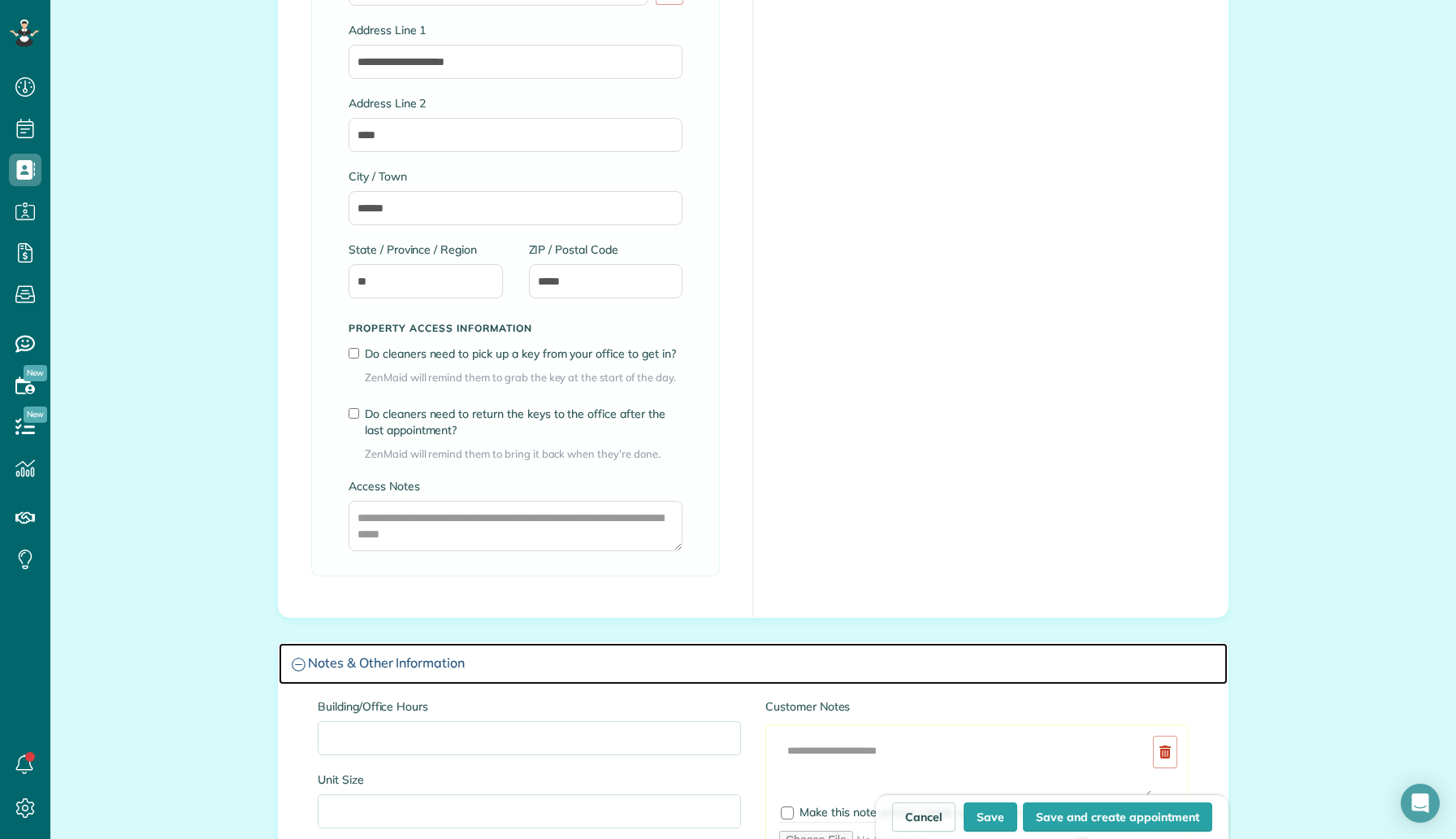
scroll to position [1040, 0]
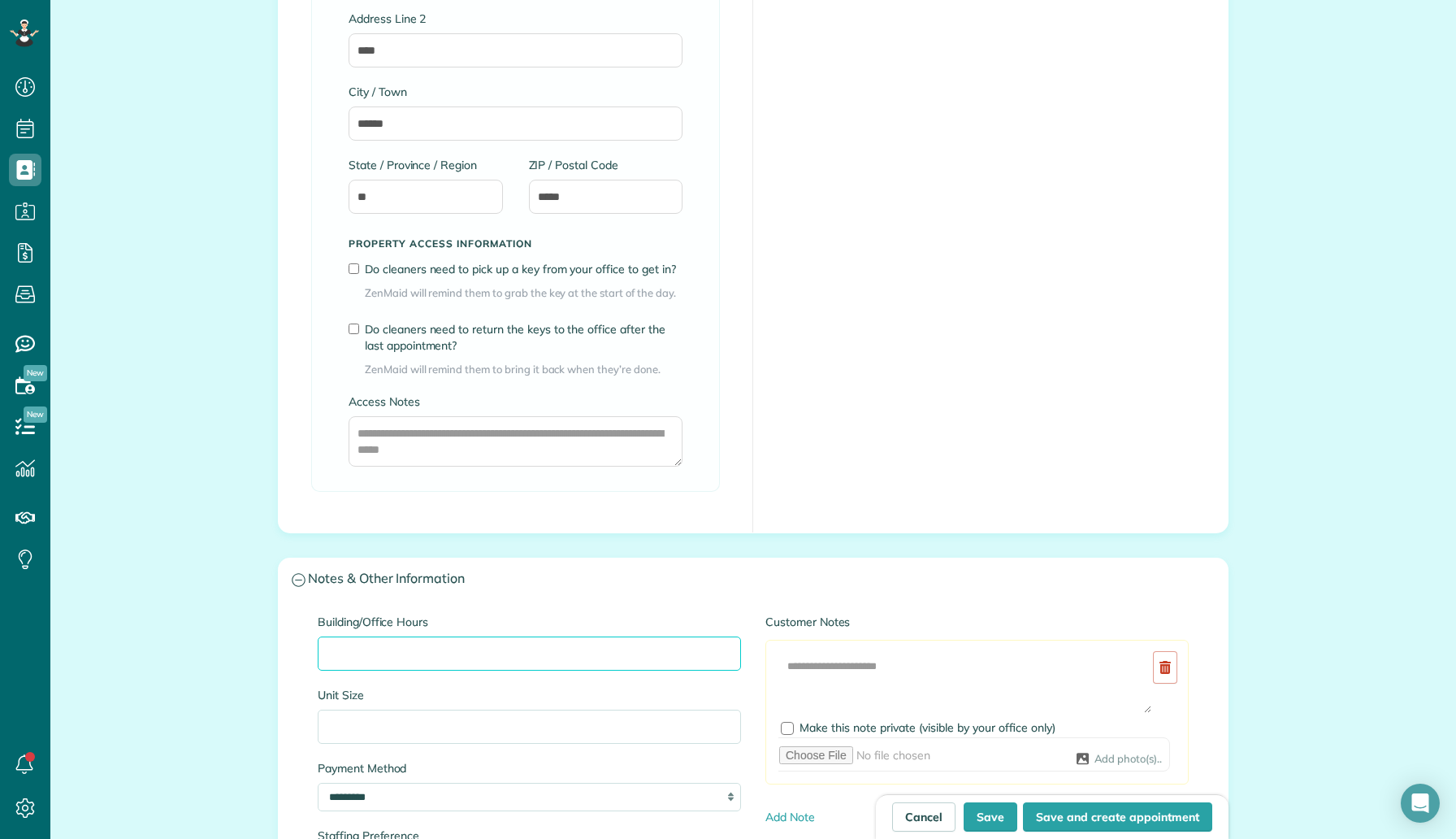
click at [372, 652] on input "Building/Office Hours" at bounding box center [529, 653] width 424 height 34
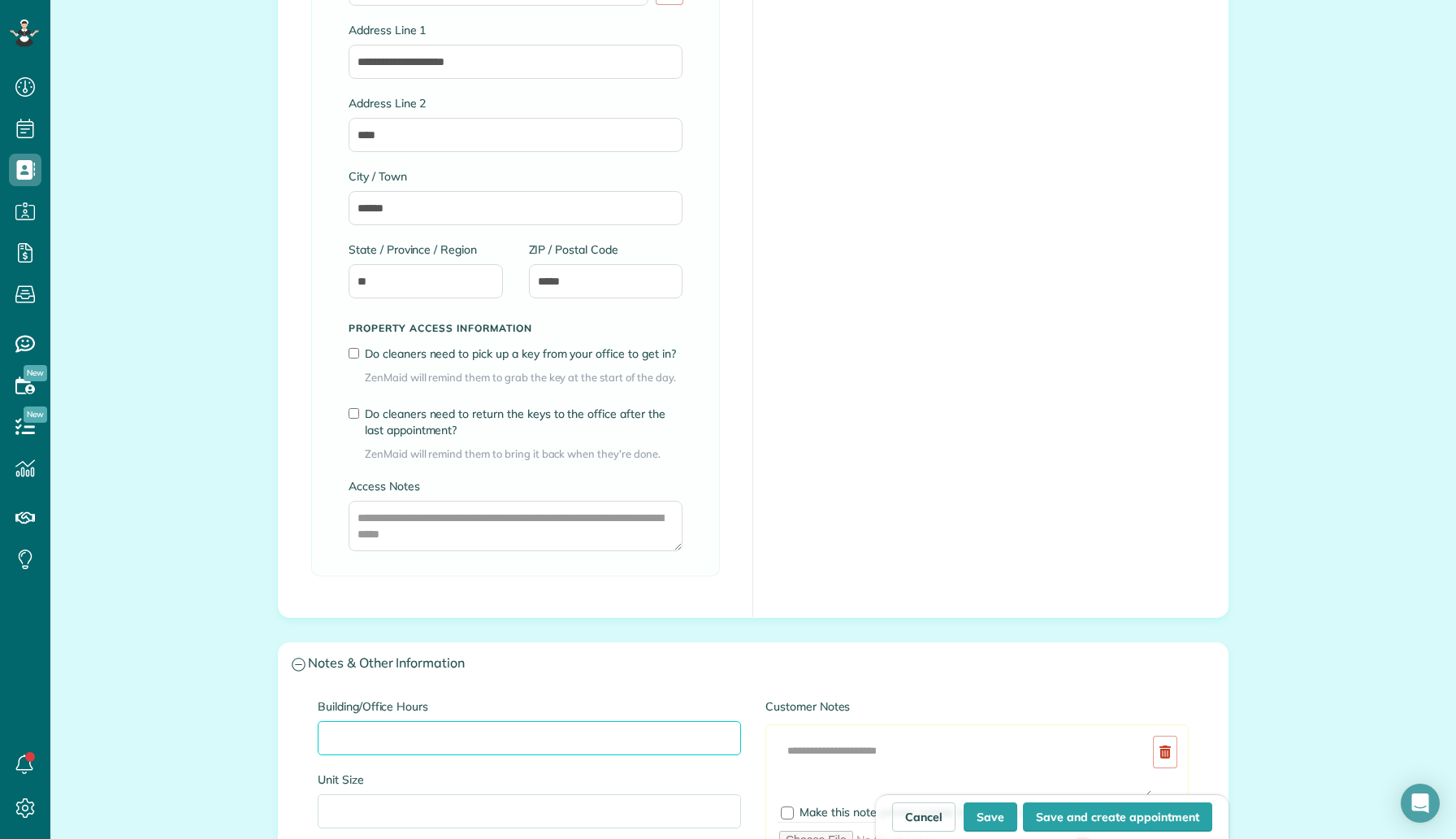
scroll to position [910, 0]
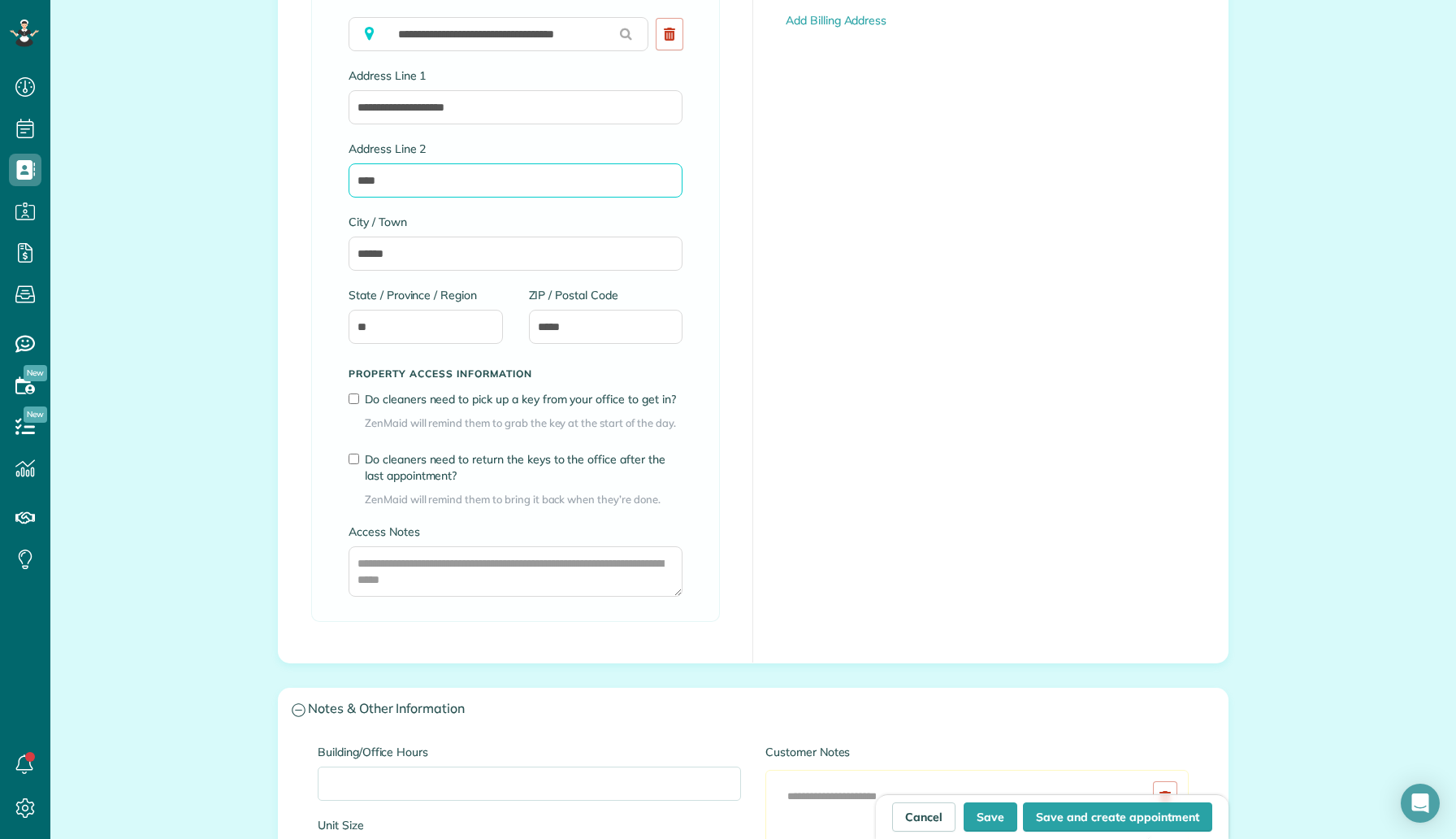
drag, startPoint x: 442, startPoint y: 178, endPoint x: 354, endPoint y: 179, distance: 88.0
click at [354, 179] on input "****" at bounding box center [516, 180] width 334 height 34
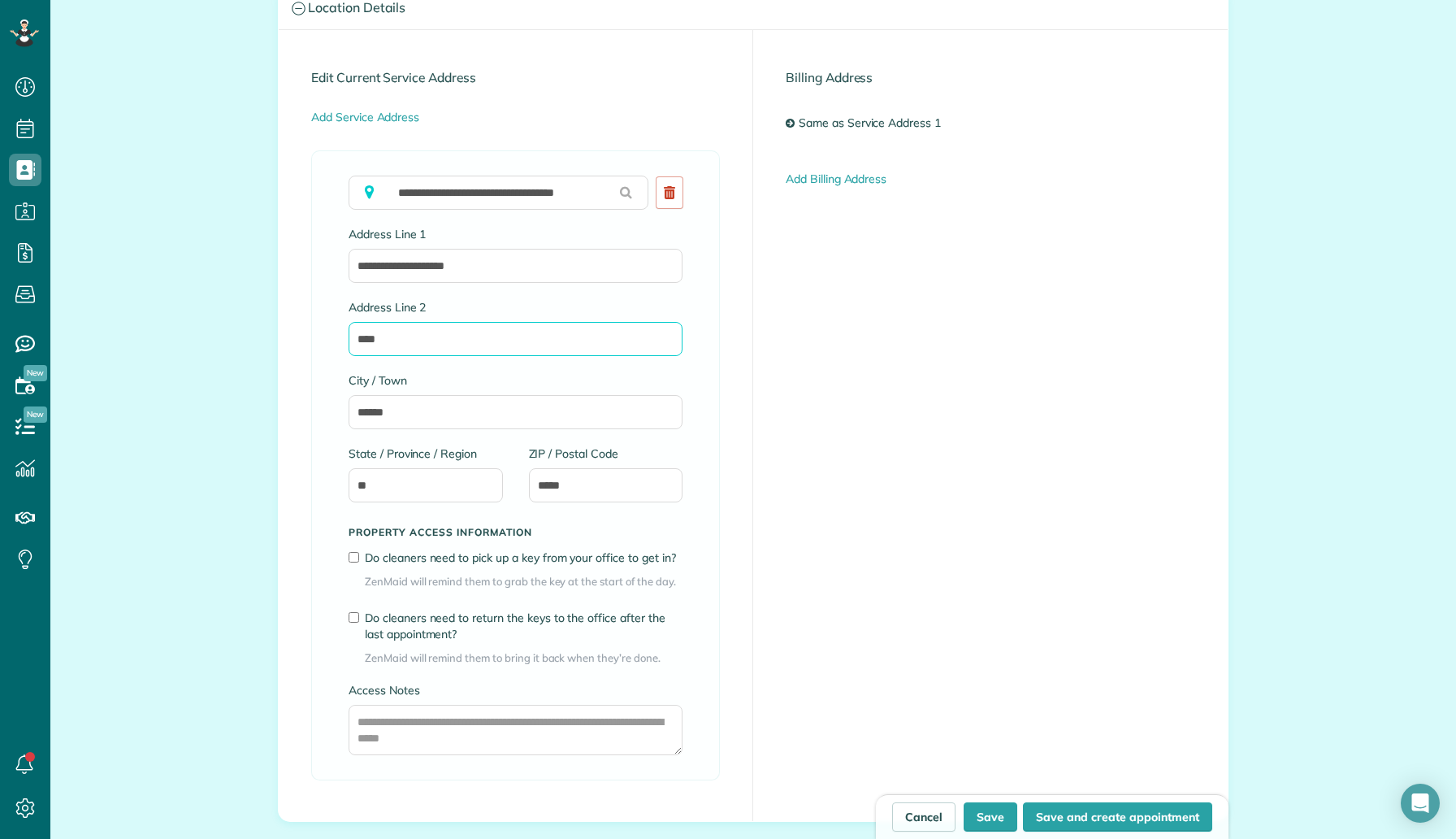
scroll to position [659, 0]
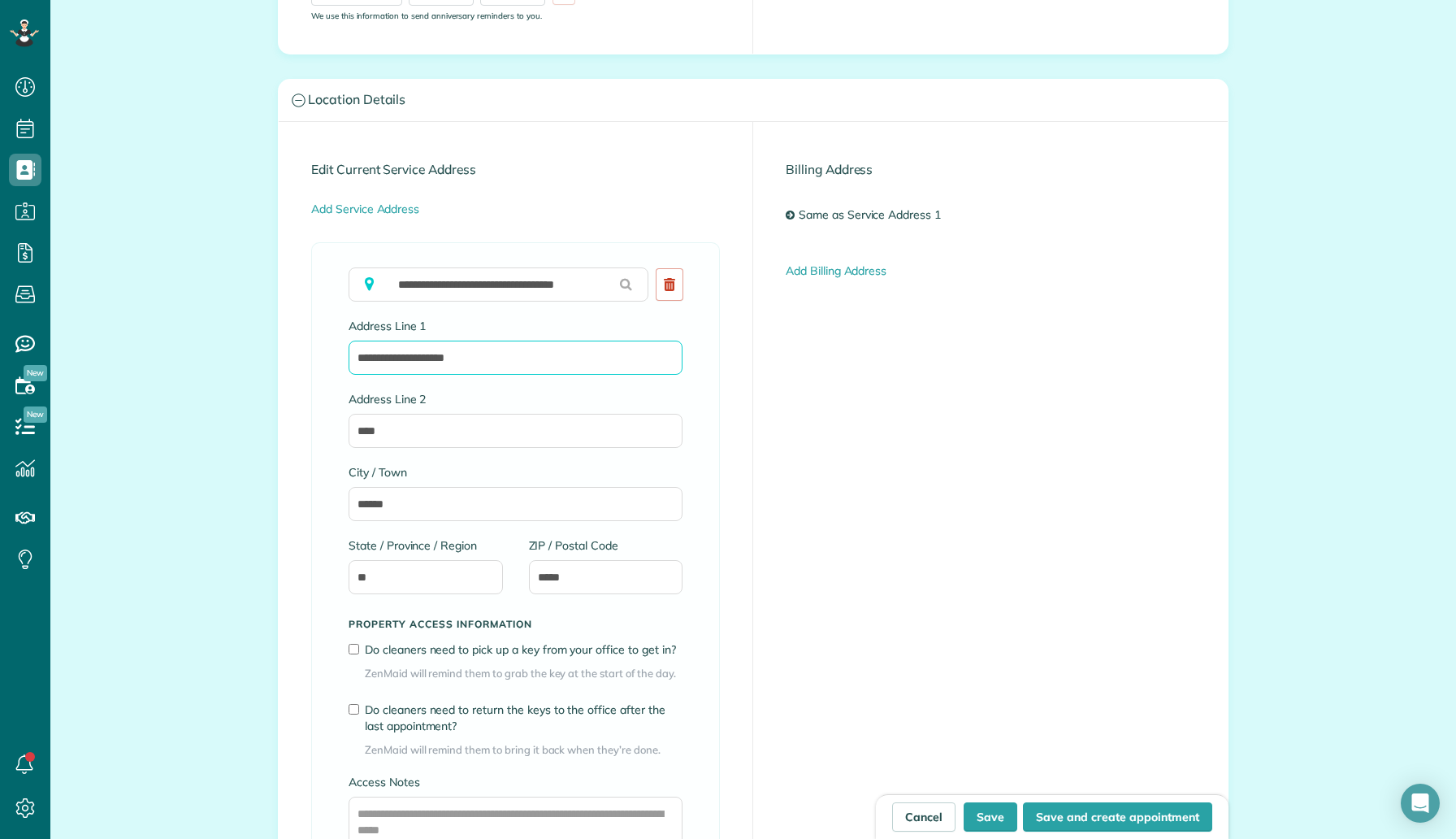
drag, startPoint x: 496, startPoint y: 354, endPoint x: 345, endPoint y: 360, distance: 151.1
click at [345, 360] on div "**********" at bounding box center [515, 557] width 409 height 630
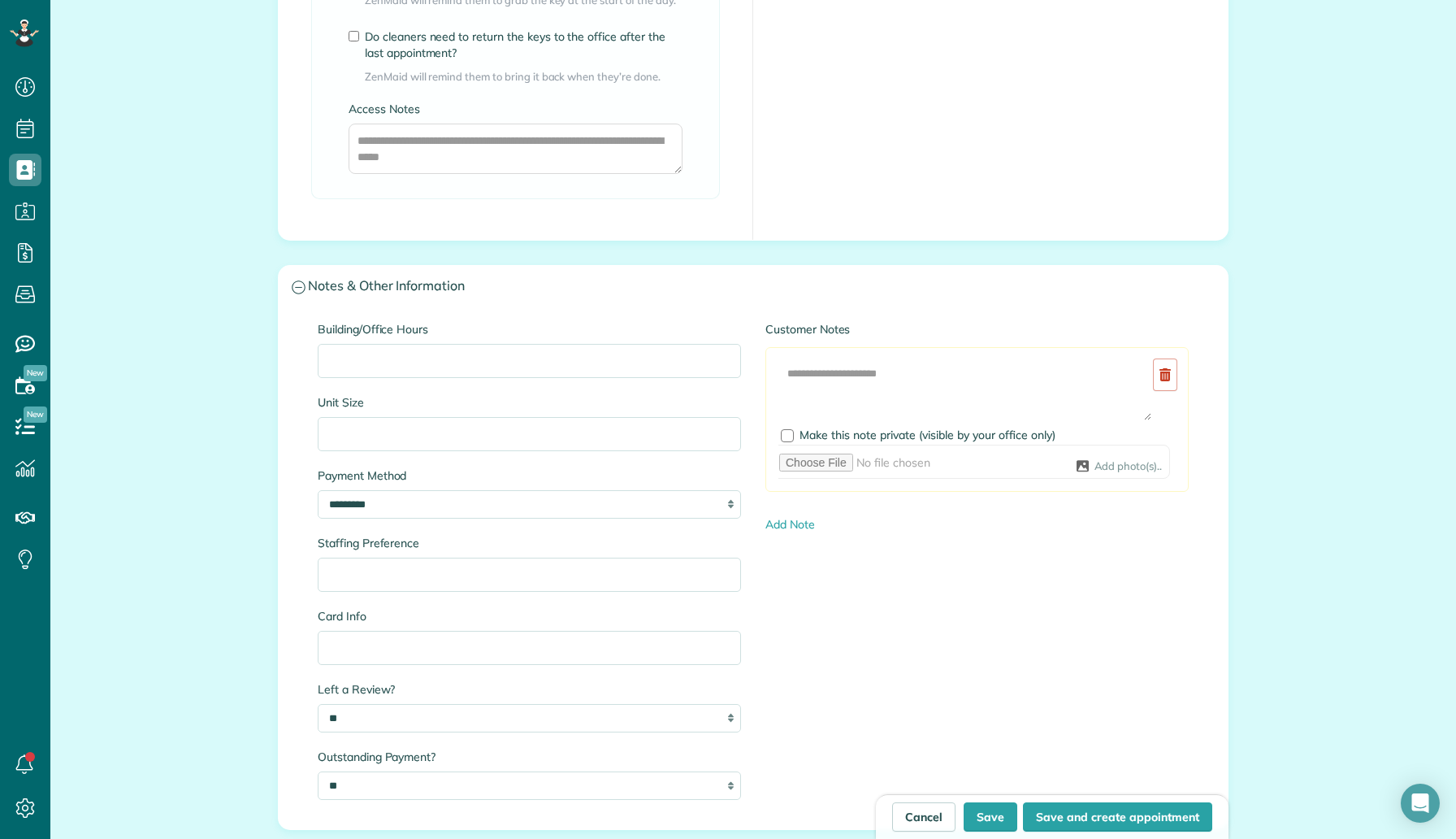
scroll to position [1331, 0]
click at [429, 355] on input "Building/Office Hours" at bounding box center [529, 361] width 424 height 34
paste input "**********"
drag, startPoint x: 642, startPoint y: 364, endPoint x: 493, endPoint y: 365, distance: 149.0
click at [493, 365] on input "**********" at bounding box center [529, 361] width 424 height 34
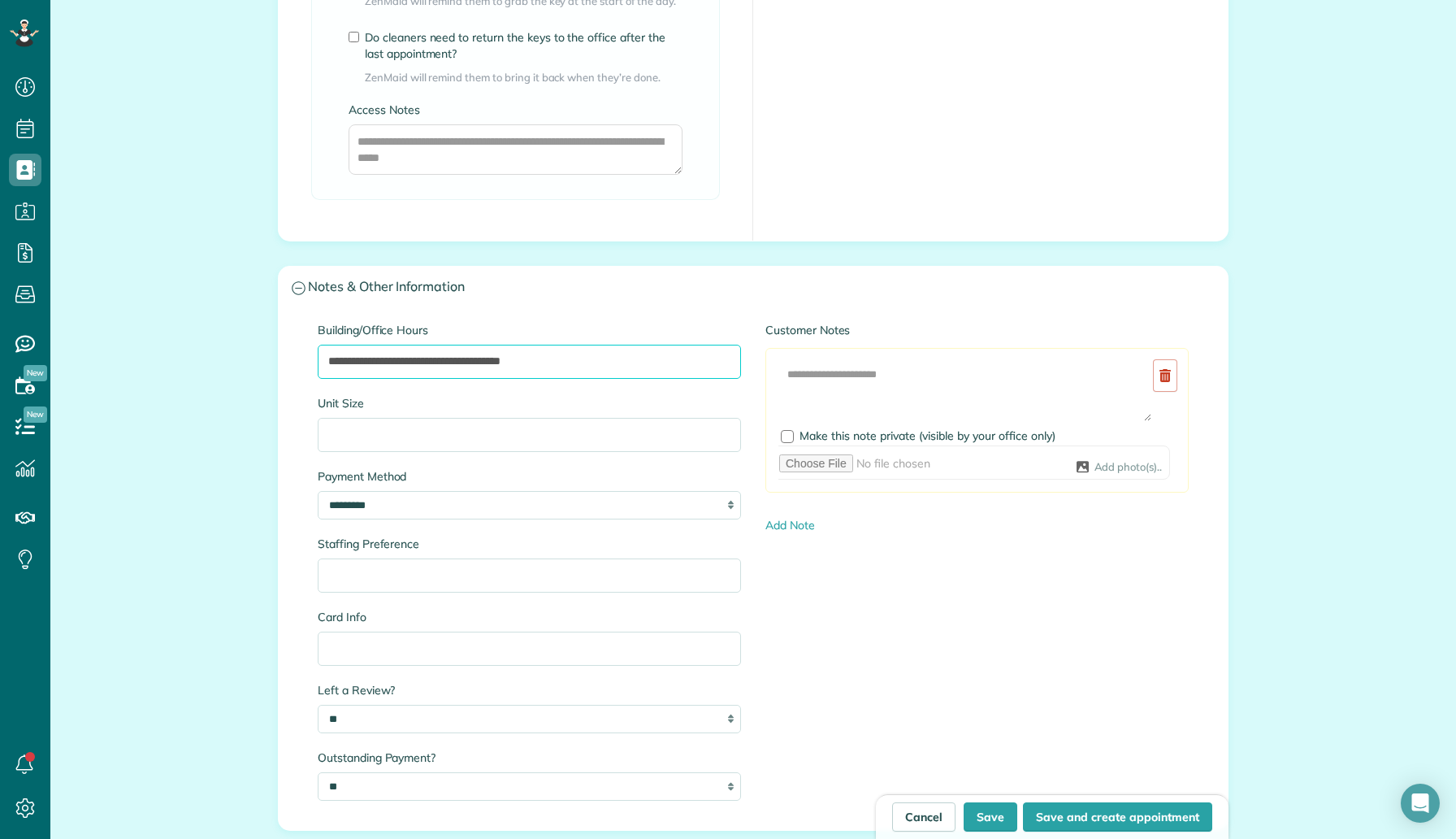
type input "**********"
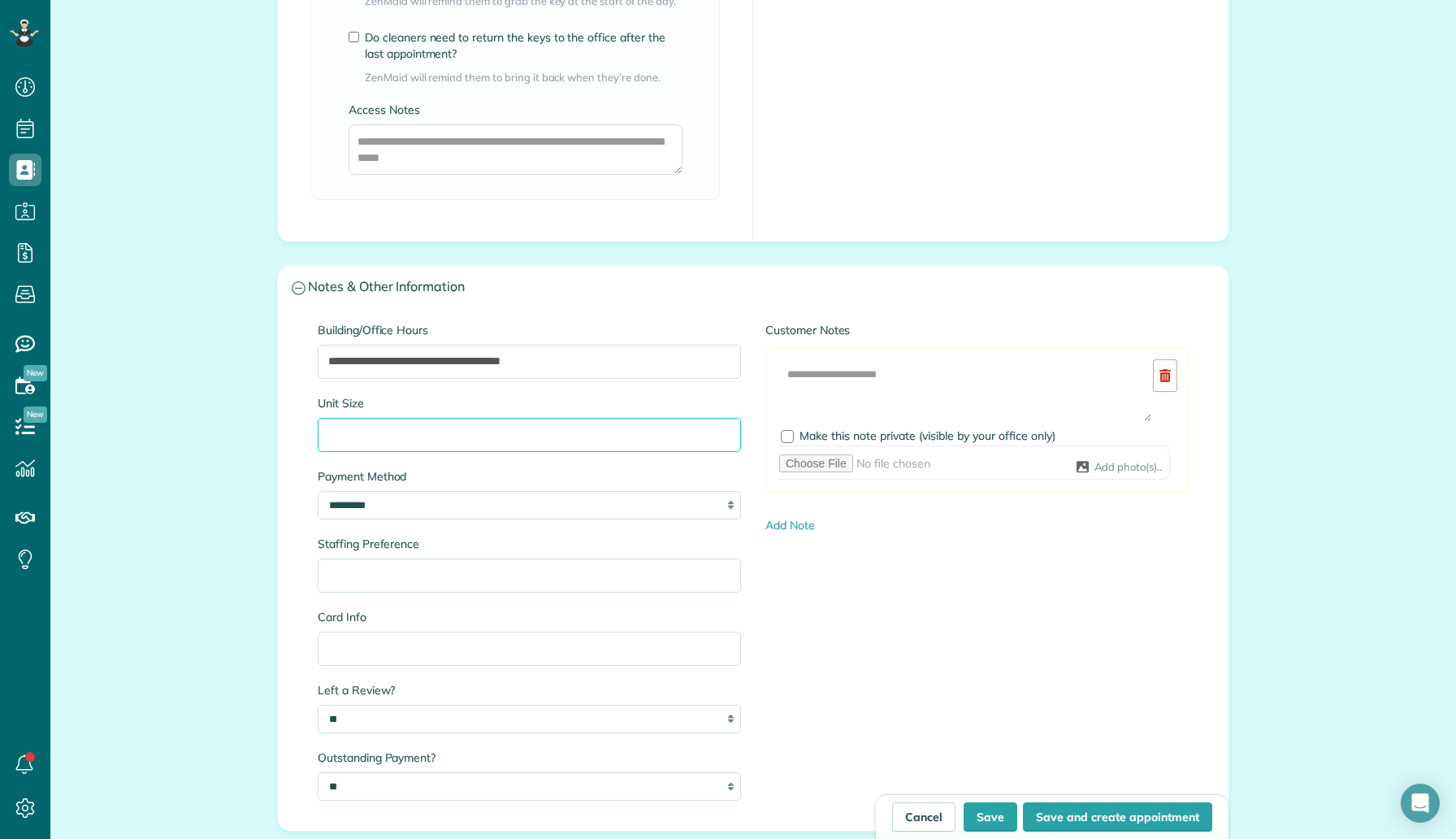
click at [459, 420] on input "Unit Size" at bounding box center [529, 434] width 424 height 34
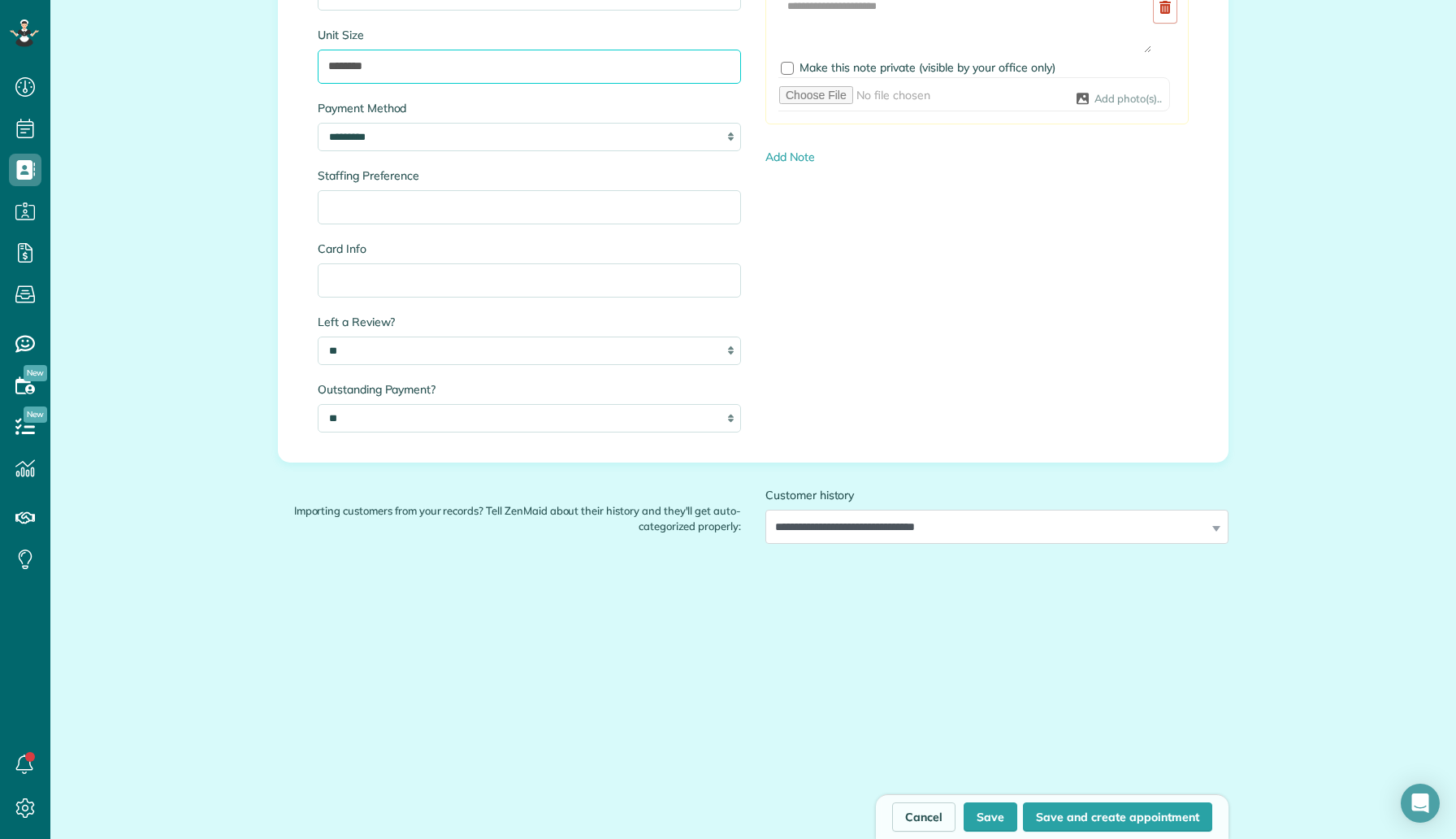
scroll to position [1713, 0]
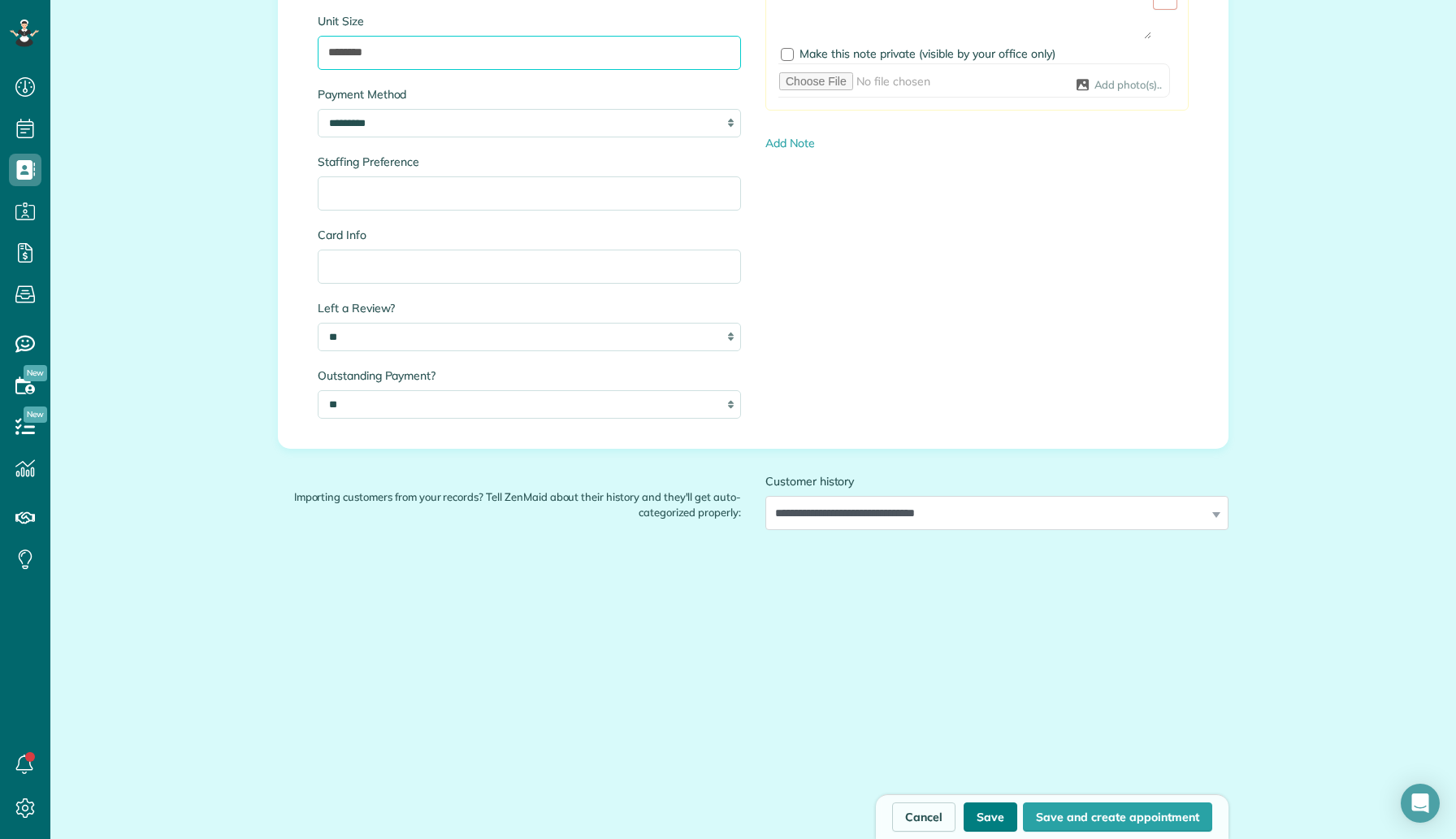
type input "********"
click at [976, 815] on button "Save" at bounding box center [990, 817] width 53 height 30
type input "**********"
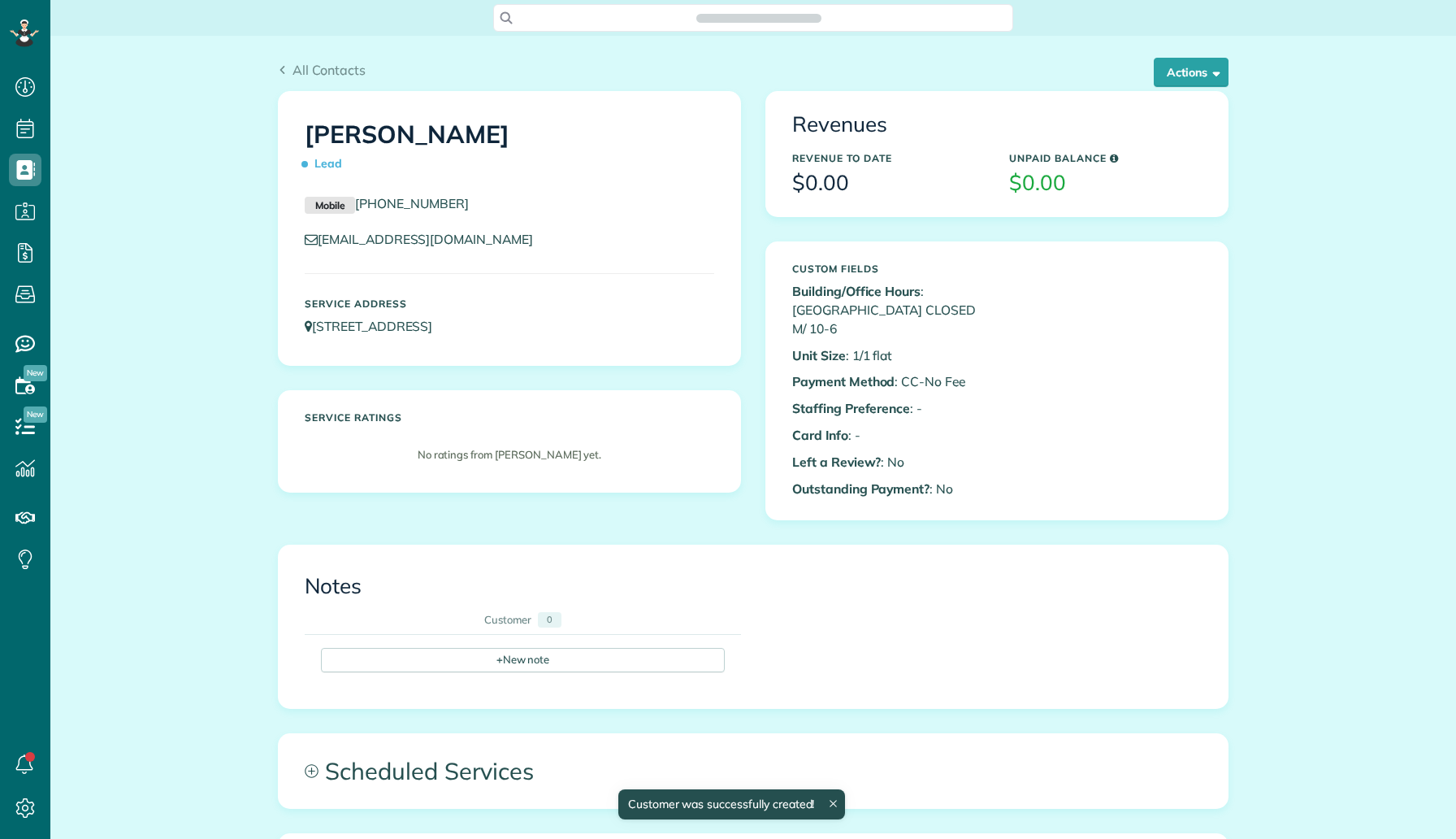
scroll to position [7, 7]
click at [1198, 81] on button "Actions" at bounding box center [1191, 72] width 75 height 30
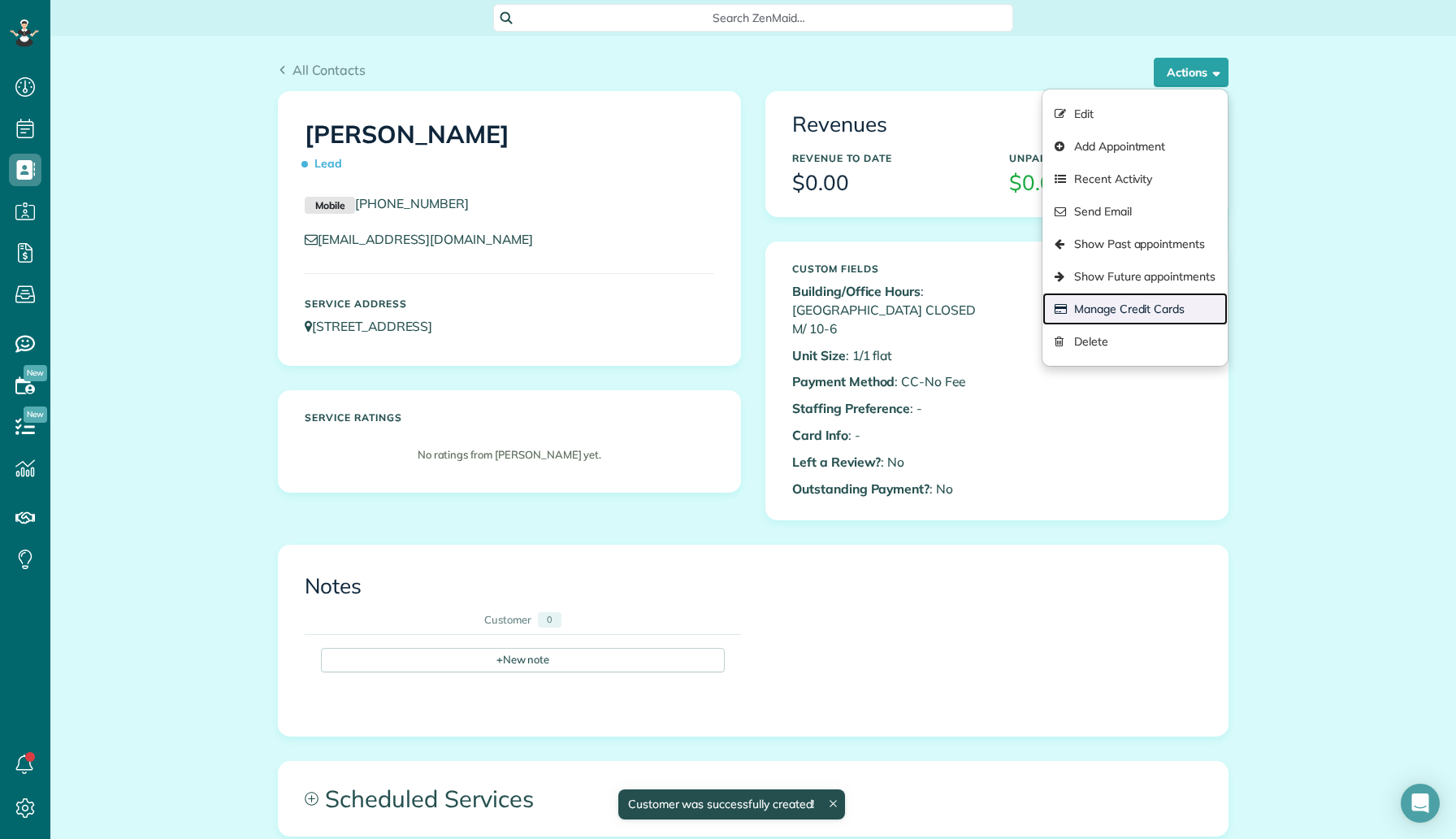
click at [1164, 299] on link "Manage Credit Cards" at bounding box center [1135, 309] width 185 height 33
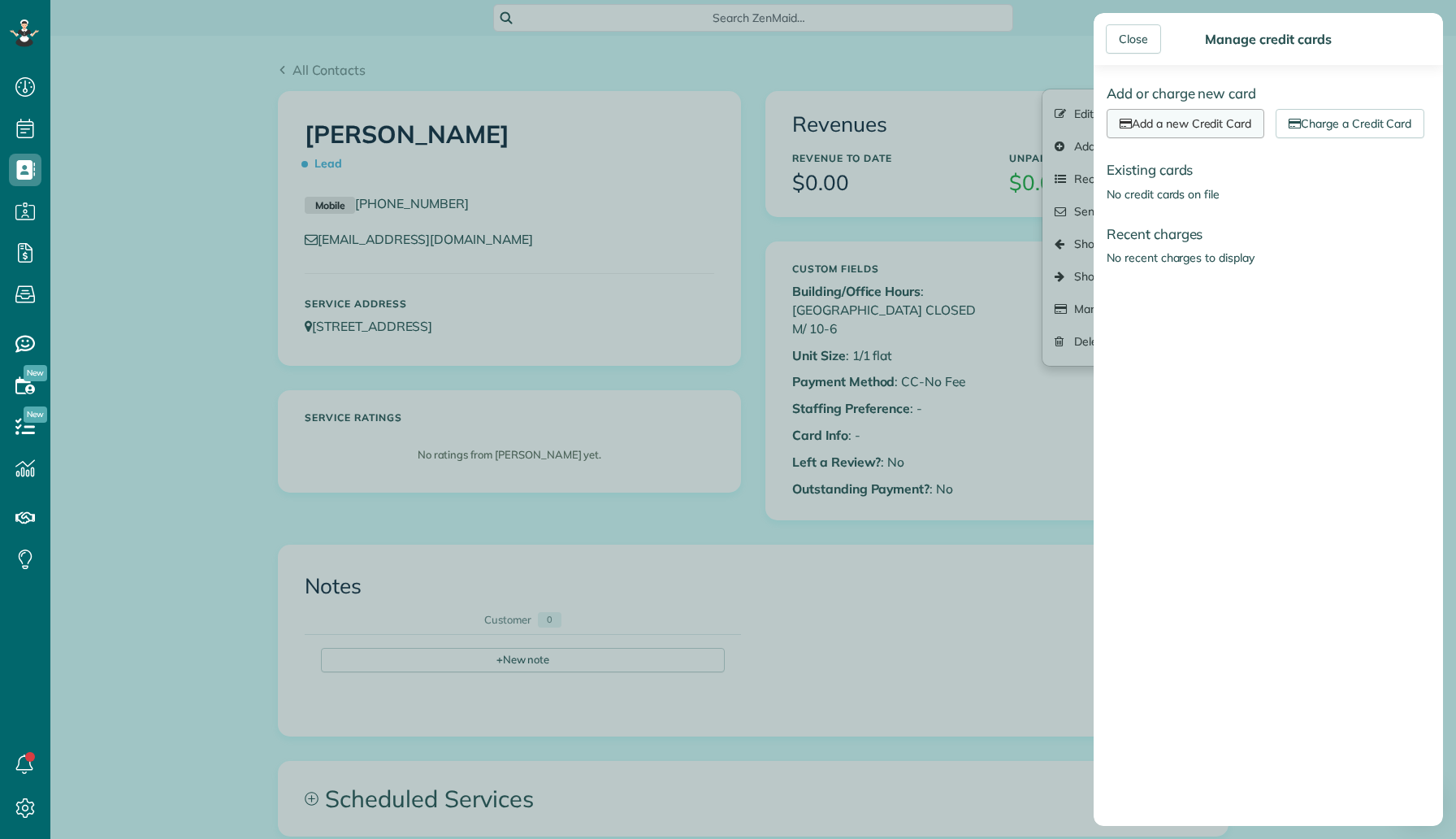
click at [1248, 118] on link "Add a new Credit Card" at bounding box center [1186, 123] width 158 height 30
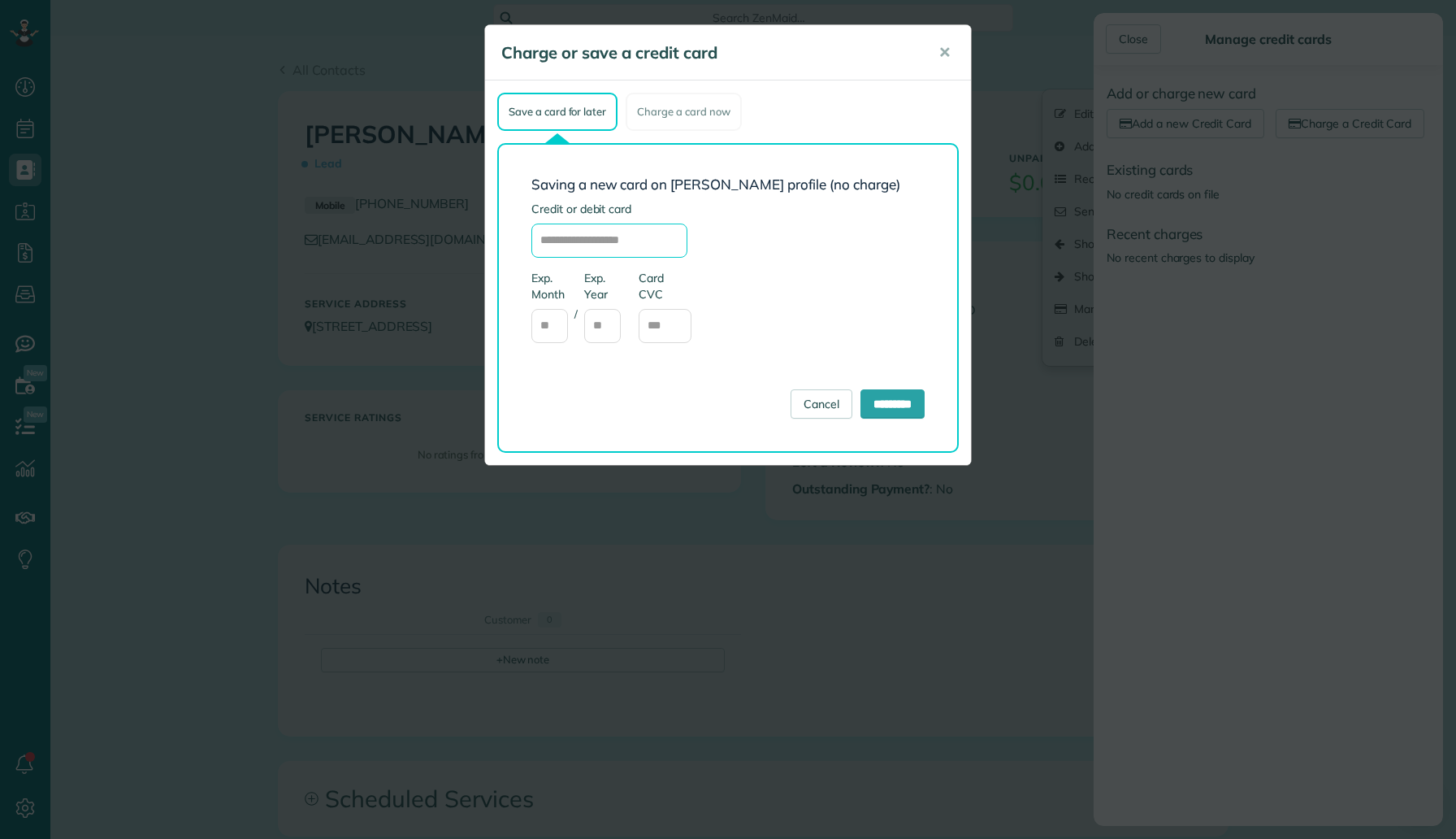
click at [613, 246] on input "text" at bounding box center [610, 240] width 156 height 34
type input "**********"
click at [545, 313] on input "text" at bounding box center [549, 325] width 36 height 34
type input "**"
click at [606, 323] on input "text" at bounding box center [602, 325] width 36 height 34
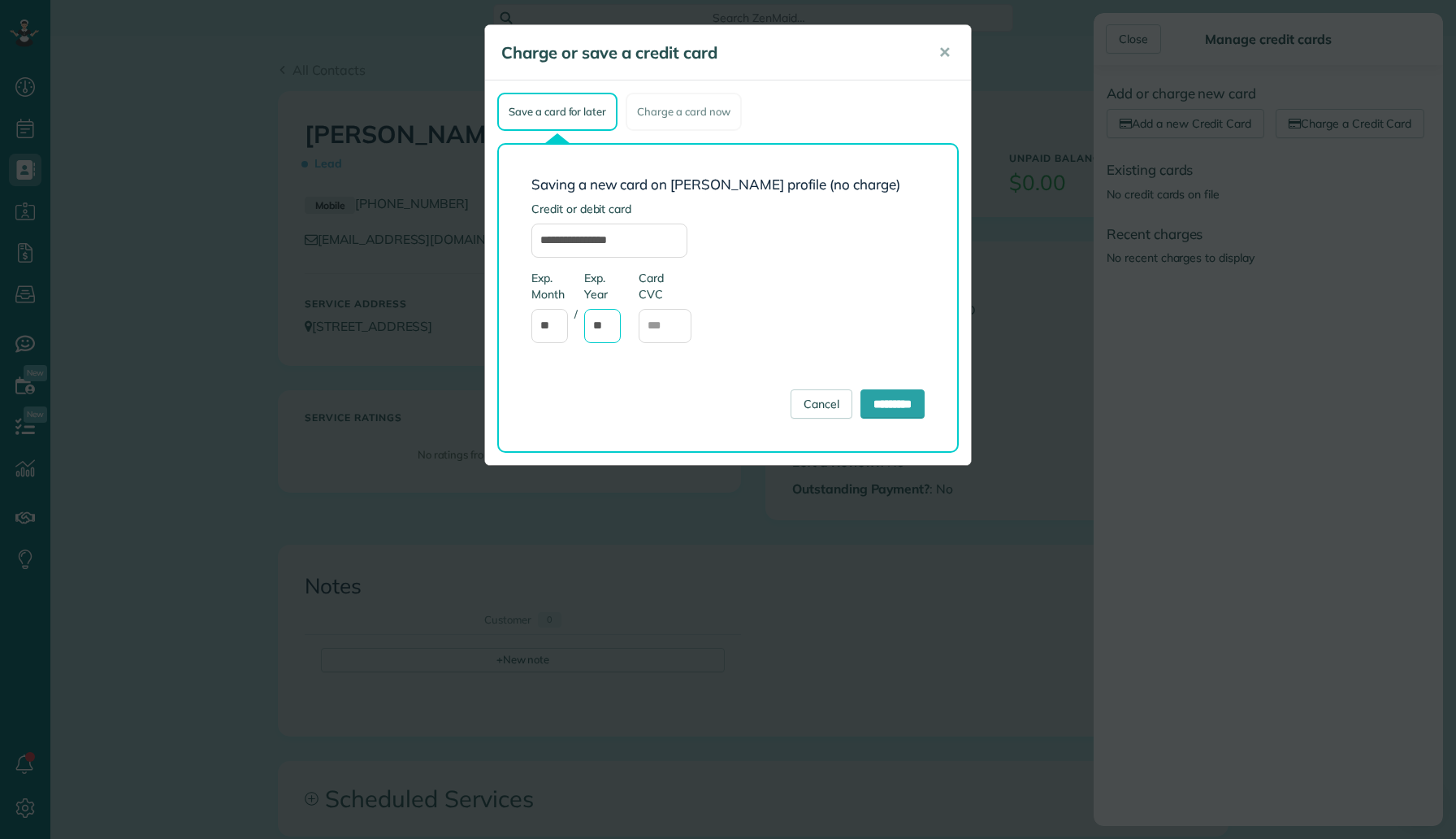
type input "**"
click at [661, 322] on input "text" at bounding box center [665, 325] width 53 height 34
type input "***"
click at [751, 307] on div "Exp. Month ** / Exp. Year ** Card CVC ***" at bounding box center [678, 314] width 293 height 89
click at [887, 396] on input "*********" at bounding box center [893, 404] width 64 height 30
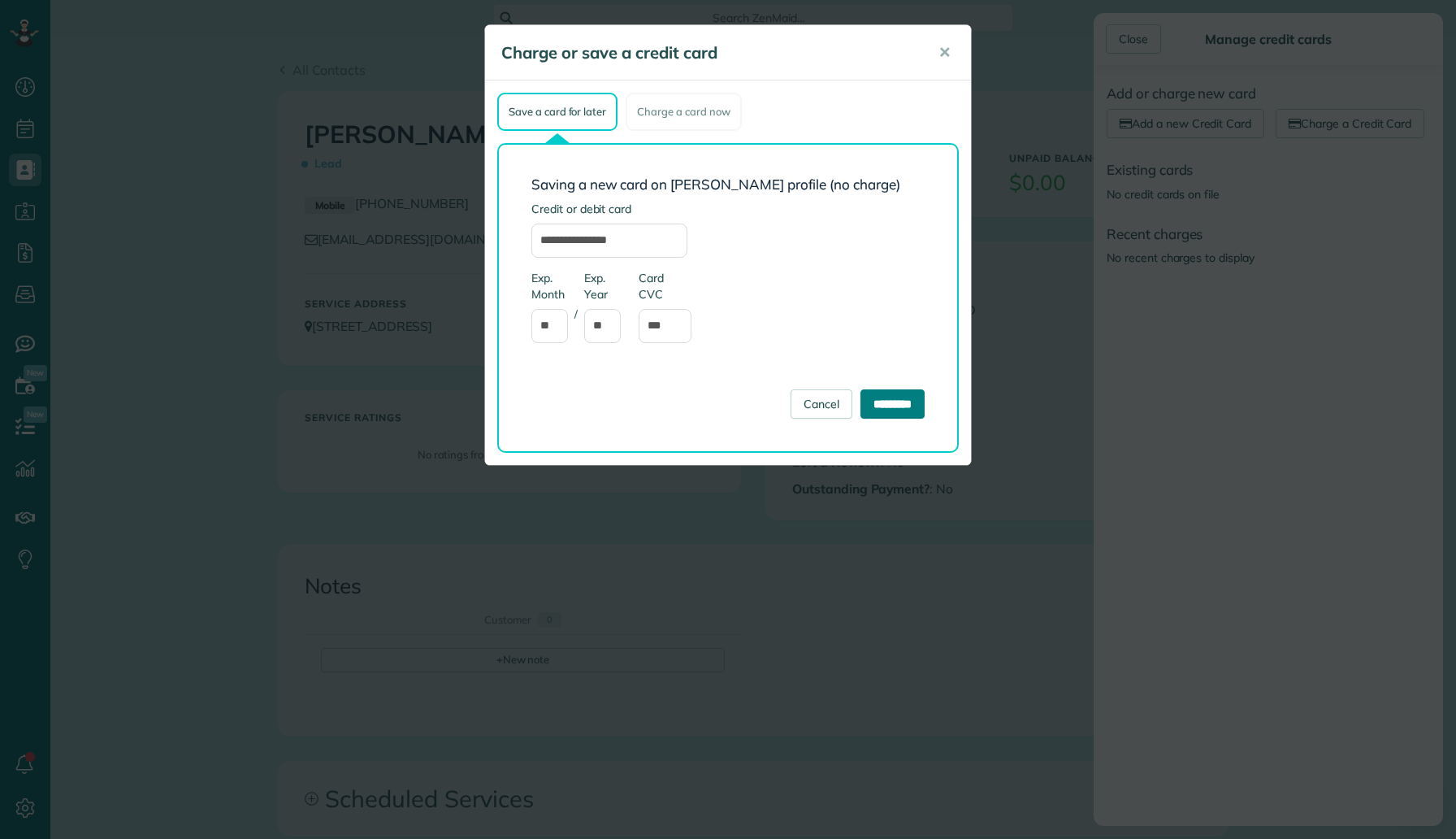
type input "**********"
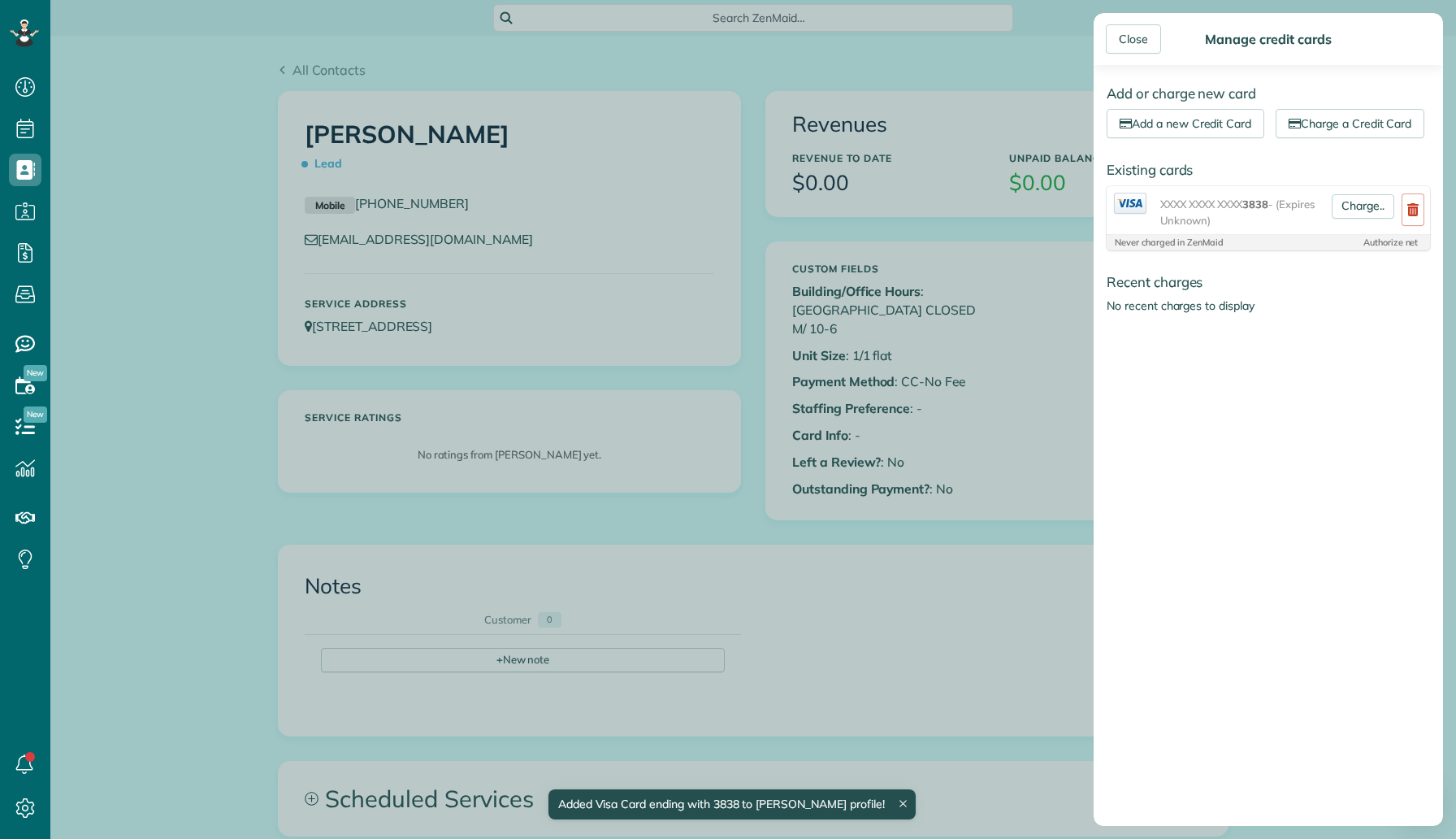
click at [919, 370] on div "Close Manage credit cards Add or charge new card Add a new Credit Card Charge a…" at bounding box center [728, 420] width 1456 height 839
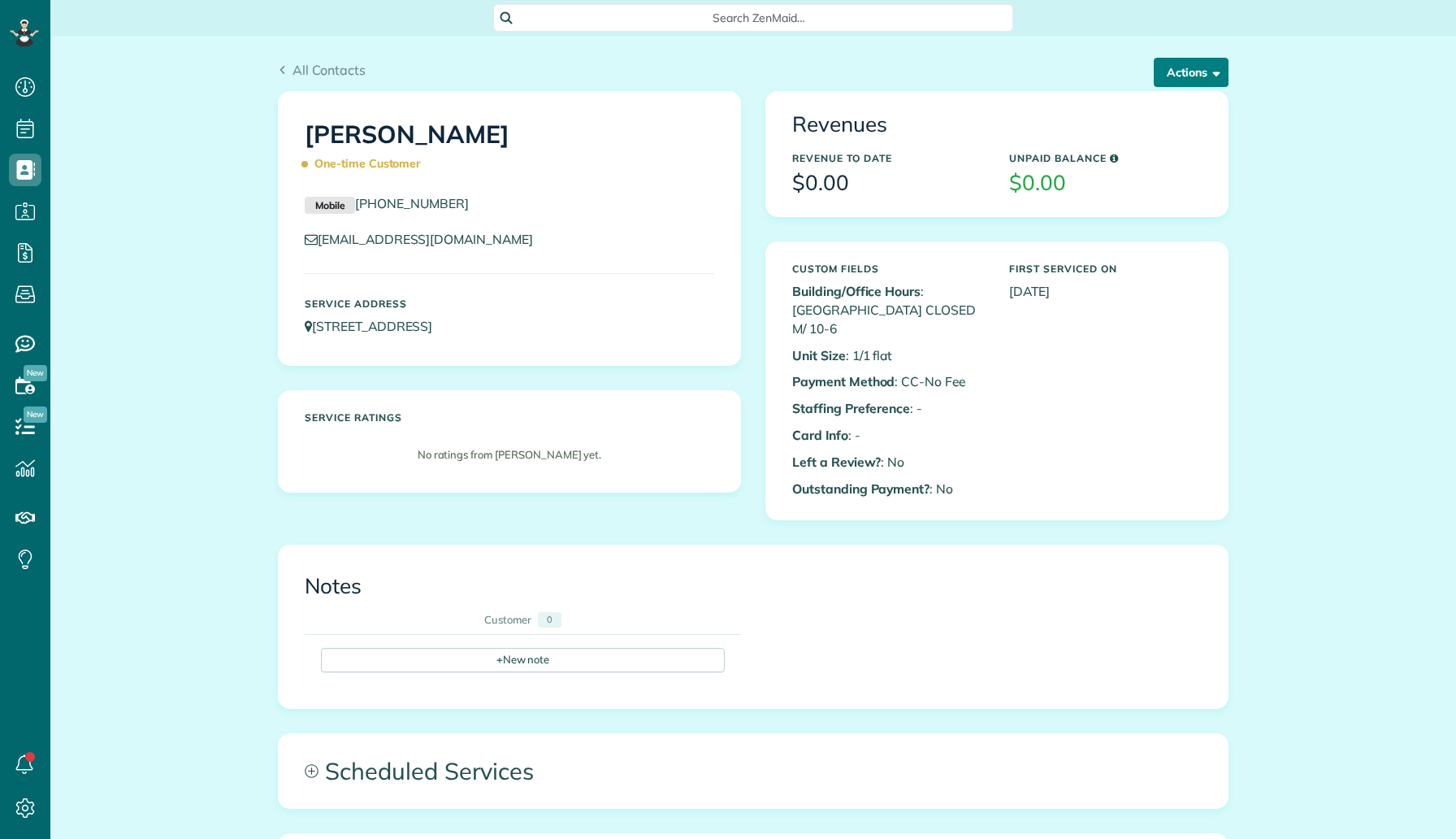
scroll to position [7, 7]
click at [1189, 71] on button "Actions" at bounding box center [1191, 72] width 75 height 30
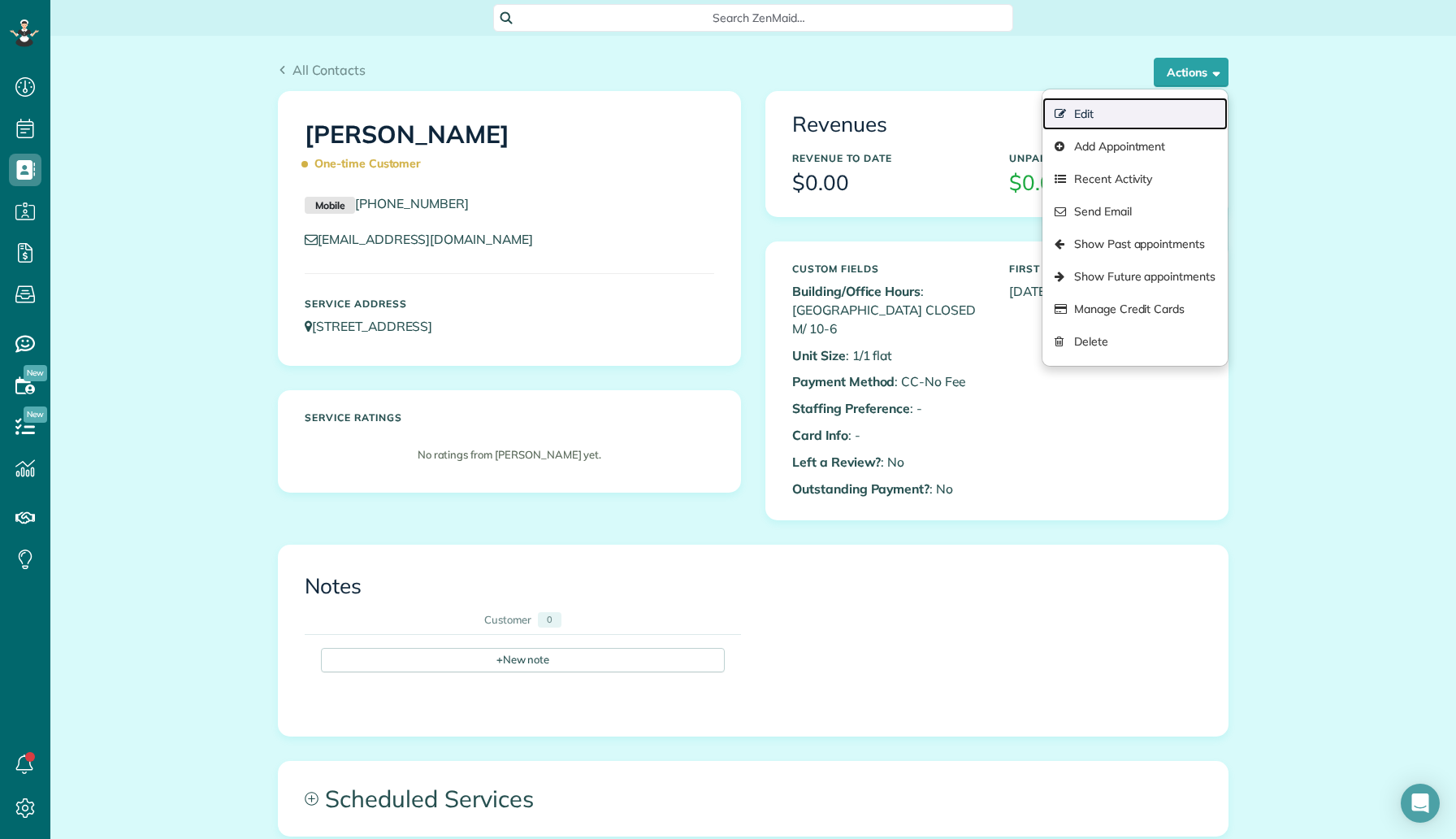
click at [1138, 102] on link "Edit" at bounding box center [1135, 114] width 185 height 33
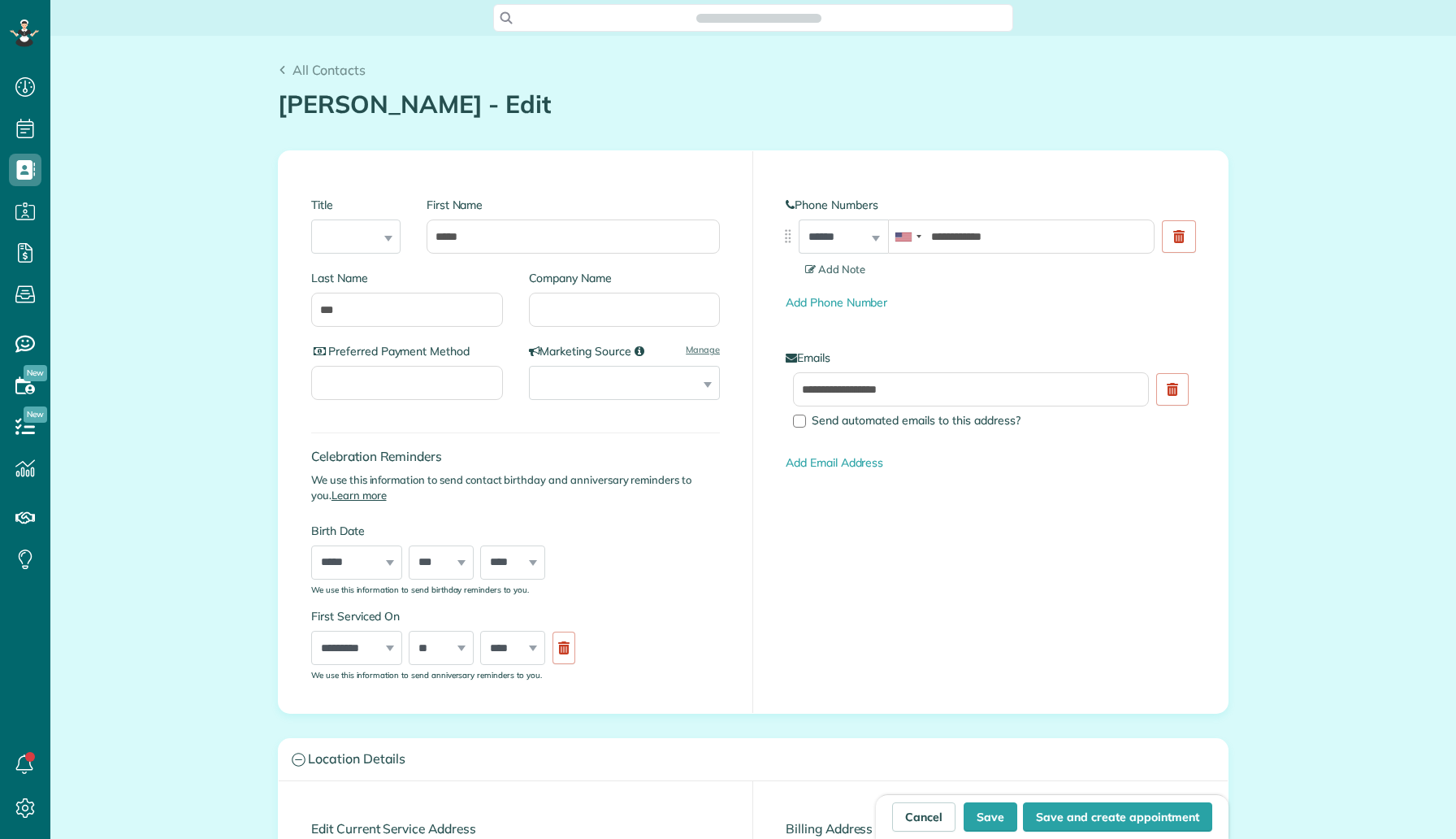
scroll to position [7, 7]
type input "**********"
click at [619, 311] on input "Company Name" at bounding box center [624, 309] width 192 height 34
type input "***"
click at [1011, 814] on button "Save" at bounding box center [990, 817] width 53 height 30
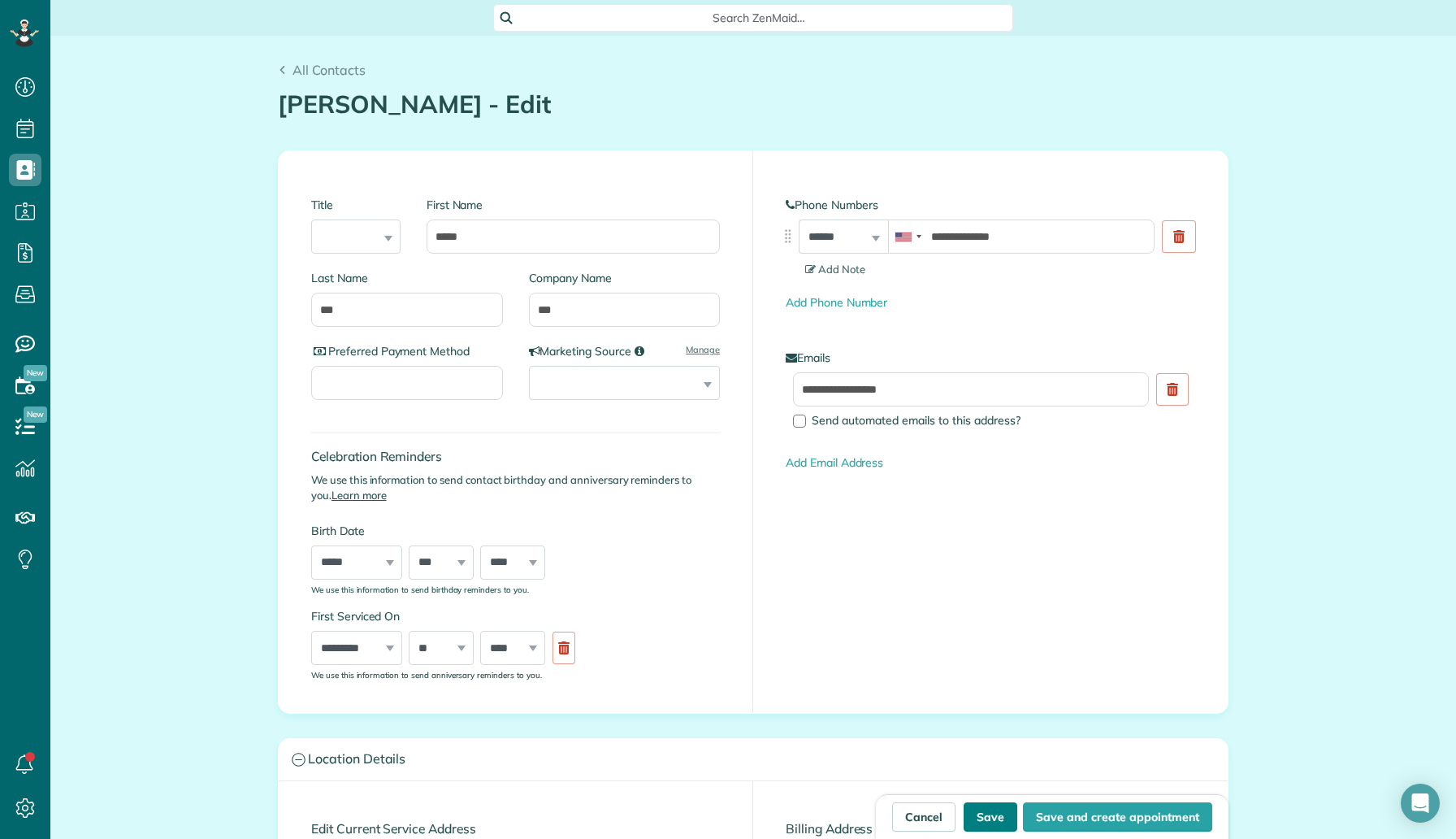
type input "**********"
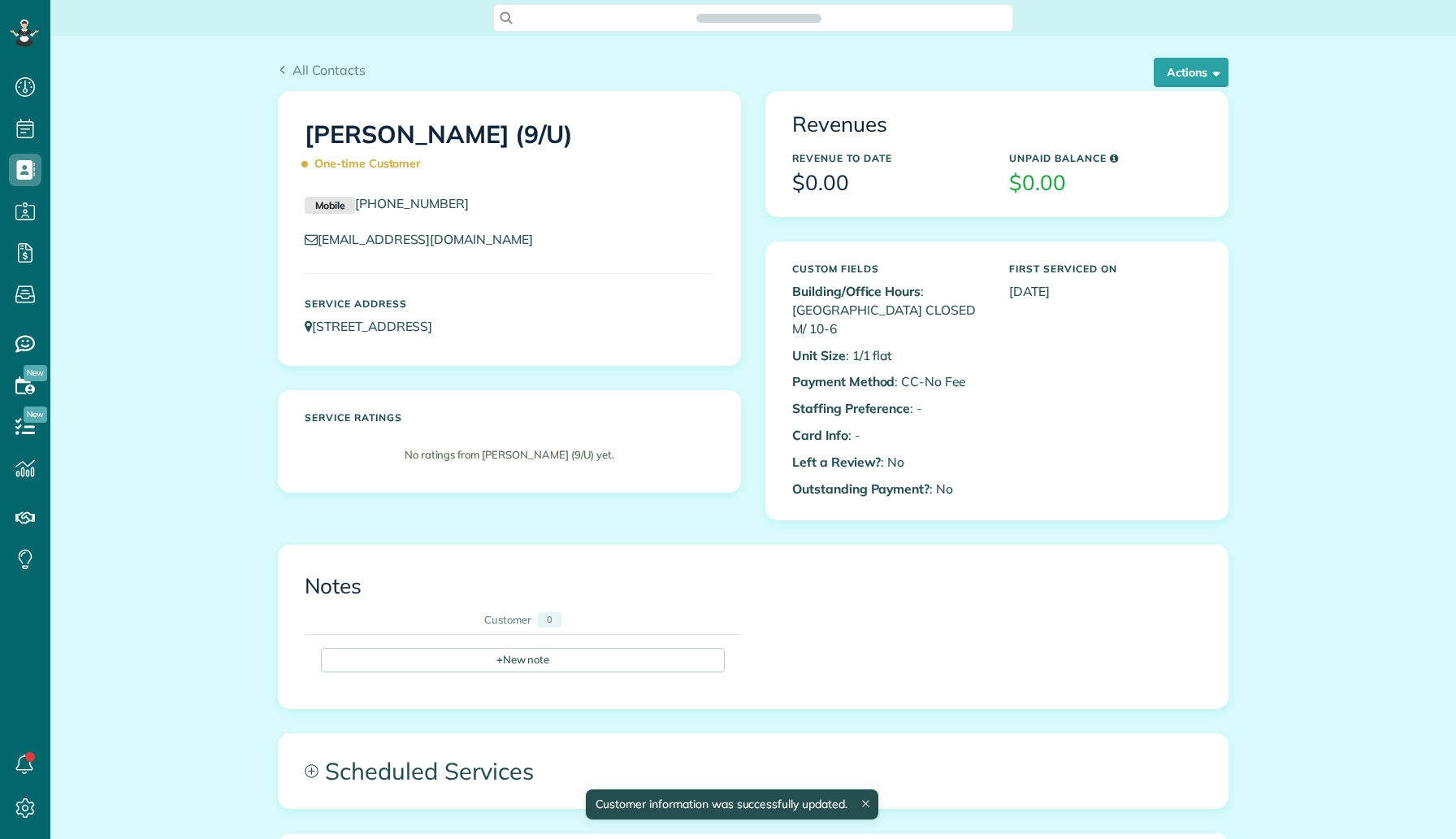
scroll to position [7, 7]
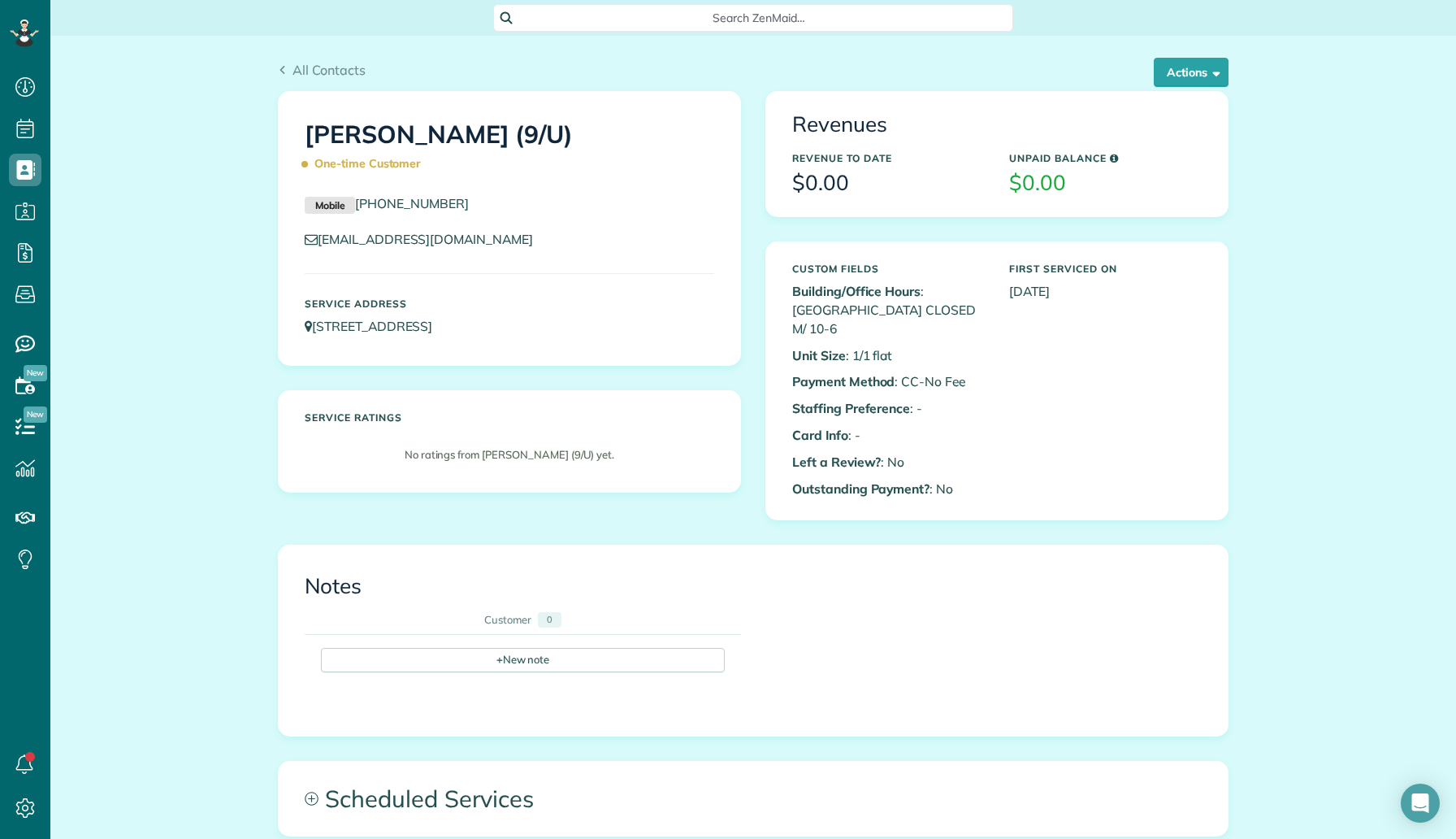
click at [210, 70] on div "All Contacts Actions Edit Add Appointment Recent Activity Send Email Show Past …" at bounding box center [753, 669] width 1406 height 1267
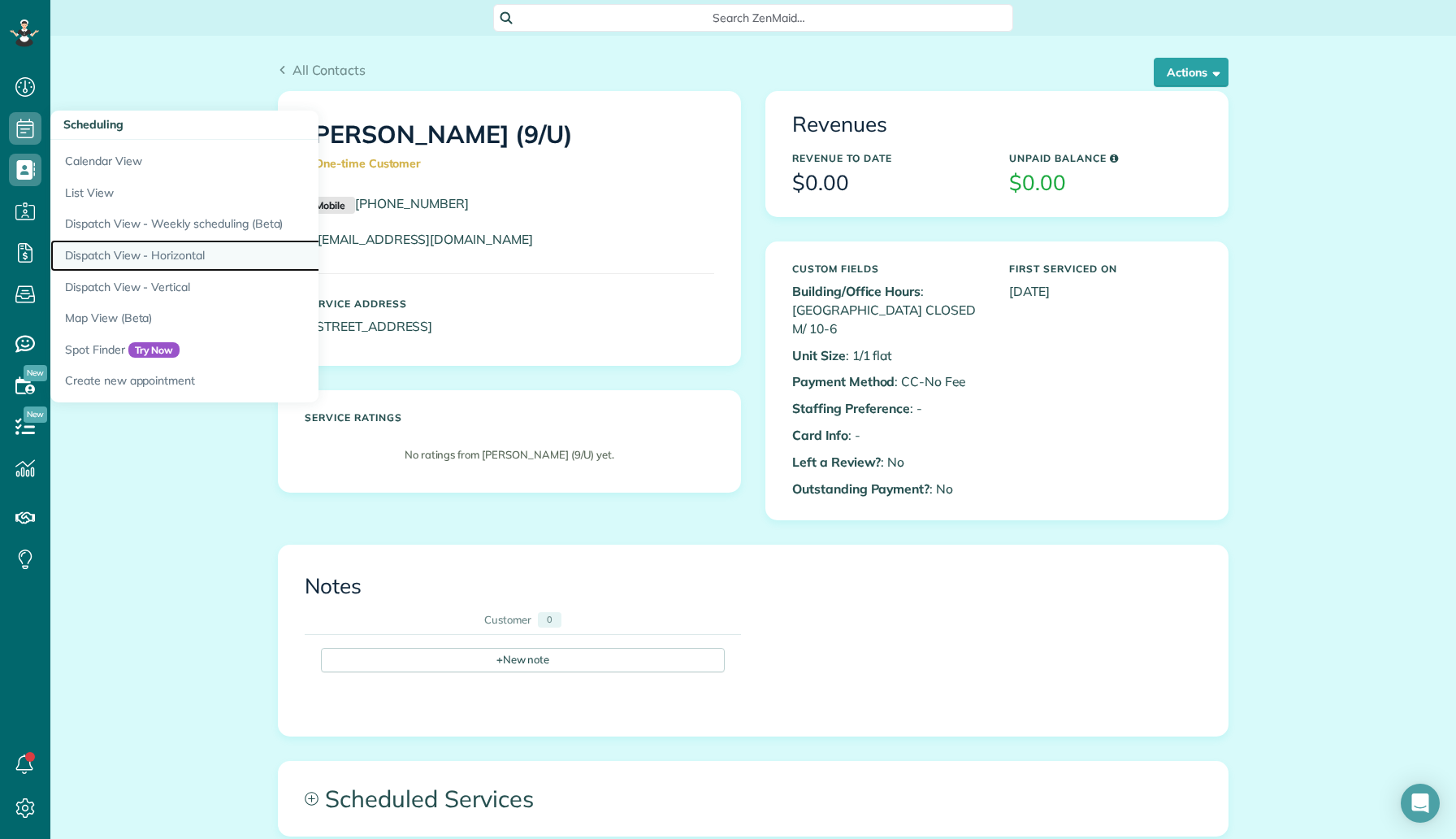
click at [169, 259] on link "Dispatch View - Horizontal" at bounding box center [253, 255] width 406 height 32
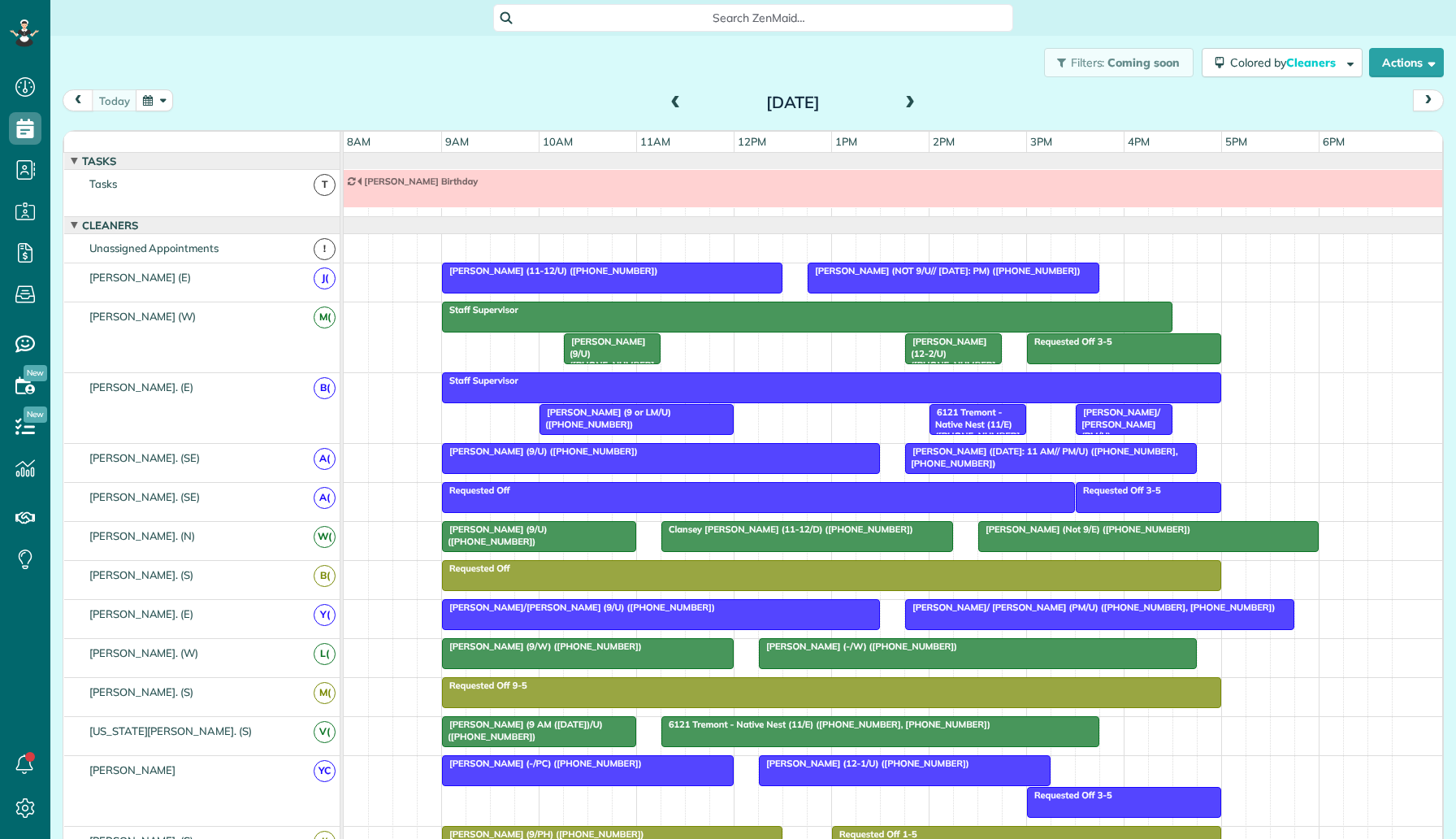
scroll to position [18, 0]
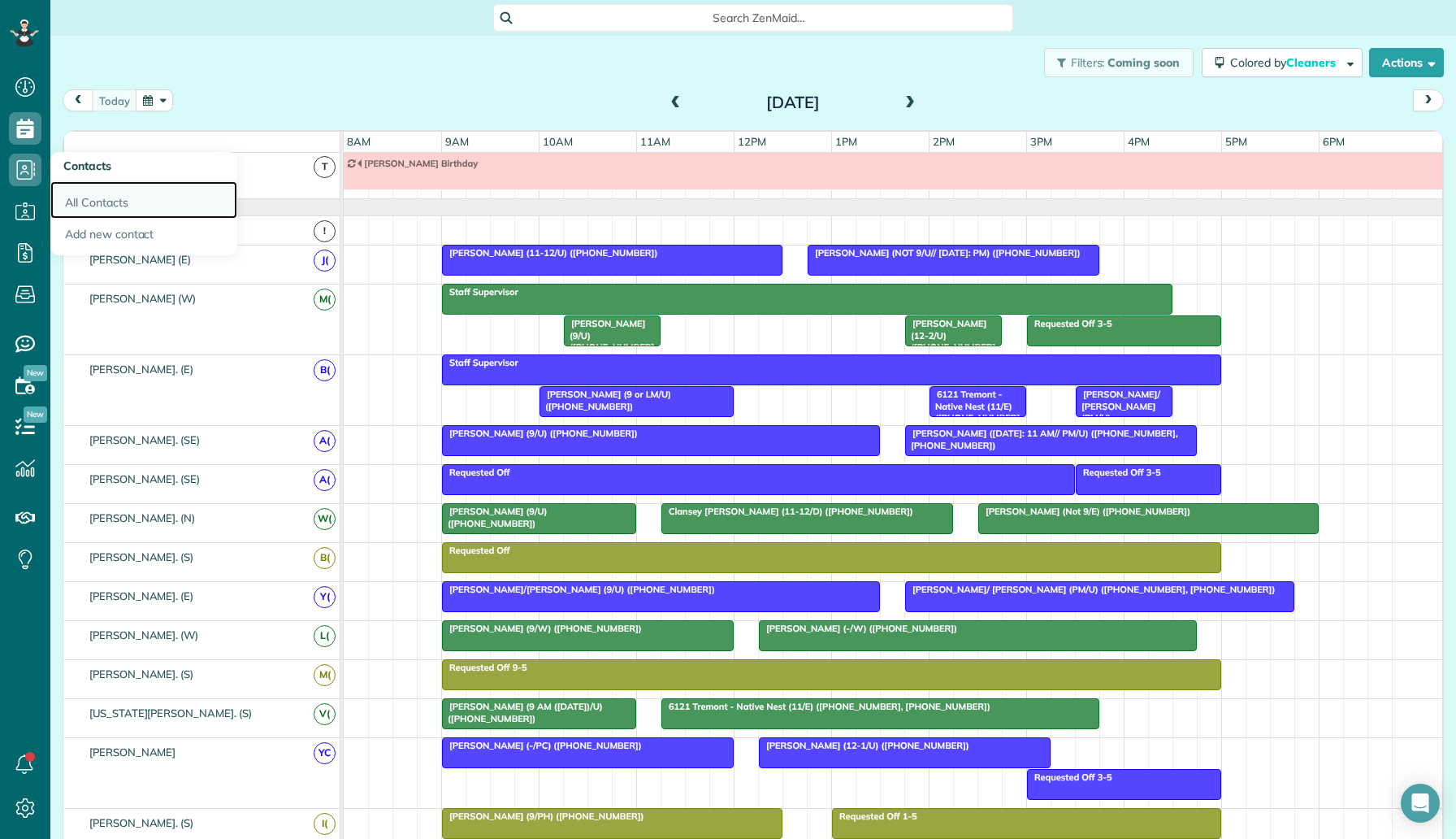
click at [105, 197] on link "All Contacts" at bounding box center [143, 199] width 187 height 37
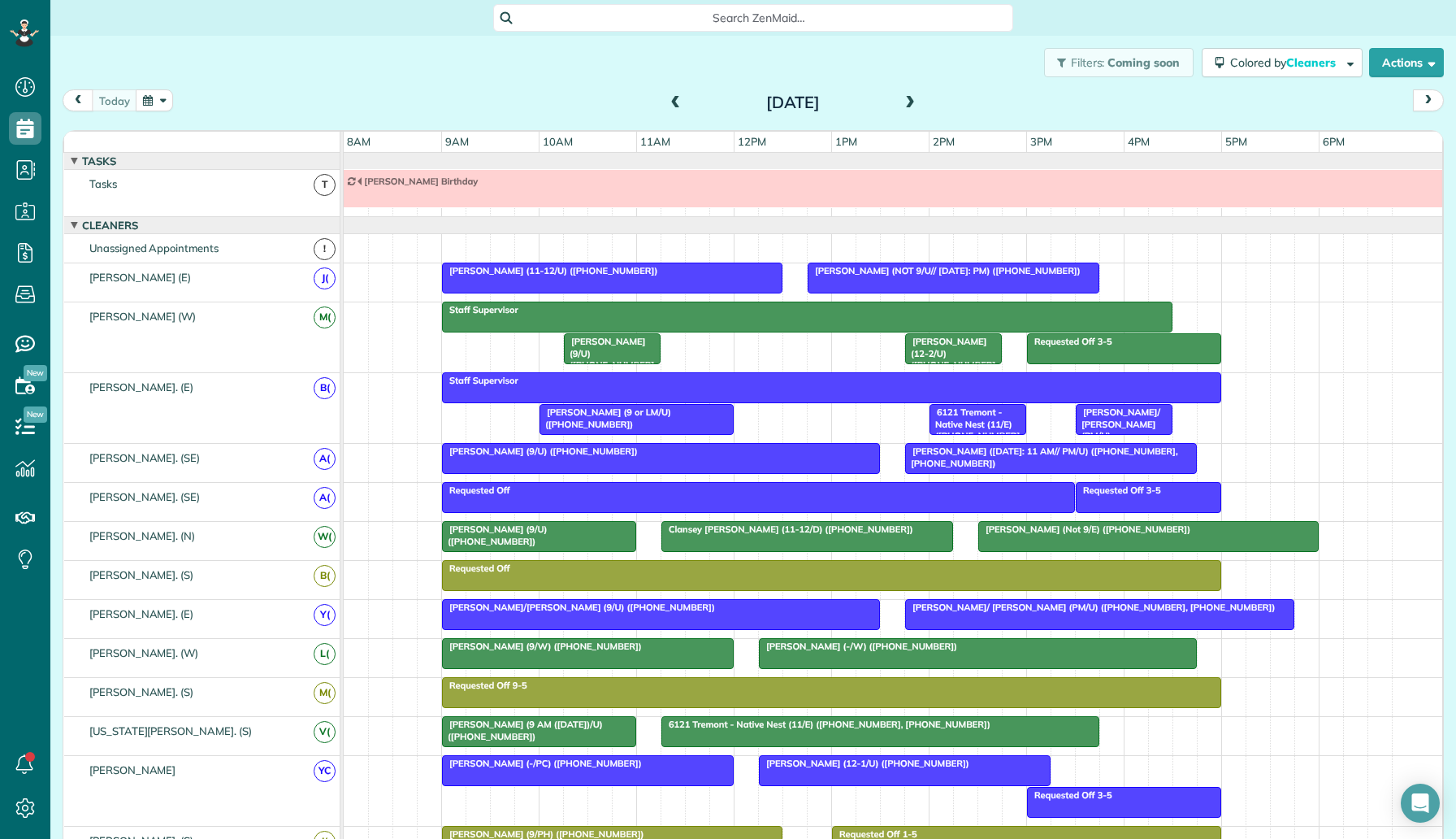
scroll to position [18, 0]
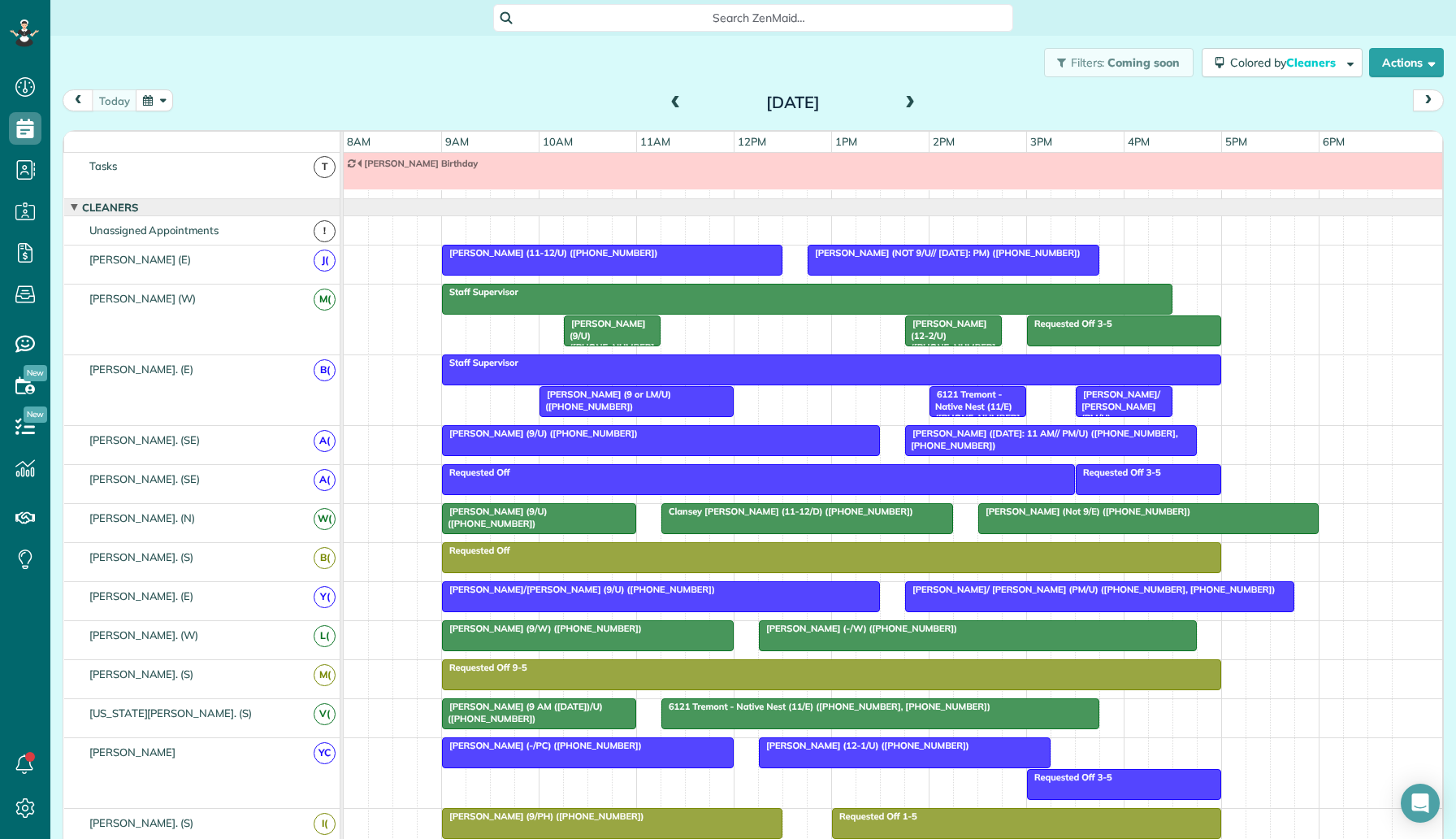
click at [235, 88] on div "Filters: Coming soon Colored by Cleaners Color by Cleaner Color by Team Color b…" at bounding box center [753, 62] width 1406 height 53
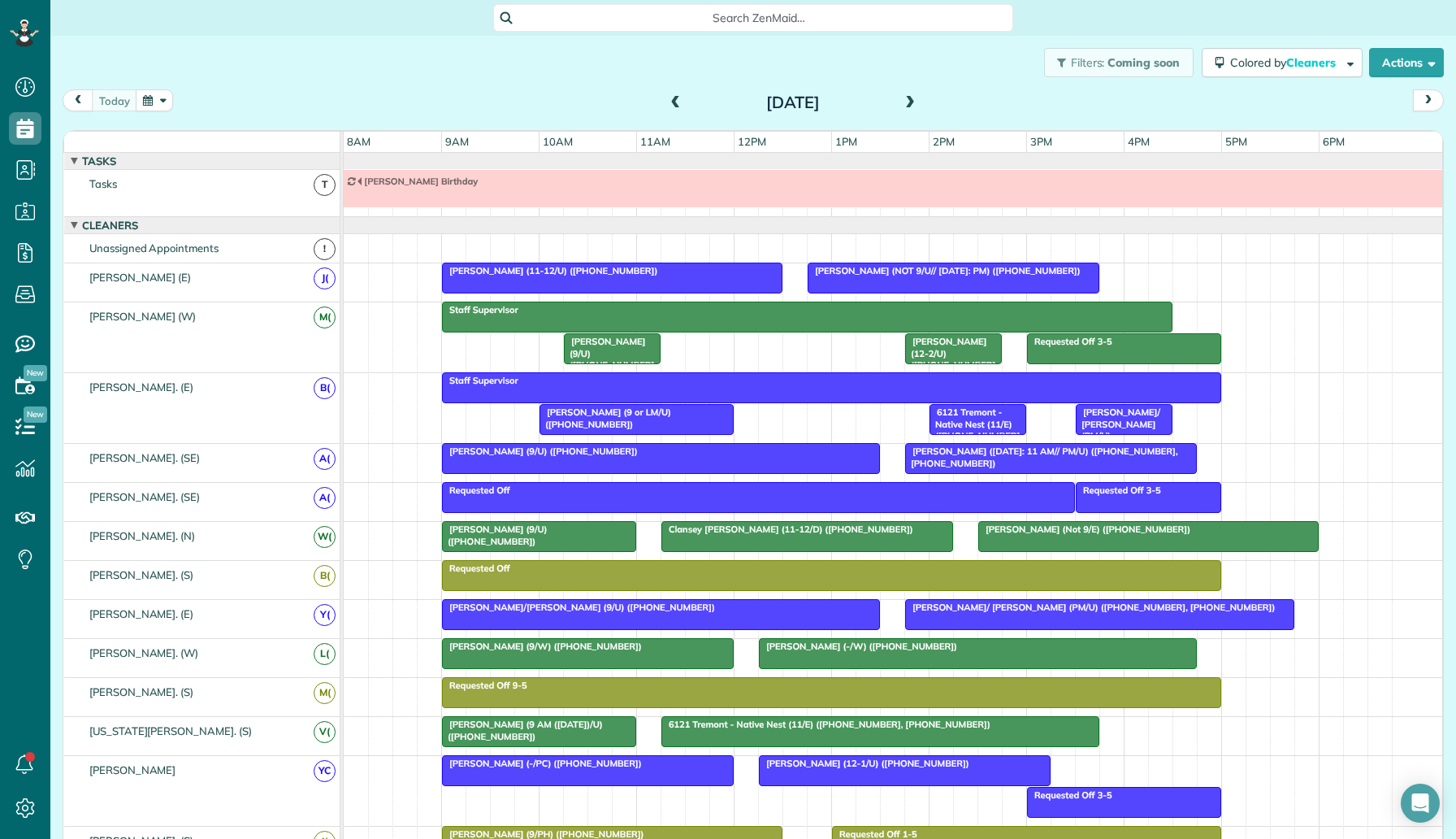
click at [1010, 543] on div at bounding box center [1148, 536] width 339 height 30
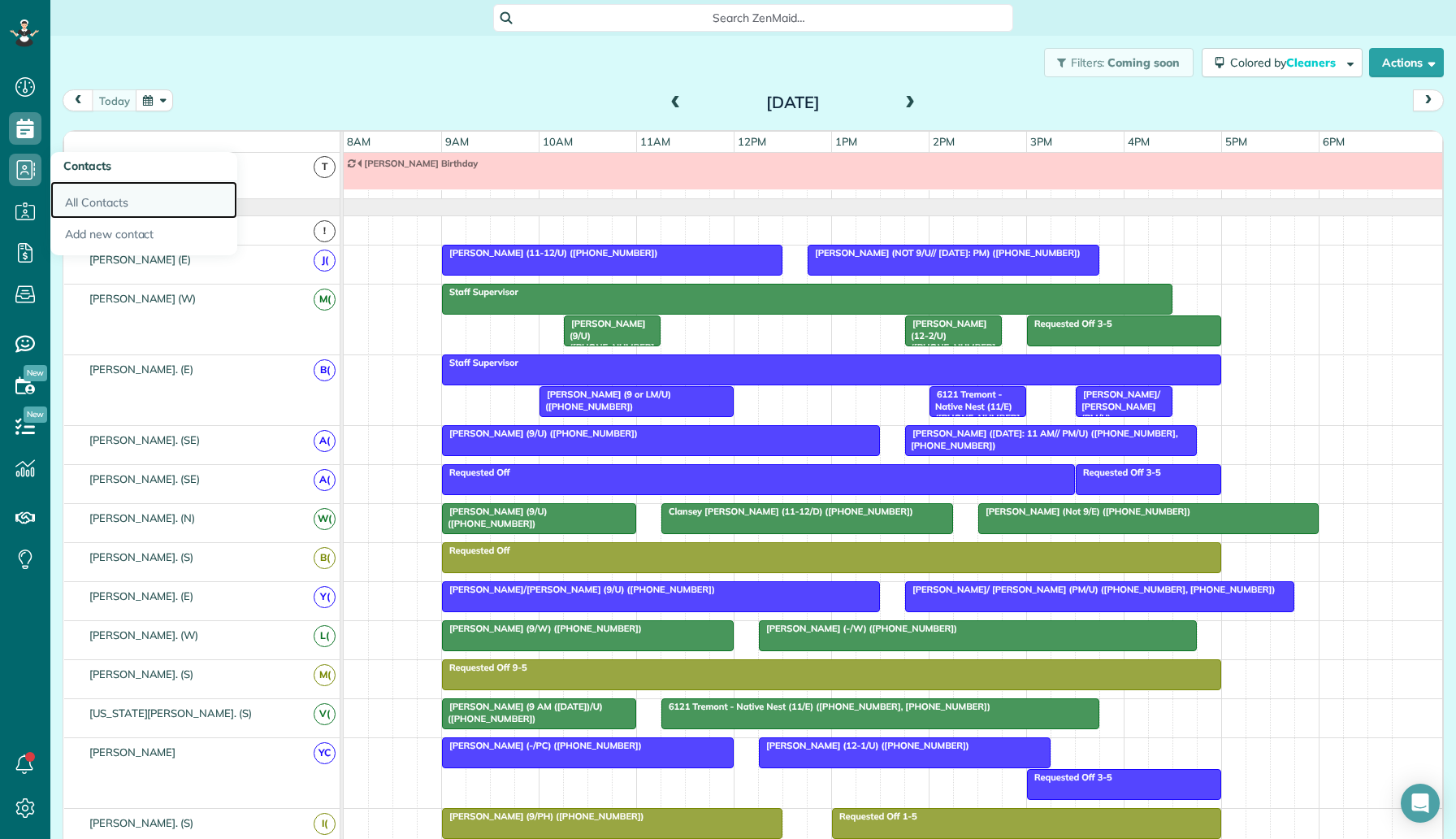
click at [91, 196] on link "All Contacts" at bounding box center [143, 199] width 187 height 37
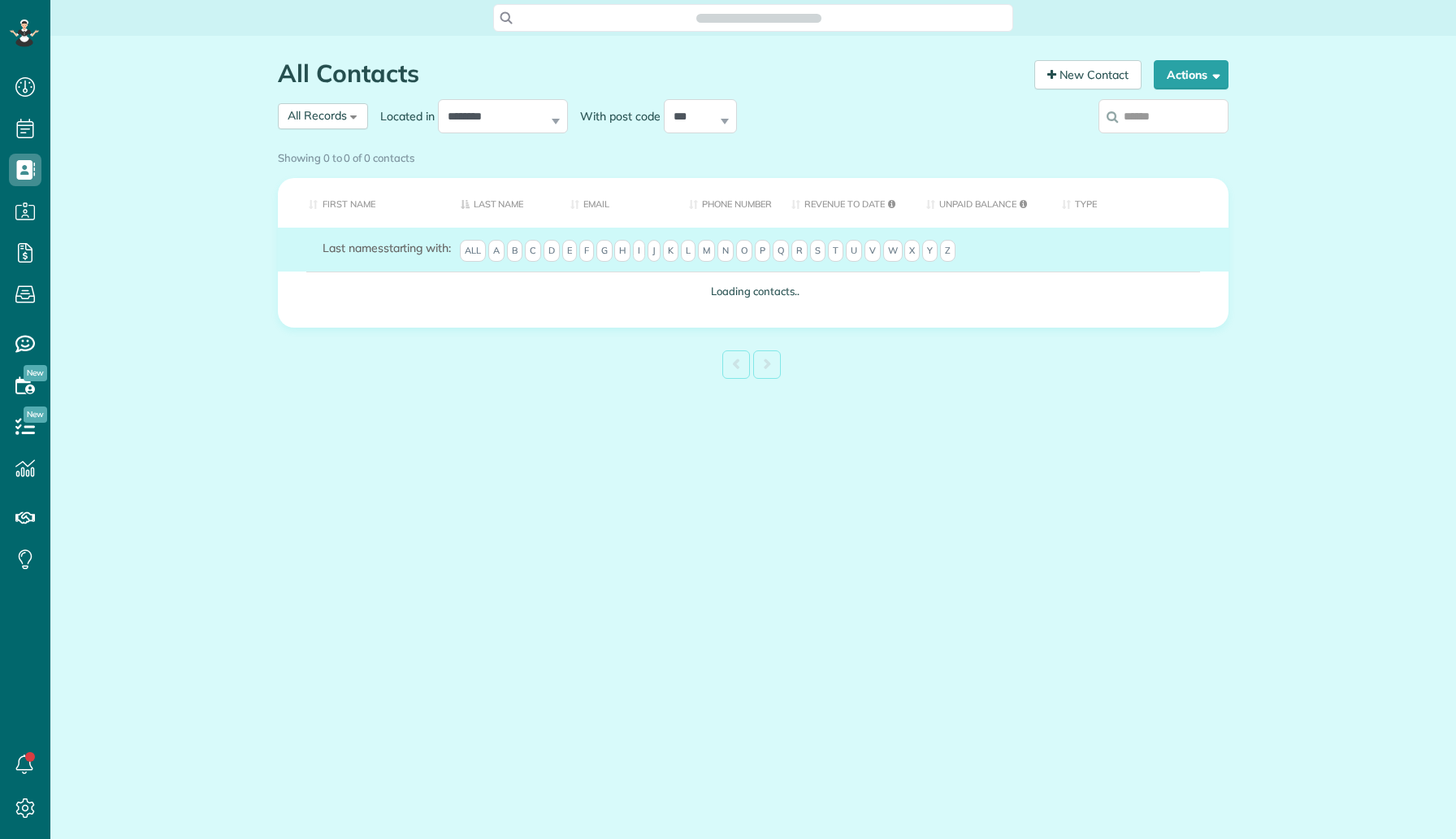
scroll to position [7, 7]
click at [1194, 128] on input "search" at bounding box center [1164, 116] width 130 height 34
type input "**********"
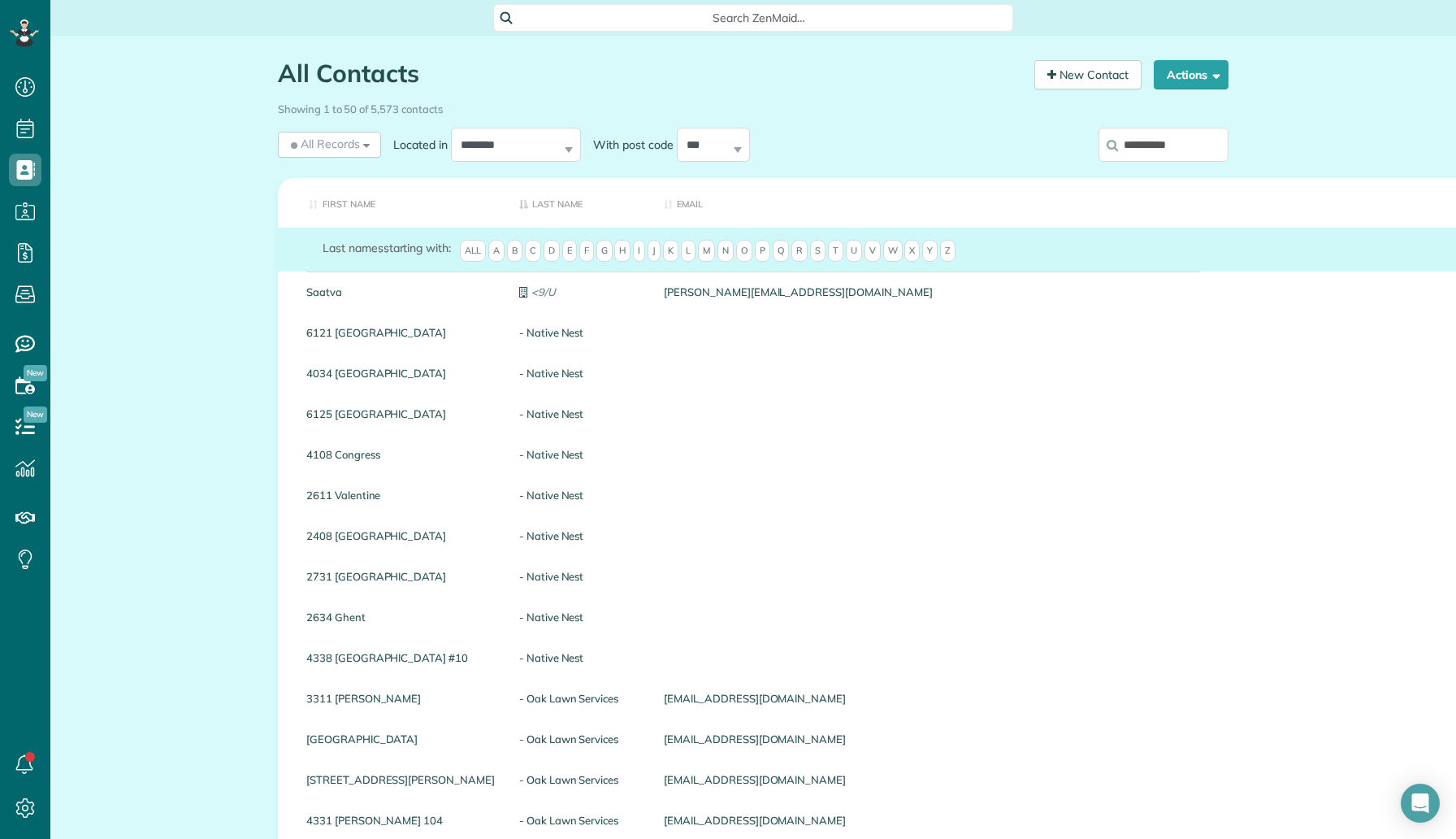
drag, startPoint x: 1193, startPoint y: 146, endPoint x: 1131, endPoint y: 145, distance: 62.0
click at [1130, 145] on input "**********" at bounding box center [1164, 144] width 130 height 34
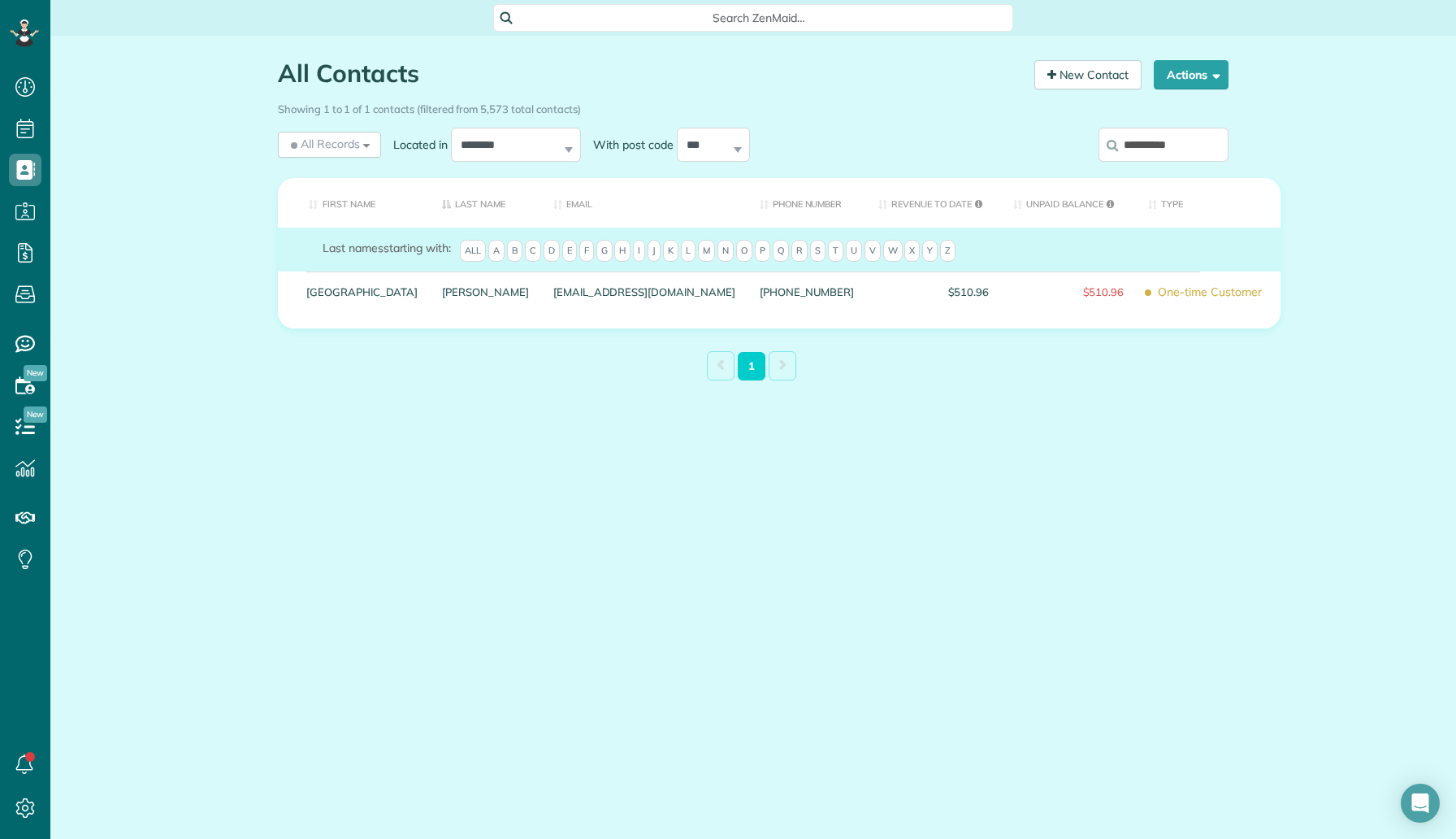
type input "*"
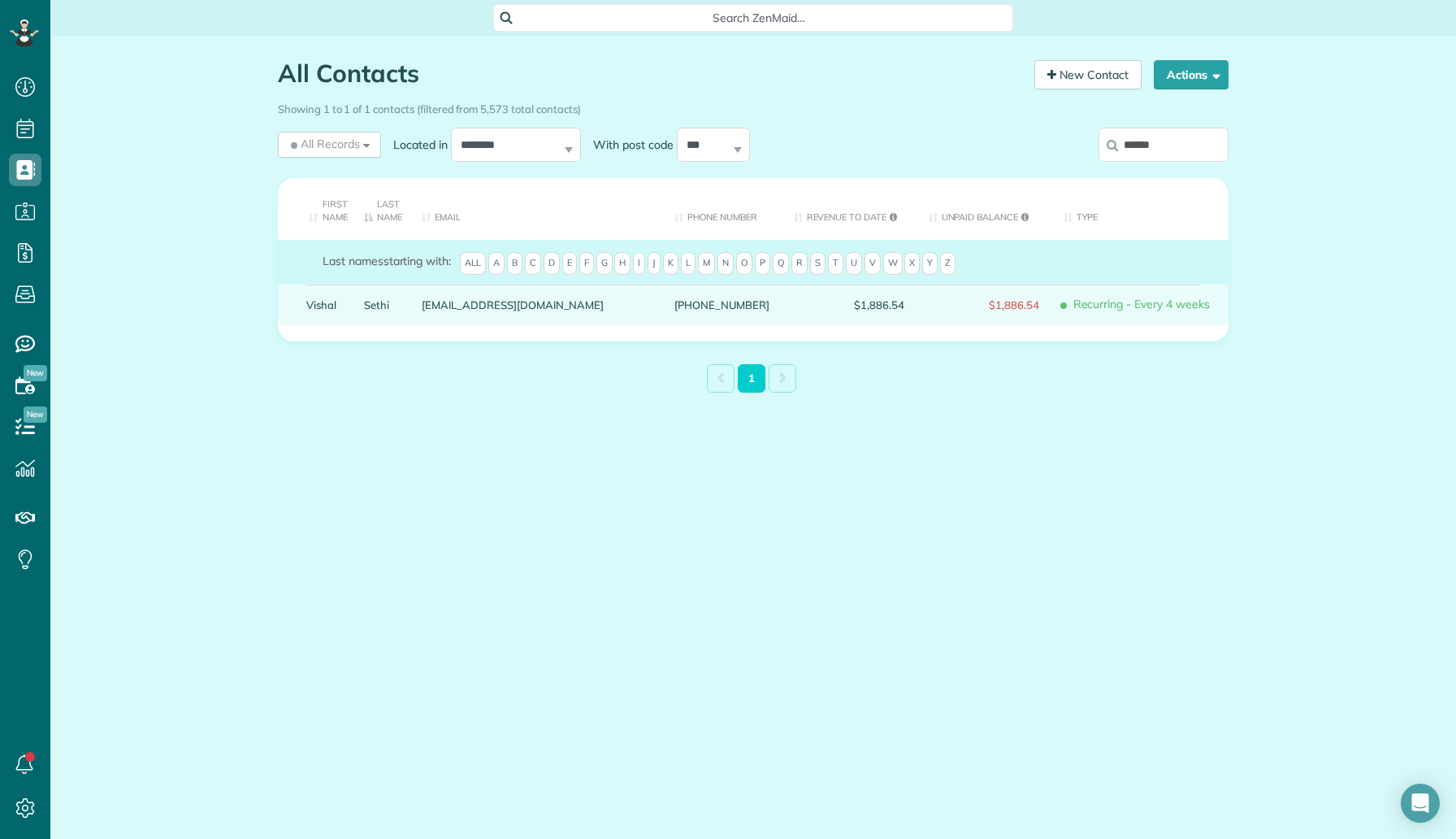
type input "******"
click at [376, 299] on link "Sethi" at bounding box center [381, 305] width 34 height 12
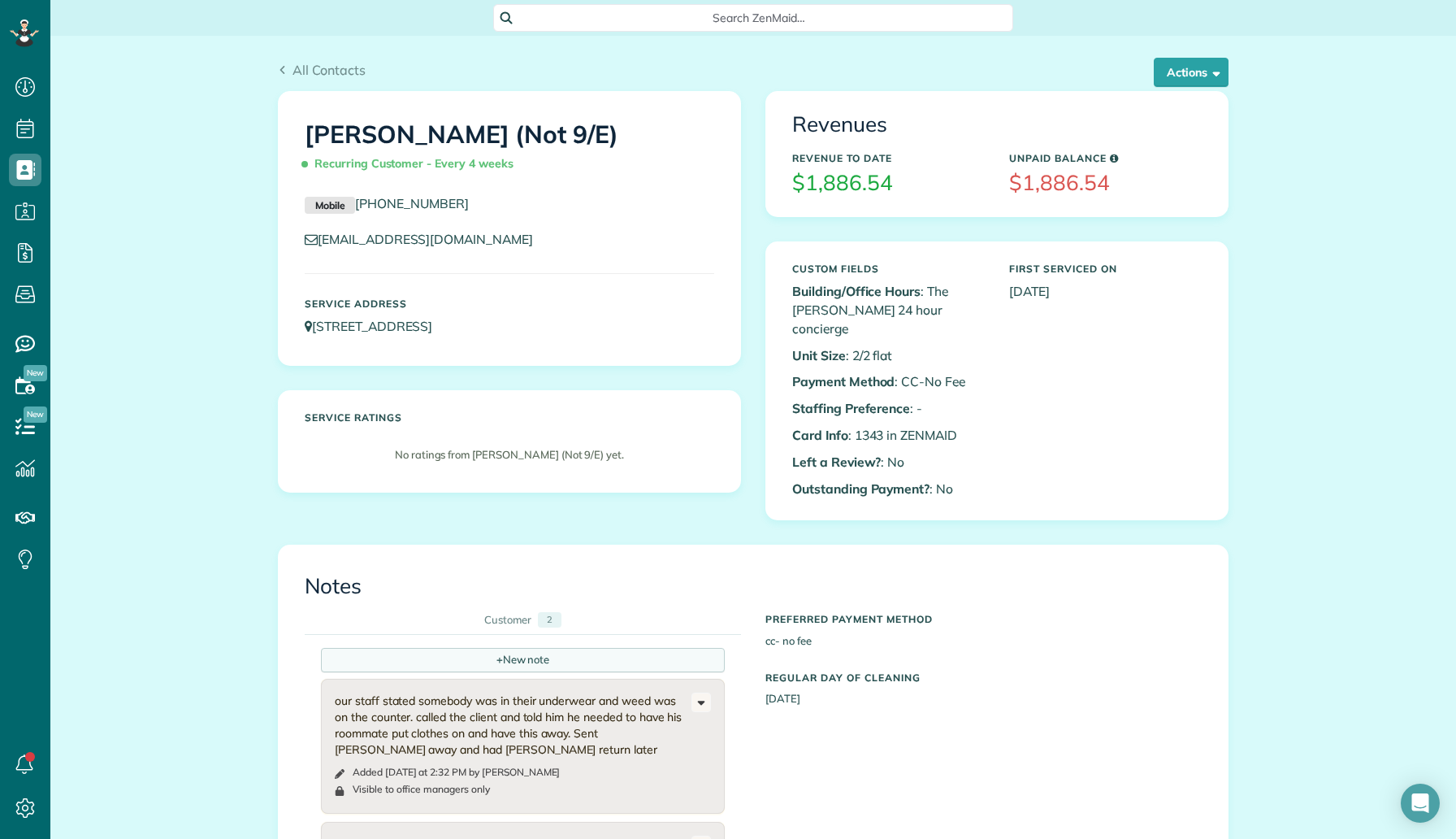
click at [549, 647] on div "+ New note" at bounding box center [522, 660] width 404 height 25
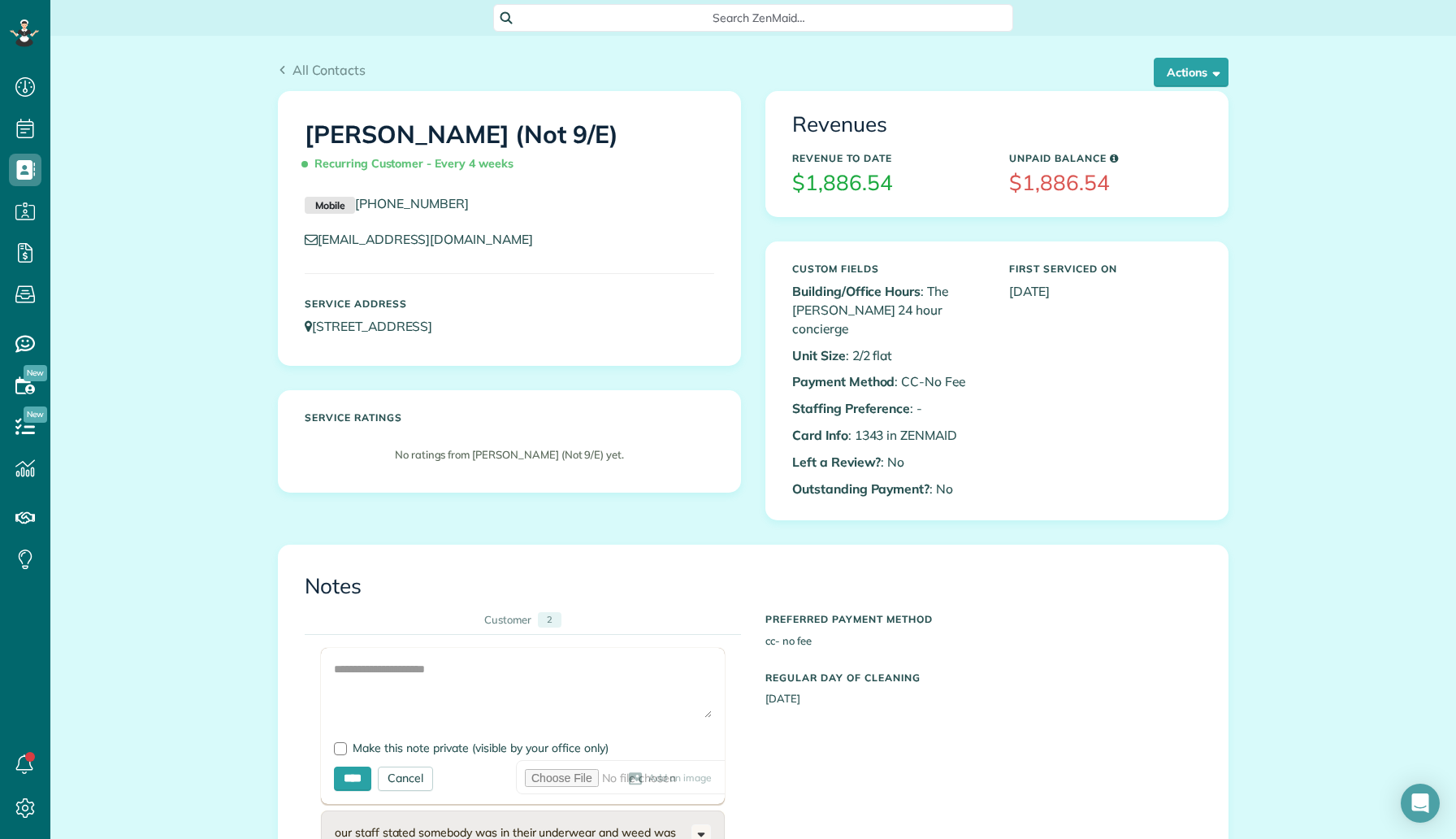
click at [538, 647] on form "Add Image Make this note private (visible by your office only) **** Cancel Add …" at bounding box center [522, 725] width 404 height 156
click at [545, 662] on textarea at bounding box center [522, 688] width 378 height 57
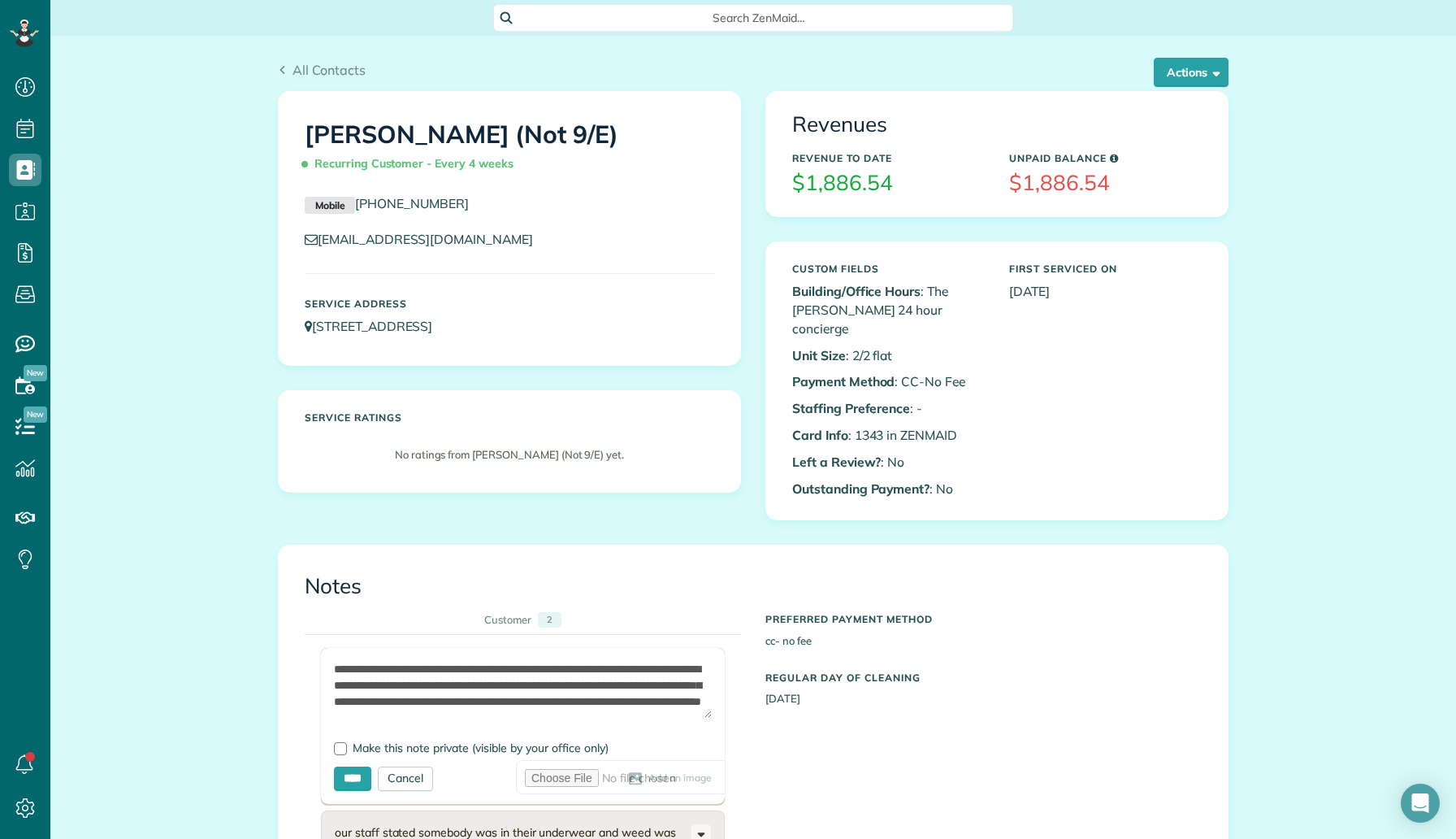
scroll to position [24, 0]
type textarea "**********"
click at [441, 740] on span "Make this note private (visible by your office only)" at bounding box center [480, 748] width 256 height 15
click at [351, 767] on input "****" at bounding box center [352, 779] width 37 height 25
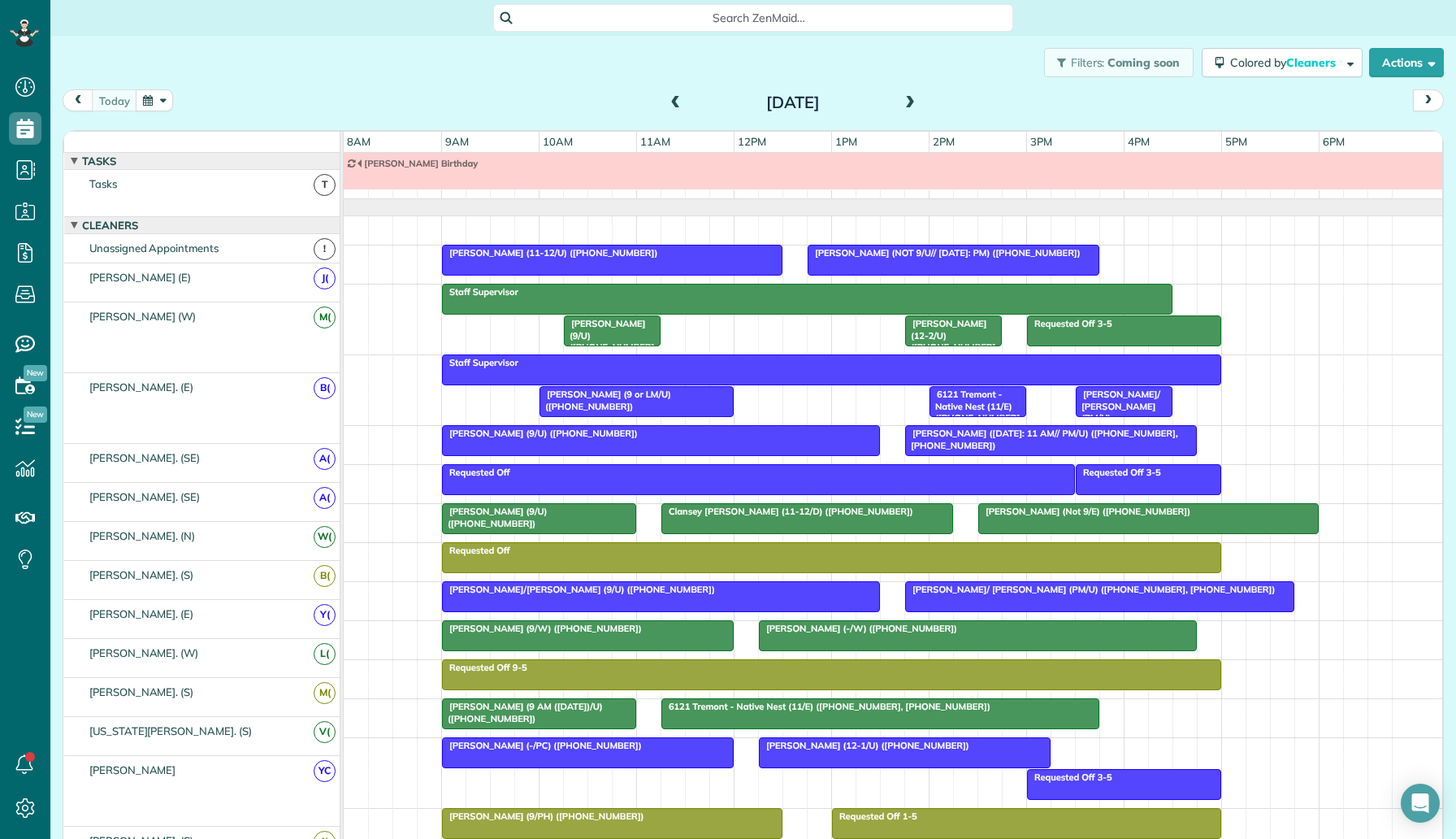
scroll to position [18, 0]
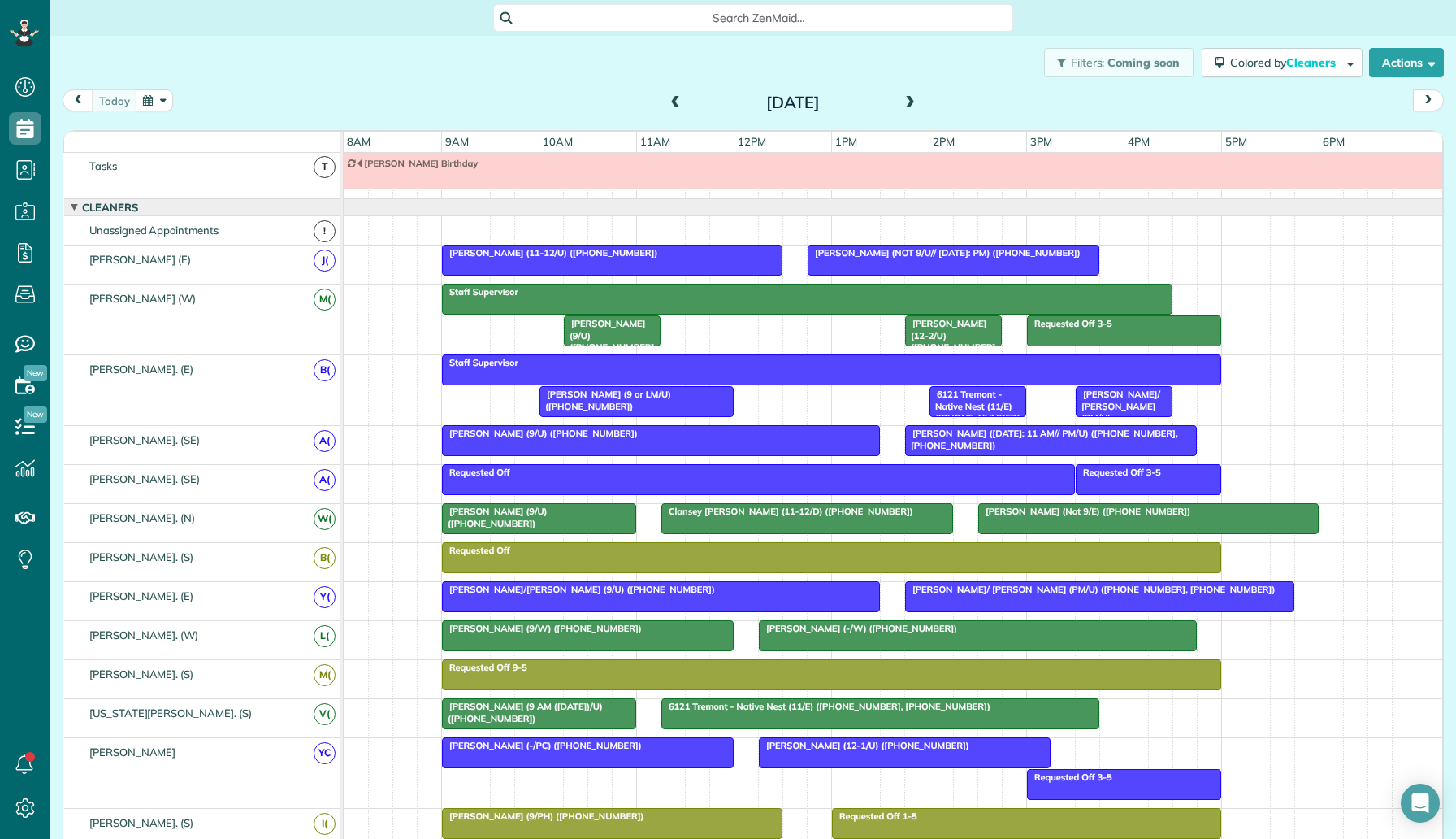
click at [1174, 517] on div at bounding box center [1148, 519] width 339 height 30
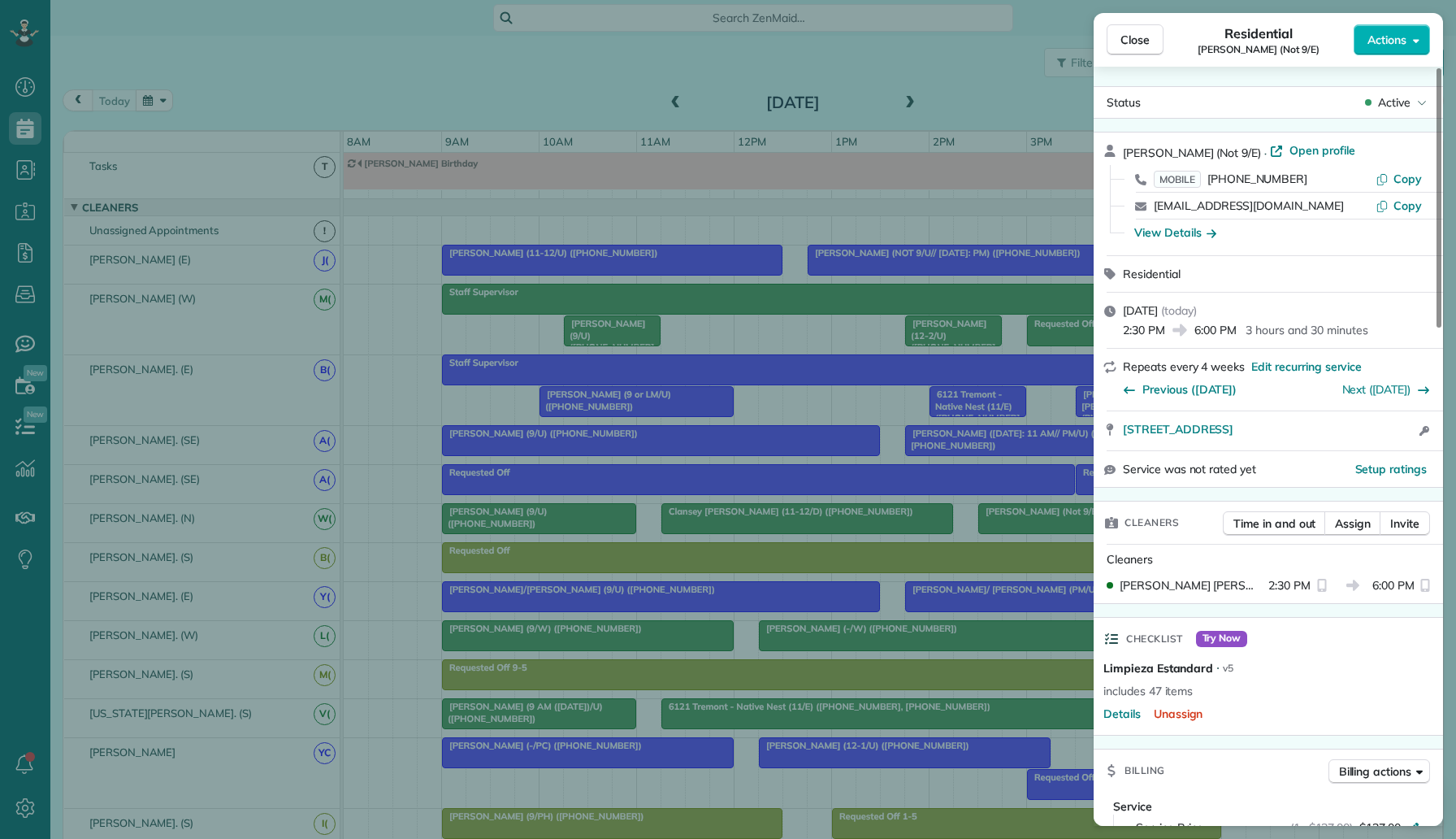
click at [680, 382] on div "Close Residential Vishal Sethi (Not 9/E) Actions Status Active Vishal Sethi (No…" at bounding box center [728, 420] width 1456 height 839
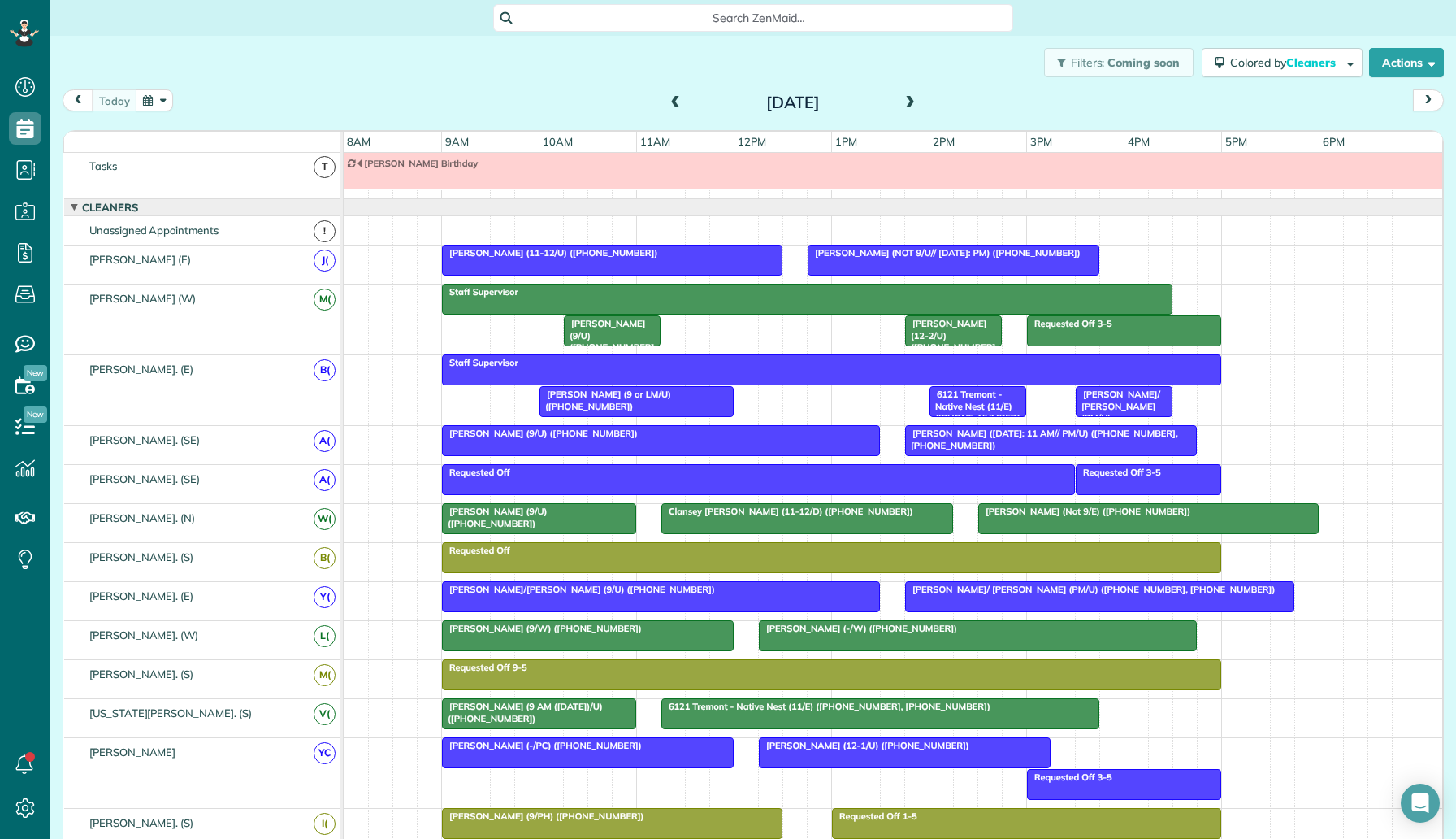
scroll to position [25, 0]
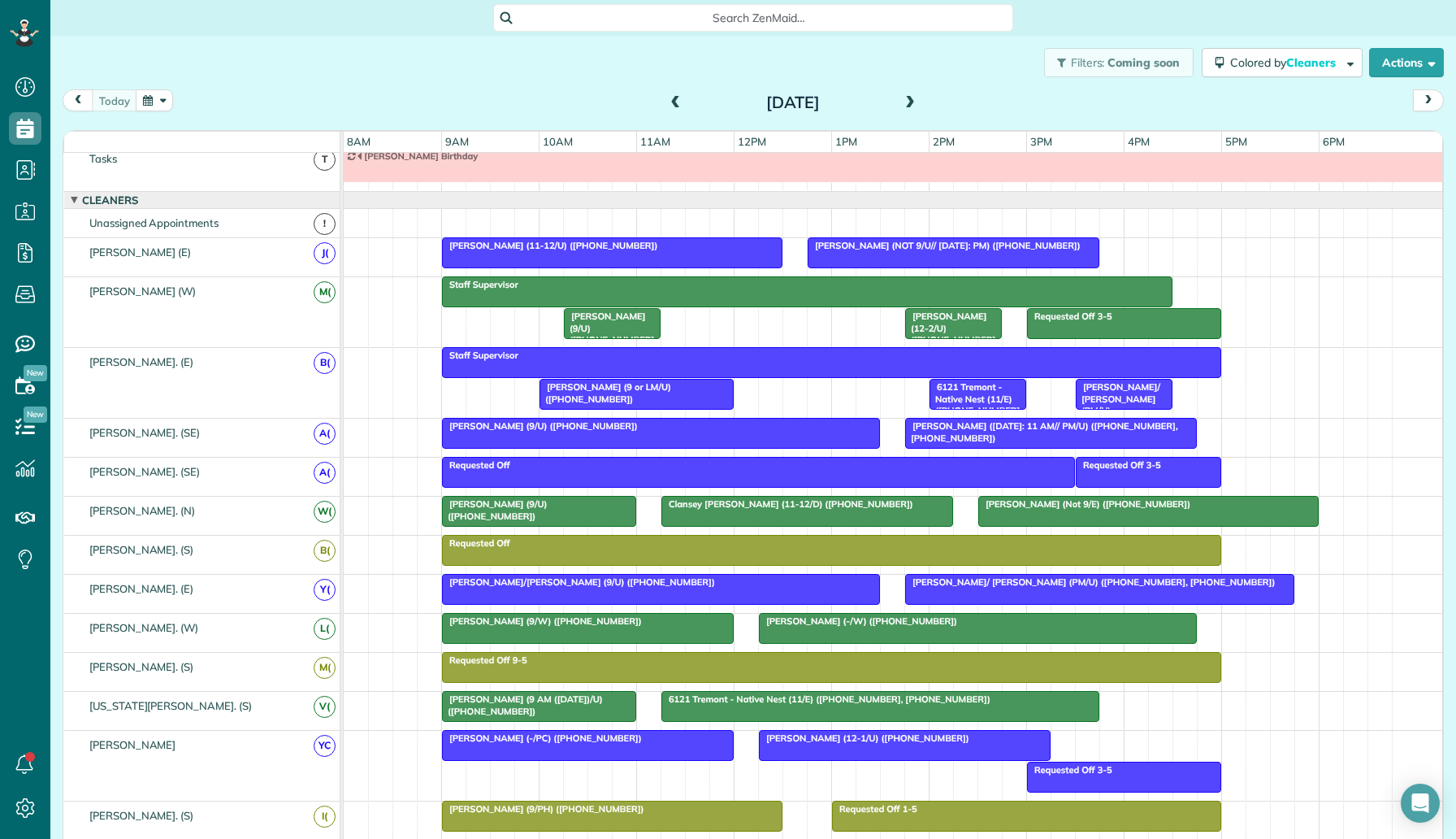
click at [1067, 508] on span "Vishal Sethi (Not 9/E) (+19728353669)" at bounding box center [1085, 504] width 214 height 12
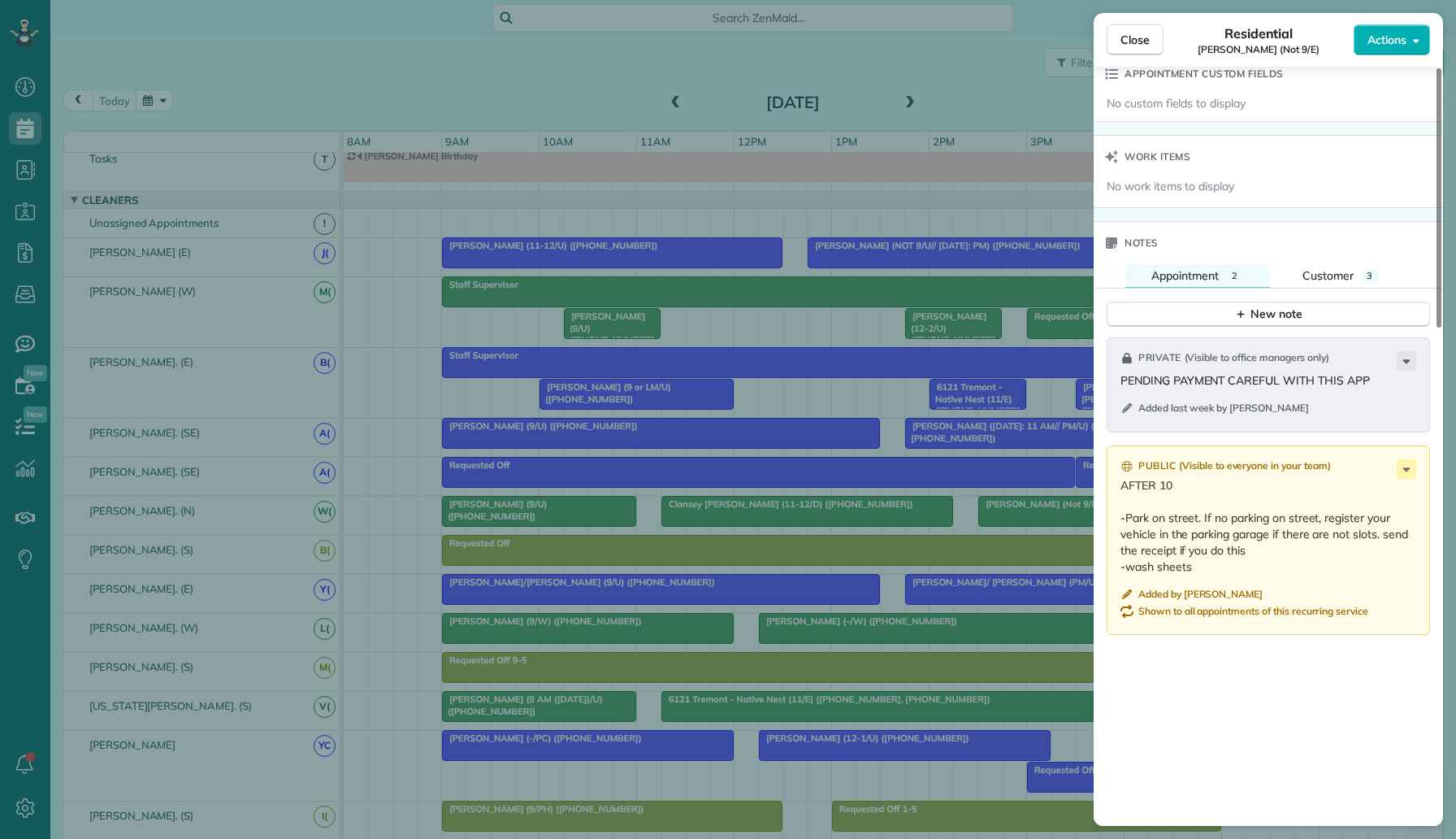
scroll to position [969, 0]
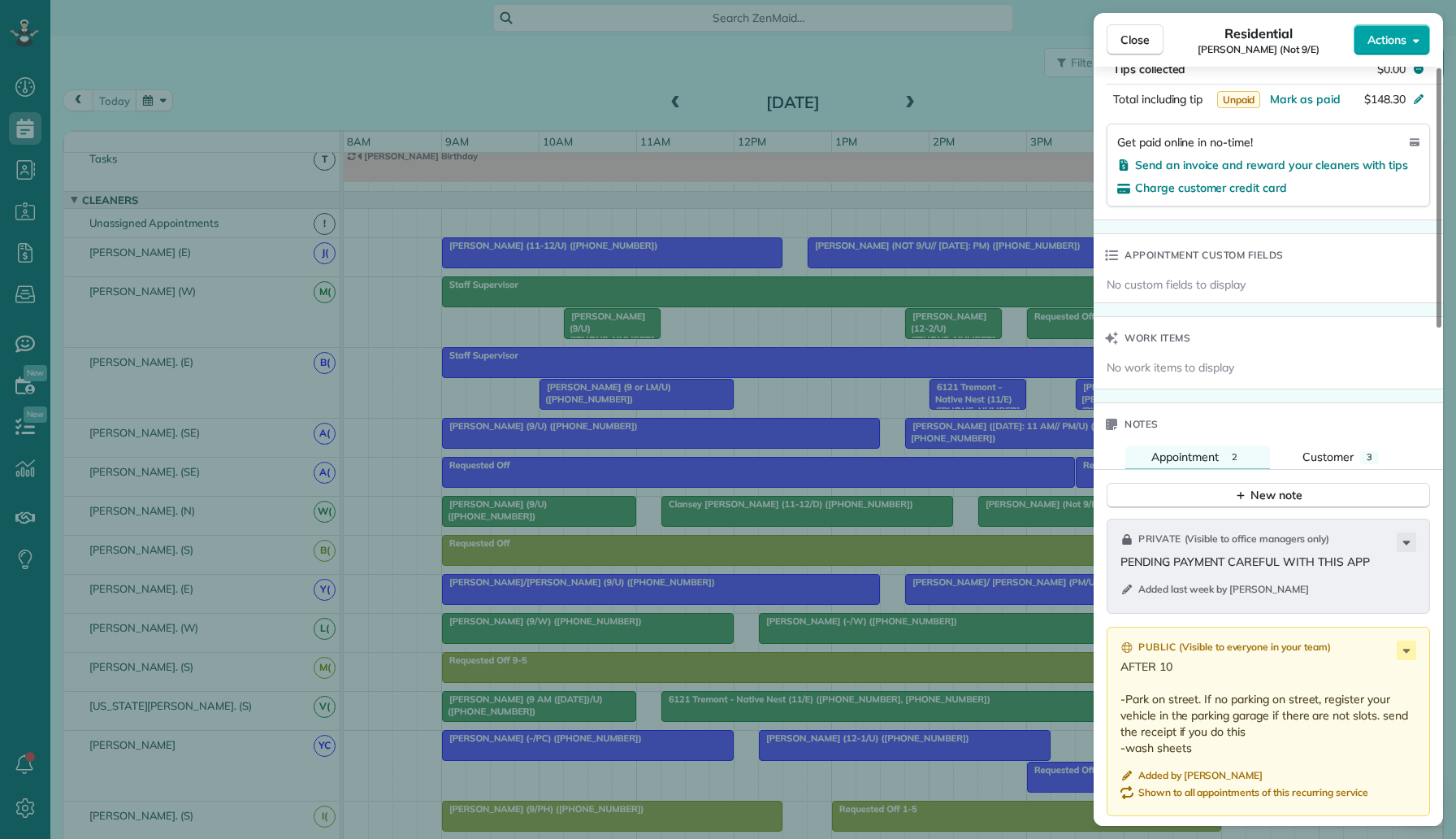
click at [1394, 51] on button "Actions" at bounding box center [1392, 40] width 77 height 31
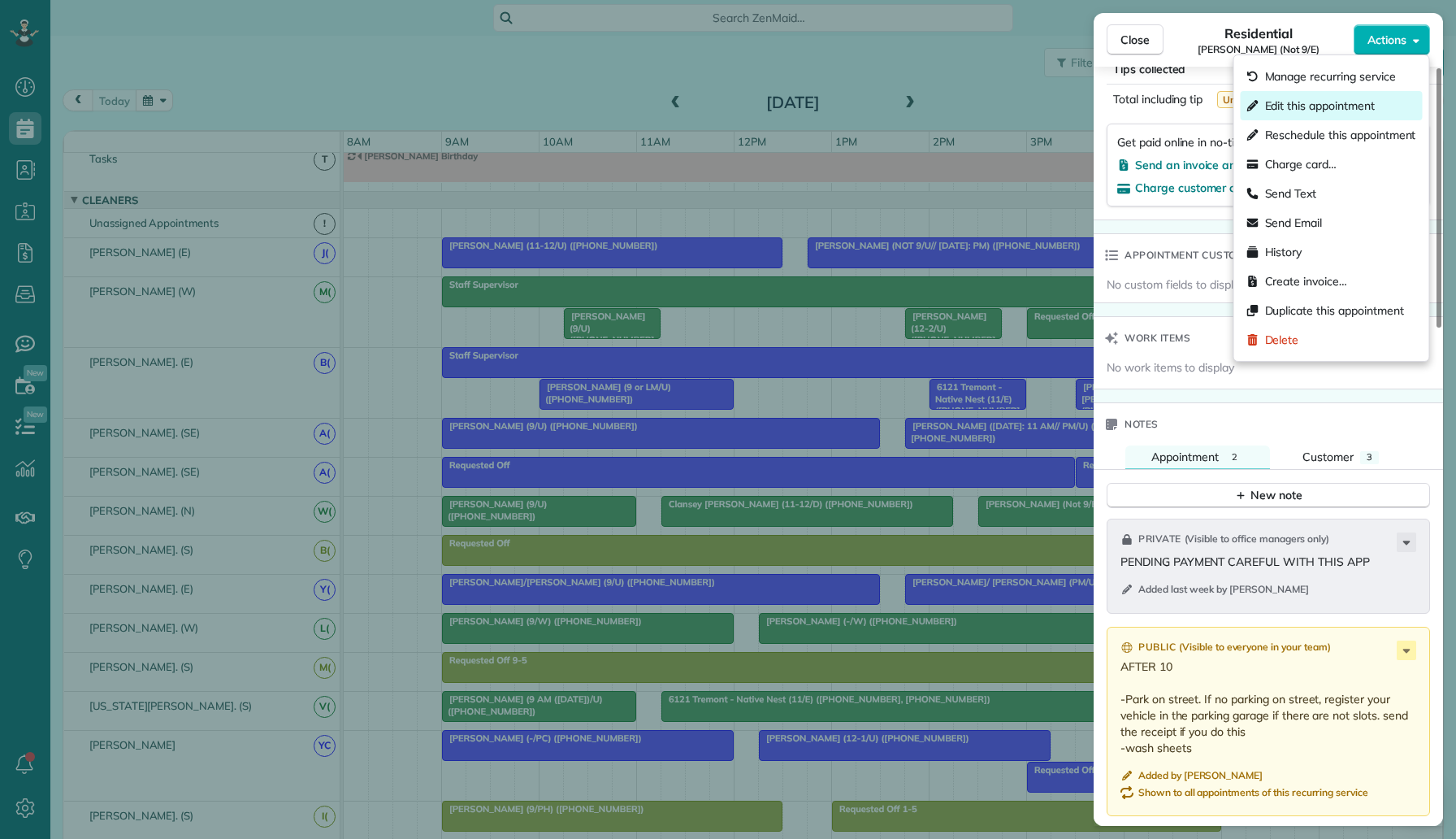
click at [1353, 99] on span "Edit this appointment" at bounding box center [1319, 106] width 109 height 16
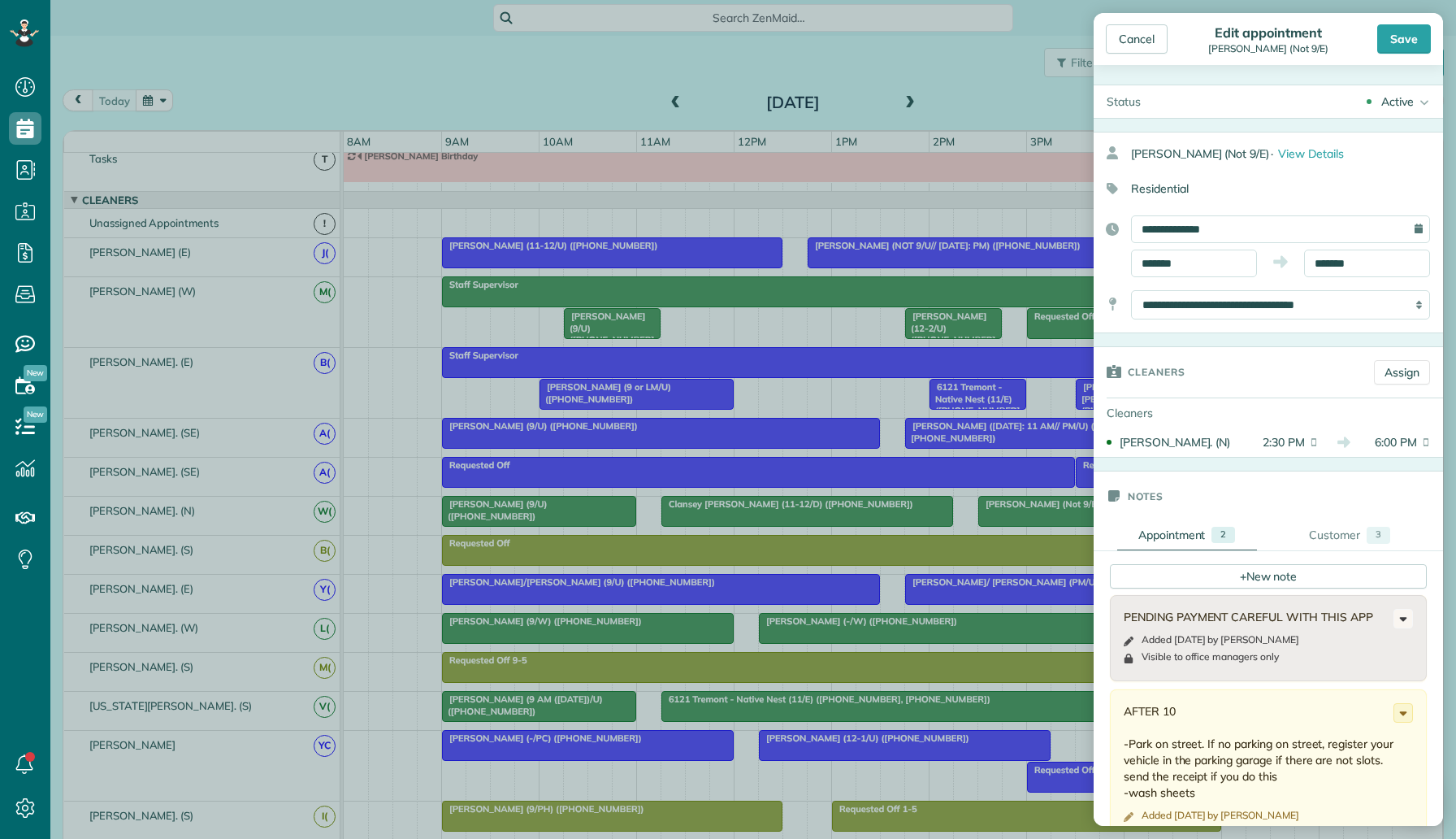
scroll to position [610, 0]
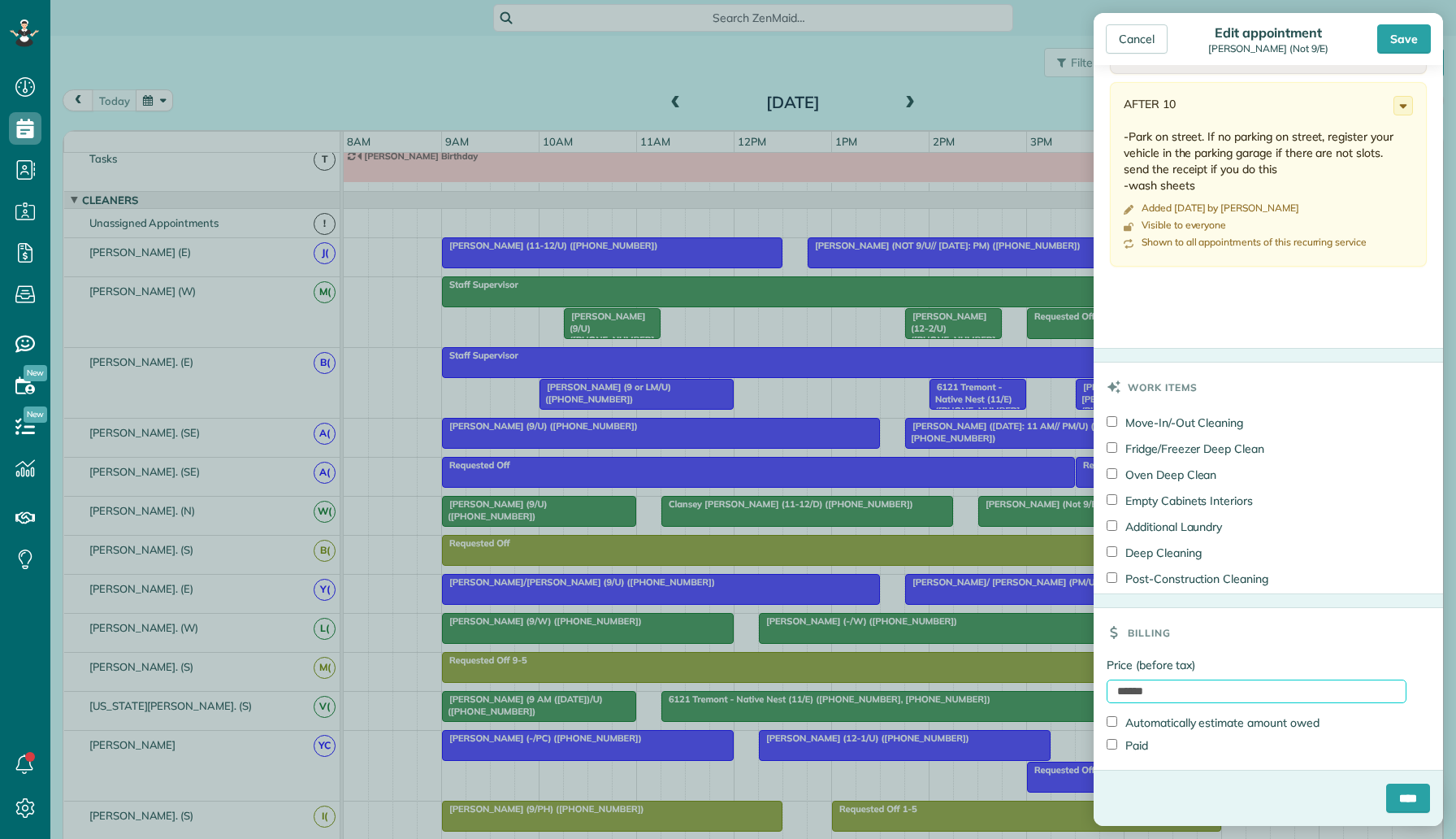
drag, startPoint x: 1176, startPoint y: 688, endPoint x: 1097, endPoint y: 687, distance: 79.0
click at [1097, 687] on div "Price (before tax) ****** Automatically estimate amount owed Paid" at bounding box center [1268, 712] width 350 height 113
type input "****"
click at [1407, 801] on input "****" at bounding box center [1407, 798] width 44 height 30
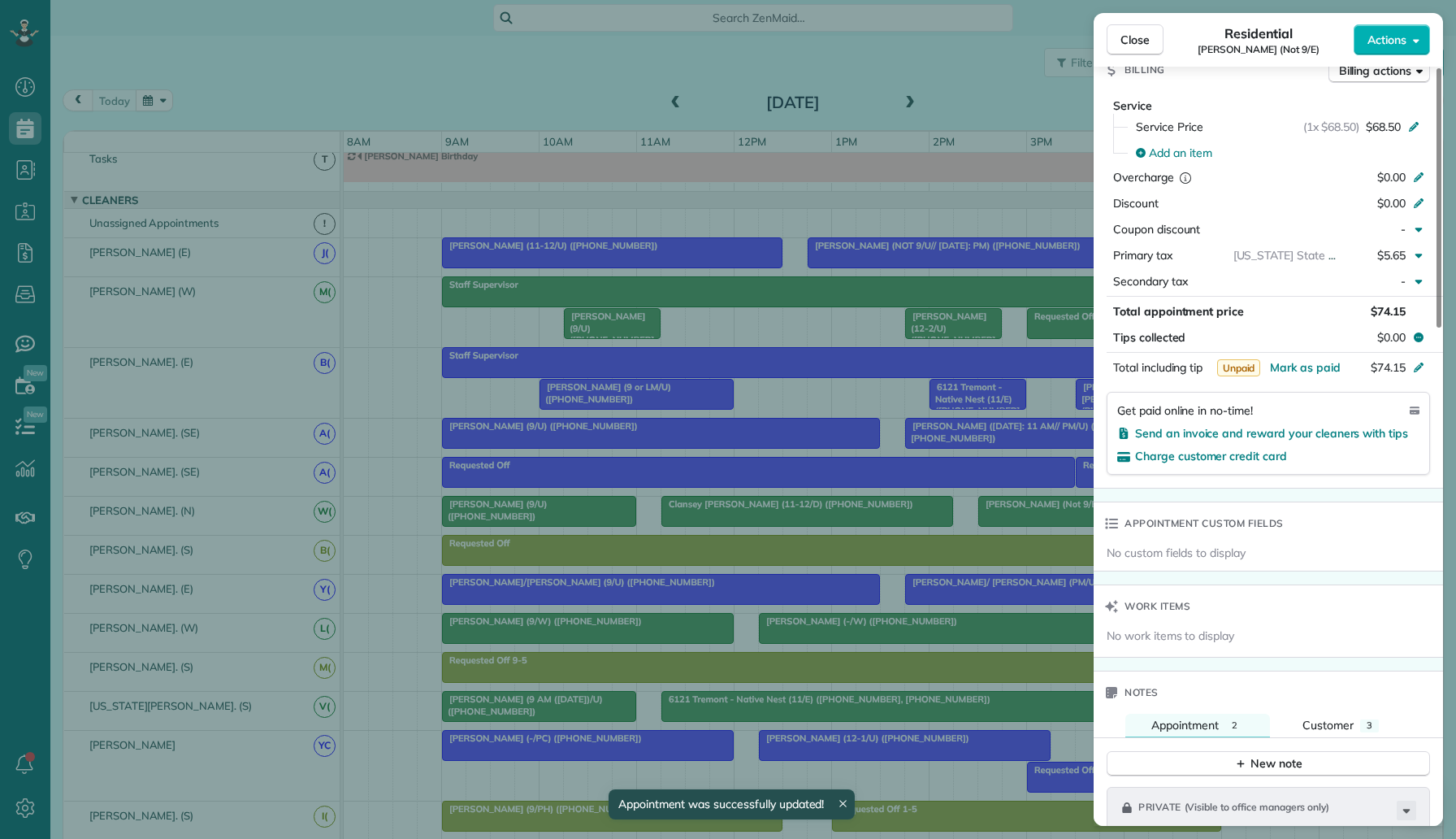
scroll to position [1289, 0]
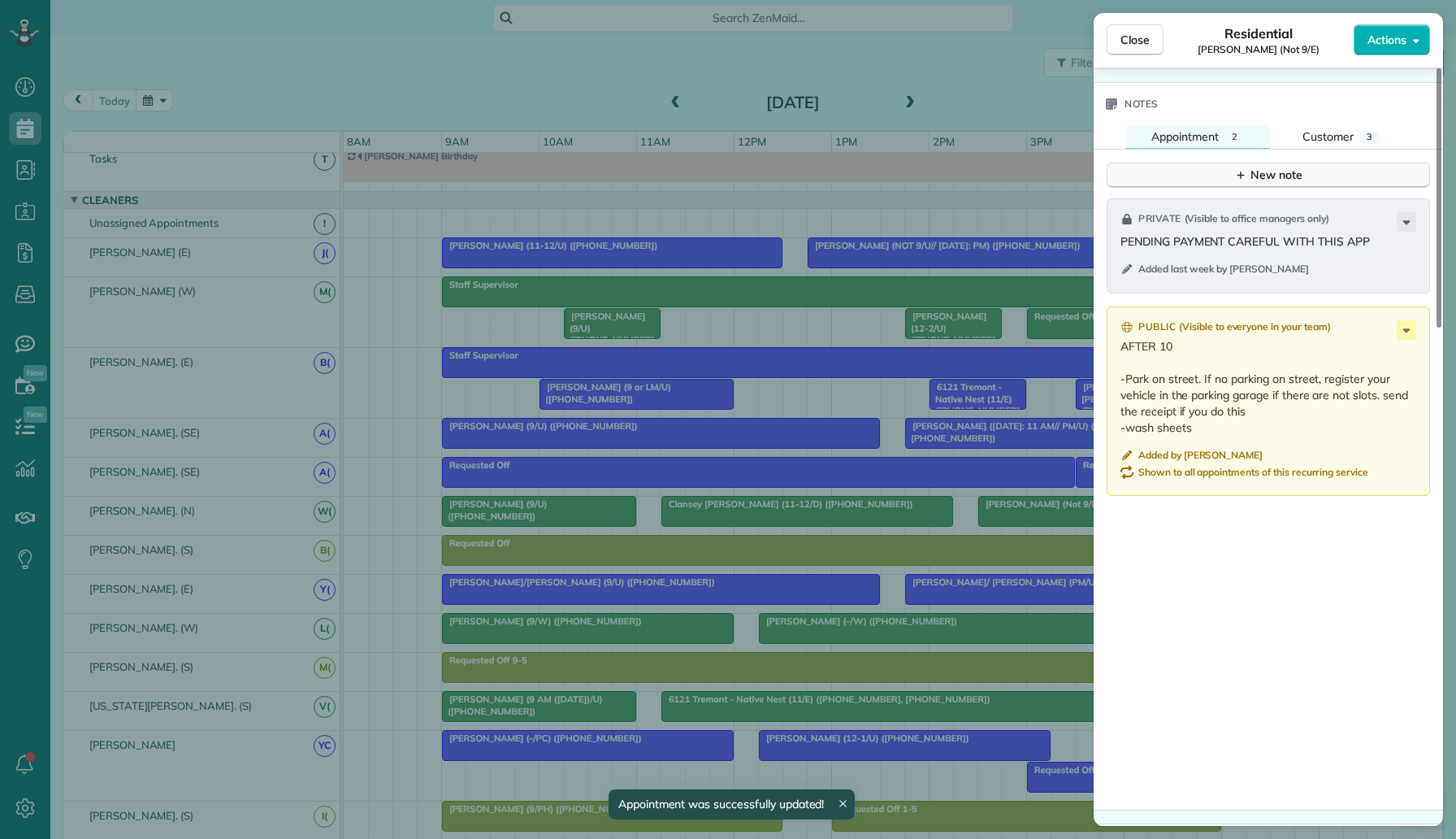
click at [1290, 167] on div "New note" at bounding box center [1268, 175] width 68 height 17
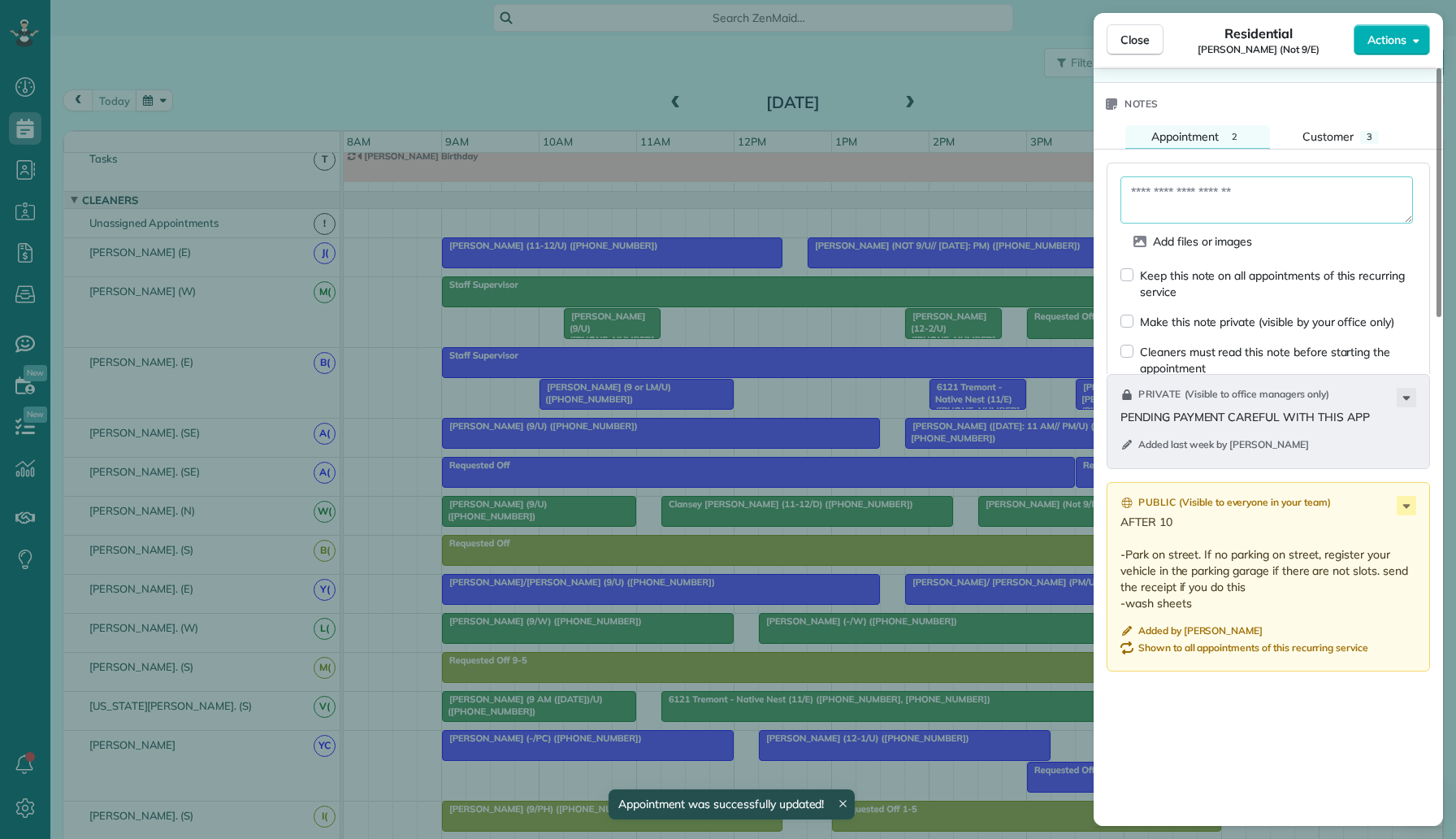
click at [1255, 202] on textarea at bounding box center [1267, 199] width 293 height 47
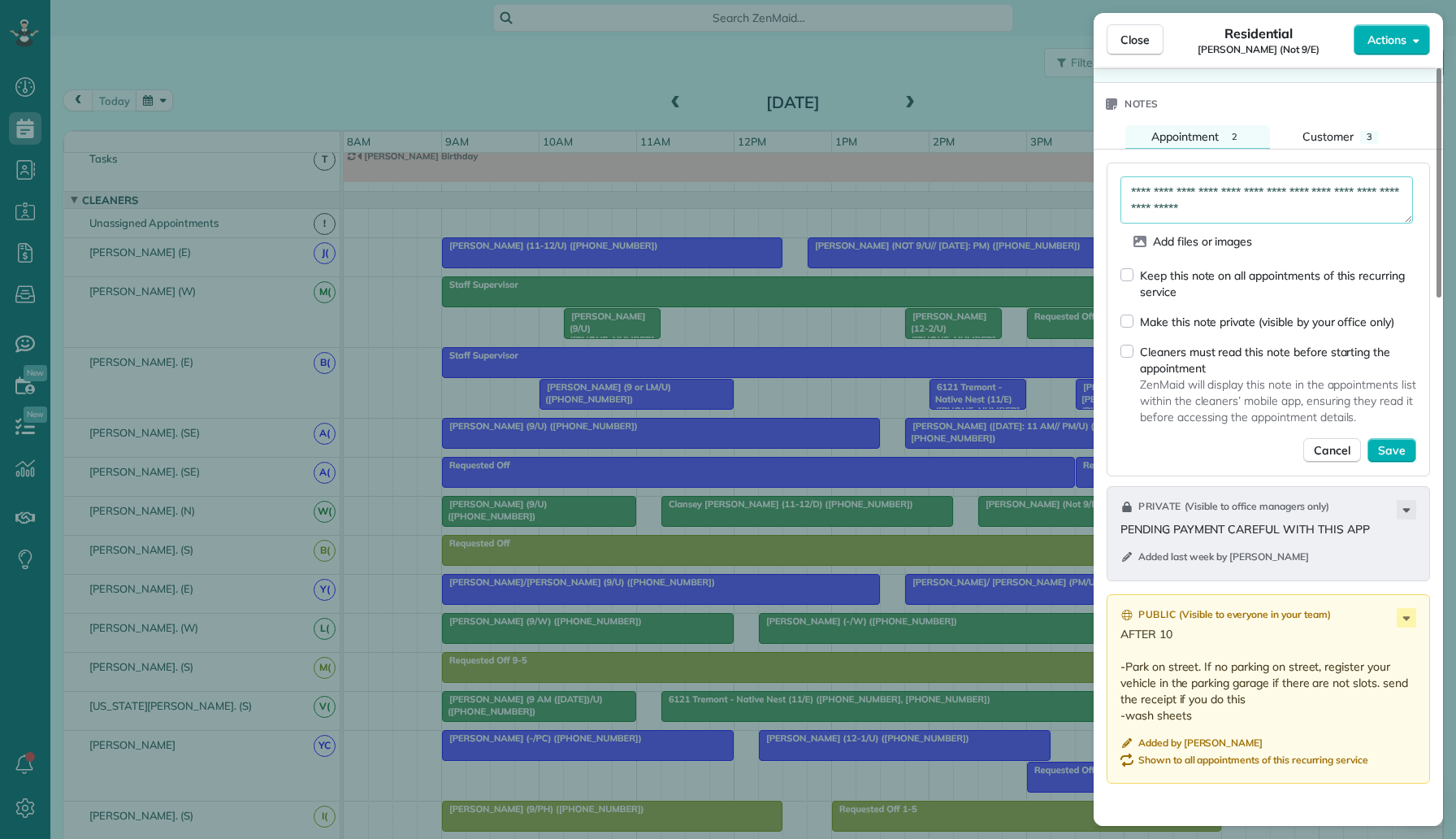
type textarea "**********"
click at [1256, 271] on div "Keep this note on all appointments of this recurring service" at bounding box center [1278, 284] width 276 height 33
click at [1237, 313] on div "Make this note private (visible by your office only)" at bounding box center [1267, 322] width 254 height 16
click at [1386, 452] on span "Save" at bounding box center [1393, 450] width 28 height 16
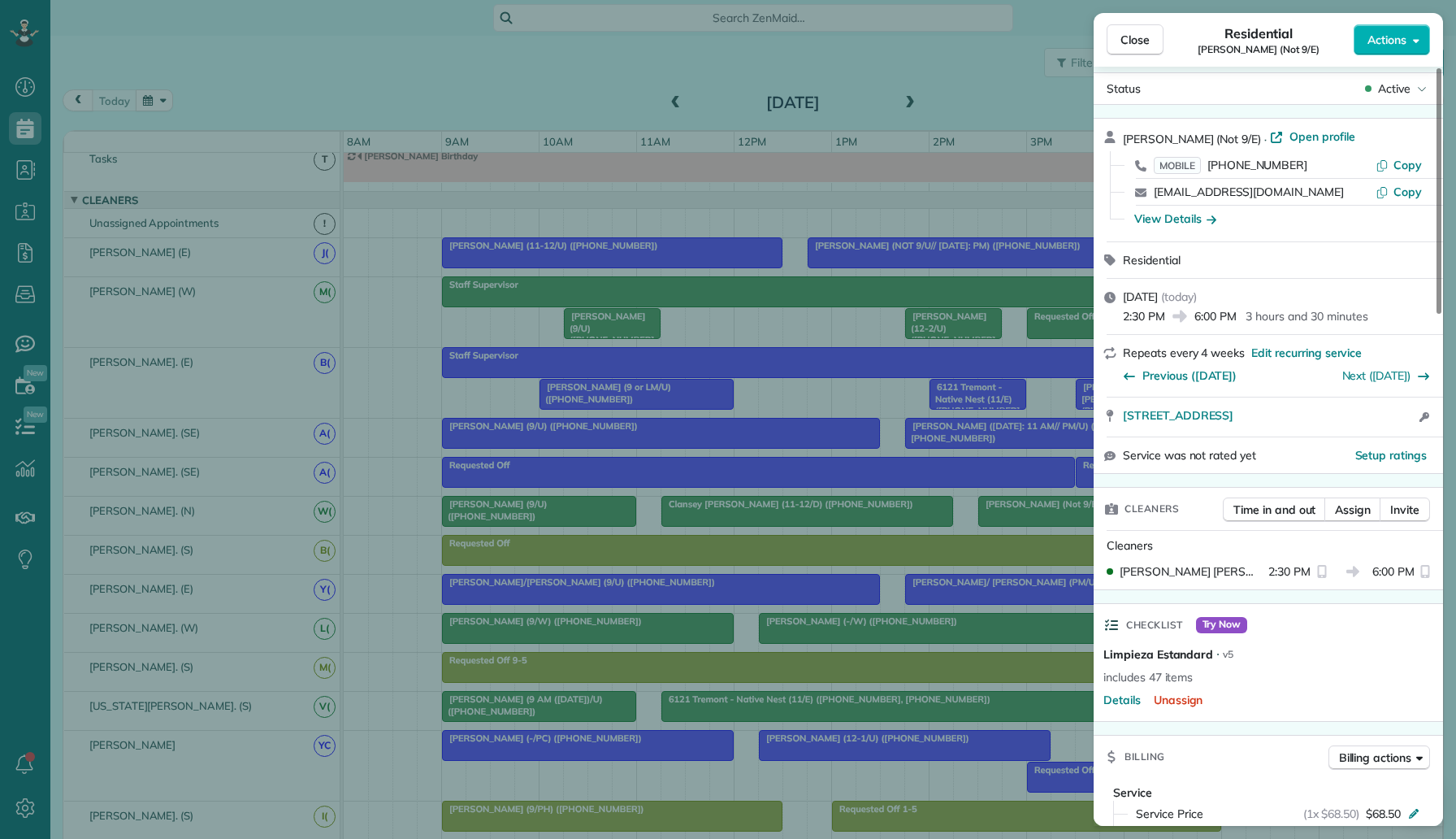
scroll to position [0, 0]
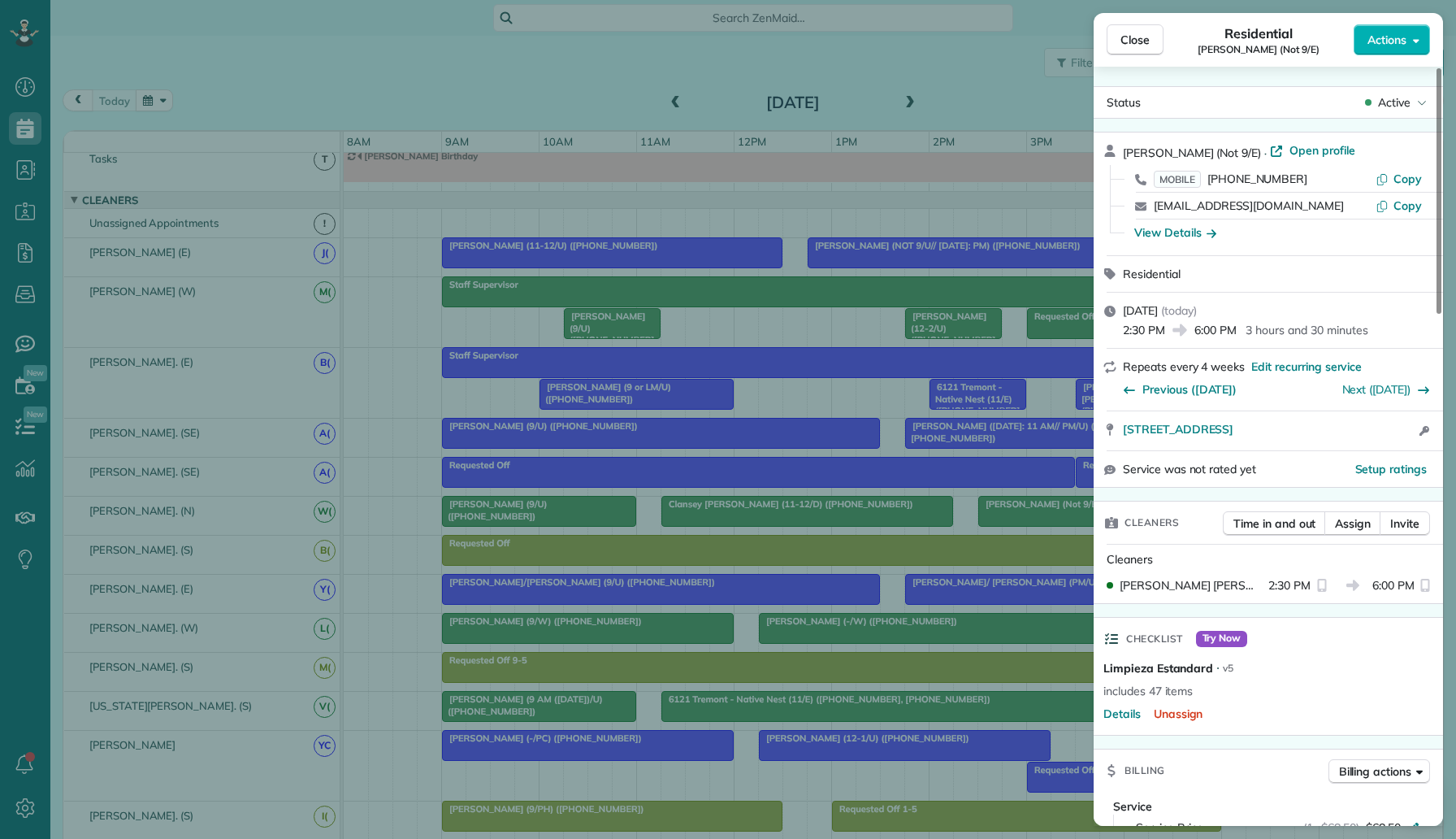
drag, startPoint x: 1262, startPoint y: 210, endPoint x: 1152, endPoint y: 213, distance: 110.0
click at [1152, 213] on div "sethivi@gmail.com Copy" at bounding box center [1277, 206] width 310 height 26
click at [628, 388] on div "Close Residential Vishal Sethi (Not 9/E) Actions Status Active Vishal Sethi (No…" at bounding box center [728, 420] width 1456 height 839
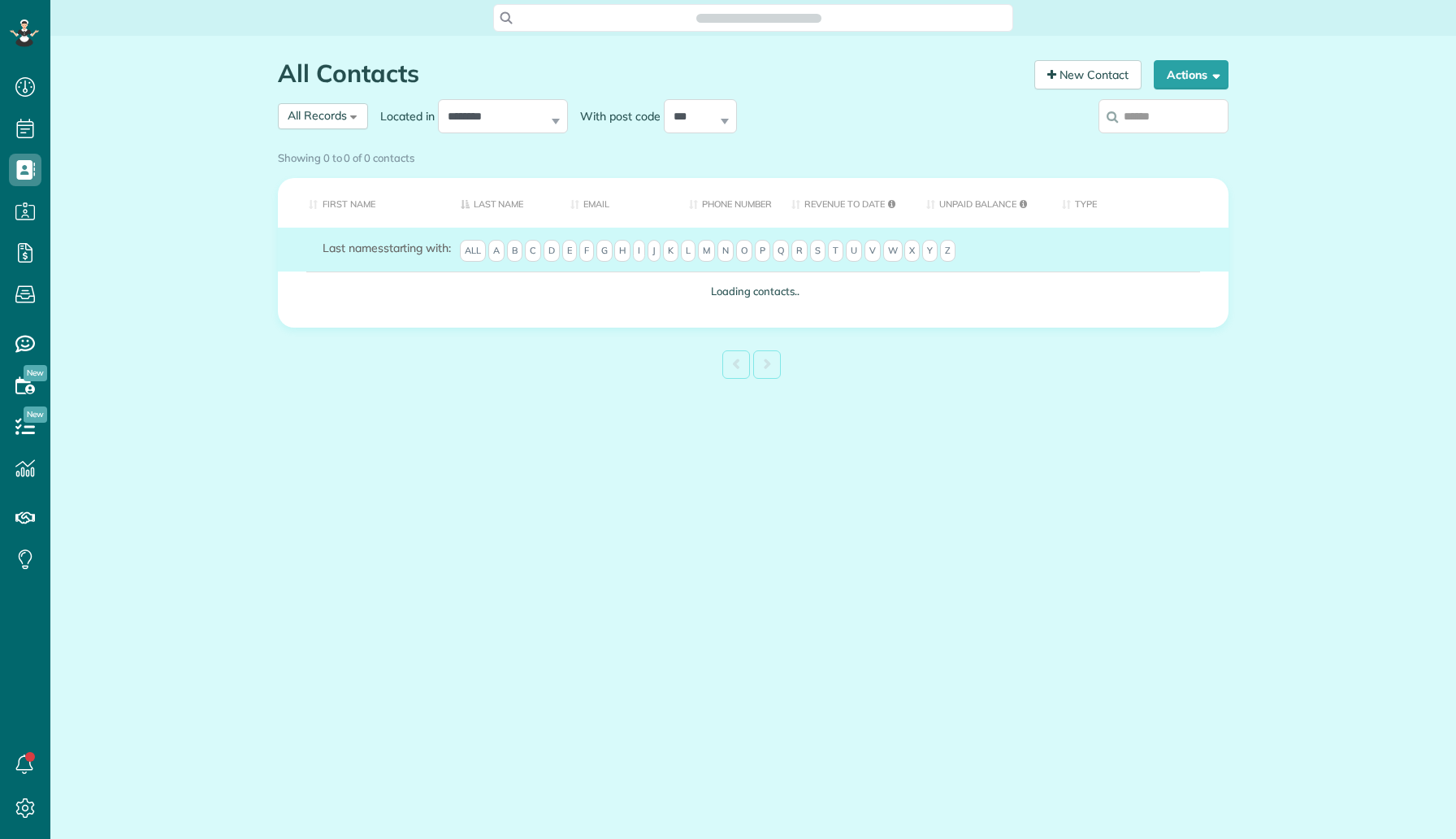
scroll to position [7, 7]
click at [1174, 121] on input "search" at bounding box center [1164, 116] width 130 height 34
type input "*****"
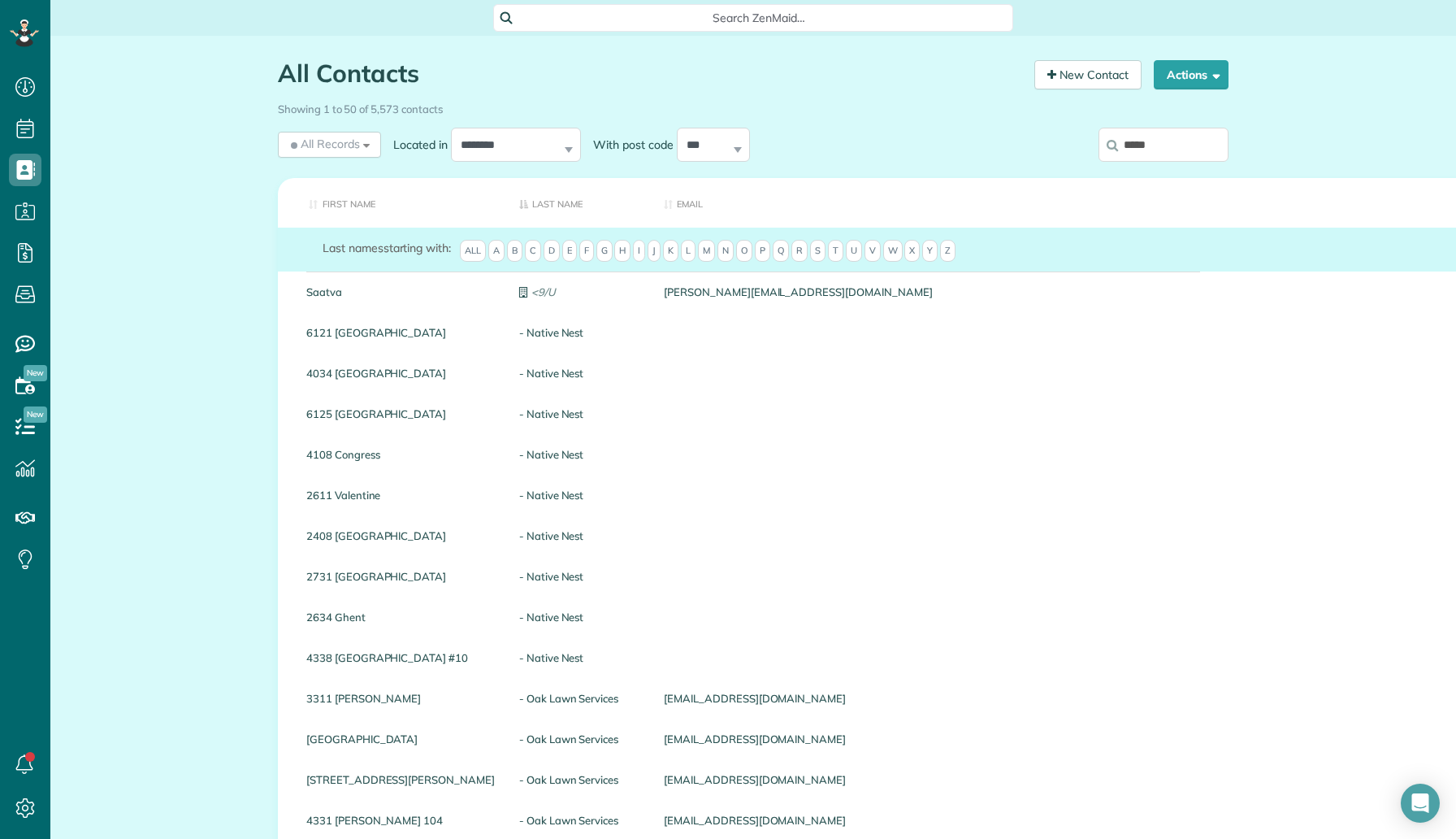
type input "**********"
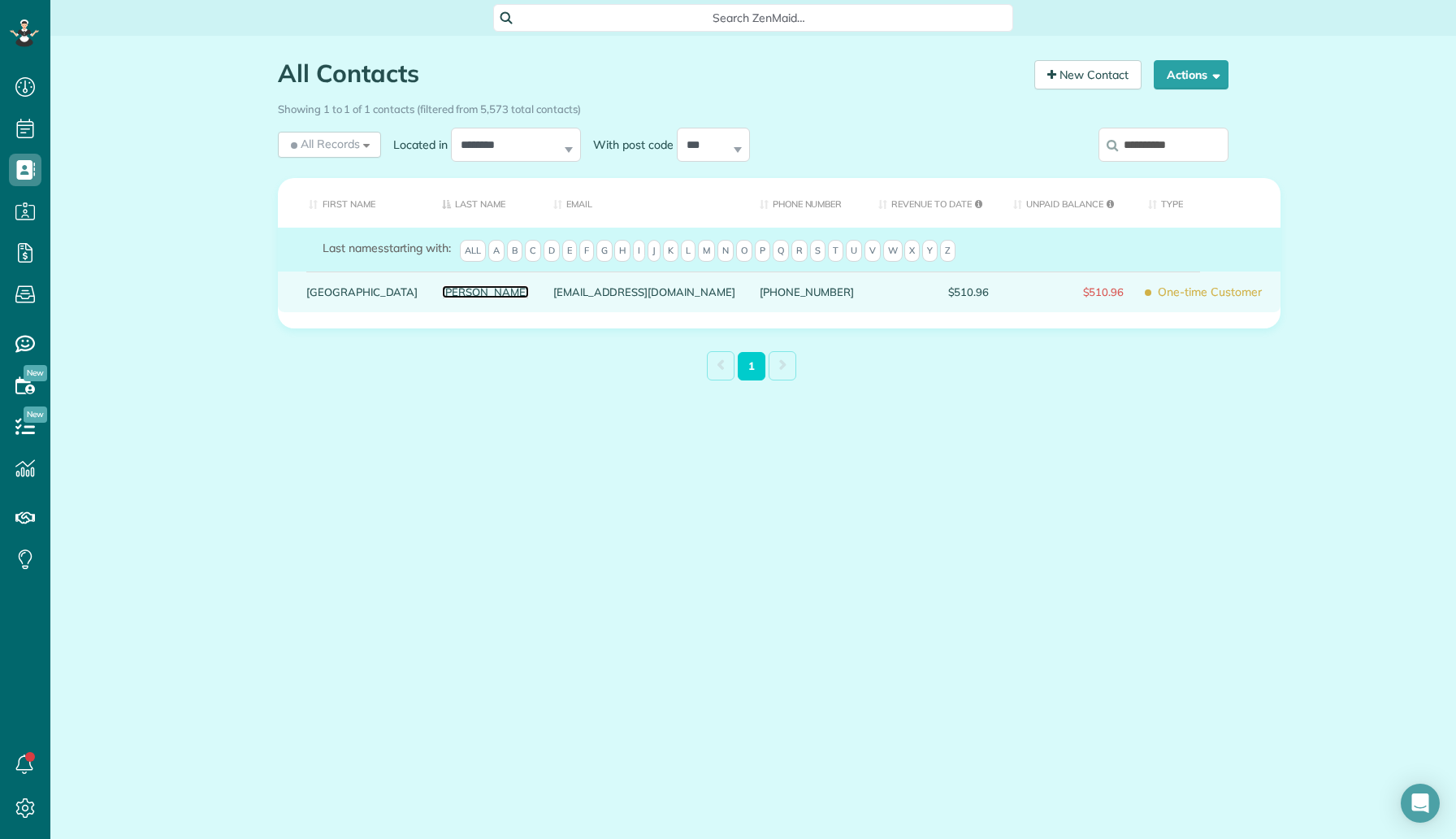
click at [442, 298] on link "[PERSON_NAME]" at bounding box center [485, 292] width 87 height 12
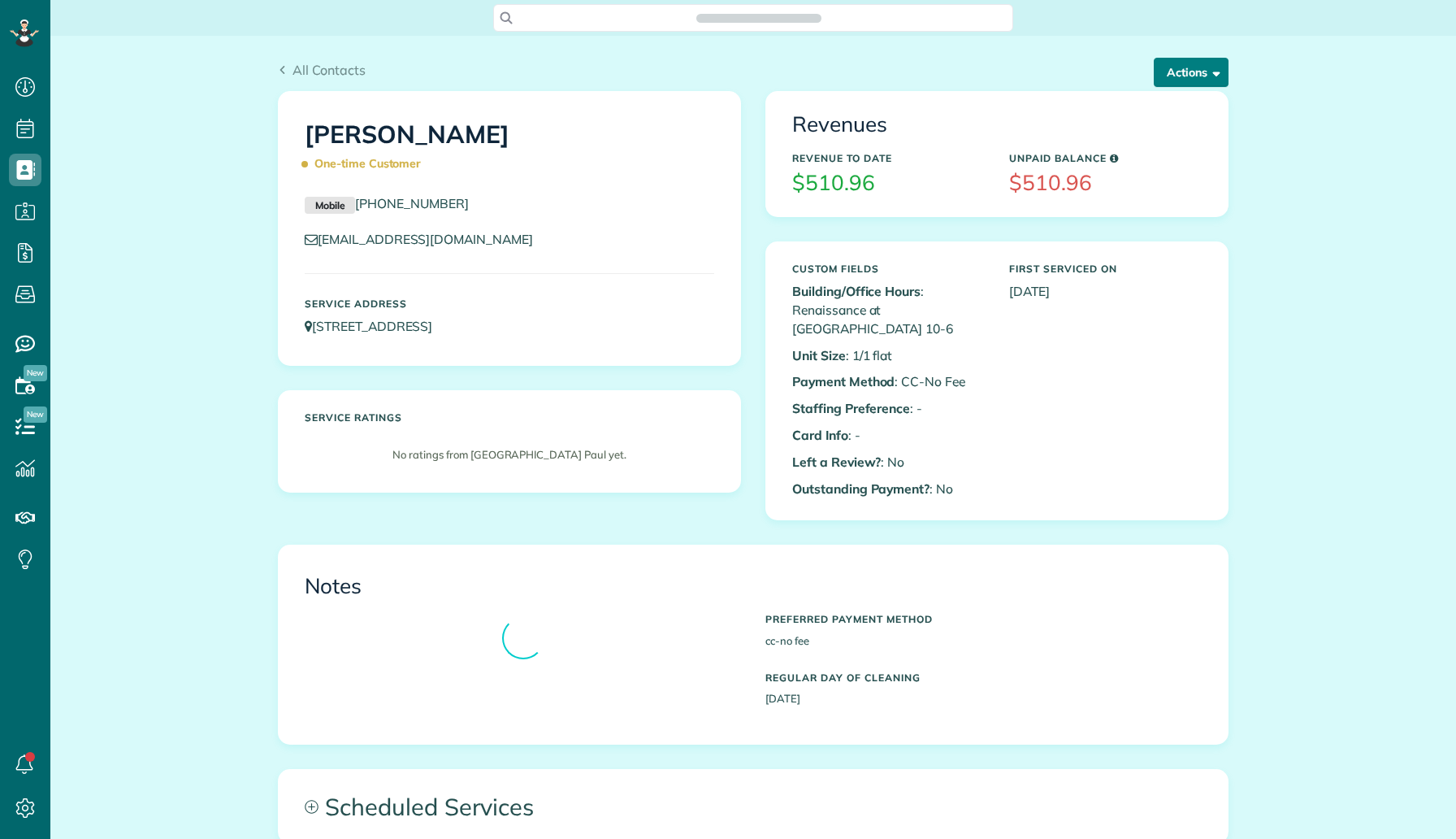
scroll to position [7, 7]
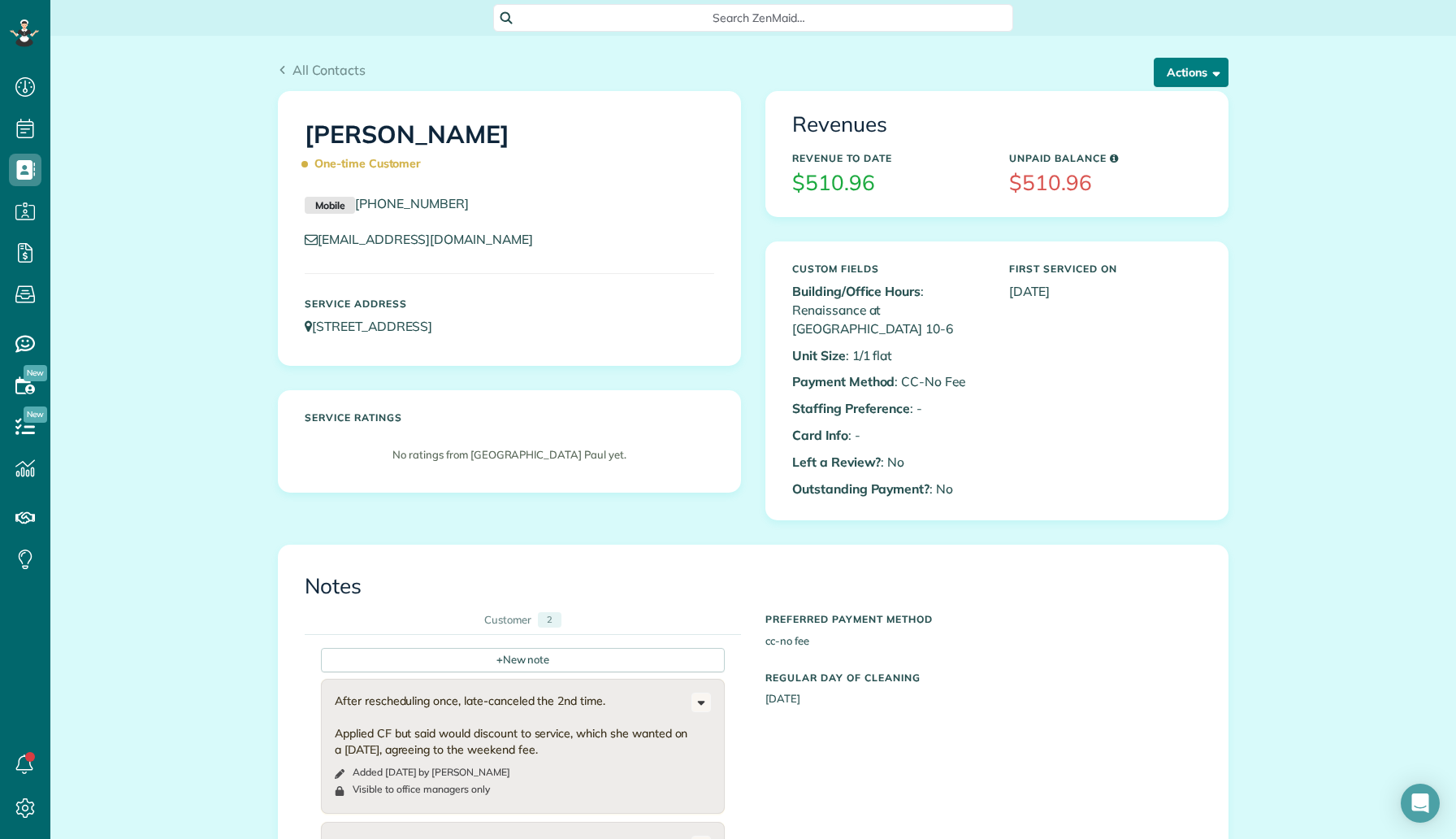
click at [1180, 67] on button "Actions" at bounding box center [1191, 72] width 75 height 30
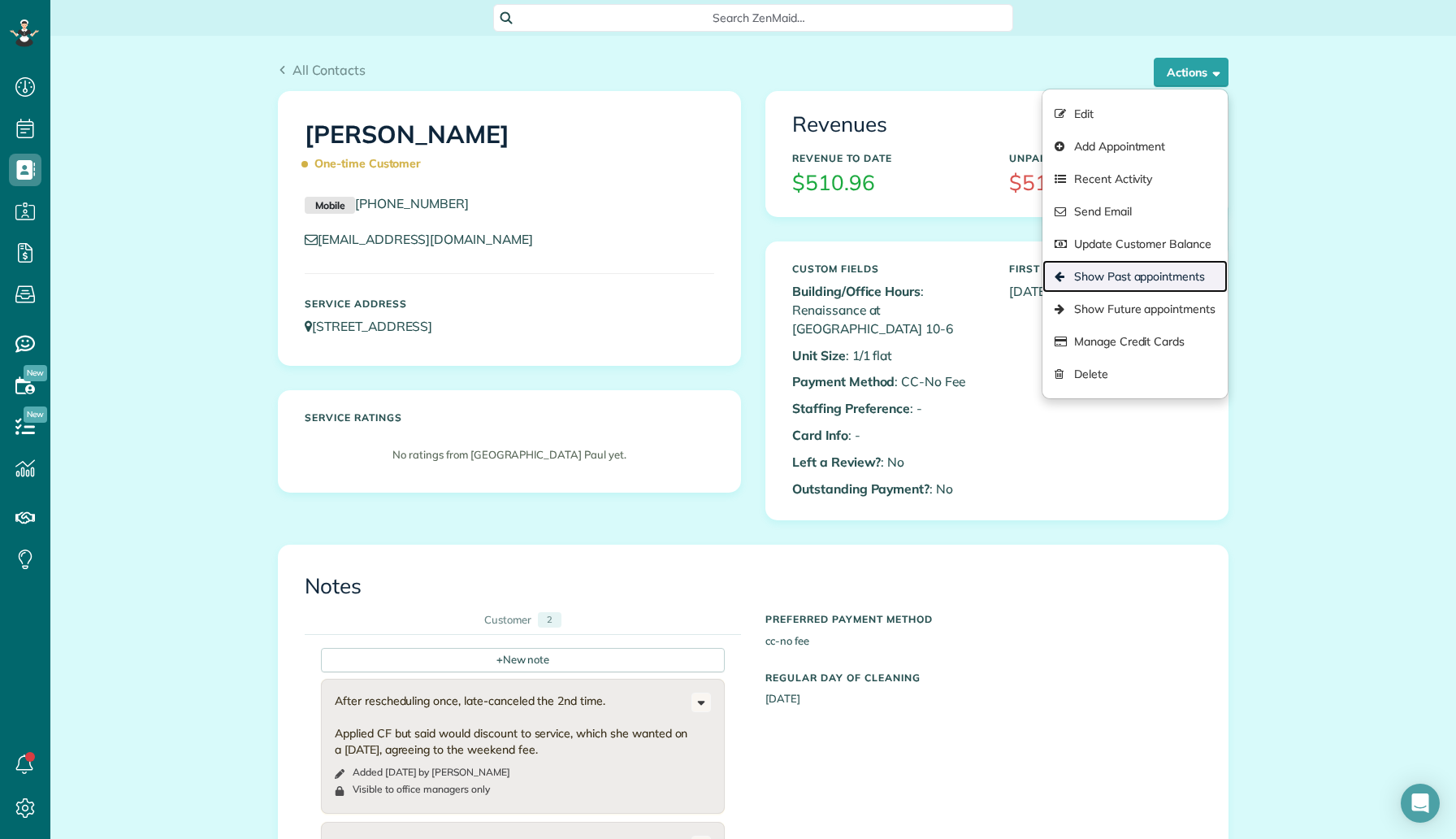
click at [1124, 275] on link "Show Past appointments" at bounding box center [1135, 276] width 185 height 33
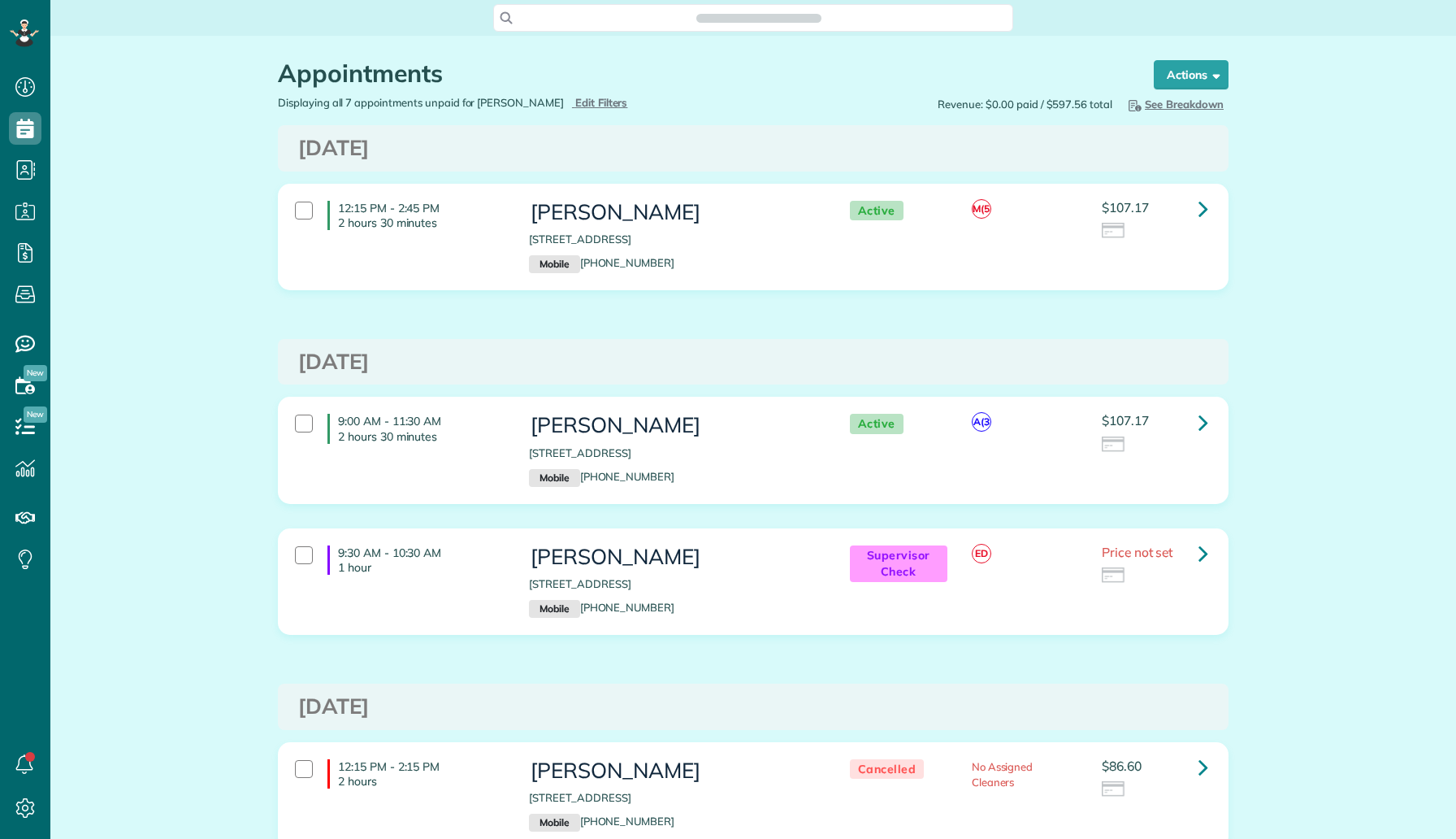
scroll to position [7, 7]
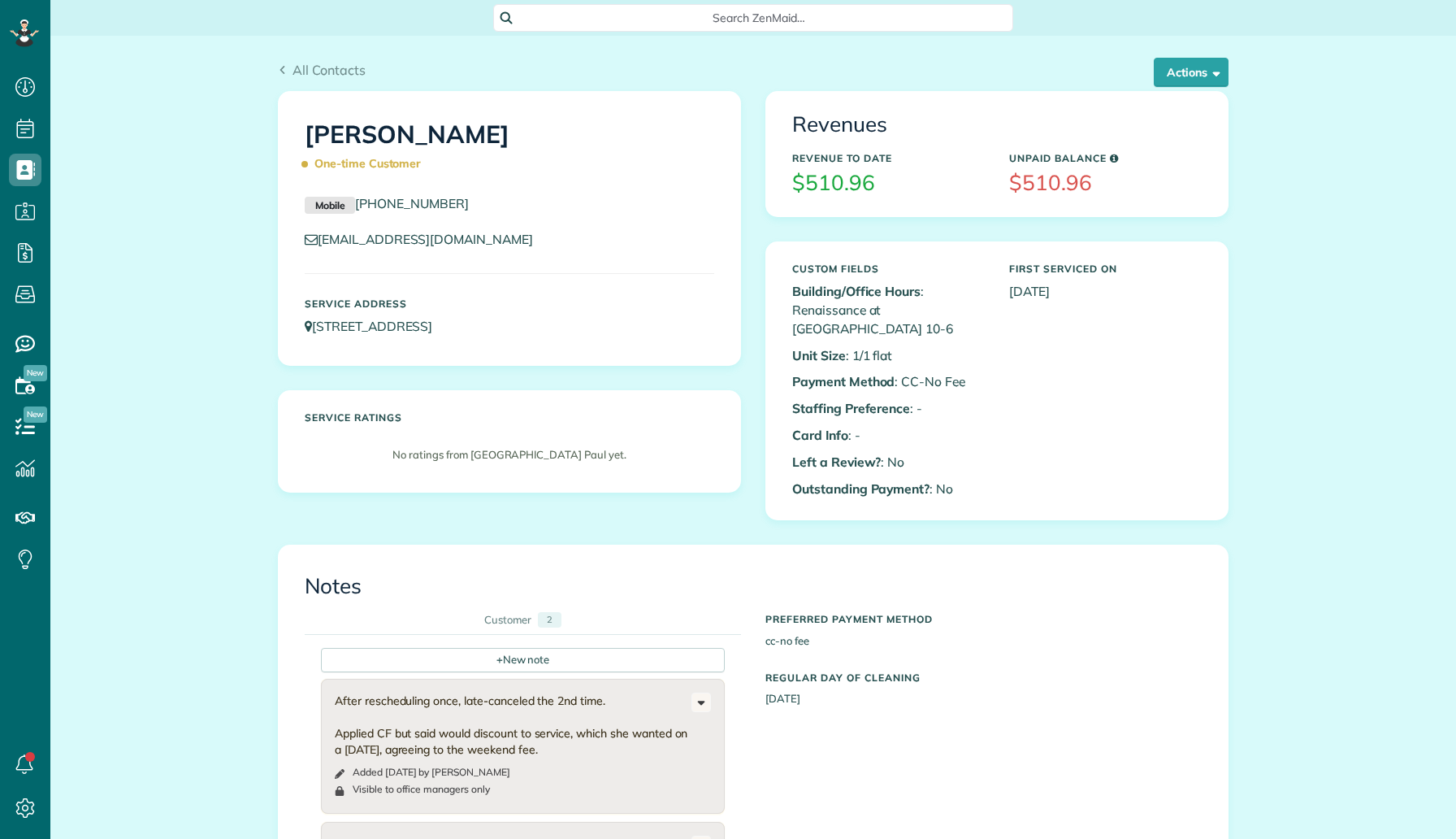
scroll to position [7, 7]
click at [1192, 75] on button "Actions" at bounding box center [1191, 72] width 75 height 30
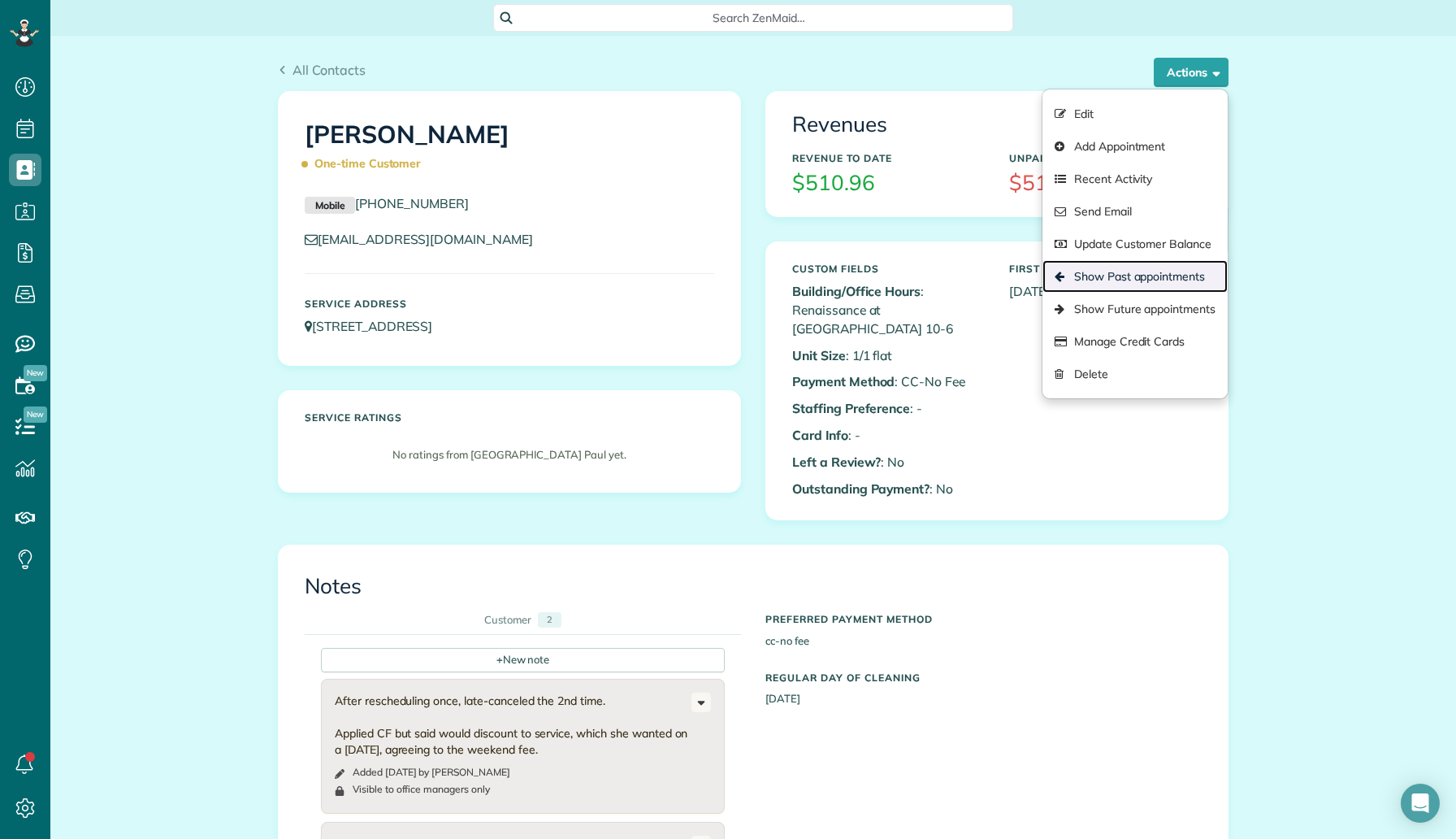
click at [1138, 272] on link "Show Past appointments" at bounding box center [1135, 276] width 185 height 33
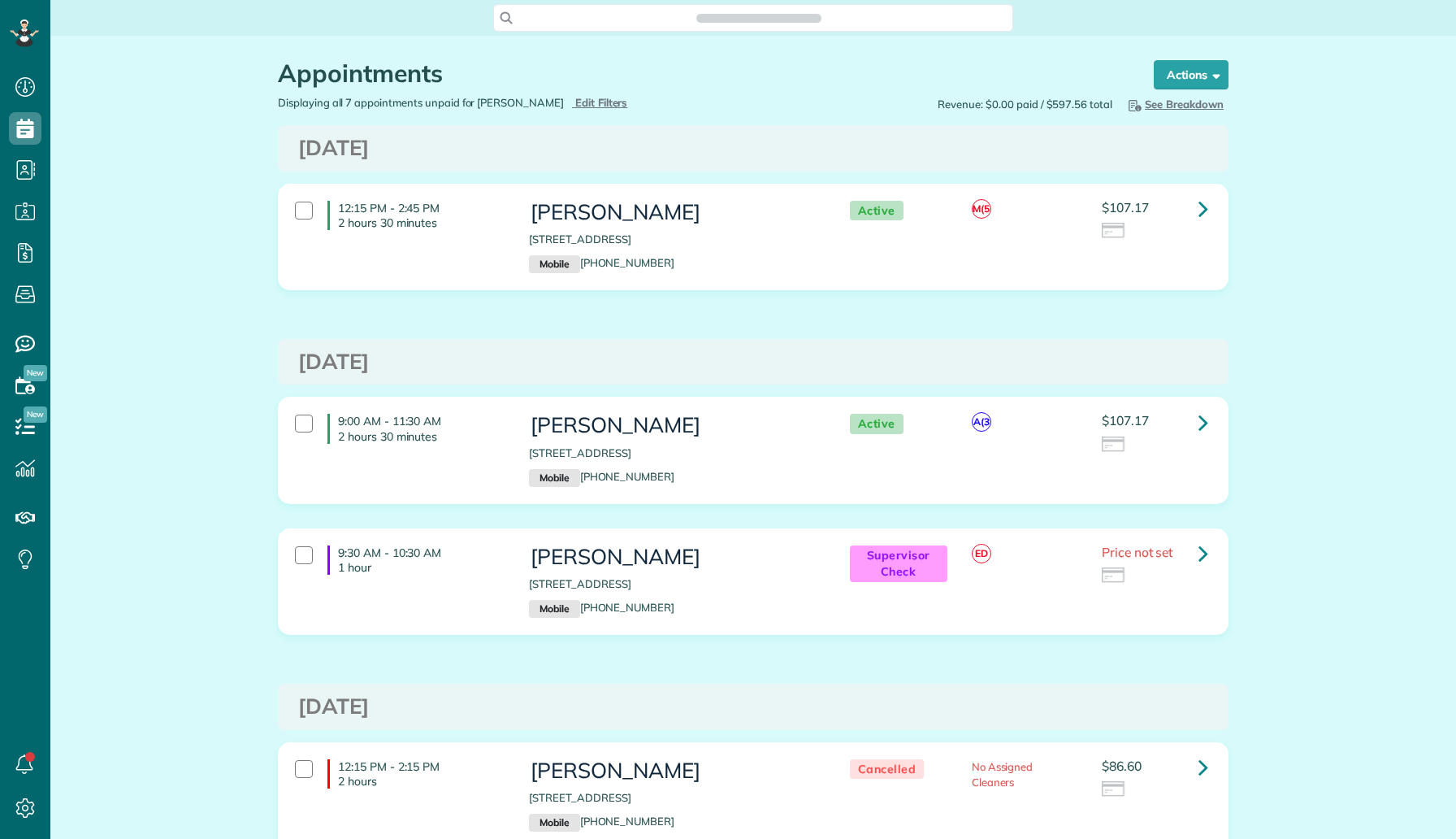
scroll to position [7, 7]
click at [1195, 204] on link at bounding box center [1203, 209] width 33 height 33
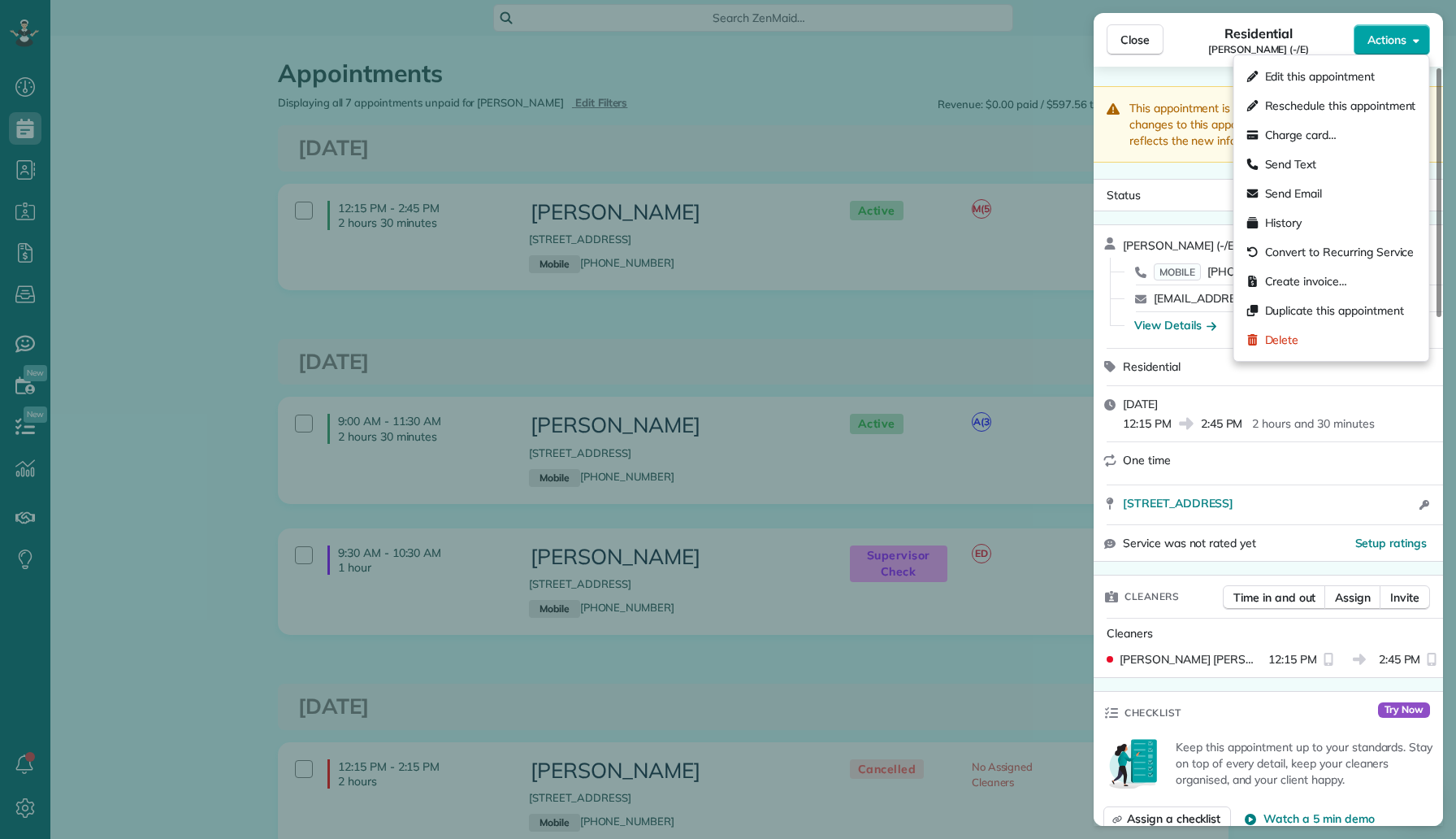
click at [1393, 49] on button "Actions" at bounding box center [1392, 40] width 77 height 31
click at [1172, 141] on span "This appointment is linked to Payroll ID #521 . If you make changes to this app…" at bounding box center [1276, 124] width 293 height 47
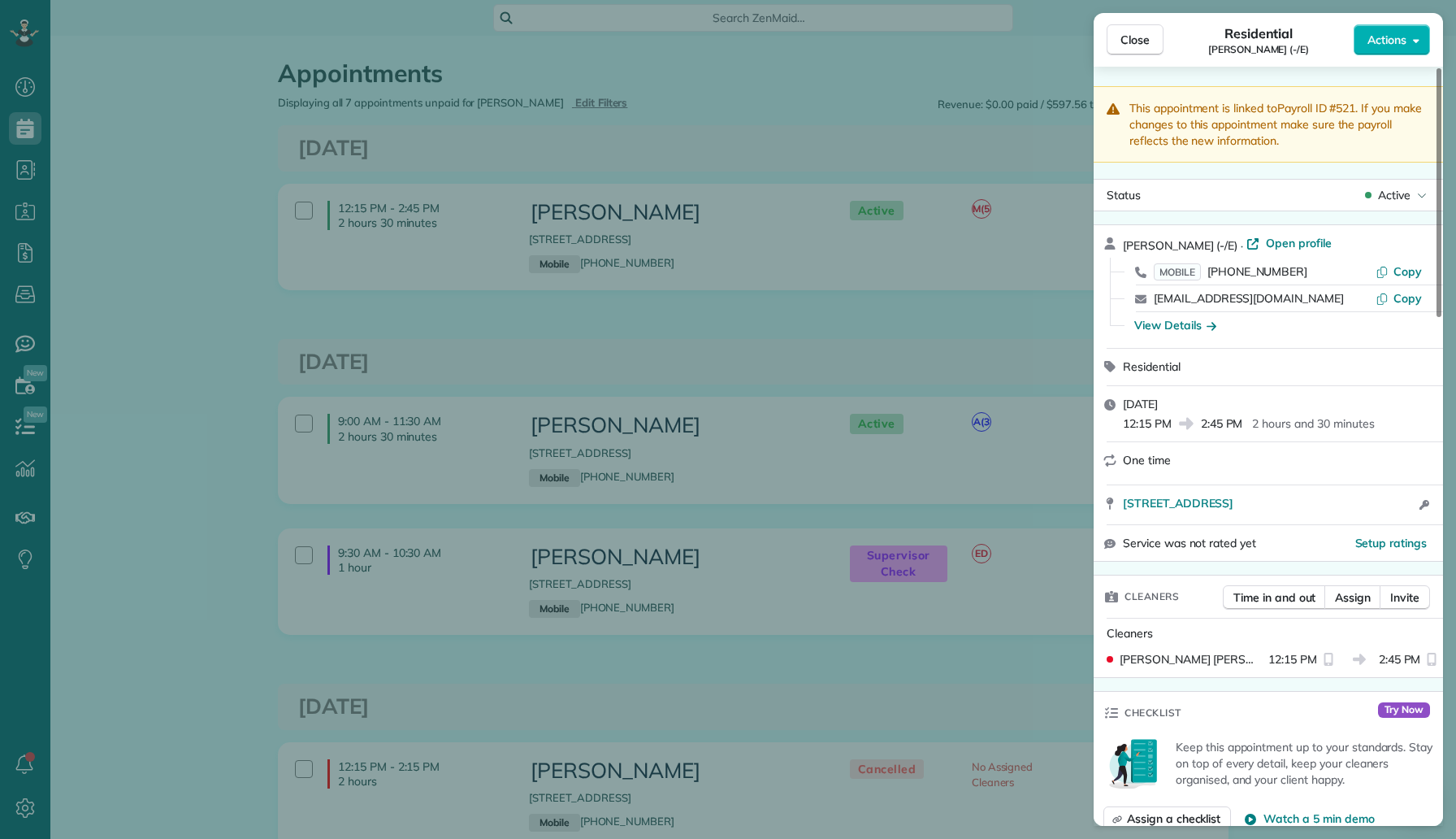
click at [1273, 234] on div "Kenya Paul (-/E) · Open profile MOBILE (214) 477-0051 Copy kenya78@gmail.com Co…" at bounding box center [1268, 286] width 350 height 123
click at [1273, 237] on span "Open profile" at bounding box center [1299, 243] width 66 height 16
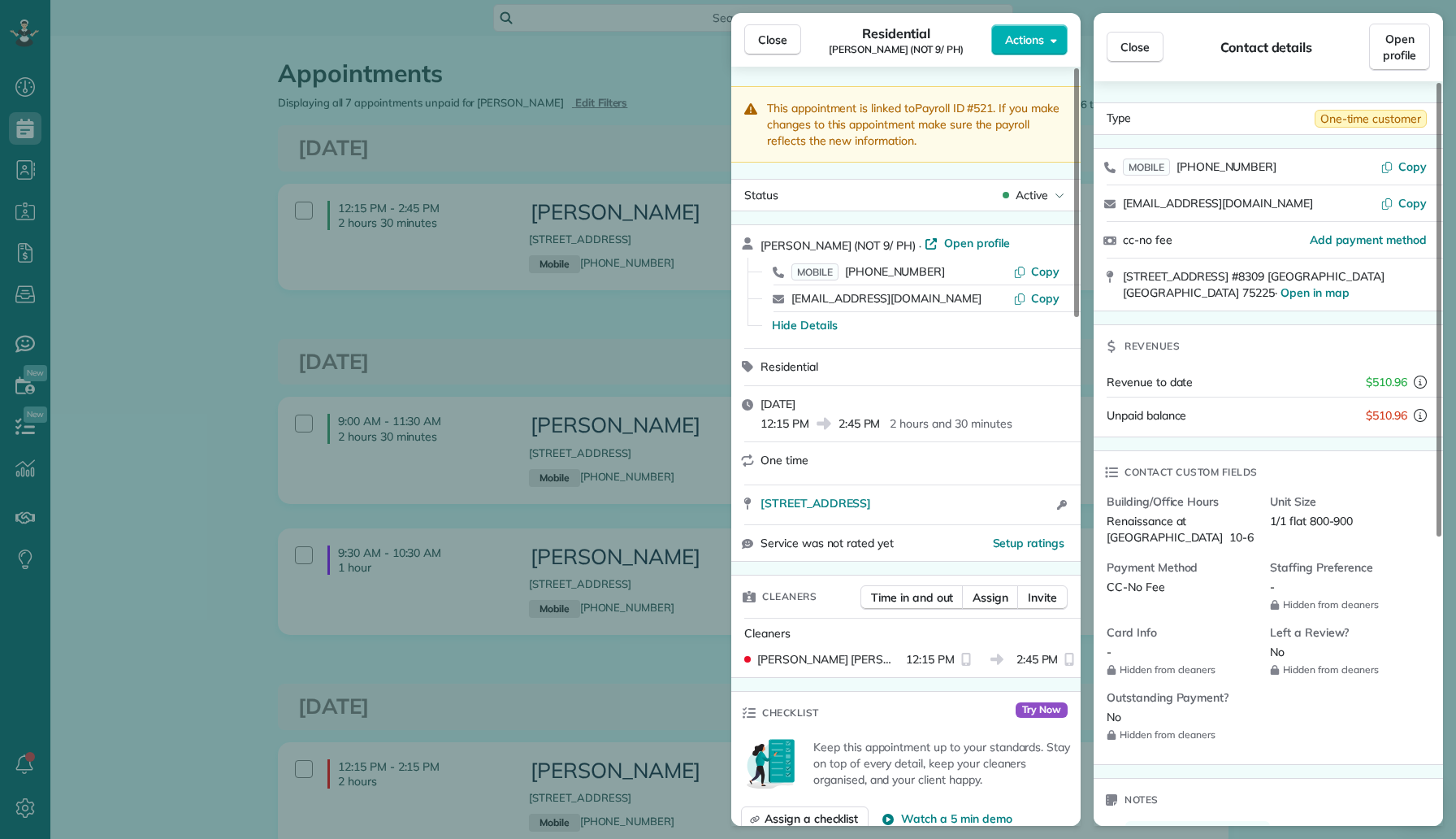
click at [57, 135] on div "Close Residential Kenya Paul (NOT 9/ PH) Actions This appointment is linked to …" at bounding box center [728, 420] width 1456 height 839
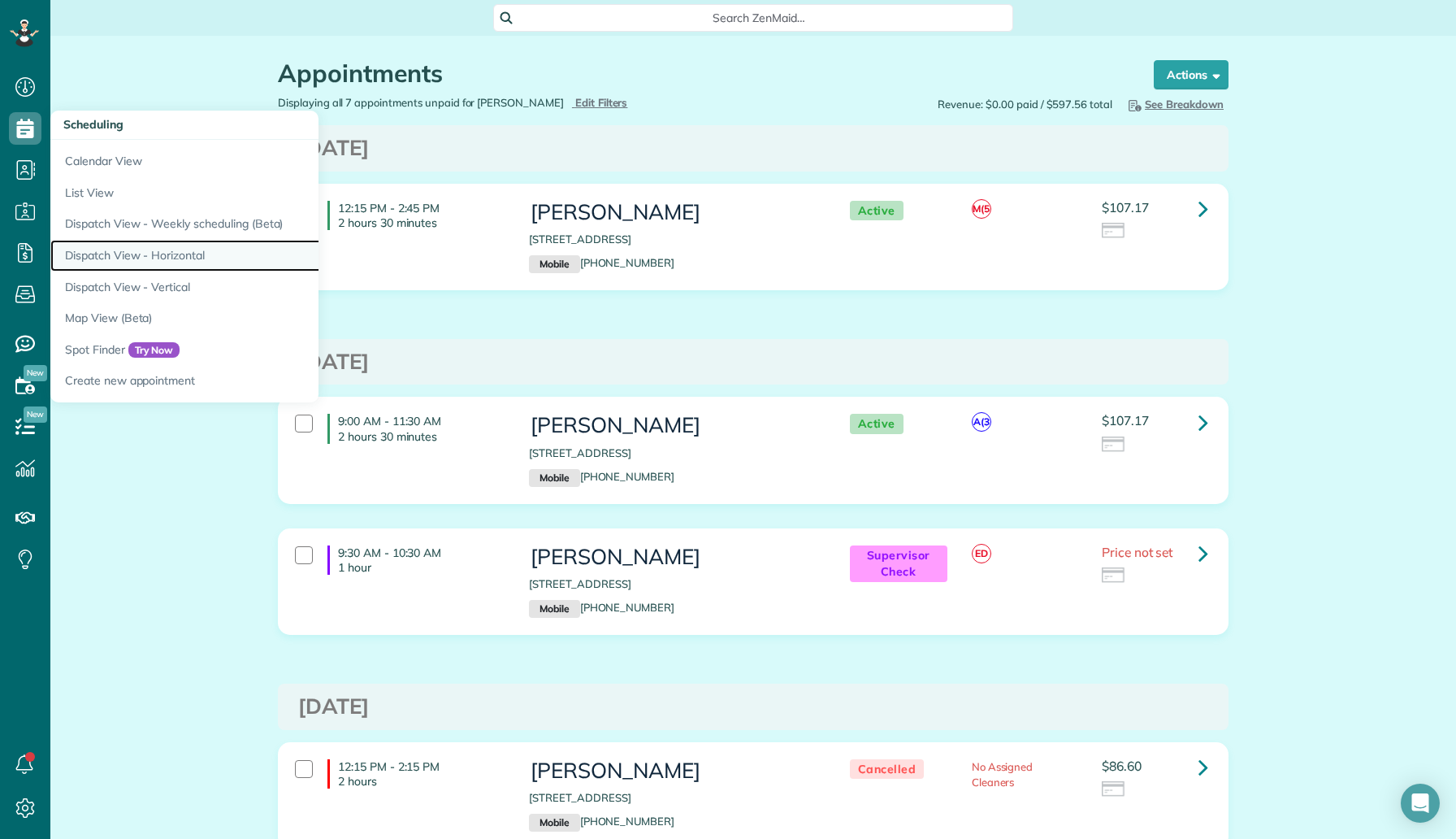
click at [140, 248] on link "Dispatch View - Horizontal" at bounding box center [253, 255] width 406 height 32
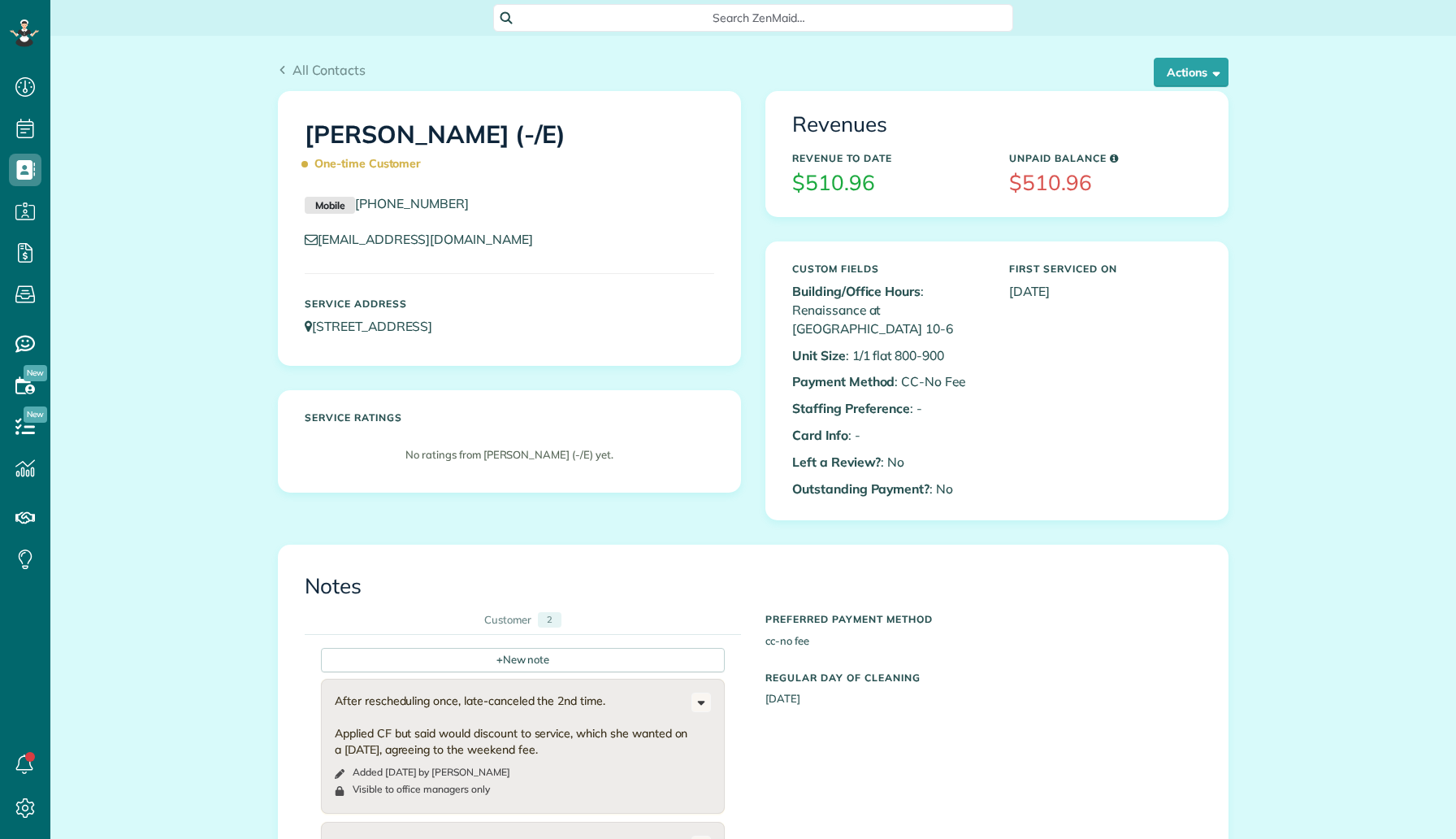
scroll to position [7, 7]
click at [1182, 81] on button "Actions" at bounding box center [1191, 72] width 75 height 30
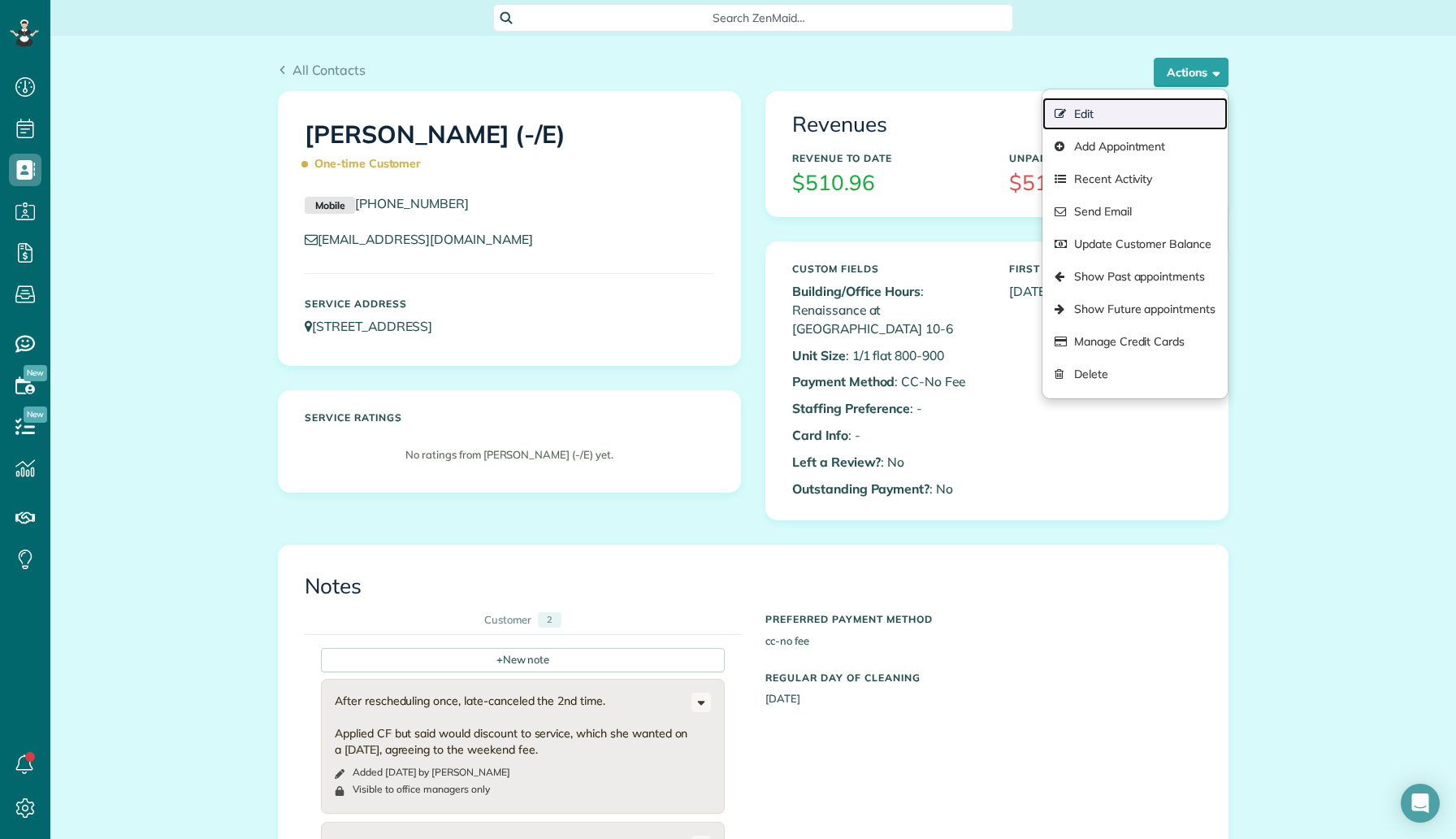
click at [1155, 104] on link "Edit" at bounding box center [1135, 114] width 185 height 33
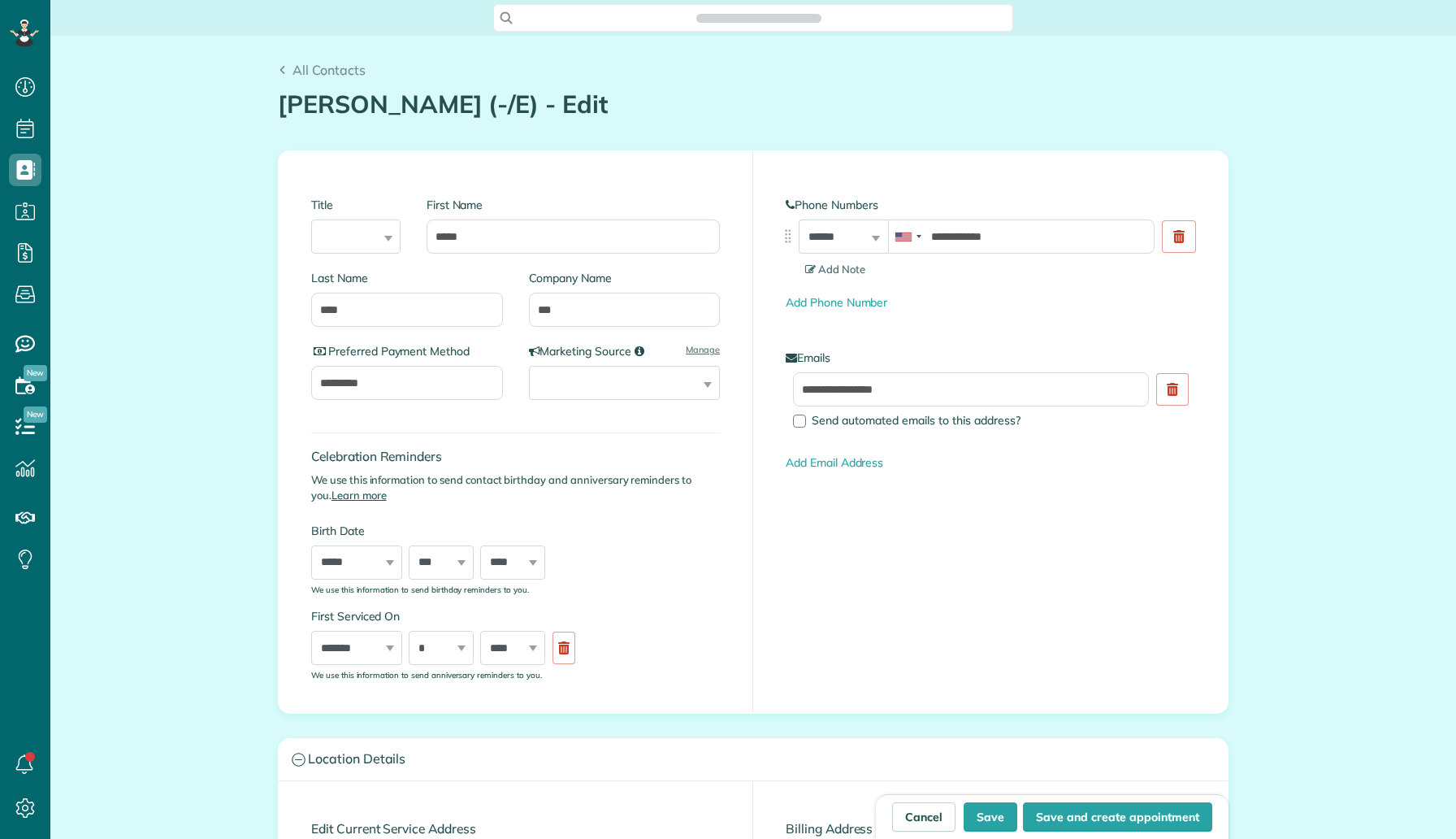
scroll to position [7, 7]
type input "**********"
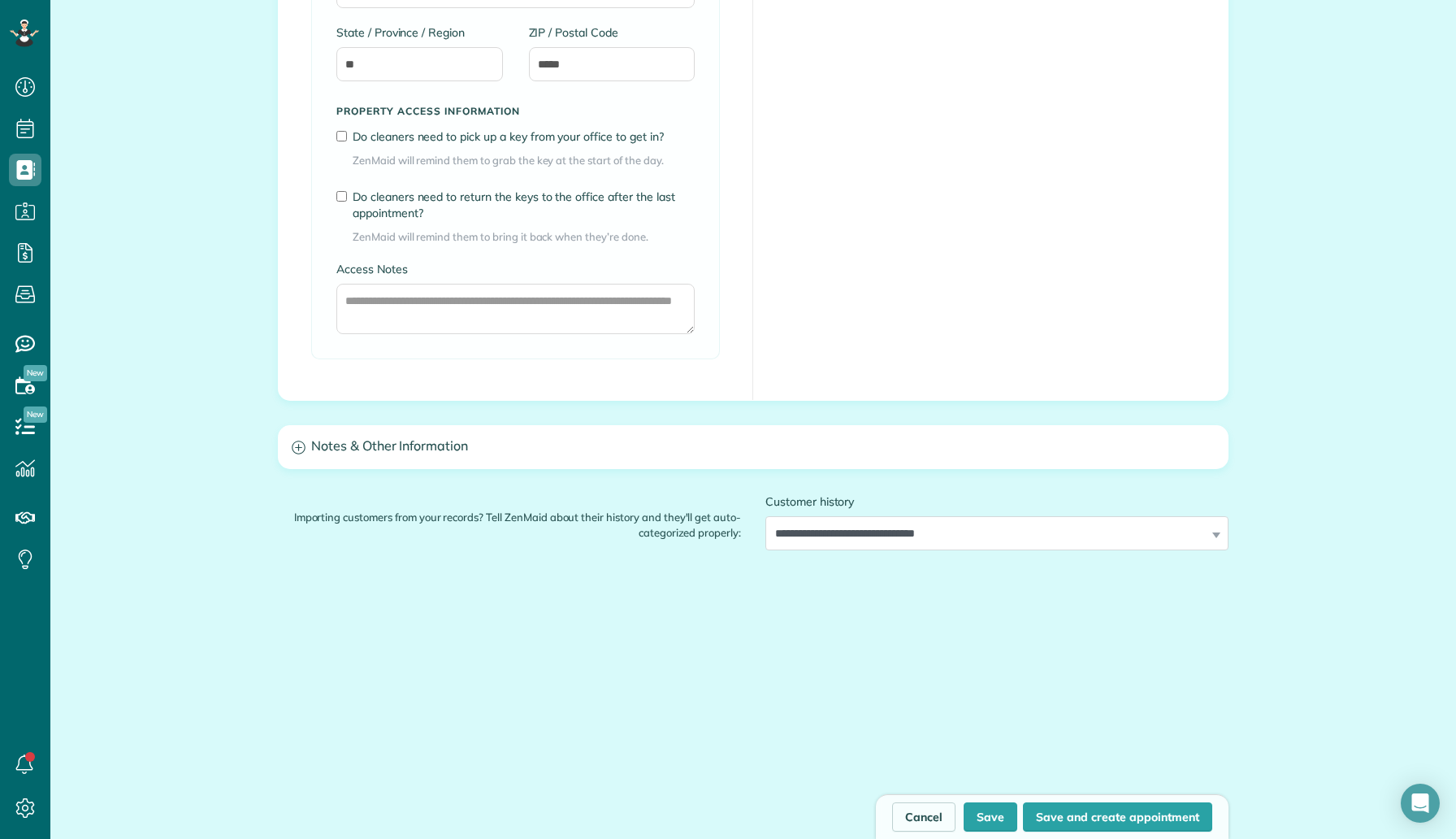
scroll to position [1192, 0]
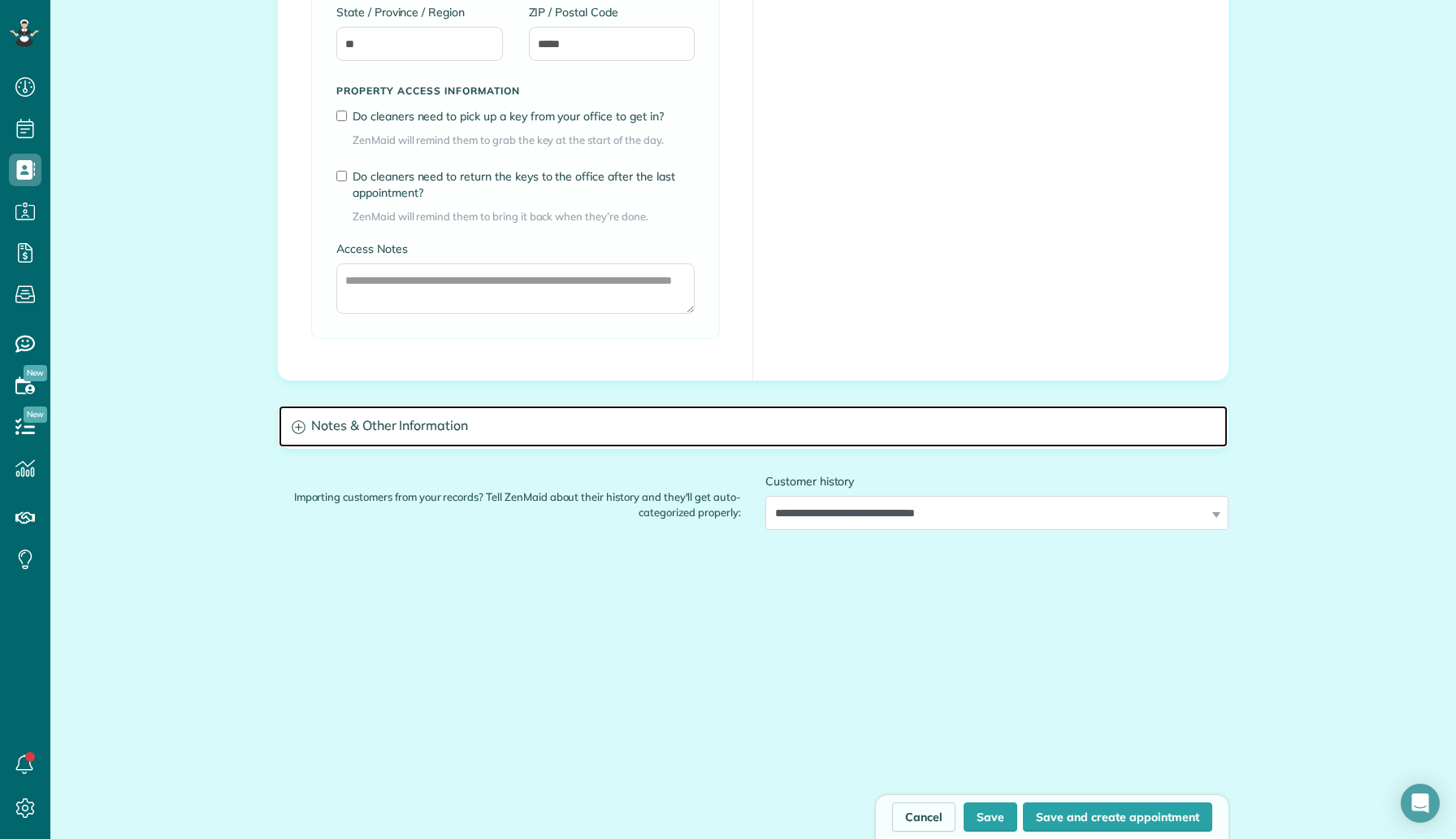
click at [382, 413] on h3 "Notes & Other Information" at bounding box center [754, 426] width 949 height 41
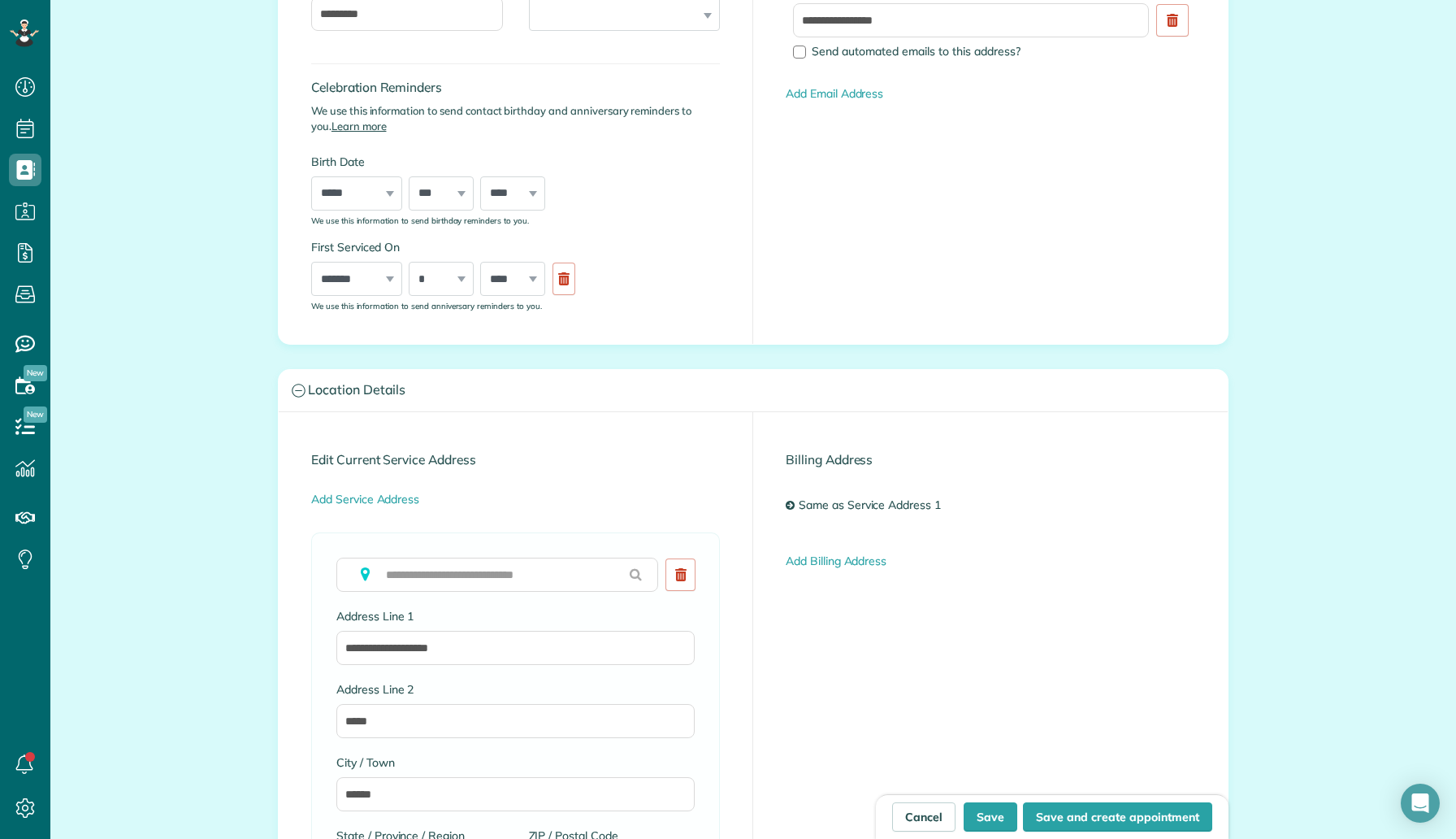
scroll to position [420, 0]
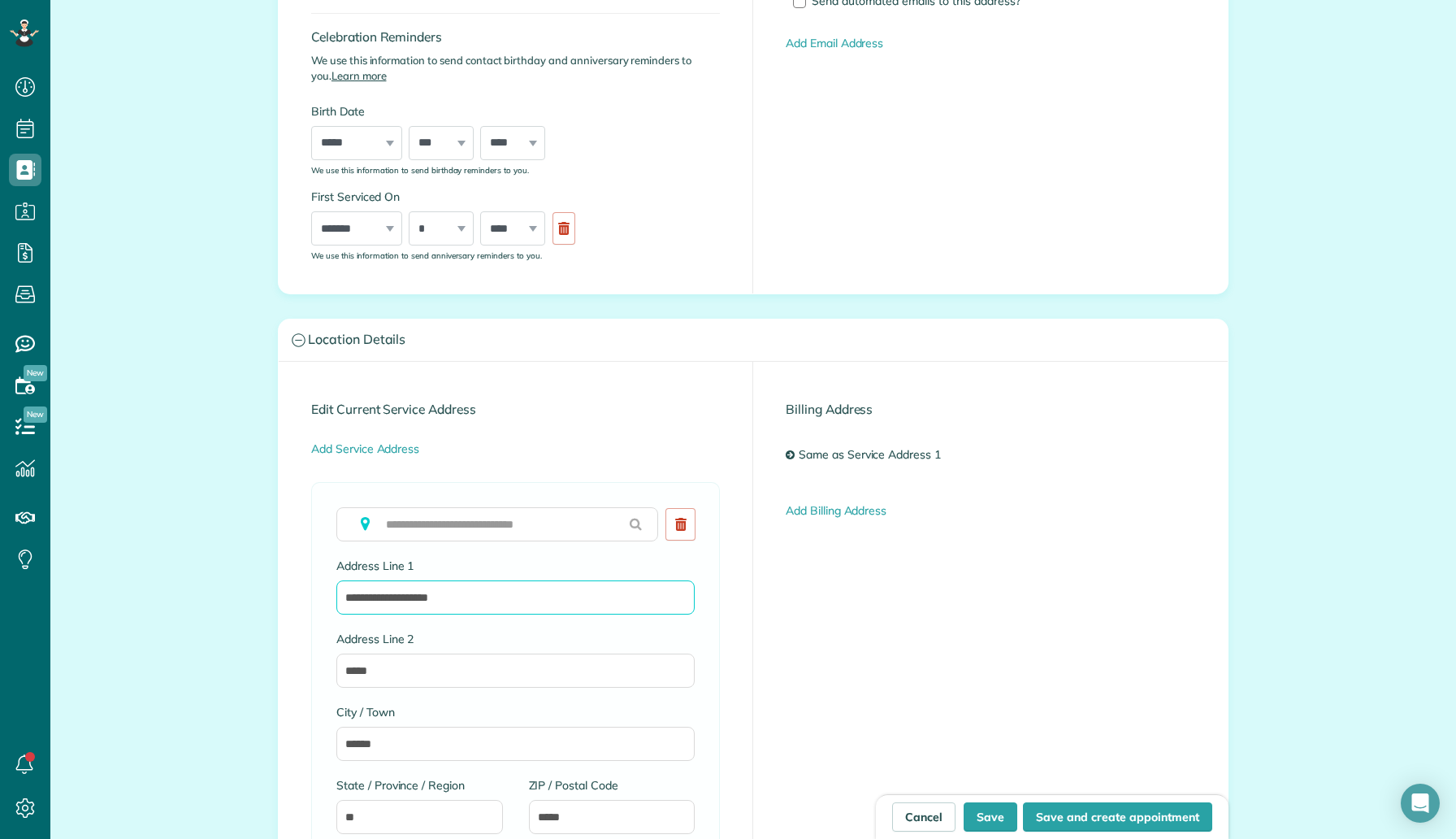
drag, startPoint x: 472, startPoint y: 604, endPoint x: 341, endPoint y: 591, distance: 131.6
click at [341, 591] on input "**********" at bounding box center [516, 596] width 359 height 34
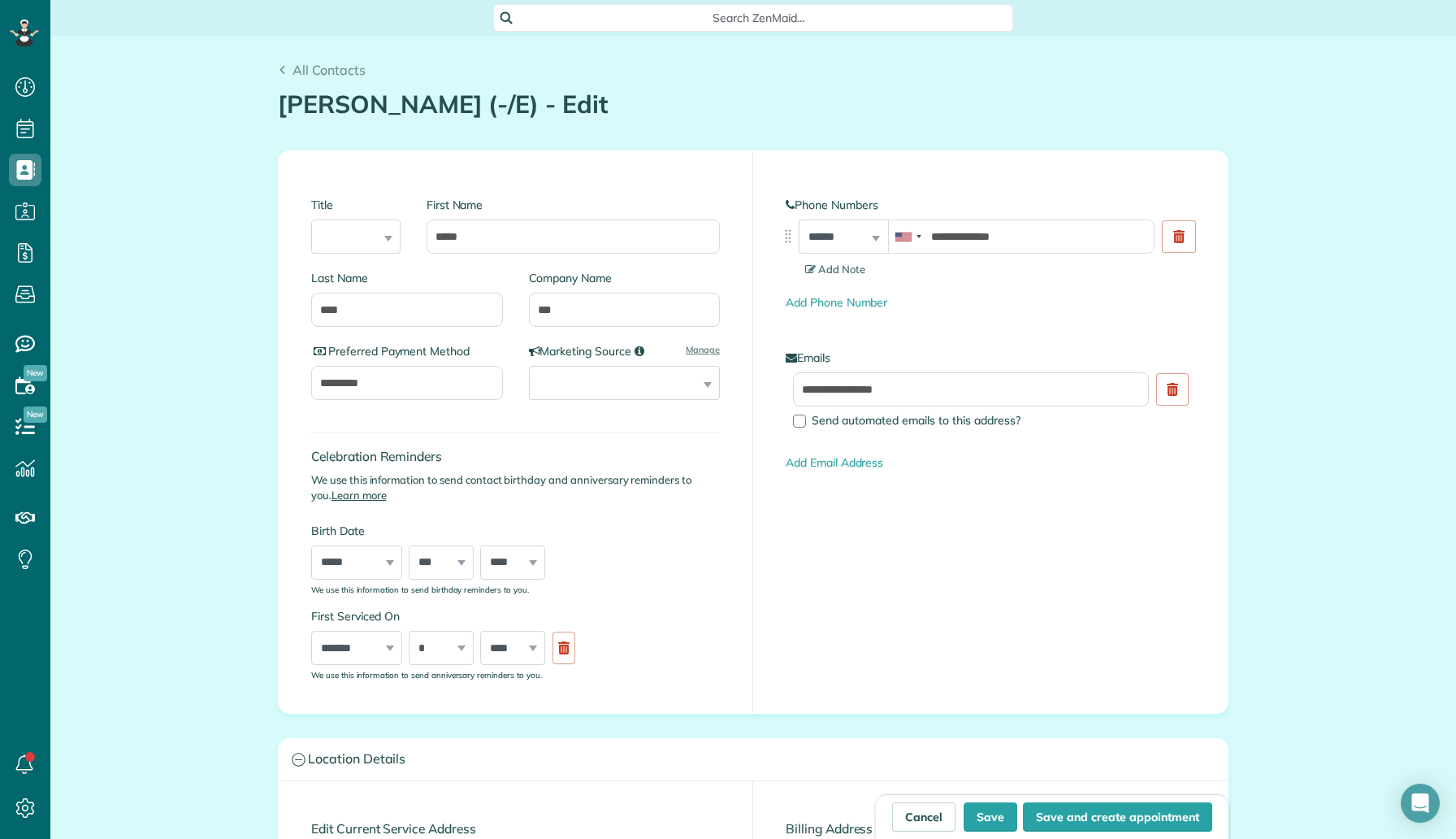
scroll to position [353, 0]
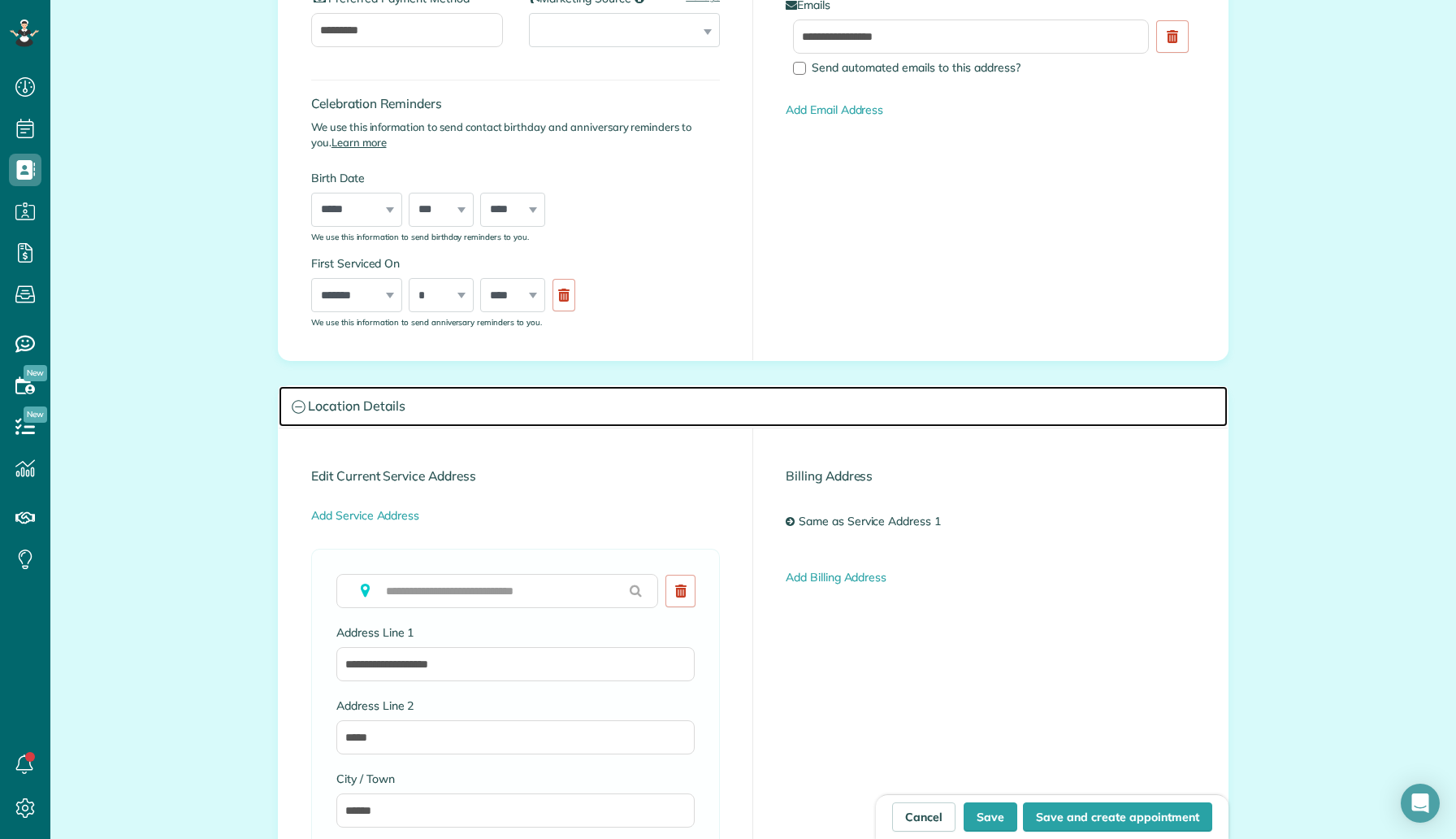
click at [498, 414] on h3 "Location Details" at bounding box center [754, 406] width 949 height 41
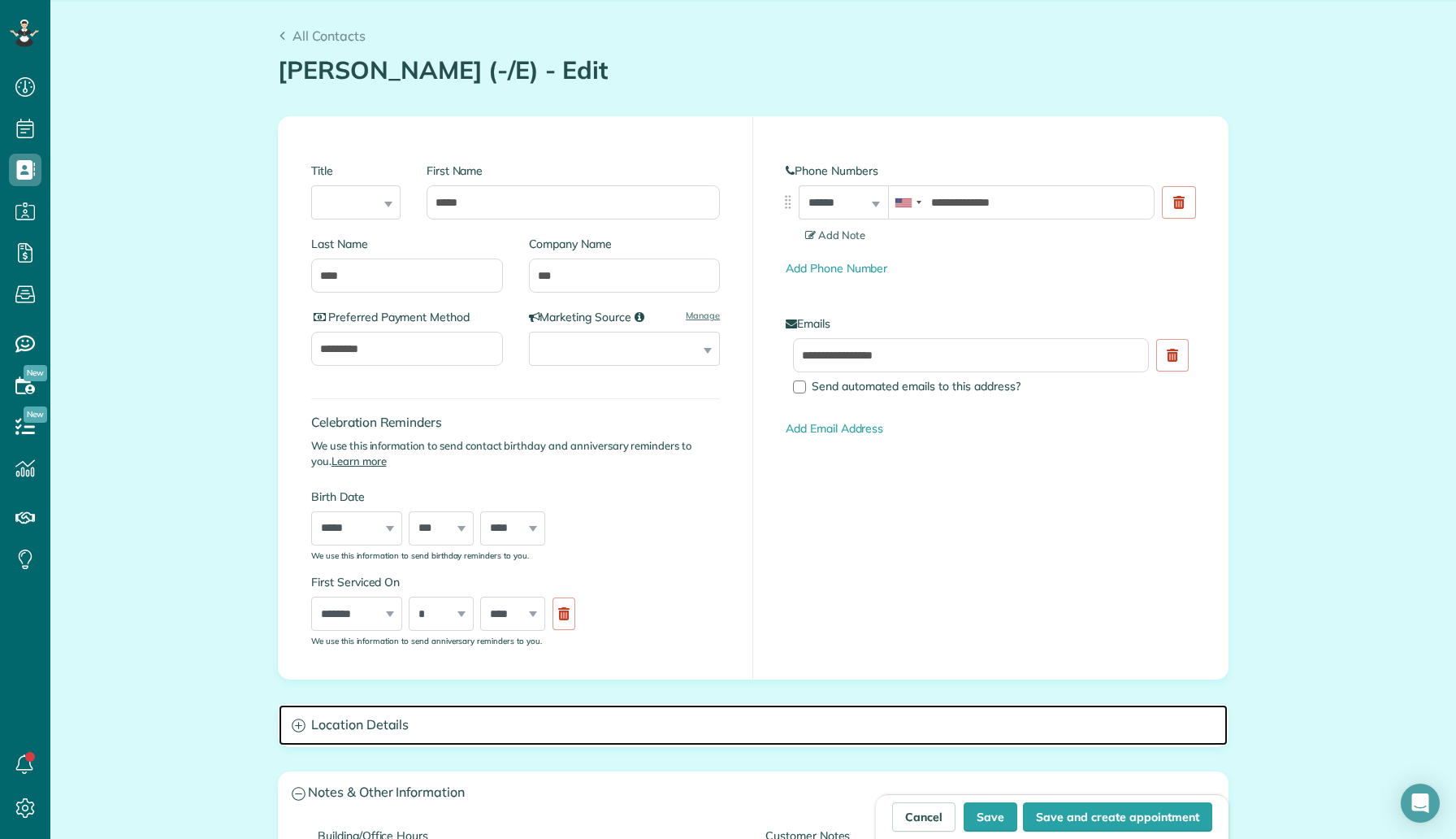
scroll to position [0, 0]
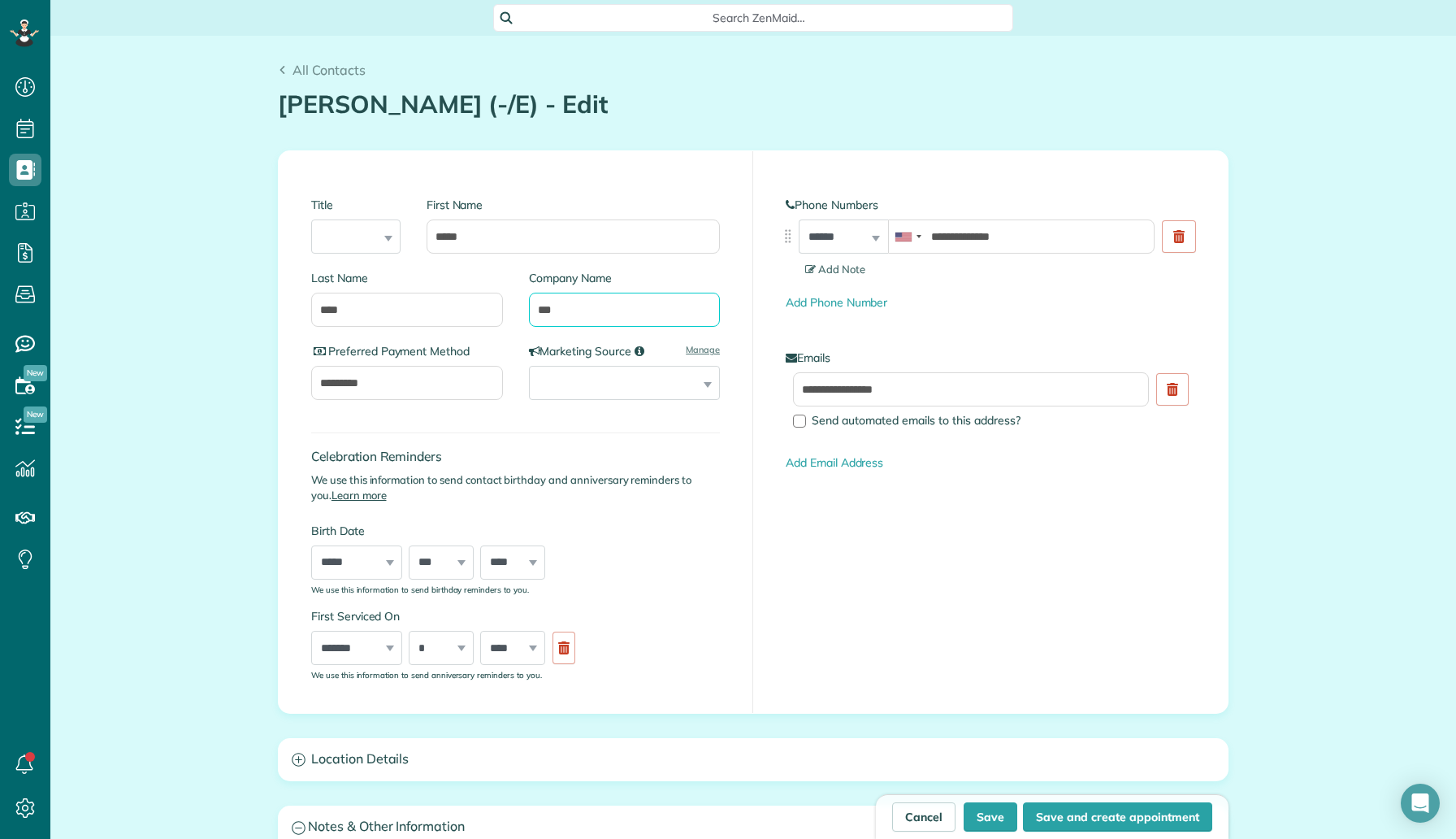
click at [569, 304] on input "***" at bounding box center [624, 309] width 192 height 34
type input "*"
type input "*********"
click at [994, 804] on button "Save" at bounding box center [990, 817] width 53 height 30
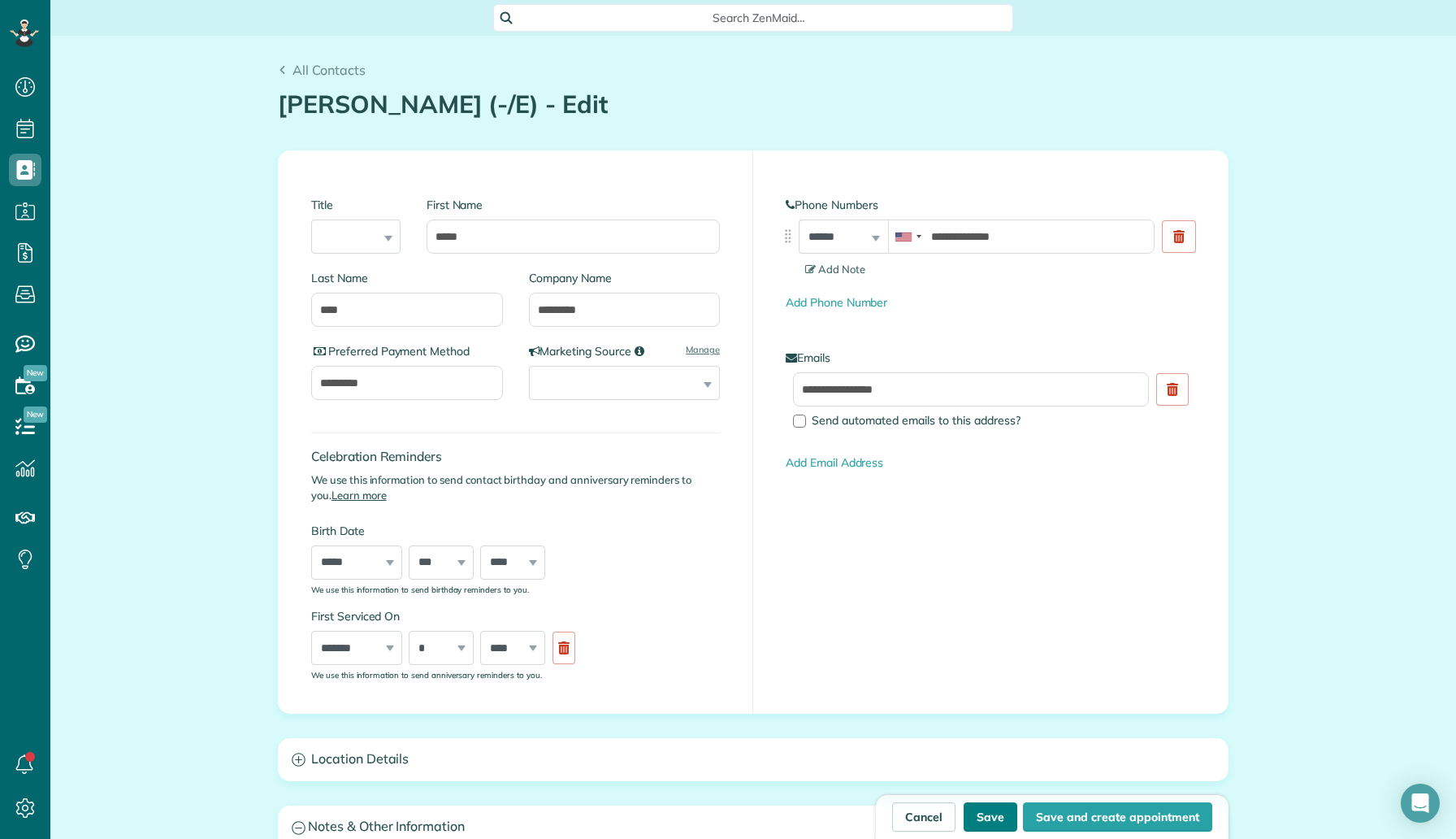
type input "**********"
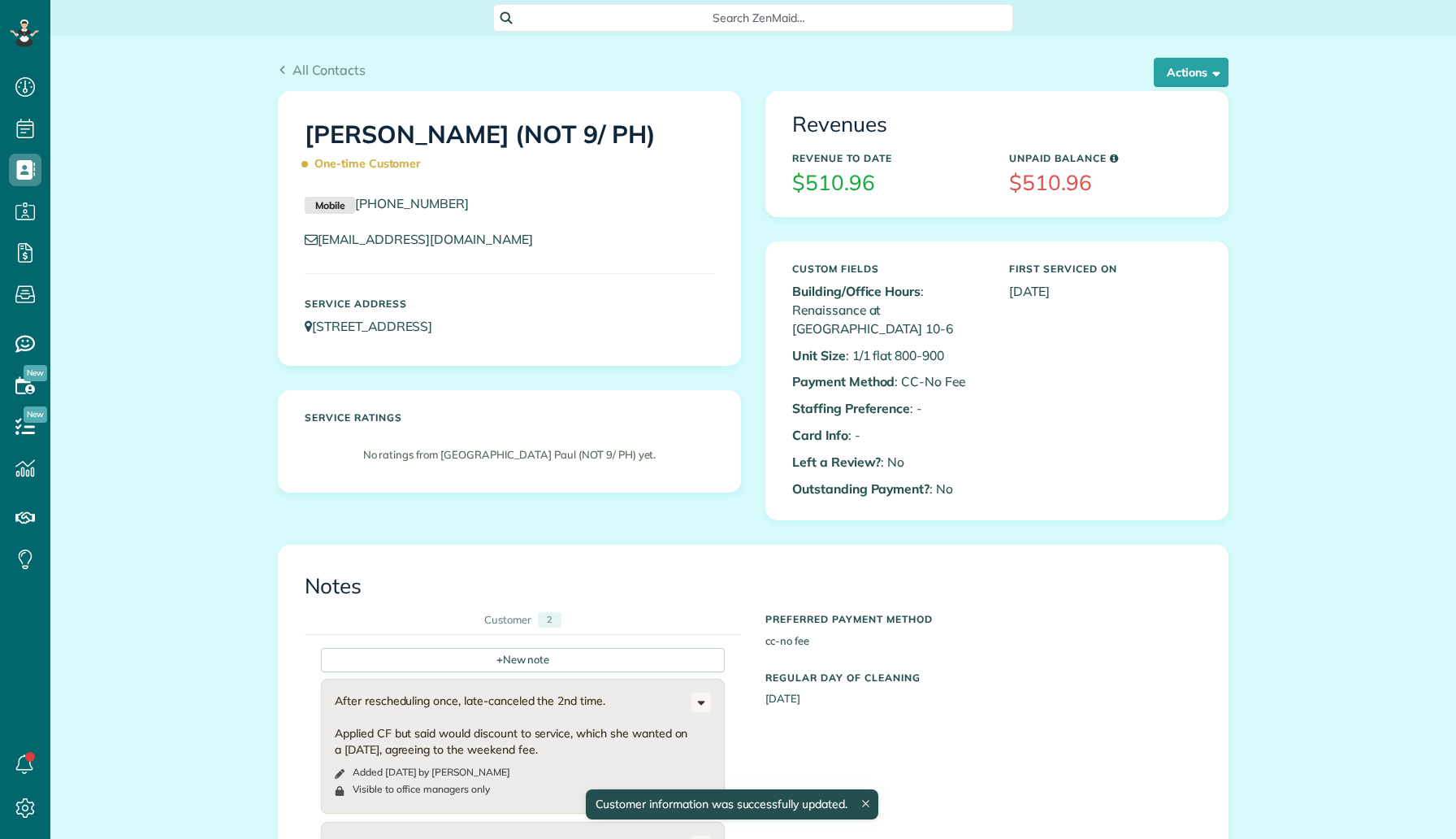
scroll to position [7, 7]
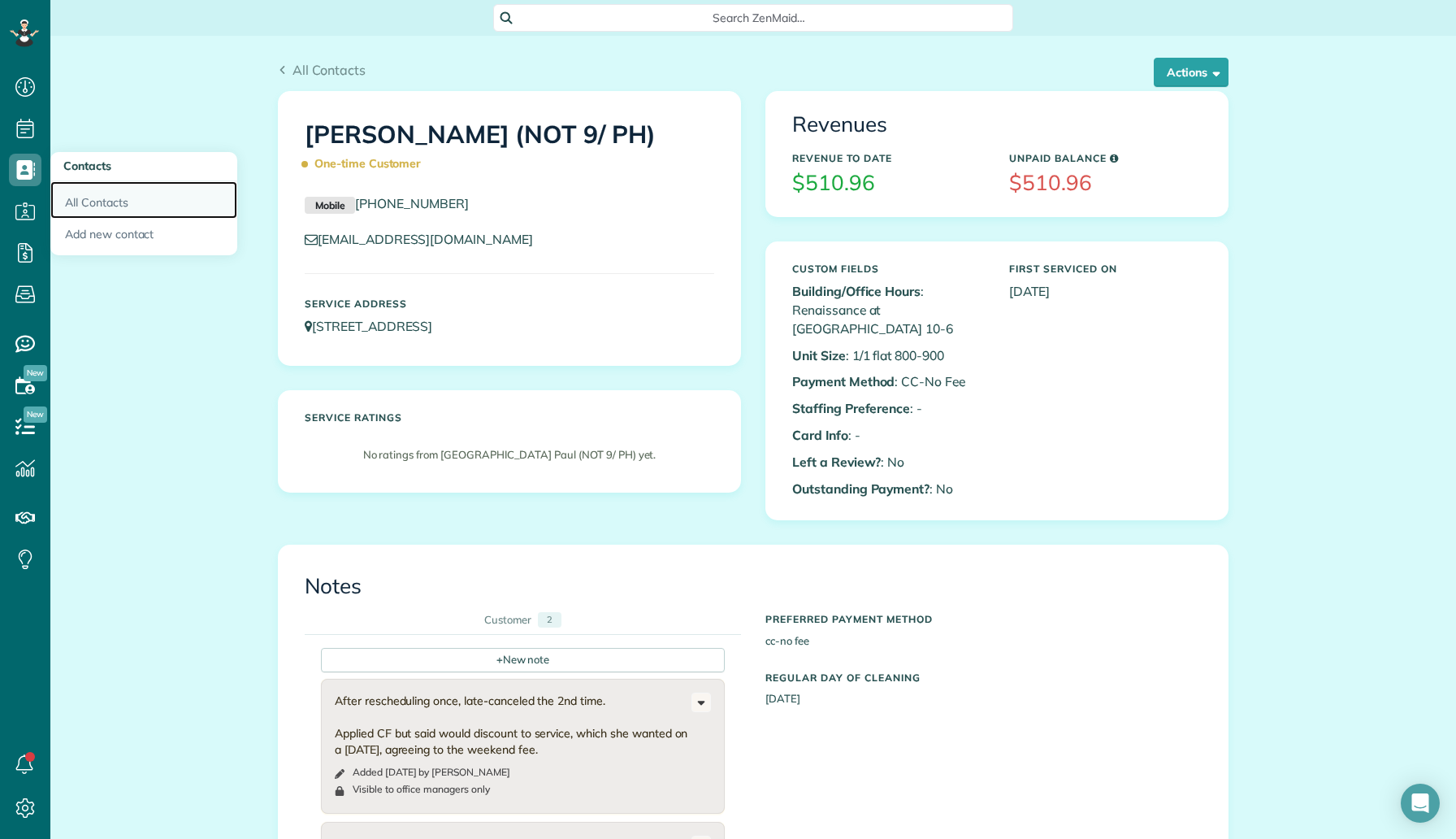
click at [97, 202] on link "All Contacts" at bounding box center [143, 199] width 187 height 37
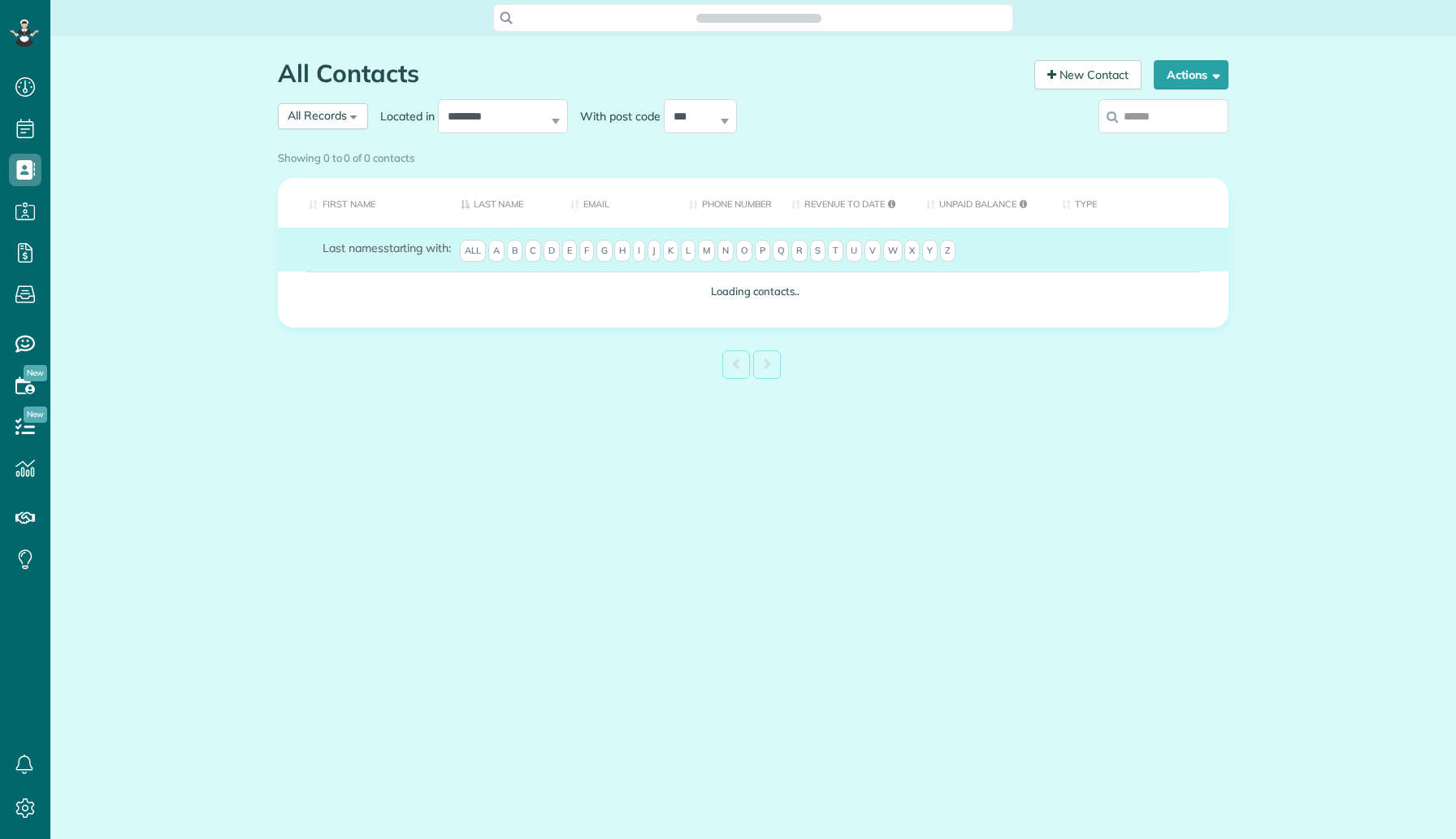
scroll to position [7, 7]
click at [1154, 113] on input "search" at bounding box center [1164, 116] width 130 height 34
type input "**********"
click at [1171, 144] on div "Showing 0 to 0 of 0 contacts" at bounding box center [754, 155] width 951 height 22
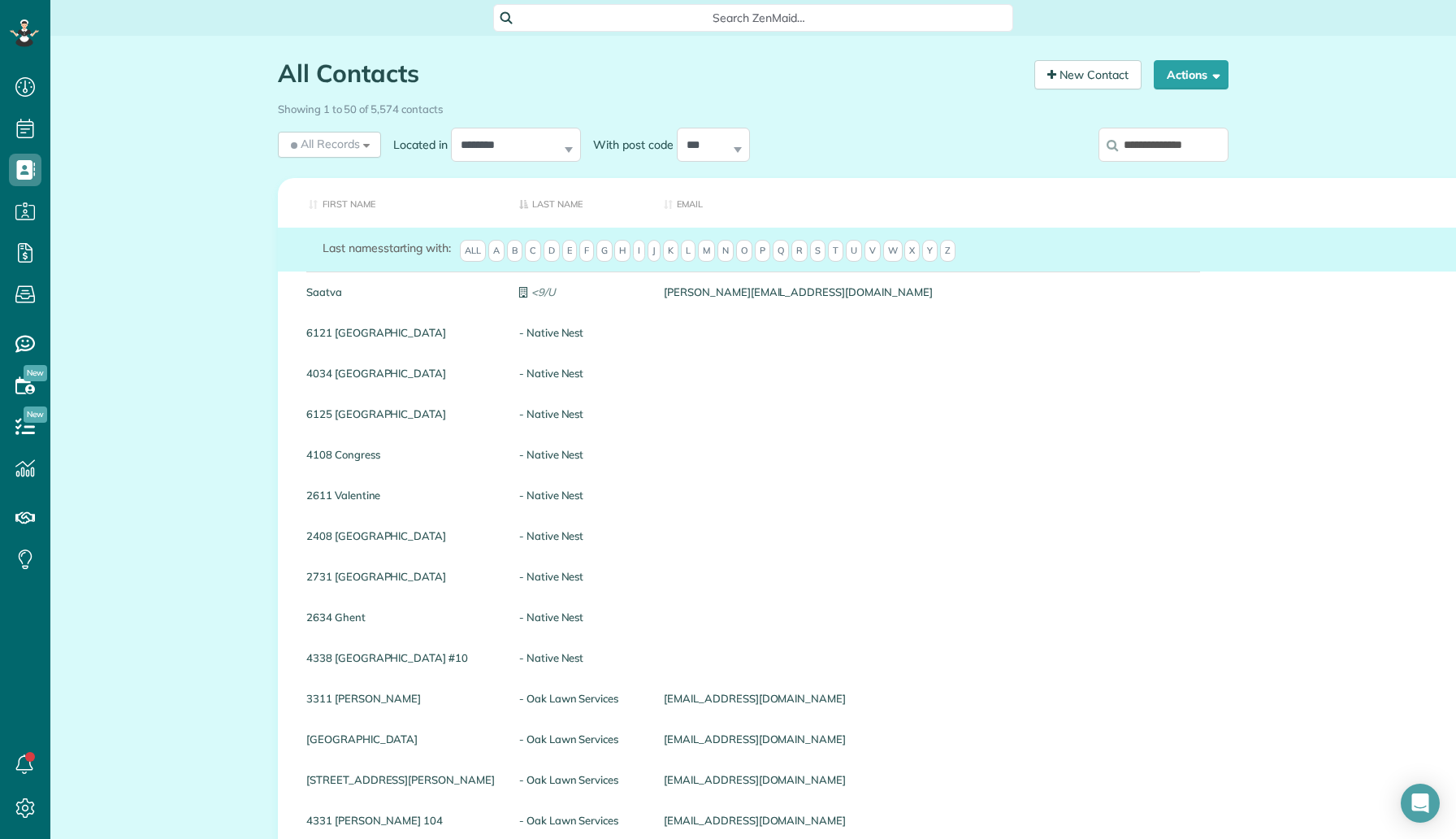
click at [1142, 131] on input "**********" at bounding box center [1164, 144] width 130 height 34
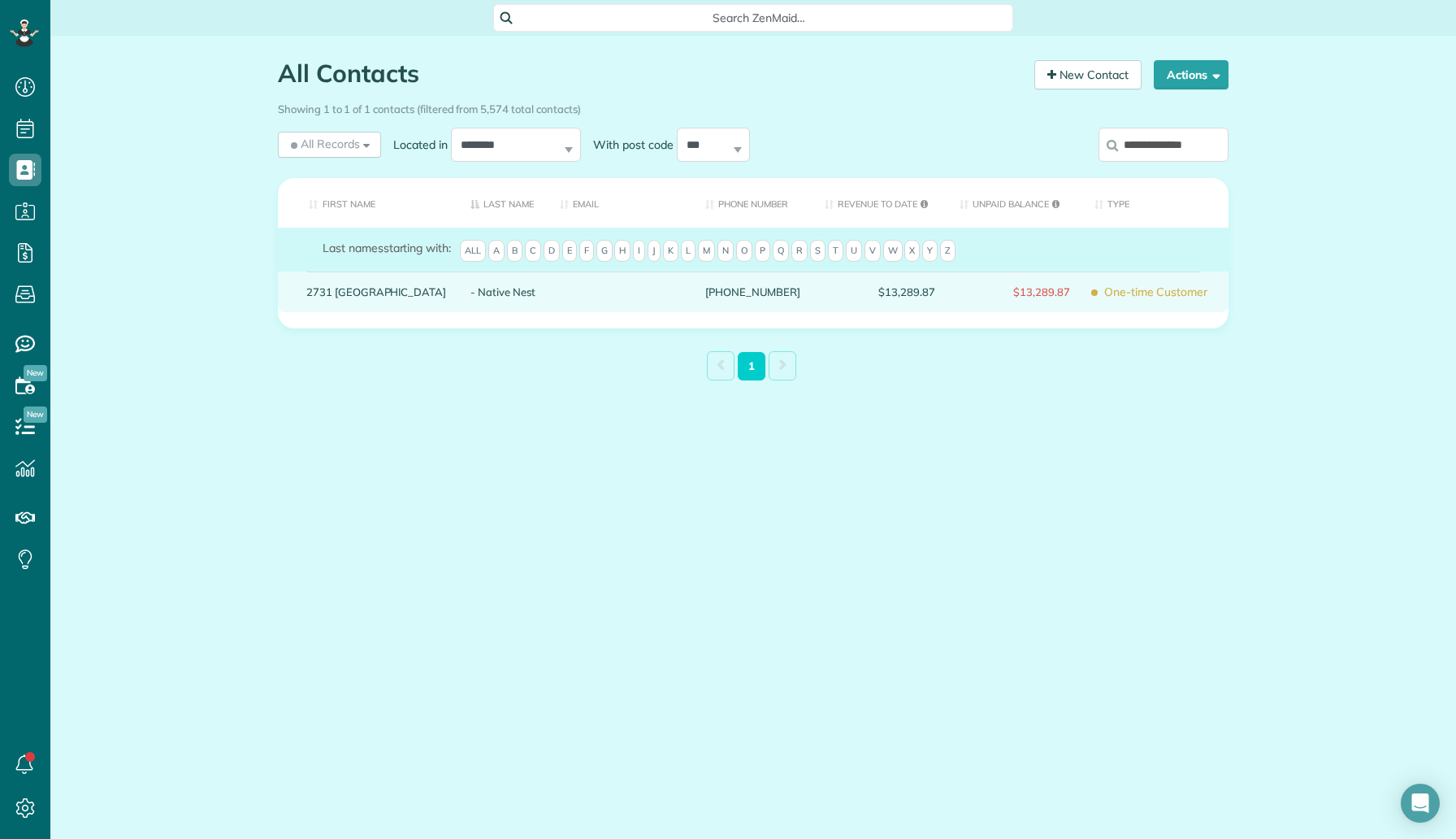
click at [363, 283] on div "2731 Southland" at bounding box center [377, 291] width 165 height 40
click at [363, 287] on link "2731 Southland" at bounding box center [376, 292] width 140 height 12
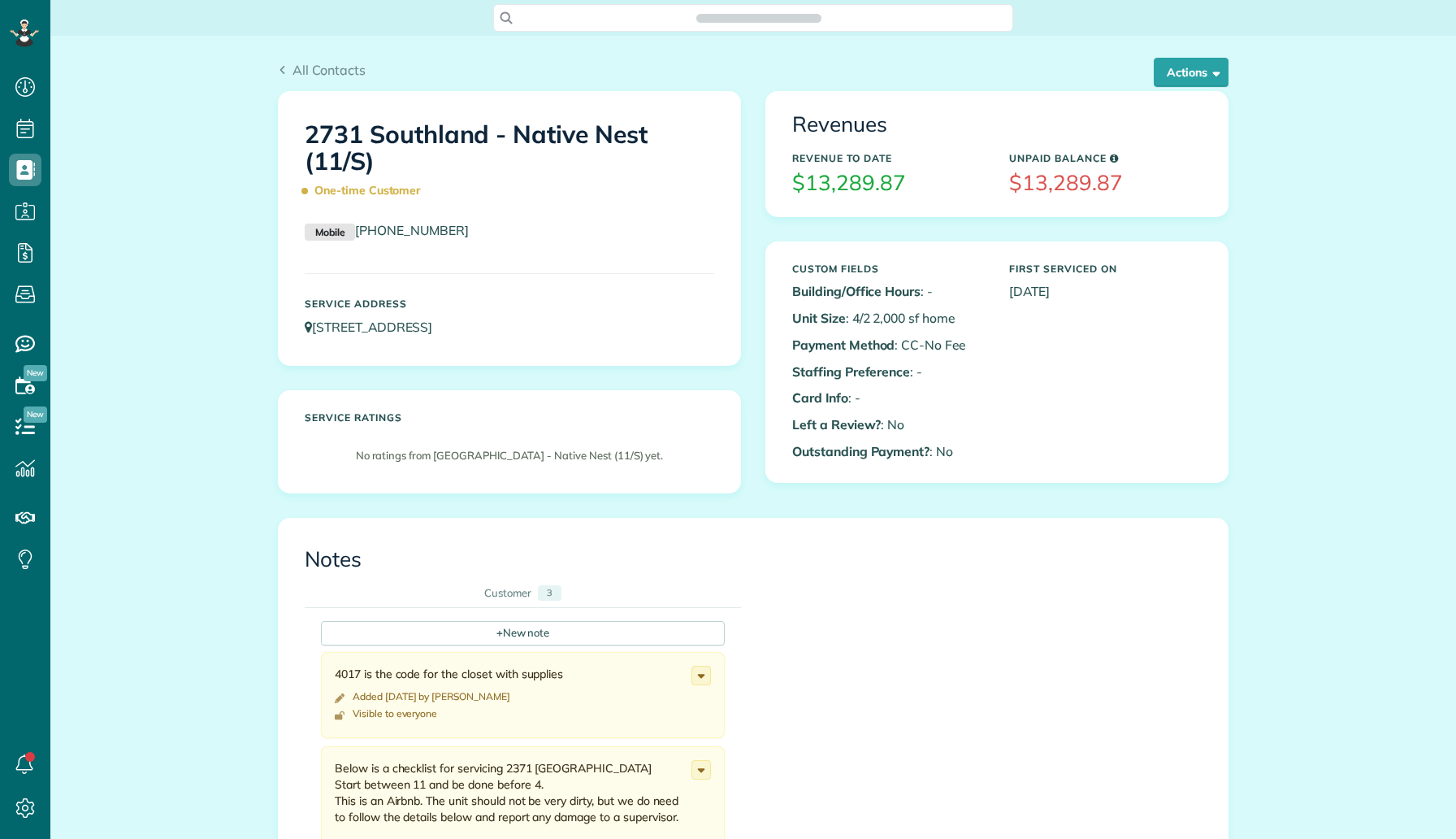
scroll to position [7, 7]
click at [1174, 82] on button "Actions" at bounding box center [1191, 72] width 75 height 30
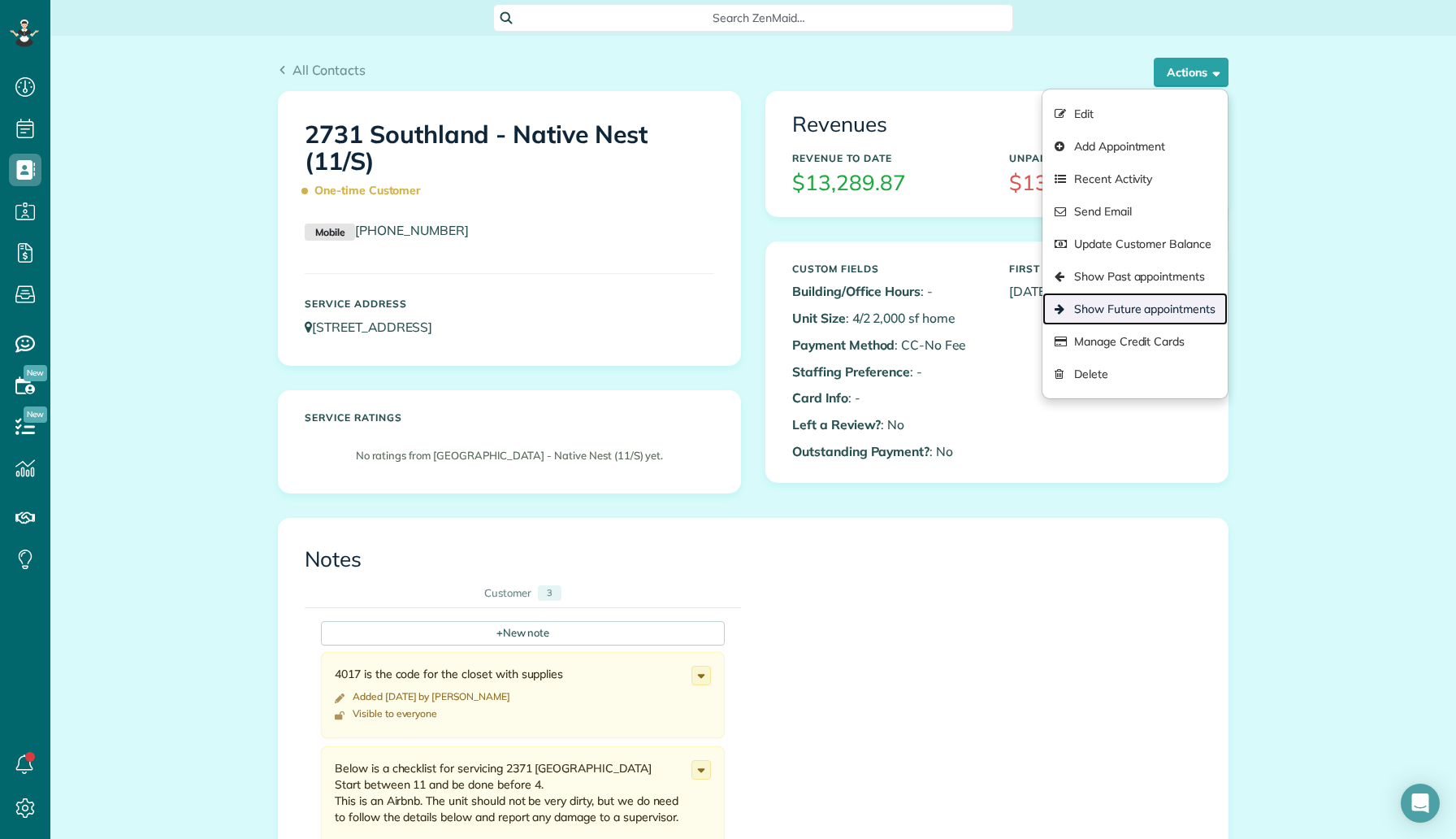
click at [1140, 314] on link "Show Future appointments" at bounding box center [1135, 309] width 185 height 33
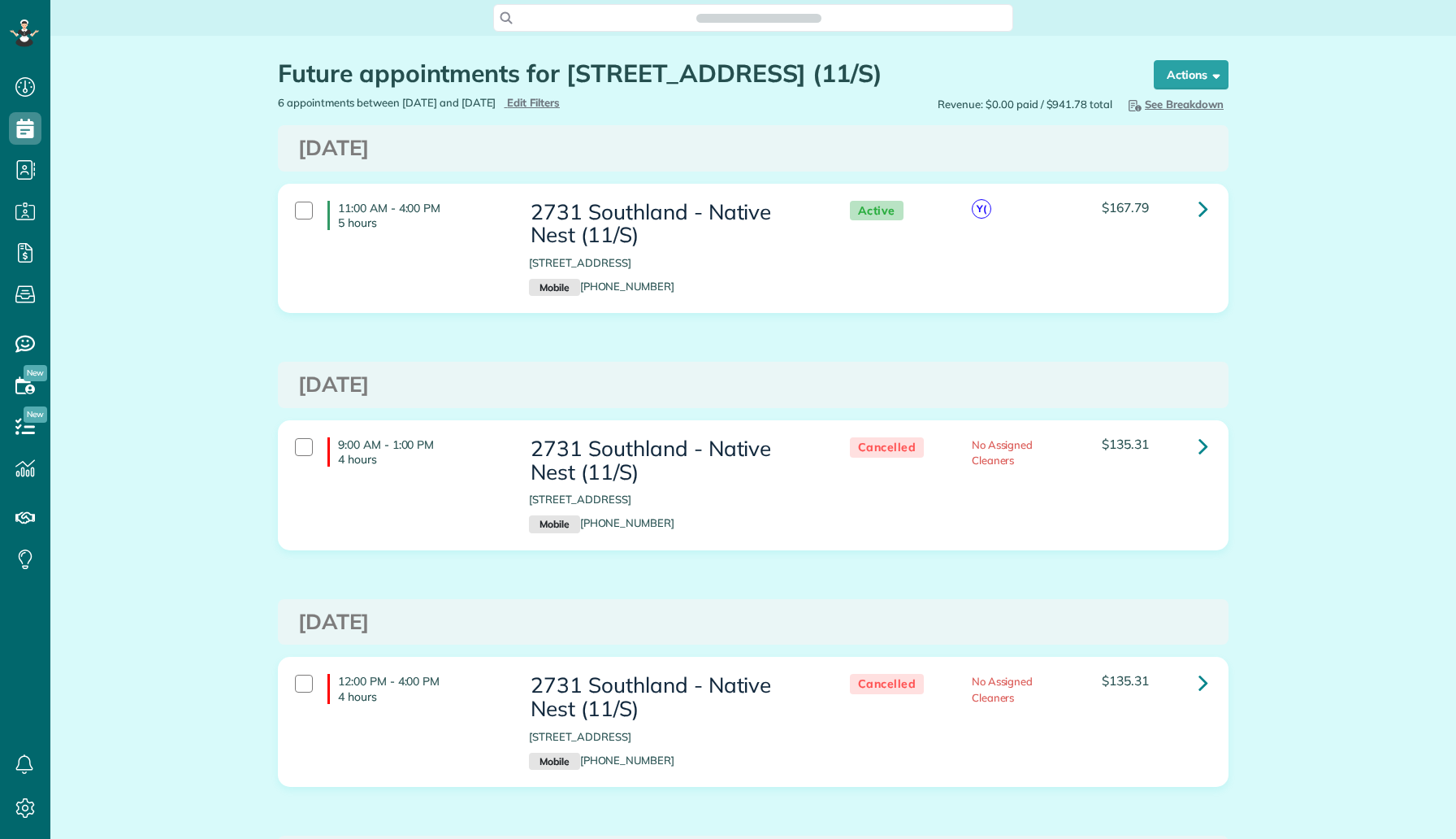
scroll to position [7, 7]
click at [1202, 444] on icon at bounding box center [1203, 446] width 10 height 29
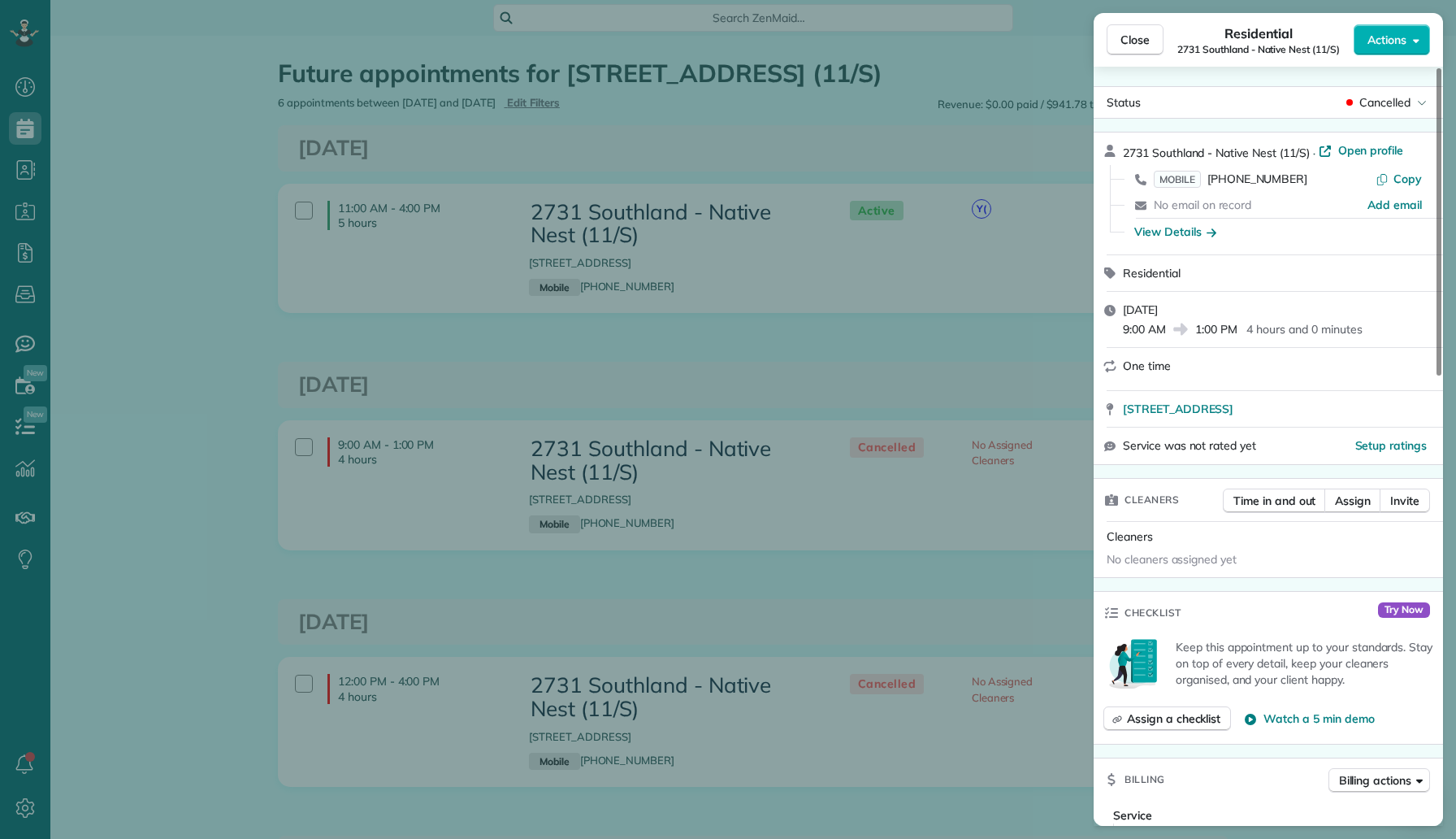
click at [1024, 380] on div "Close Residential 2731 Southland - Native Nest (11/S) Actions Status Cancelled …" at bounding box center [728, 420] width 1456 height 839
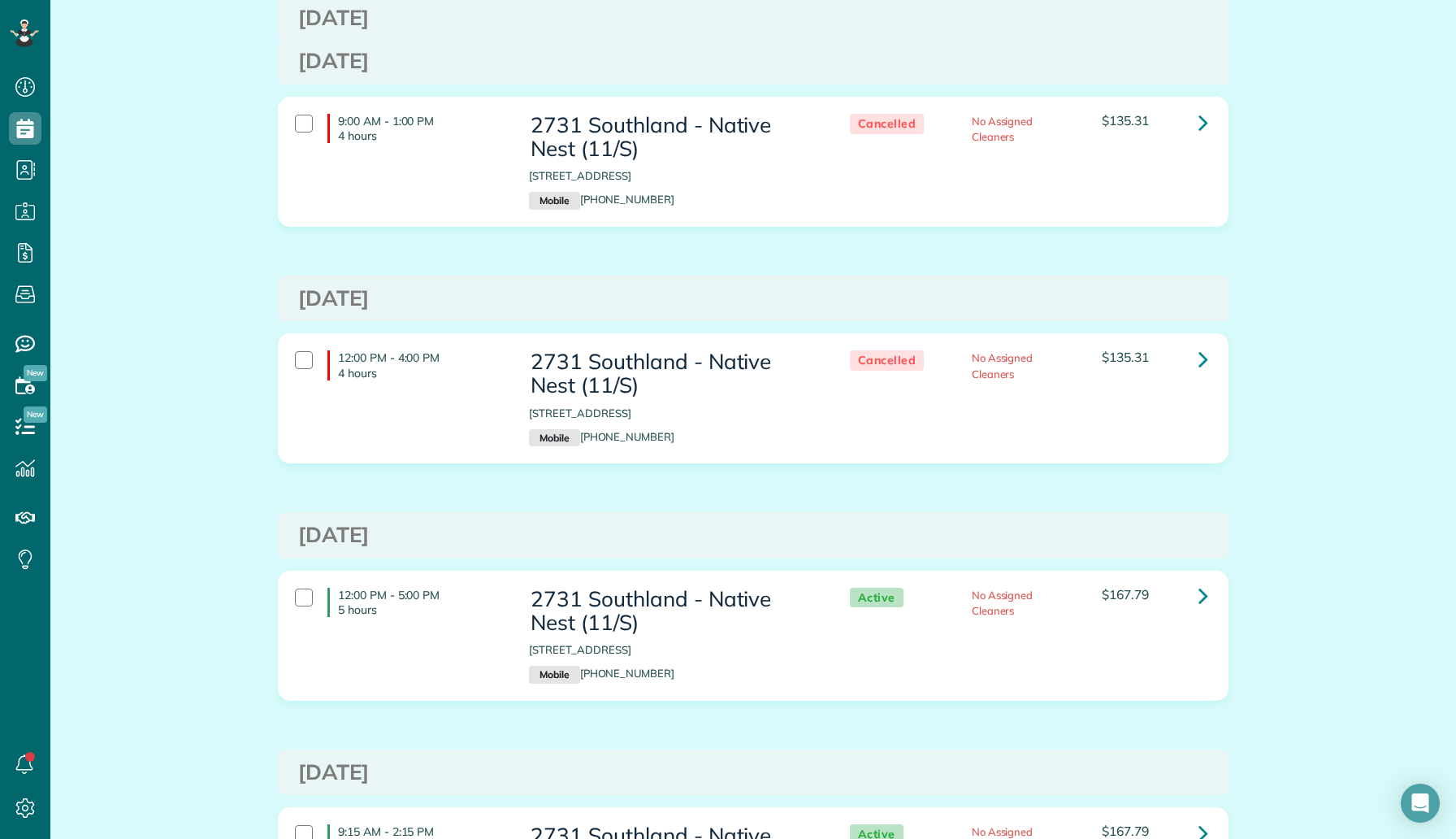
scroll to position [517, 0]
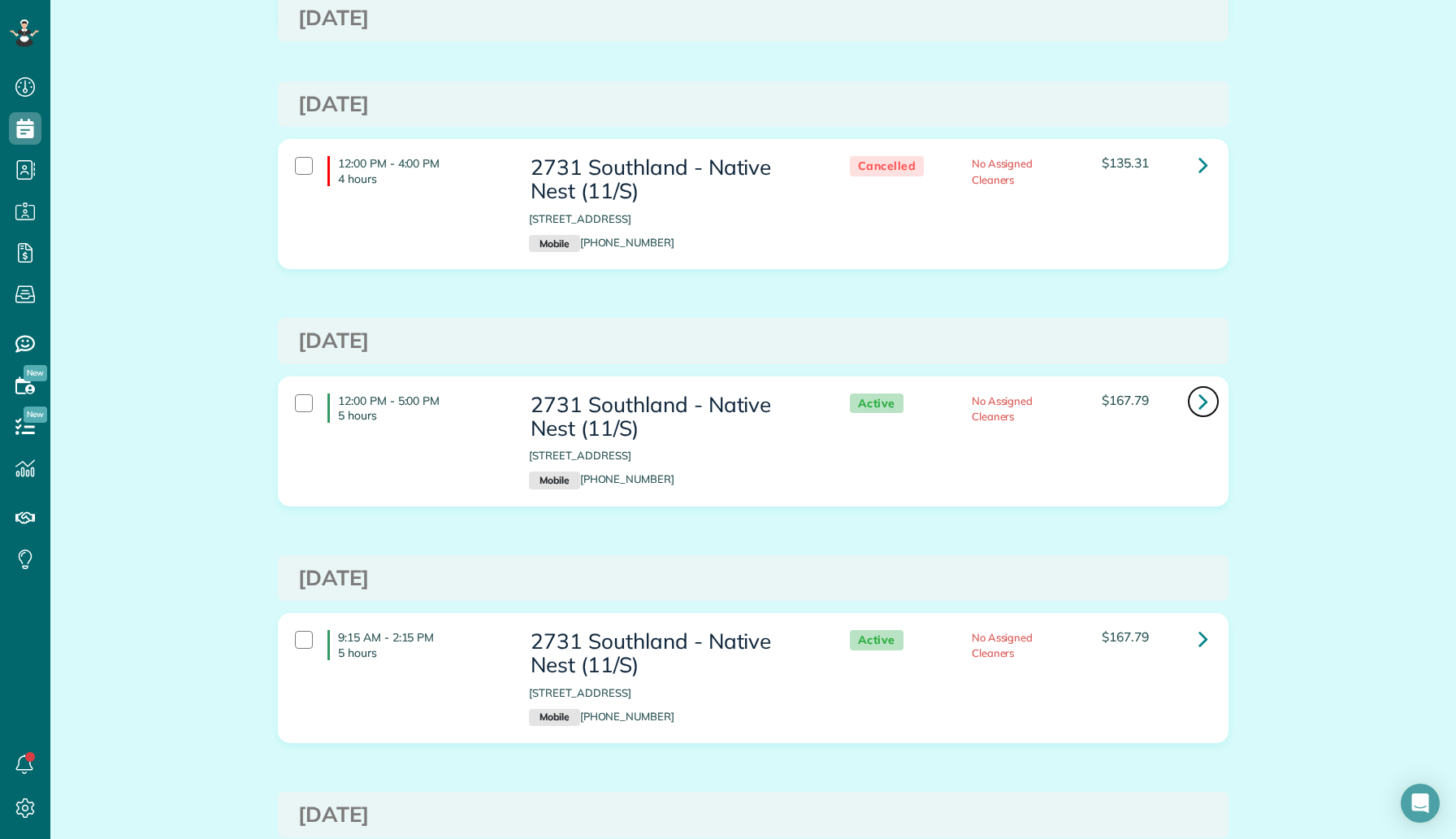
click at [1194, 396] on link at bounding box center [1203, 401] width 33 height 33
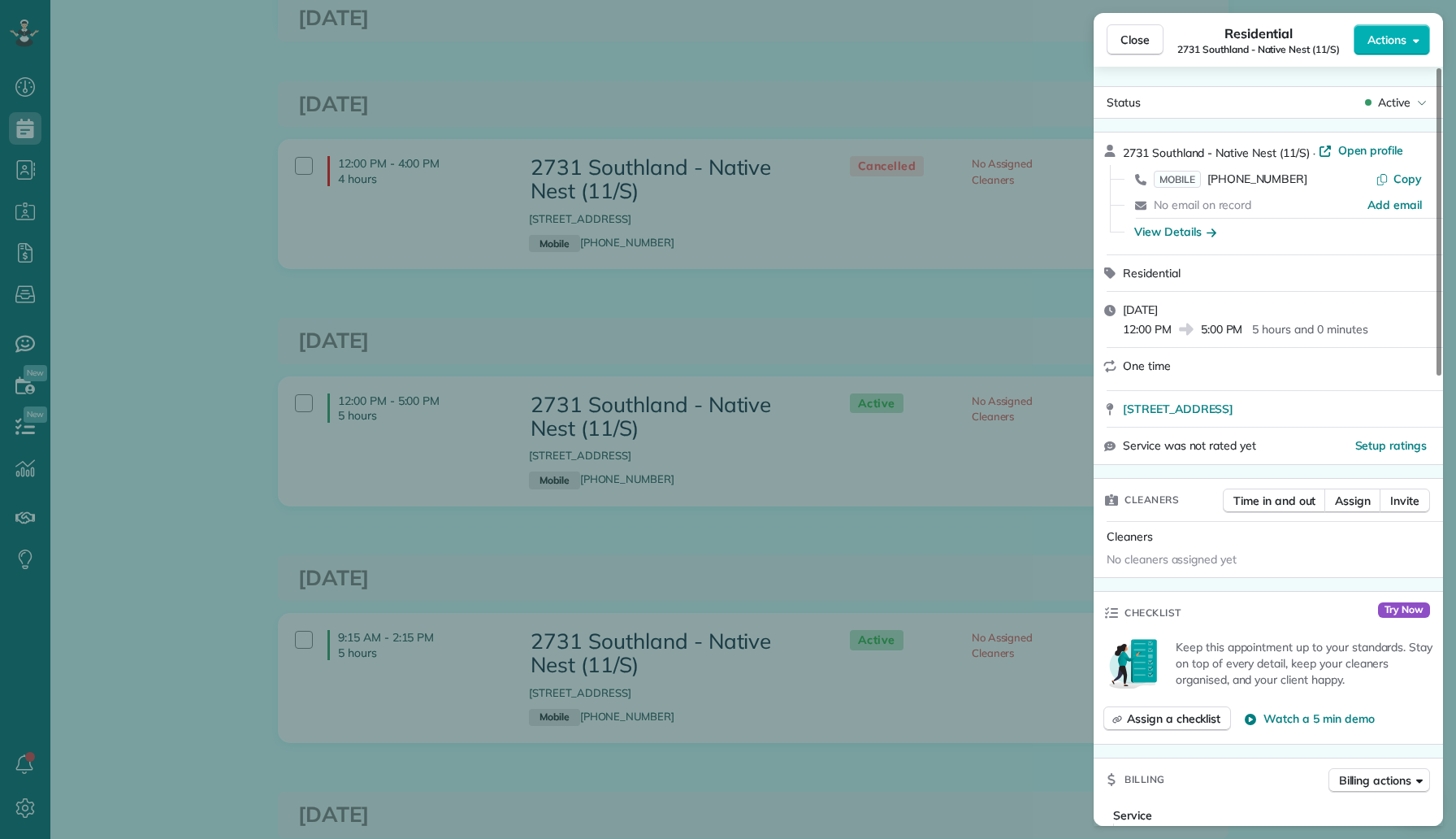
click at [1004, 415] on div "Close Residential 2731 Southland - Native Nest (11/S) Actions Status Active 273…" at bounding box center [728, 420] width 1456 height 839
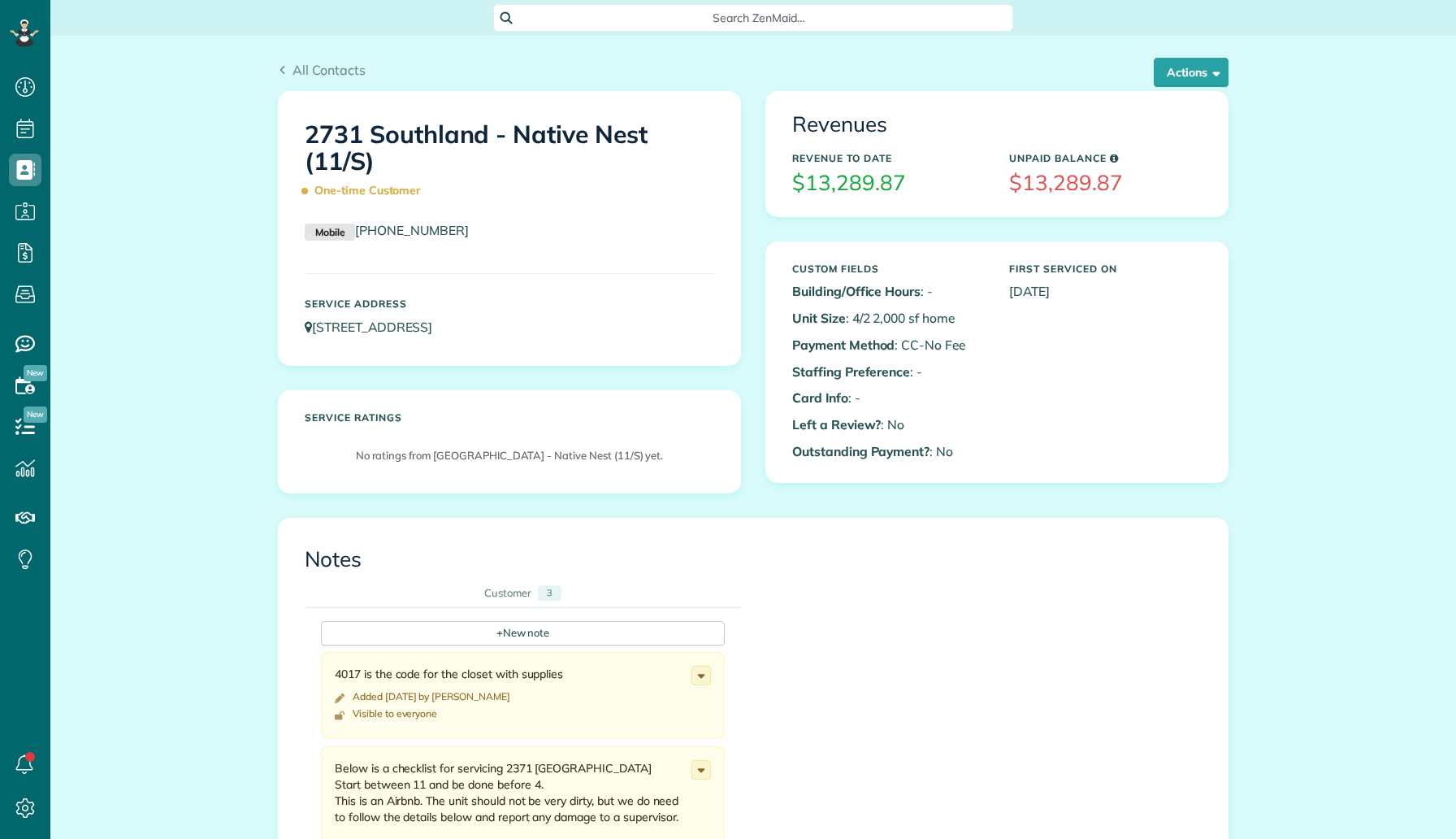
scroll to position [7, 7]
click at [1180, 74] on button "Actions" at bounding box center [1191, 72] width 75 height 30
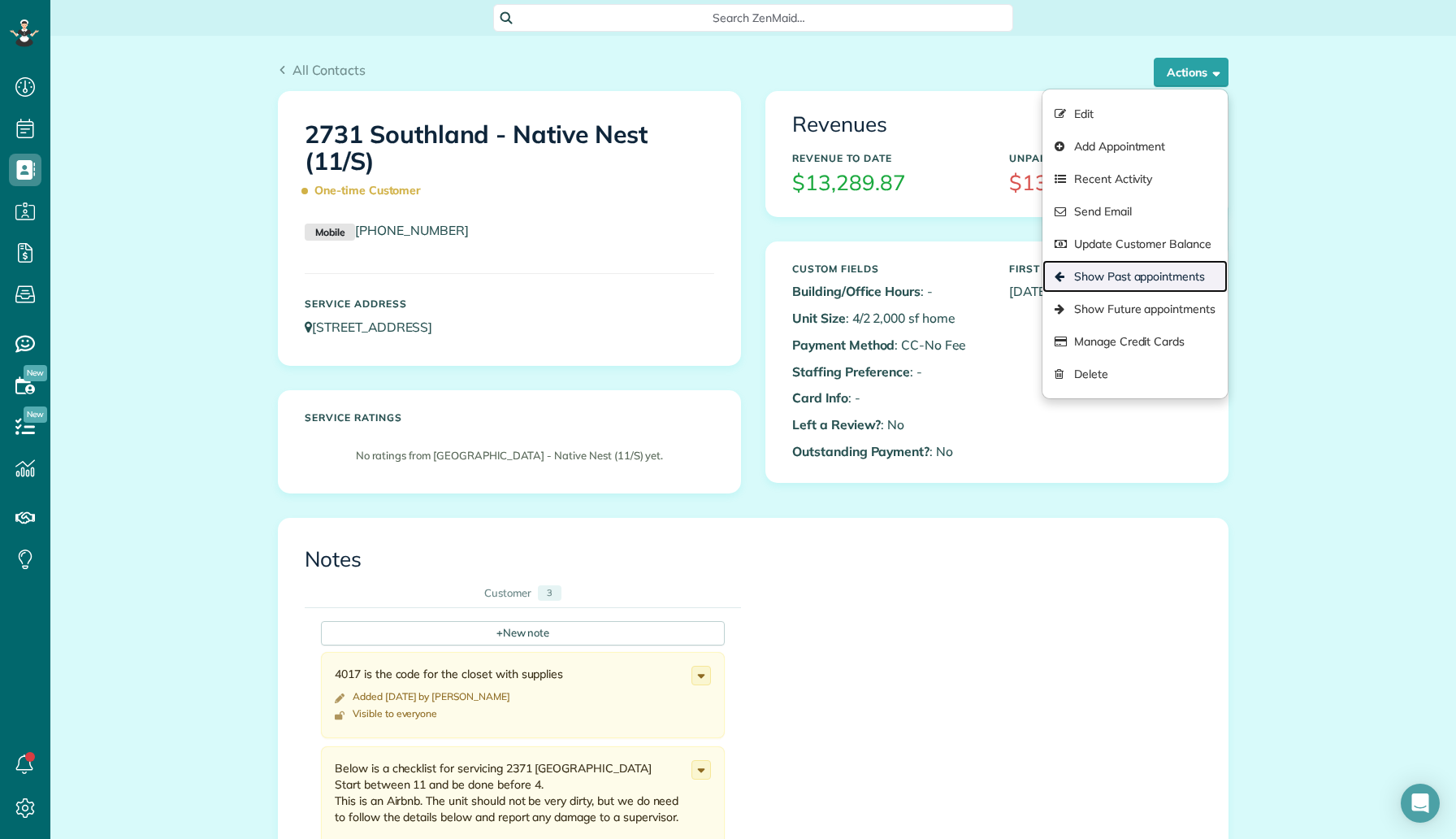
click at [1138, 277] on link "Show Past appointments" at bounding box center [1135, 276] width 185 height 33
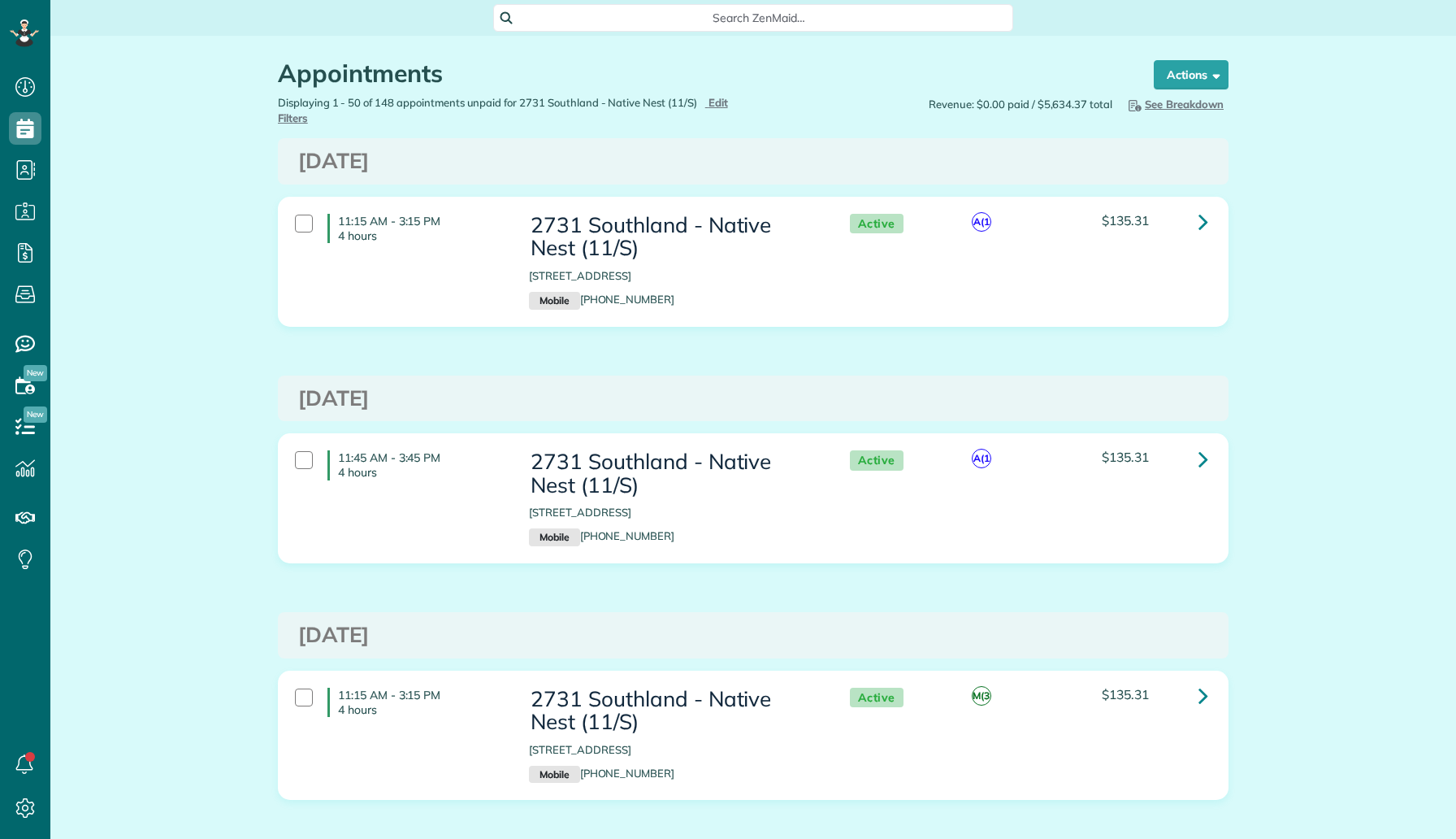
scroll to position [7, 7]
click at [1206, 227] on icon at bounding box center [1203, 221] width 10 height 29
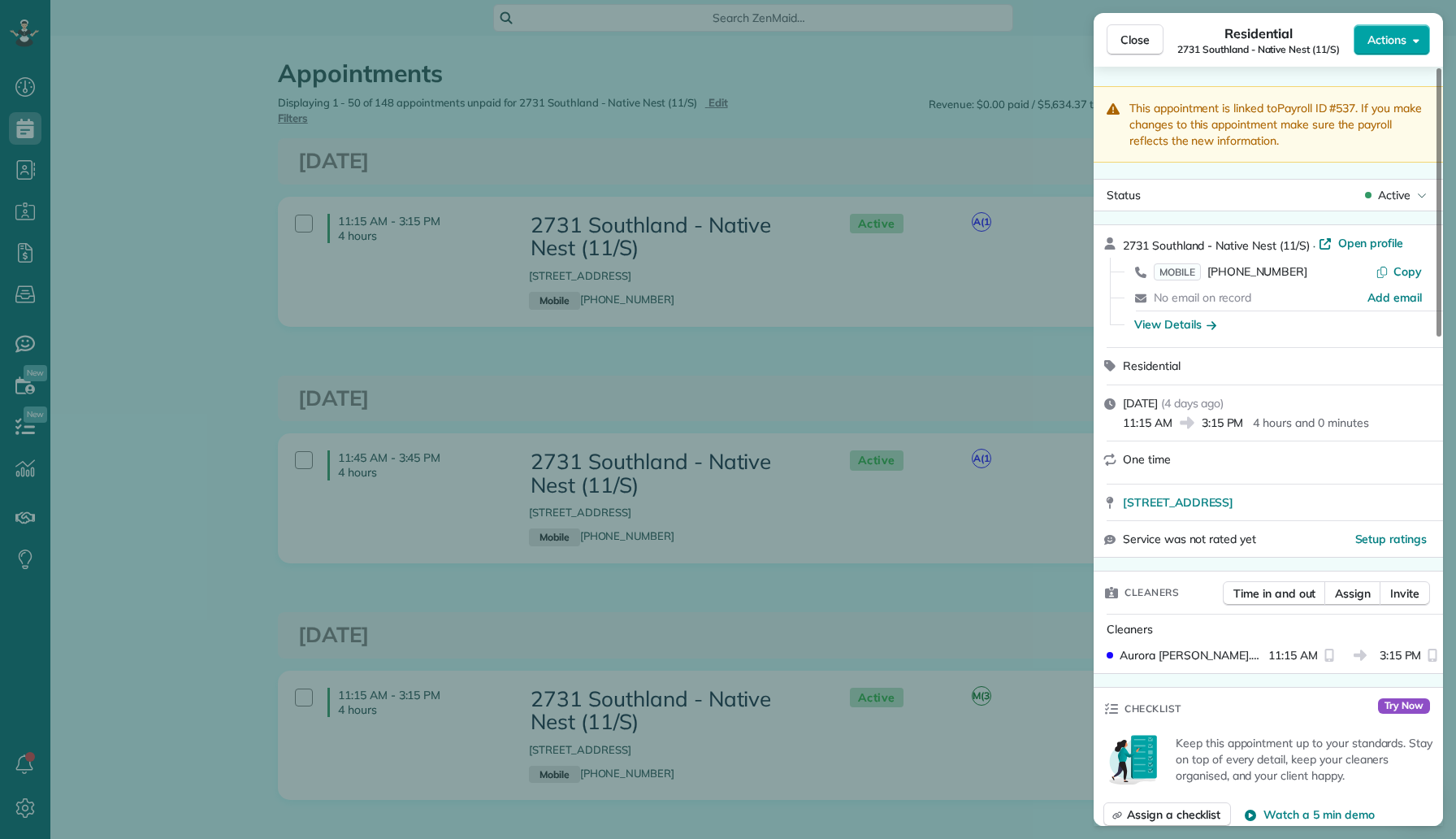
click at [1386, 45] on span "Actions" at bounding box center [1387, 40] width 39 height 16
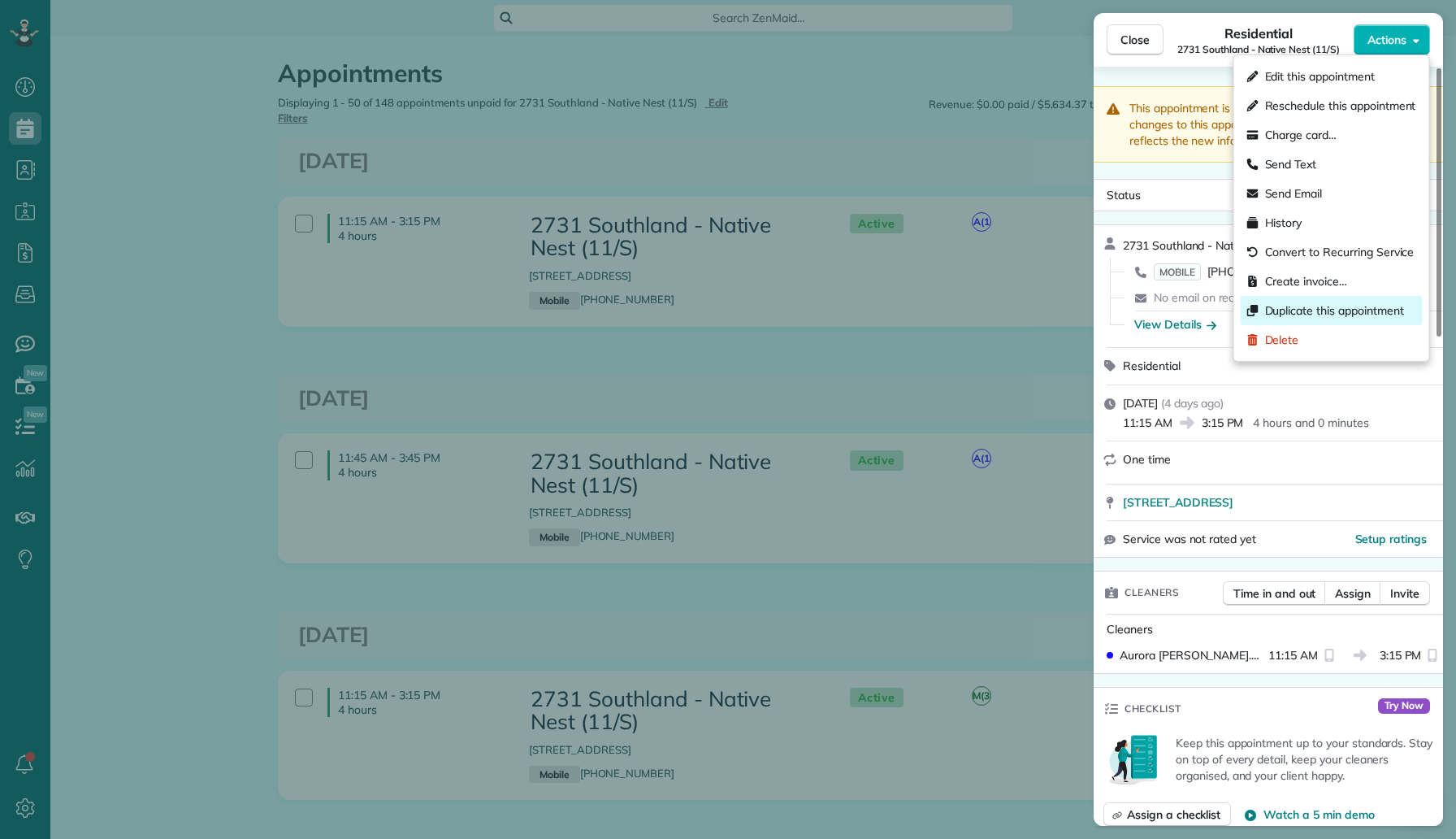
click at [1324, 304] on span "Duplicate this appointment" at bounding box center [1334, 311] width 139 height 16
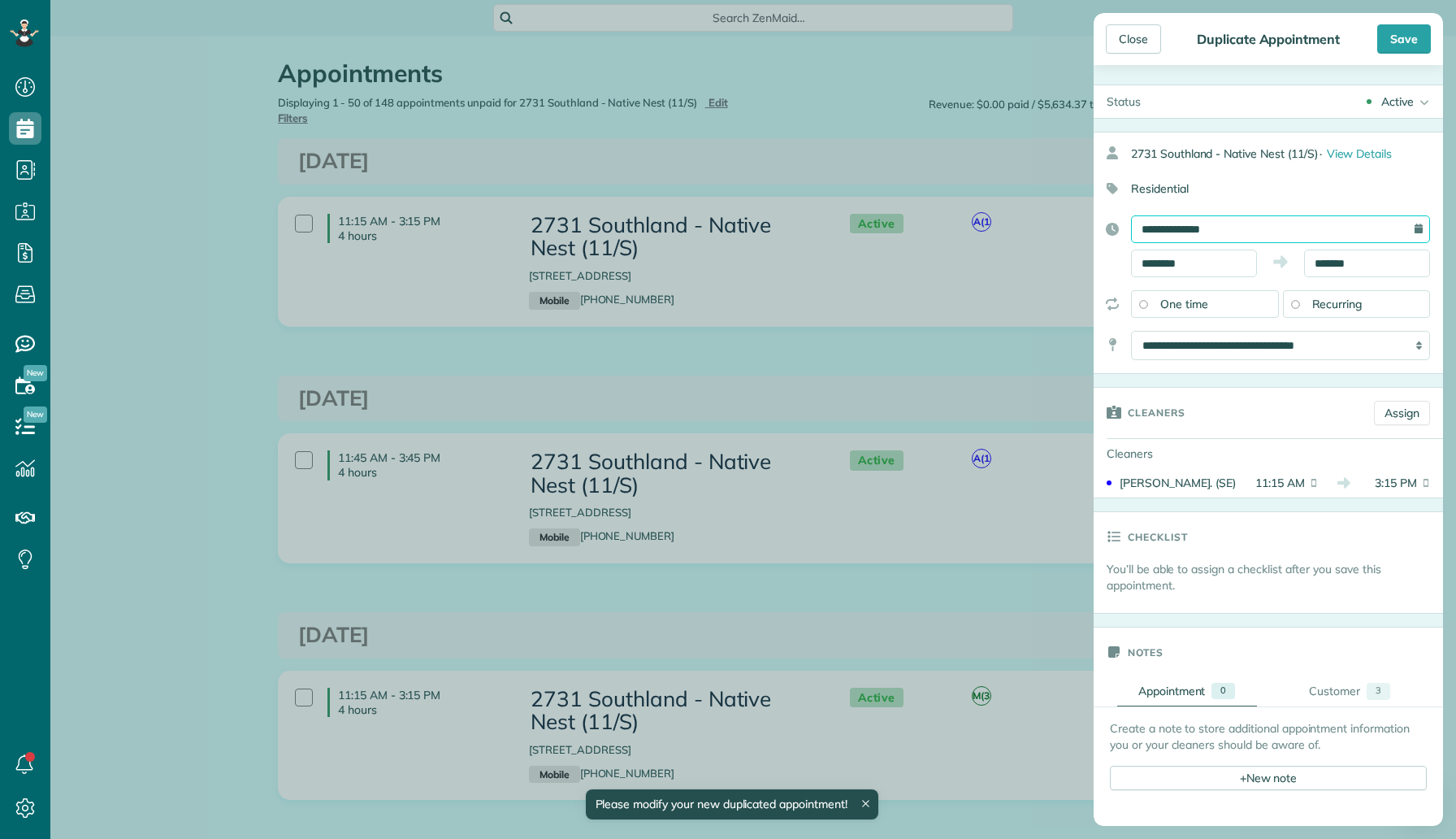
click at [1329, 227] on input "**********" at bounding box center [1281, 229] width 299 height 28
click at [1314, 260] on link "Next" at bounding box center [1311, 263] width 44 height 40
click at [1188, 337] on link "8" at bounding box center [1181, 336] width 26 height 26
type input "**********"
click at [1404, 44] on div "Save" at bounding box center [1404, 39] width 53 height 30
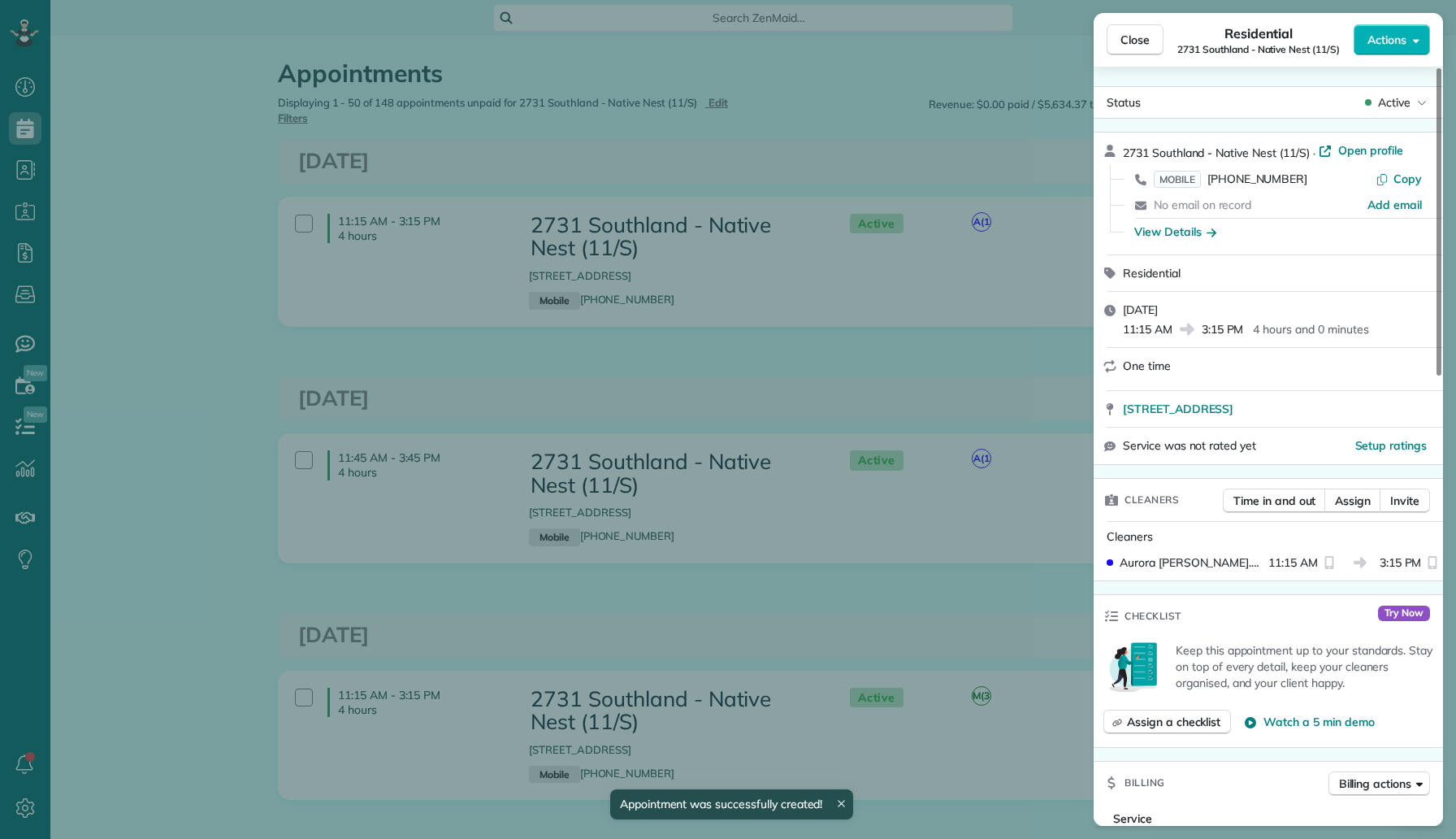
click at [797, 104] on div "Close Residential 2731 Southland - Native Nest (11/S) Actions Status Active 273…" at bounding box center [728, 420] width 1456 height 839
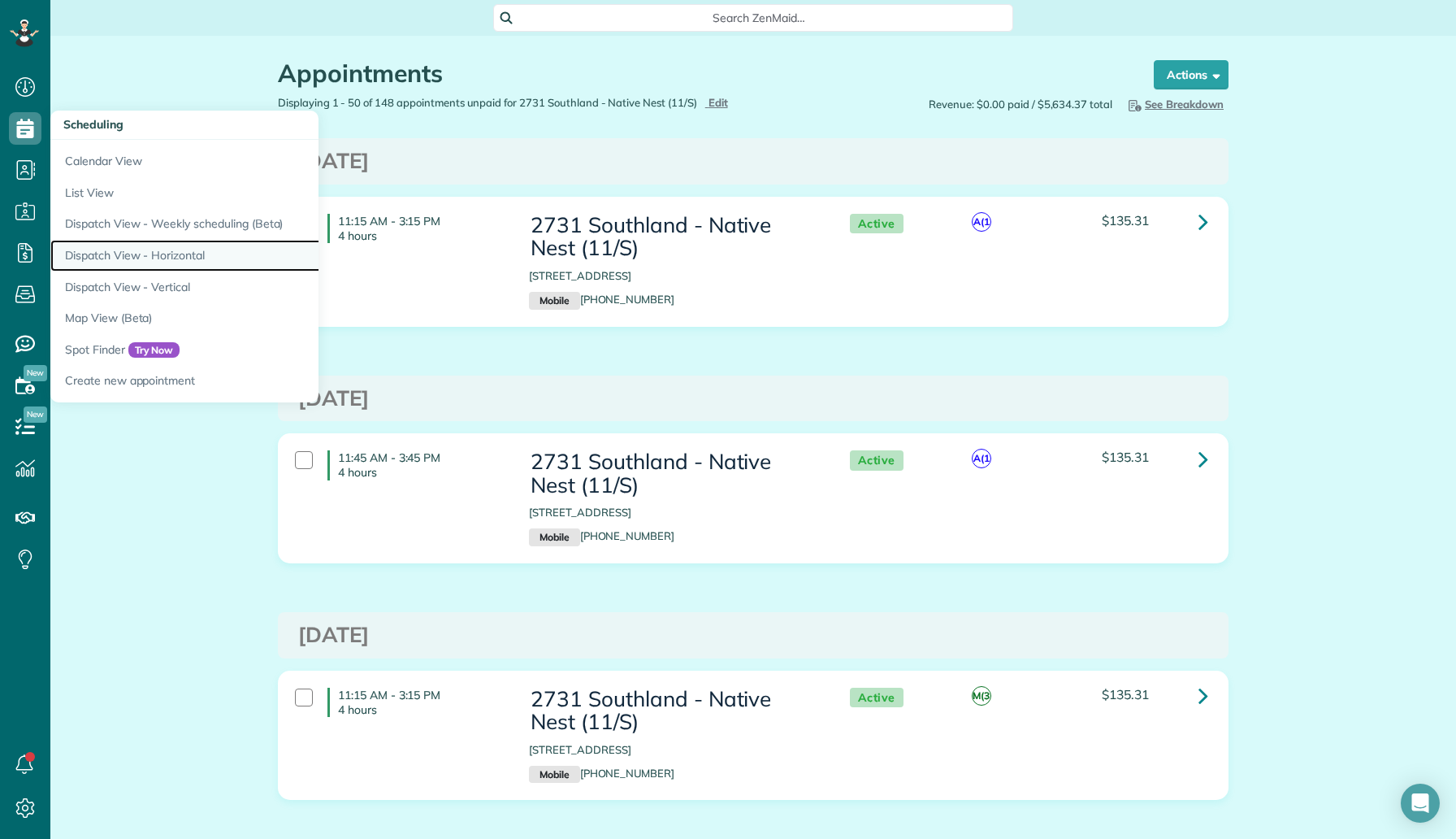
click at [169, 253] on link "Dispatch View - Horizontal" at bounding box center [253, 255] width 406 height 32
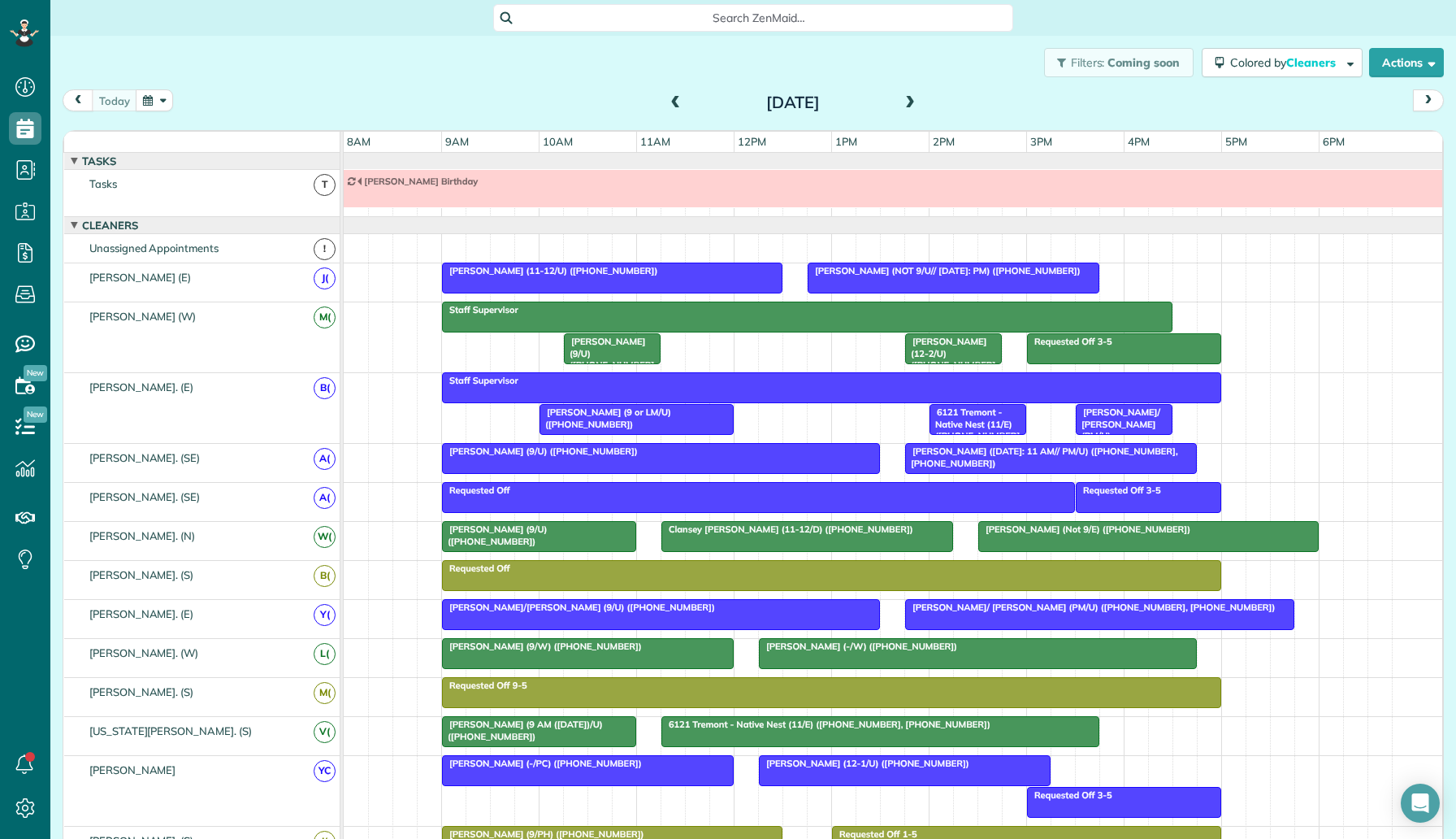
scroll to position [18, 0]
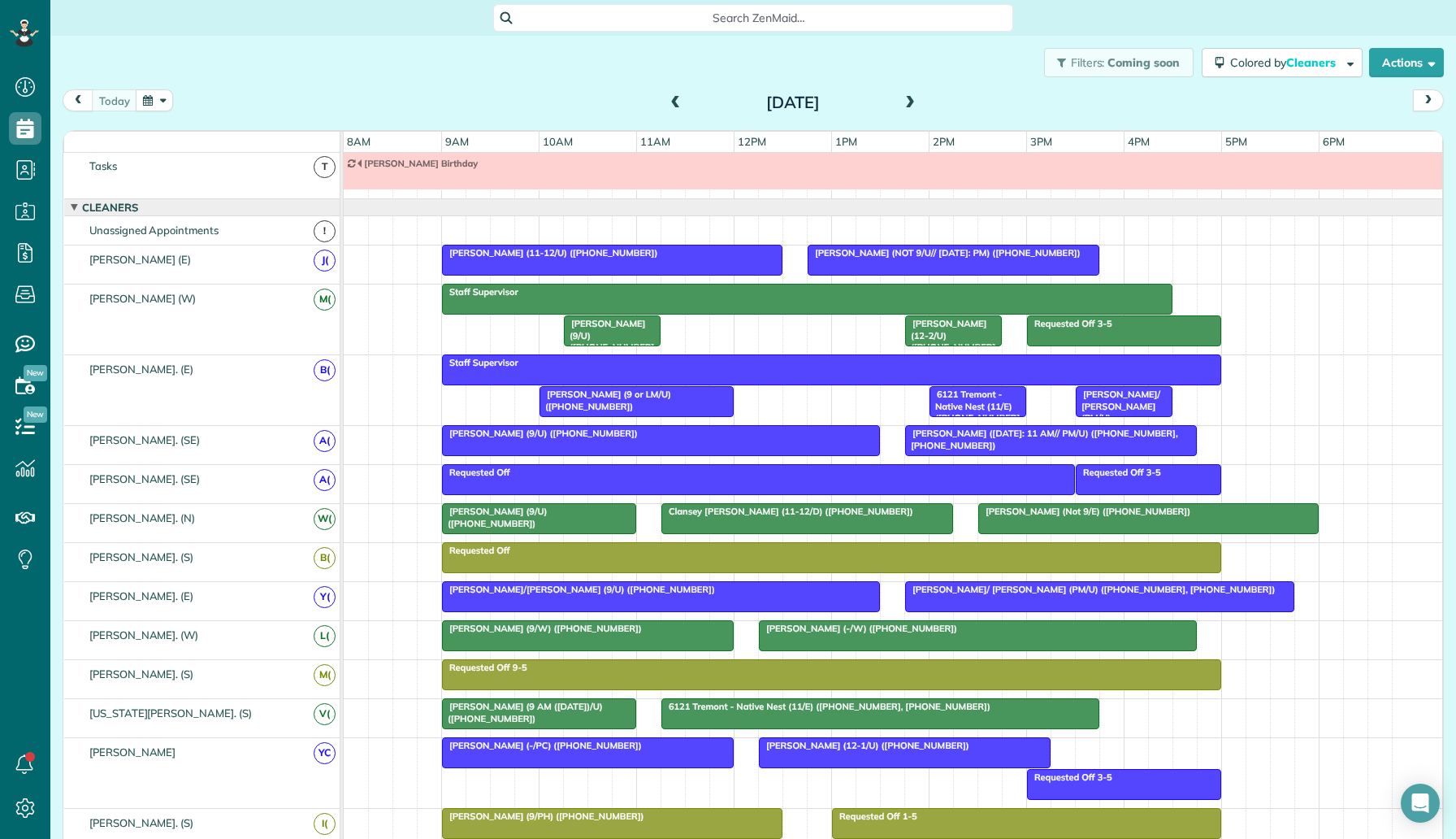
click at [907, 103] on span at bounding box center [911, 104] width 18 height 15
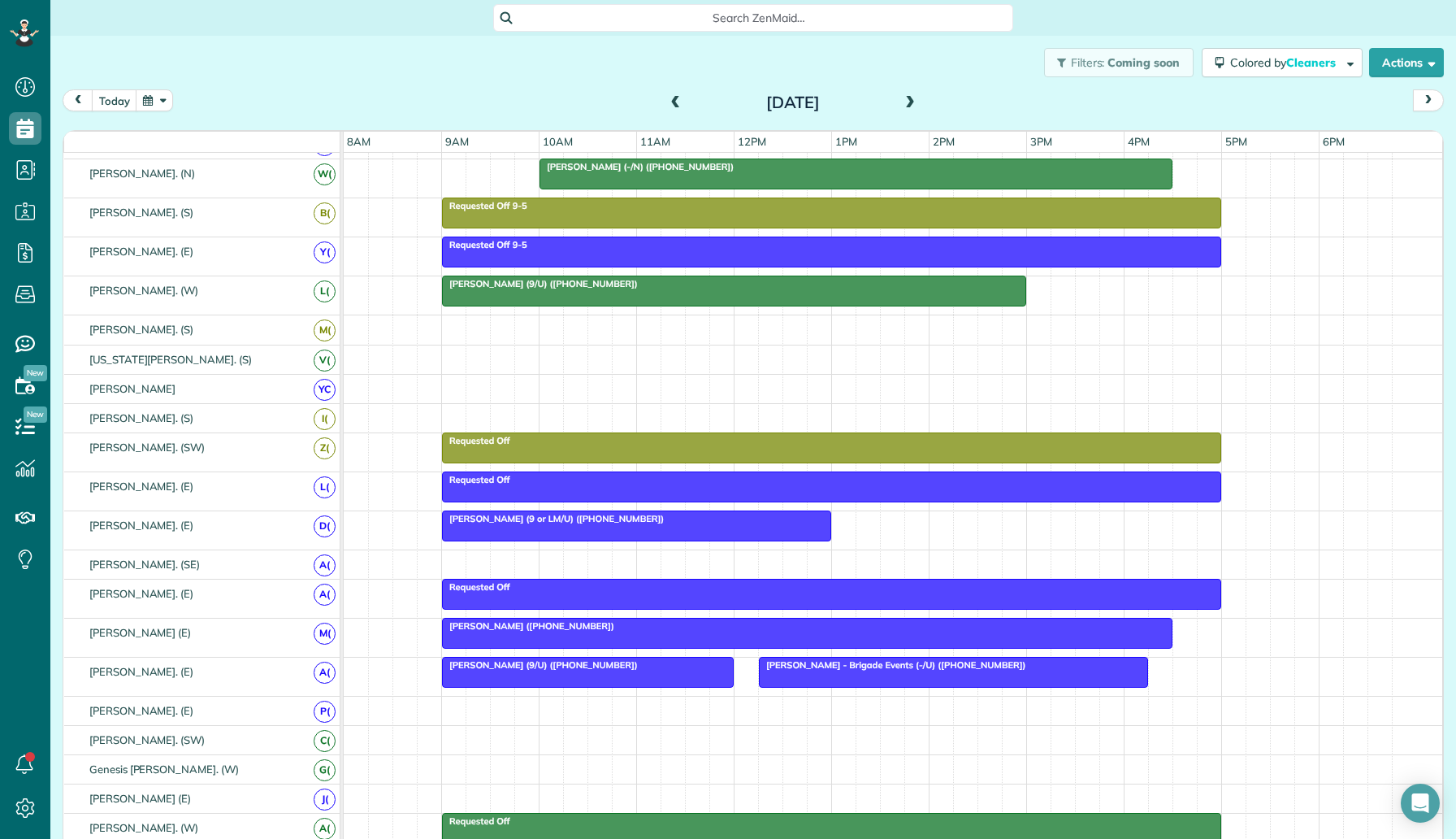
scroll to position [564, 0]
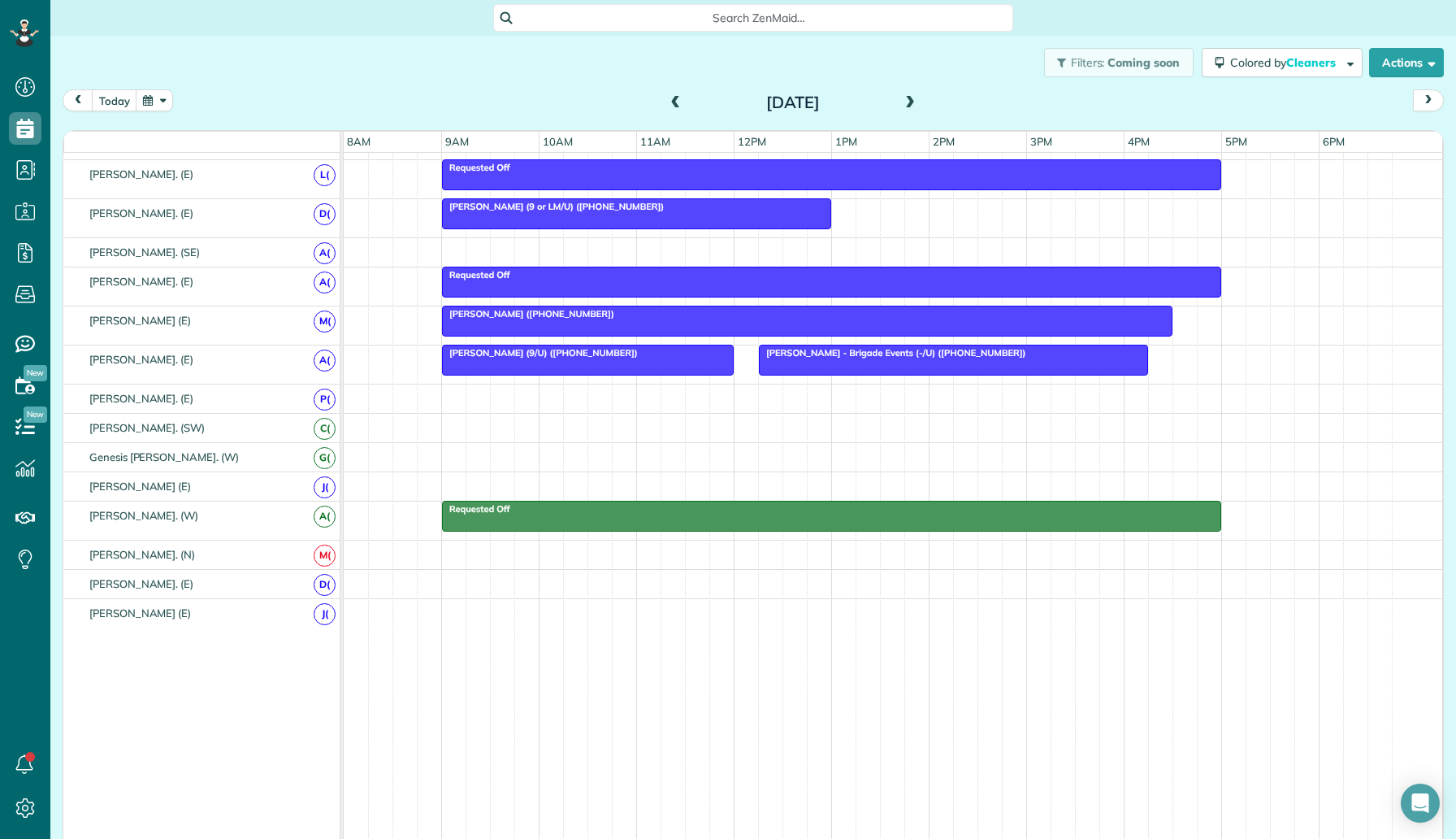
click at [908, 106] on span at bounding box center [911, 104] width 18 height 15
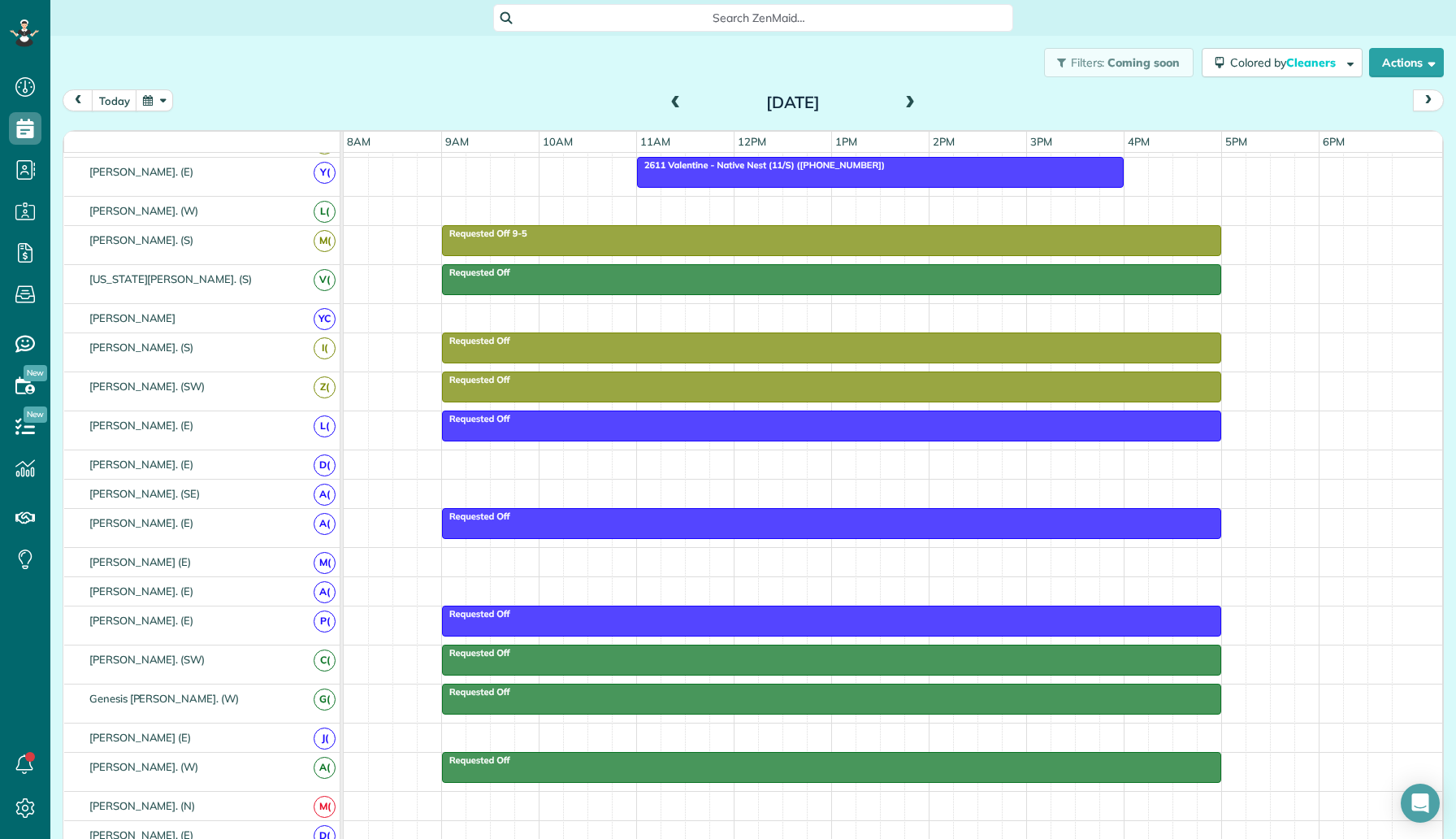
scroll to position [0, 0]
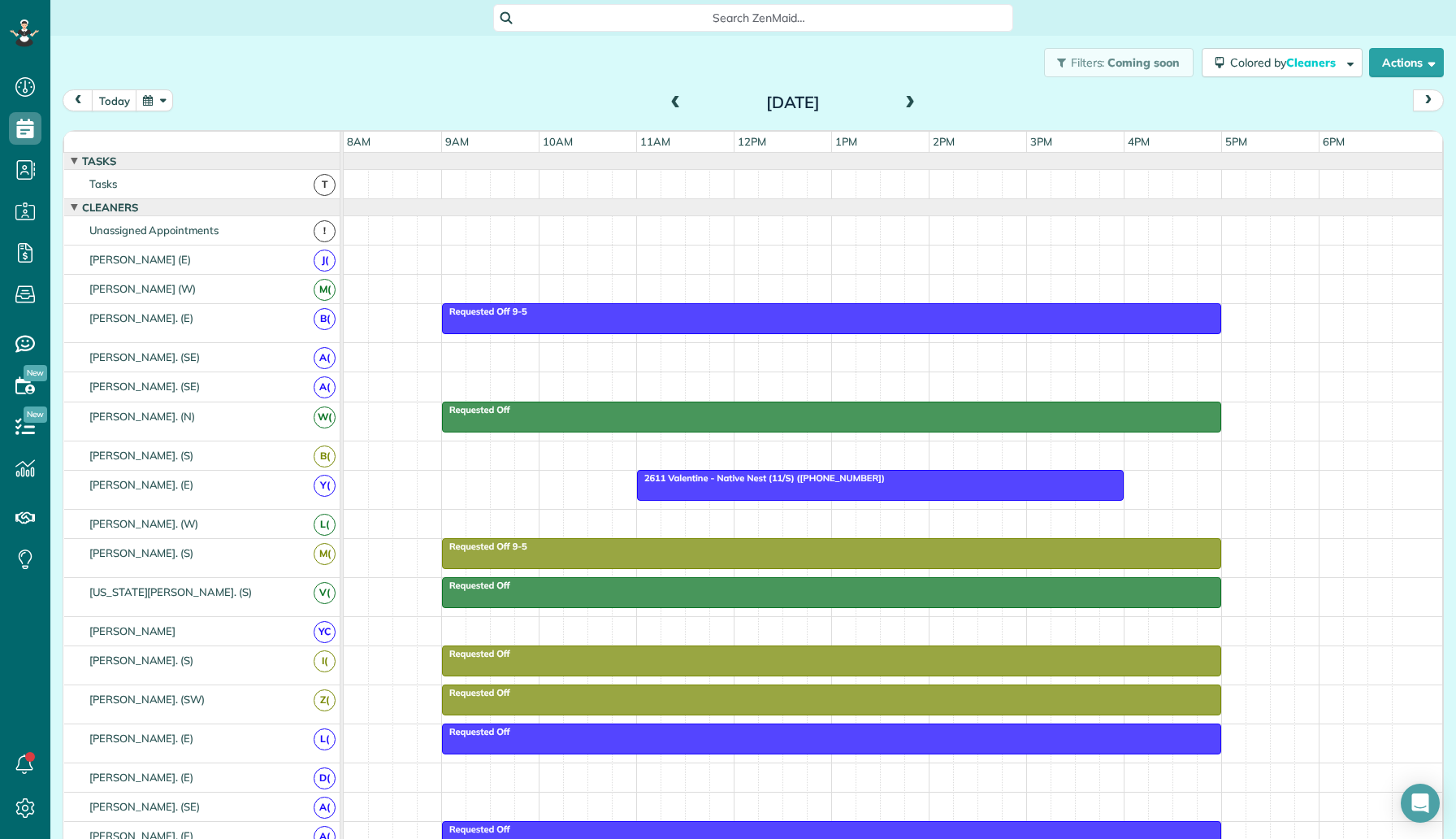
click at [911, 100] on span at bounding box center [911, 104] width 18 height 15
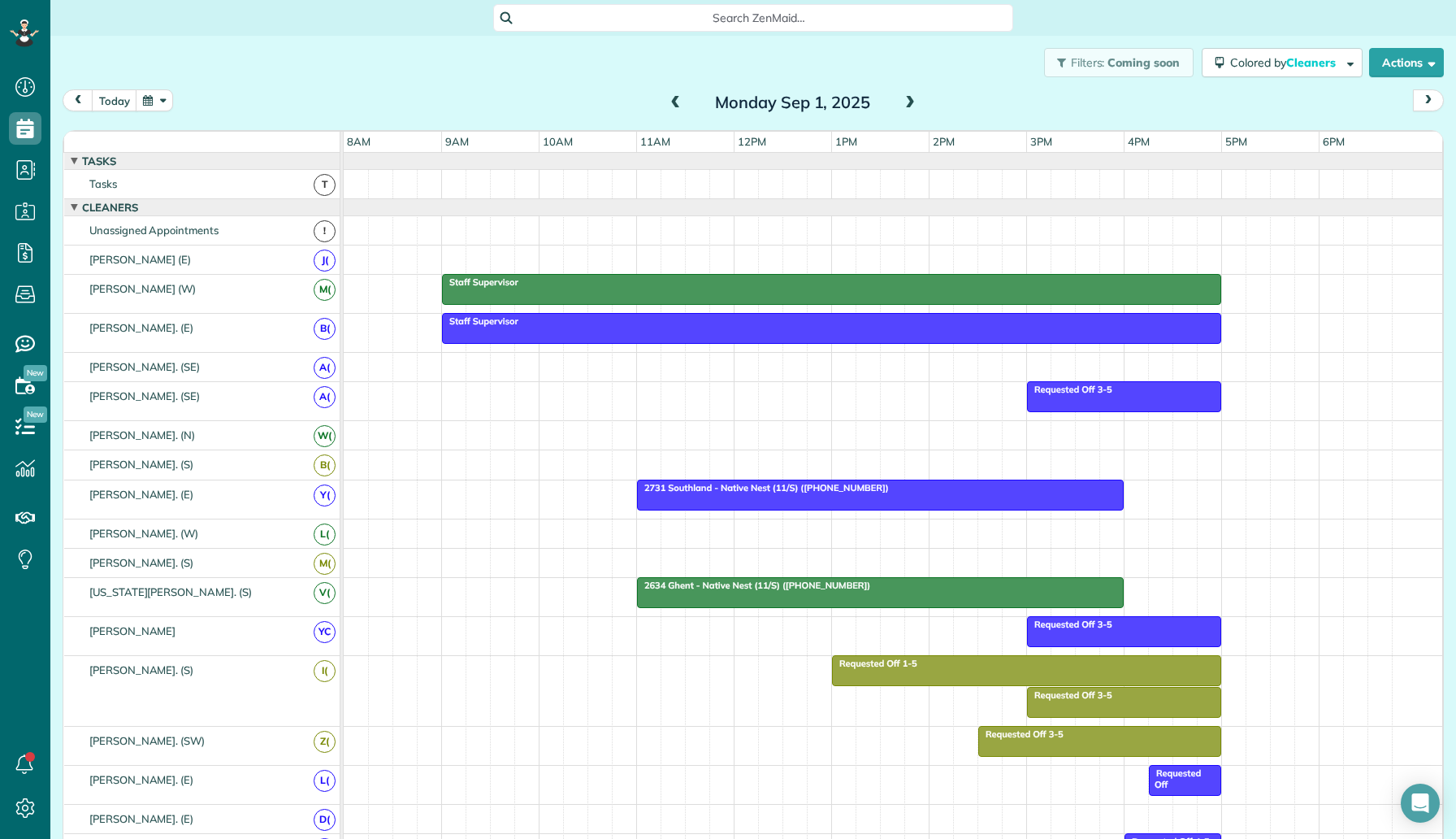
click at [907, 104] on span at bounding box center [911, 104] width 18 height 15
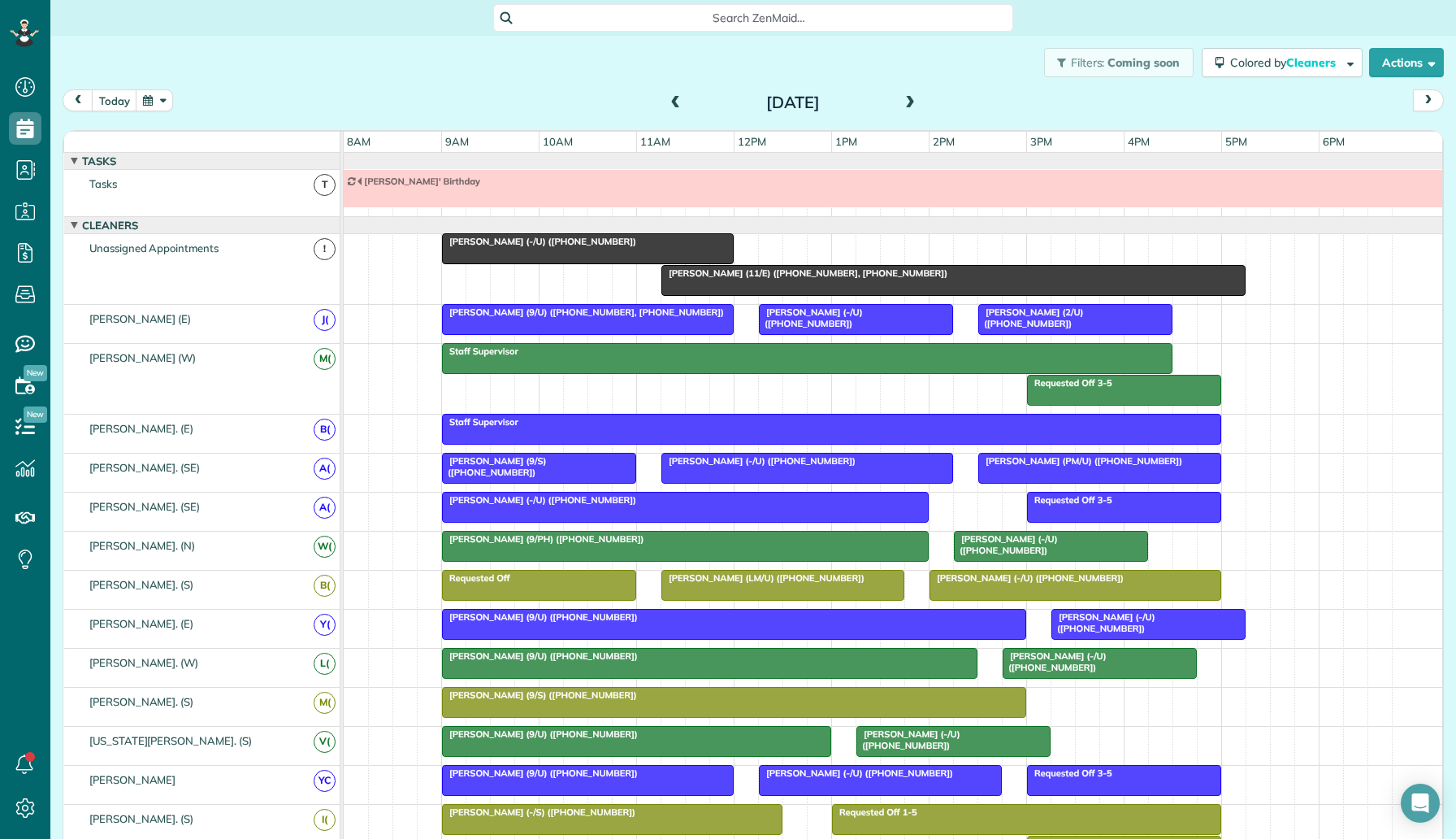
click at [913, 101] on span at bounding box center [911, 104] width 18 height 15
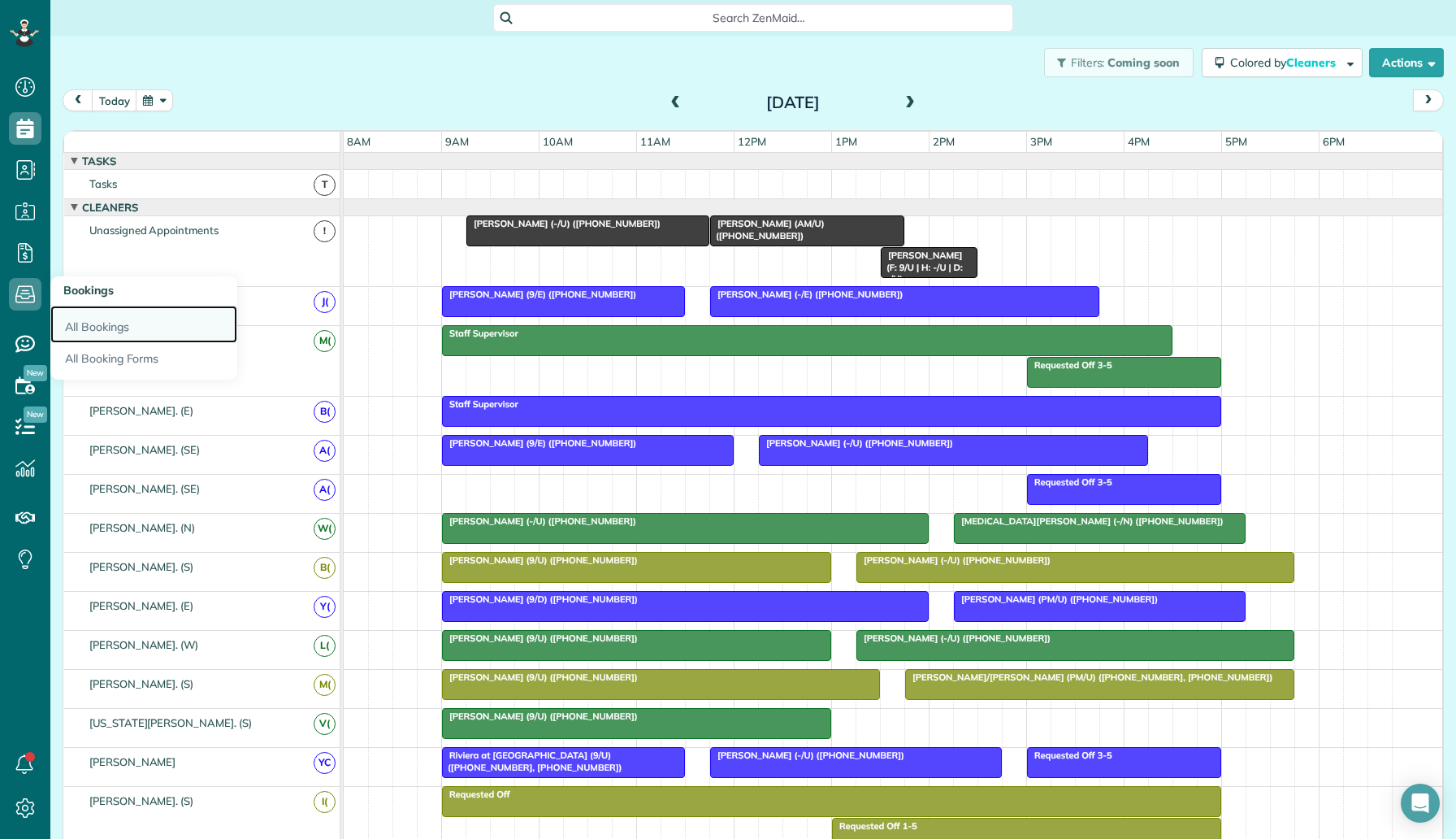
click at [90, 331] on link "All Bookings" at bounding box center [143, 323] width 187 height 37
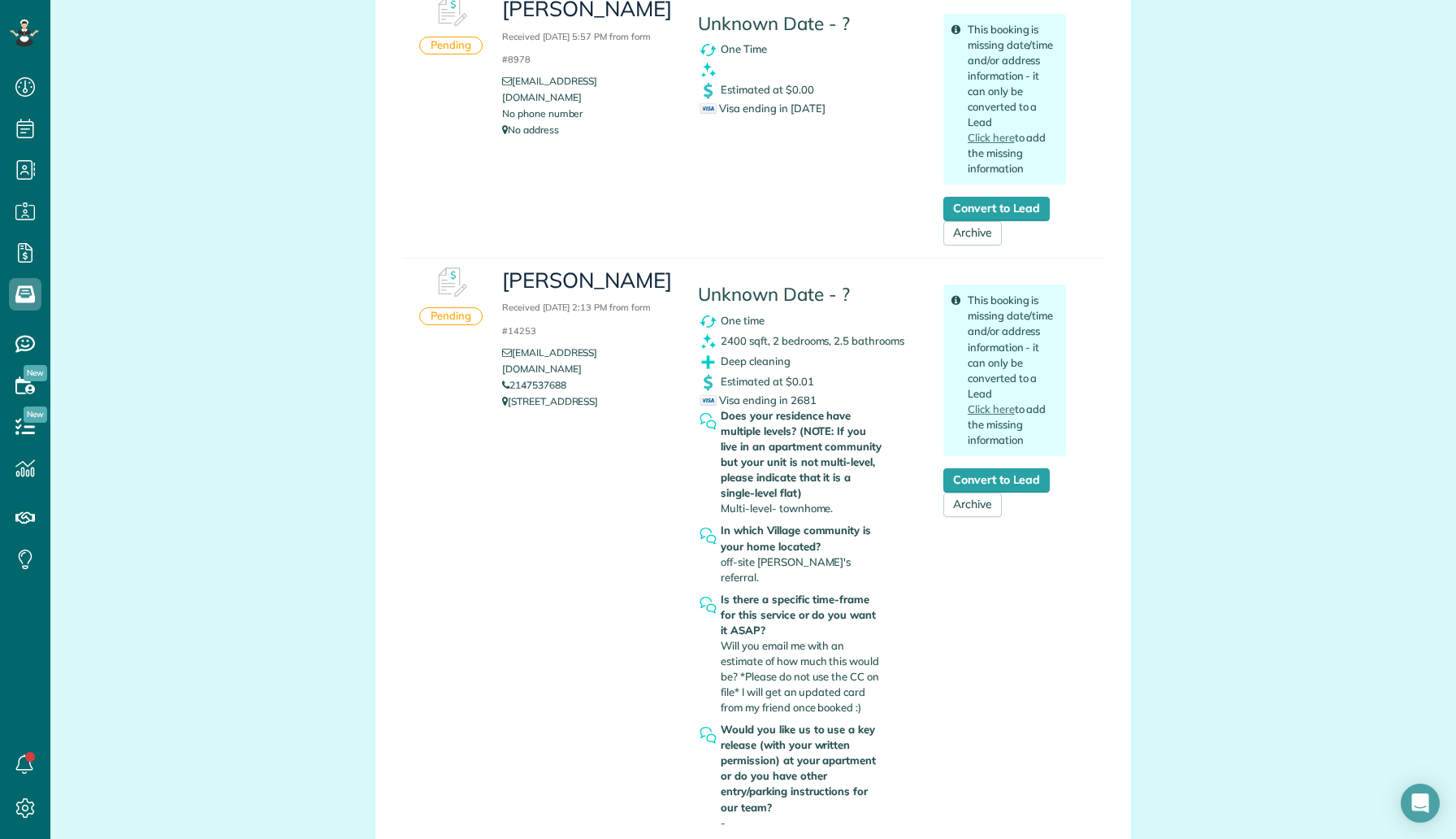
scroll to position [2542, 0]
